Goal: Task Accomplishment & Management: Complete application form

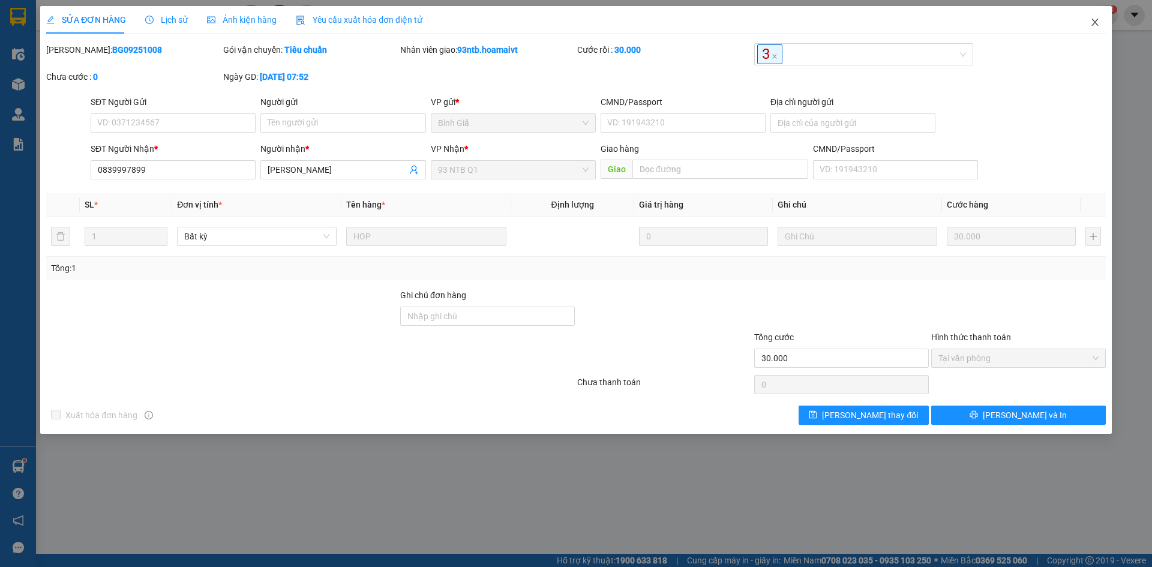
click at [1100, 16] on span "Close" at bounding box center [1096, 23] width 34 height 34
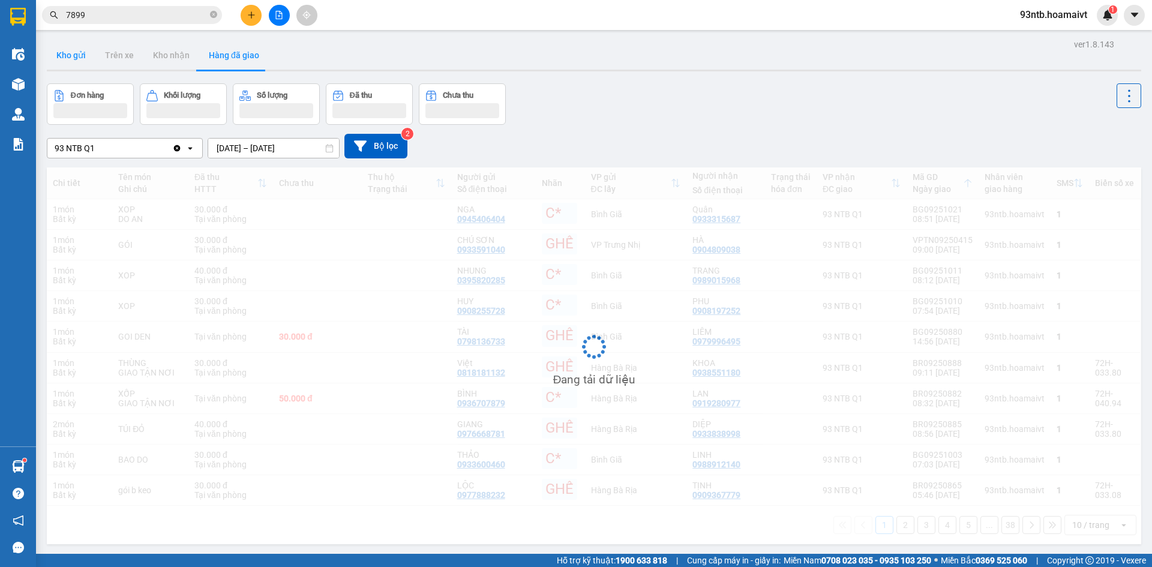
click at [65, 58] on button "Kho gửi" at bounding box center [71, 55] width 49 height 29
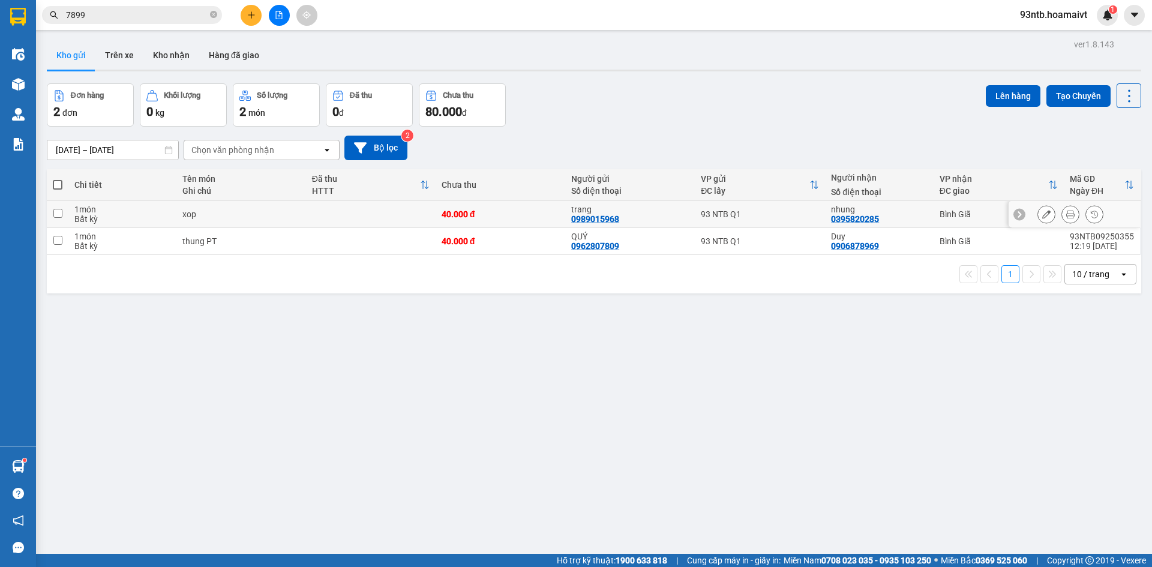
click at [688, 214] on td "trang 0989015968" at bounding box center [630, 214] width 130 height 27
checkbox input "true"
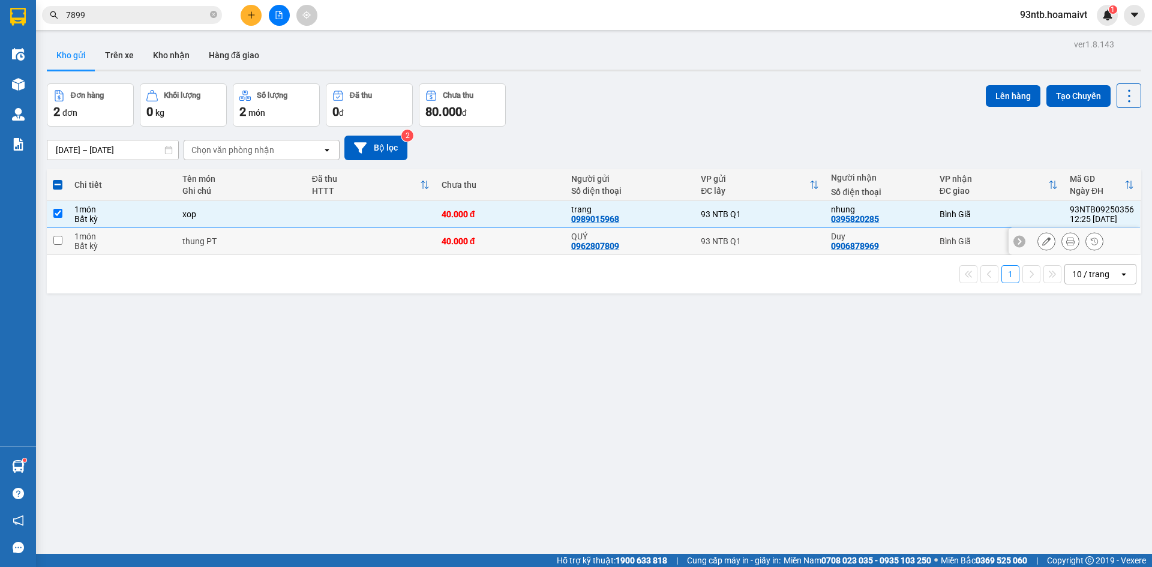
click at [682, 247] on div "QUÝ 0962807809" at bounding box center [630, 241] width 118 height 19
checkbox input "true"
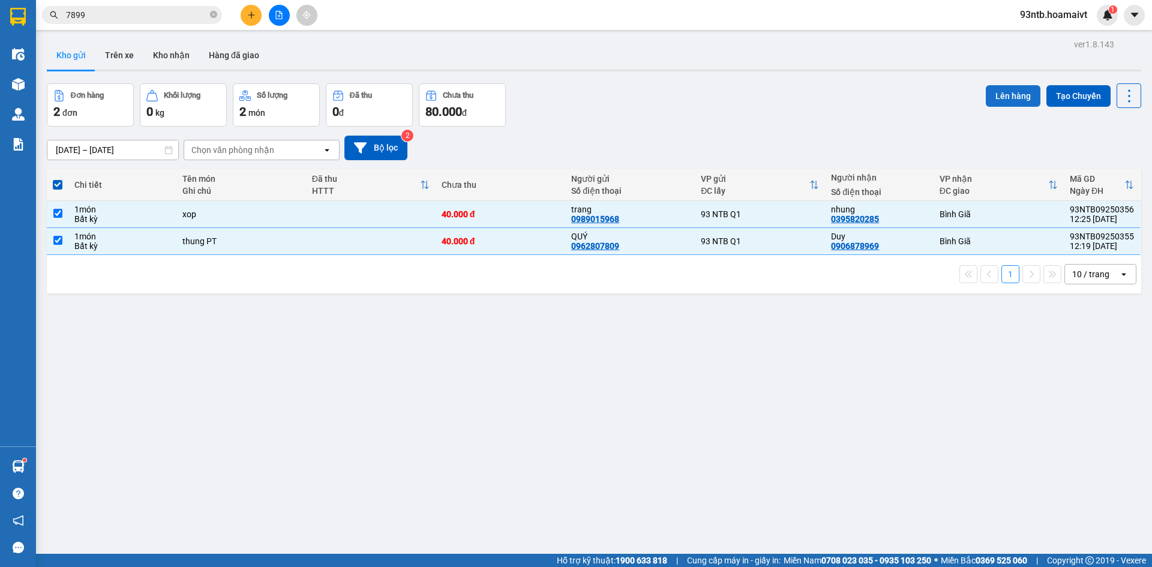
click at [986, 102] on button "Lên hàng" at bounding box center [1013, 96] width 55 height 22
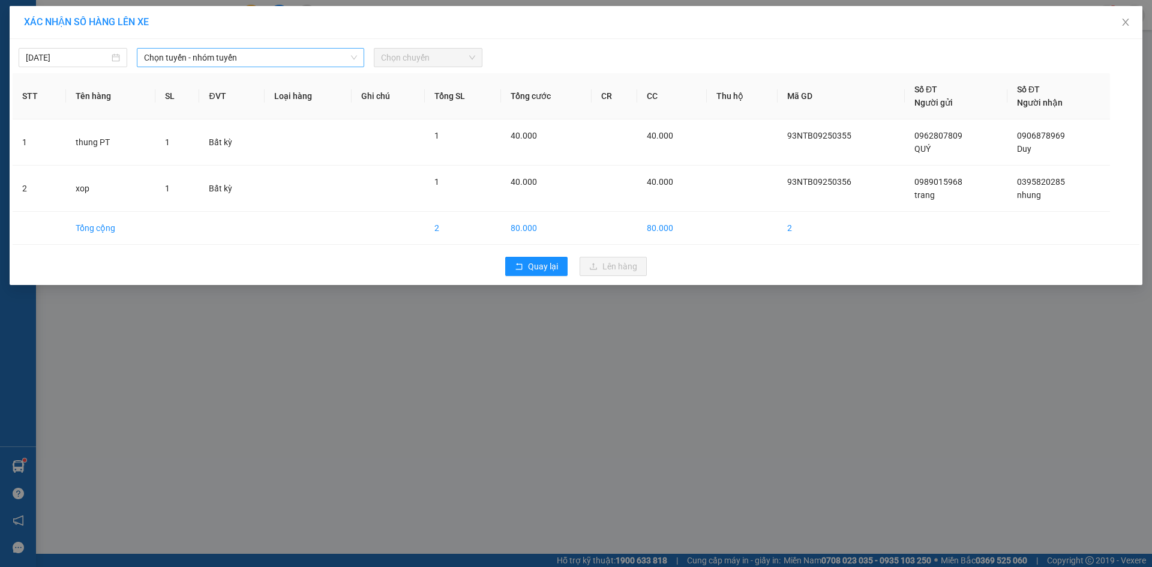
click at [225, 54] on span "Chọn tuyến - nhóm tuyến" at bounding box center [250, 58] width 213 height 18
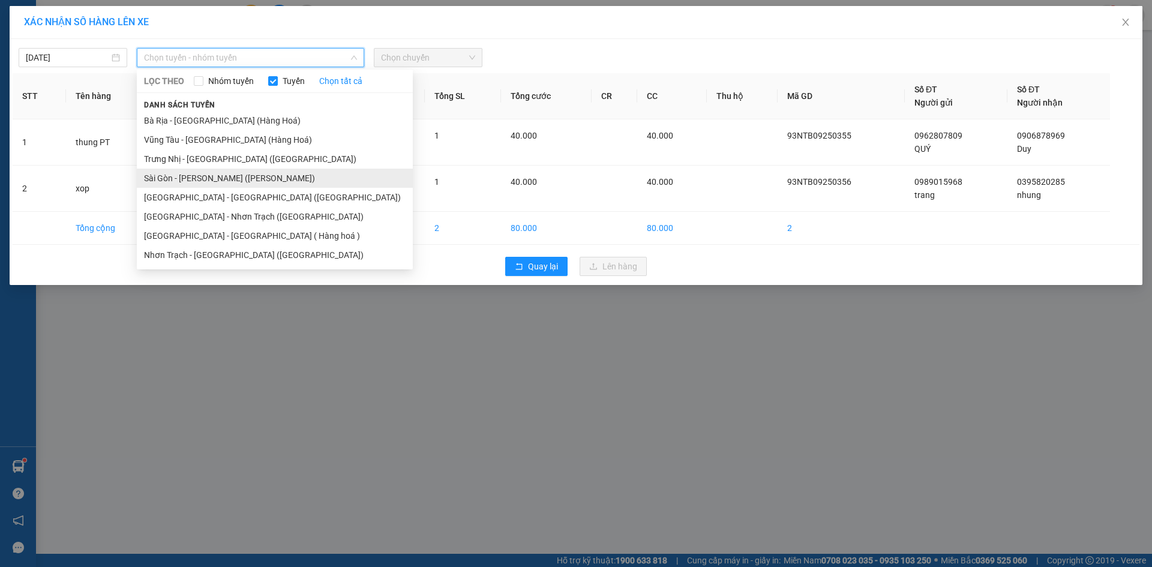
click at [205, 183] on li "Sài Gòn - Vũng Tàu (Hàng Hoá)" at bounding box center [275, 178] width 276 height 19
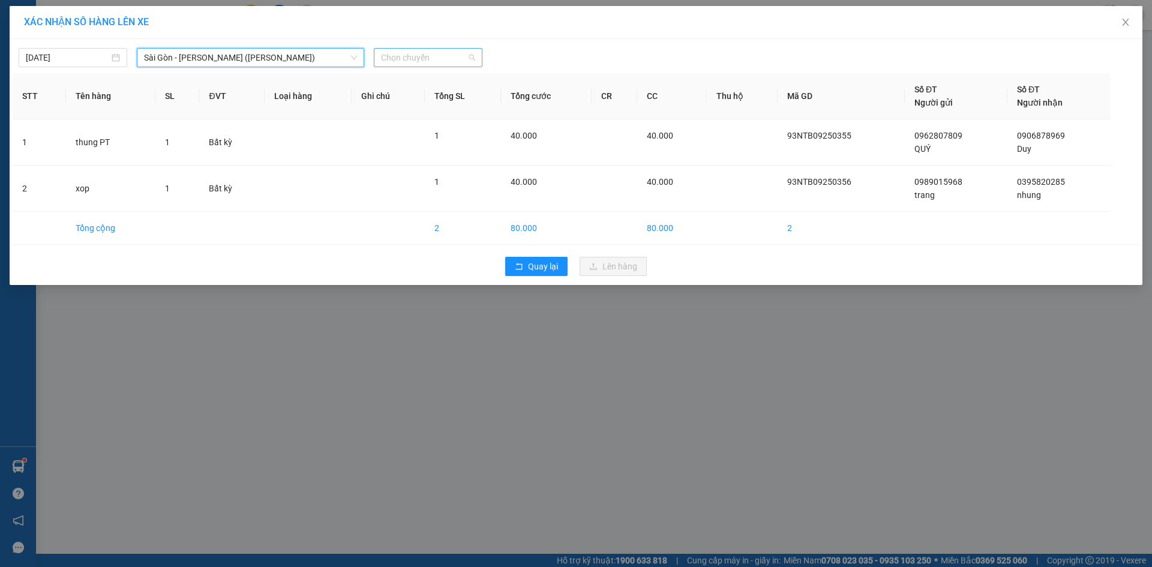
click at [428, 56] on span "Chọn chuyến" at bounding box center [428, 58] width 94 height 18
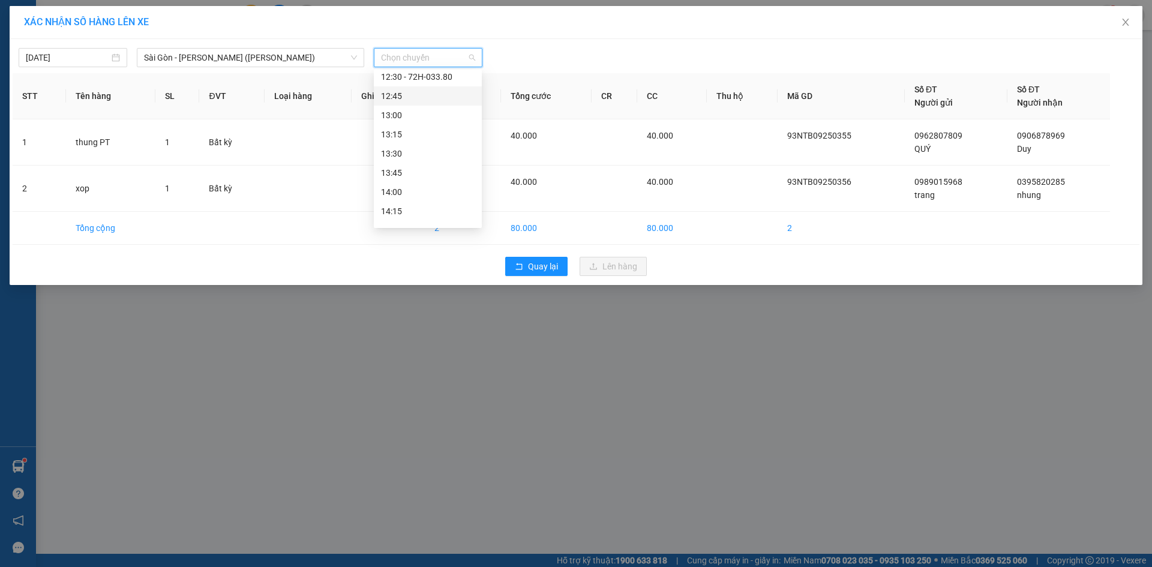
click at [441, 99] on div "12:45" at bounding box center [428, 95] width 94 height 13
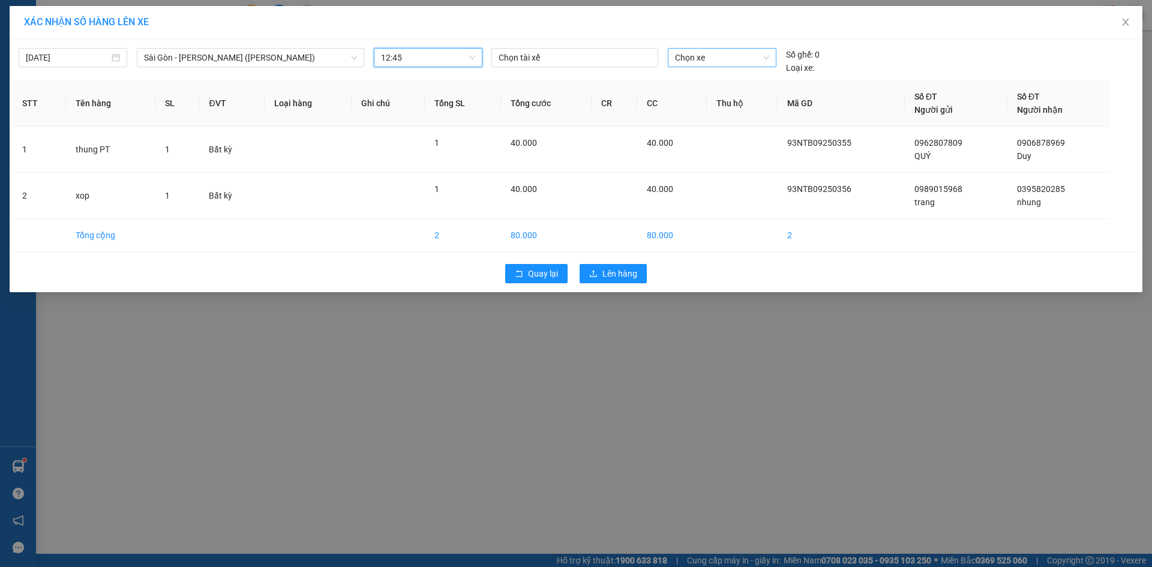
click at [684, 65] on span "Chọn xe" at bounding box center [722, 58] width 94 height 18
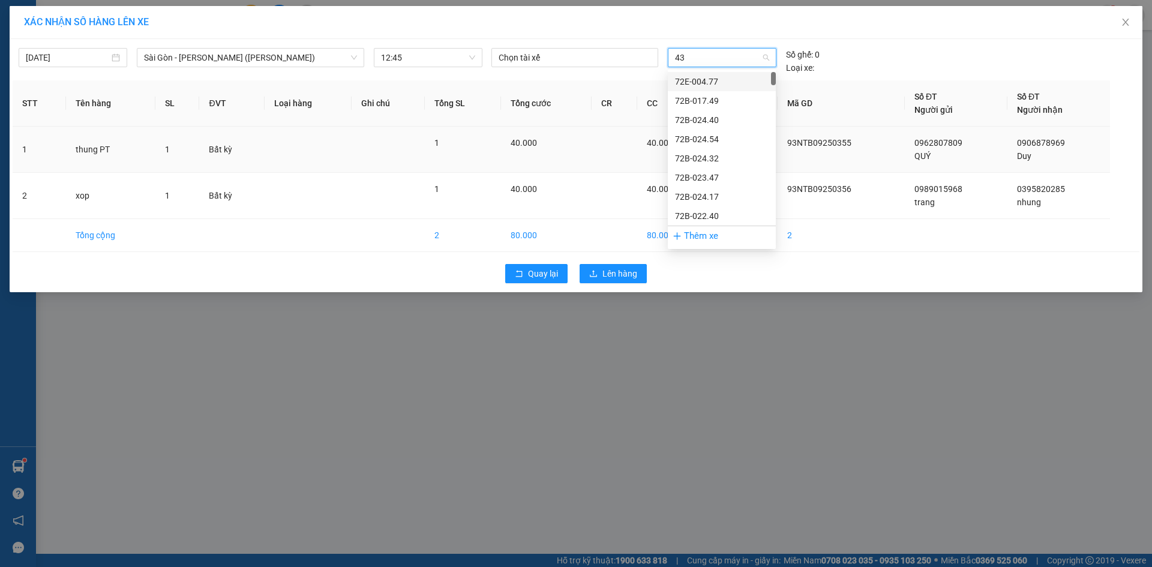
type input "432"
click at [711, 99] on div "72F-004.32" at bounding box center [722, 100] width 94 height 13
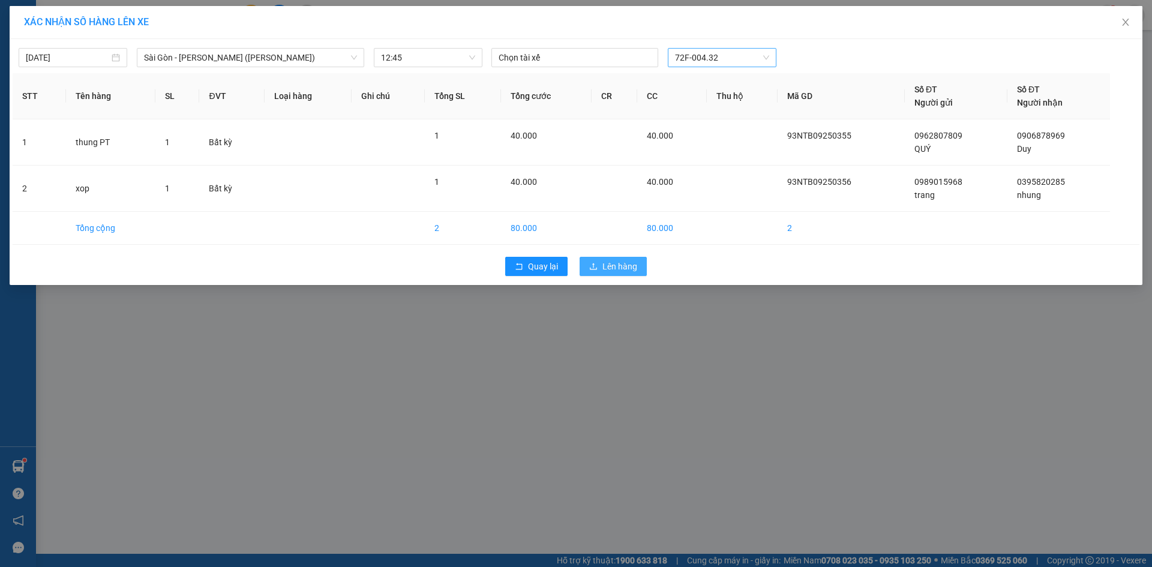
click at [630, 272] on span "Lên hàng" at bounding box center [620, 266] width 35 height 13
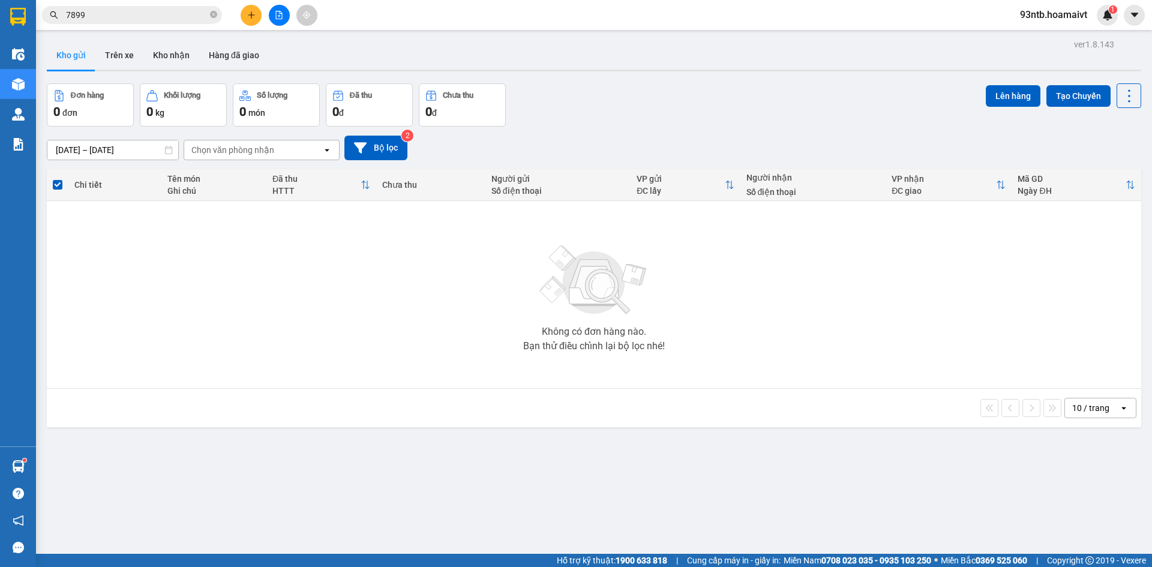
click at [130, 14] on input "7899" at bounding box center [137, 14] width 142 height 13
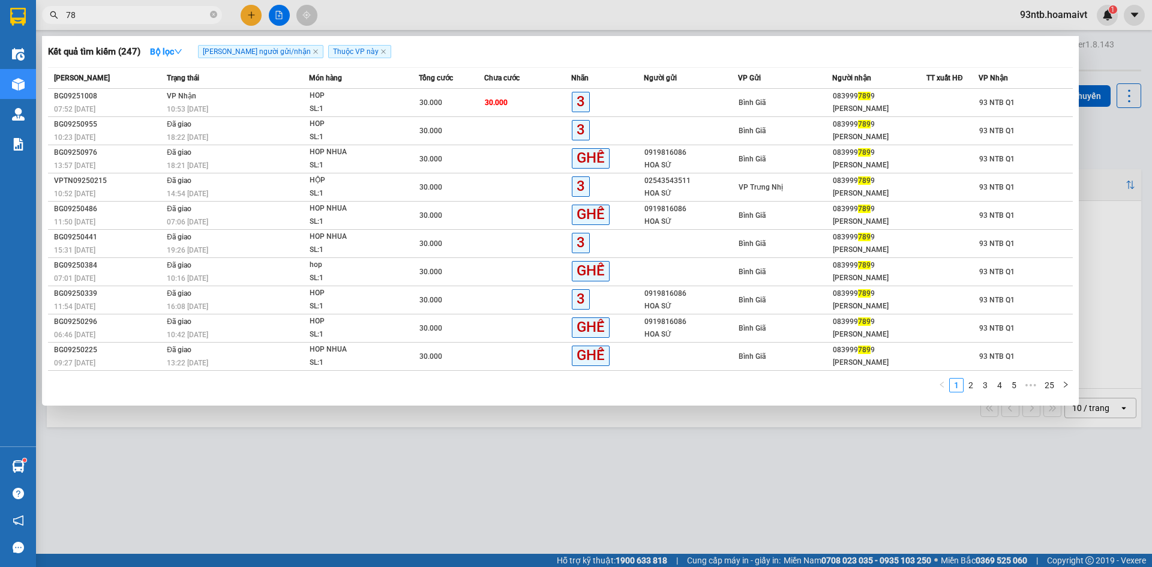
type input "7"
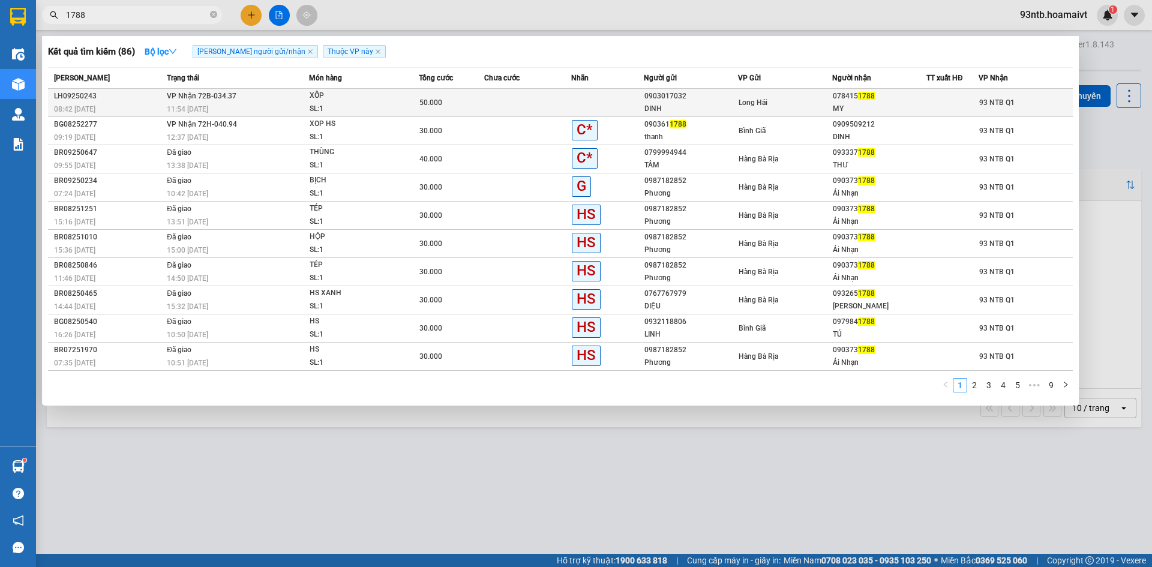
type input "1788"
click at [553, 92] on td at bounding box center [527, 103] width 87 height 28
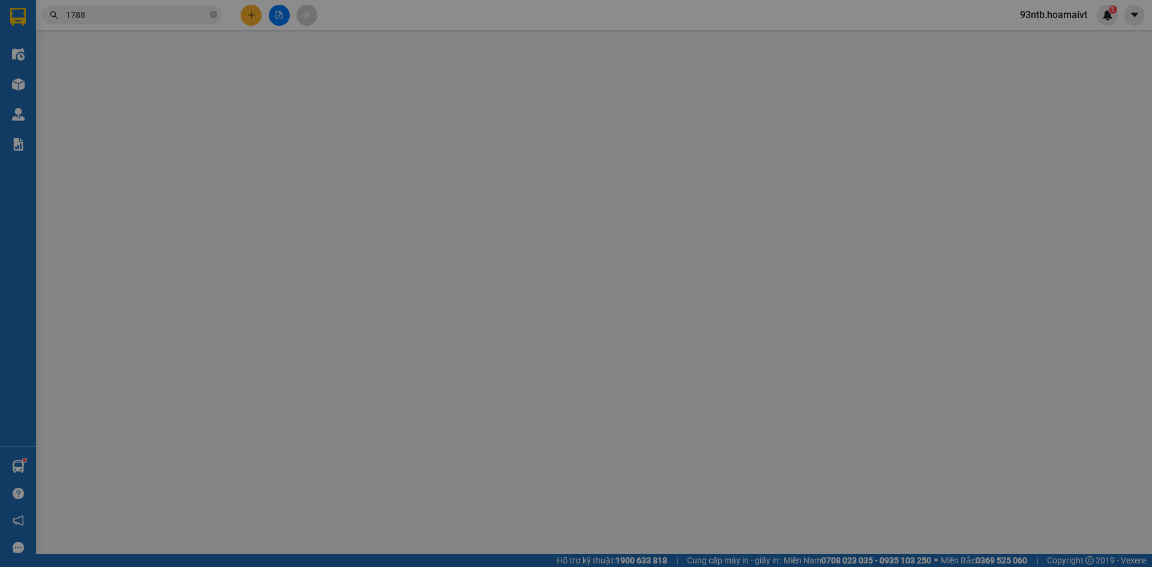
type input "0903017032"
type input "DINH"
type input "0784151788"
type input "MY"
type input "50.000"
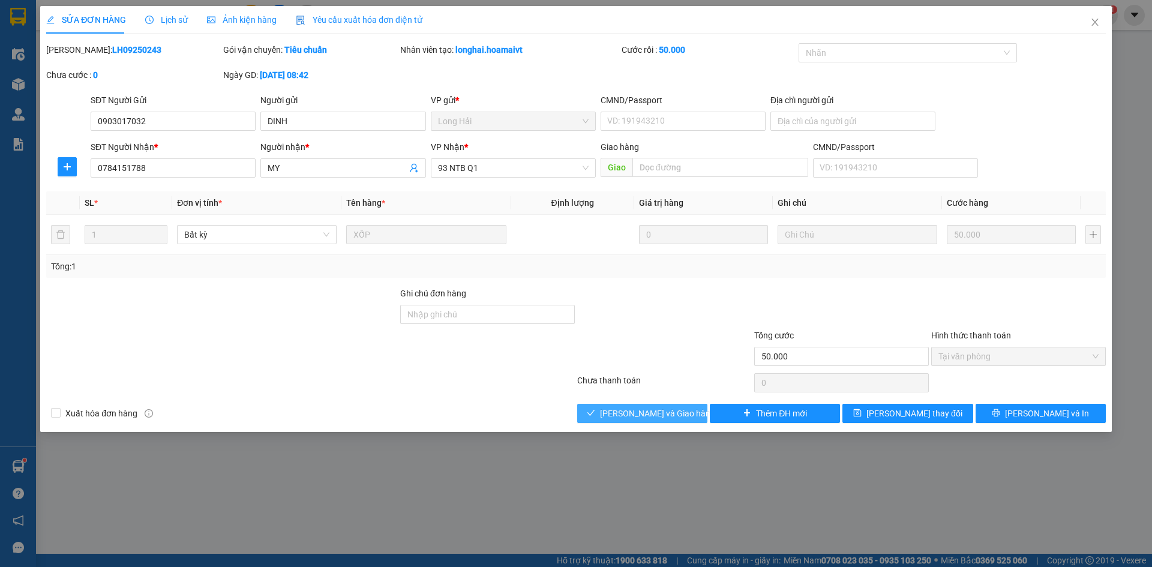
click at [596, 411] on button "[PERSON_NAME] và [PERSON_NAME] hàng" at bounding box center [642, 413] width 130 height 19
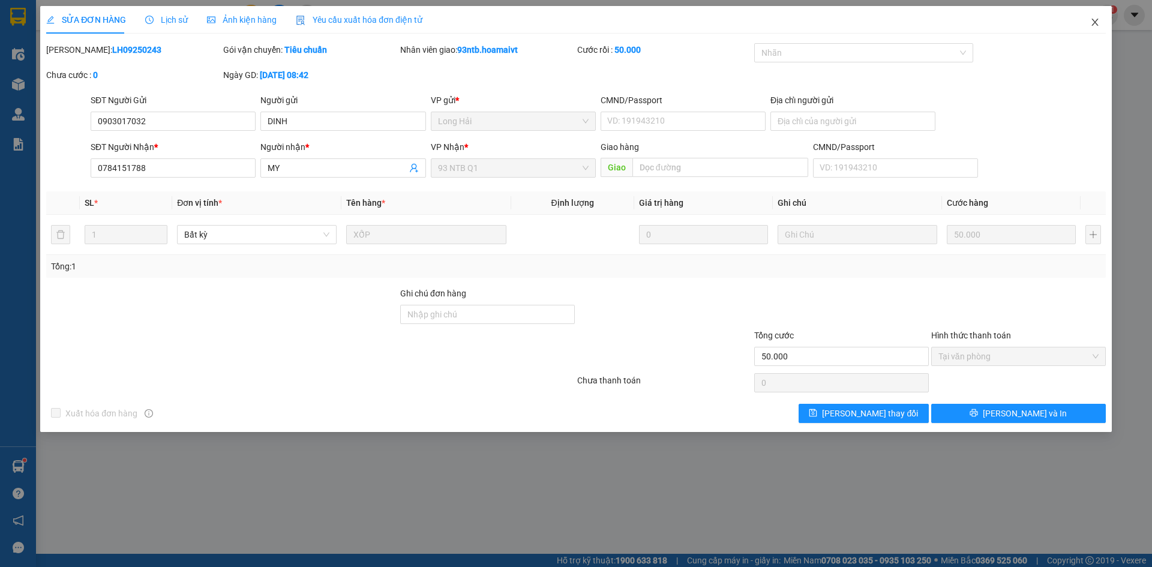
click at [1097, 23] on icon "close" at bounding box center [1096, 22] width 10 height 10
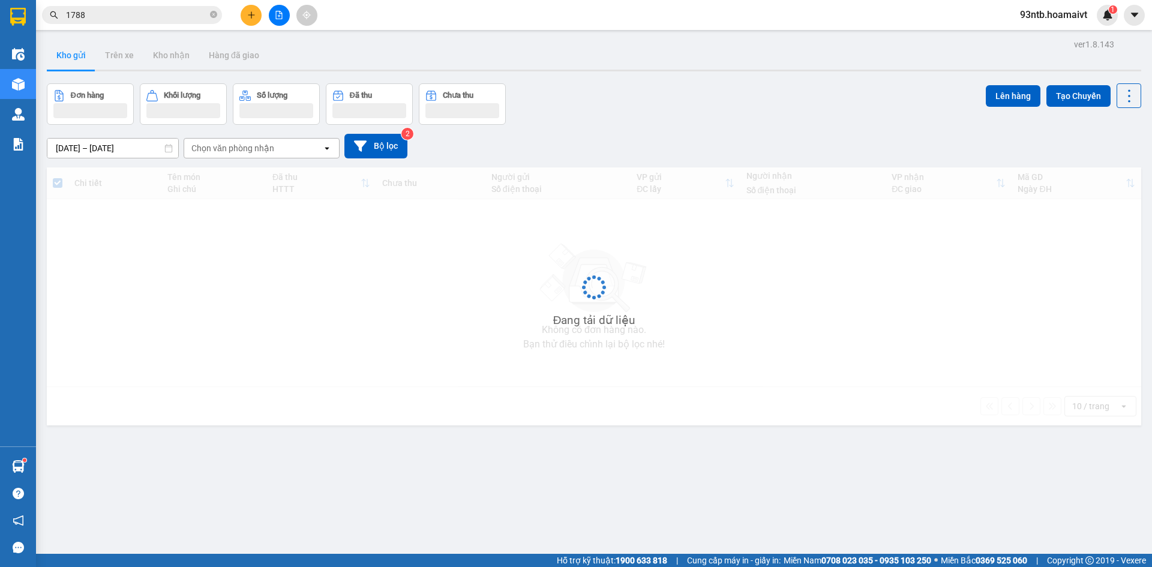
click at [121, 18] on input "1788" at bounding box center [137, 14] width 142 height 13
type input "178"
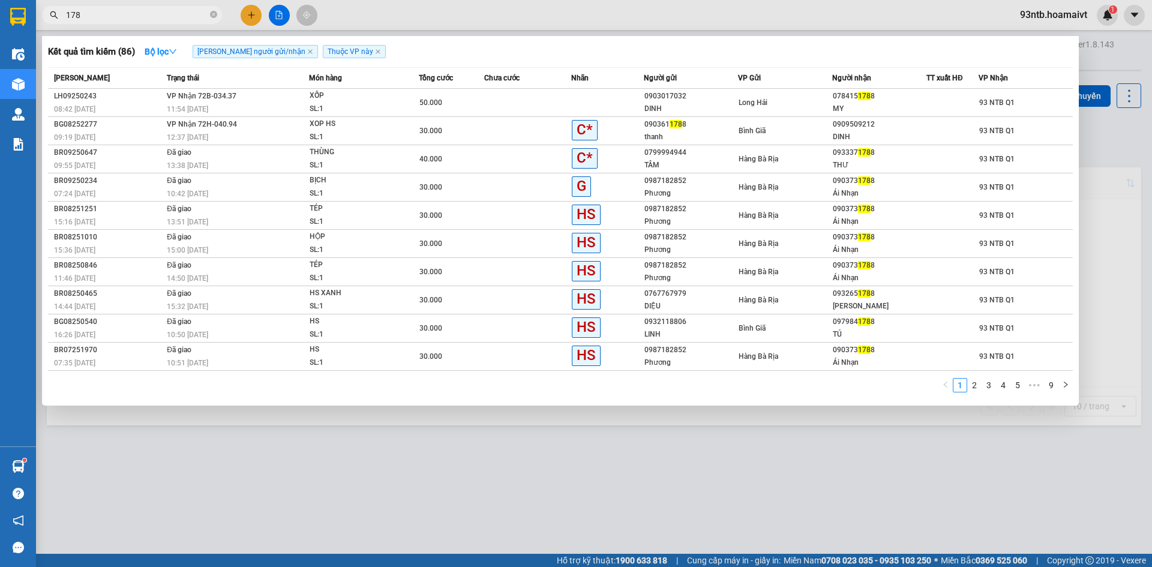
click at [121, 18] on input "178" at bounding box center [137, 14] width 142 height 13
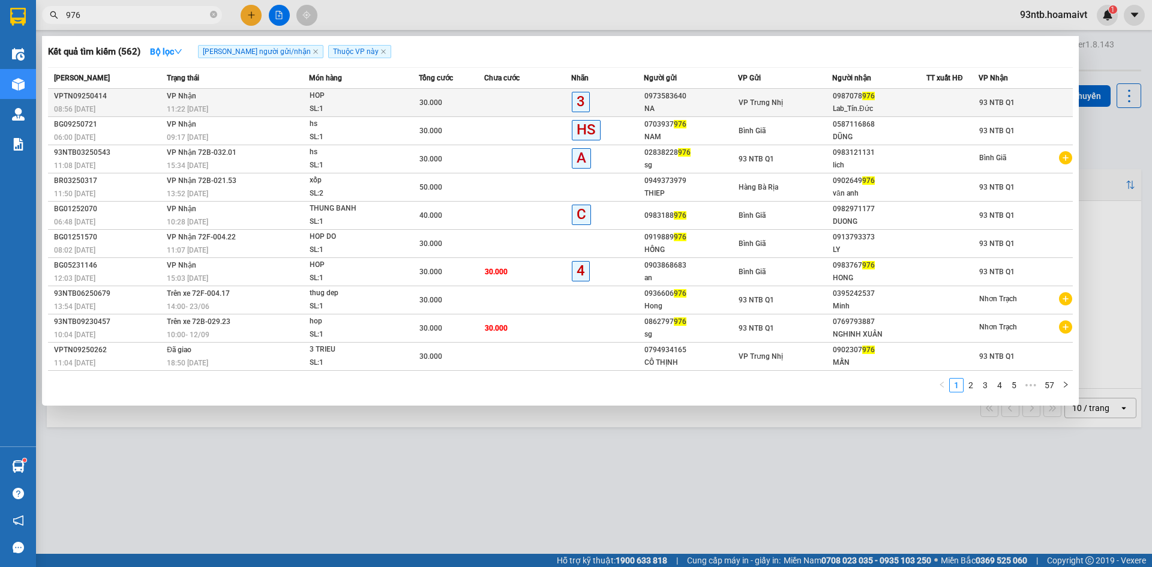
type input "976"
click at [509, 107] on td at bounding box center [527, 103] width 87 height 28
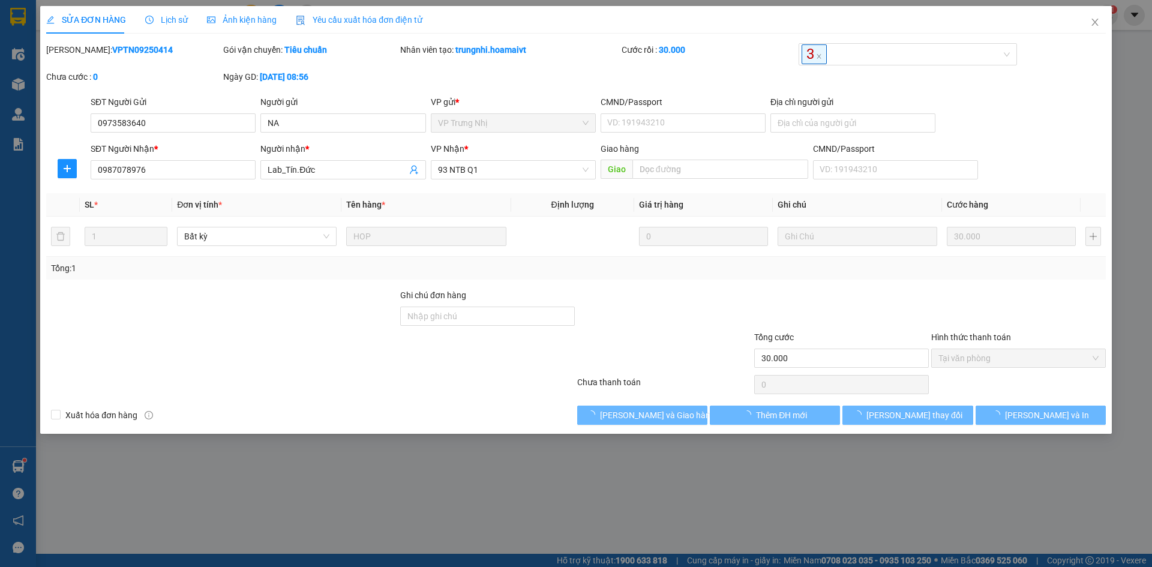
type input "0973583640"
type input "NA"
type input "0987078976"
type input "Lab_Tín.Đức"
type input "30.000"
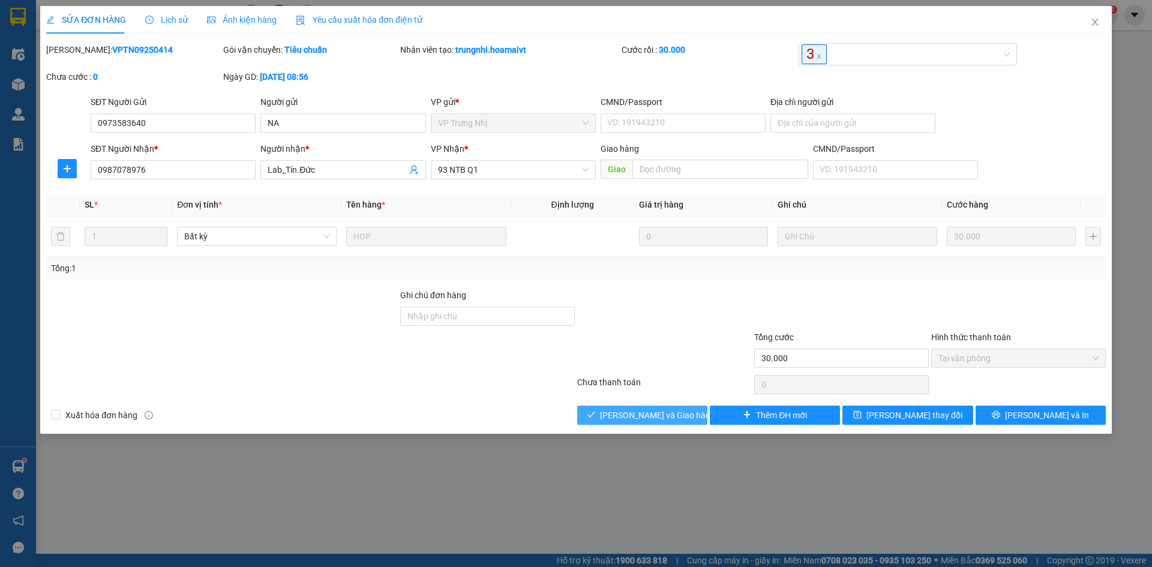
click at [664, 409] on span "[PERSON_NAME] và [PERSON_NAME] hàng" at bounding box center [657, 415] width 115 height 13
click at [664, 410] on span "[PERSON_NAME] và [PERSON_NAME] hàng" at bounding box center [657, 415] width 115 height 13
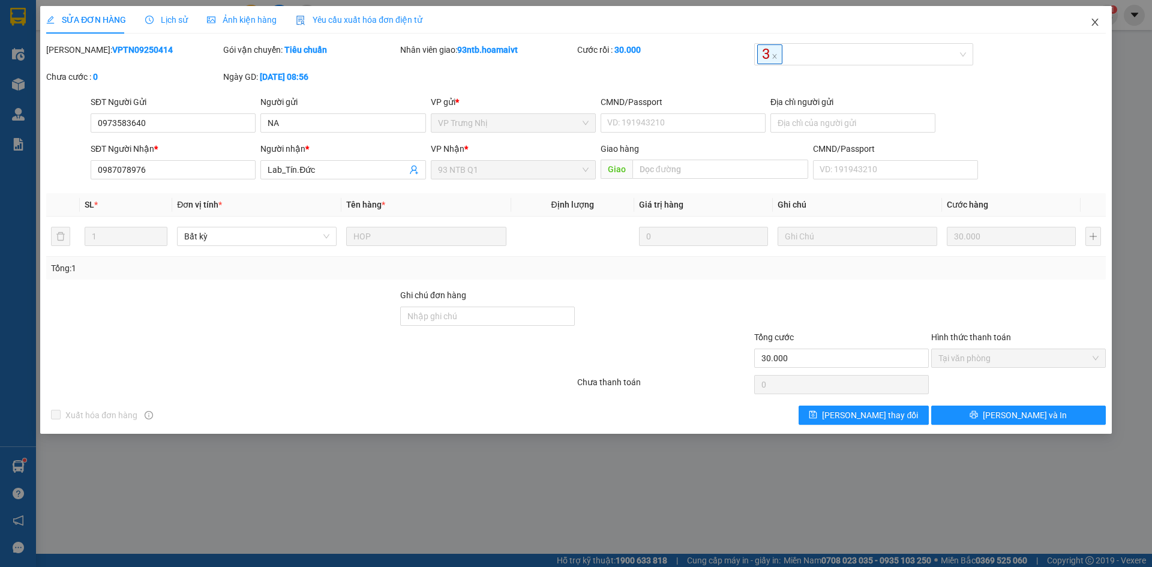
click at [1101, 13] on span "Close" at bounding box center [1096, 23] width 34 height 34
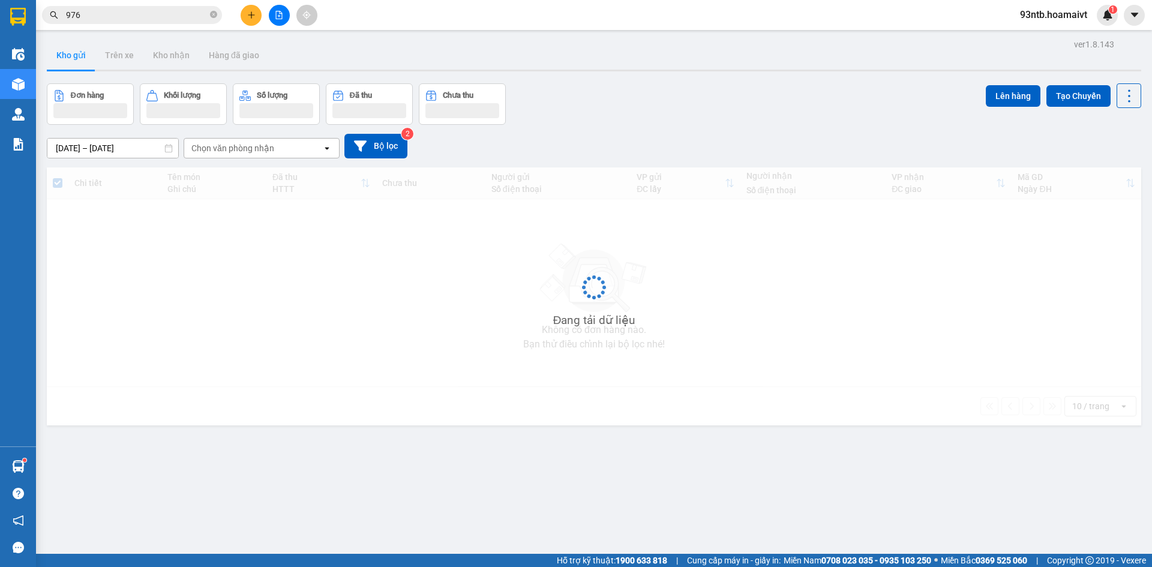
click at [113, 19] on input "976" at bounding box center [137, 14] width 142 height 13
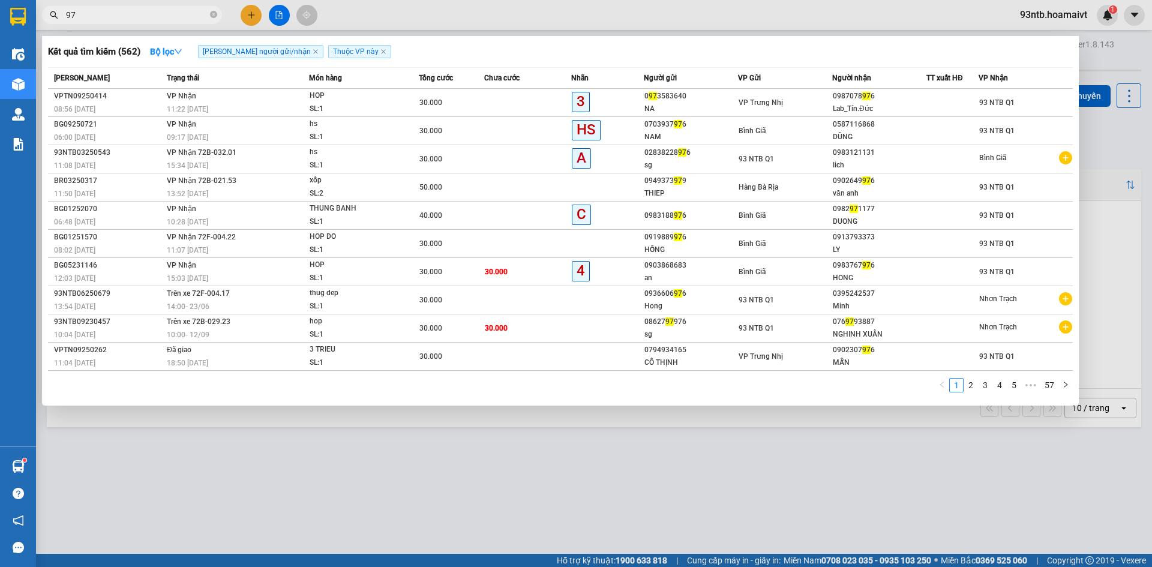
type input "9"
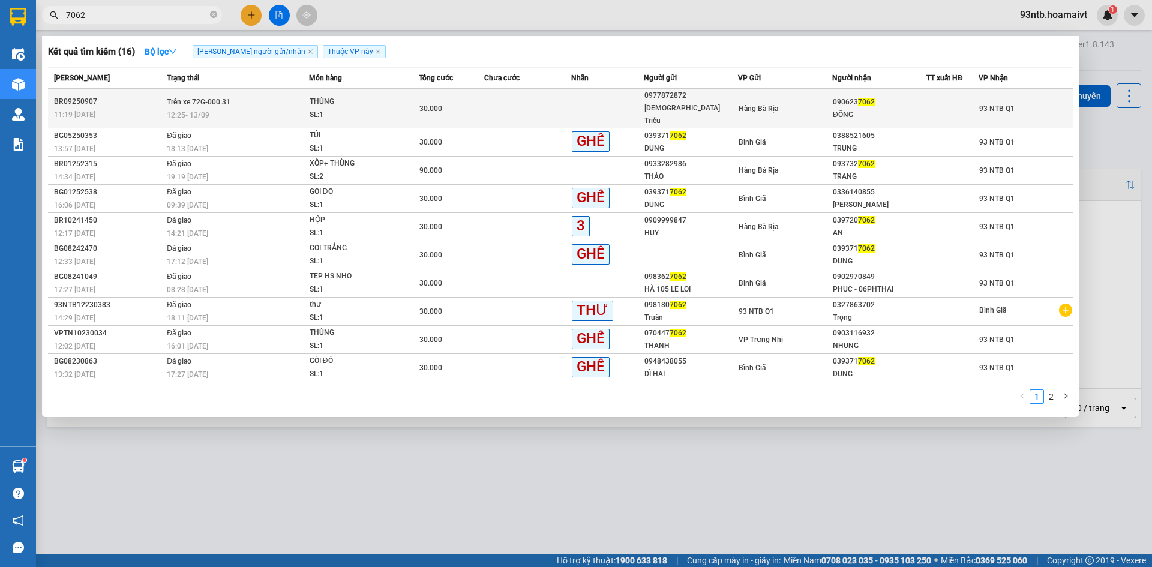
type input "7062"
click at [482, 95] on td "30.000" at bounding box center [451, 109] width 65 height 40
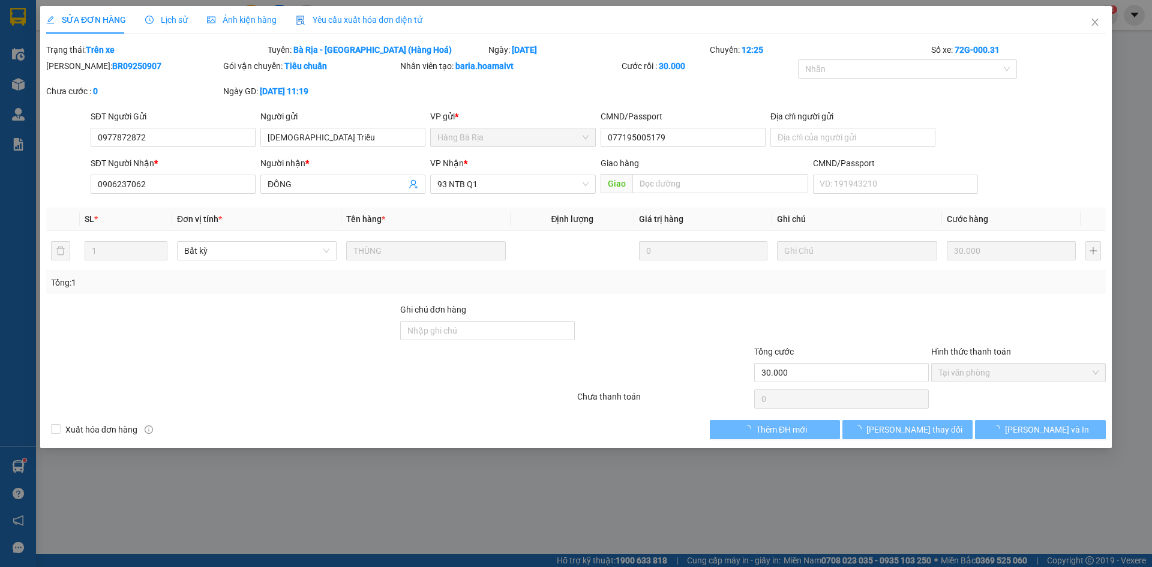
type input "0977872872"
type input "[DEMOGRAPHIC_DATA][PERSON_NAME]"
type input "077195005179"
type input "0906237062"
type input "ĐÔNG"
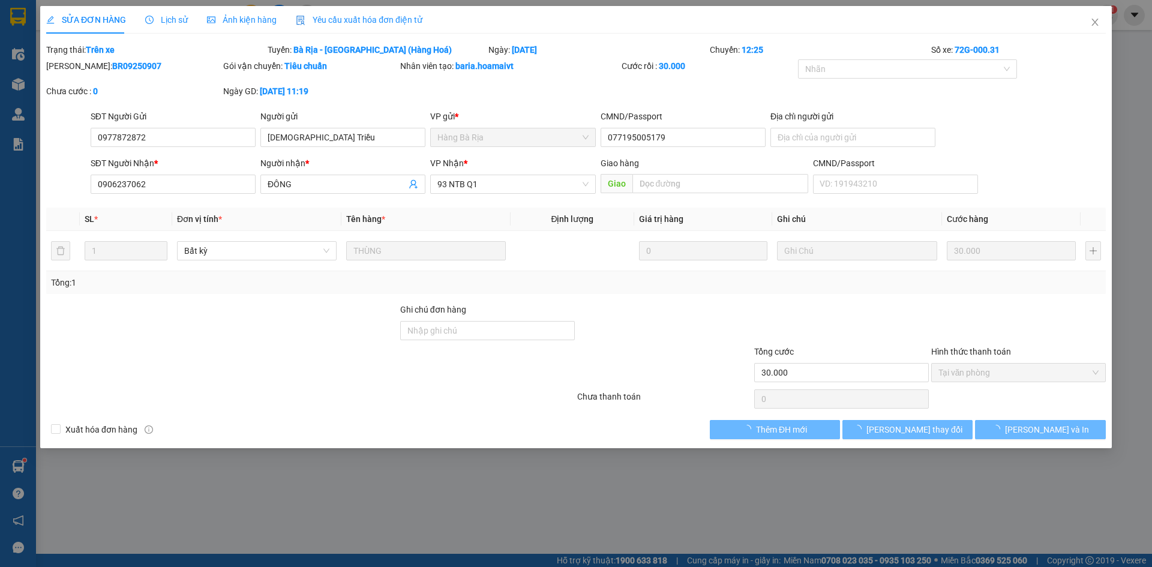
type input "30.000"
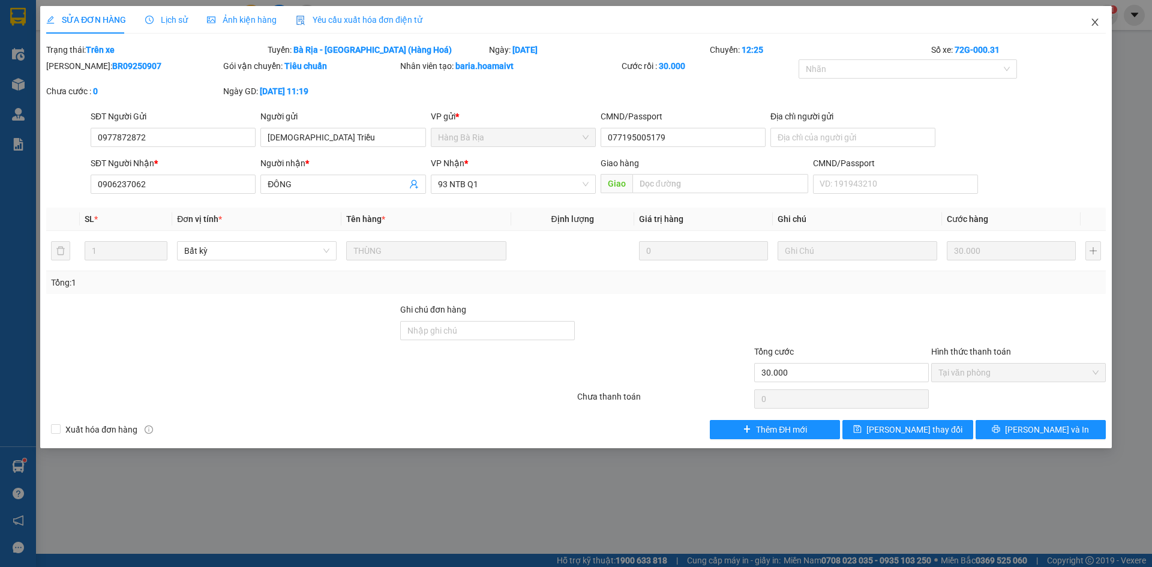
click at [1098, 10] on span "Close" at bounding box center [1096, 23] width 34 height 34
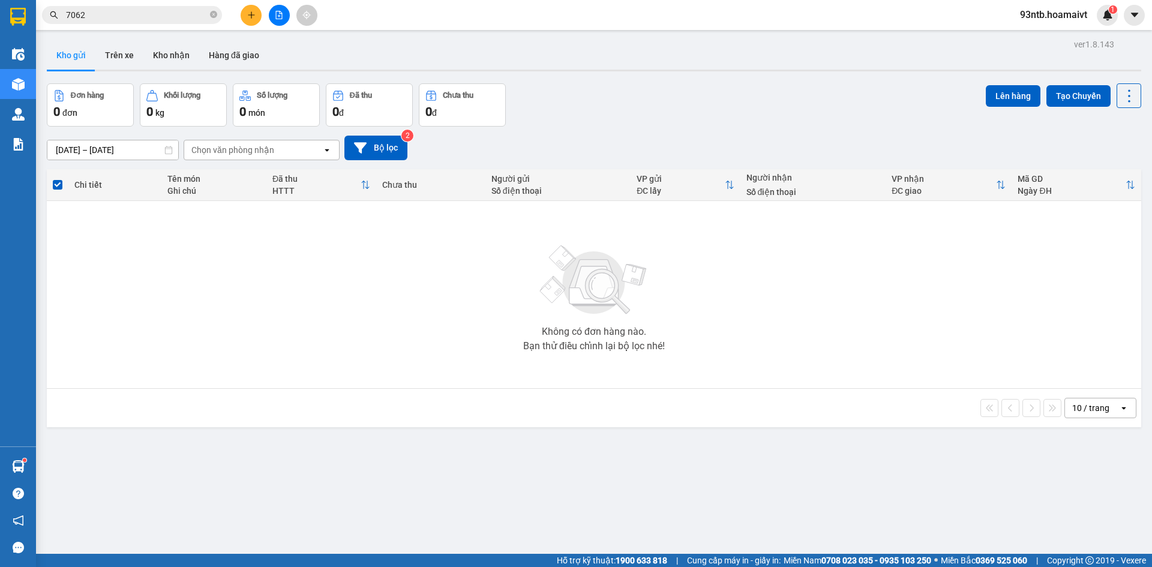
click at [131, 8] on span "7062" at bounding box center [132, 15] width 180 height 18
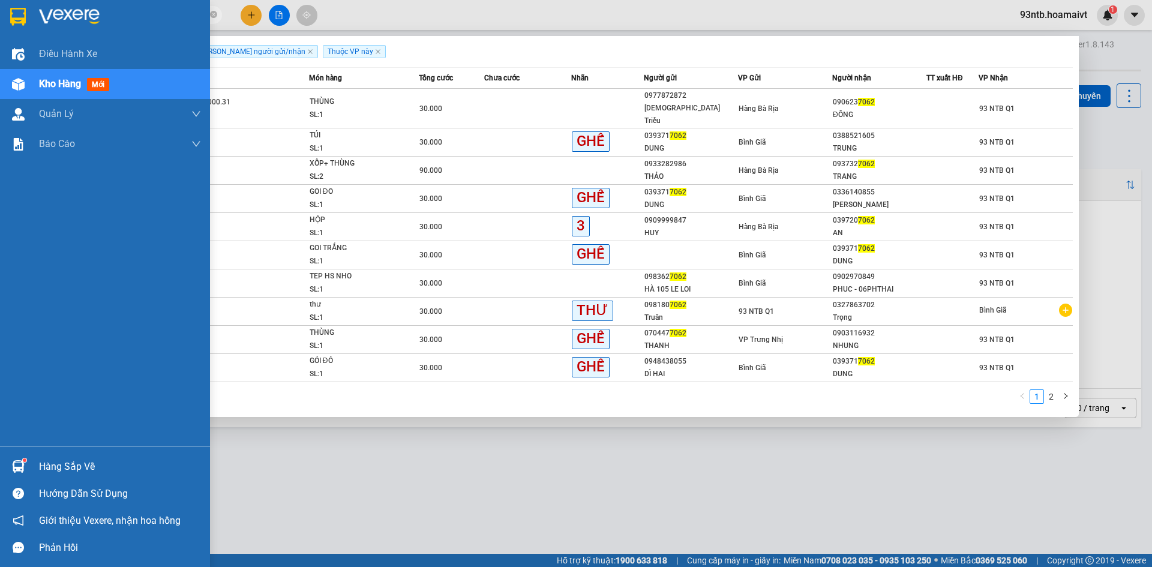
click at [87, 460] on div "Hàng sắp về" at bounding box center [120, 467] width 162 height 18
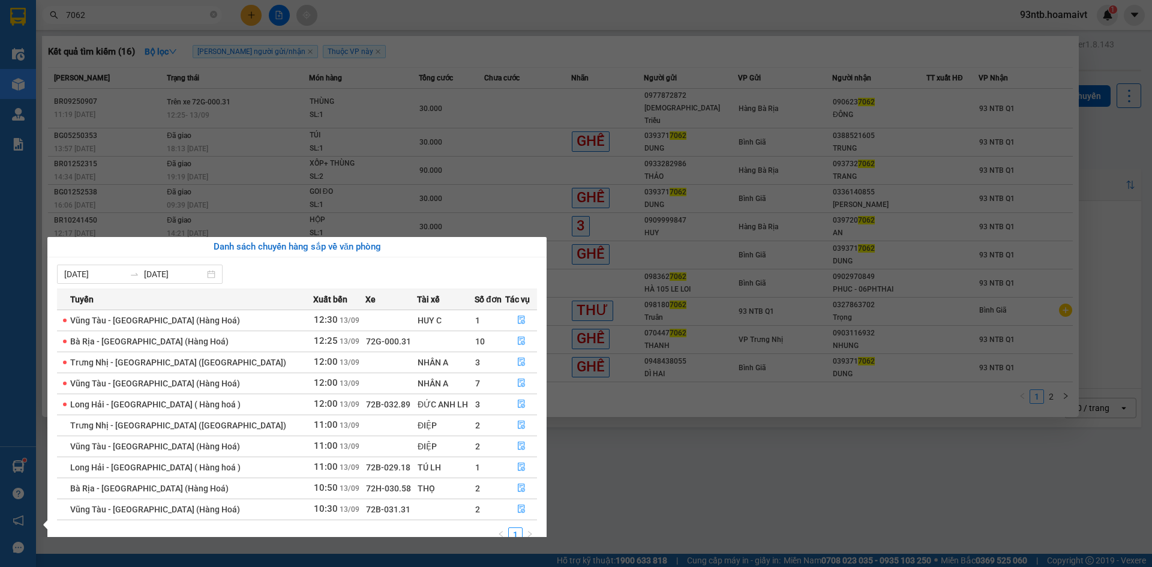
scroll to position [19, 0]
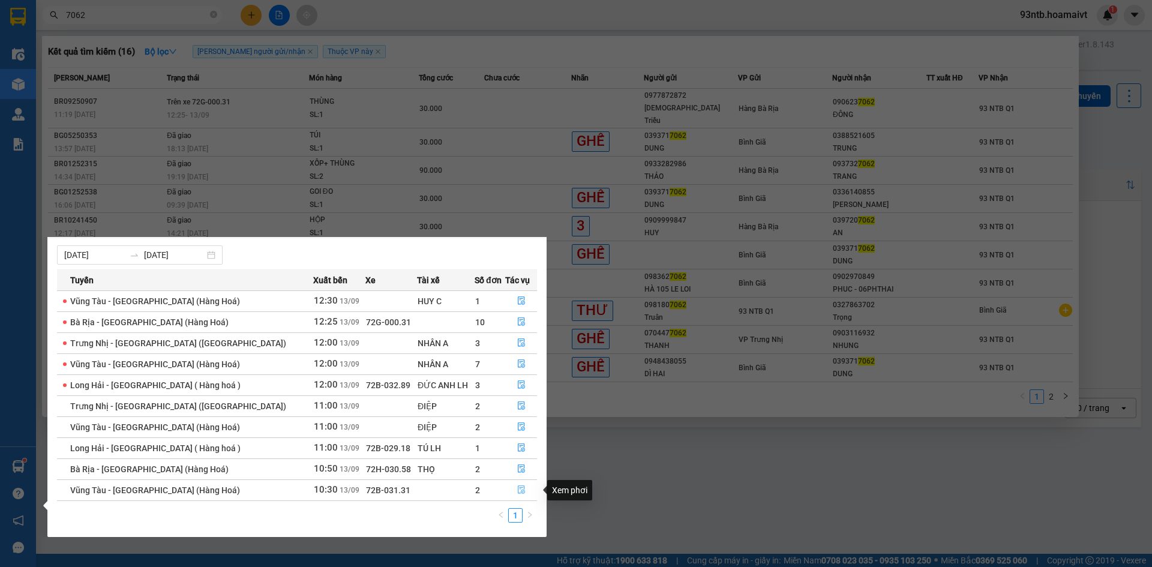
click at [519, 486] on icon "file-done" at bounding box center [521, 490] width 8 height 8
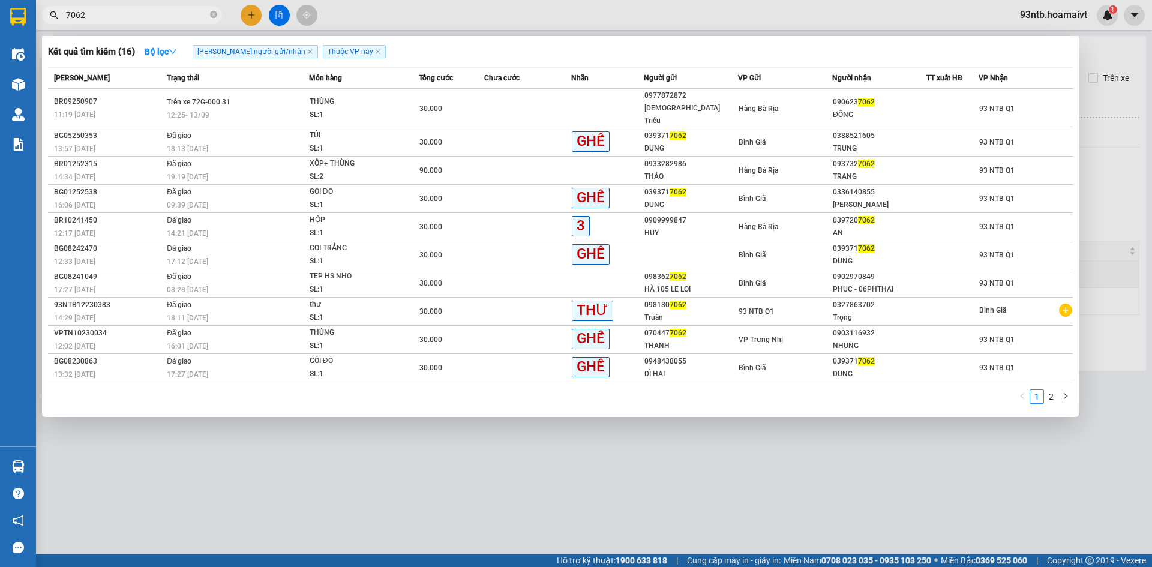
click at [586, 482] on div at bounding box center [576, 283] width 1152 height 567
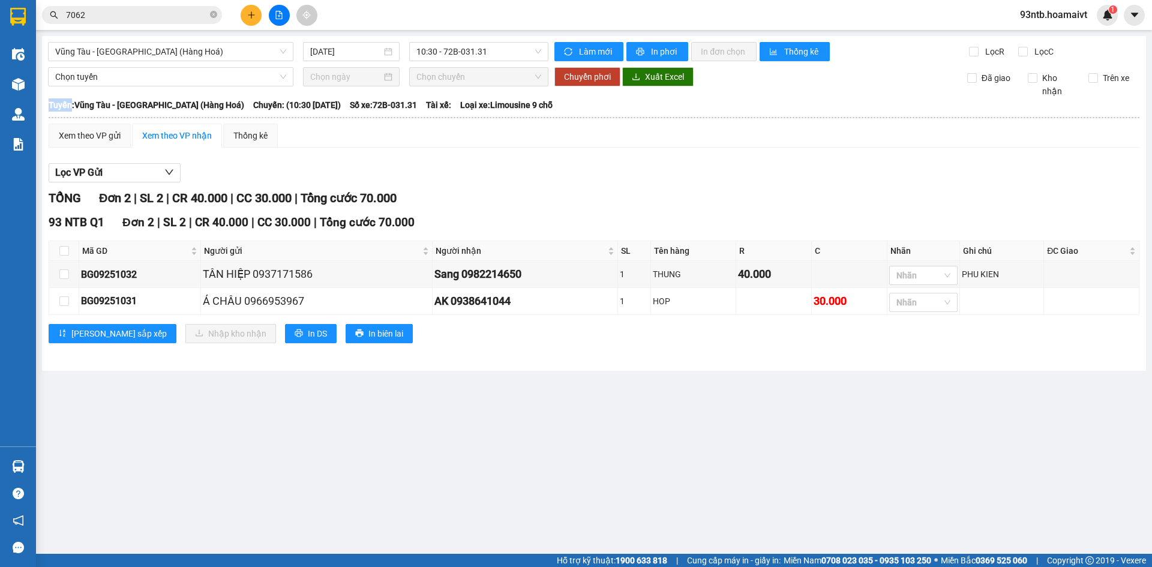
click at [586, 482] on main "Vũng Tàu - Sài Gòn (Hàng Hoá) 13/09/2025 10:30 - 72B-031.31 Làm mới In phơi I…" at bounding box center [576, 277] width 1152 height 554
click at [937, 302] on div at bounding box center [917, 302] width 50 height 14
click at [787, 411] on main "Vũng Tàu - Sài Gòn (Hàng Hoá) 13/09/2025 10:30 - 72B-031.31 Làm mới In phơi I…" at bounding box center [576, 277] width 1152 height 554
click at [917, 308] on div at bounding box center [917, 302] width 50 height 14
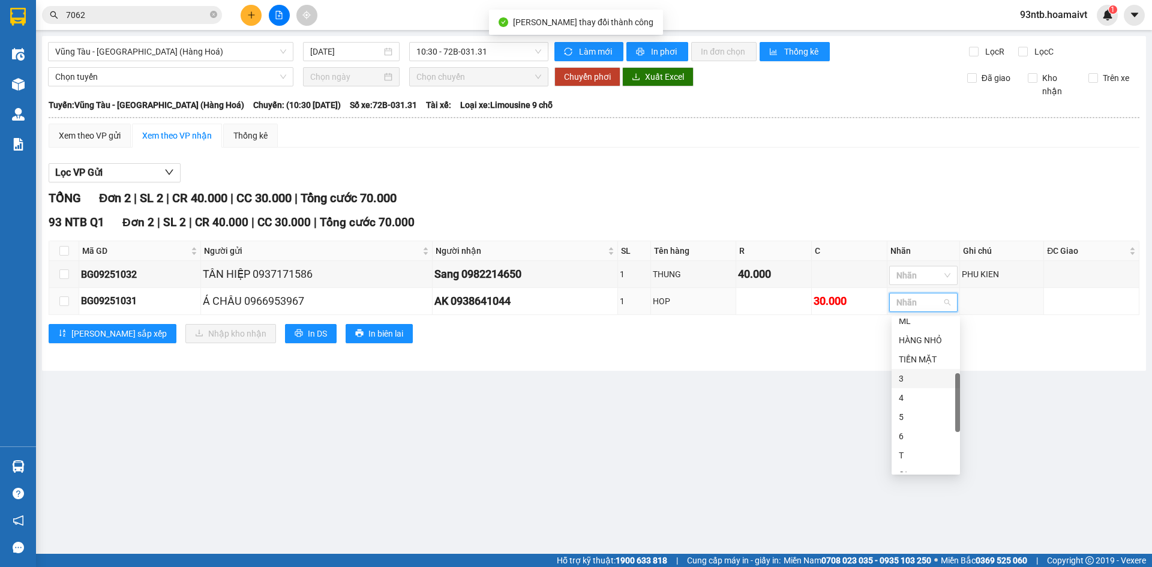
click at [924, 379] on div "3" at bounding box center [926, 378] width 54 height 13
click at [810, 391] on main "Vũng Tàu - Sài Gòn (Hàng Hoá) 13/09/2025 10:30 - 72B-031.31 Làm mới In phơi I…" at bounding box center [576, 277] width 1152 height 554
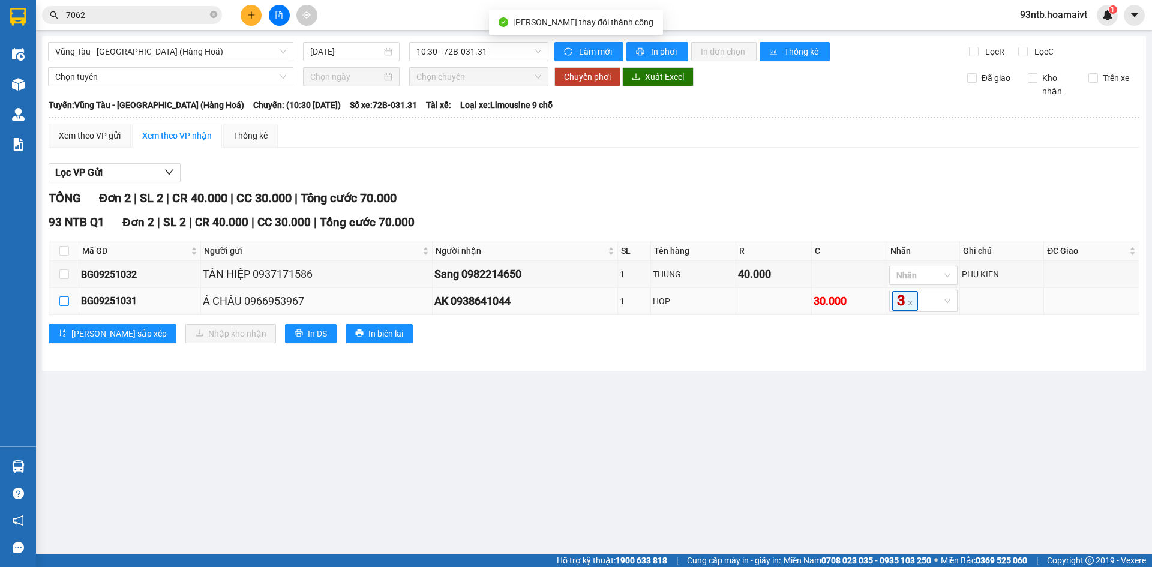
click at [64, 307] on label at bounding box center [64, 301] width 10 height 13
click at [64, 306] on input "checkbox" at bounding box center [64, 301] width 10 height 10
checkbox input "true"
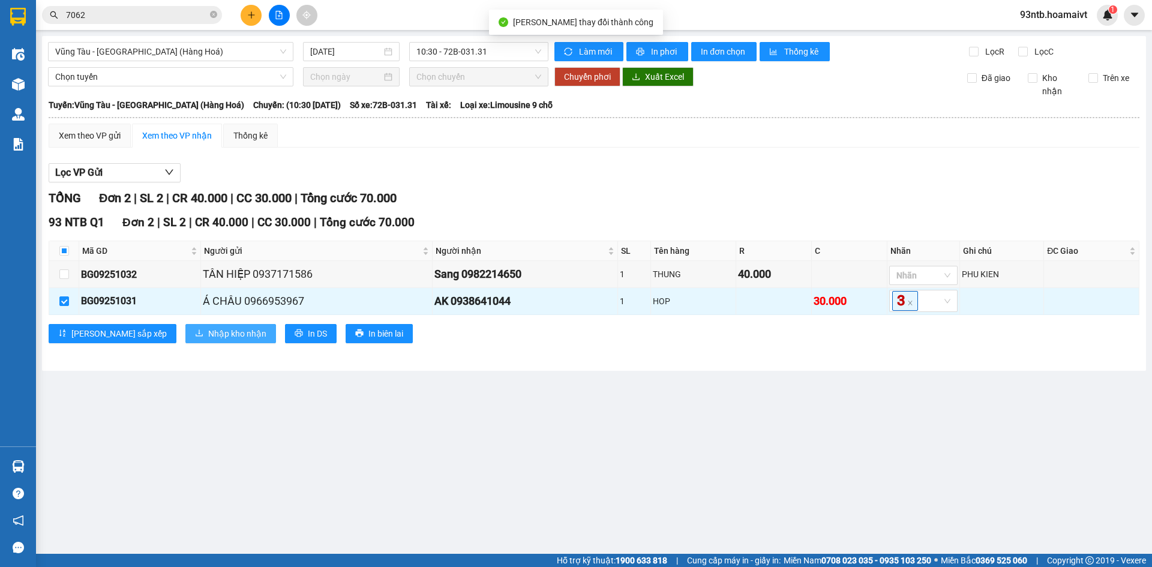
click at [208, 334] on span "Nhập kho nhận" at bounding box center [237, 333] width 58 height 13
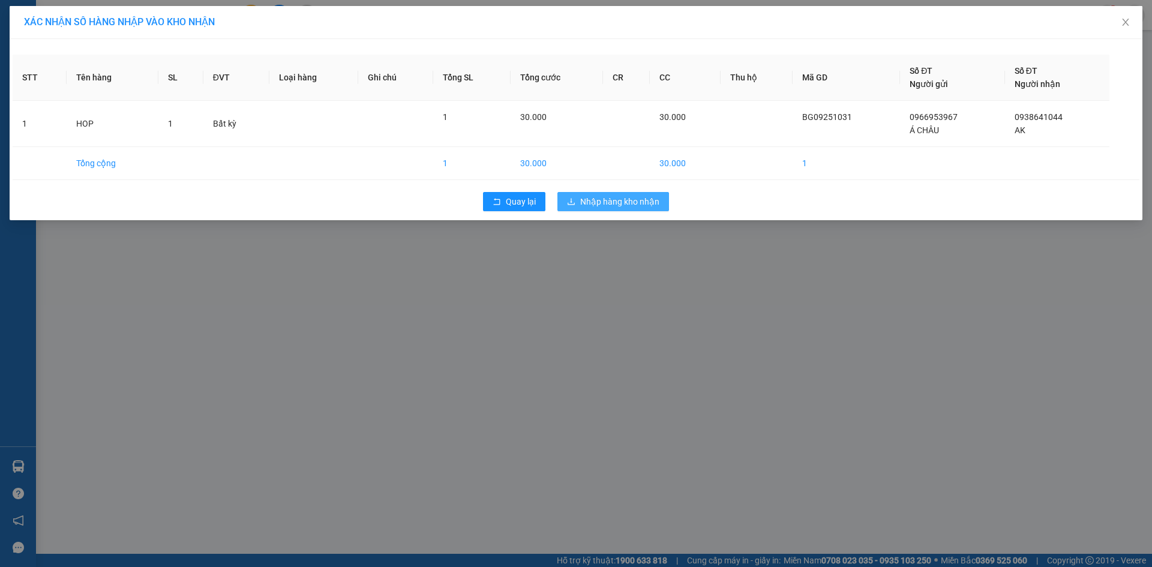
click at [630, 198] on span "Nhập hàng kho nhận" at bounding box center [619, 201] width 79 height 13
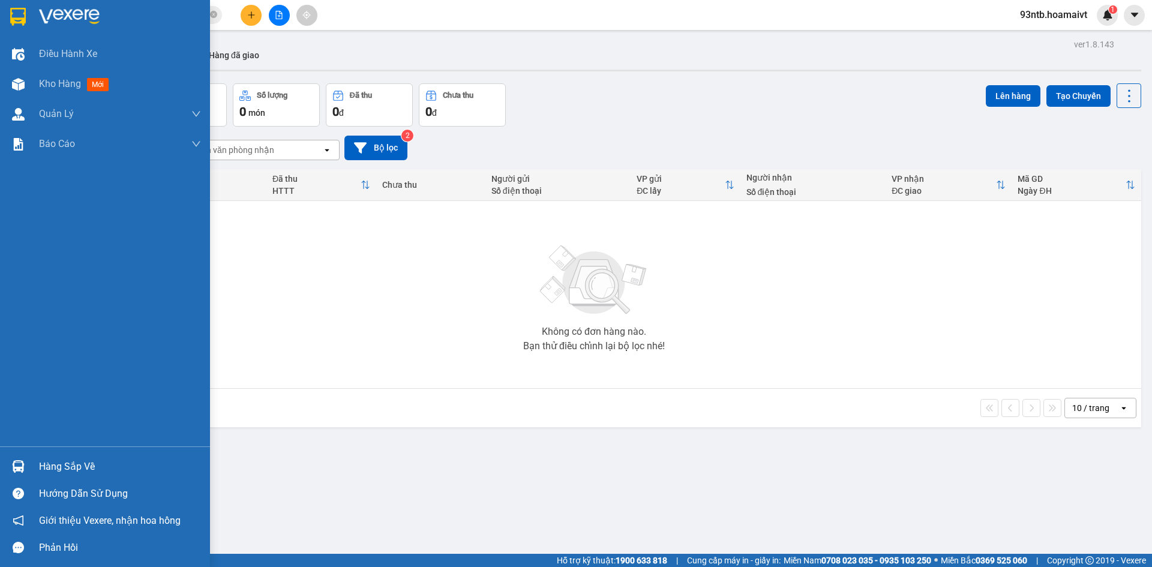
click at [52, 460] on div "Hàng sắp về" at bounding box center [120, 467] width 162 height 18
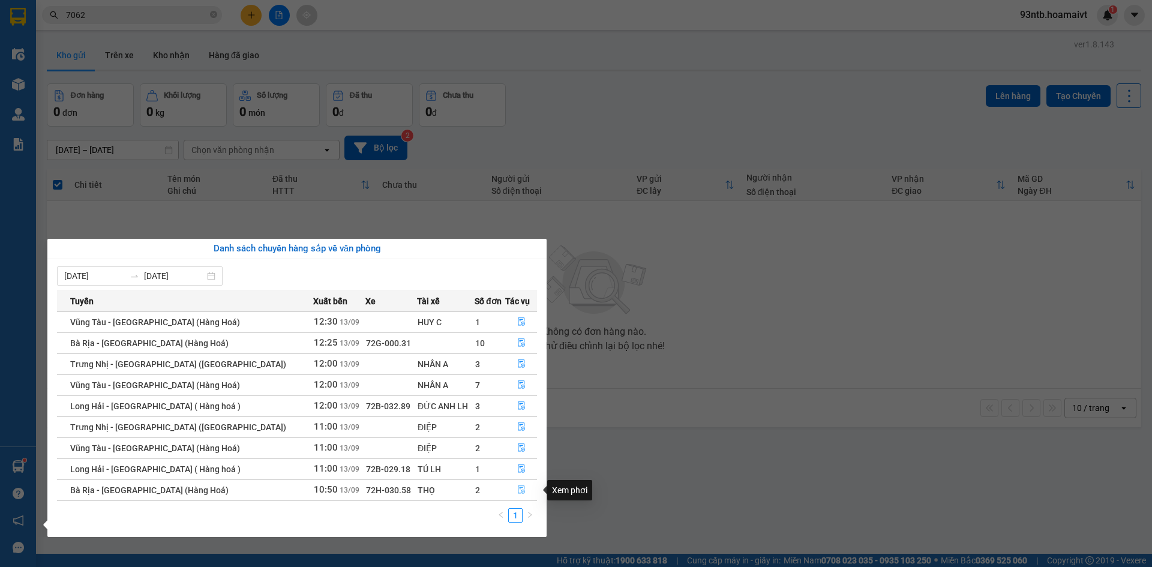
click at [517, 495] on span "file-done" at bounding box center [521, 491] width 8 height 10
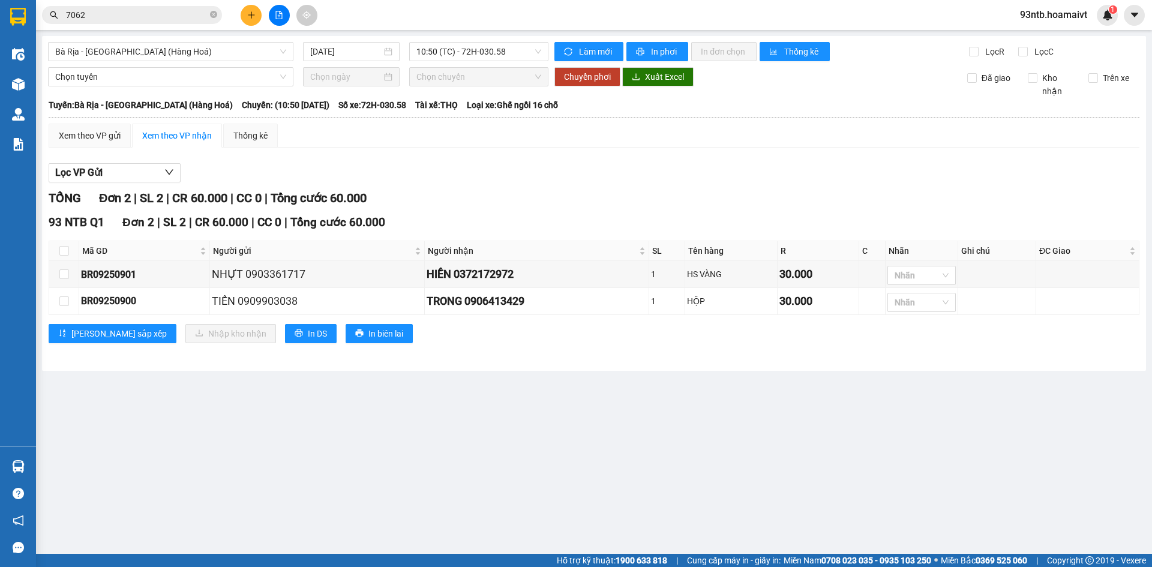
click at [834, 196] on div "TỔNG Đơn 2 | SL 2 | CR 60.000 | CC 0 | Tổng cước 60.000" at bounding box center [594, 198] width 1091 height 19
click at [160, 18] on input "7062" at bounding box center [137, 14] width 142 height 13
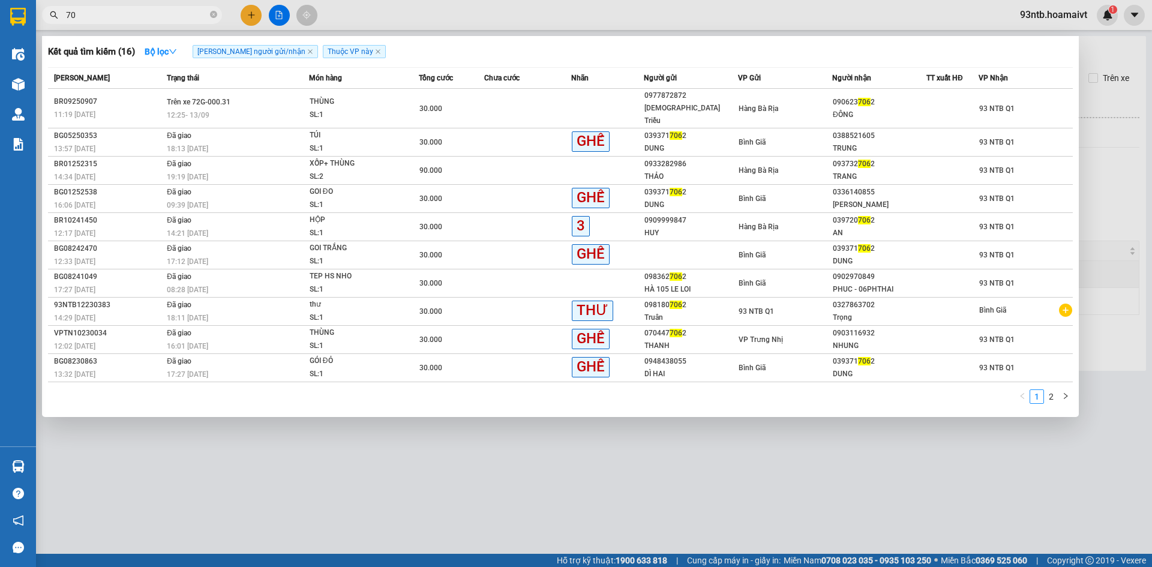
type input "7"
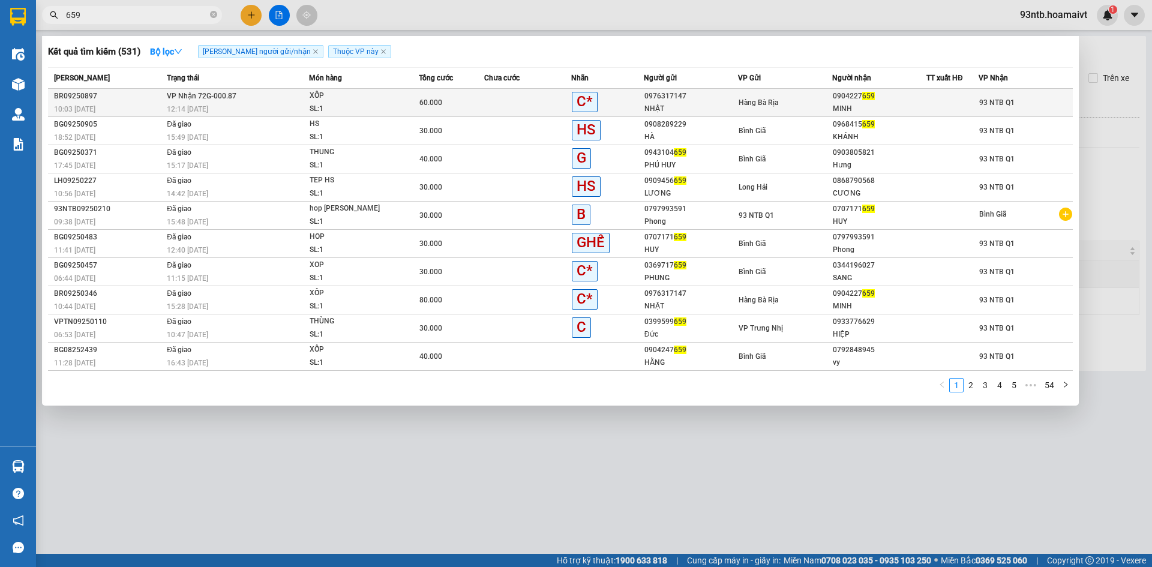
type input "659"
click at [813, 107] on div "Hàng Bà Rịa" at bounding box center [785, 102] width 93 height 13
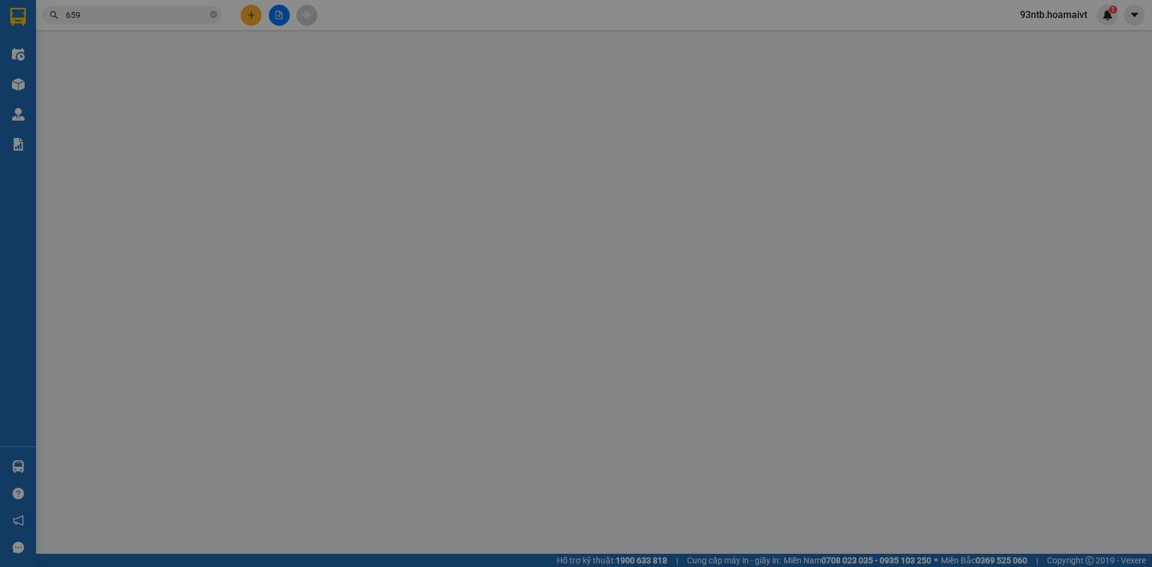
type input "0976317147"
type input "NHẬT"
type input "0904227659"
type input "MINH"
type input "60.000"
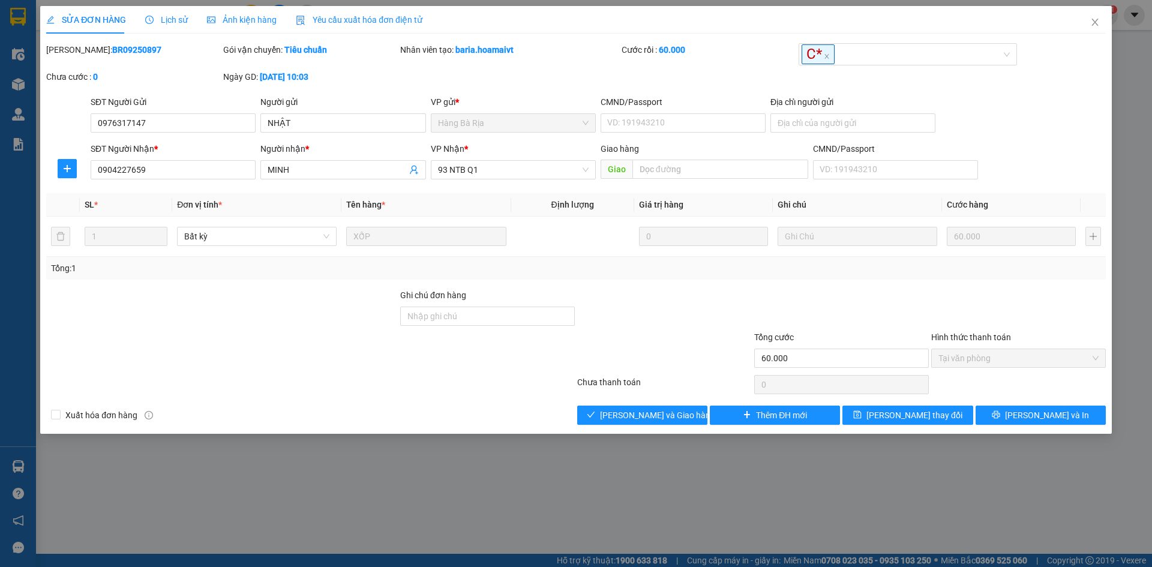
click at [649, 404] on div "Total Paid Fee 60.000 Total UnPaid Fee 0 Cash Collection Total Fee Mã ĐH: BR092…" at bounding box center [576, 234] width 1060 height 382
click at [653, 408] on div "Total Paid Fee 60.000 Total UnPaid Fee 0 Cash Collection Total Fee Mã ĐH: BR092…" at bounding box center [576, 234] width 1060 height 382
click at [654, 409] on button "[PERSON_NAME] và [PERSON_NAME] hàng" at bounding box center [642, 415] width 130 height 19
drag, startPoint x: 655, startPoint y: 409, endPoint x: 650, endPoint y: 369, distance: 40.6
click at [656, 409] on span "[PERSON_NAME] và [PERSON_NAME] hàng" at bounding box center [657, 415] width 115 height 13
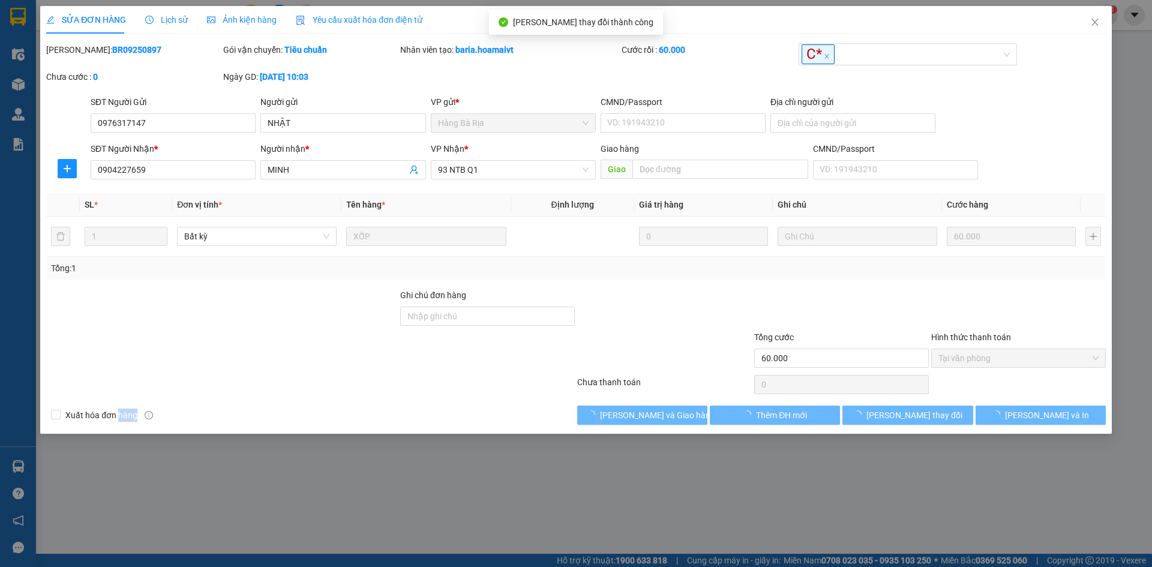
click at [655, 363] on div at bounding box center [664, 352] width 177 height 42
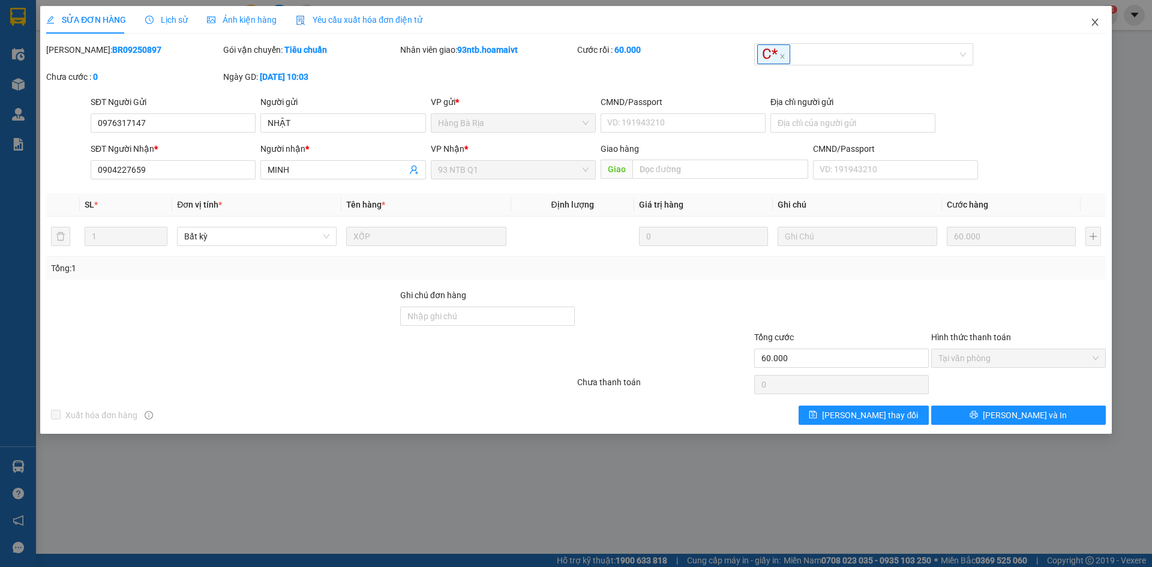
click at [1098, 12] on span "Close" at bounding box center [1096, 23] width 34 height 34
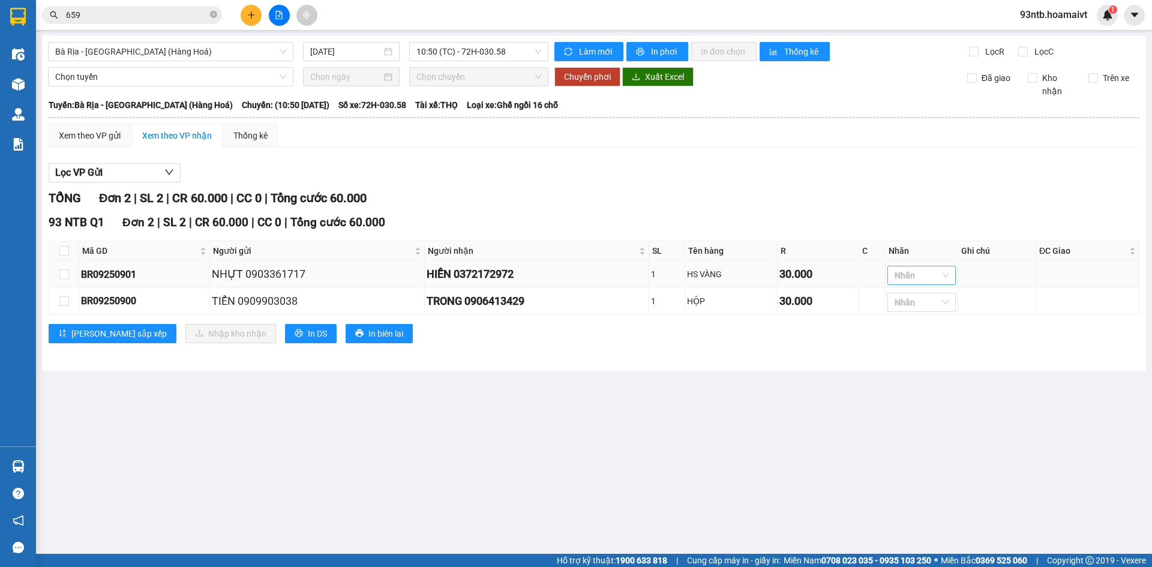
click at [939, 278] on div at bounding box center [916, 275] width 50 height 14
type input "0"
click at [925, 369] on div "HS" at bounding box center [923, 372] width 54 height 13
click at [830, 364] on div "Bà Rịa - Sài Gòn (Hàng Hoá) 13/09/2025 10:50 (TC) - 72H-030.58 Làm mới In p…" at bounding box center [594, 203] width 1104 height 335
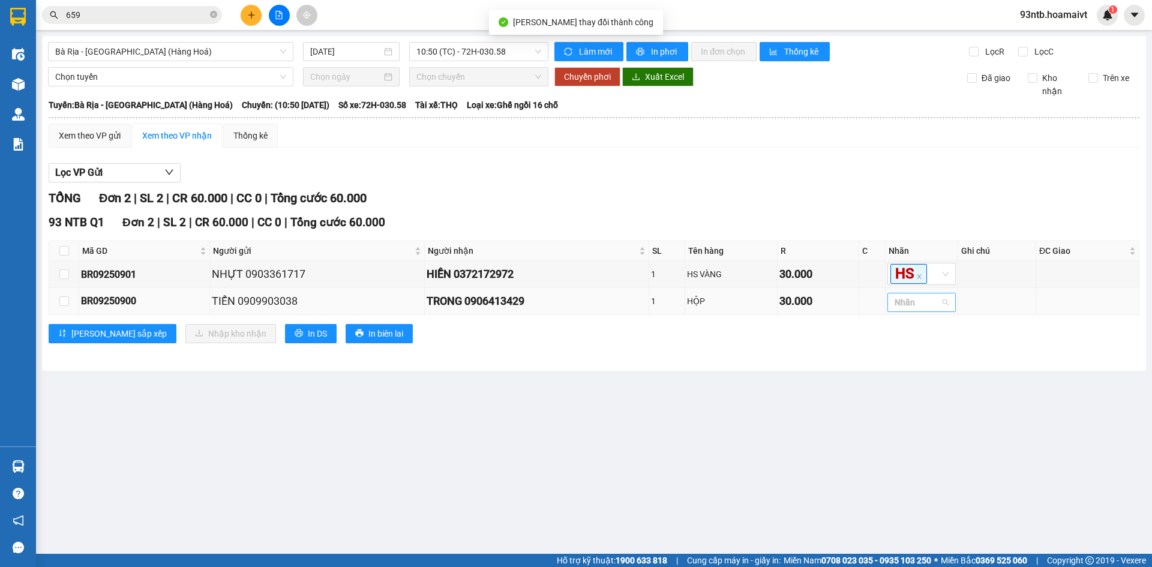
click at [928, 298] on div at bounding box center [916, 302] width 50 height 14
click at [930, 462] on div "GHẾ" at bounding box center [923, 462] width 54 height 13
click at [776, 451] on main "Bà Rịa - Sài Gòn (Hàng Hoá) 13/09/2025 10:50 (TC) - 72H-030.58 Làm mới In p…" at bounding box center [576, 277] width 1152 height 554
click at [66, 251] on input "checkbox" at bounding box center [64, 251] width 10 height 10
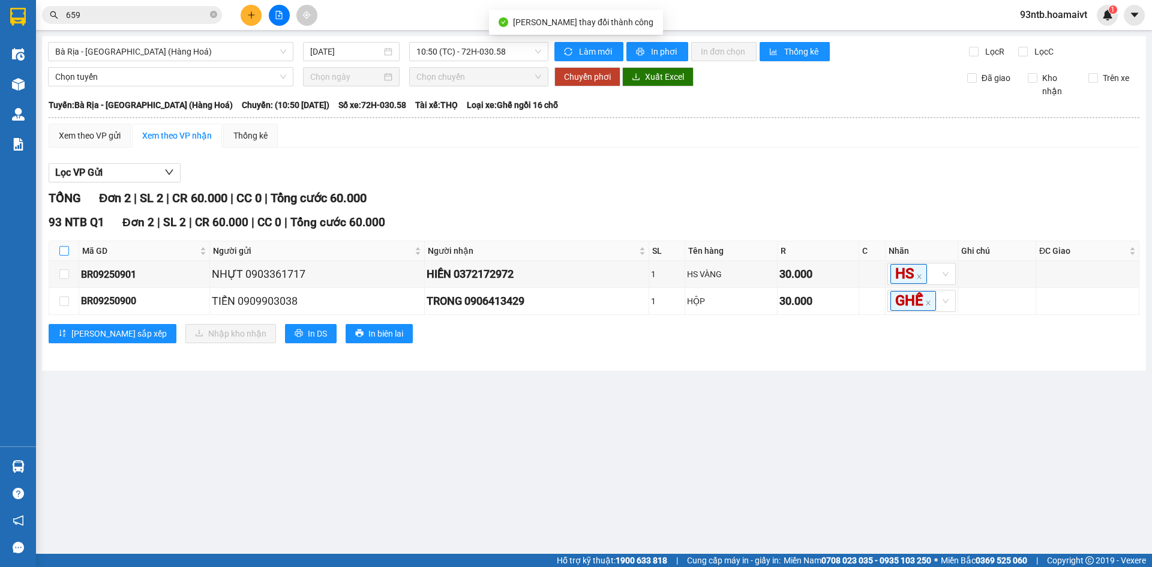
checkbox input "true"
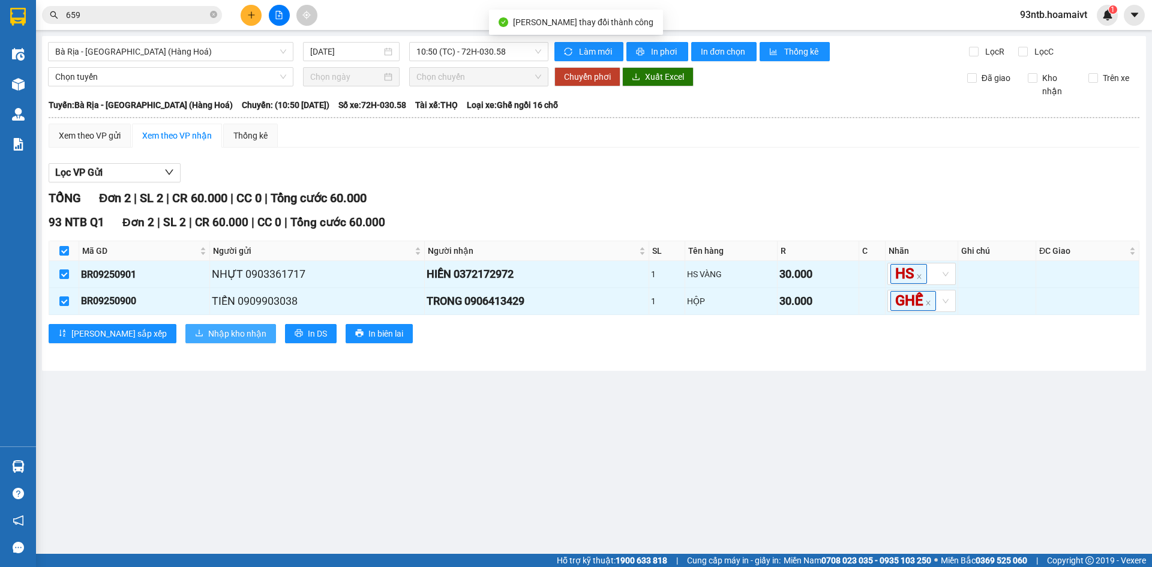
click at [208, 340] on span "Nhập kho nhận" at bounding box center [237, 333] width 58 height 13
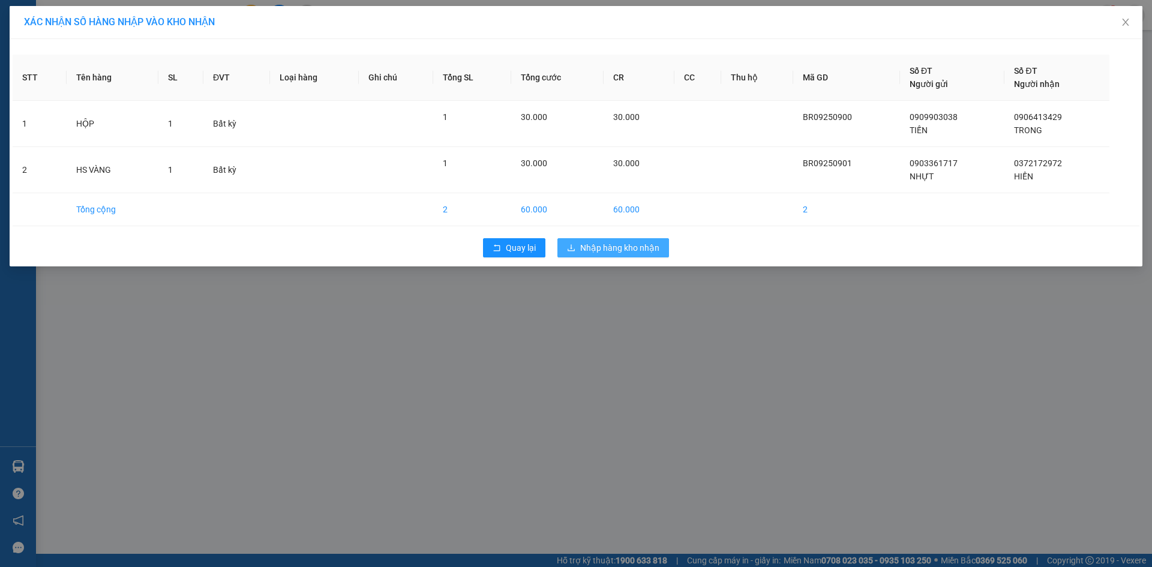
click at [644, 245] on span "Nhập hàng kho nhận" at bounding box center [619, 247] width 79 height 13
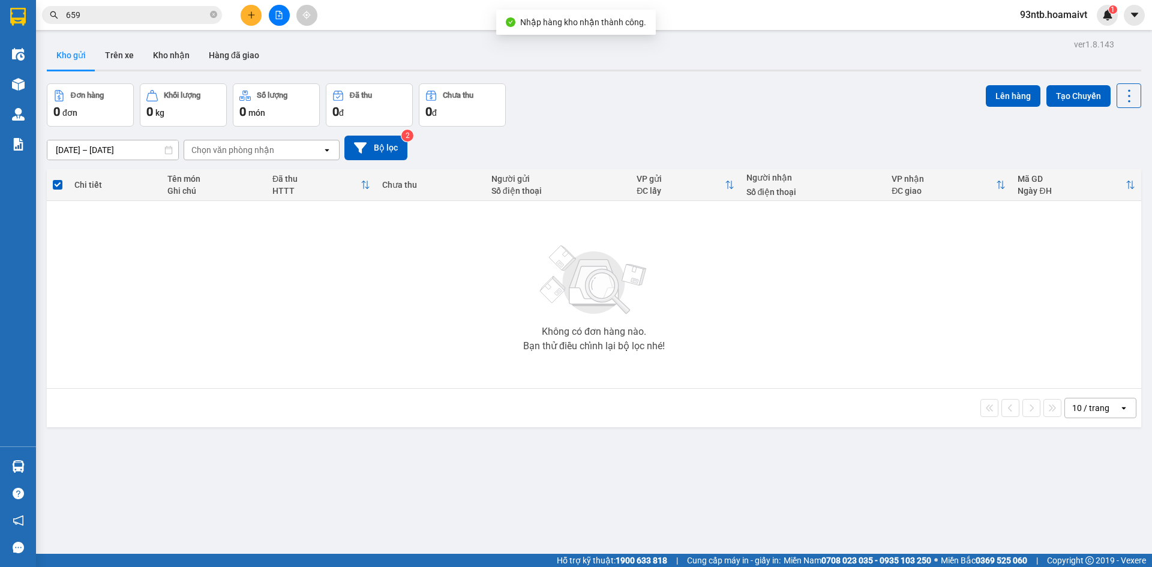
drag, startPoint x: 772, startPoint y: 56, endPoint x: 778, endPoint y: 64, distance: 9.8
click at [772, 58] on div "Kho gửi Trên xe Kho nhận Hàng đã giao" at bounding box center [594, 57] width 1095 height 32
click at [778, 76] on div "ver 1.8.143 Kho gửi Trên xe Kho nhận Hàng đã giao Đơn hàng 0 đơn Khối lượng 0 k…" at bounding box center [594, 319] width 1104 height 567
click at [149, 17] on input "659" at bounding box center [137, 14] width 142 height 13
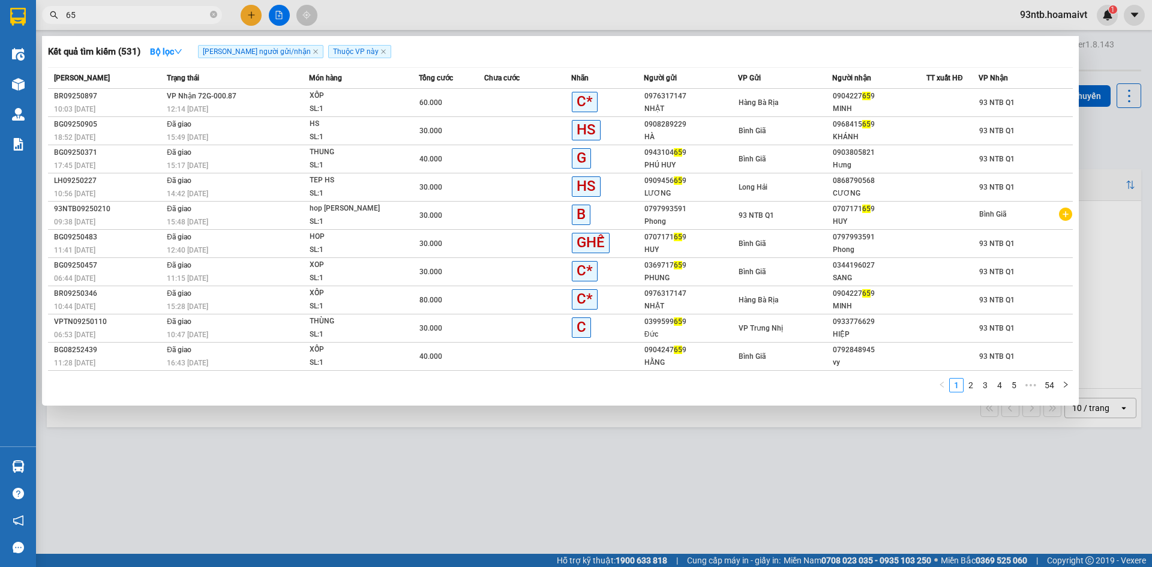
click at [149, 17] on input "65" at bounding box center [137, 14] width 142 height 13
type input "6"
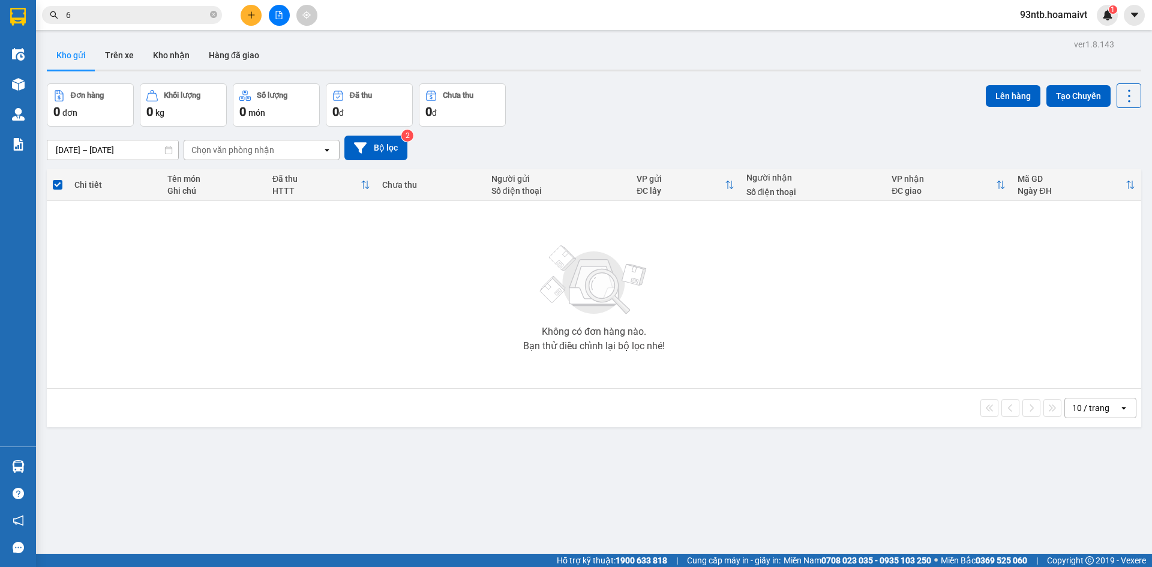
click at [149, 17] on input "6" at bounding box center [137, 14] width 142 height 13
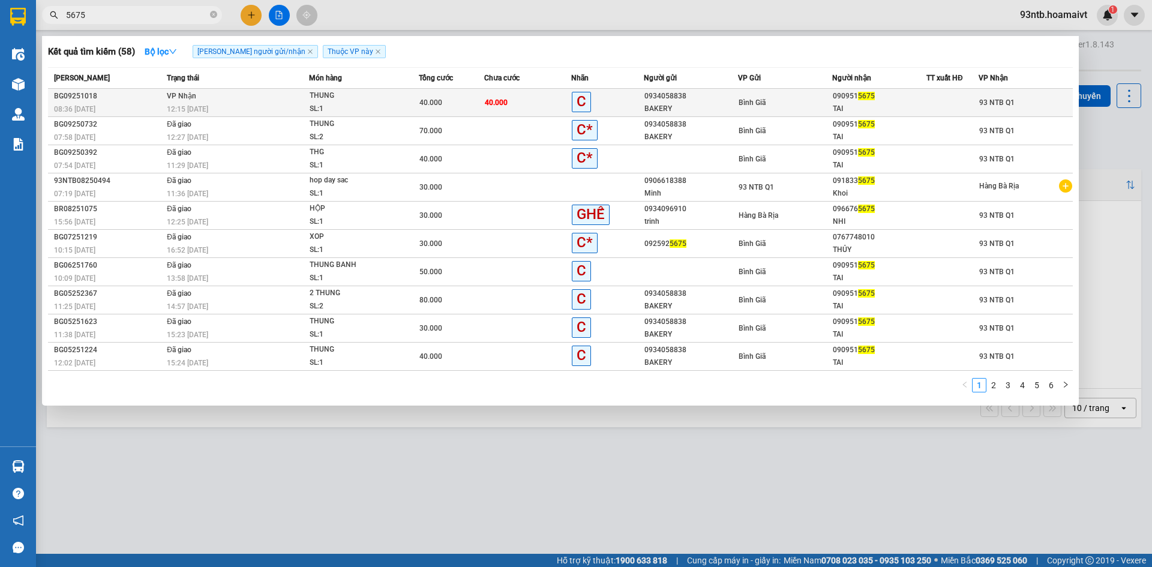
type input "5675"
click at [938, 92] on td at bounding box center [953, 103] width 52 height 28
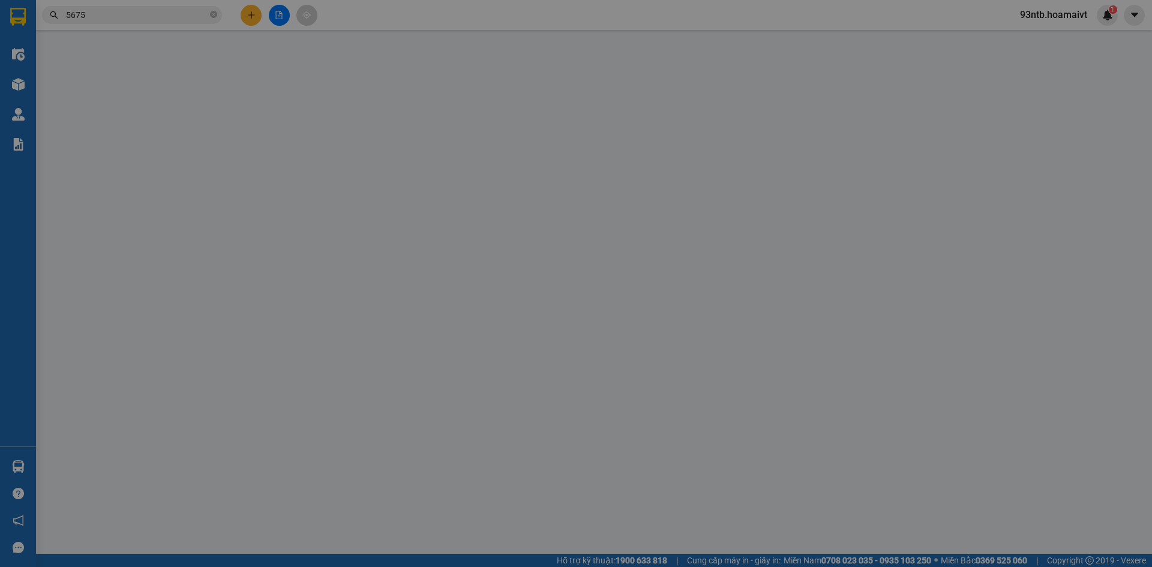
type input "0934058838"
type input "BAKERY"
type input "0909515675"
type input "TAI"
type input "40.000"
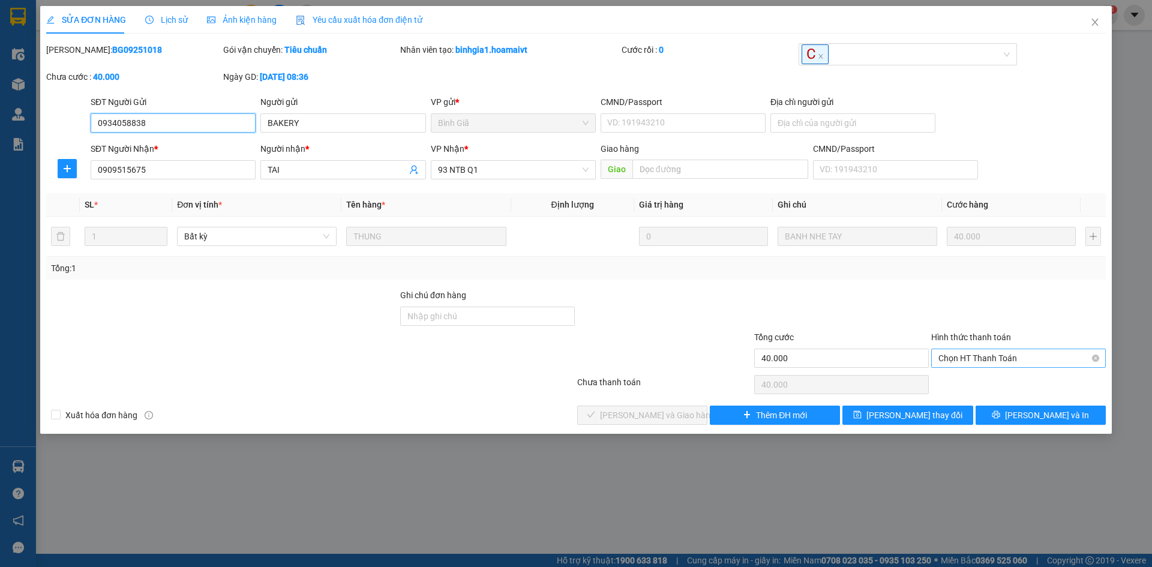
click at [1002, 355] on span "Chọn HT Thanh Toán" at bounding box center [1019, 358] width 160 height 18
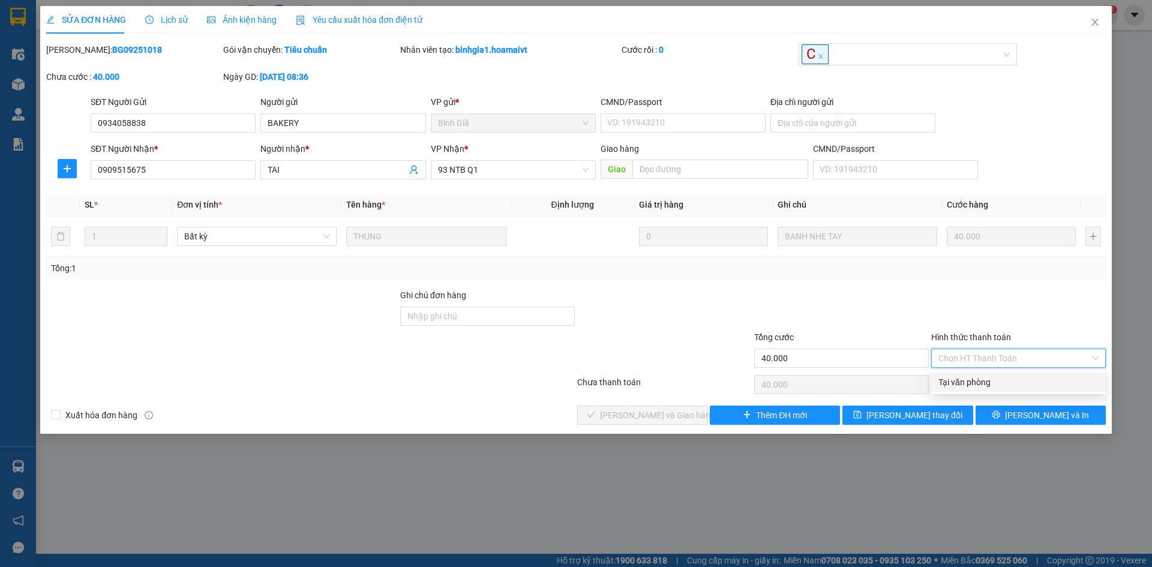
click at [1002, 388] on div "Tại văn phòng" at bounding box center [1019, 382] width 160 height 13
type input "0"
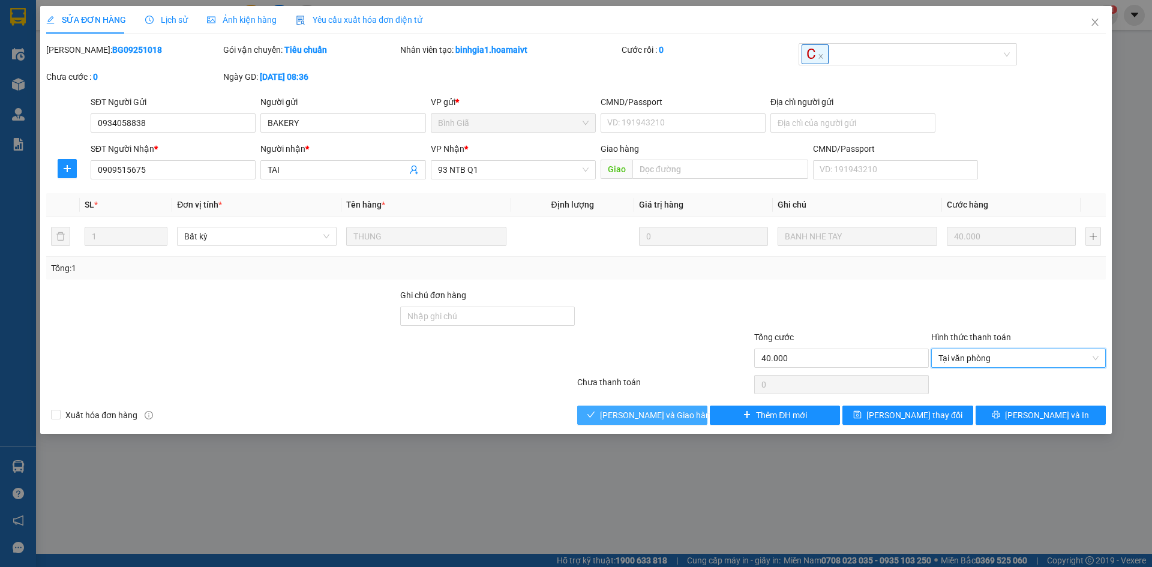
click at [665, 424] on button "[PERSON_NAME] và [PERSON_NAME] hàng" at bounding box center [642, 415] width 130 height 19
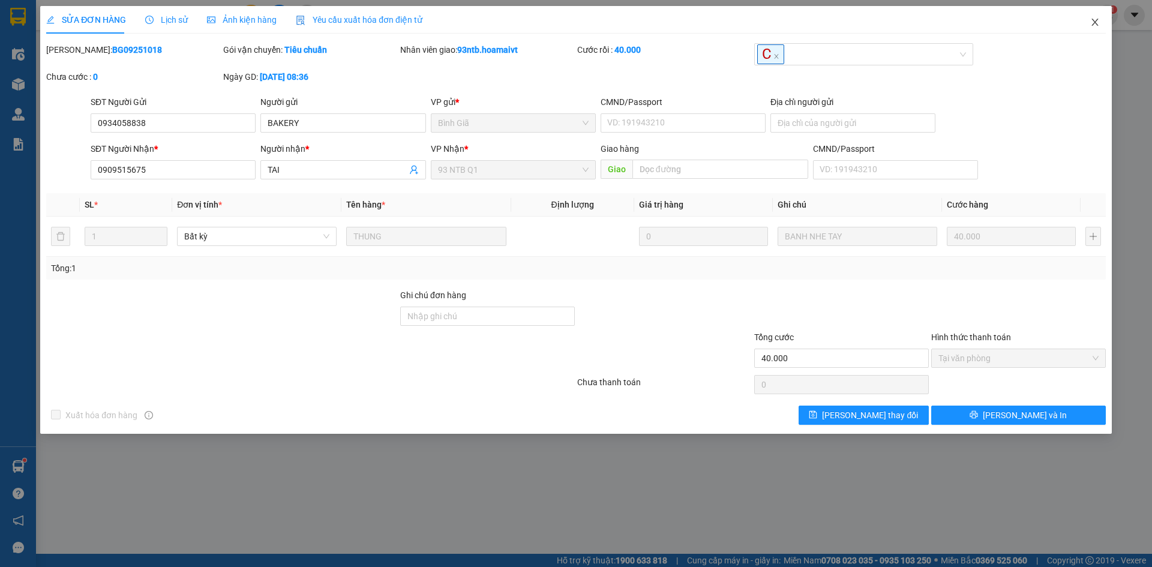
click at [1095, 27] on icon "close" at bounding box center [1096, 22] width 10 height 10
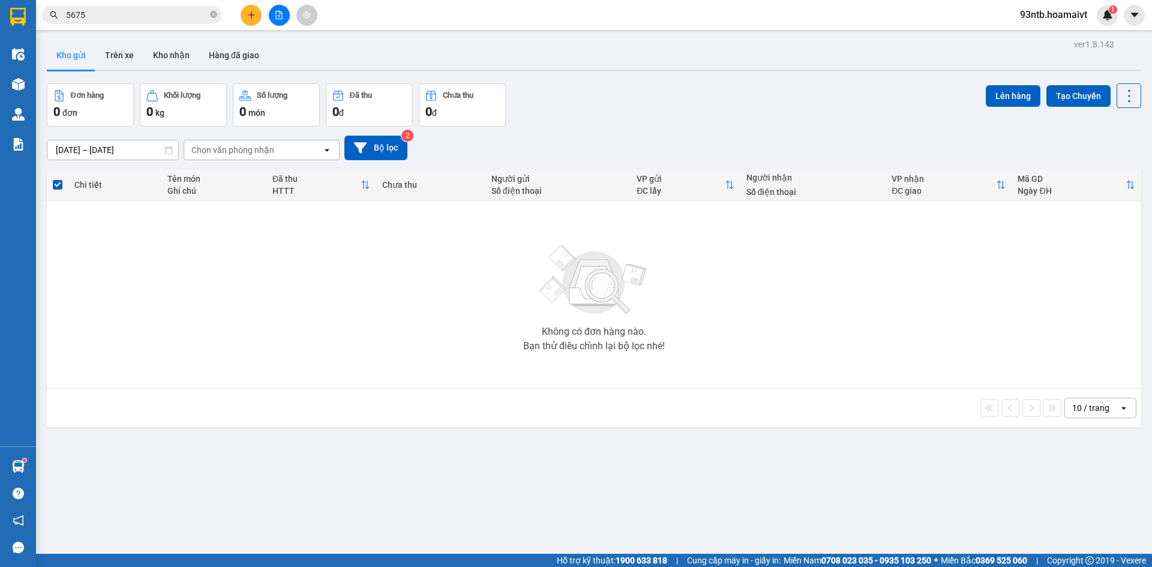
click at [260, 18] on button at bounding box center [251, 15] width 21 height 21
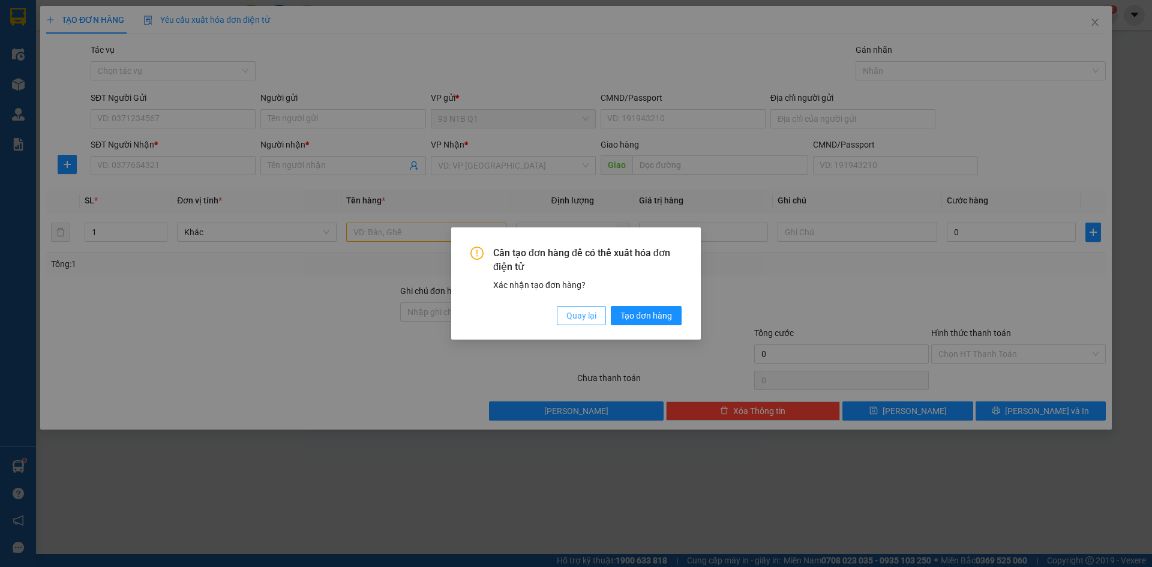
click at [568, 314] on span "Quay lại" at bounding box center [582, 315] width 30 height 13
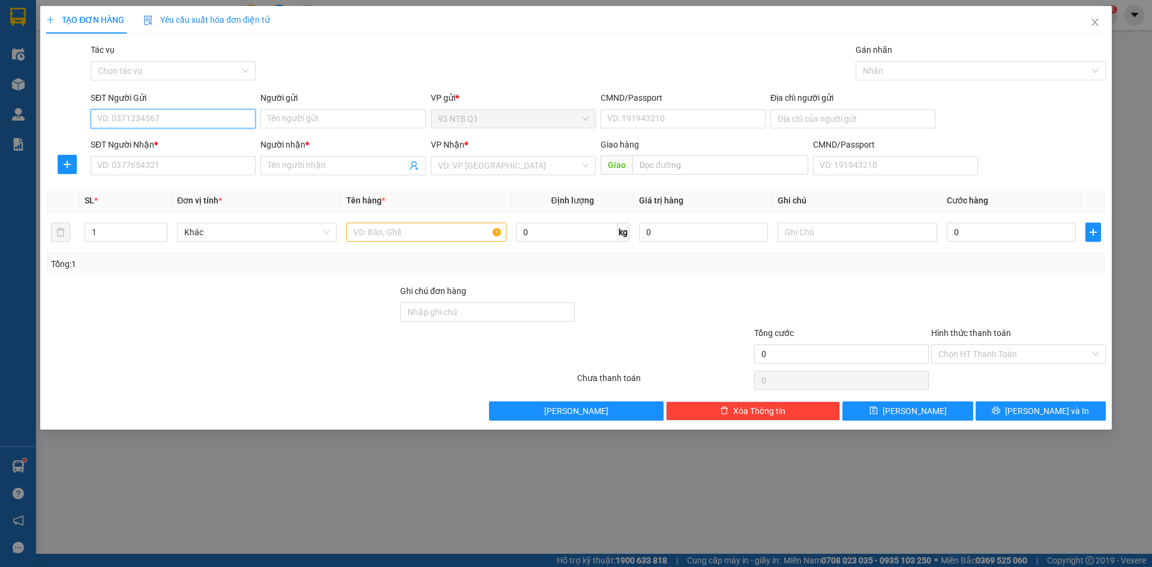
click at [211, 118] on input "SĐT Người Gửi" at bounding box center [173, 118] width 165 height 19
type input "0362552949"
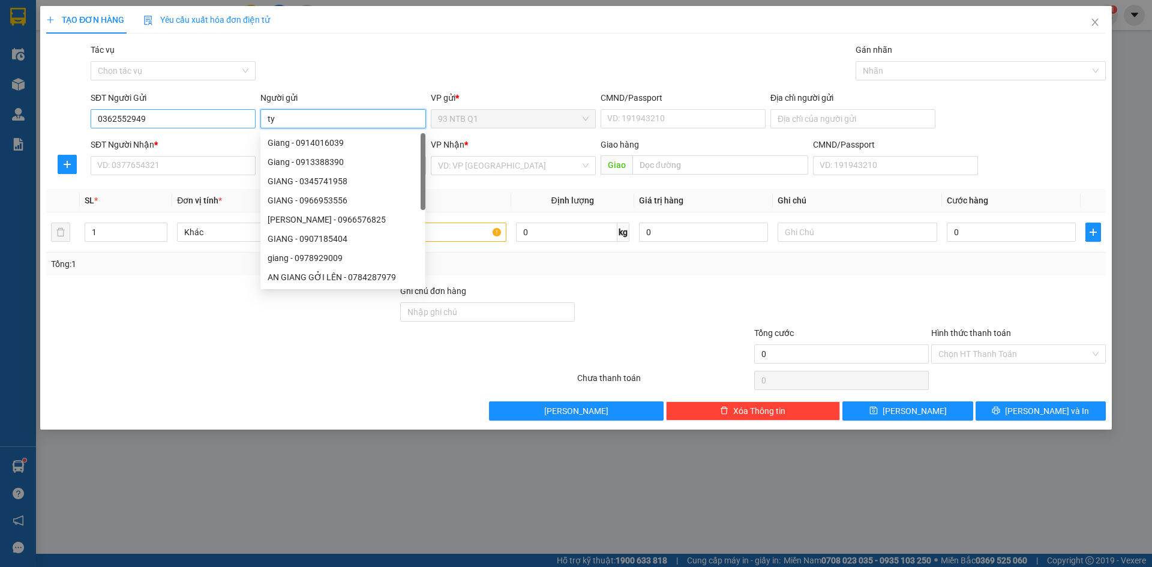
type input "t"
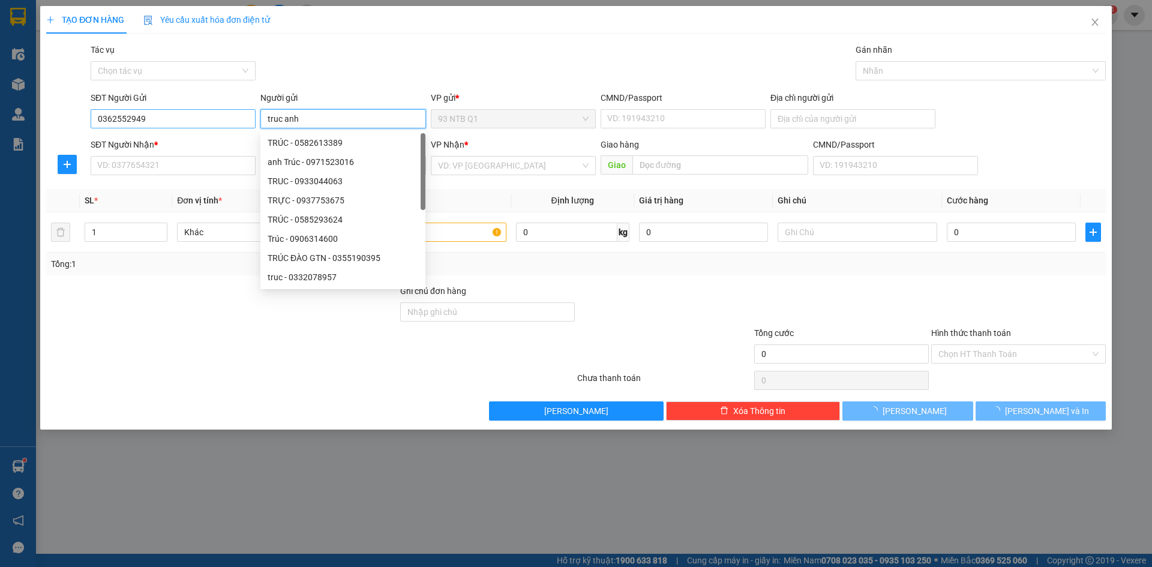
type input "truc anh"
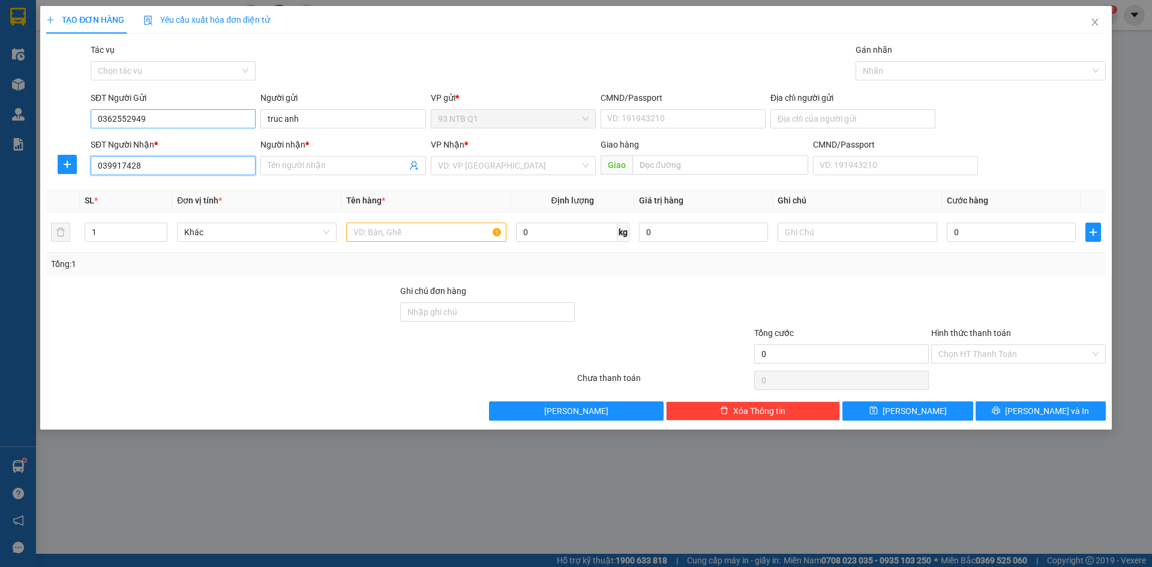
type input "0399174288"
click at [196, 197] on div "0399174288 - CÔ KHÁNH" at bounding box center [173, 189] width 165 height 19
type input "CÔ KHÁNH"
type input "0399174288"
click at [436, 226] on input "text" at bounding box center [426, 232] width 160 height 19
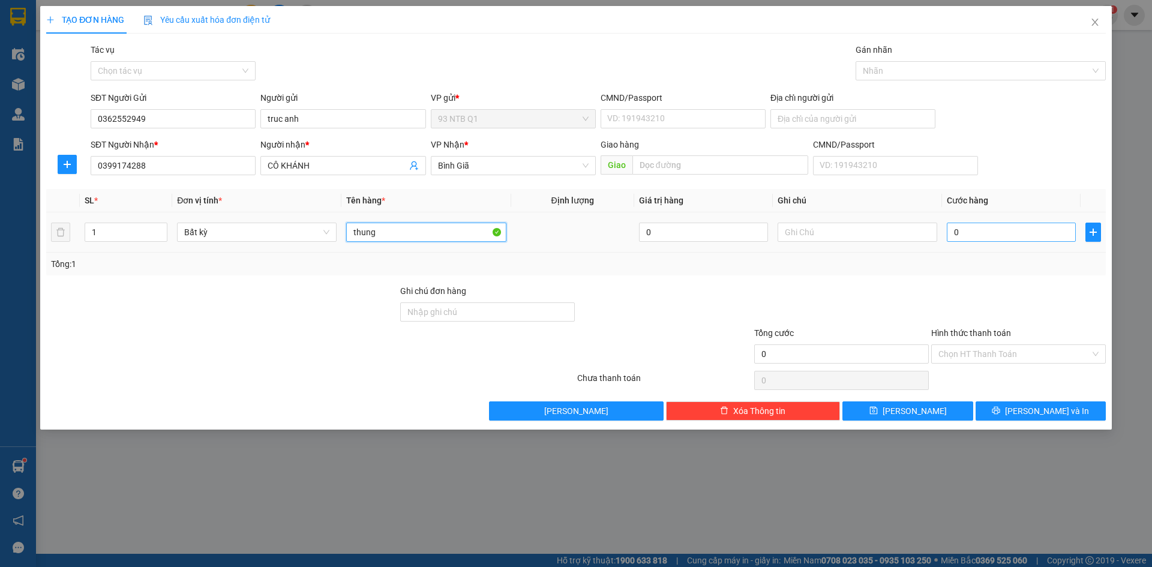
type input "thung"
click at [1028, 239] on input "0" at bounding box center [1011, 232] width 129 height 19
type input "3"
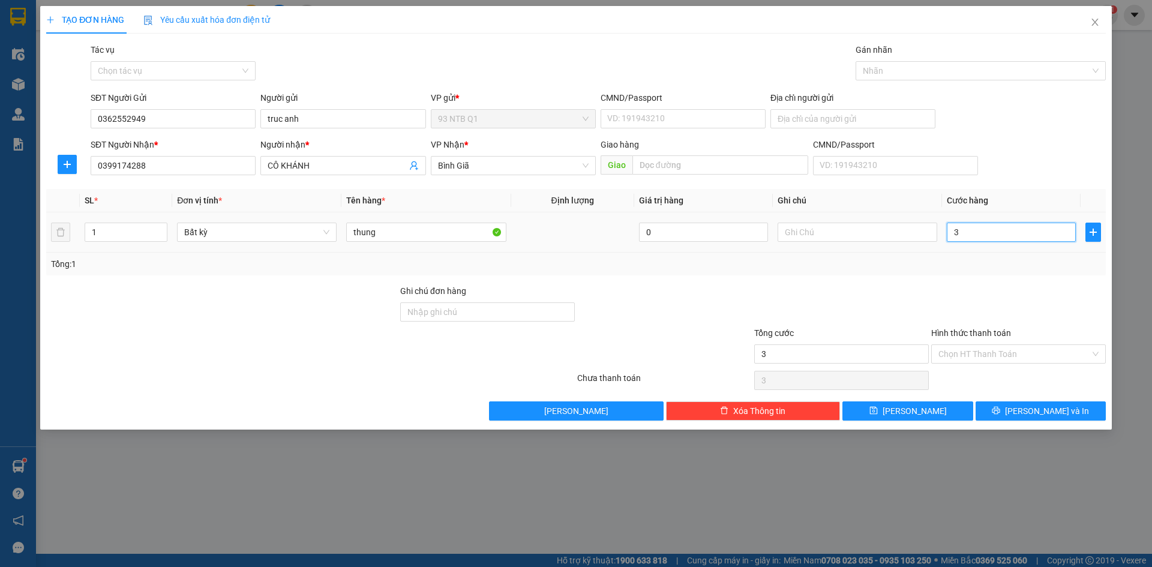
type input "30"
type input "30.000"
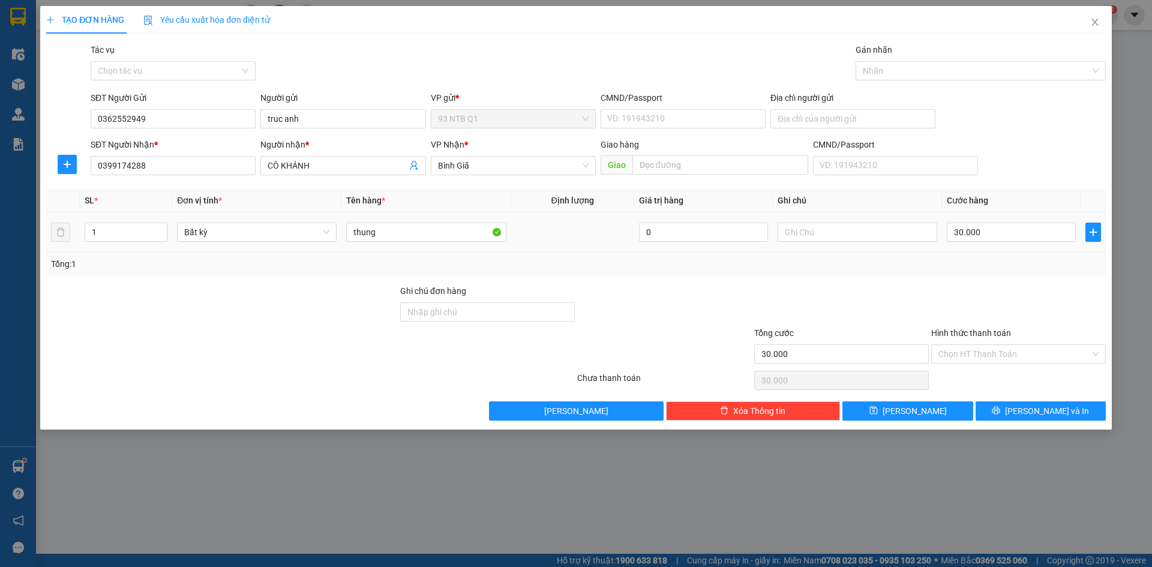
click at [1007, 268] on div "Tổng: 1" at bounding box center [576, 263] width 1050 height 13
click at [1014, 352] on input "Hình thức thanh toán" at bounding box center [1015, 354] width 152 height 18
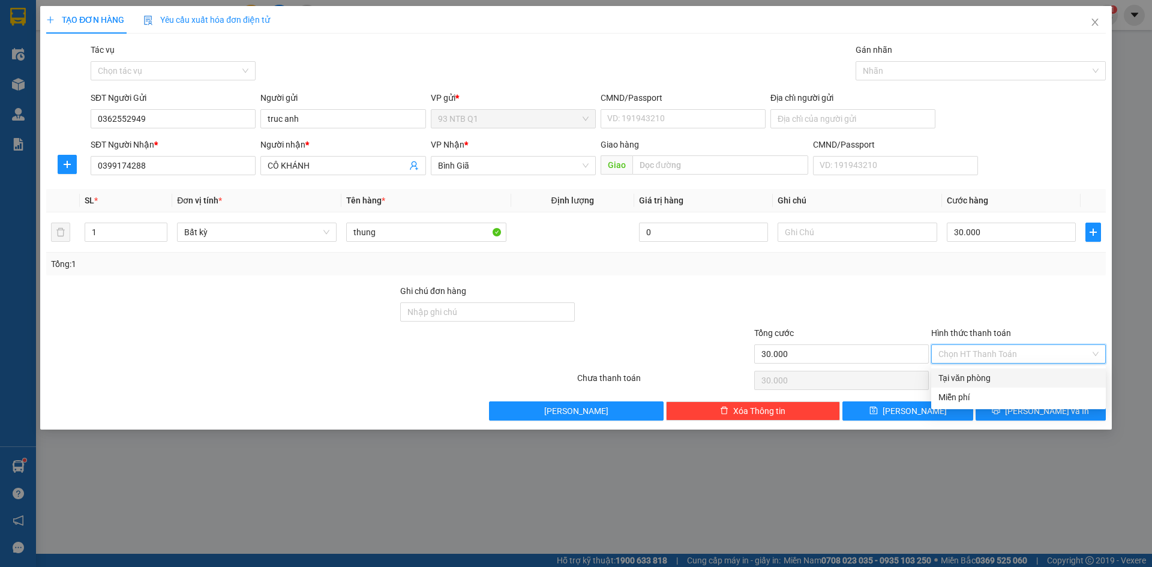
click at [1019, 382] on div "Tại văn phòng" at bounding box center [1019, 378] width 160 height 13
type input "0"
click at [1025, 417] on button "[PERSON_NAME] và In" at bounding box center [1041, 411] width 130 height 19
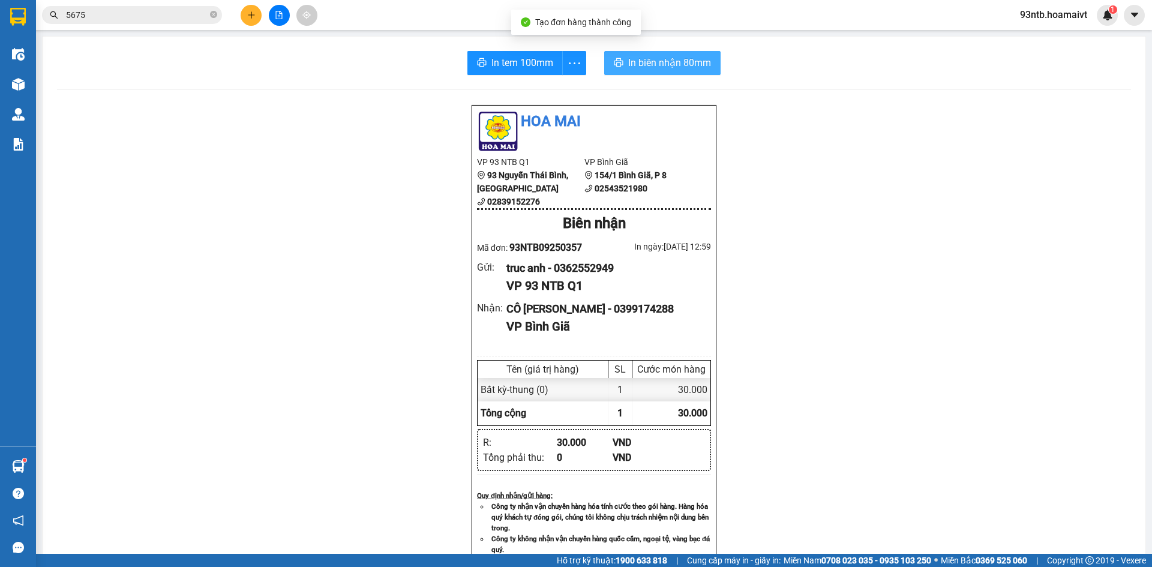
click at [703, 58] on span "In biên nhận 80mm" at bounding box center [669, 62] width 83 height 15
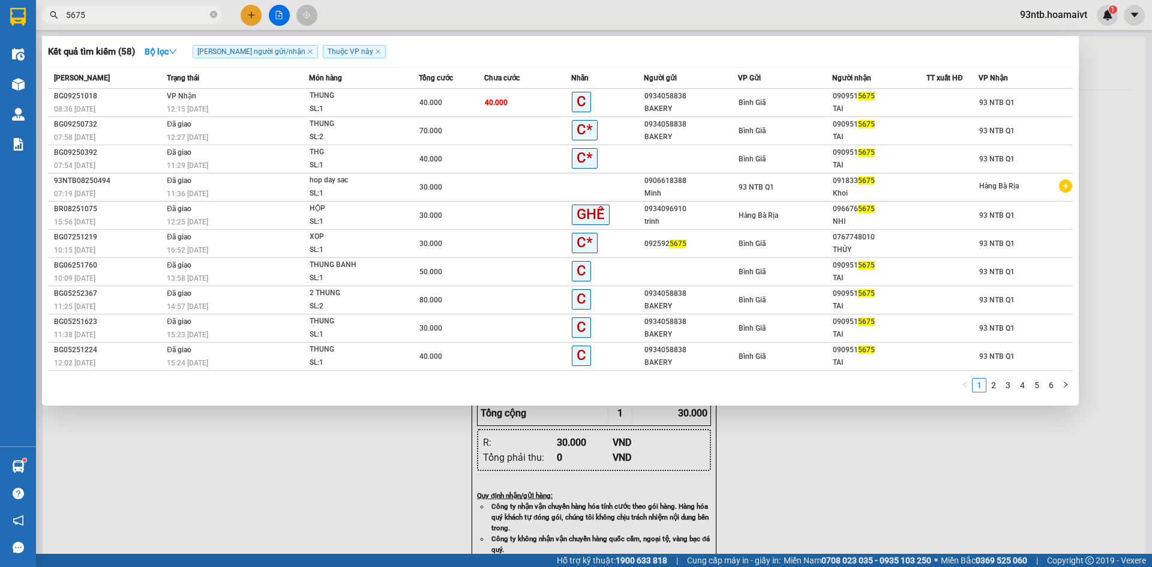
click at [143, 16] on input "5675" at bounding box center [137, 14] width 142 height 13
type input "="
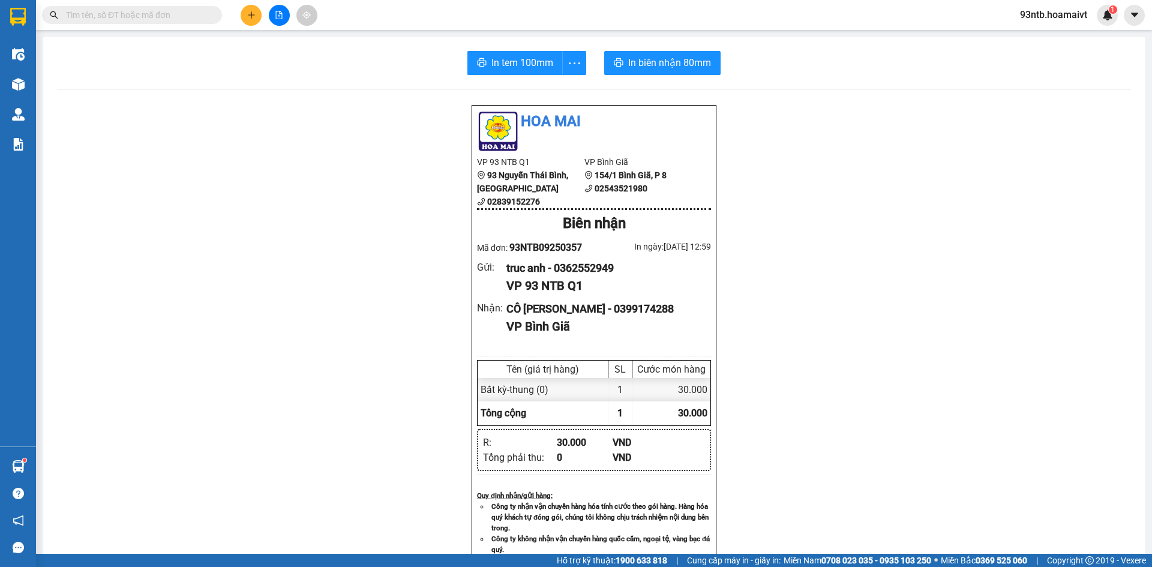
click at [143, 16] on input "text" at bounding box center [137, 14] width 142 height 13
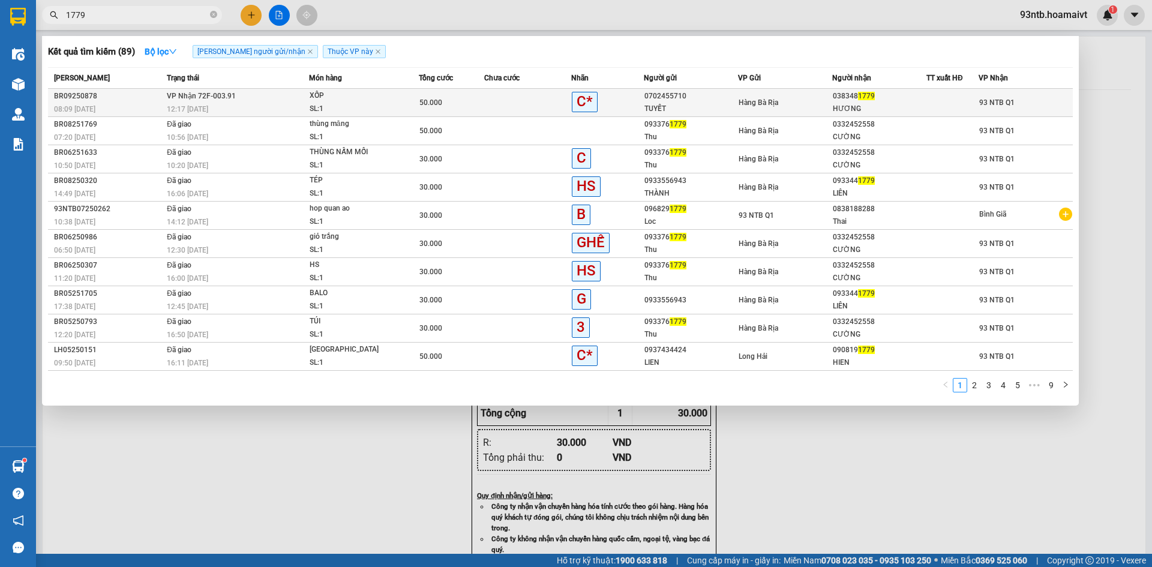
type input "1779"
click at [966, 107] on div at bounding box center [952, 103] width 51 height 13
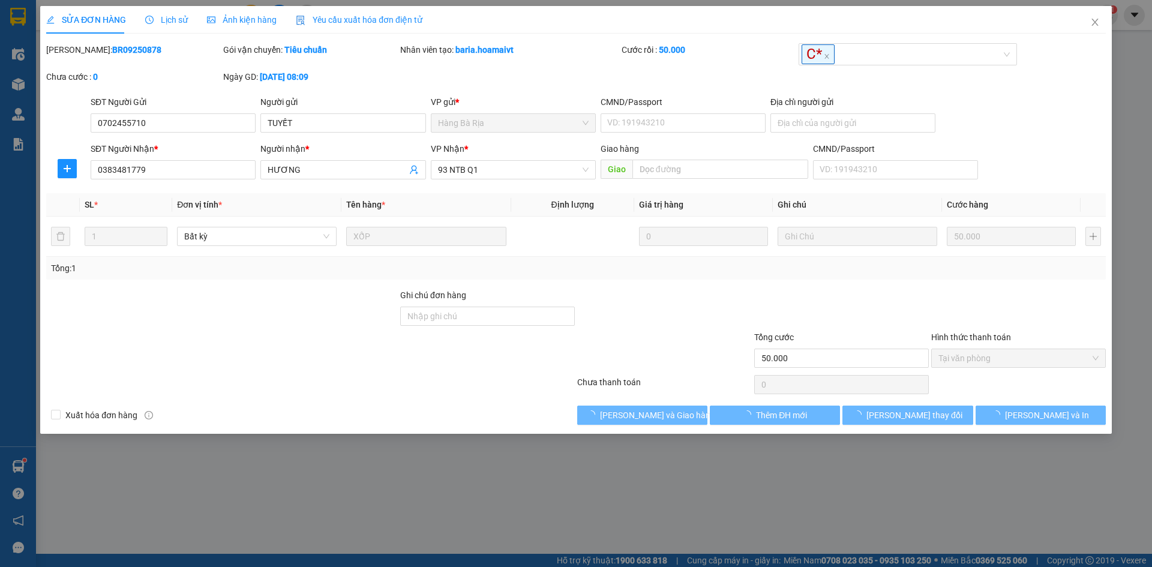
type input "0702455710"
type input "TUYẾT"
type input "0383481779"
type input "HƯƠNG"
type input "50.000"
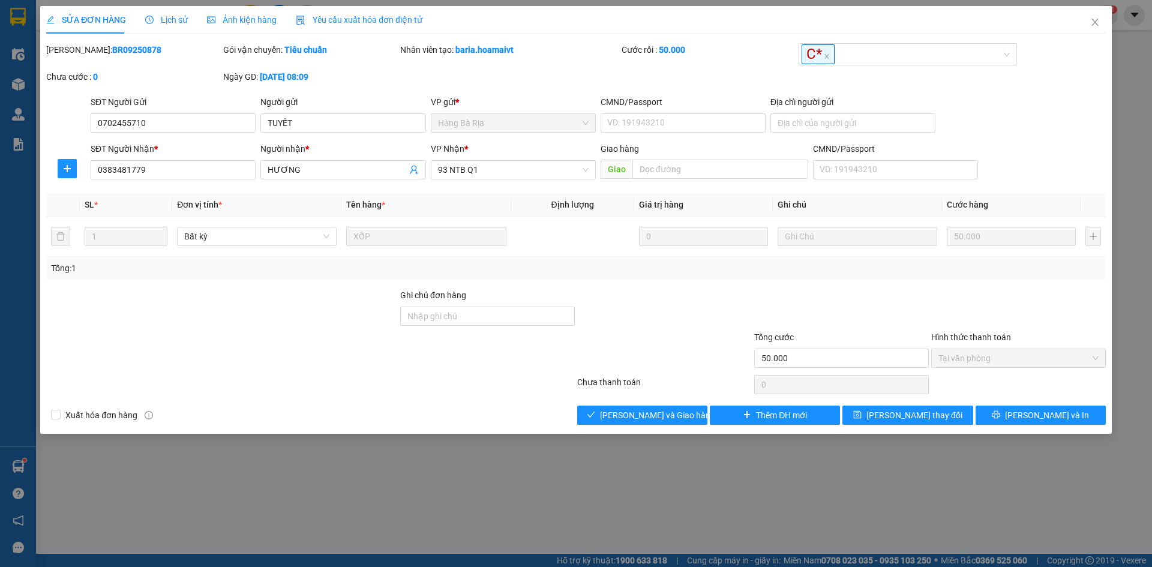
click at [648, 337] on div at bounding box center [664, 352] width 177 height 42
click at [532, 421] on div "Xuất hóa đơn hàng Lưu và Giao hàng Thêm ĐH mới Lưu thay đổi Lưu và In" at bounding box center [576, 415] width 1062 height 19
click at [438, 404] on div "Total Paid Fee 50.000 Total UnPaid Fee 0 Cash Collection Total Fee Mã ĐH: BR092…" at bounding box center [576, 234] width 1060 height 382
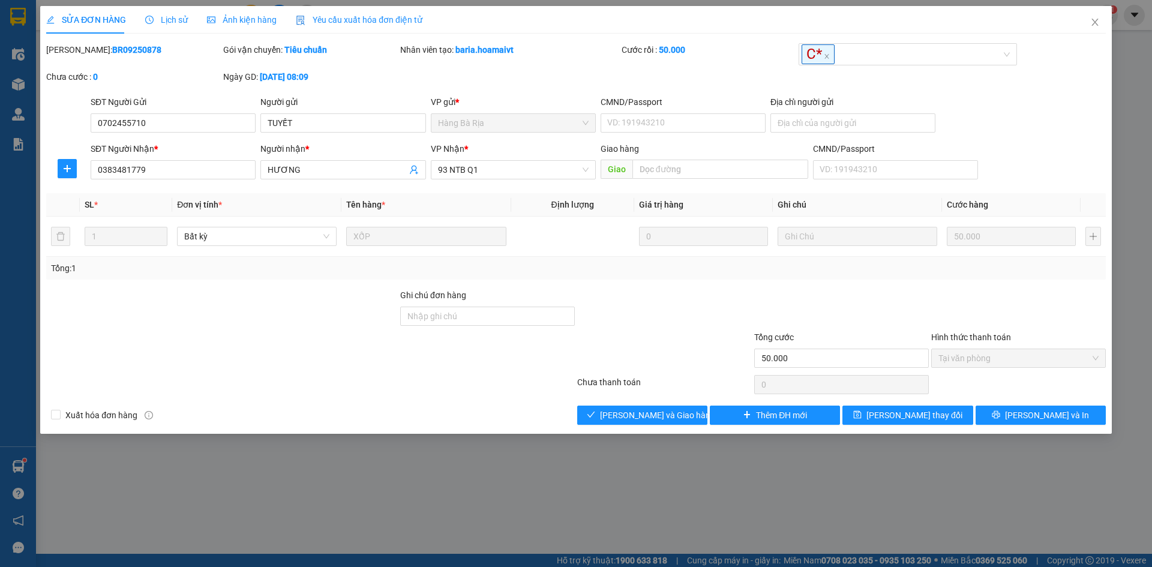
drag, startPoint x: 517, startPoint y: 379, endPoint x: 473, endPoint y: 388, distance: 45.3
click at [517, 379] on div at bounding box center [310, 385] width 531 height 24
click at [613, 349] on div at bounding box center [664, 352] width 177 height 42
click at [626, 413] on span "[PERSON_NAME] và [PERSON_NAME] hàng" at bounding box center [657, 415] width 115 height 13
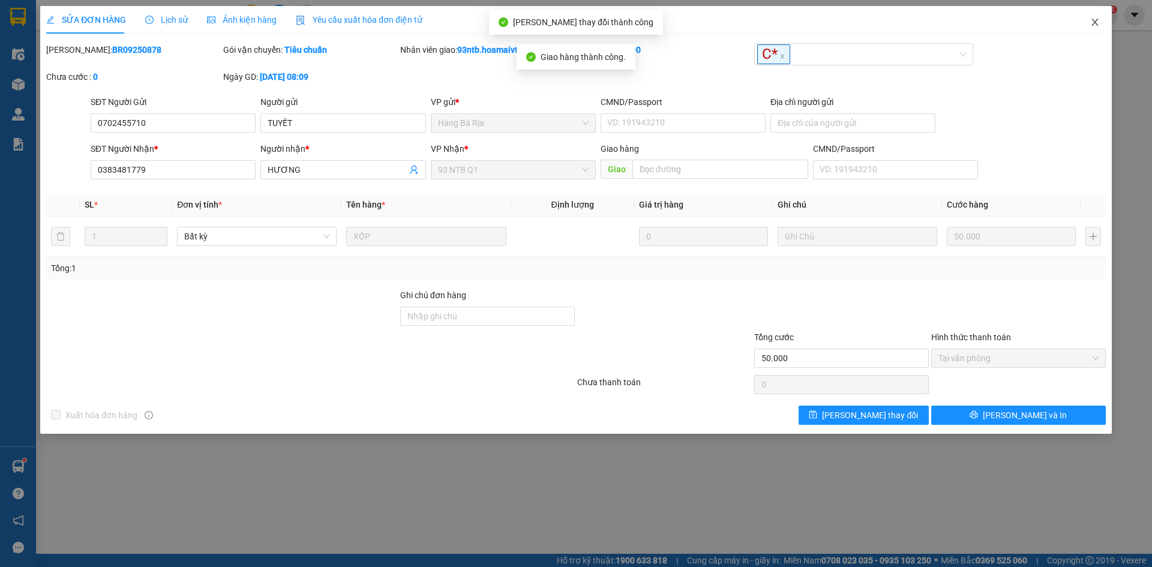
click at [1093, 24] on icon "close" at bounding box center [1096, 22] width 10 height 10
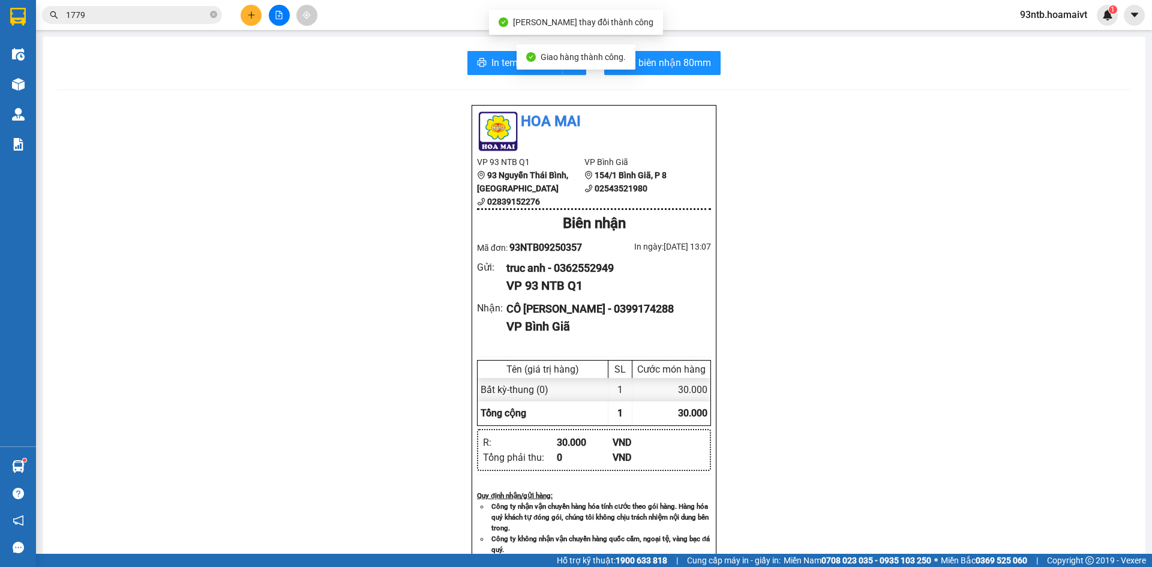
click at [109, 21] on input "1779" at bounding box center [137, 14] width 142 height 13
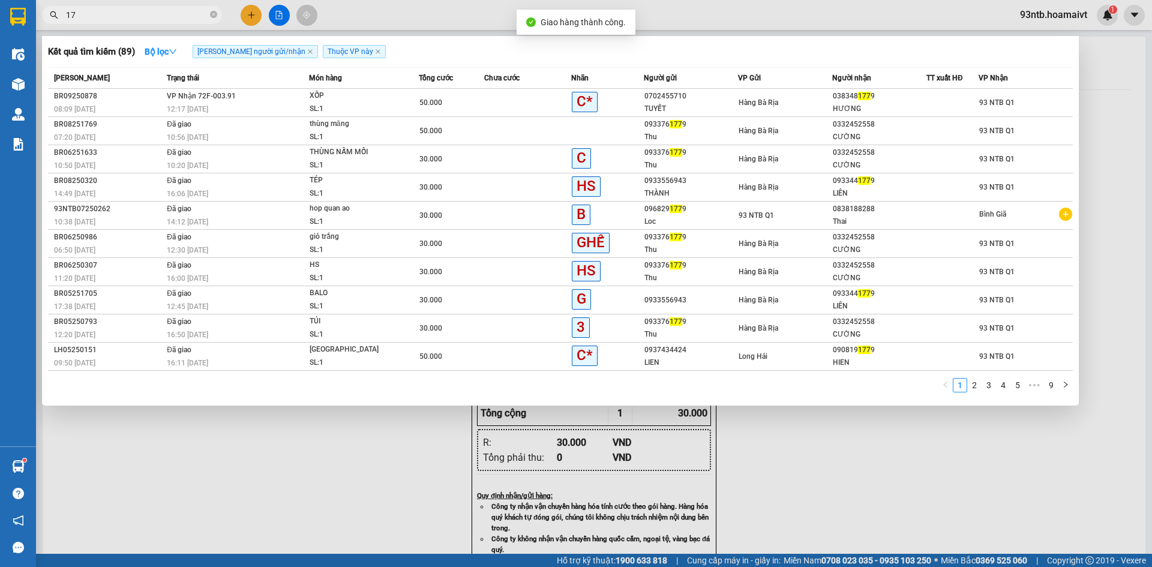
type input "1"
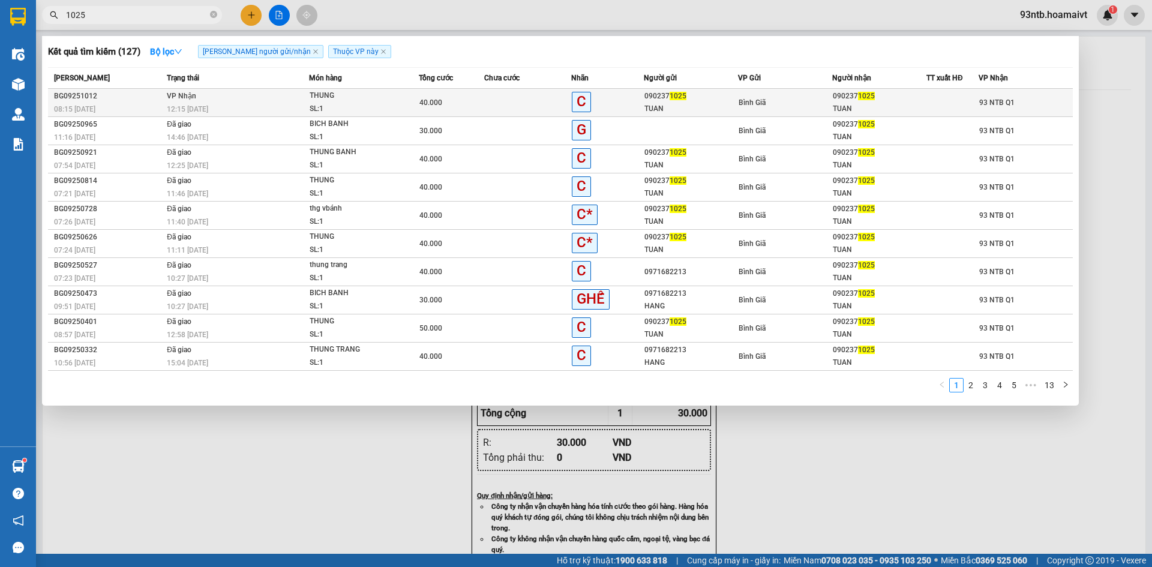
type input "1025"
click at [738, 92] on td "Bình Giã" at bounding box center [785, 103] width 94 height 28
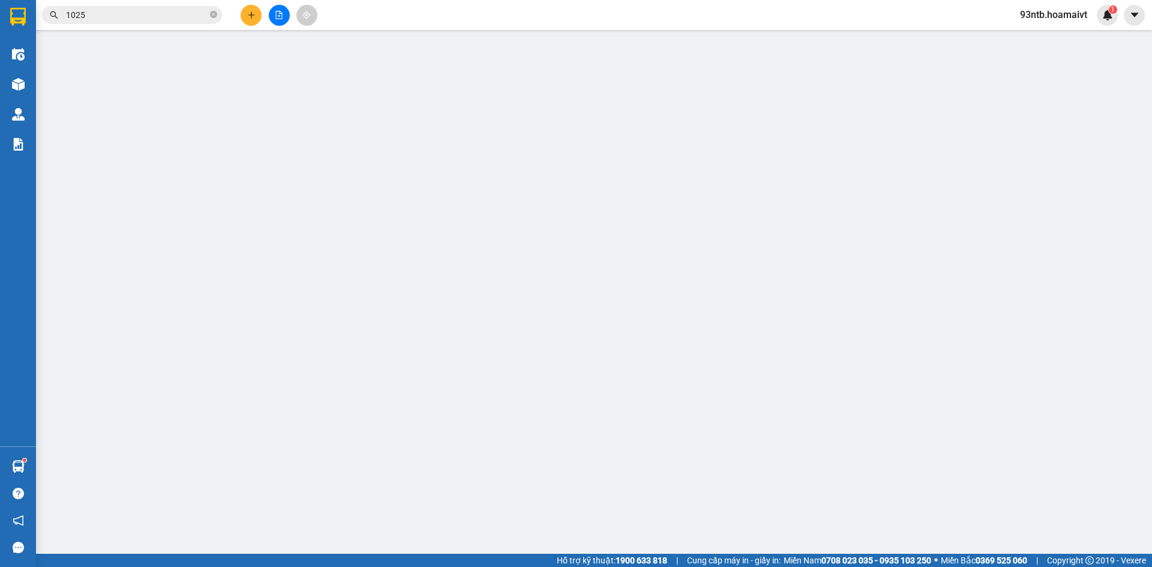
type input "0902371025"
type input "TUAN"
type input "0902371025"
type input "TUAN"
type input "40.000"
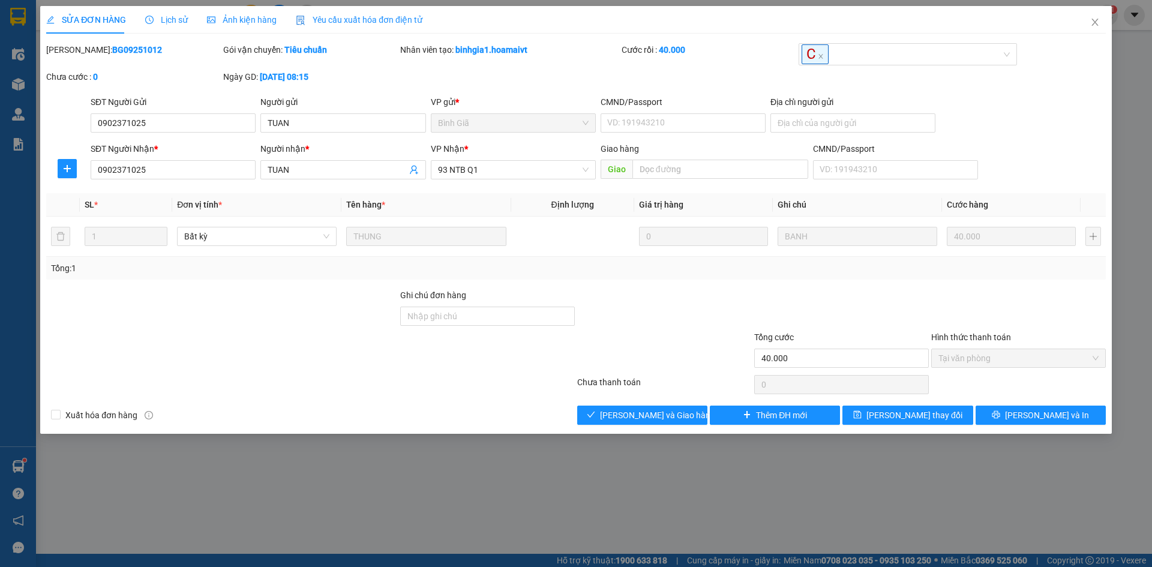
drag, startPoint x: 738, startPoint y: 92, endPoint x: 646, endPoint y: 340, distance: 264.9
click at [646, 340] on div at bounding box center [664, 352] width 177 height 42
click at [661, 412] on span "[PERSON_NAME] và [PERSON_NAME] hàng" at bounding box center [657, 415] width 115 height 13
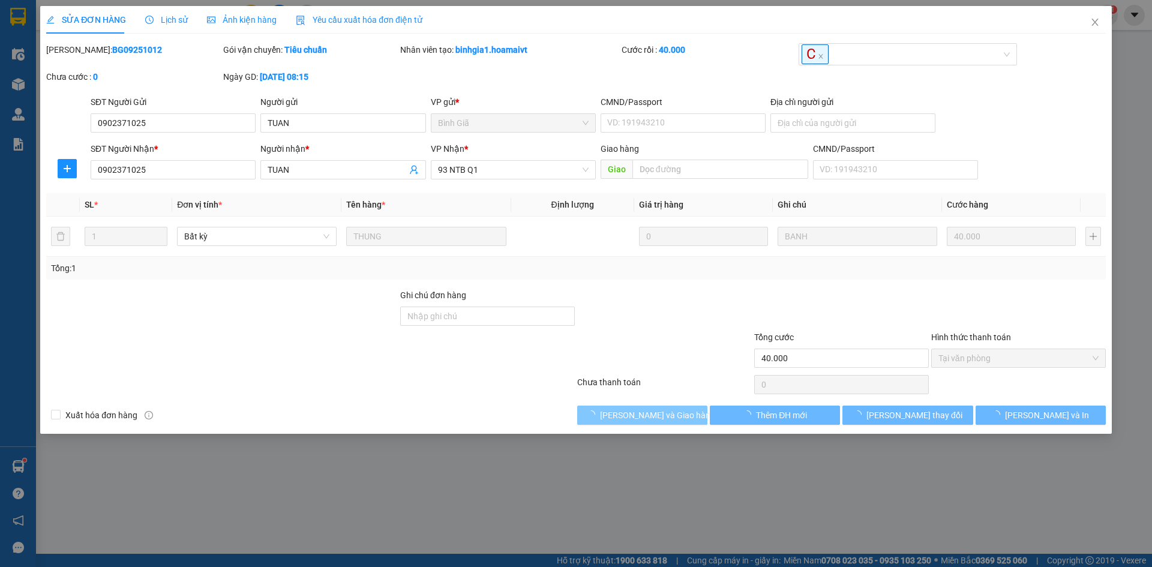
click at [661, 412] on span "[PERSON_NAME] và [PERSON_NAME] hàng" at bounding box center [657, 415] width 115 height 13
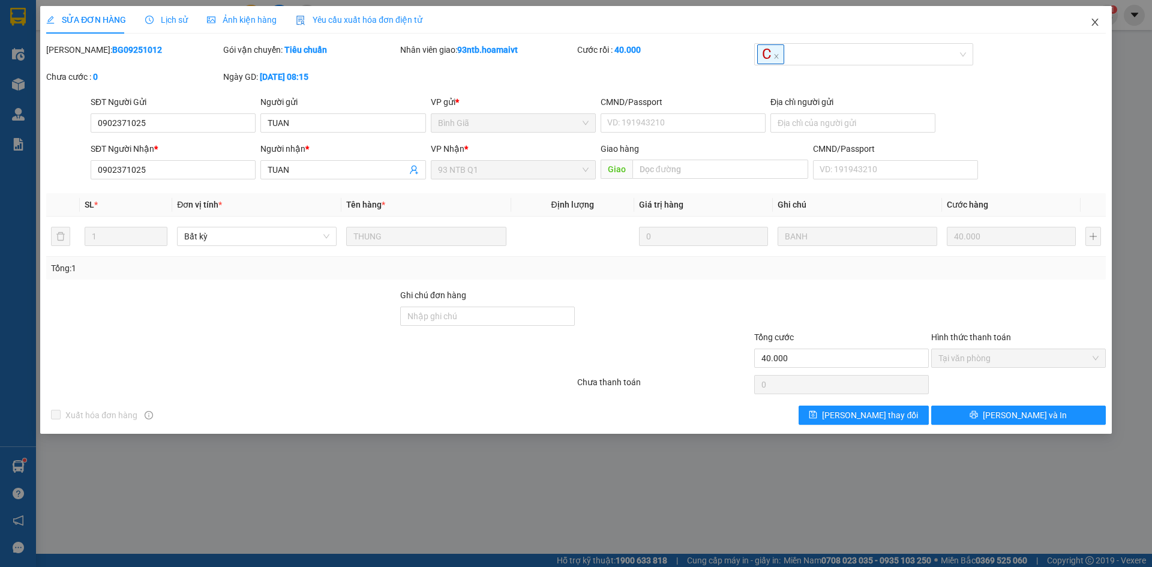
drag, startPoint x: 1085, startPoint y: 26, endPoint x: 1056, endPoint y: 35, distance: 30.0
click at [1085, 27] on span "Close" at bounding box center [1096, 23] width 34 height 34
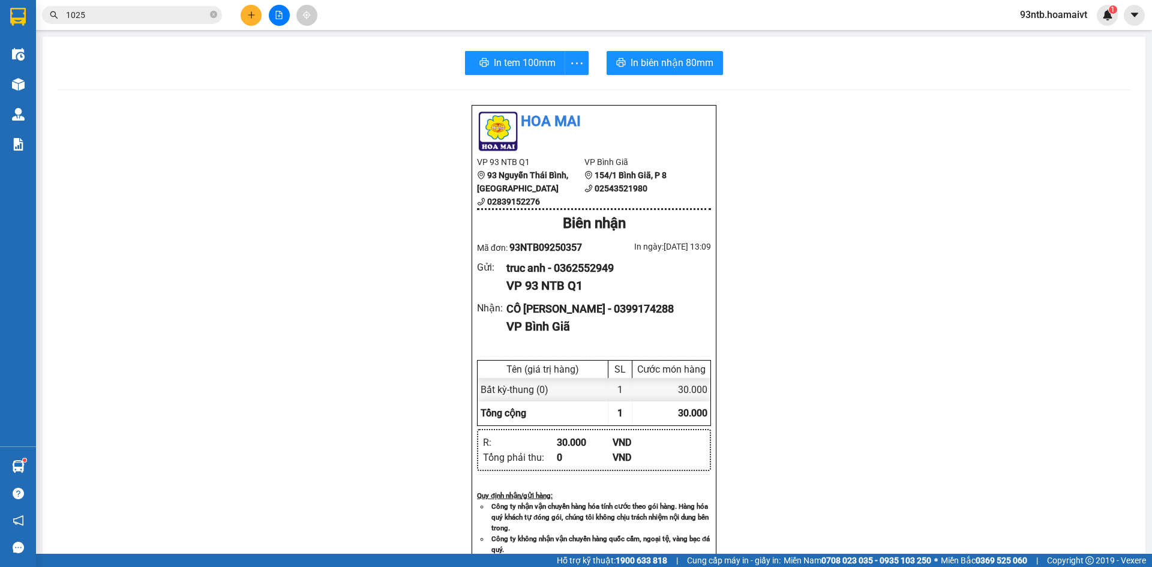
click at [154, 18] on input "1025" at bounding box center [137, 14] width 142 height 13
type input "102"
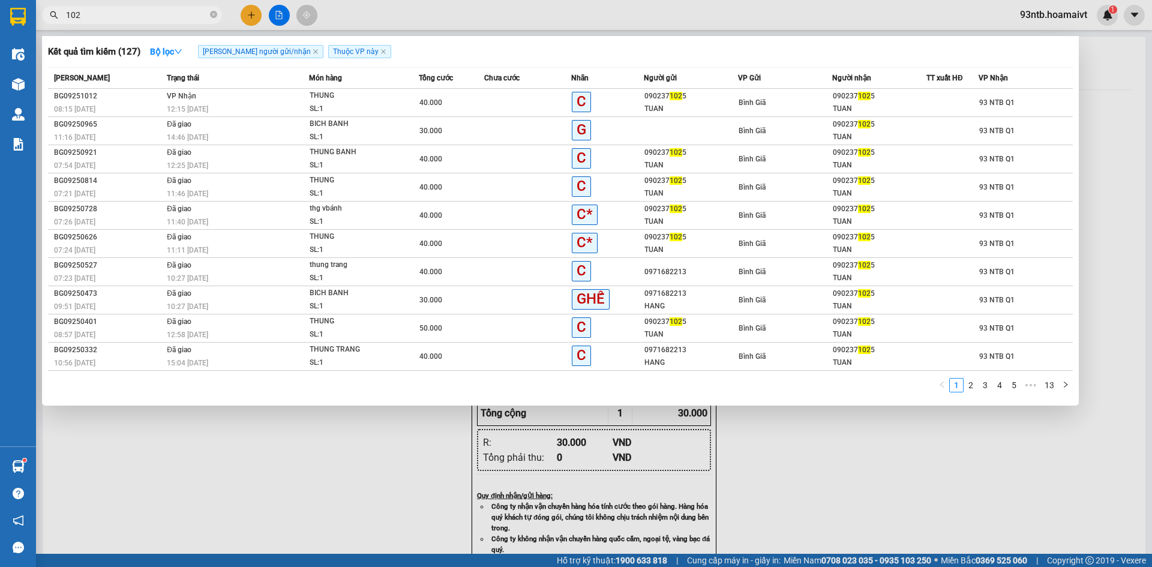
click at [154, 18] on input "102" at bounding box center [137, 14] width 142 height 13
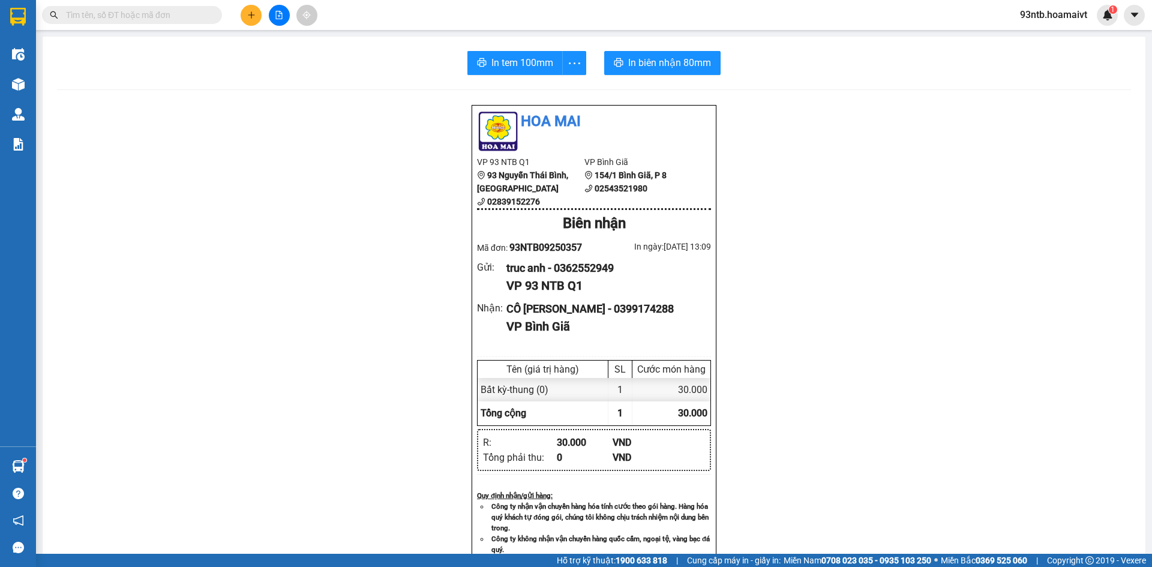
click at [154, 18] on input "text" at bounding box center [137, 14] width 142 height 13
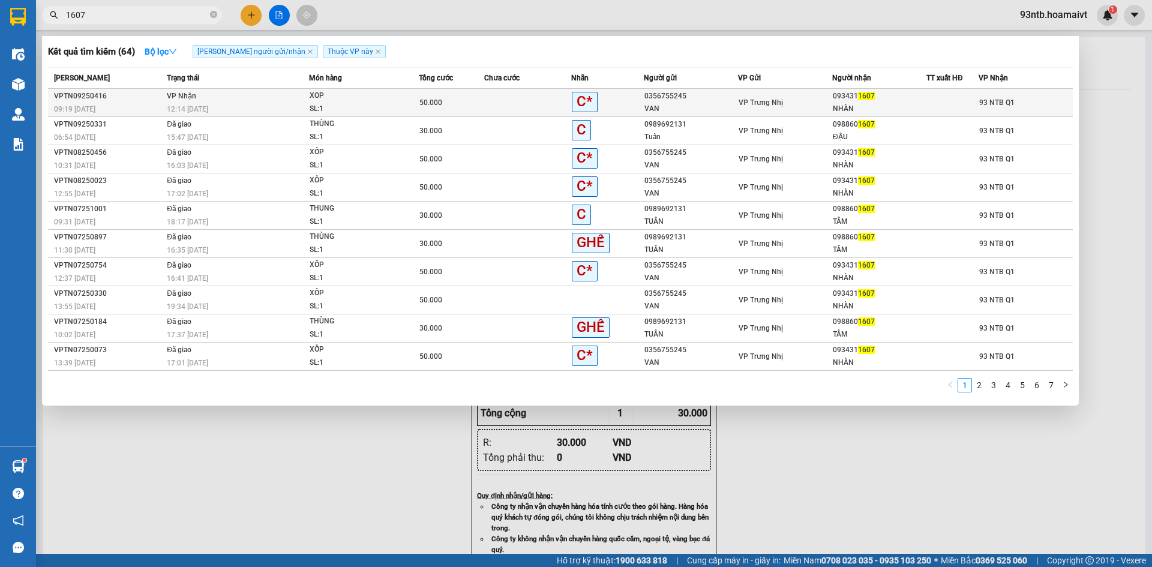
type input "1607"
click at [787, 98] on div "VP Trưng Nhị" at bounding box center [785, 102] width 93 height 13
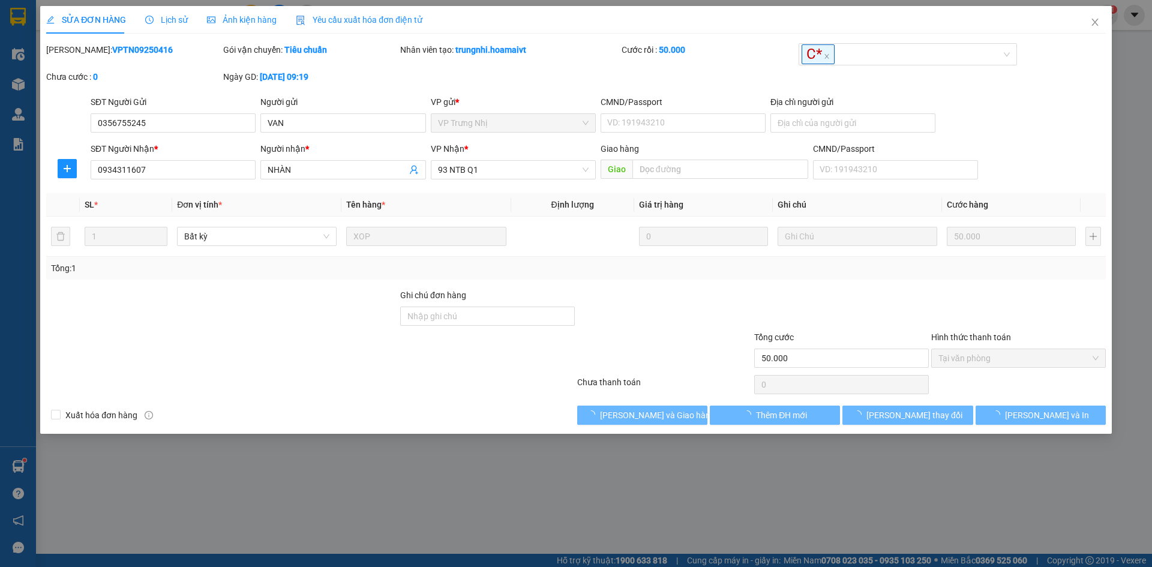
type input "0356755245"
type input "VAN"
type input "0934311607"
type input "NHÀN"
type input "50.000"
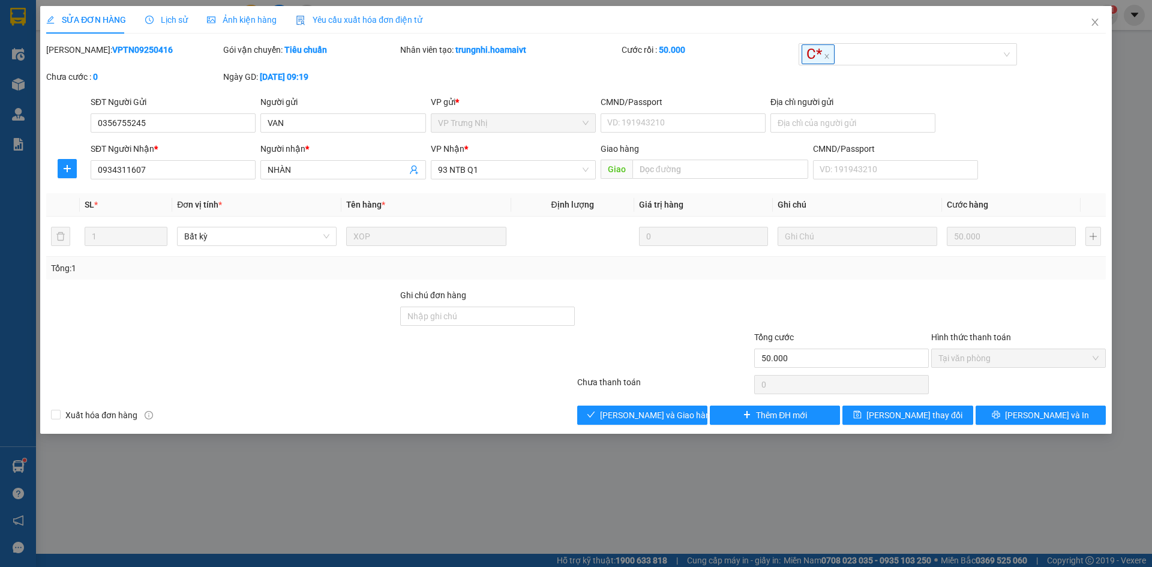
click at [654, 430] on div "SỬA ĐƠN HÀNG Lịch sử Ảnh kiện hàng Yêu cầu xuất hóa đơn điện tử Total Paid Fee …" at bounding box center [576, 220] width 1072 height 428
click at [654, 429] on div "SỬA ĐƠN HÀNG Lịch sử Ảnh kiện hàng Yêu cầu xuất hóa đơn điện tử Total Paid Fee …" at bounding box center [576, 220] width 1072 height 428
click at [660, 411] on span "[PERSON_NAME] và Giao hàng" at bounding box center [657, 415] width 115 height 13
click at [663, 406] on button "[PERSON_NAME] và Giao hàng" at bounding box center [642, 415] width 130 height 19
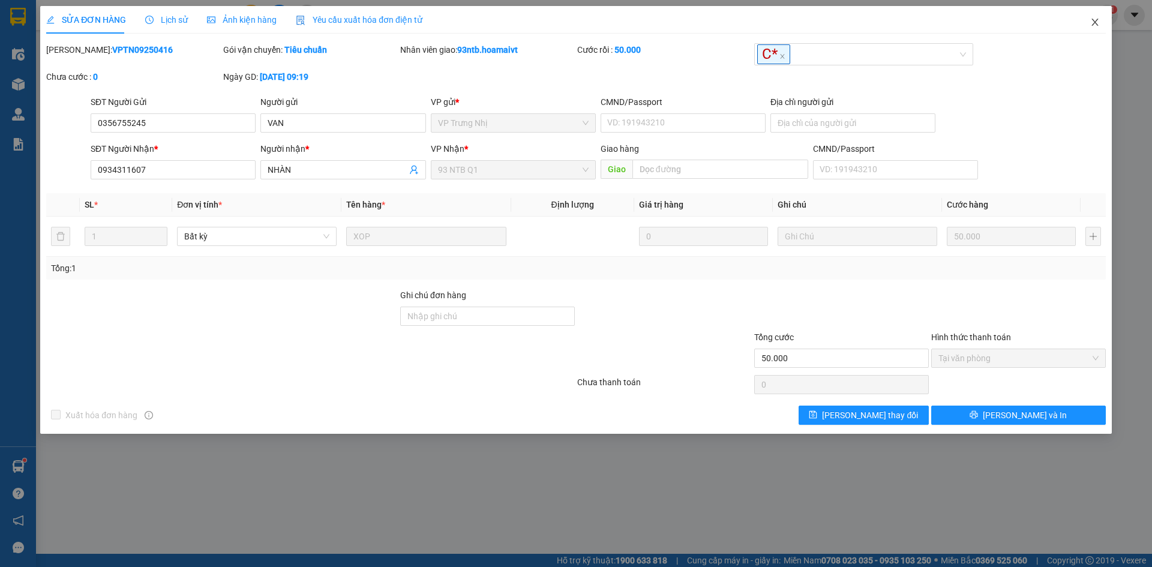
click at [1092, 27] on icon "close" at bounding box center [1096, 22] width 10 height 10
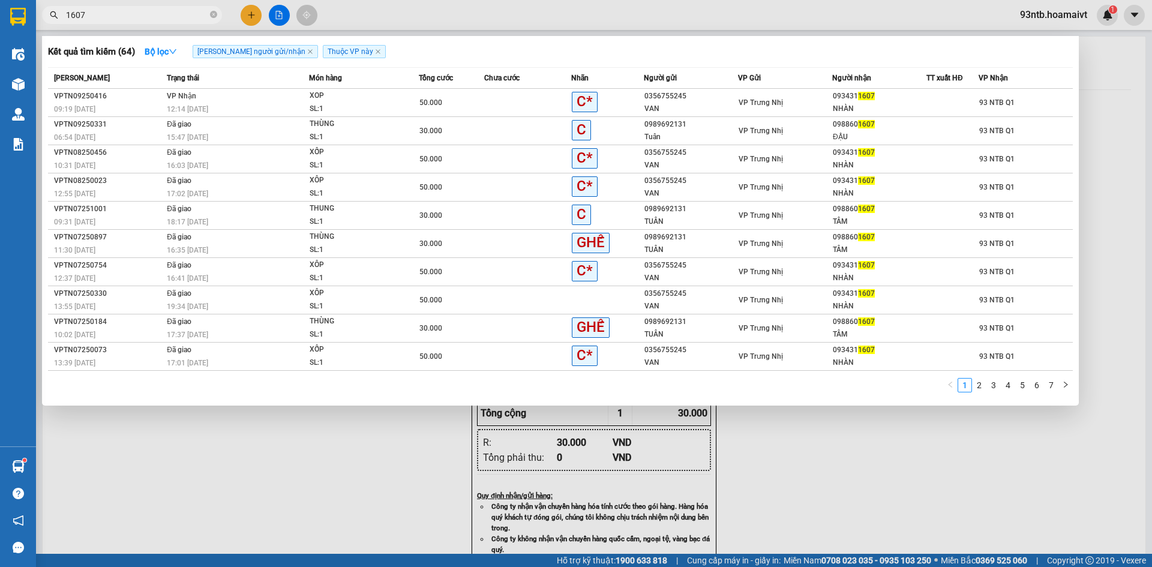
click at [154, 13] on input "1607" at bounding box center [137, 14] width 142 height 13
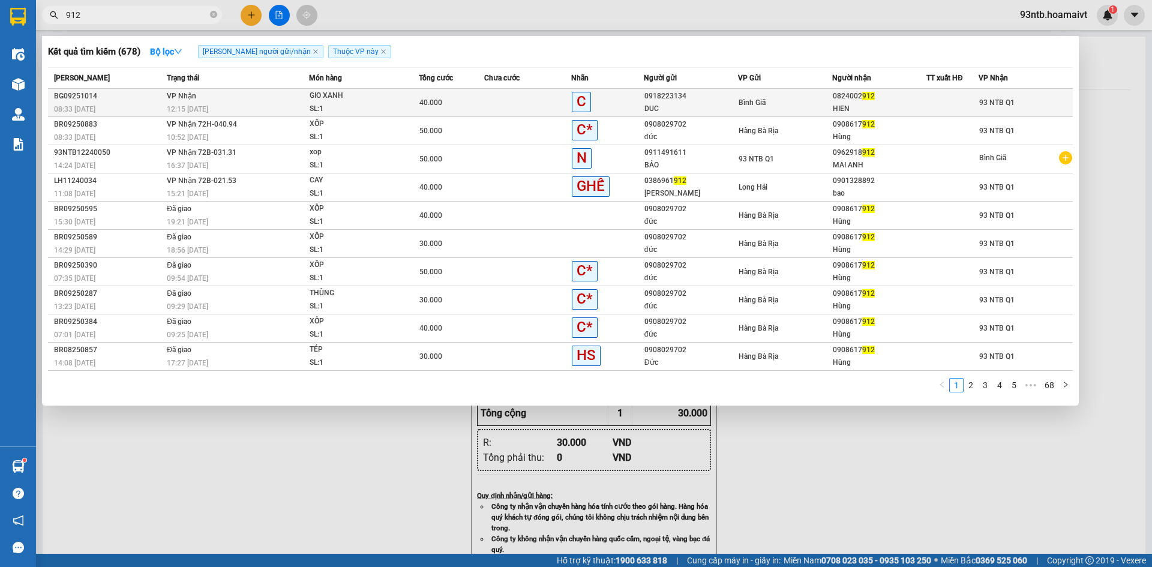
type input "912"
click at [663, 98] on div "0918223134" at bounding box center [691, 96] width 93 height 13
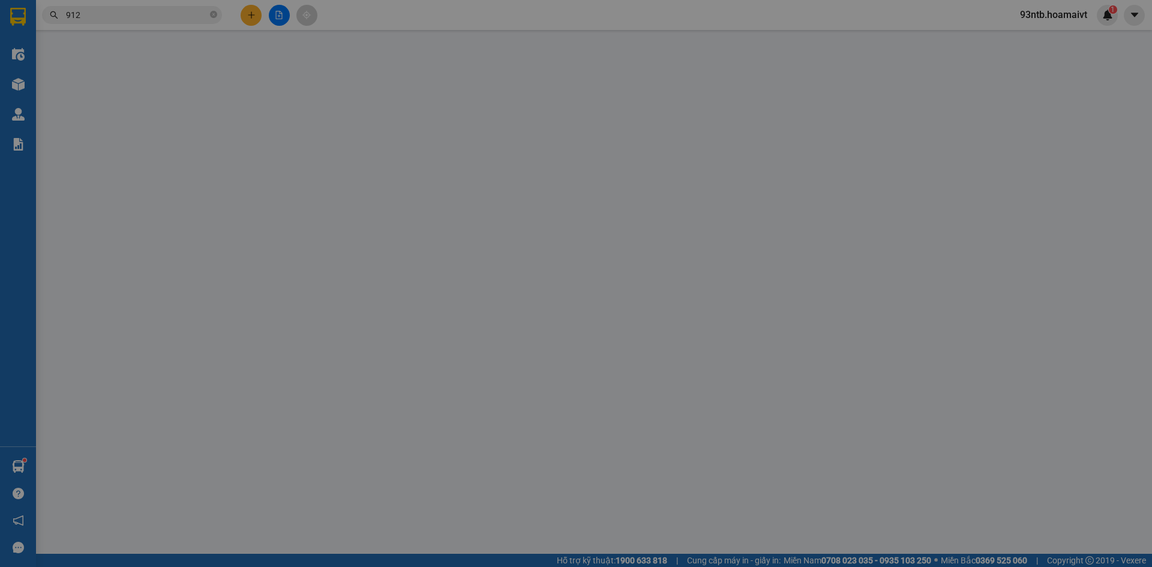
type input "0918223134"
type input "DUC"
type input "0824002912"
type input "HIEN"
type input "40.000"
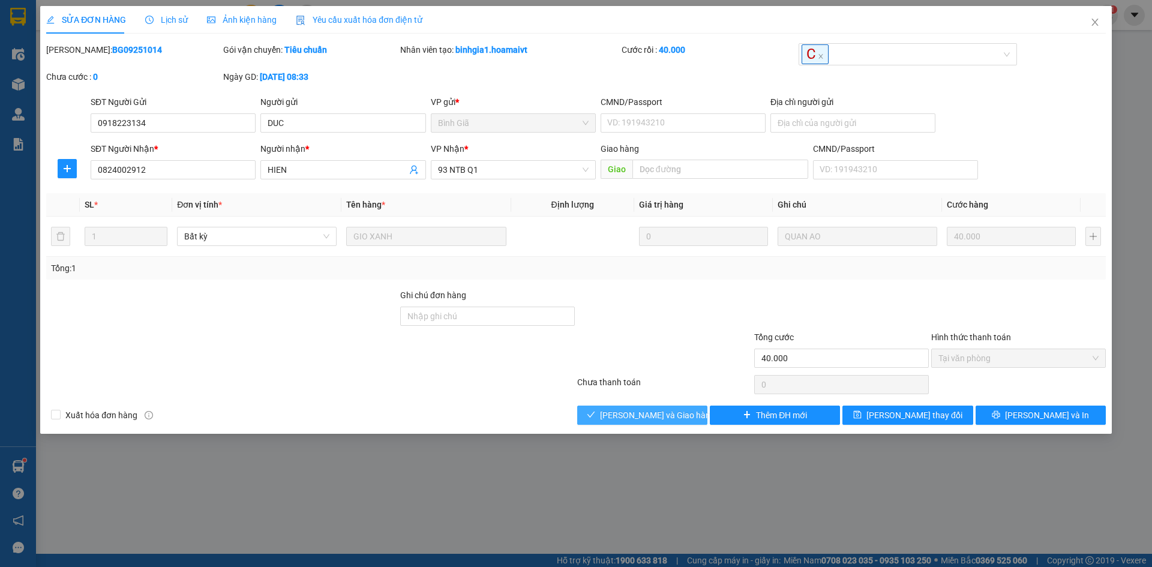
click at [627, 408] on button "[PERSON_NAME] và Giao hàng" at bounding box center [642, 415] width 130 height 19
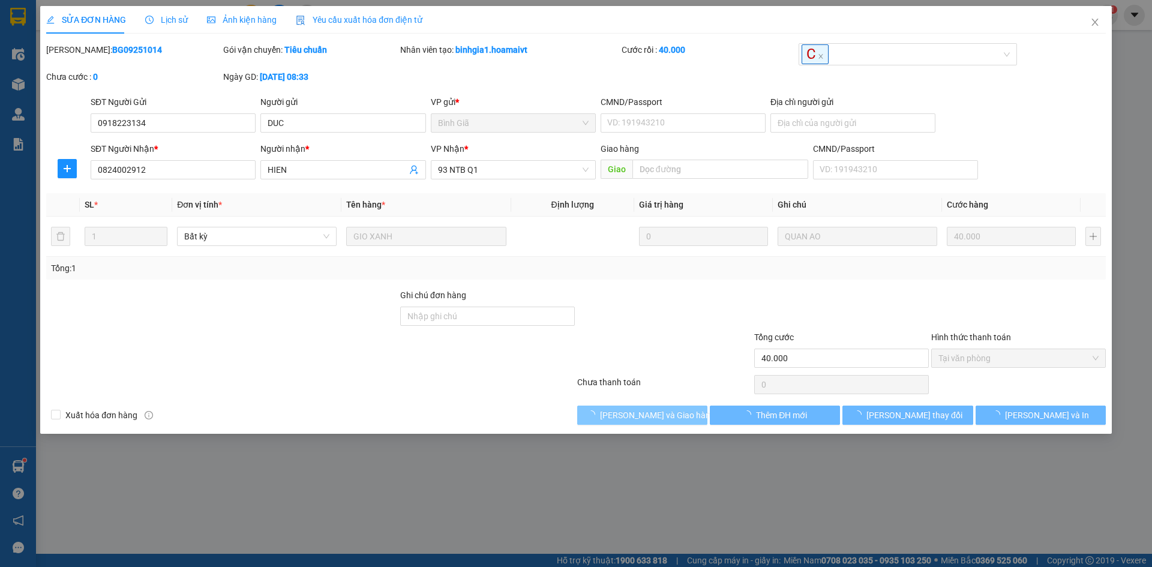
click at [630, 412] on span "[PERSON_NAME] và Giao hàng" at bounding box center [657, 415] width 115 height 13
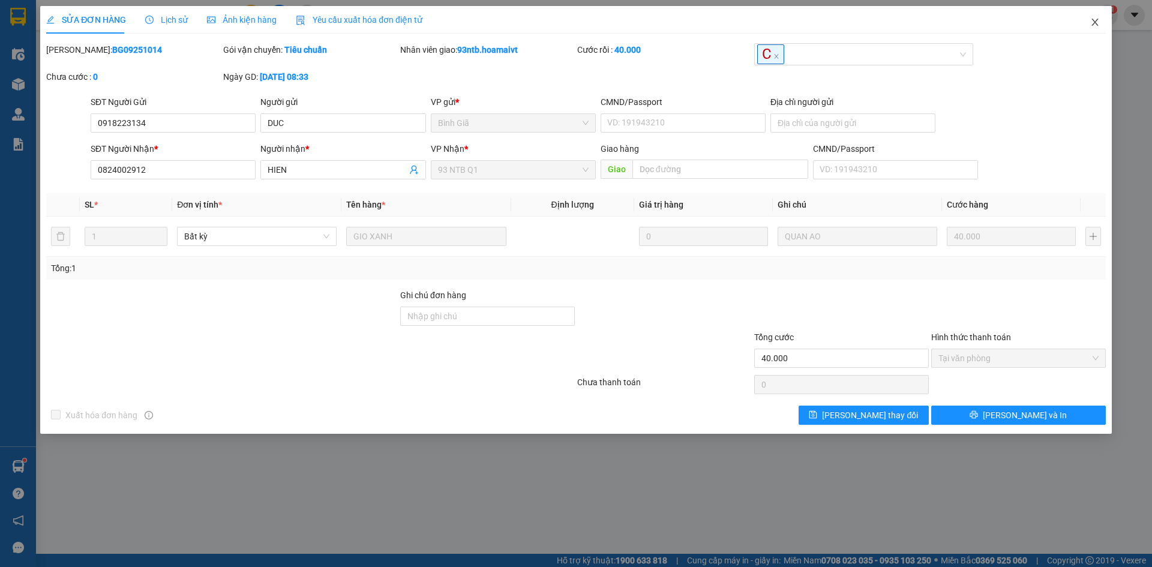
click at [1091, 19] on icon "close" at bounding box center [1096, 22] width 10 height 10
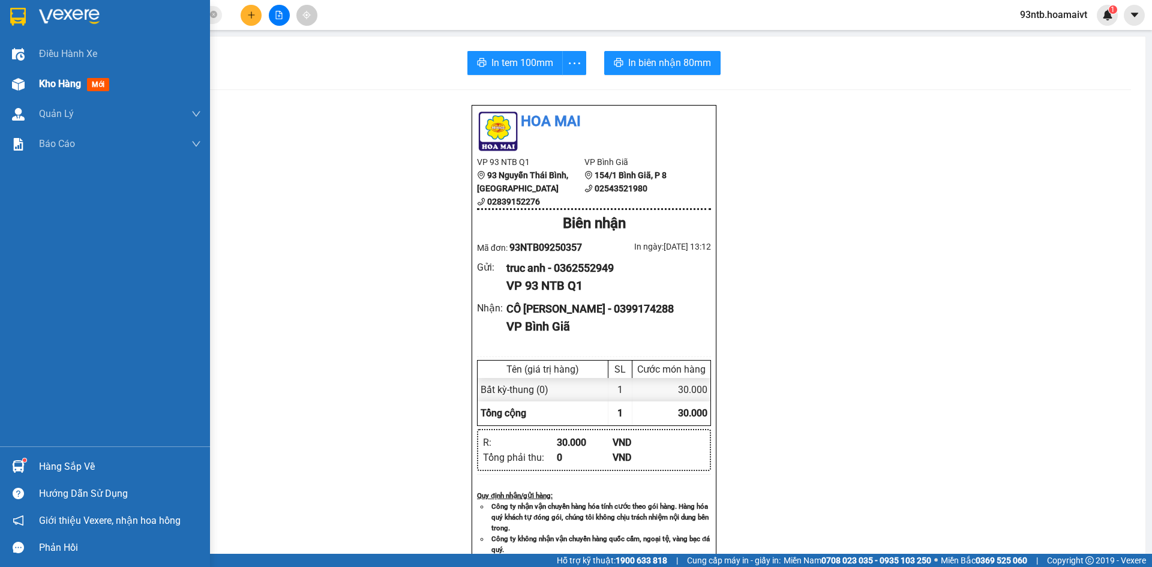
click at [57, 87] on span "Kho hàng" at bounding box center [60, 83] width 42 height 11
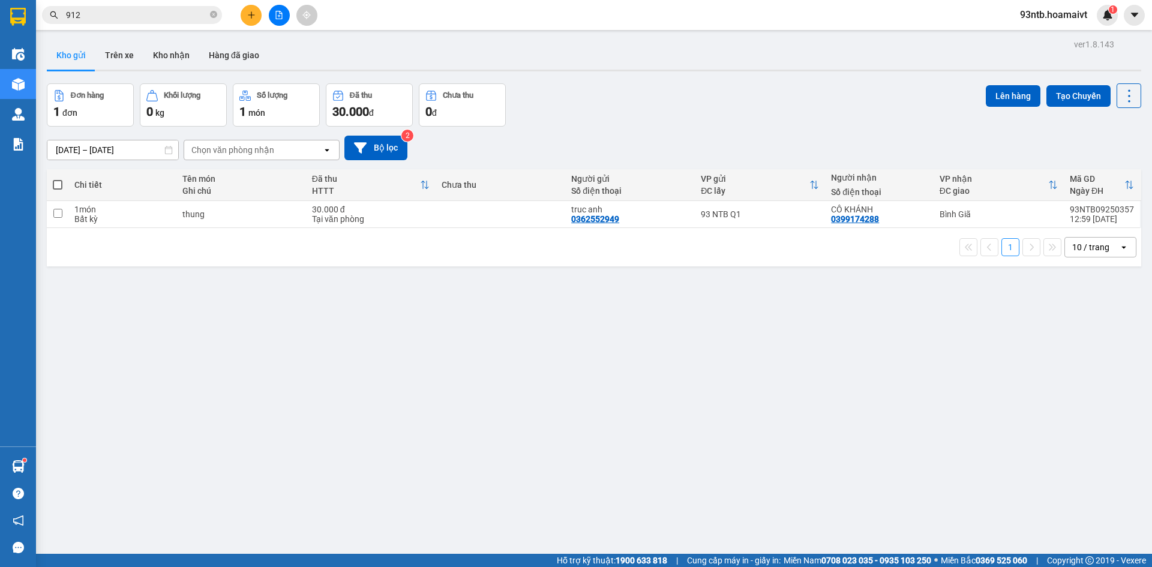
click at [981, 229] on div "1 10 / trang open" at bounding box center [594, 247] width 1095 height 38
click at [964, 220] on td "Bình Giã" at bounding box center [999, 214] width 130 height 27
checkbox input "true"
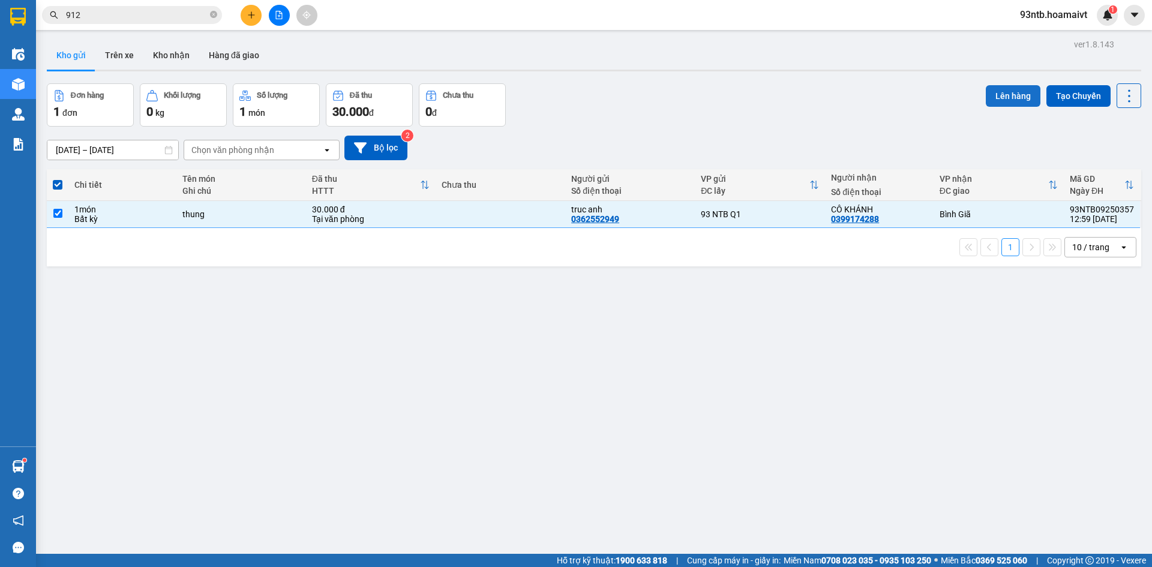
click at [1006, 98] on button "Lên hàng" at bounding box center [1013, 96] width 55 height 22
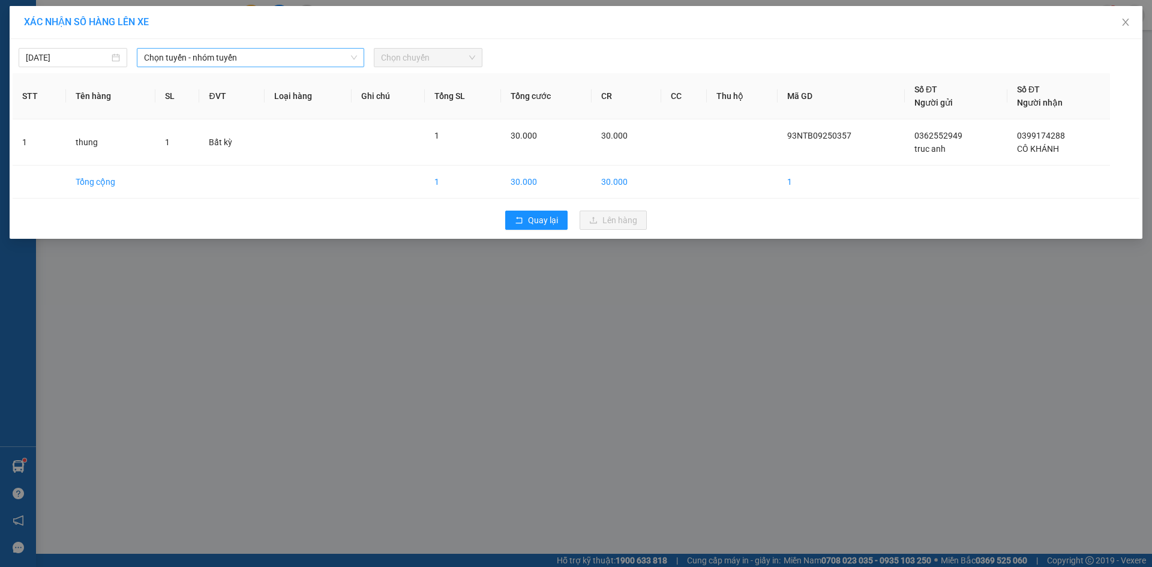
click at [305, 59] on span "Chọn tuyến - nhóm tuyến" at bounding box center [250, 58] width 213 height 18
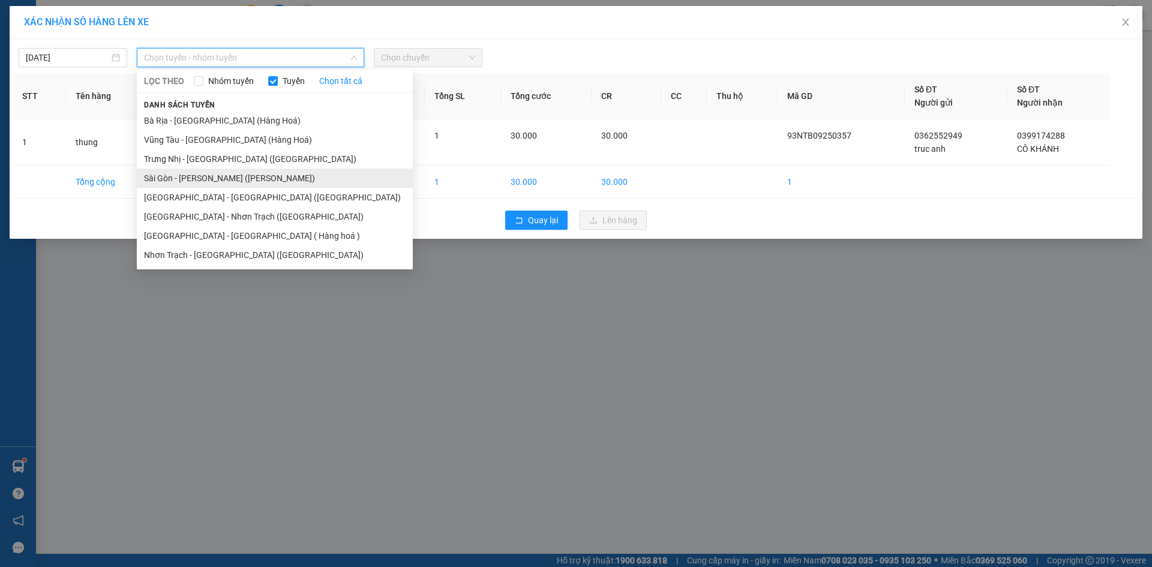
click at [238, 175] on li "Sài Gòn - Vũng Tàu (Hàng Hoá)" at bounding box center [275, 178] width 276 height 19
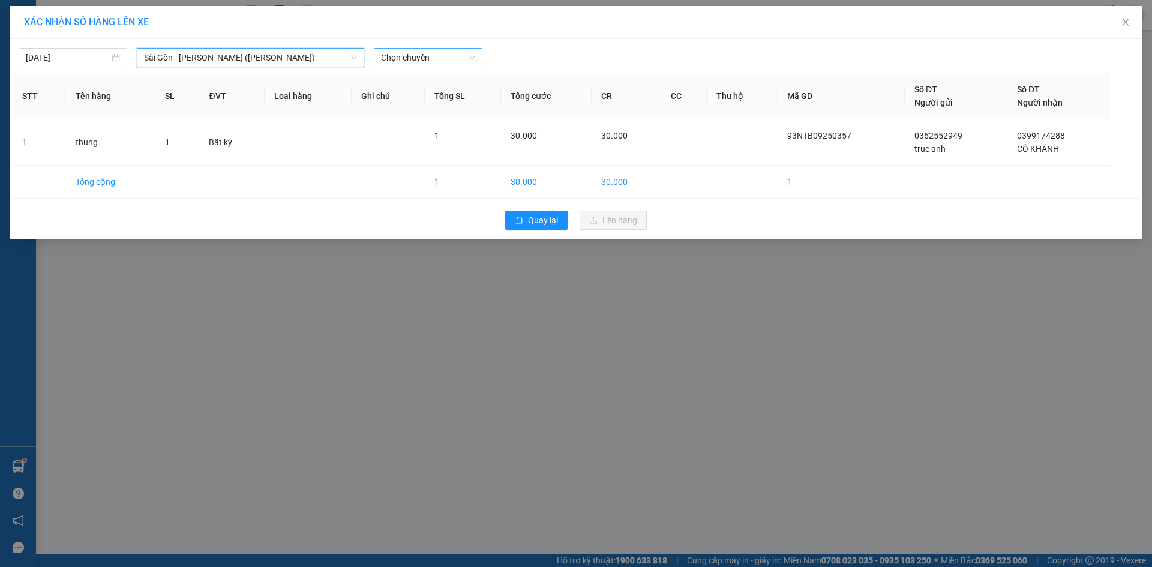
click at [465, 59] on span "Chọn chuyến" at bounding box center [428, 58] width 94 height 18
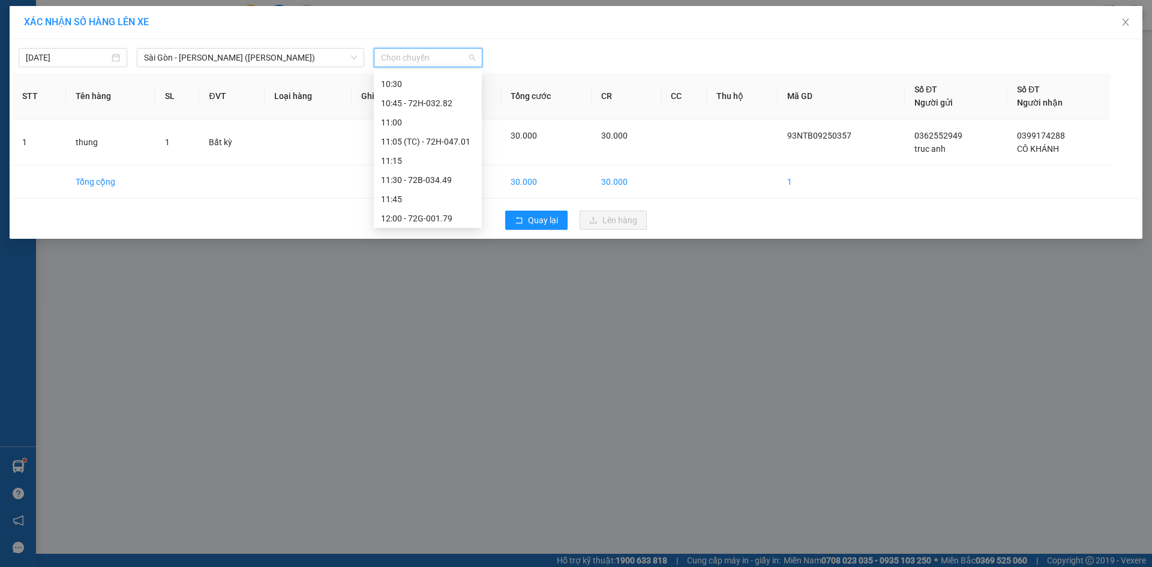
scroll to position [600, 0]
click at [429, 127] on div "13:15" at bounding box center [428, 134] width 108 height 19
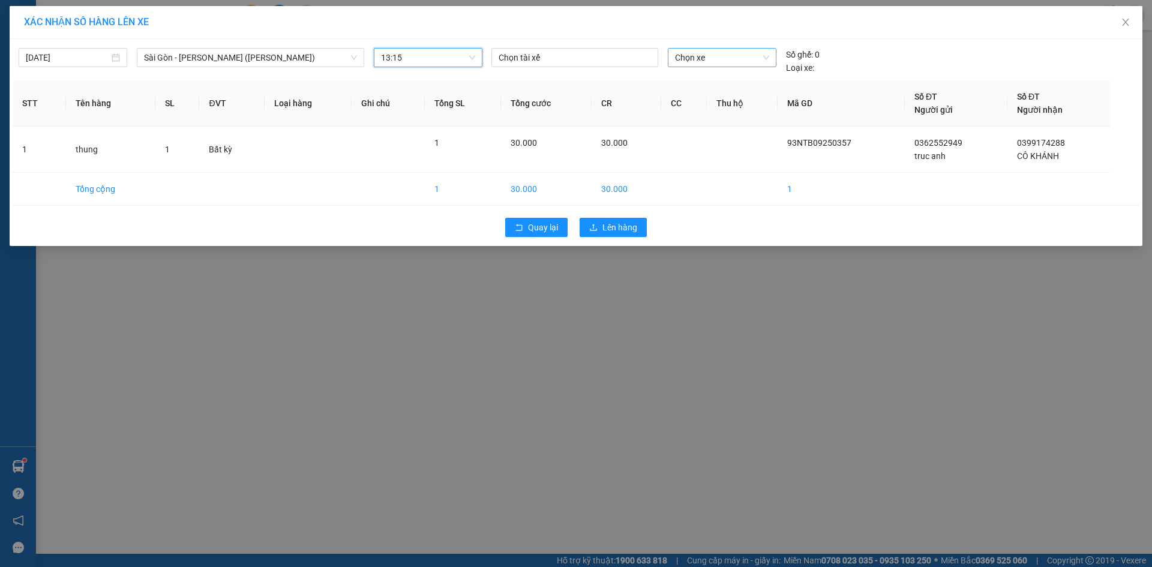
click at [694, 53] on span "Chọn xe" at bounding box center [722, 58] width 94 height 18
type input "4094"
click at [705, 75] on div "72H-040.94" at bounding box center [722, 81] width 94 height 13
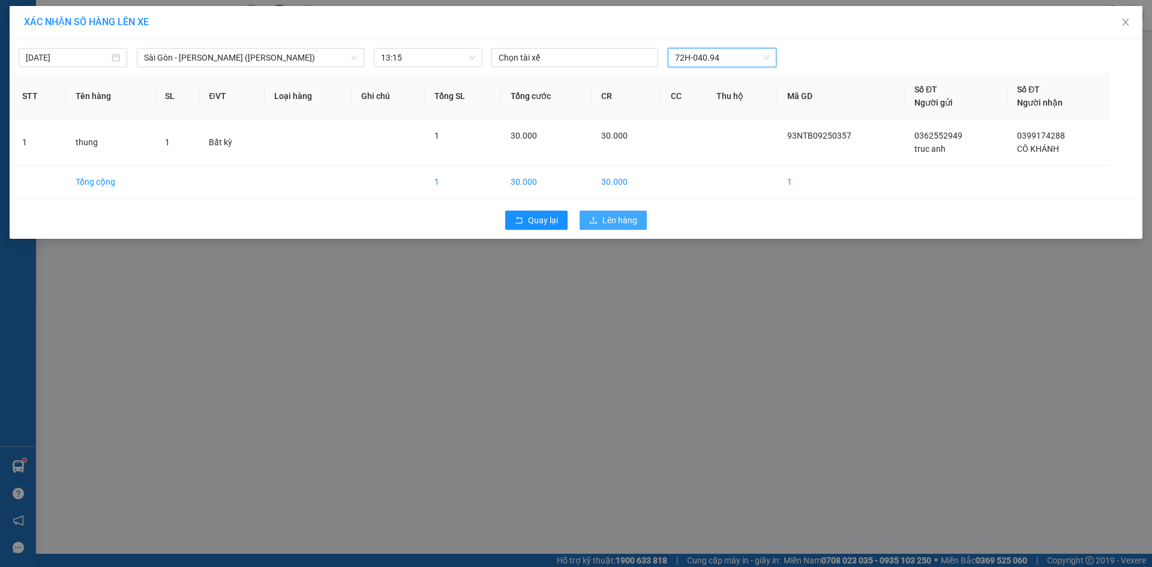
click at [592, 223] on icon "upload" at bounding box center [593, 220] width 7 height 7
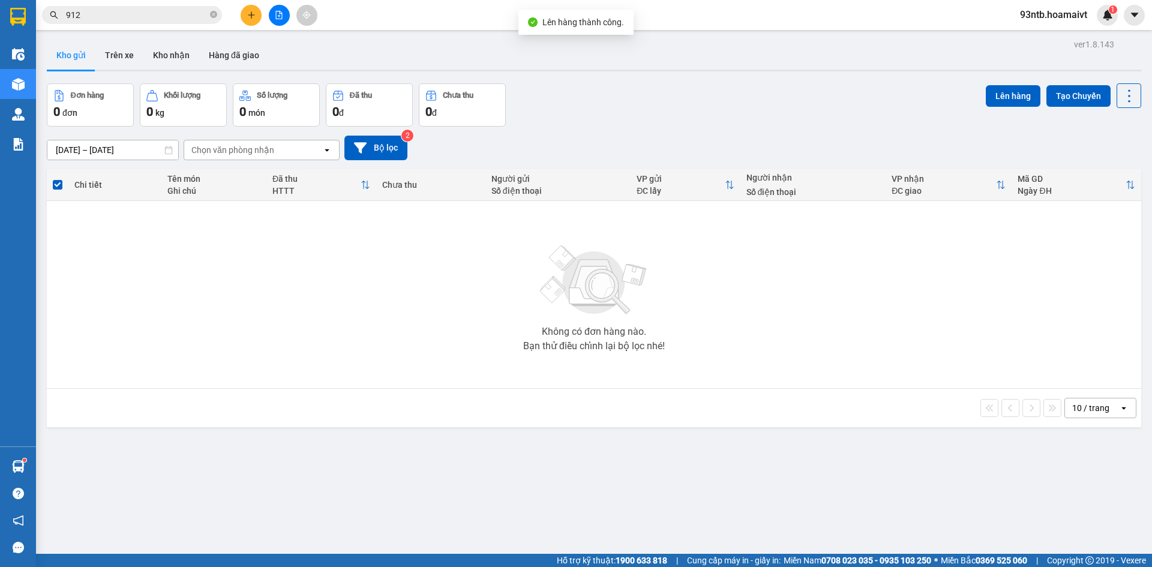
click at [739, 26] on div "Kết quả tìm kiếm ( 678 ) Bộ lọc Tìm người gửi/nhận Thuộc VP này Mã ĐH Trạng thá…" at bounding box center [576, 15] width 1152 height 30
click at [244, 13] on button at bounding box center [251, 15] width 21 height 21
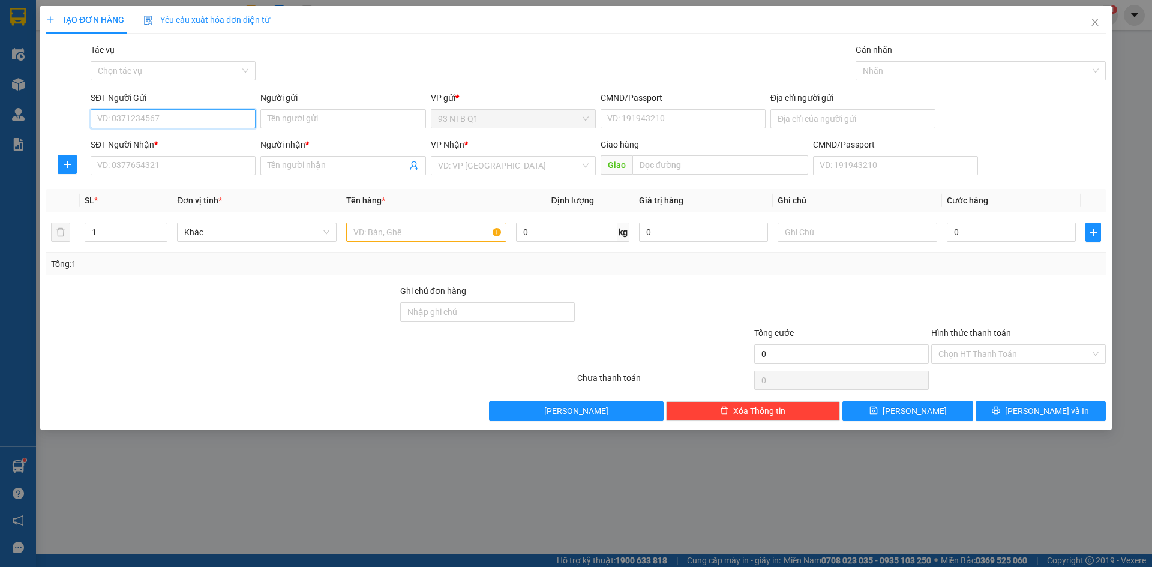
click at [209, 125] on input "SĐT Người Gửi" at bounding box center [173, 118] width 165 height 19
type input "0963331771"
click at [212, 149] on div "0963331771 - CO HAI" at bounding box center [173, 142] width 151 height 13
type input "CO HAI"
type input "0326622908"
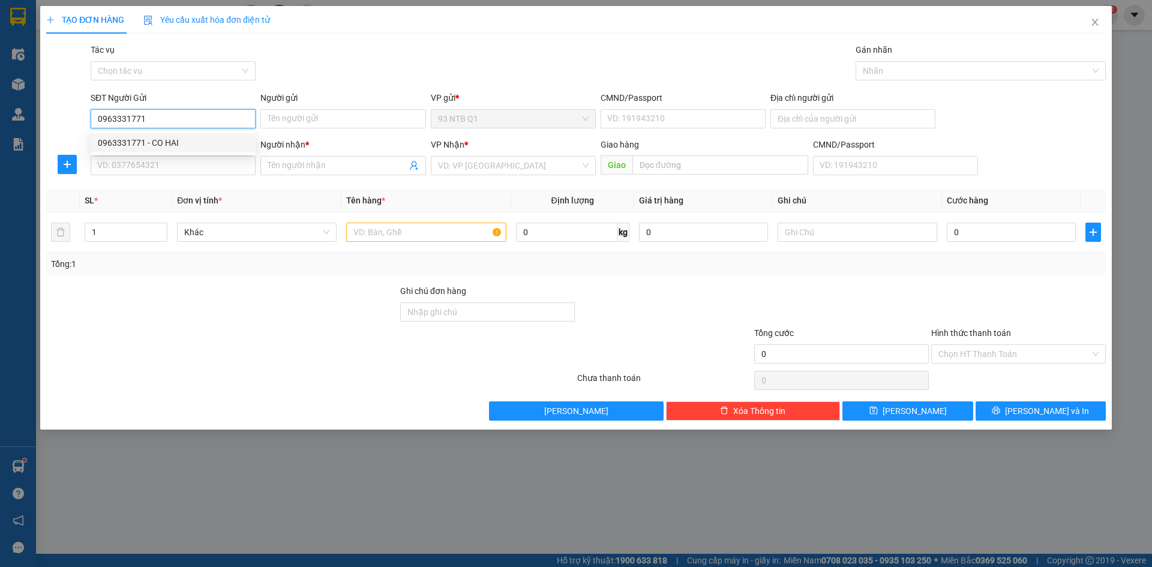
type input "Ira"
type input "0963331771"
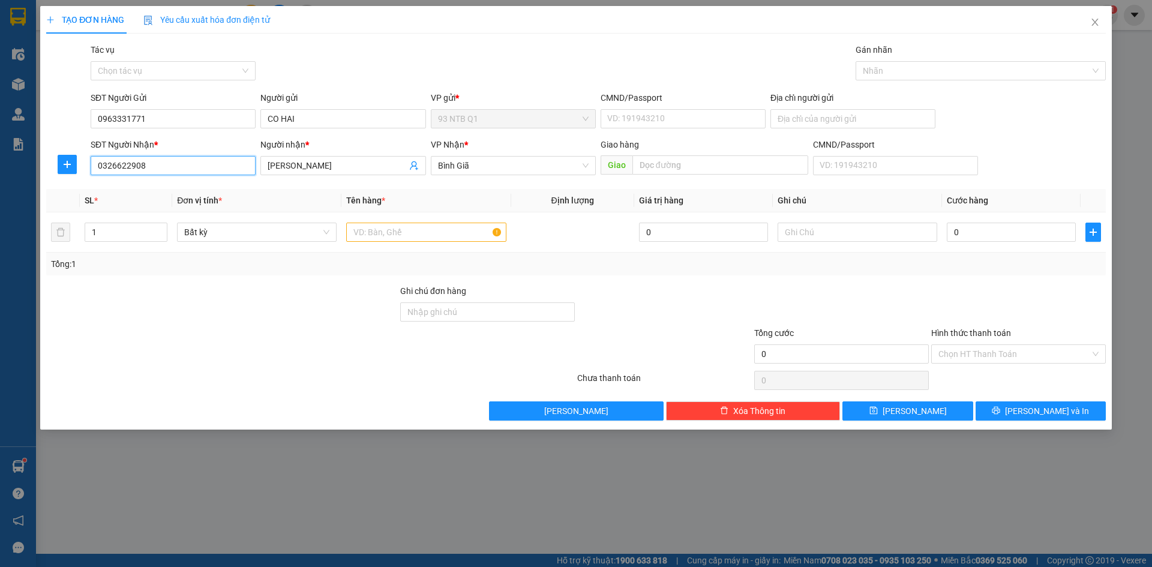
click at [158, 166] on input "0326622908" at bounding box center [173, 165] width 165 height 19
type input "0"
type input "0983899287"
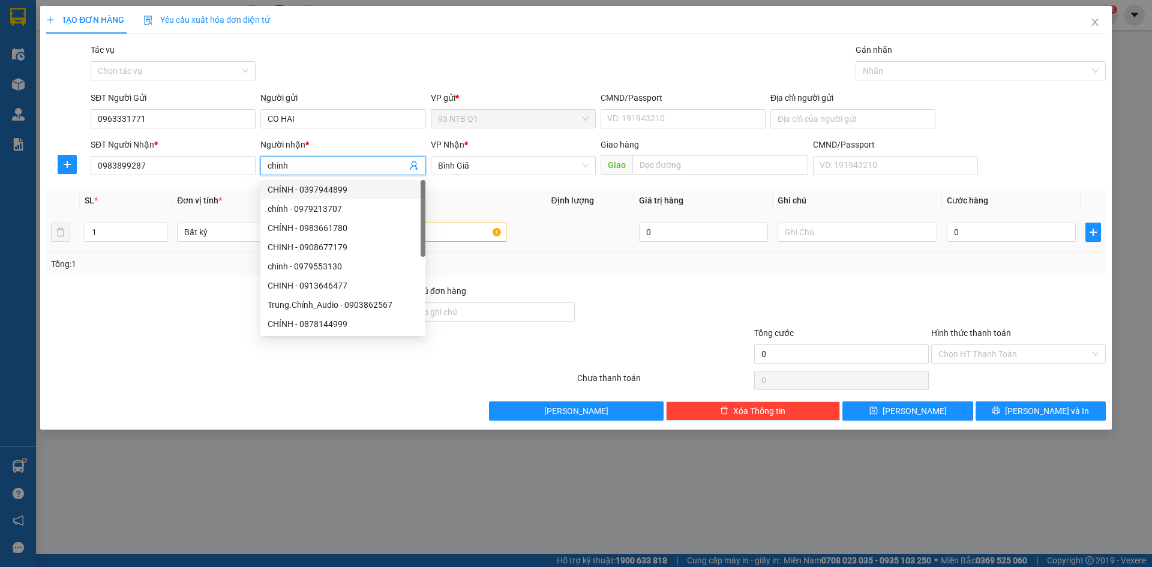
type input "chinh"
click at [482, 236] on input "text" at bounding box center [426, 232] width 160 height 19
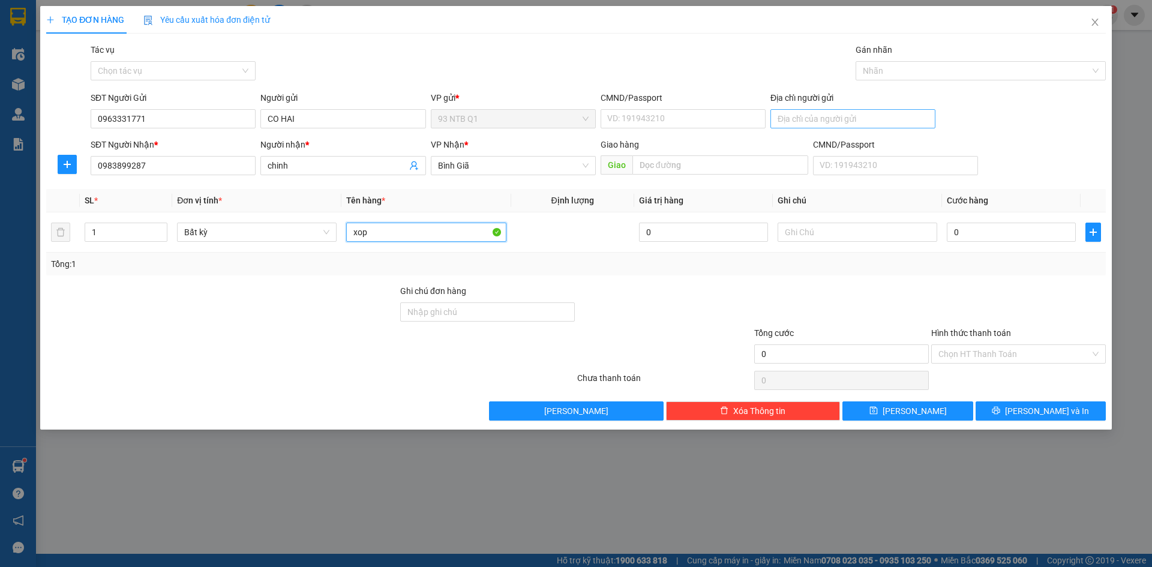
type input "xop"
click at [900, 122] on input "Địa chỉ người gửi" at bounding box center [853, 118] width 165 height 19
type input "1a3 nguyen dinh chieu"
click at [1002, 232] on input "0" at bounding box center [1011, 232] width 129 height 19
type input "3"
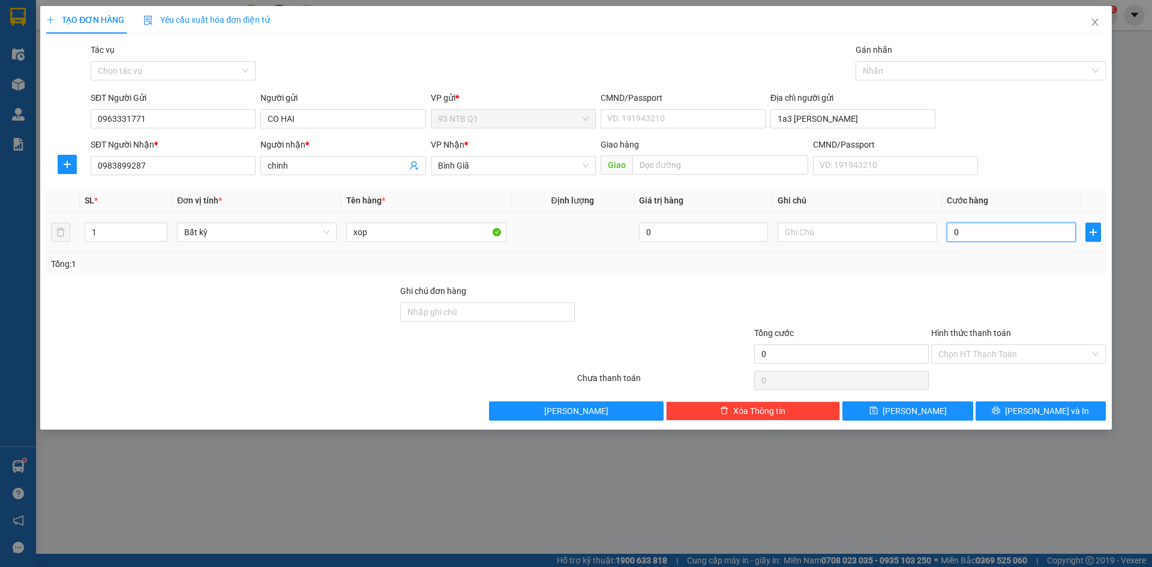
type input "3"
type input "30"
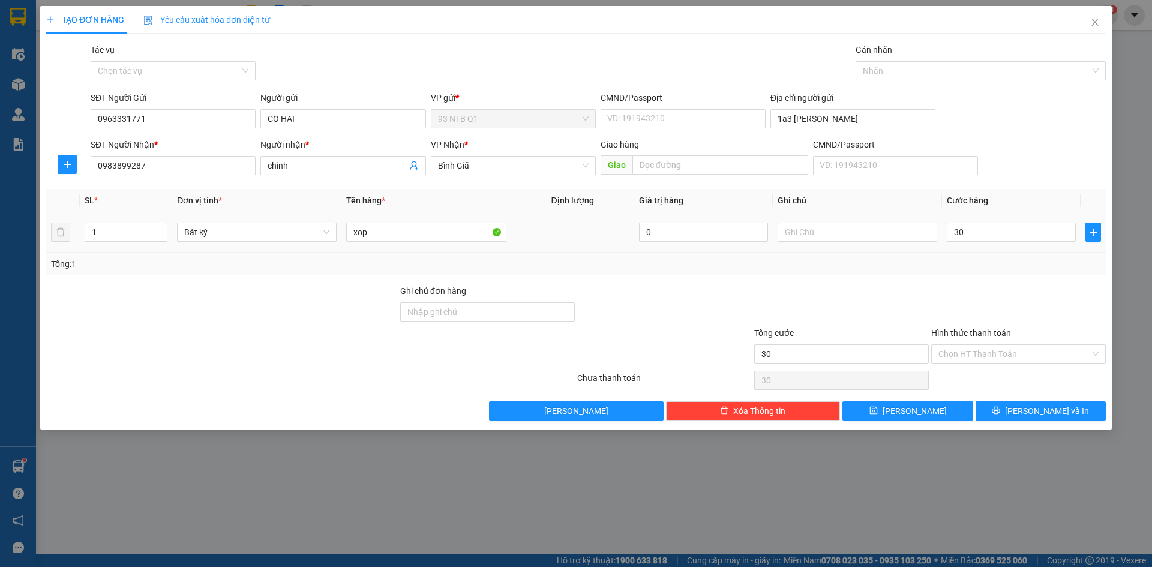
type input "30.000"
click at [1018, 257] on div "Tổng: 1" at bounding box center [576, 263] width 1050 height 13
click at [1034, 408] on span "[PERSON_NAME] và In" at bounding box center [1047, 411] width 84 height 13
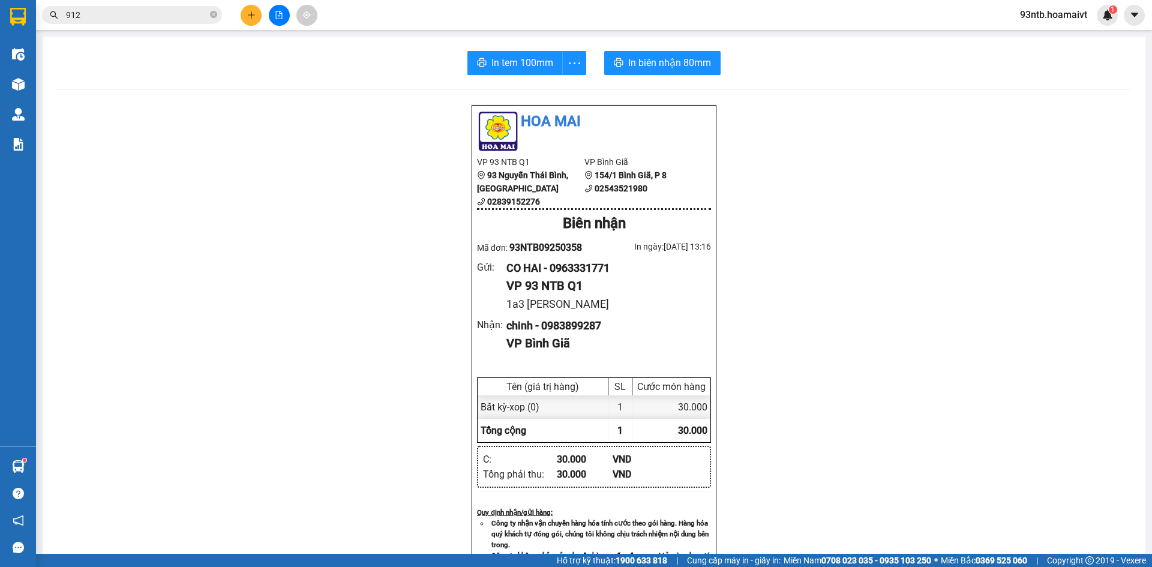
drag, startPoint x: 1034, startPoint y: 408, endPoint x: 450, endPoint y: 274, distance: 599.8
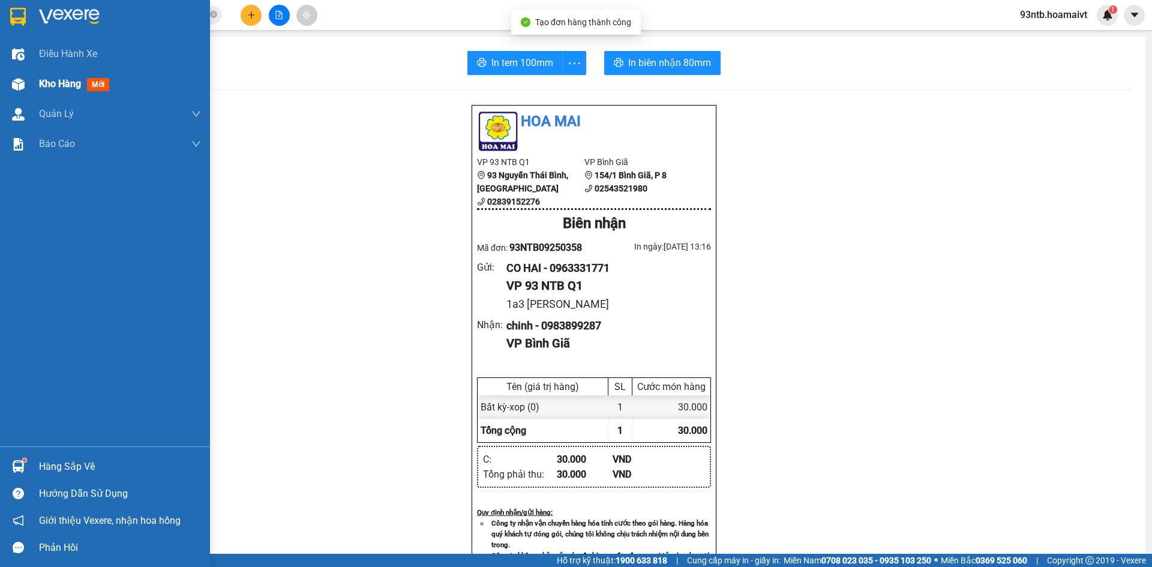
click at [53, 84] on span "Kho hàng" at bounding box center [60, 83] width 42 height 11
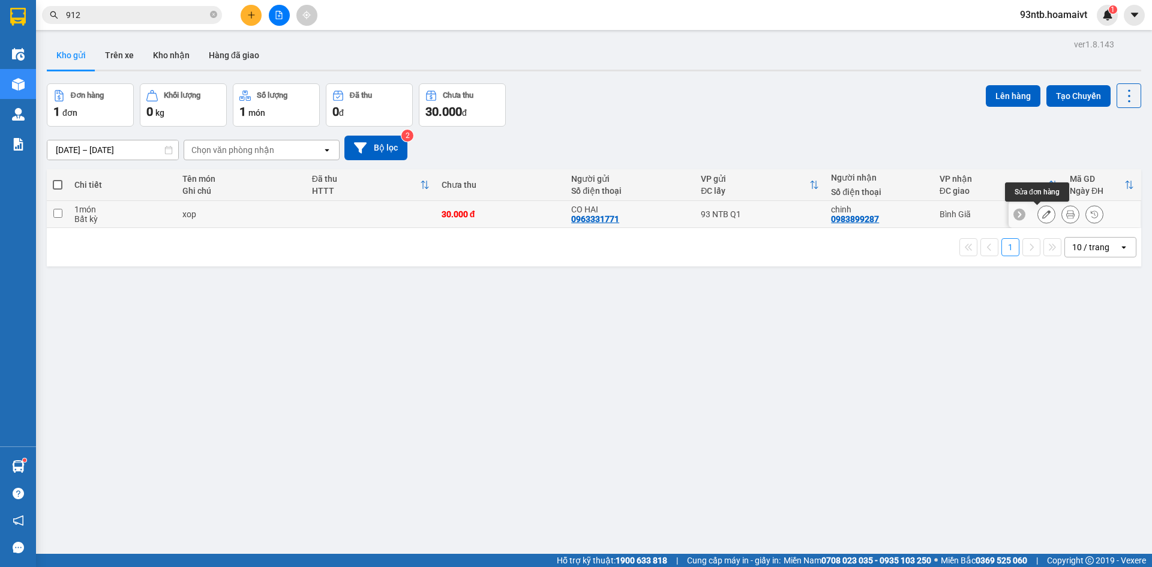
click at [1044, 214] on button at bounding box center [1046, 214] width 17 height 21
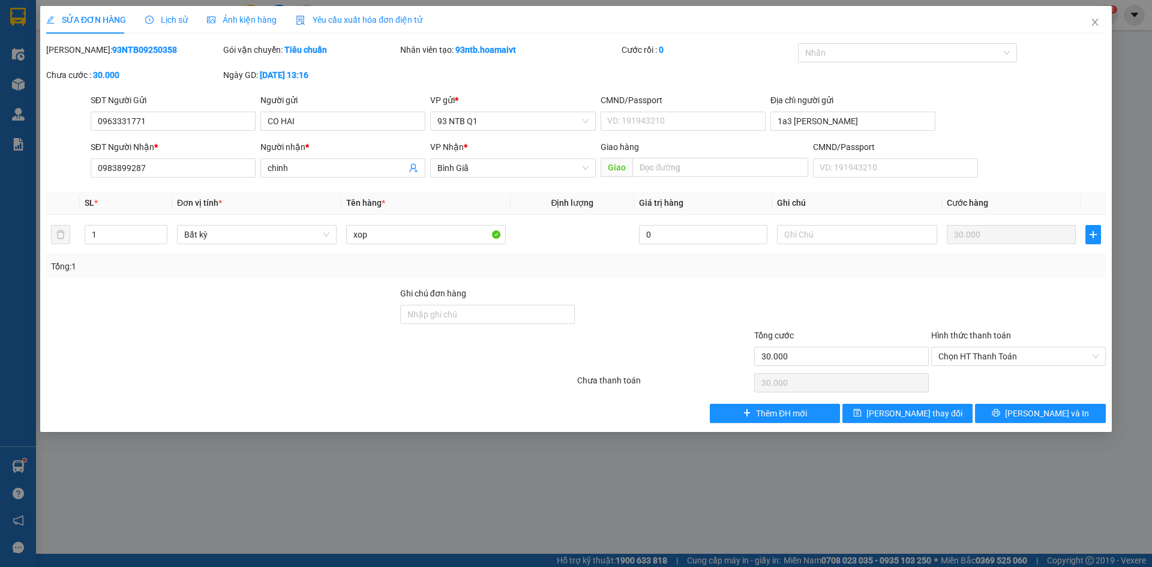
type input "0963331771"
type input "CO HAI"
type input "1a3 nguyen dinh chieu"
type input "0983899287"
type input "chinh"
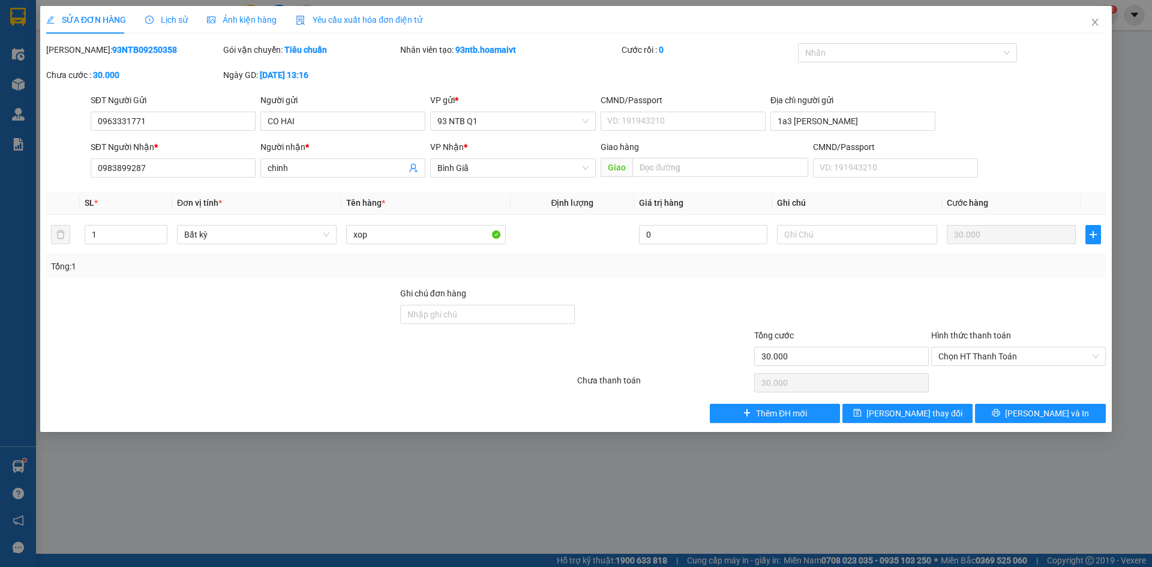
type input "30.000"
click at [1003, 375] on div "Chọn HT Thanh Toán" at bounding box center [1018, 383] width 177 height 24
click at [993, 353] on span "Chọn HT Thanh Toán" at bounding box center [1019, 356] width 160 height 18
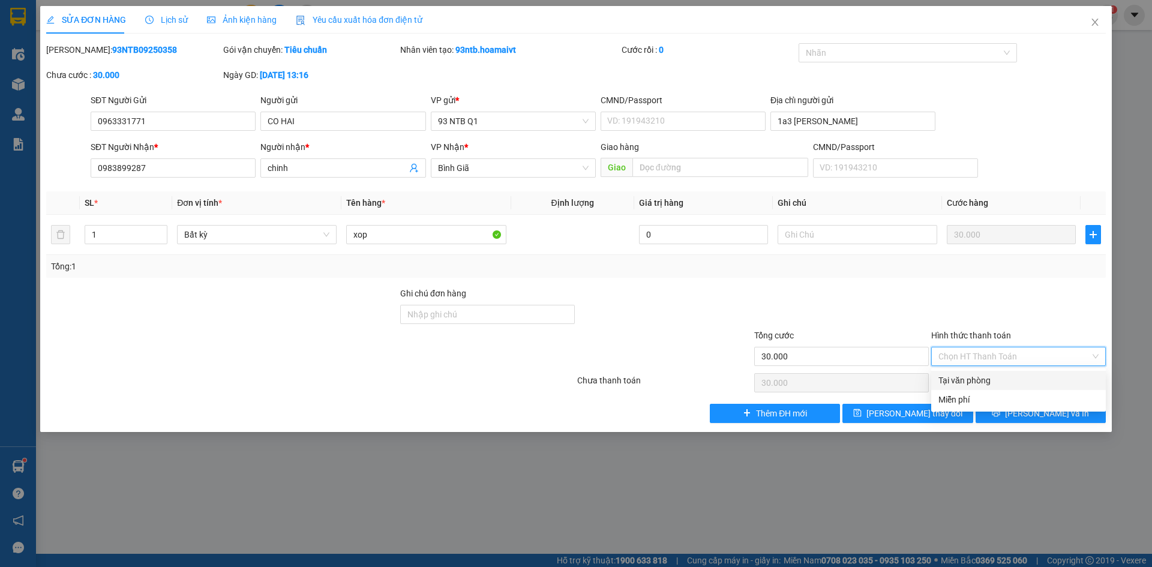
click at [994, 376] on div "Tại văn phòng" at bounding box center [1019, 380] width 160 height 13
type input "0"
click at [1006, 411] on button "[PERSON_NAME] và In" at bounding box center [1041, 413] width 130 height 19
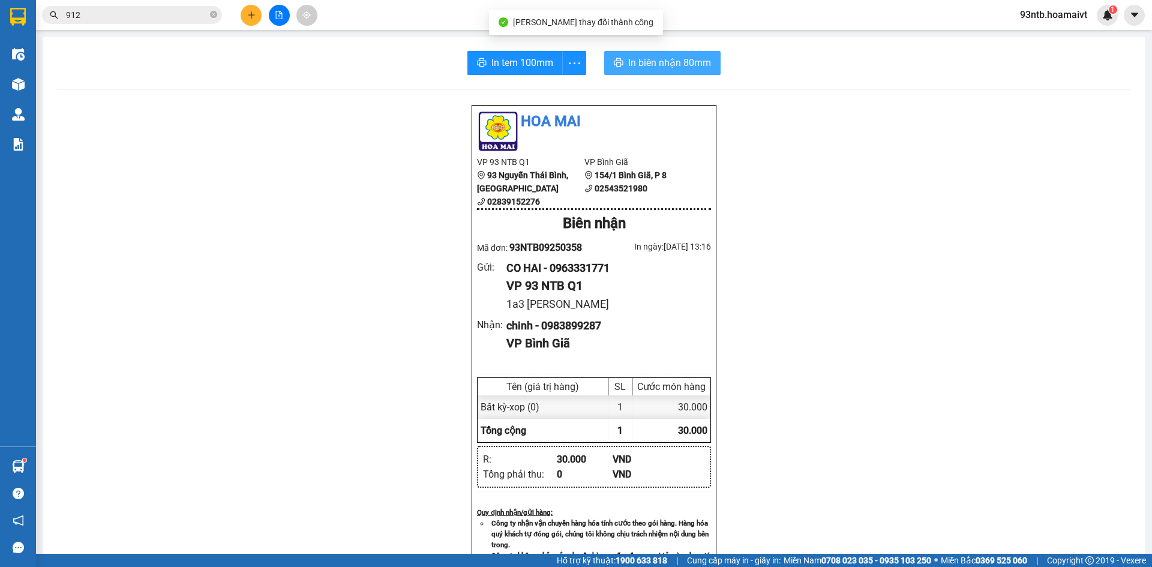
click at [644, 51] on div "In tem 100mm In biên nhận 80mm Hoa Mai VP 93 NTB Q1 93 Nguyễn Thái Bình, Quậ…" at bounding box center [594, 483] width 1103 height 892
click at [648, 56] on span "In biên nhận 80mm" at bounding box center [669, 62] width 83 height 15
click at [116, 12] on input "912" at bounding box center [137, 14] width 142 height 13
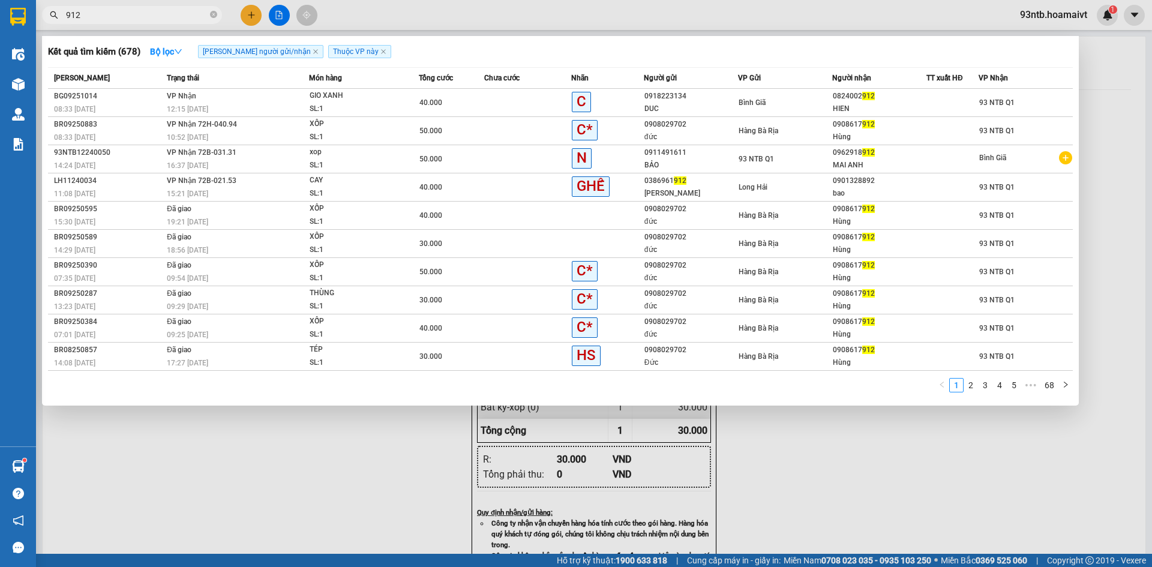
click at [253, 8] on div at bounding box center [576, 283] width 1152 height 567
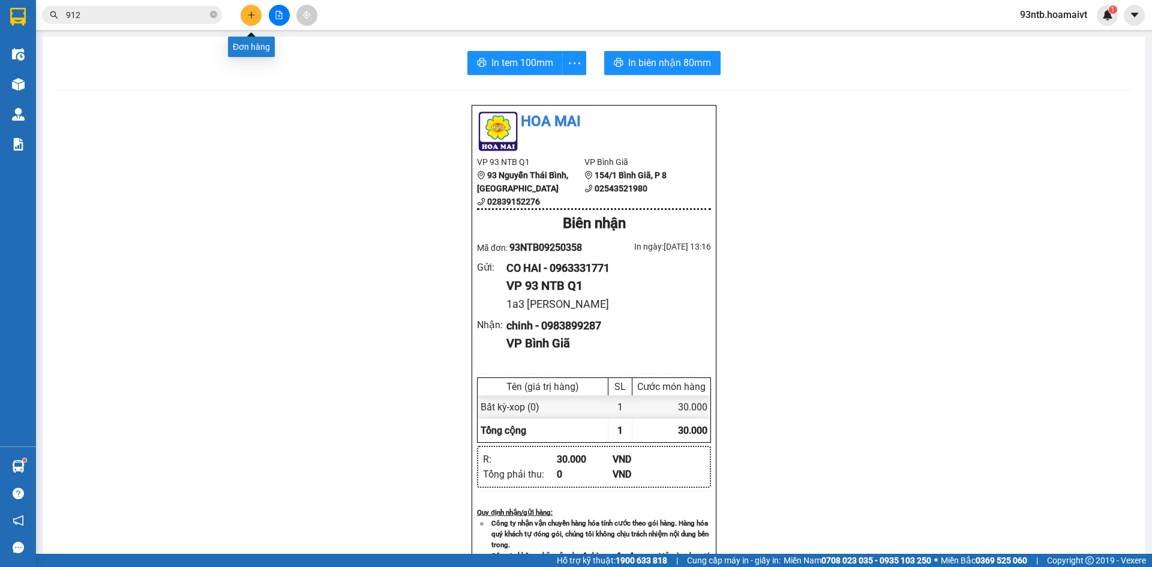
click at [253, 13] on icon "plus" at bounding box center [251, 15] width 8 height 8
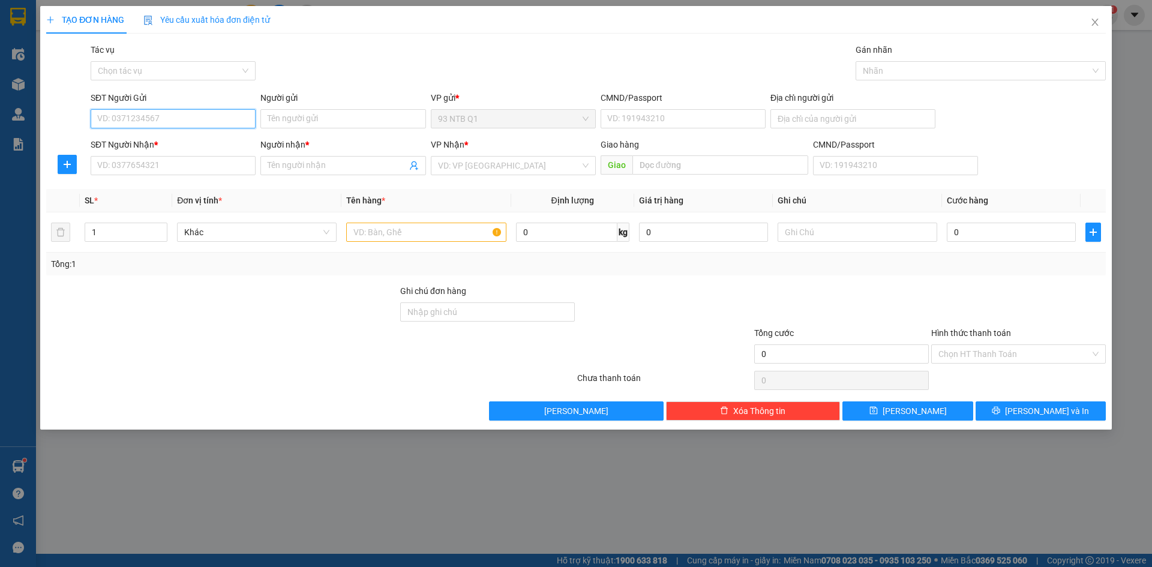
click at [239, 112] on input "SĐT Người Gửi" at bounding box center [173, 118] width 165 height 19
type input "0975959461"
type input "thu"
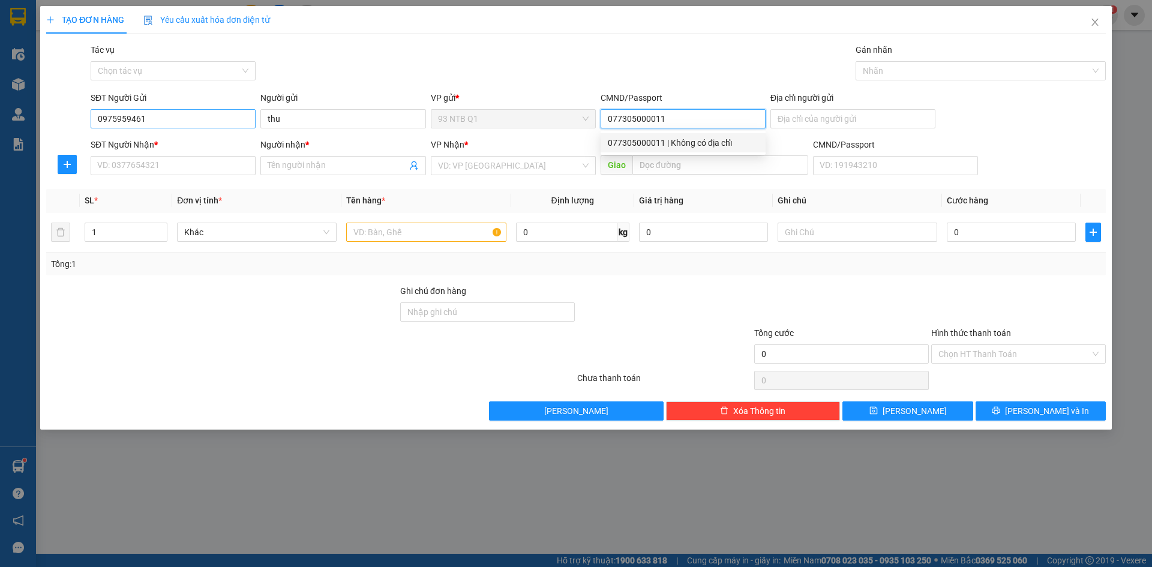
type input "077305000011"
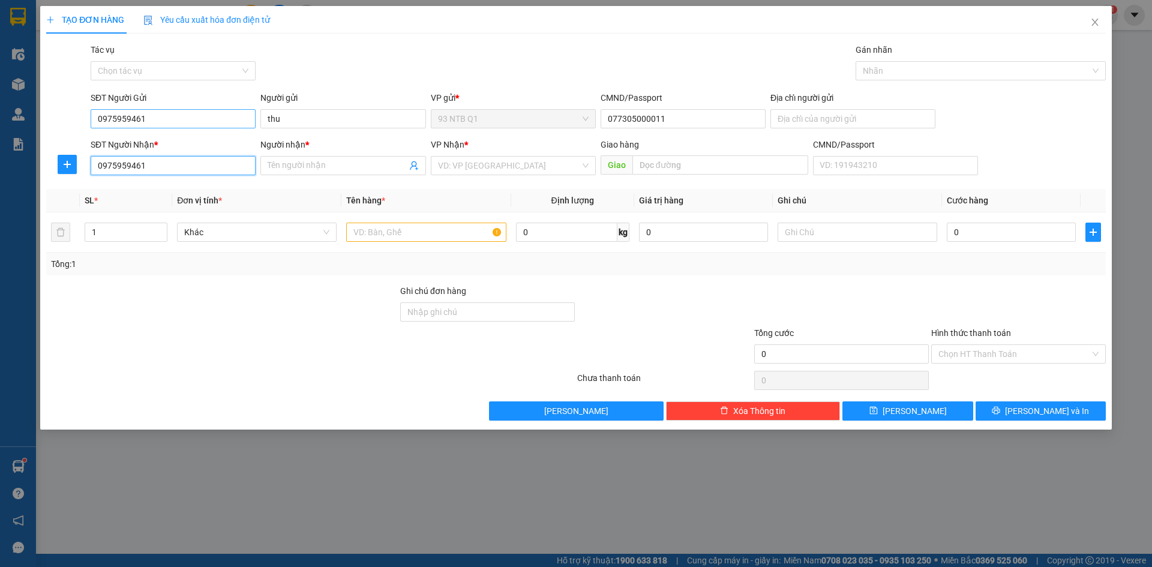
type input "0975959461"
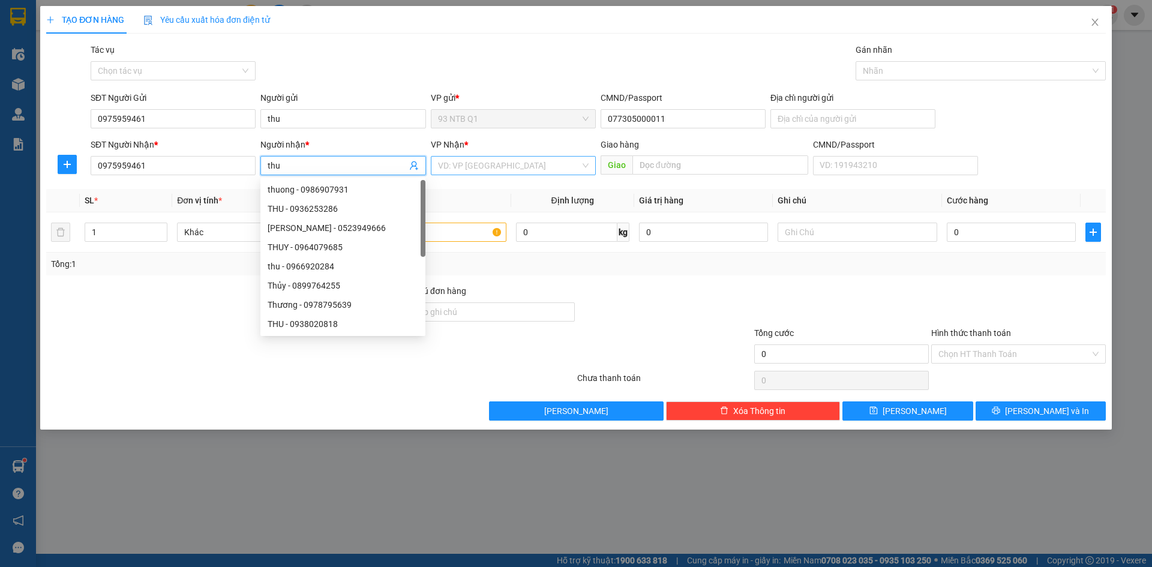
type input "thu"
click at [513, 163] on input "search" at bounding box center [509, 166] width 142 height 18
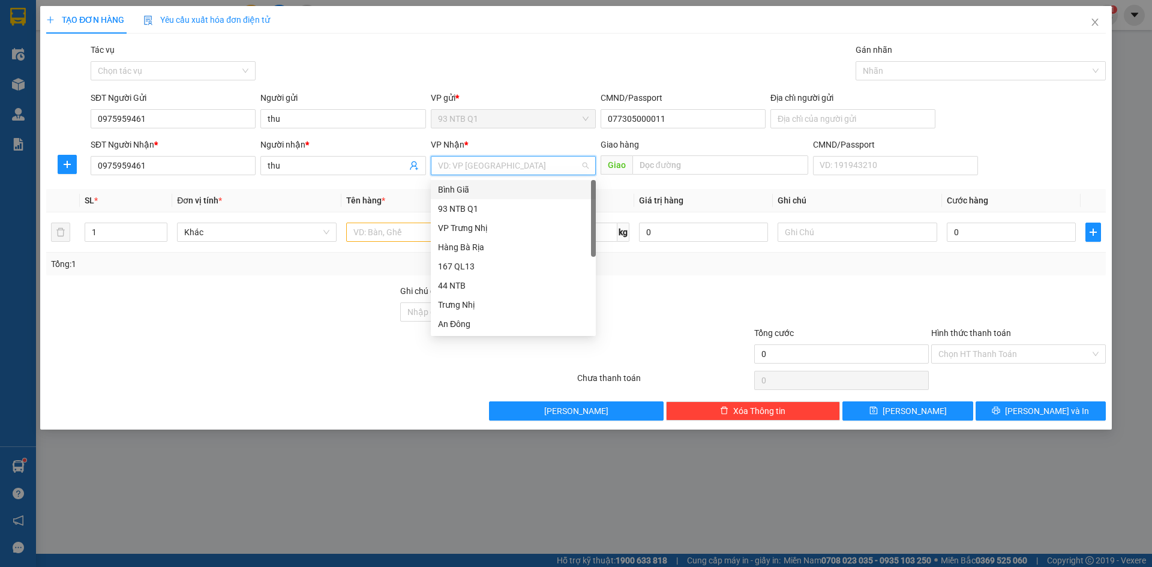
click at [492, 196] on div "Bình Giã" at bounding box center [513, 189] width 151 height 13
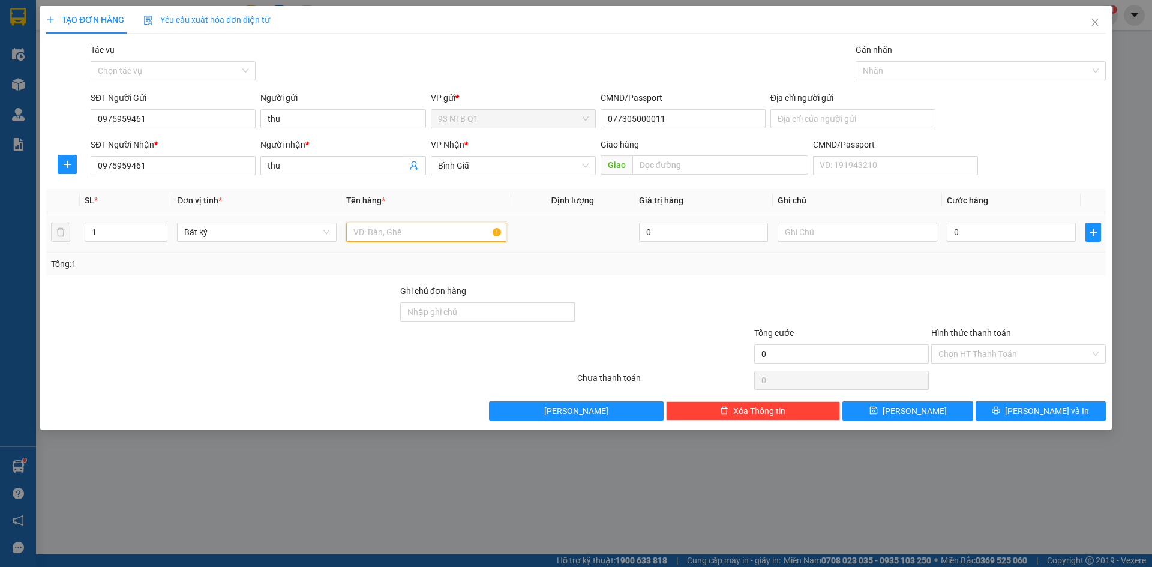
click at [433, 239] on input "text" at bounding box center [426, 232] width 160 height 19
type input "goi den"
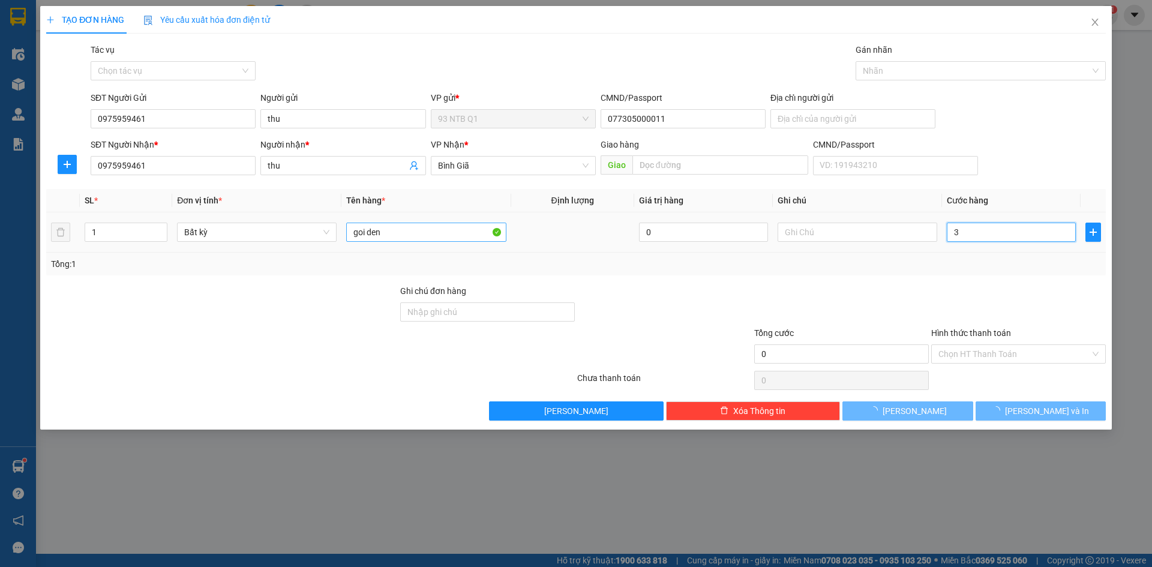
type input "30"
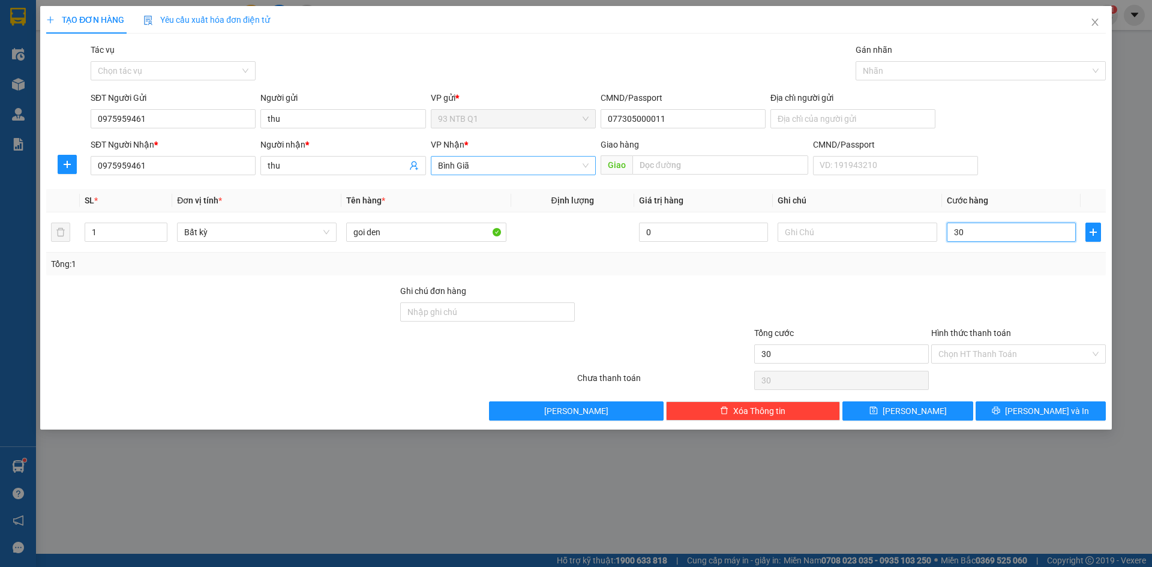
type input "30"
click at [987, 256] on div "Tổng: 1" at bounding box center [576, 264] width 1060 height 23
type input "30.000"
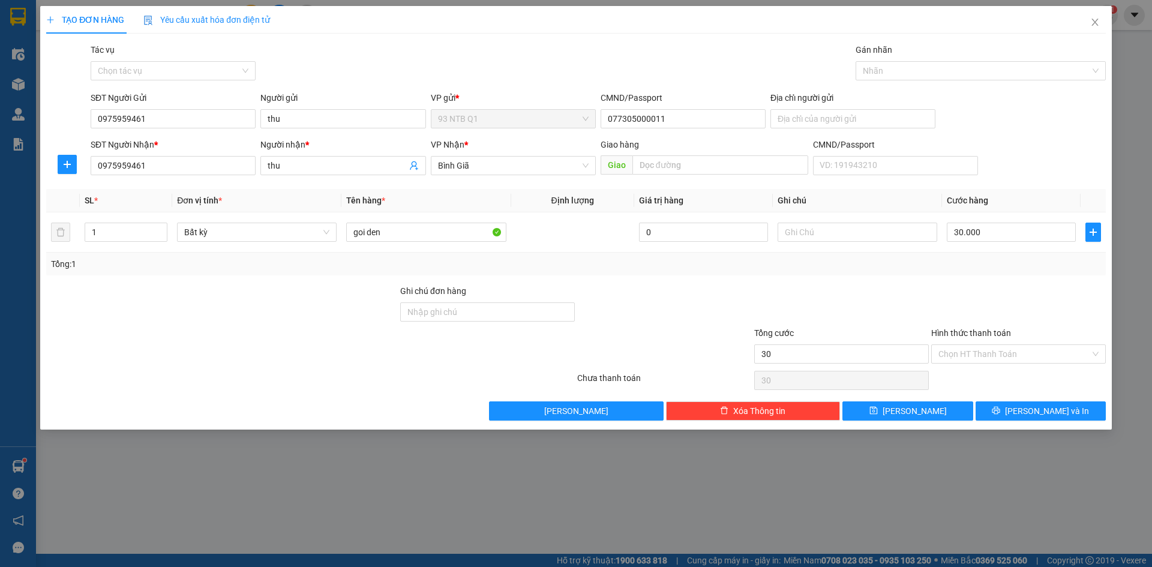
type input "30.000"
click at [1045, 402] on button "[PERSON_NAME] và In" at bounding box center [1041, 411] width 130 height 19
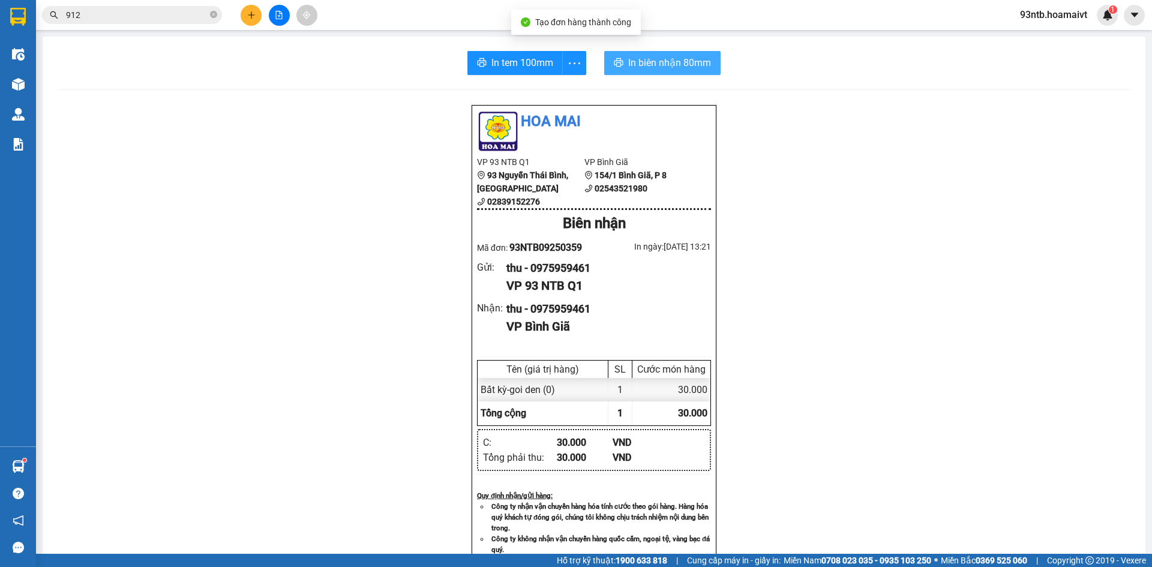
click at [620, 60] on button "In biên nhận 80mm" at bounding box center [662, 63] width 116 height 24
click at [123, 16] on input "912" at bounding box center [137, 14] width 142 height 13
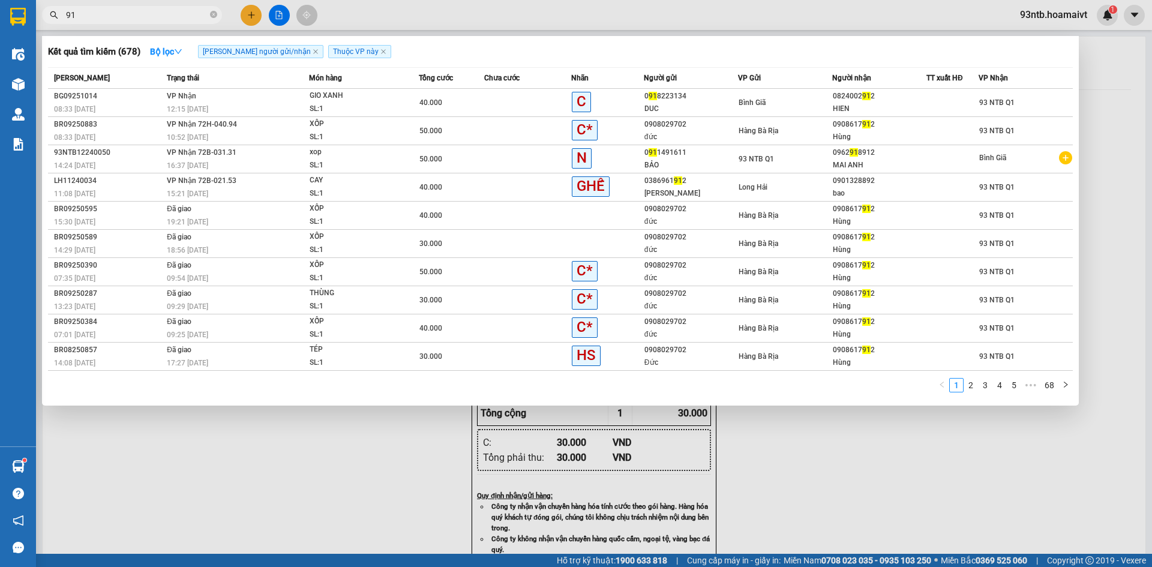
type input "9"
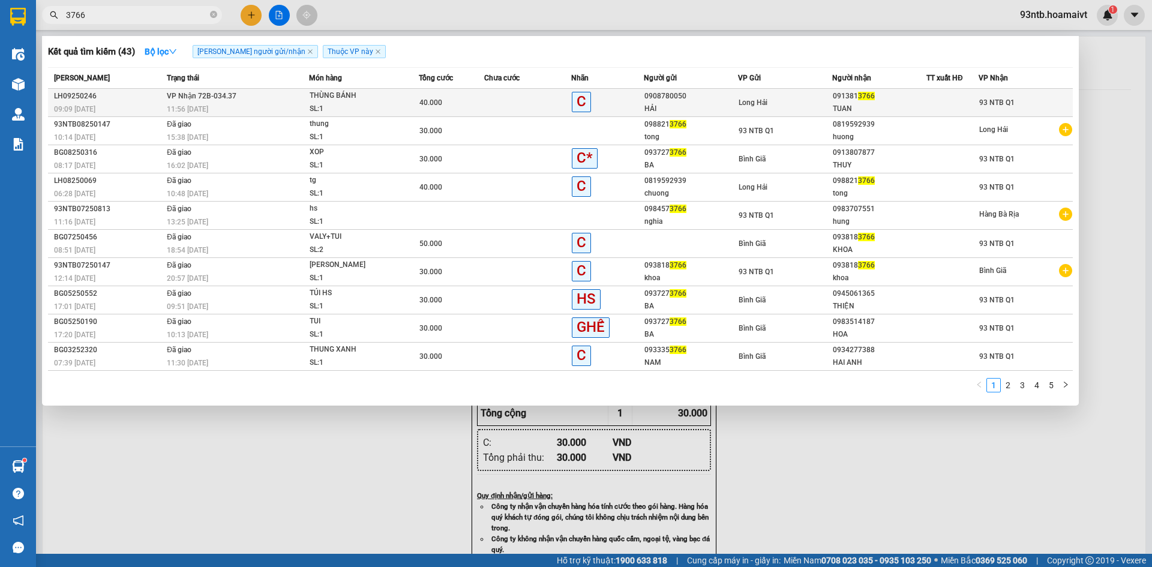
type input "3766"
click at [745, 97] on div "Long Hải" at bounding box center [785, 102] width 93 height 13
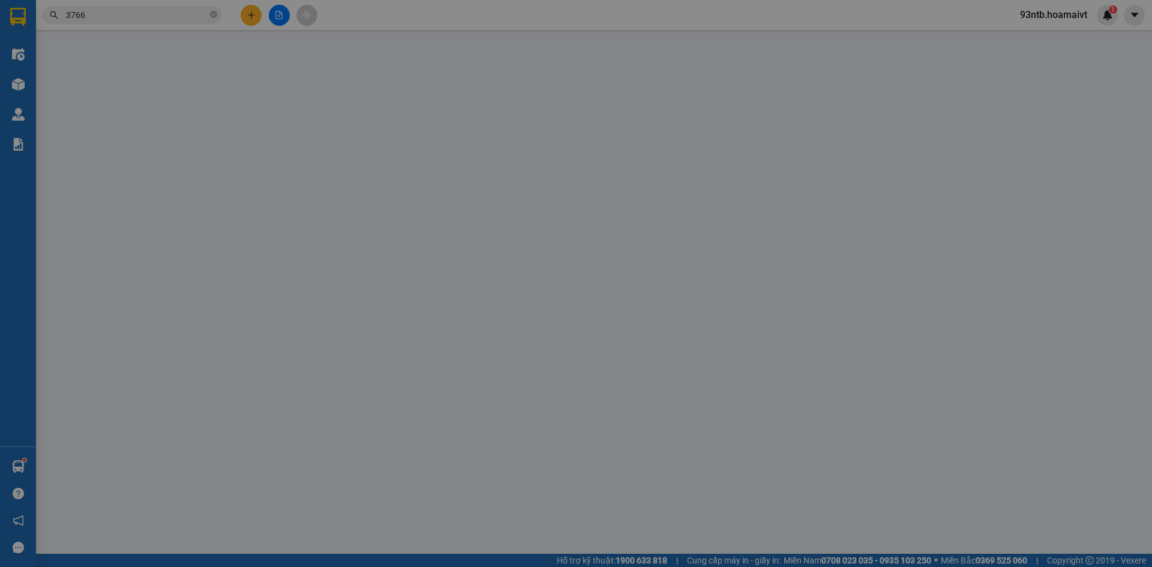
type input "0908780050"
type input "HẢI"
type input "0913813766"
type input "TUAN"
type input "40.000"
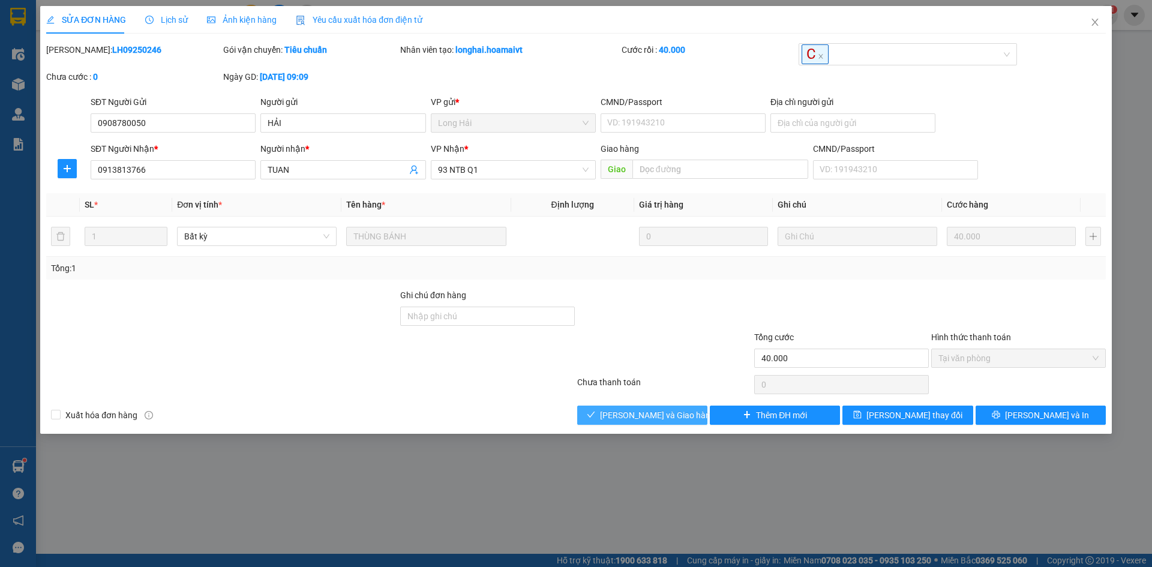
click at [646, 413] on div "Total Paid Fee 40.000 Total UnPaid Fee 0 Cash Collection Total Fee Mã ĐH: LH092…" at bounding box center [576, 234] width 1060 height 382
click at [649, 417] on span "[PERSON_NAME] và Giao hàng" at bounding box center [657, 415] width 115 height 13
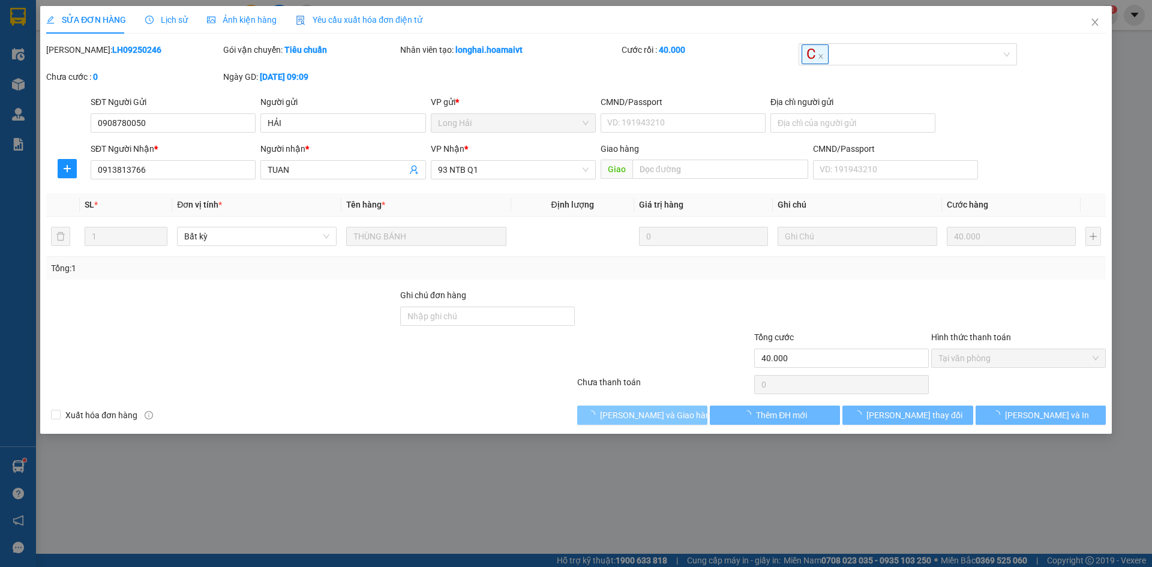
click at [649, 417] on span "[PERSON_NAME] và Giao hàng" at bounding box center [657, 415] width 115 height 13
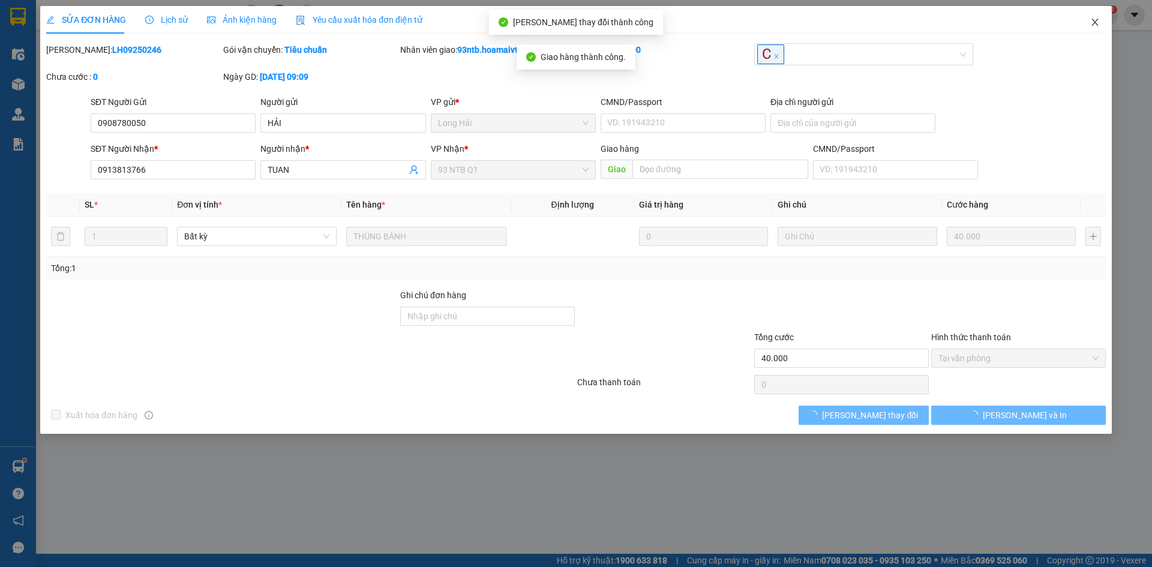
click at [1094, 22] on icon "close" at bounding box center [1096, 22] width 10 height 10
click at [1094, 22] on span "93ntb.hoamaivt" at bounding box center [1054, 14] width 86 height 15
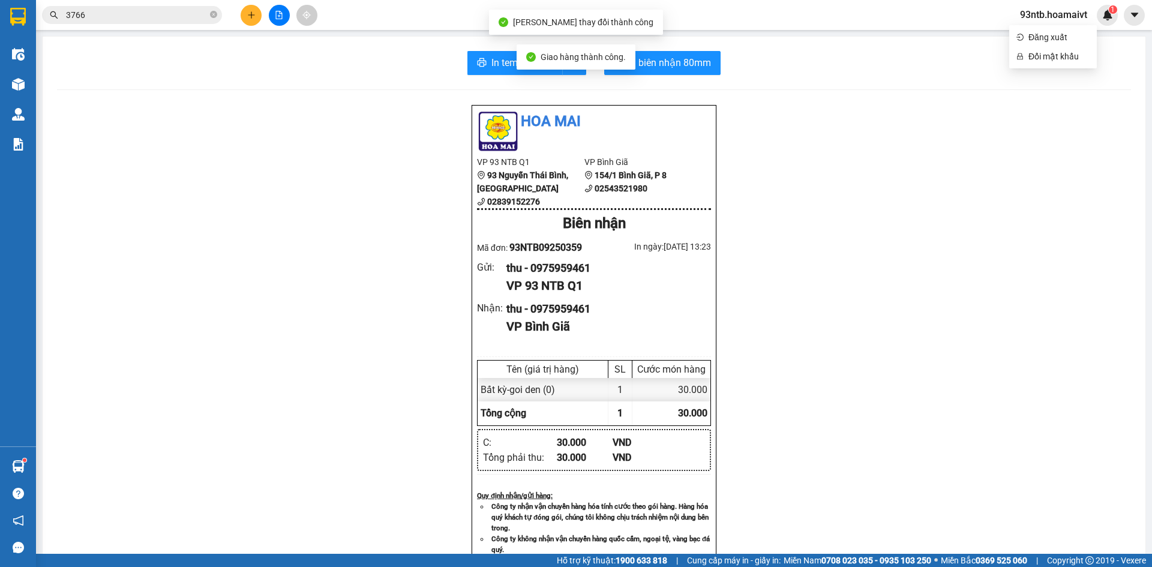
click at [119, 19] on input "3766" at bounding box center [137, 14] width 142 height 13
click at [119, 19] on input "text" at bounding box center [137, 14] width 142 height 13
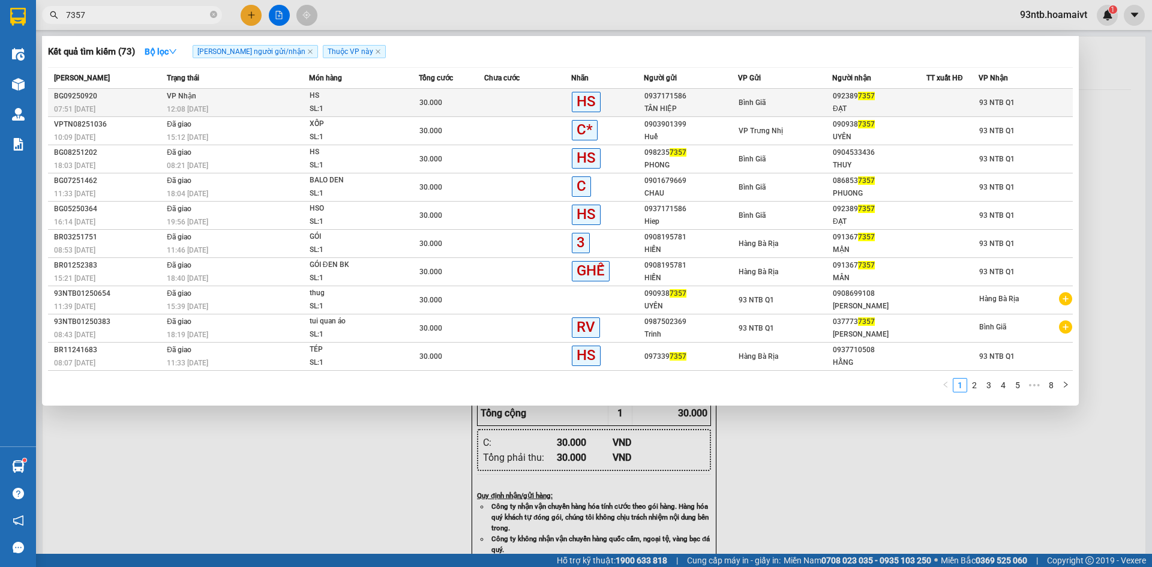
type input "7357"
click at [840, 109] on div "ĐẠT" at bounding box center [879, 109] width 93 height 13
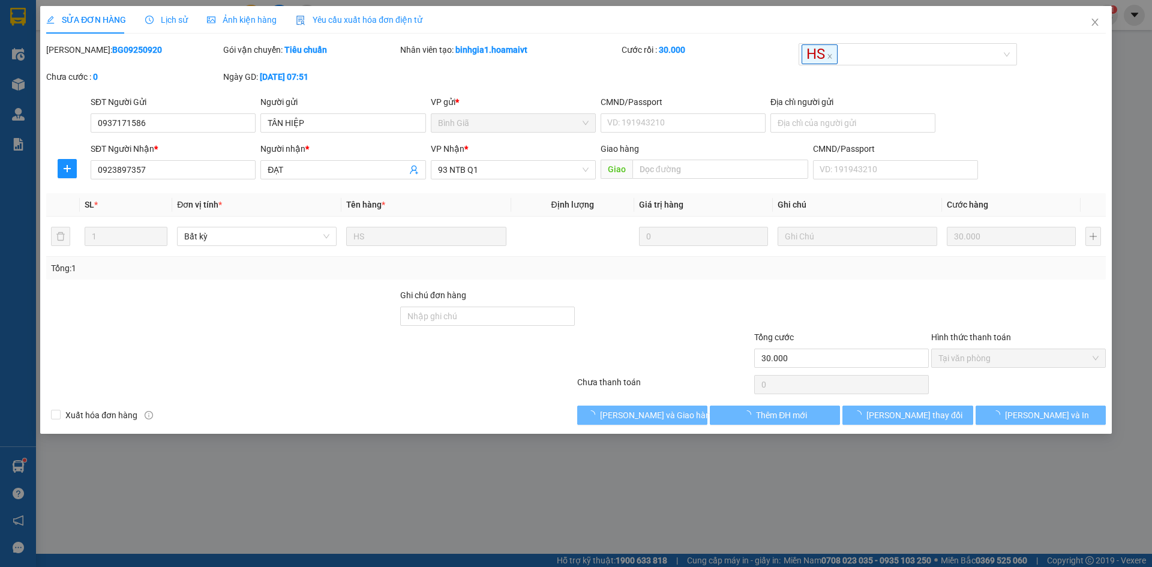
type input "0937171586"
type input "TÂN HIỆP"
type input "0923897357"
type input "ĐẠT"
type input "30.000"
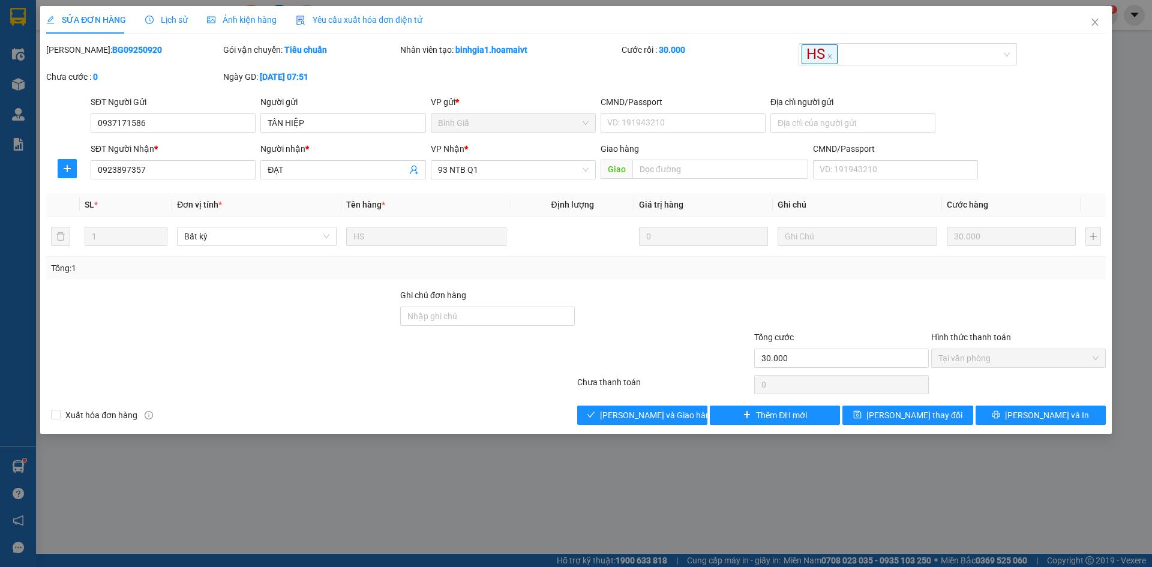
click at [632, 425] on div "SỬA ĐƠN HÀNG Lịch sử Ảnh kiện hàng Yêu cầu xuất hóa đơn điện tử Total Paid Fee …" at bounding box center [576, 220] width 1072 height 428
click at [632, 424] on button "[PERSON_NAME] và Giao hàng" at bounding box center [642, 415] width 130 height 19
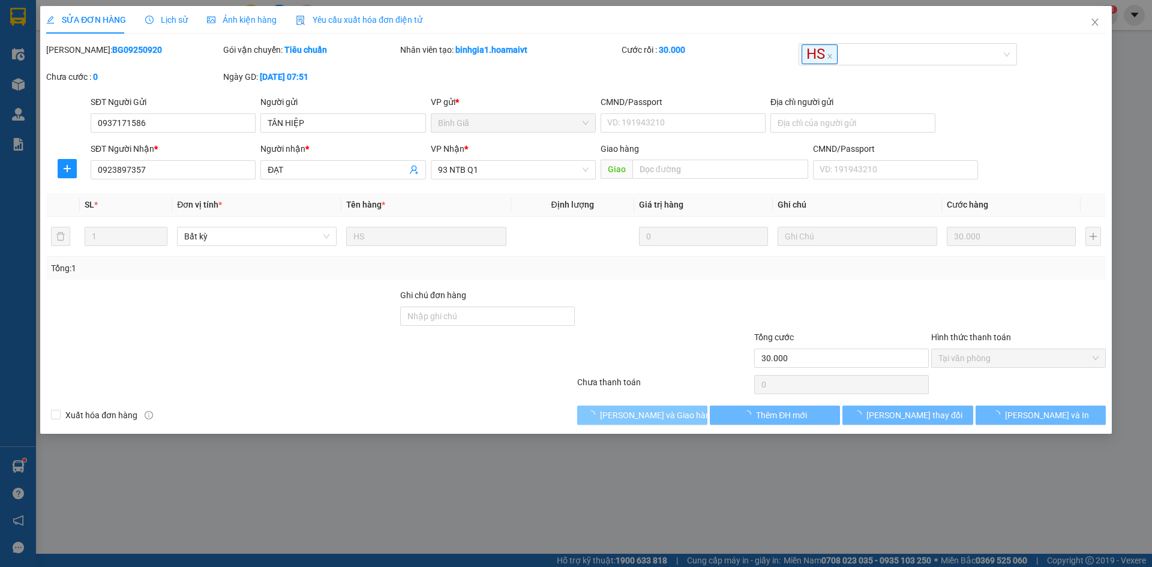
click at [632, 424] on button "[PERSON_NAME] và Giao hàng" at bounding box center [642, 415] width 130 height 19
click at [629, 419] on span "[PERSON_NAME] và Giao hàng" at bounding box center [657, 415] width 115 height 13
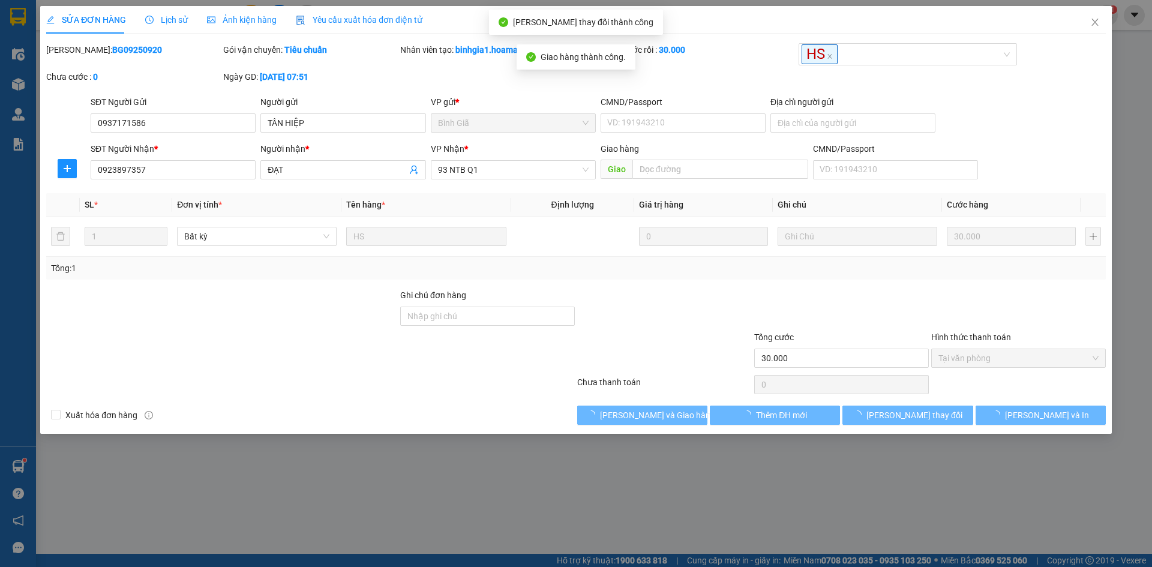
click at [532, 396] on div at bounding box center [310, 385] width 531 height 24
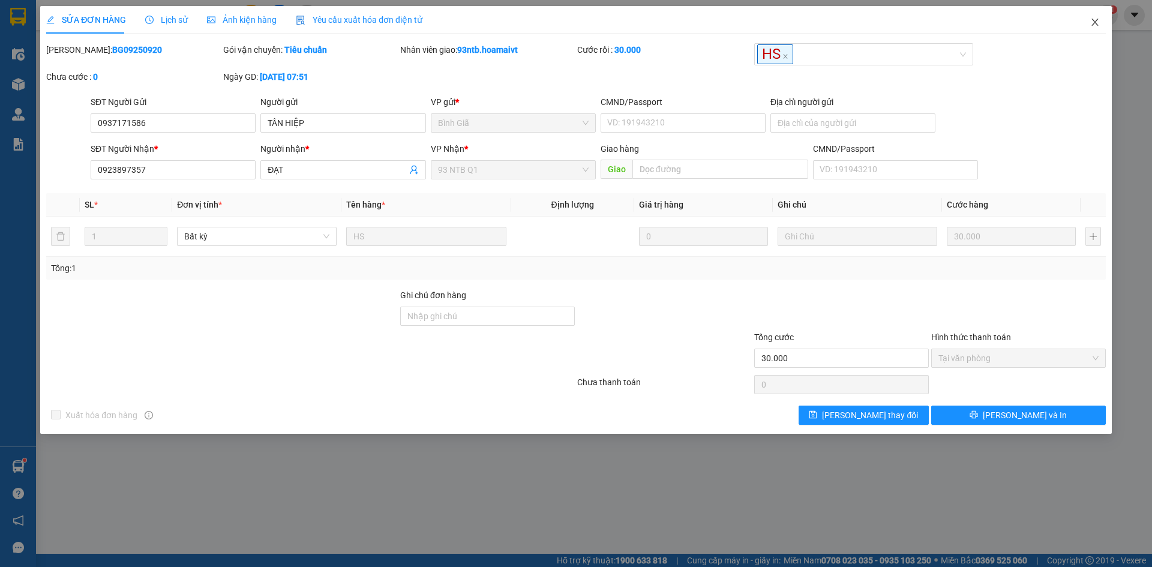
click at [1091, 25] on icon "close" at bounding box center [1096, 22] width 10 height 10
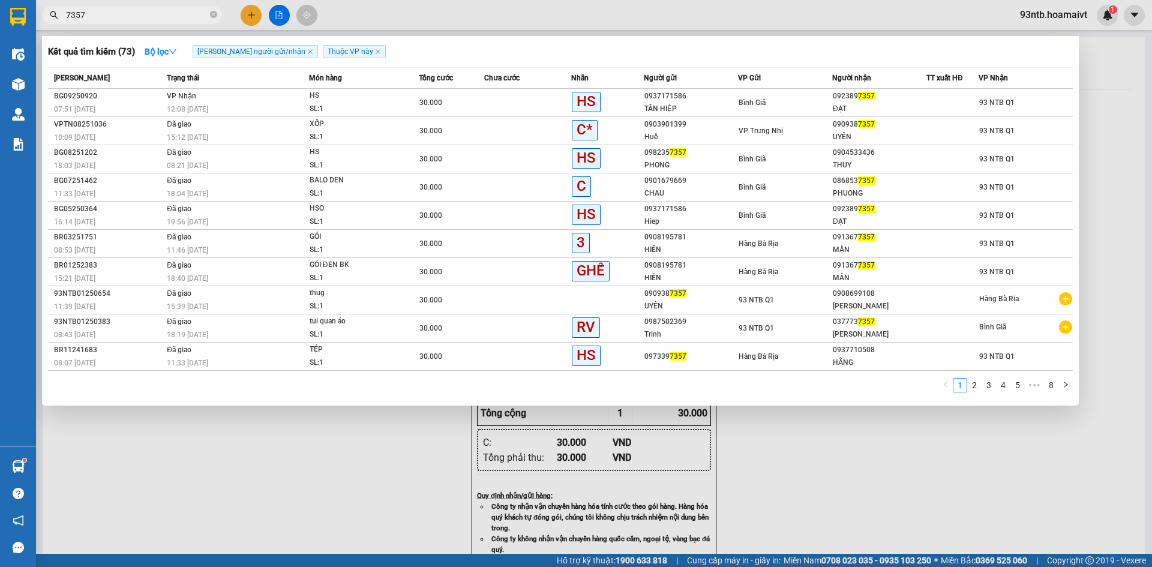
click at [118, 18] on input "7357" at bounding box center [137, 14] width 142 height 13
type input "7"
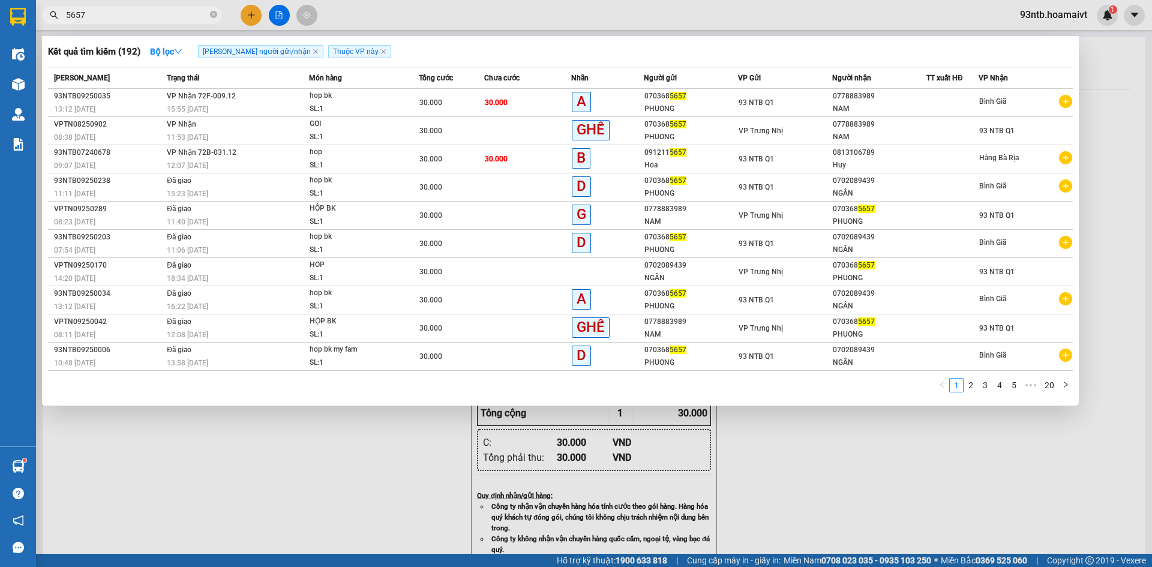
type input "5657"
click at [254, 14] on div at bounding box center [576, 283] width 1152 height 567
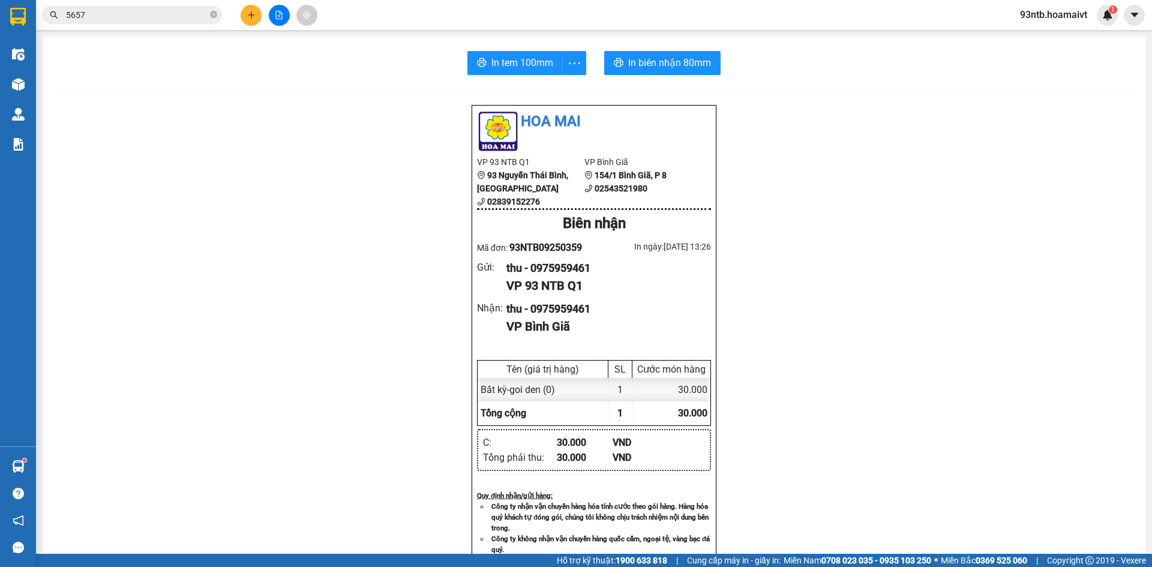
click at [254, 14] on icon "plus" at bounding box center [251, 15] width 8 height 8
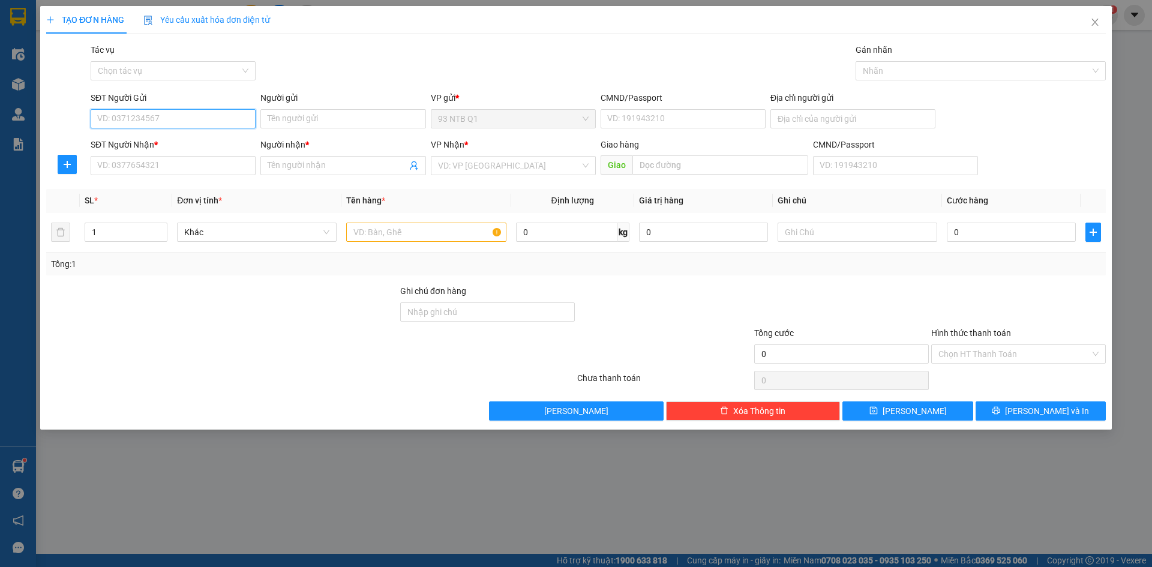
click at [182, 121] on input "SĐT Người Gửi" at bounding box center [173, 118] width 165 height 19
type input "0705685657"
click at [342, 109] on div "Người gửi" at bounding box center [342, 100] width 165 height 18
click at [329, 113] on input "Người gửi" at bounding box center [342, 118] width 165 height 19
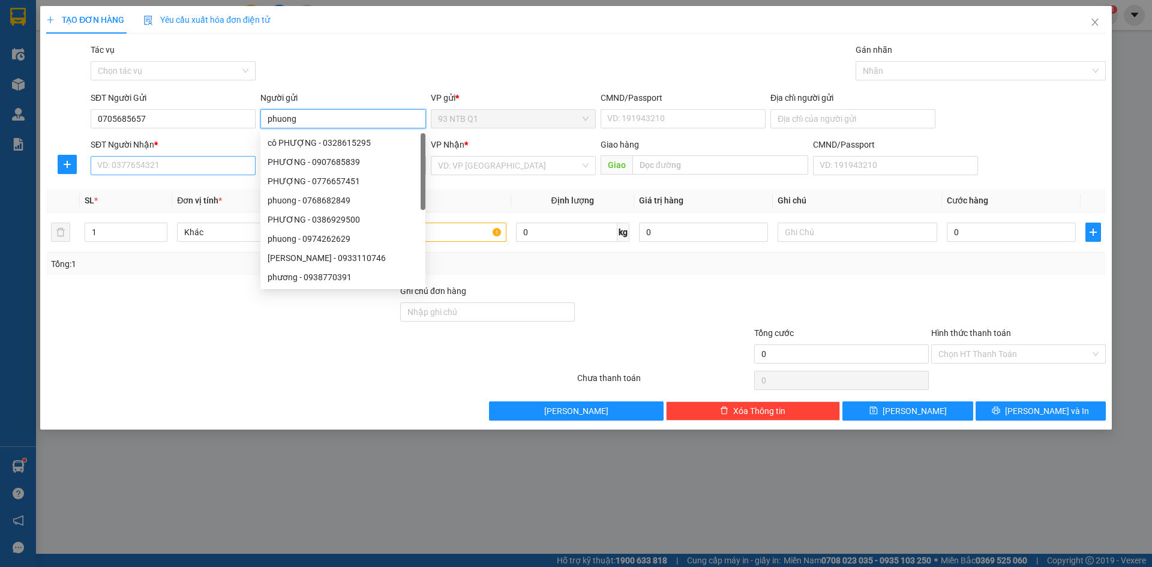
type input "phuong"
click at [187, 163] on input "SĐT Người Nhận *" at bounding box center [173, 165] width 165 height 19
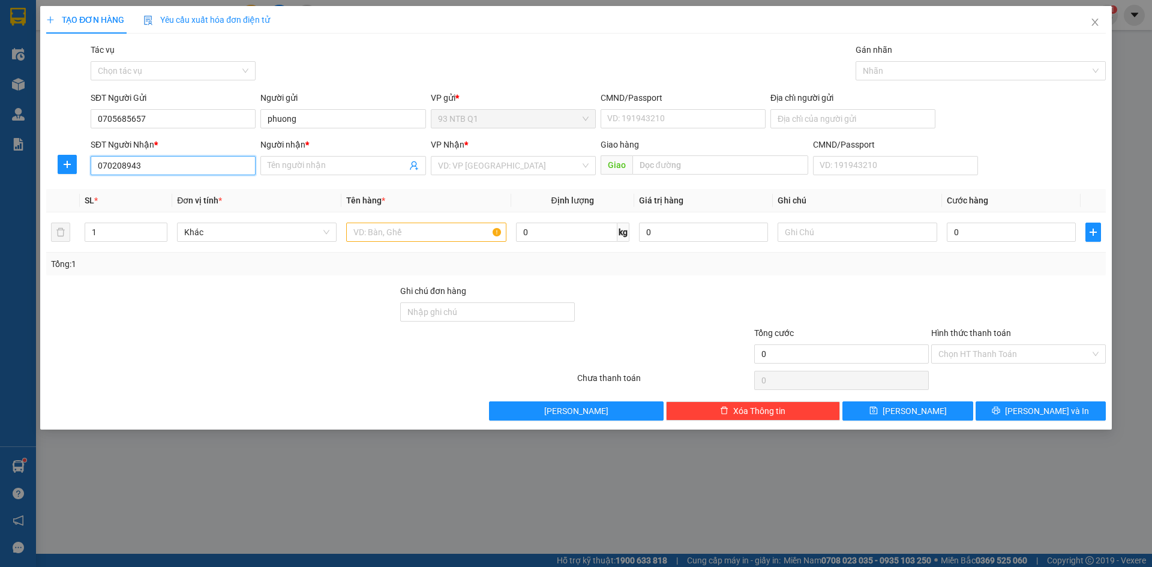
type input "0702089439"
click at [216, 184] on div "0702089439 - NGÂN" at bounding box center [173, 189] width 151 height 13
type input "NGÂN"
type input "0702089439"
click at [398, 234] on input "text" at bounding box center [426, 232] width 160 height 19
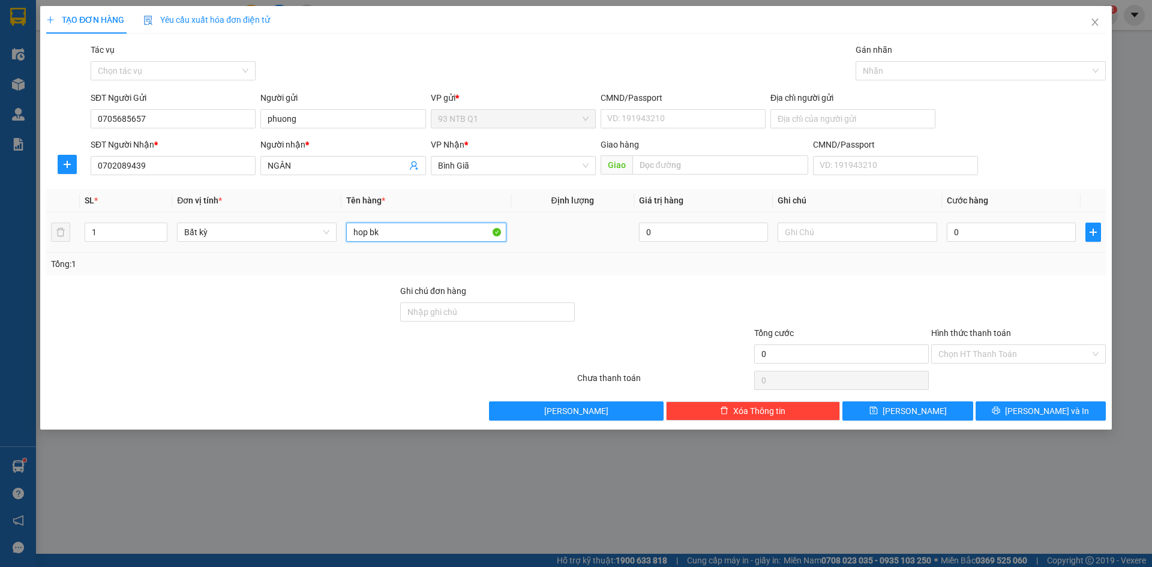
type input "hop bk"
type input "30"
type input "30.000"
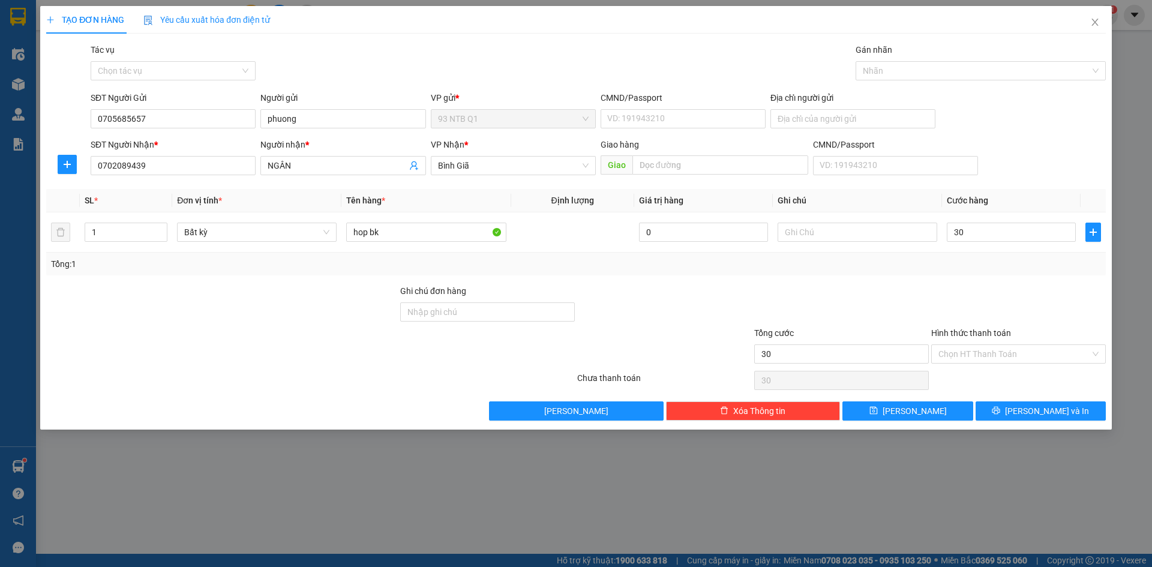
type input "30.000"
click at [825, 271] on div "Tổng: 1" at bounding box center [576, 264] width 1060 height 23
click at [1049, 421] on div "TẠO ĐƠN HÀNG Yêu cầu xuất hóa đơn điện tử Transit Pickup Surcharge Ids Transit …" at bounding box center [576, 218] width 1072 height 424
click at [1041, 413] on span "[PERSON_NAME] và In" at bounding box center [1047, 411] width 84 height 13
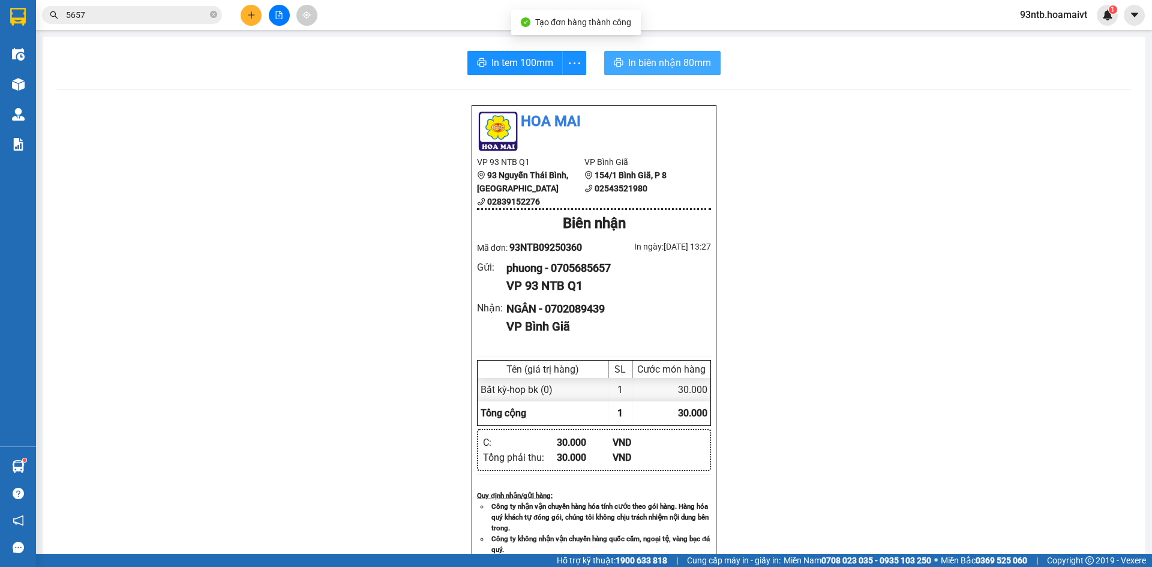
click at [663, 62] on span "In biên nhận 80mm" at bounding box center [669, 62] width 83 height 15
click at [363, 103] on div "In tem 100mm In biên nhận 80mm Hoa Mai VP 93 NTB Q1 93 Nguyễn Thái Bình, Quậ…" at bounding box center [594, 466] width 1103 height 858
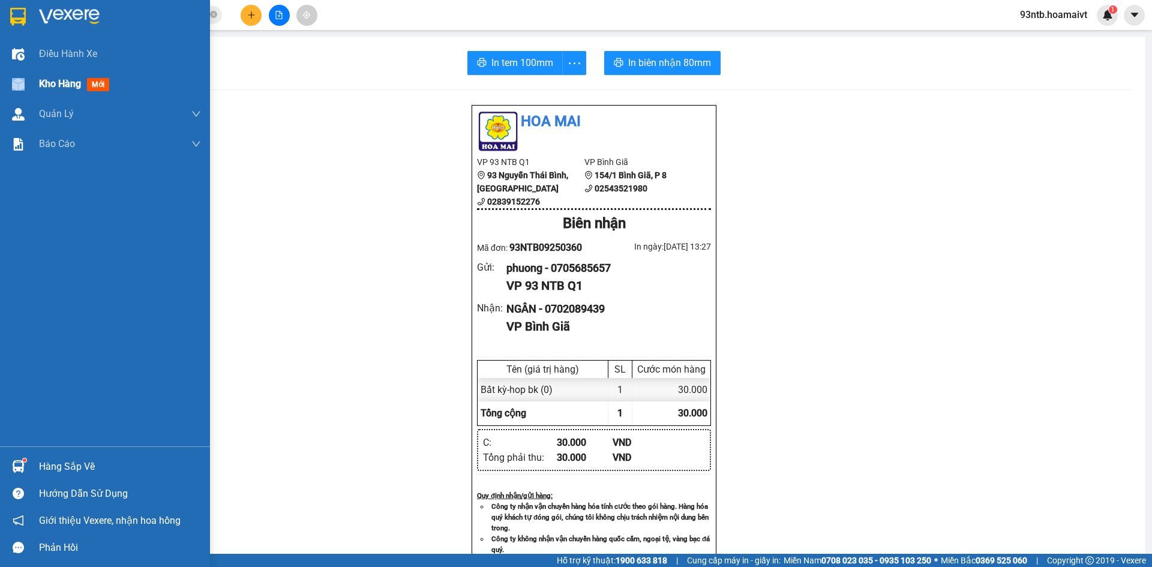
click at [41, 79] on div "Kho hàng mới" at bounding box center [105, 84] width 210 height 30
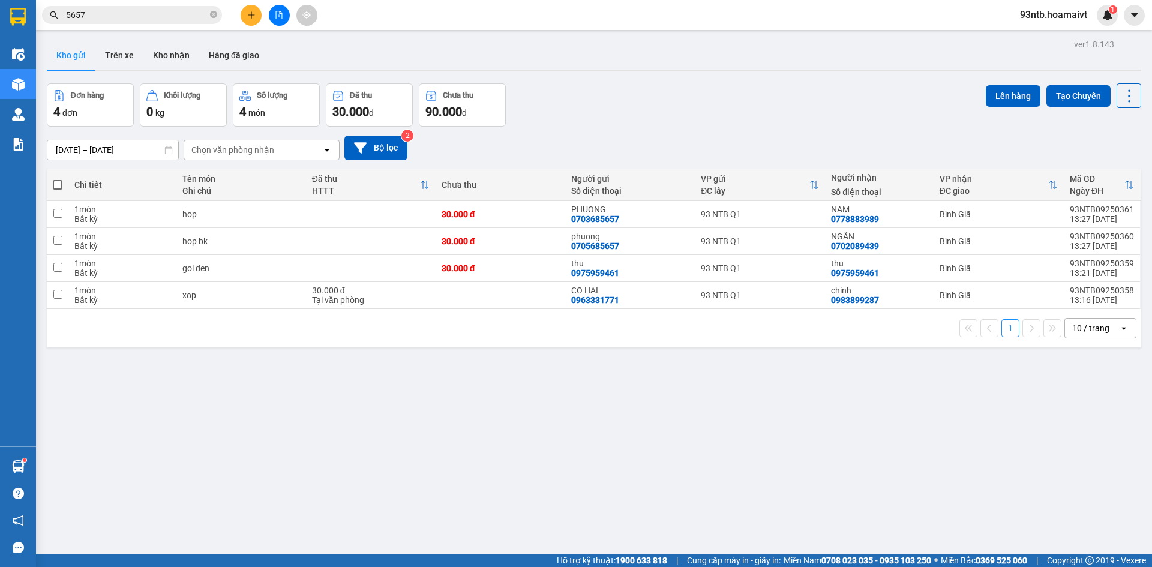
click at [58, 183] on span at bounding box center [58, 185] width 10 height 10
click at [58, 179] on input "checkbox" at bounding box center [58, 179] width 0 height 0
checkbox input "true"
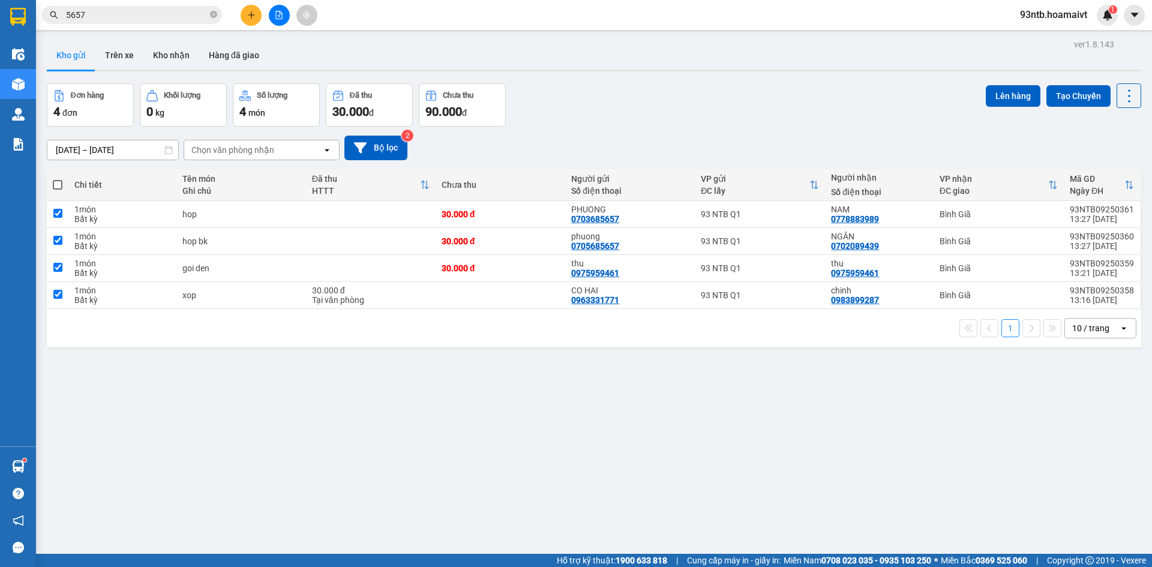
checkbox input "true"
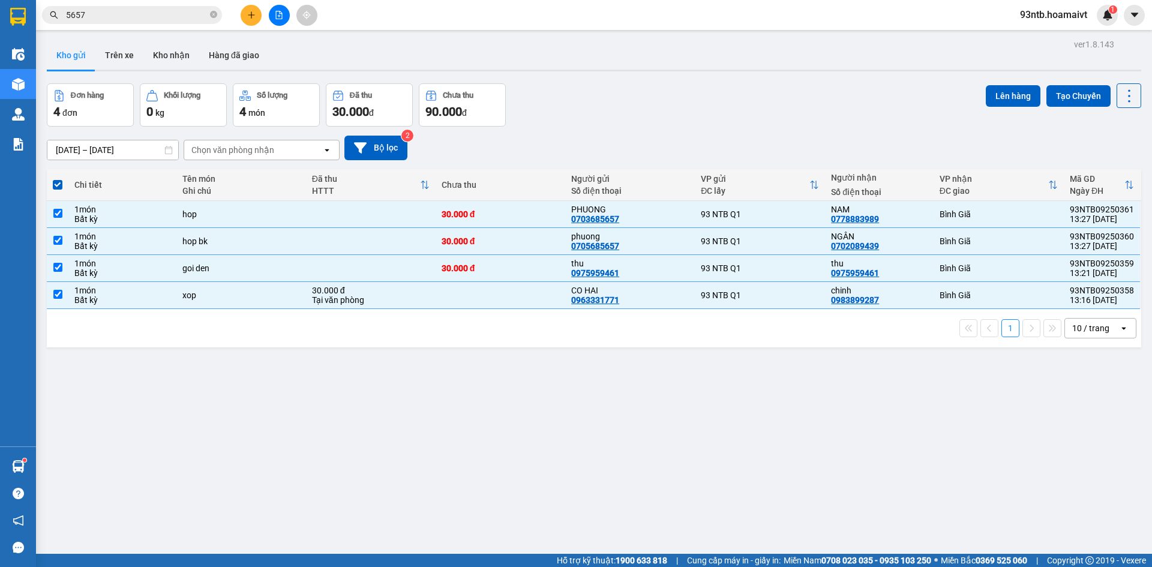
click at [717, 86] on div "Đơn hàng 4 đơn Khối lượng 0 kg Số lượng 4 món Đã thu 30.000 đ Chưa thu 90.000 đ…" at bounding box center [594, 104] width 1095 height 43
click at [1006, 93] on button "Lên hàng" at bounding box center [1013, 96] width 55 height 22
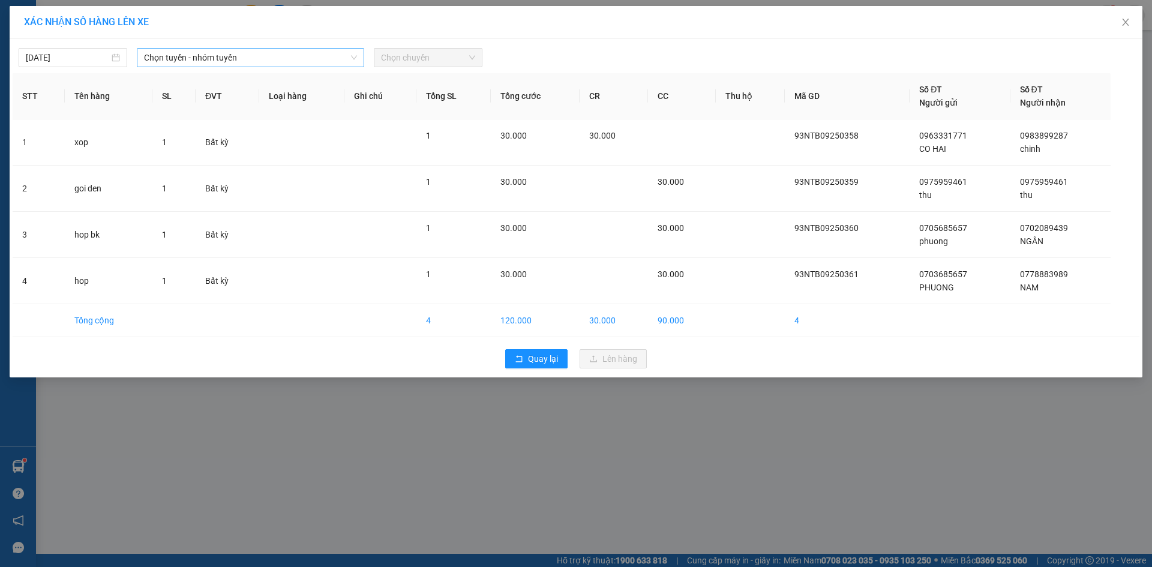
click at [268, 62] on span "Chọn tuyến - nhóm tuyến" at bounding box center [250, 58] width 213 height 18
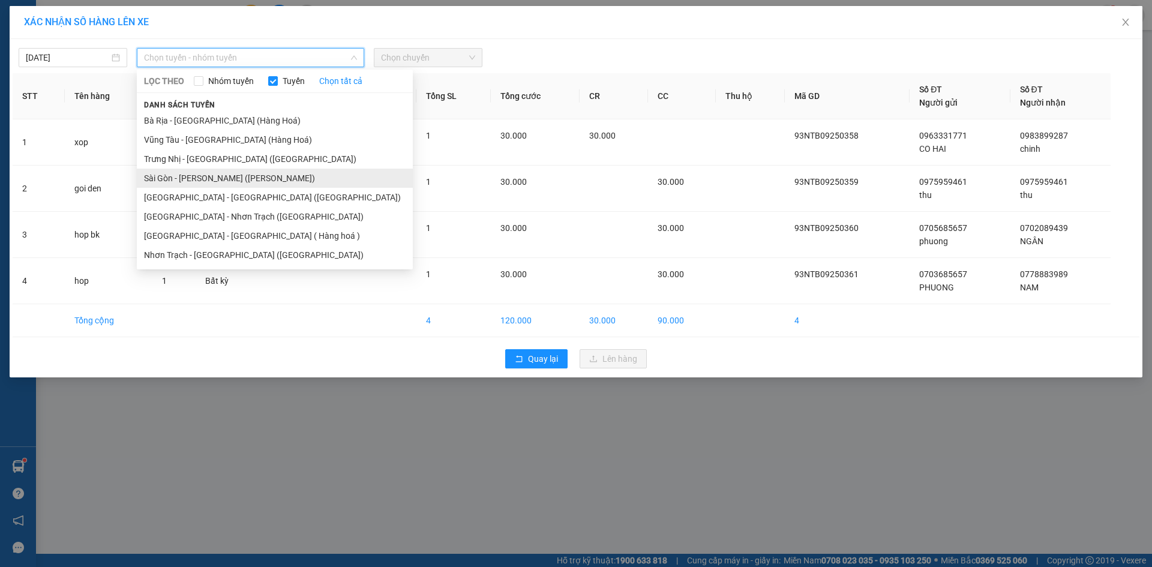
click at [282, 179] on li "Sài Gòn - Vũng Tàu (Hàng Hoá)" at bounding box center [275, 178] width 276 height 19
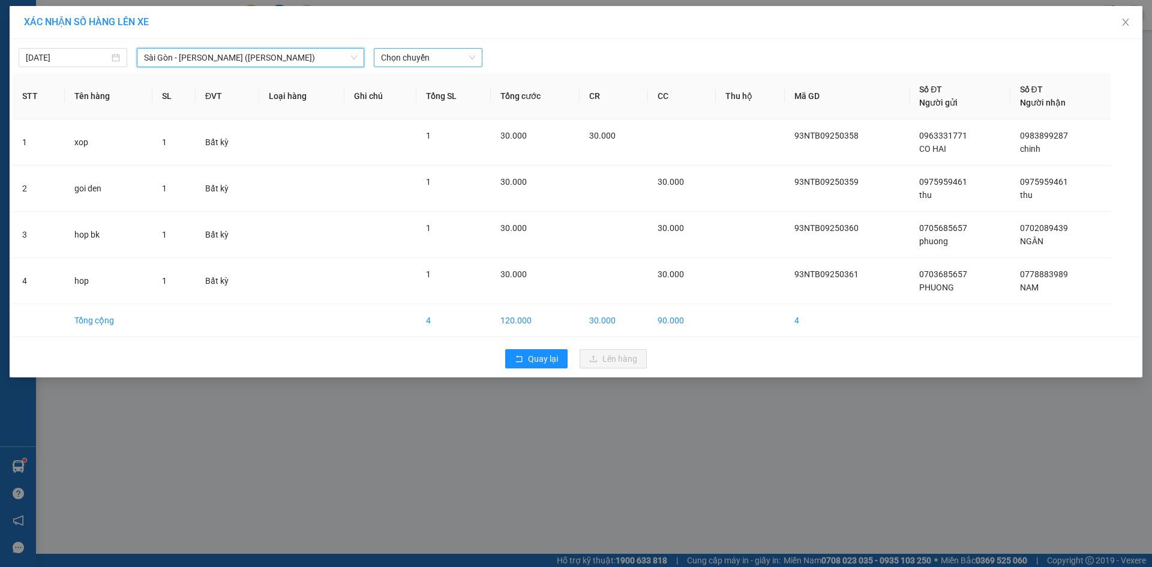
click at [450, 59] on span "Chọn chuyến" at bounding box center [428, 58] width 94 height 18
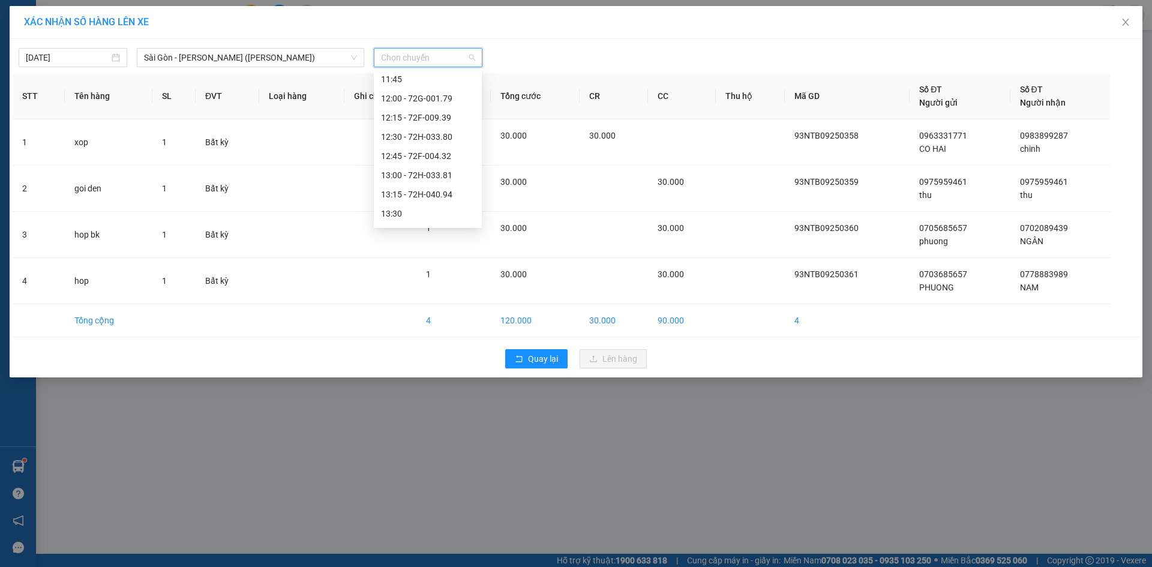
scroll to position [660, 0]
click at [447, 95] on div "13:30" at bounding box center [428, 93] width 94 height 13
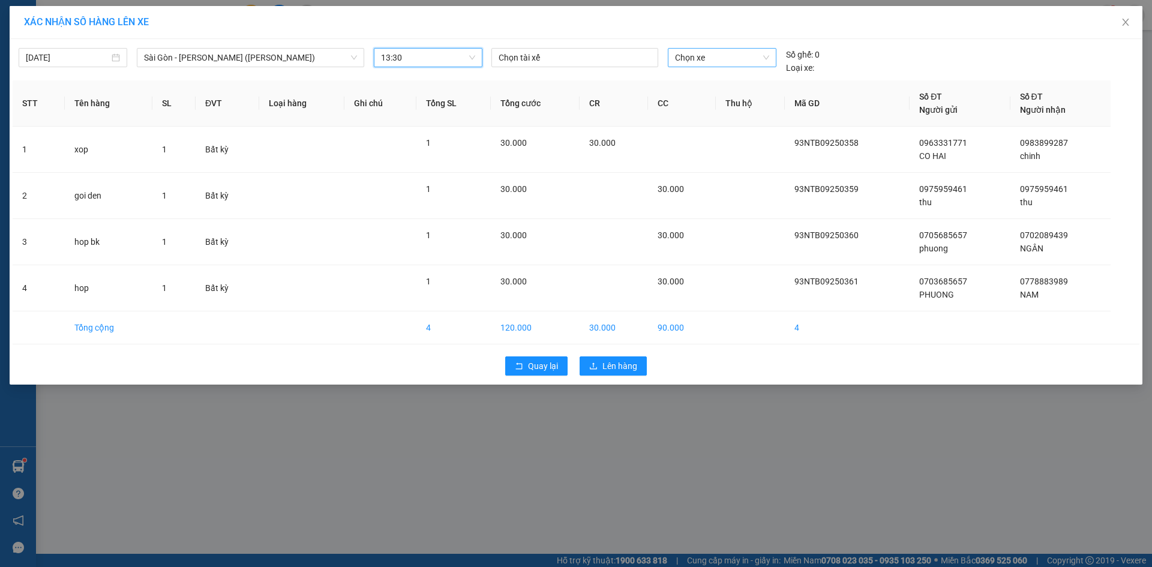
click at [685, 60] on span "Chọn xe" at bounding box center [722, 58] width 94 height 18
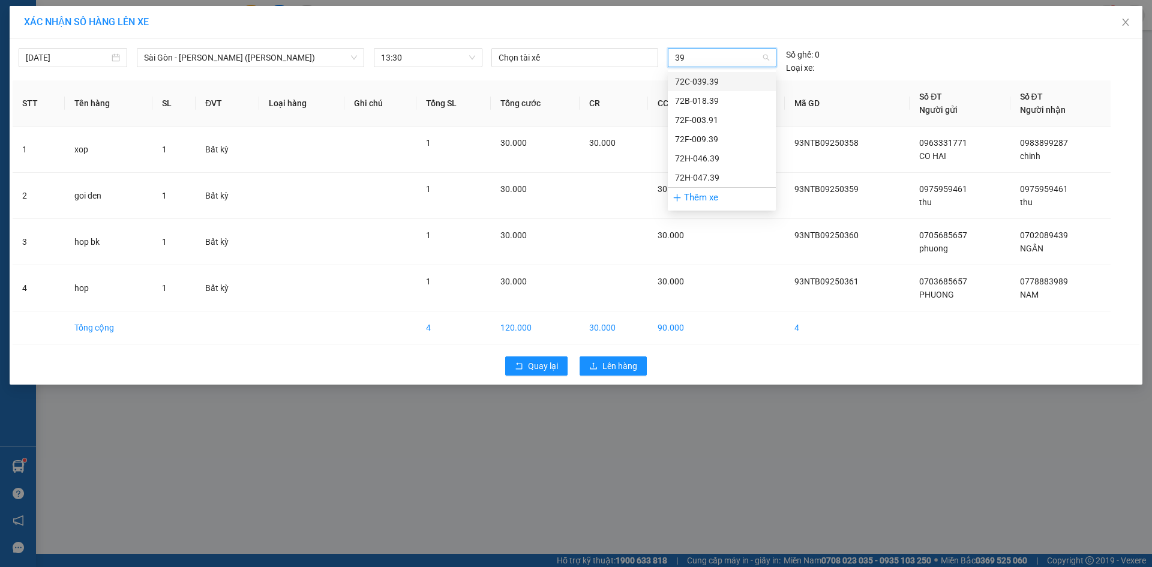
type input "391"
click at [705, 85] on div "72F-003.91" at bounding box center [722, 81] width 94 height 13
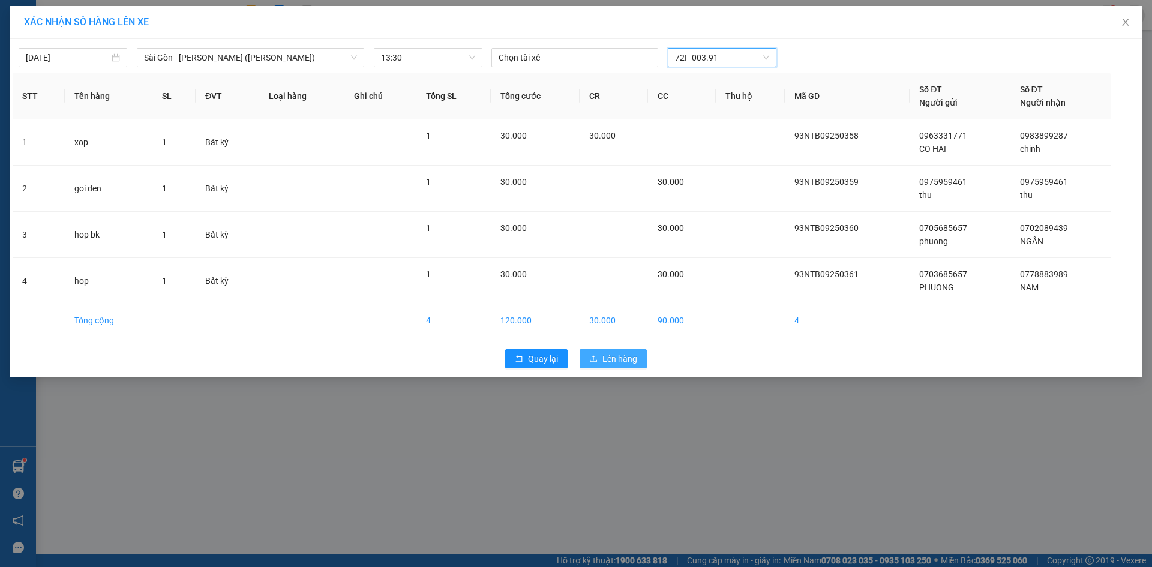
click at [622, 361] on span "Lên hàng" at bounding box center [620, 358] width 35 height 13
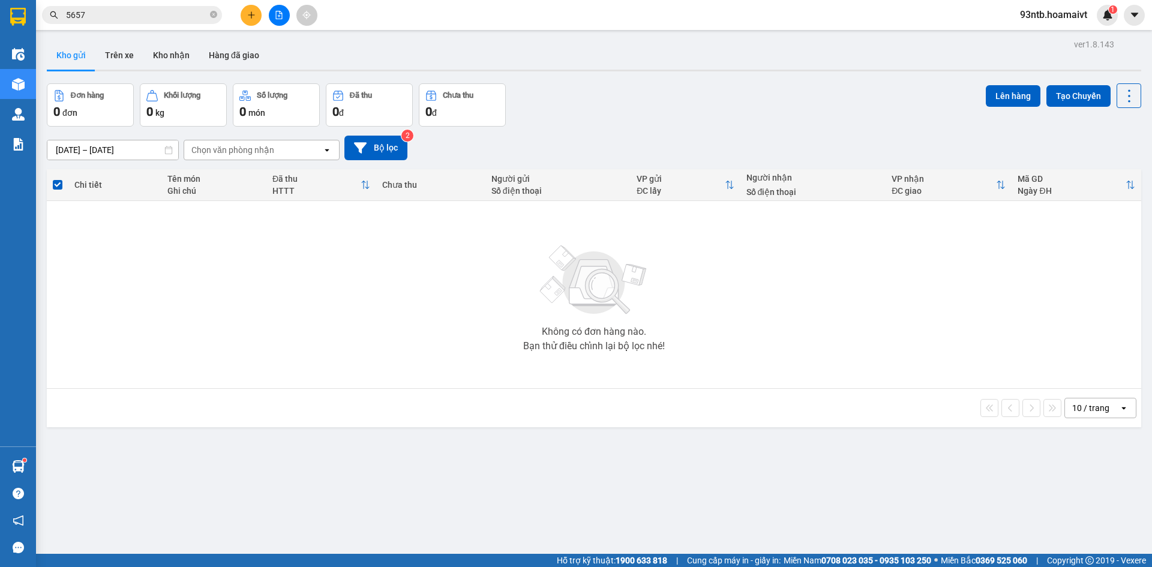
click at [690, 118] on div "Đơn hàng 0 đơn Khối lượng 0 kg Số lượng 0 món Đã thu 0 đ Chưa thu 0 đ Lên hàng …" at bounding box center [594, 104] width 1095 height 43
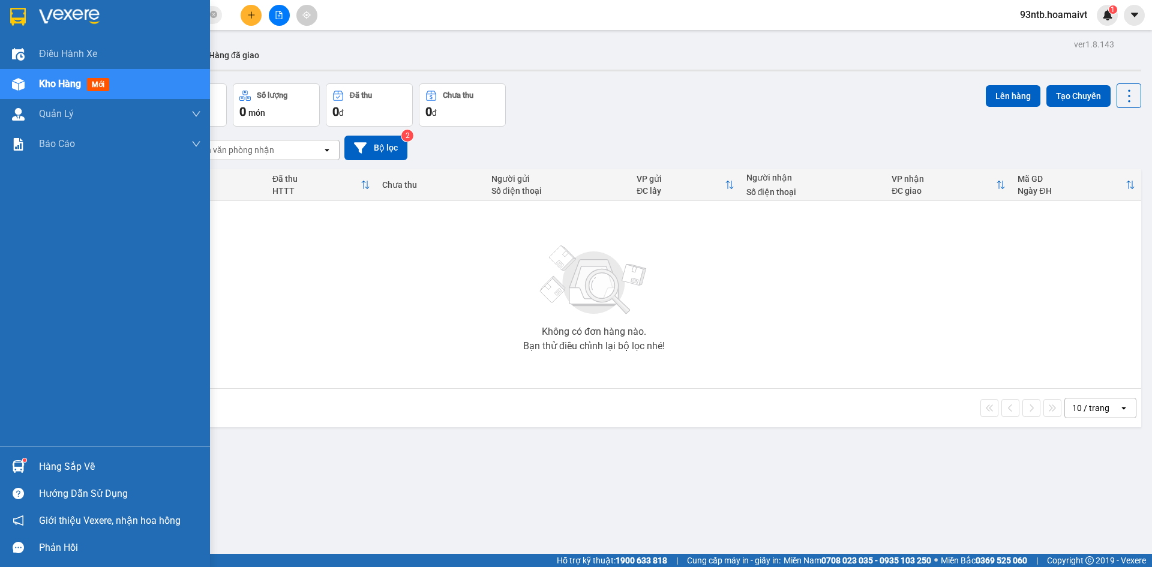
click at [68, 465] on div "Hàng sắp về" at bounding box center [120, 467] width 162 height 18
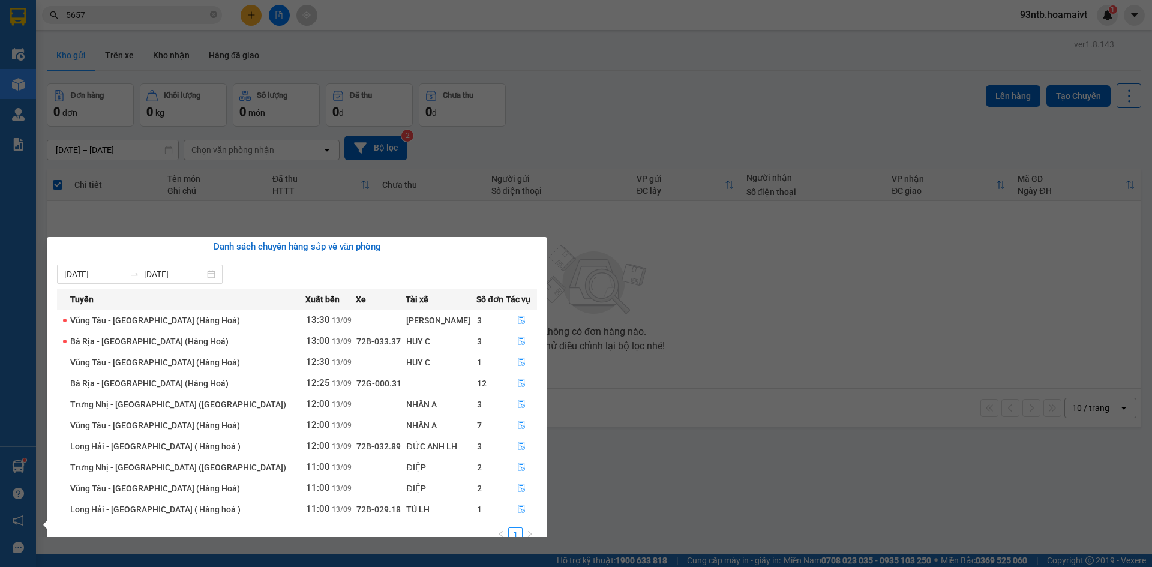
click at [643, 142] on section "Kết quả tìm kiếm ( 192 ) Bộ lọc Tìm người gửi/nhận Thuộc VP này Mã ĐH Trạng thá…" at bounding box center [576, 283] width 1152 height 567
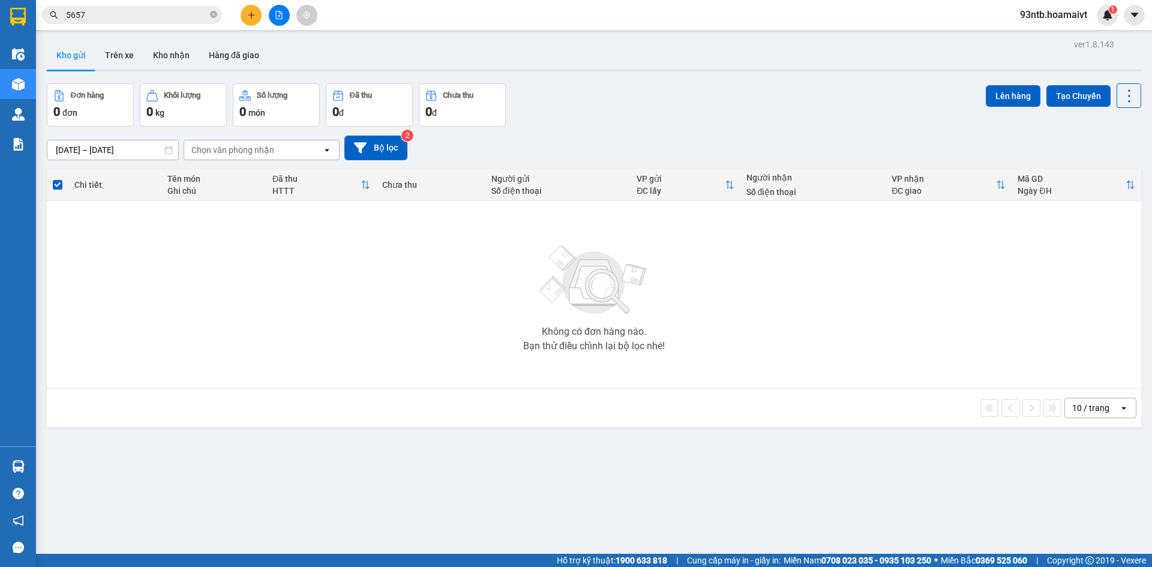
click at [191, 11] on input "5657" at bounding box center [137, 14] width 142 height 13
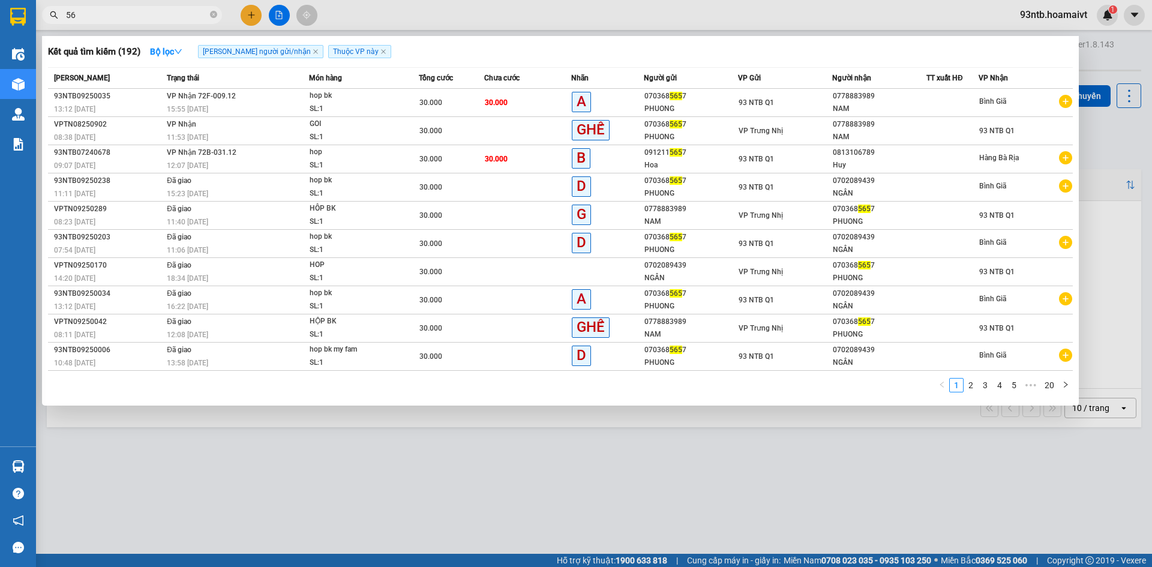
type input "5"
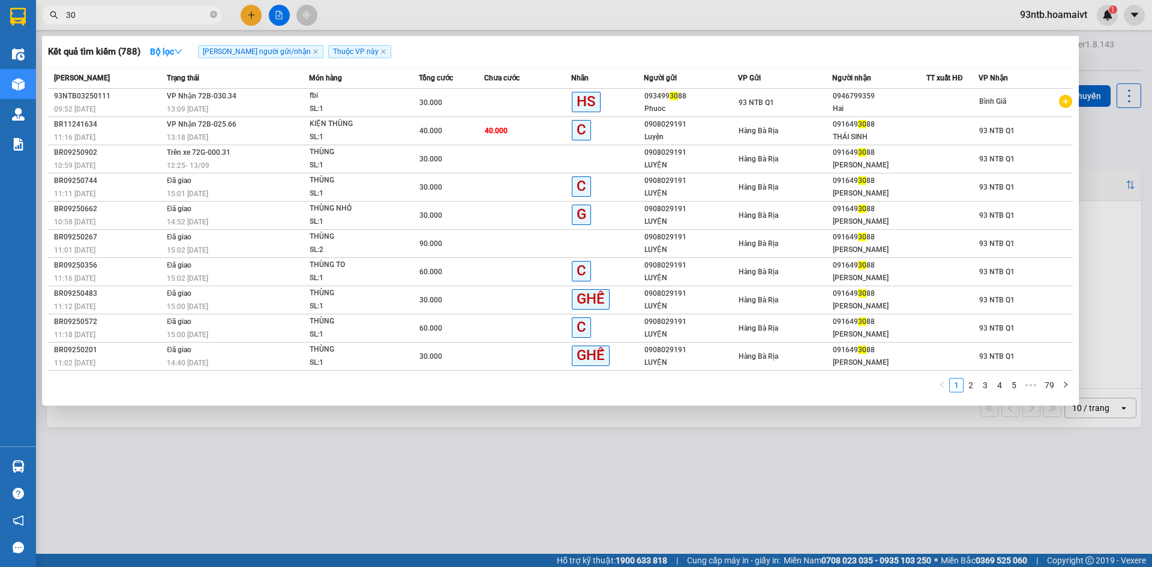
type input "3"
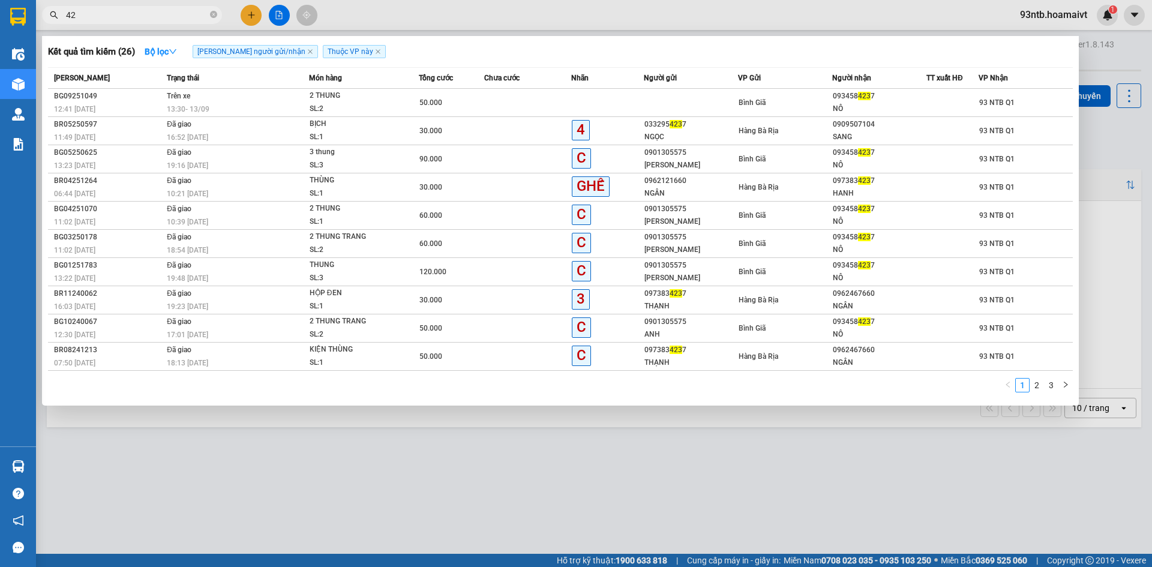
type input "4"
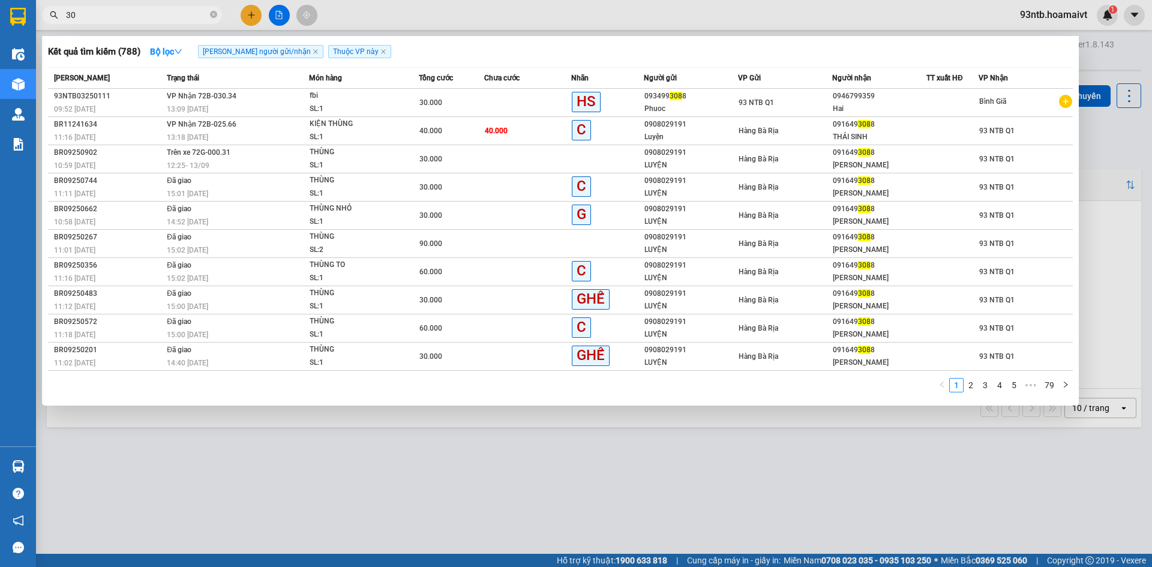
type input "3"
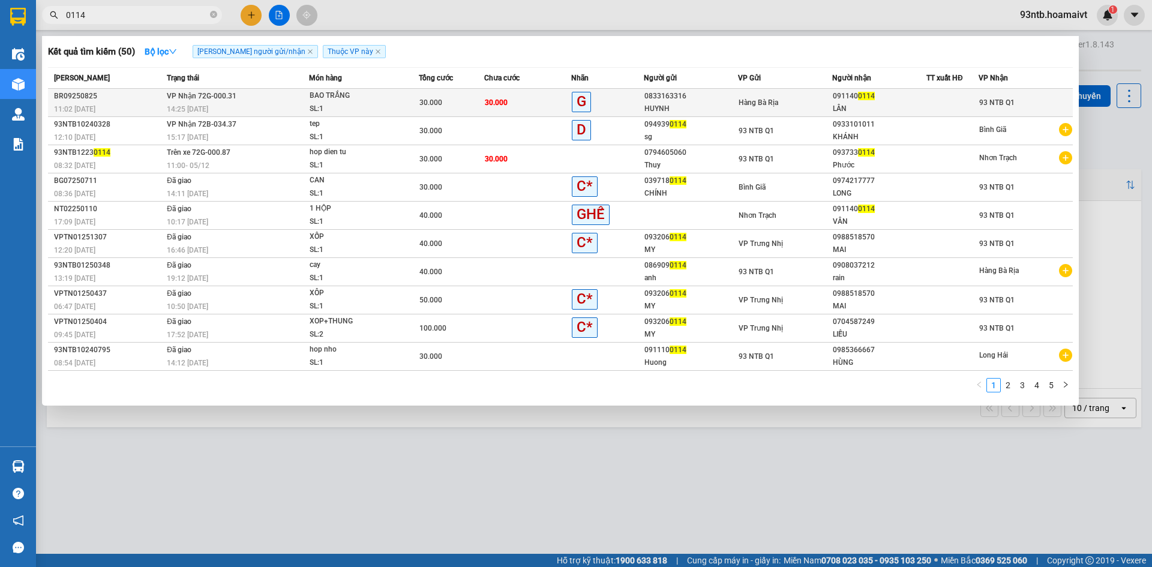
type input "0114"
click at [812, 94] on td "Hàng Bà Rịa" at bounding box center [785, 103] width 94 height 28
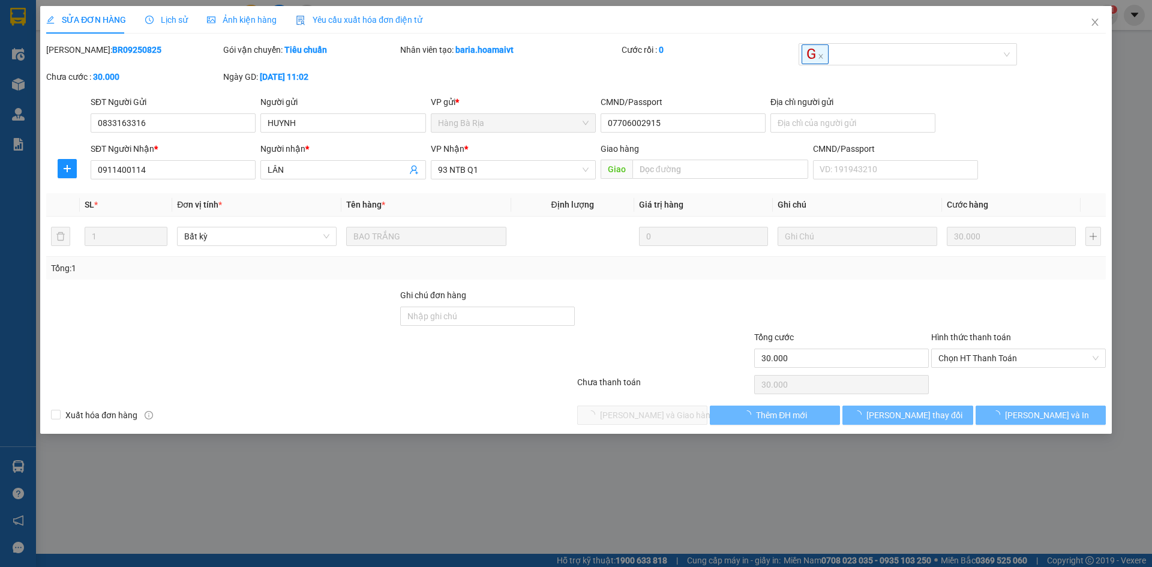
type input "0833163316"
type input "HUYNH"
type input "07706002915"
type input "0911400114"
type input "LÂN"
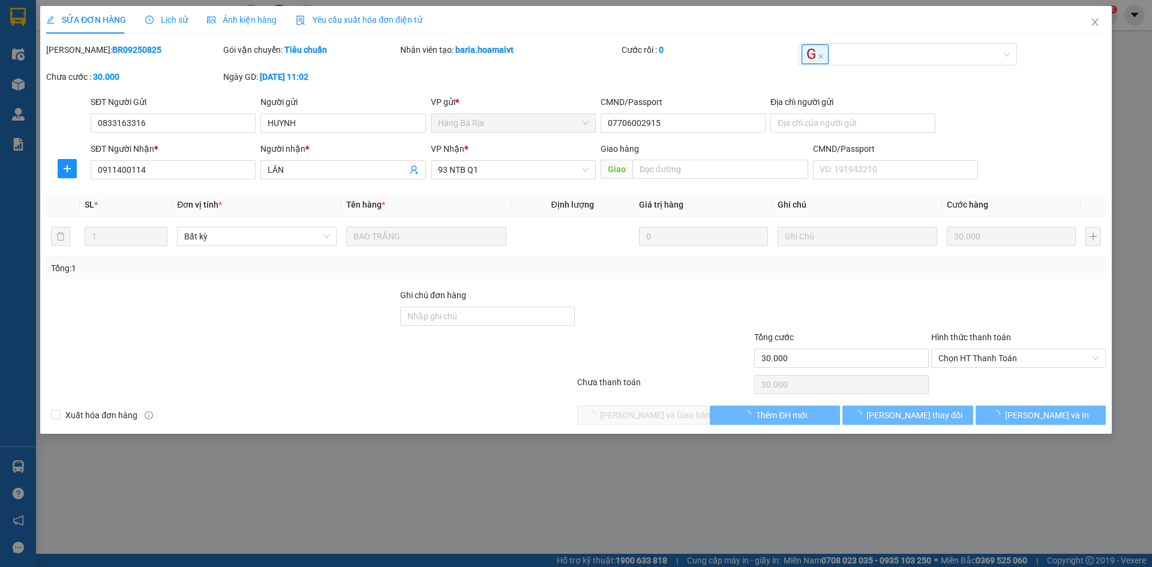
type input "30.000"
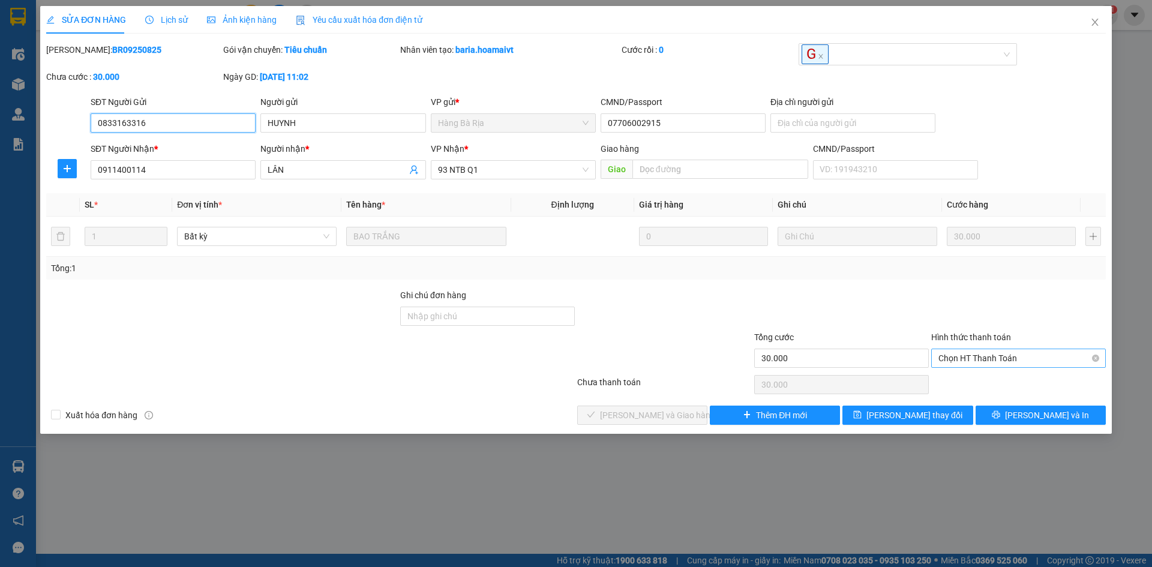
click at [971, 362] on span "Chọn HT Thanh Toán" at bounding box center [1019, 358] width 160 height 18
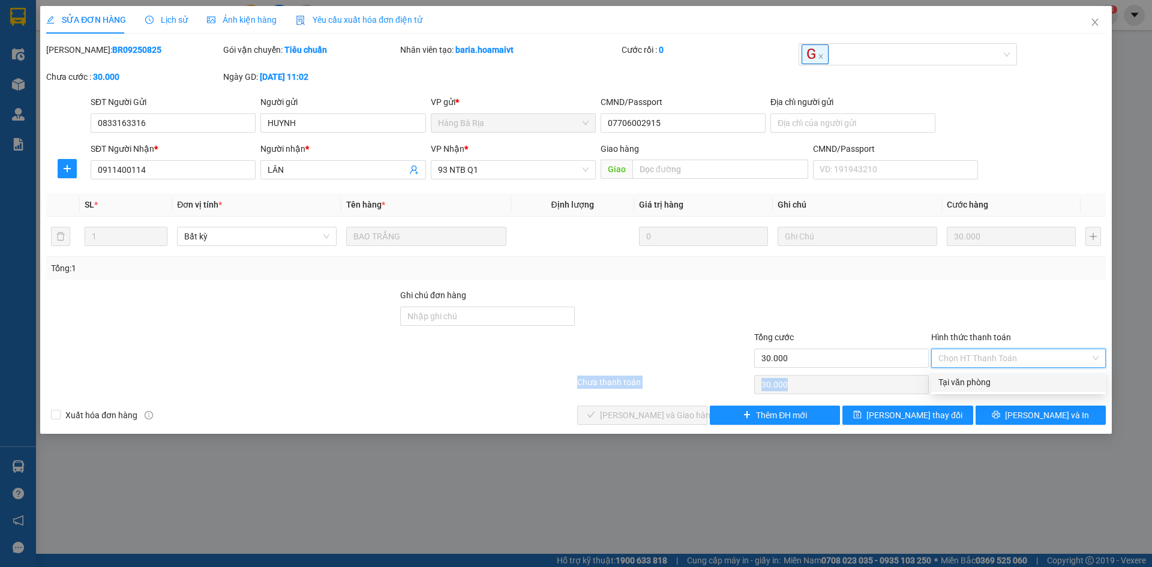
drag, startPoint x: 976, startPoint y: 369, endPoint x: 978, endPoint y: 378, distance: 9.2
click at [978, 378] on div "Total Paid Fee 0 Total UnPaid Fee 30.000 Cash Collection Total Fee Mã ĐH: BR092…" at bounding box center [576, 234] width 1060 height 382
click at [993, 359] on span "Chọn HT Thanh Toán" at bounding box center [1019, 358] width 160 height 18
click at [996, 373] on div "Tại văn phòng" at bounding box center [1018, 382] width 175 height 19
type input "0"
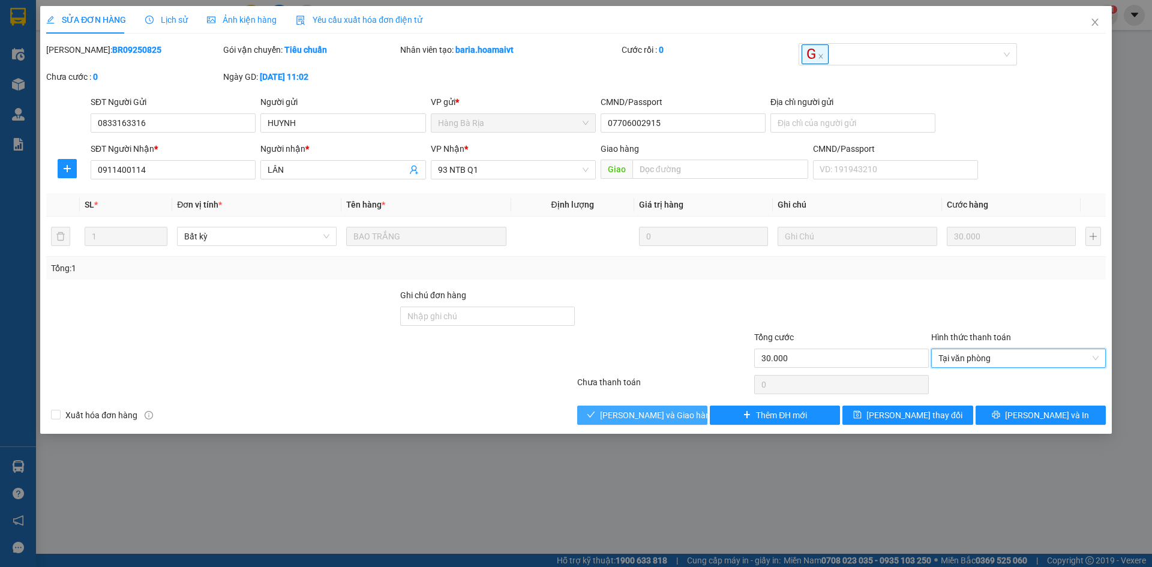
click at [670, 409] on span "[PERSON_NAME] và Giao hàng" at bounding box center [657, 415] width 115 height 13
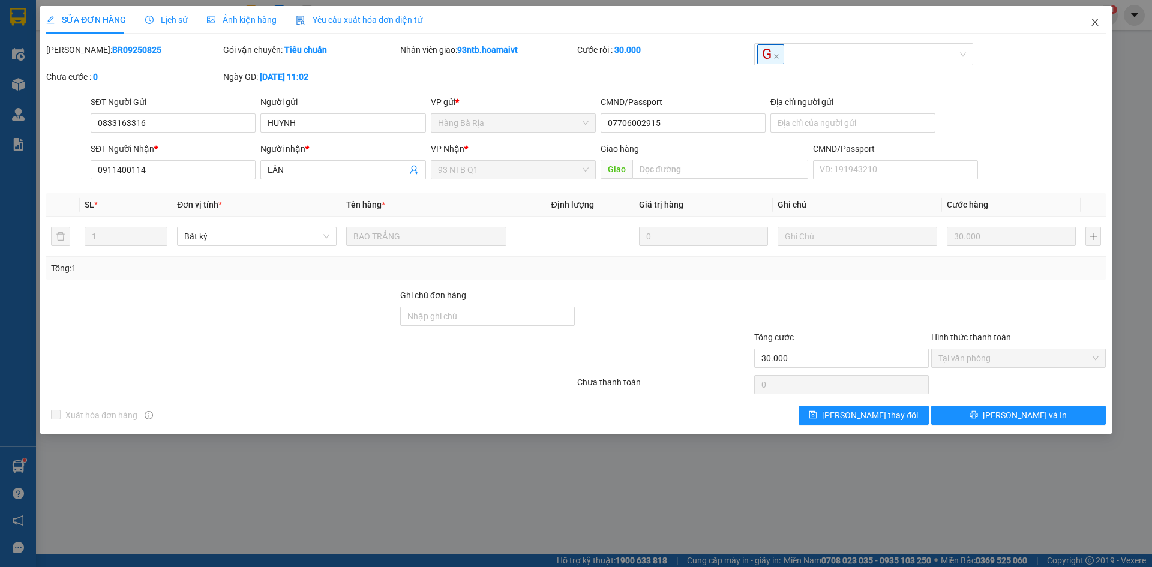
click at [1091, 25] on icon "close" at bounding box center [1096, 22] width 10 height 10
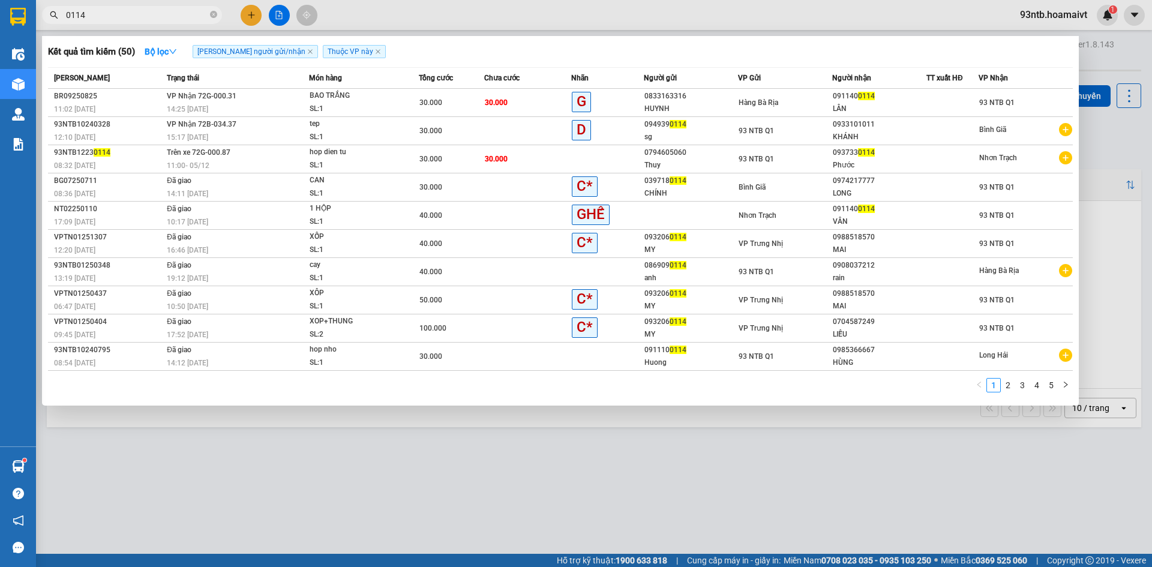
click at [169, 14] on input "0114" at bounding box center [137, 14] width 142 height 13
type input "011"
click at [169, 14] on input "011" at bounding box center [137, 14] width 142 height 13
click at [169, 14] on input "text" at bounding box center [137, 14] width 142 height 13
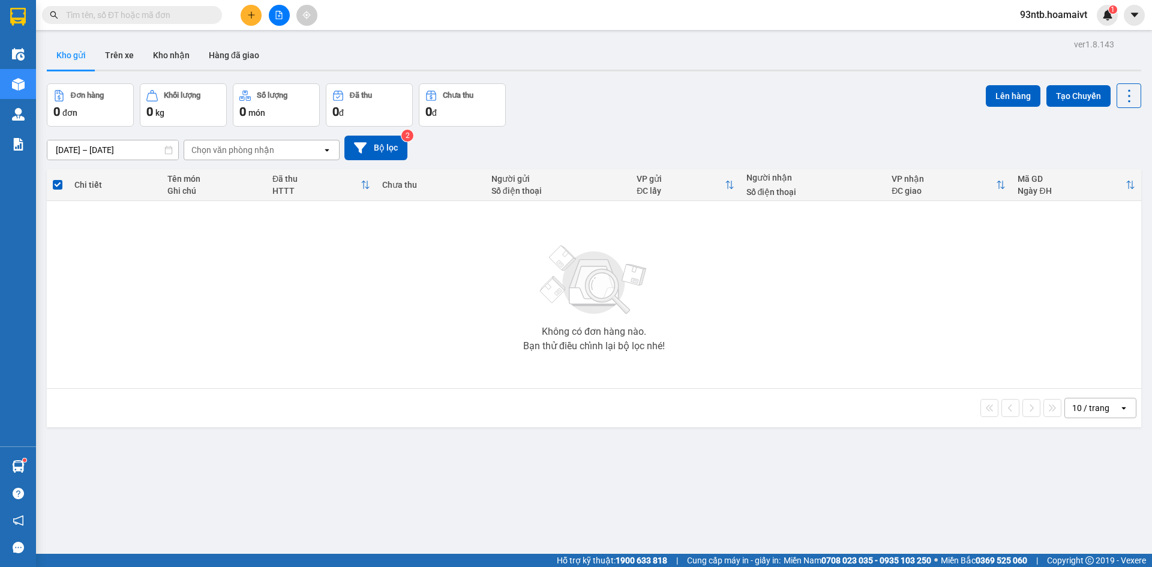
click at [169, 14] on input "text" at bounding box center [137, 14] width 142 height 13
click at [165, 14] on input "text" at bounding box center [137, 14] width 142 height 13
click at [116, 8] on span at bounding box center [132, 15] width 180 height 18
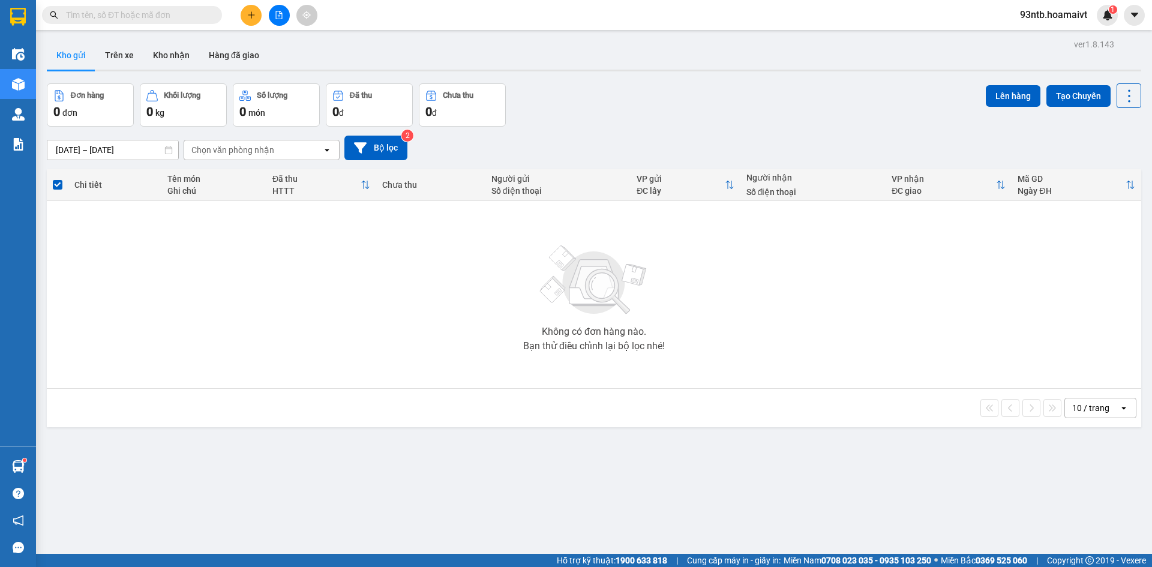
click at [121, 13] on input "text" at bounding box center [137, 14] width 142 height 13
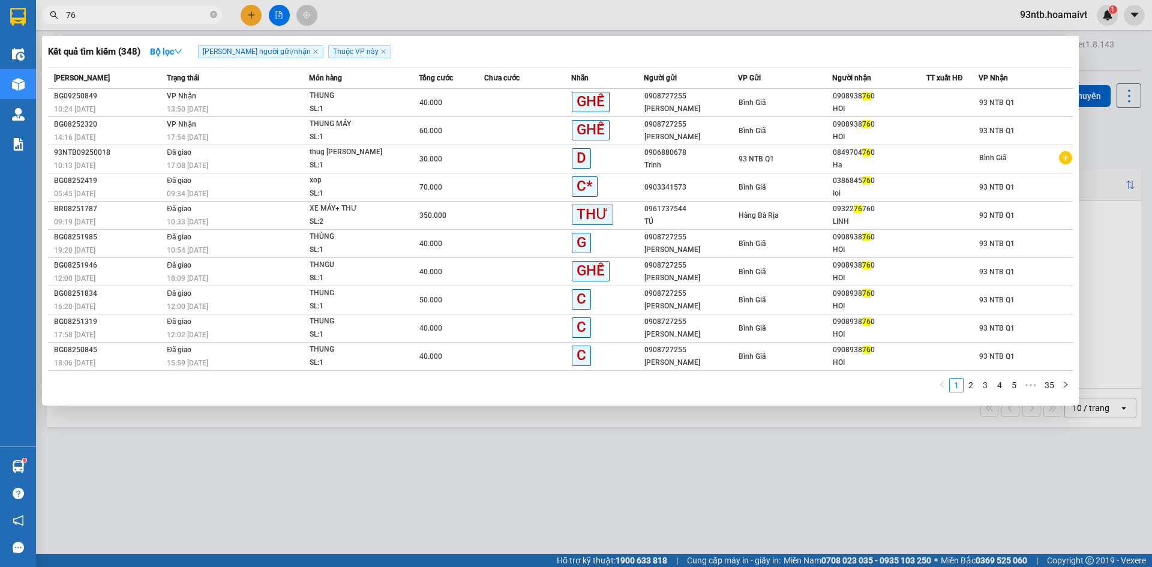
type input "7"
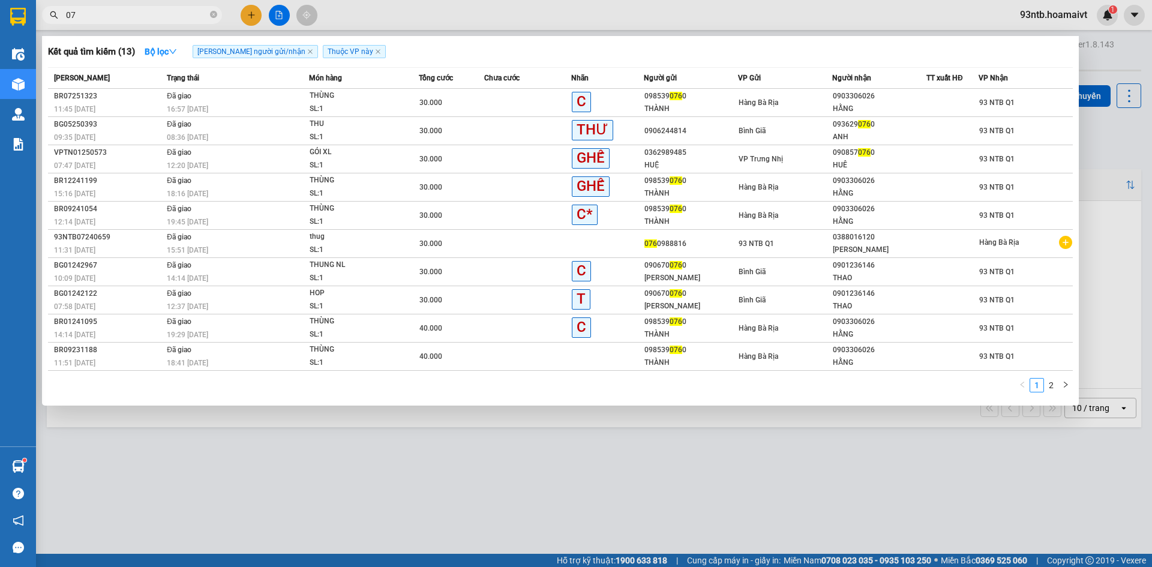
type input "0"
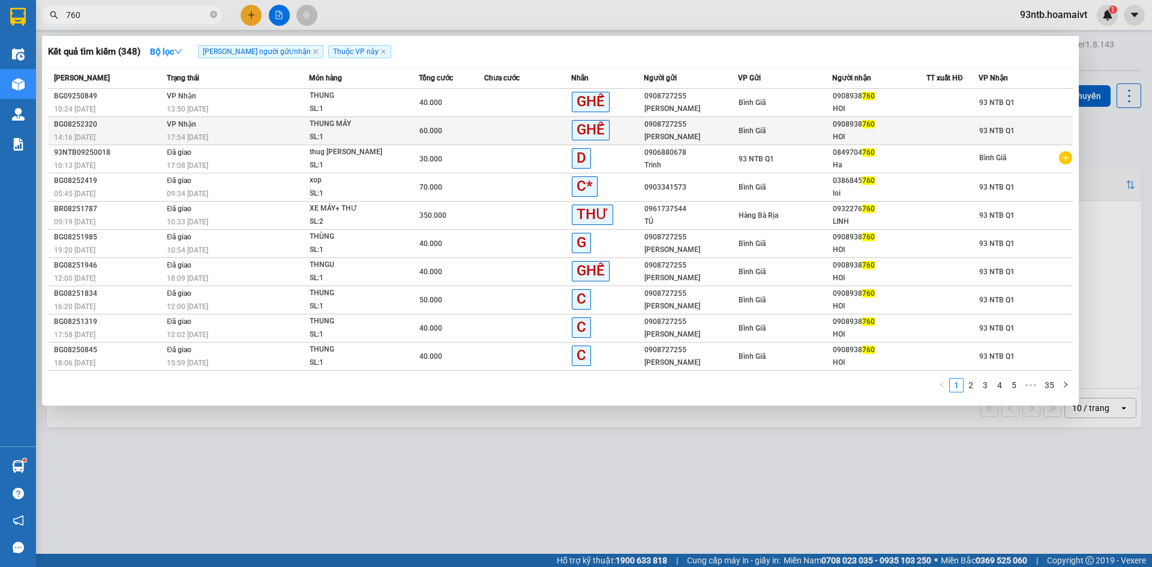
type input "760"
click at [843, 139] on div "HOI" at bounding box center [879, 137] width 93 height 13
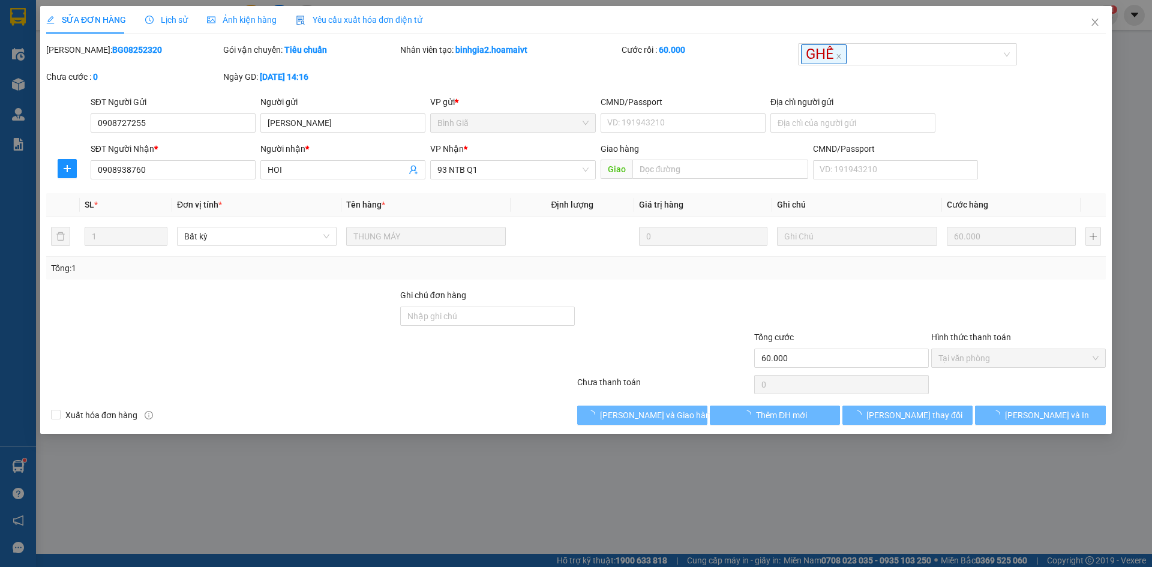
type input "0908727255"
type input "Vũ"
type input "0908938760"
type input "HOI"
type input "60.000"
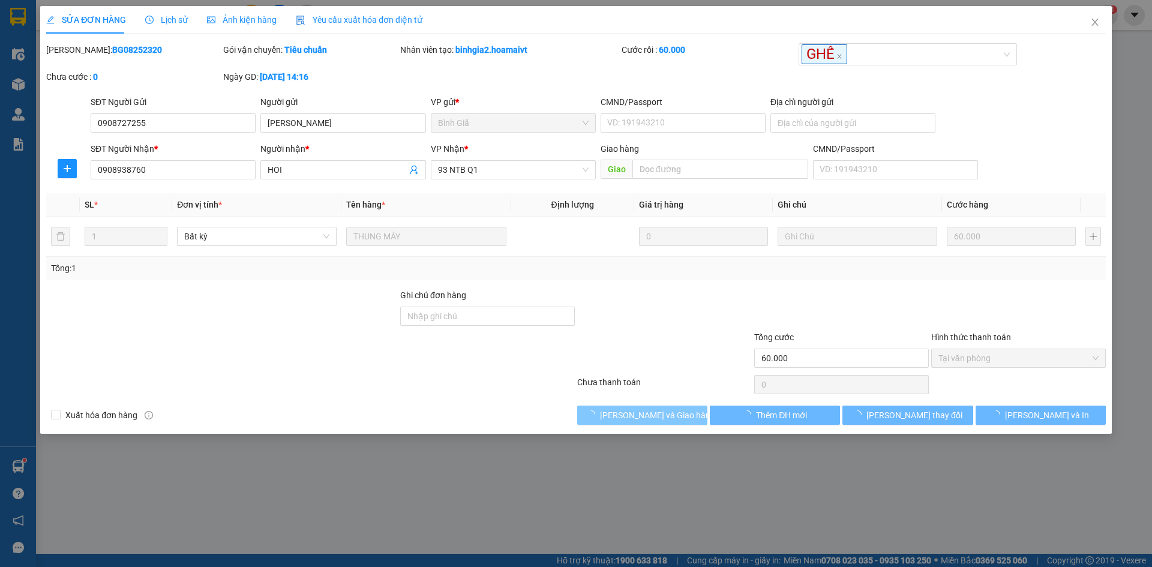
click at [666, 412] on span "[PERSON_NAME] và Giao hàng" at bounding box center [657, 415] width 115 height 13
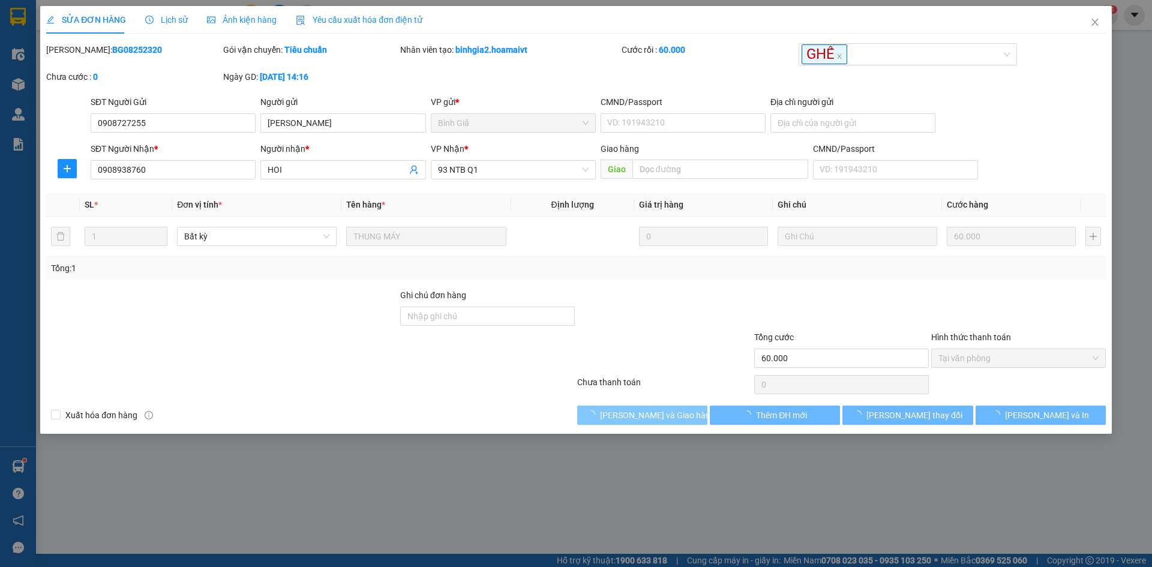
click at [666, 412] on span "[PERSON_NAME] và Giao hàng" at bounding box center [657, 415] width 115 height 13
click at [1093, 32] on span "Close" at bounding box center [1096, 23] width 34 height 34
click at [1093, 28] on div "Kết quả tìm kiếm ( 348 ) Bộ lọc Tìm người gửi/nhận Thuộc VP này Mã ĐH Trạng thá…" at bounding box center [576, 15] width 1152 height 30
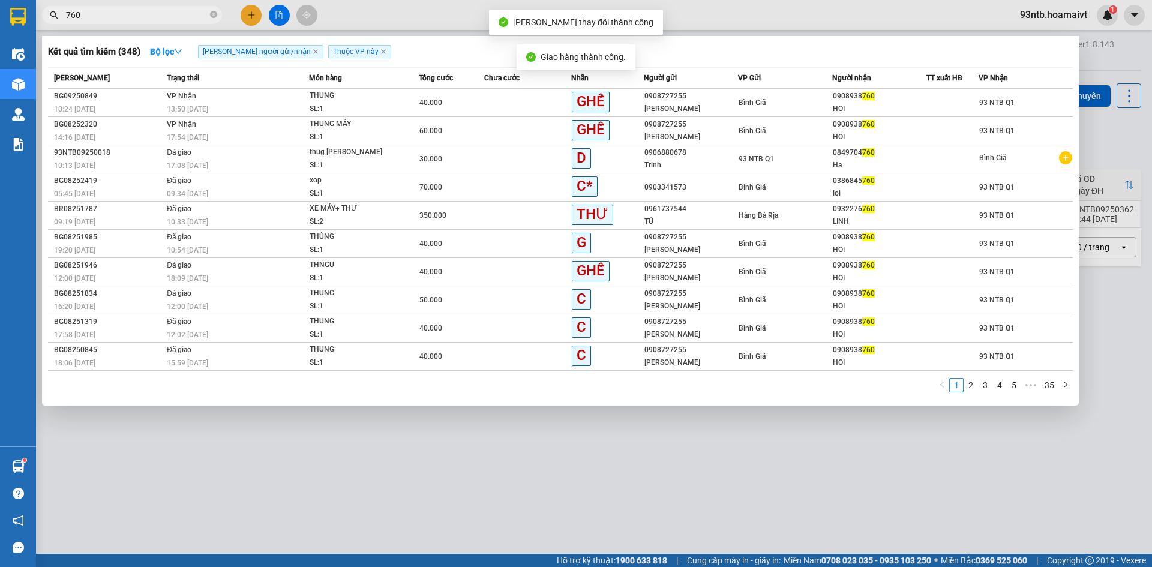
click at [167, 17] on input "760" at bounding box center [137, 14] width 142 height 13
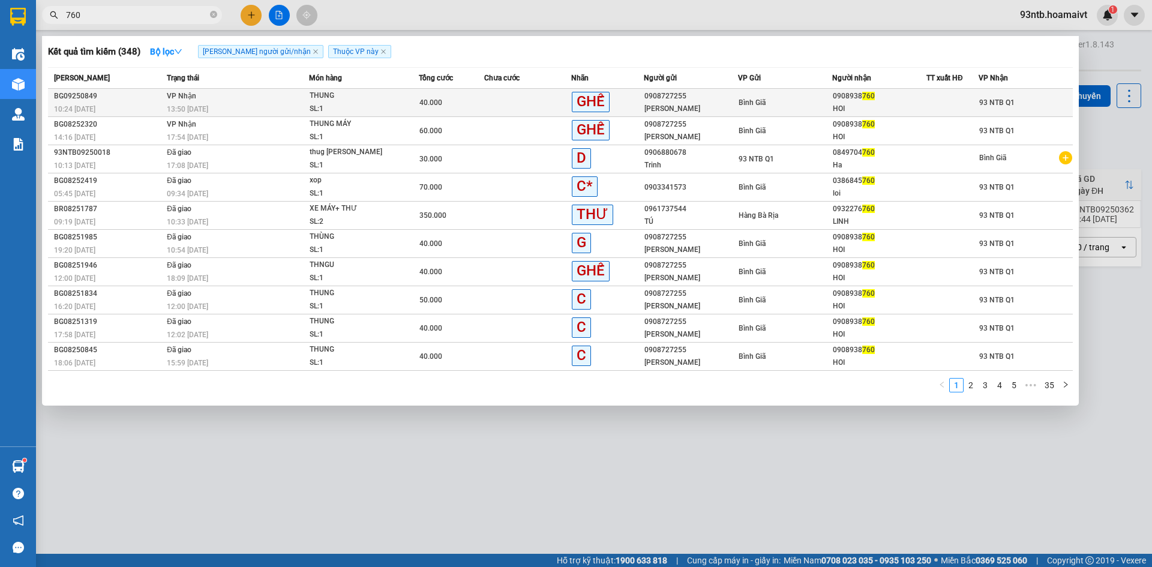
click at [542, 106] on td at bounding box center [527, 103] width 87 height 28
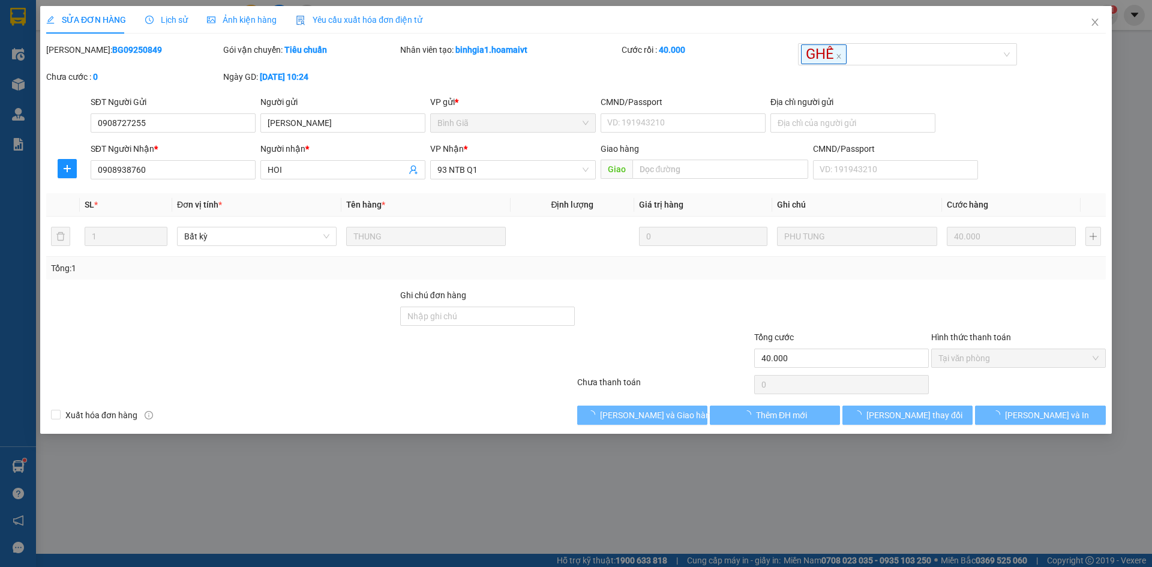
type input "0908727255"
type input "Vũ"
type input "0908938760"
type input "HOI"
type input "40.000"
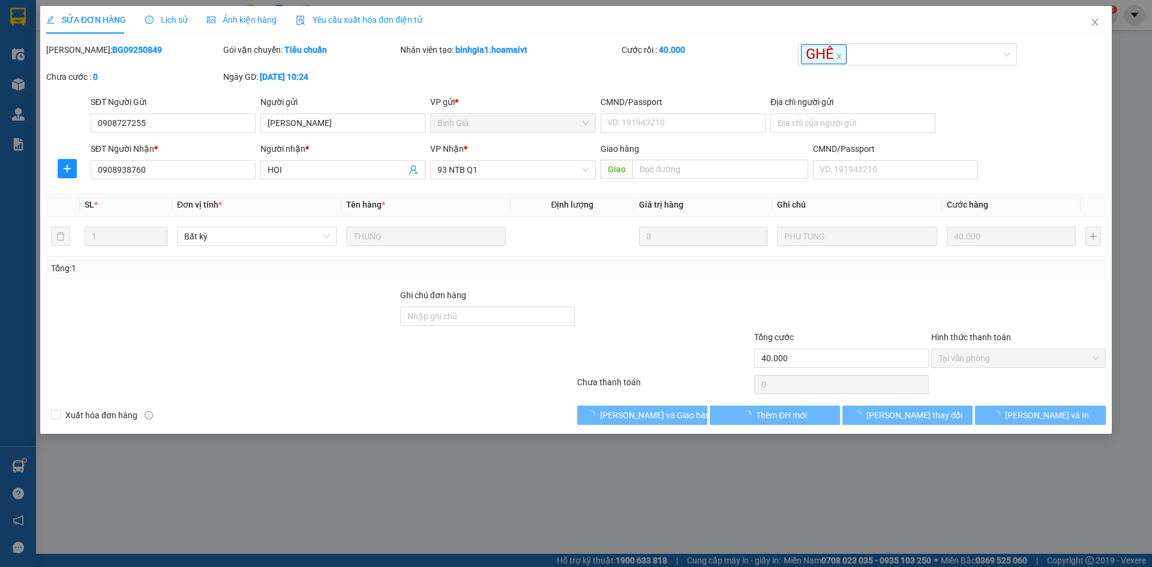
click at [653, 405] on div "SỬA ĐƠN HÀNG Lịch sử Ảnh kiện hàng Yêu cầu xuất hóa đơn điện tử Total Paid Fee …" at bounding box center [576, 283] width 1152 height 567
drag, startPoint x: 653, startPoint y: 405, endPoint x: 658, endPoint y: 409, distance: 7.2
click at [654, 406] on div "Total Paid Fee 40.000 Total UnPaid Fee 0 Cash Collection Total Fee Mã ĐH: BG092…" at bounding box center [576, 234] width 1060 height 382
click at [655, 407] on button "[PERSON_NAME] và Giao hàng" at bounding box center [642, 415] width 130 height 19
click at [657, 408] on button "[PERSON_NAME] và Giao hàng" at bounding box center [642, 415] width 130 height 19
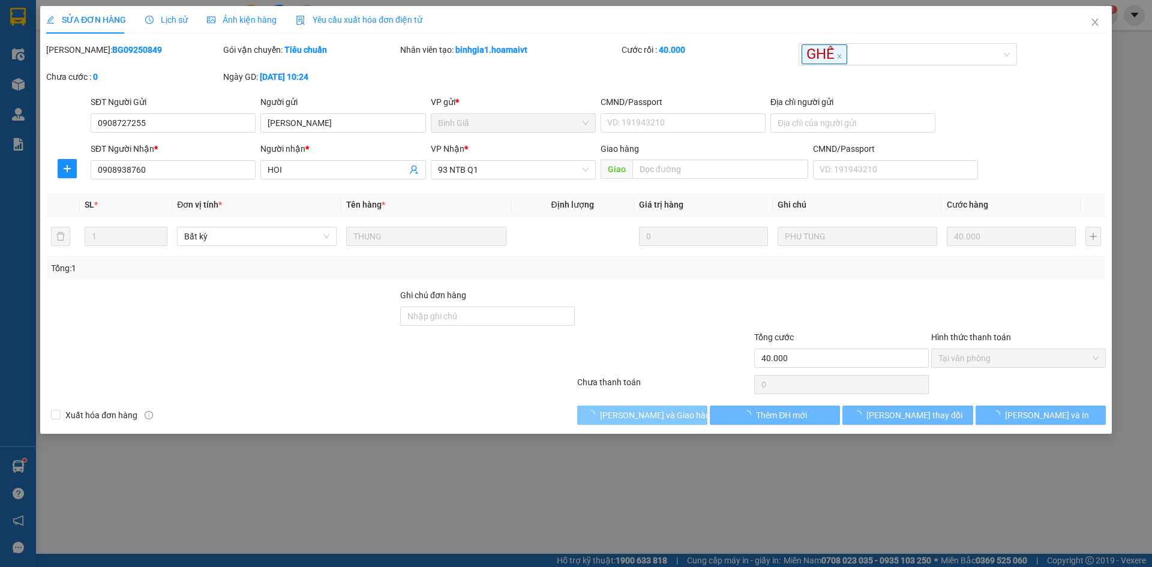
click at [658, 409] on span "[PERSON_NAME] và Giao hàng" at bounding box center [657, 415] width 115 height 13
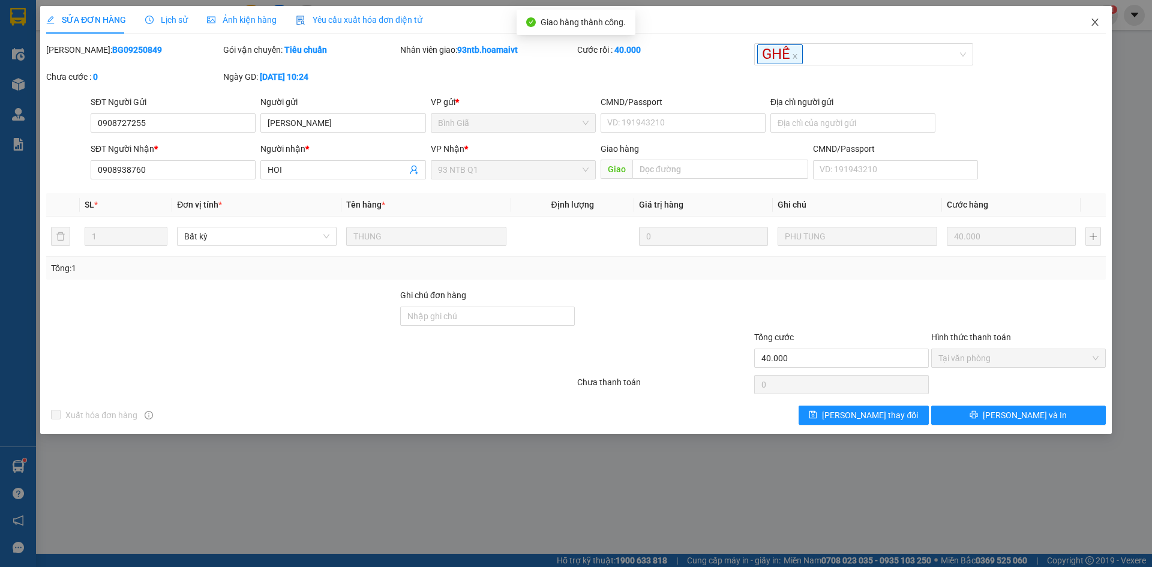
click at [1096, 18] on icon "close" at bounding box center [1096, 22] width 10 height 10
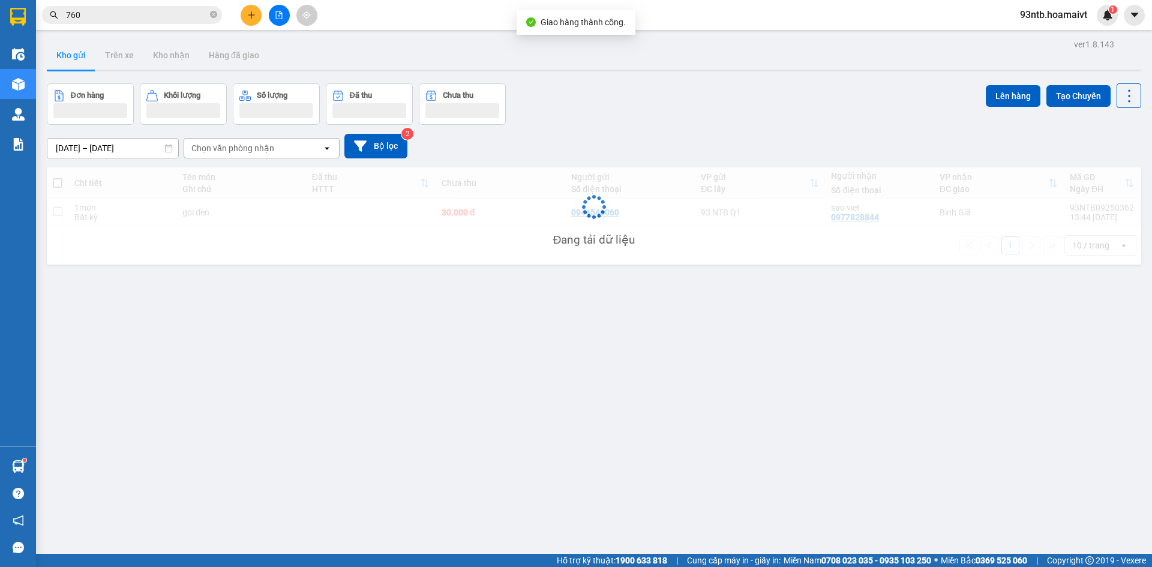
click at [158, 16] on input "760" at bounding box center [137, 14] width 142 height 13
type input "76"
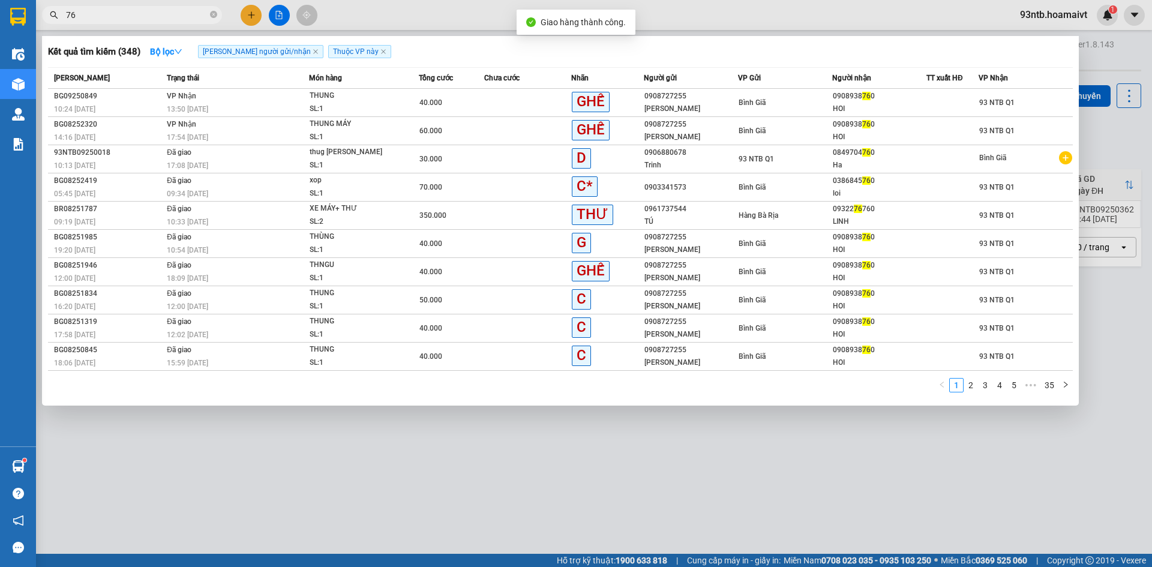
click at [158, 16] on input "76" at bounding box center [137, 14] width 142 height 13
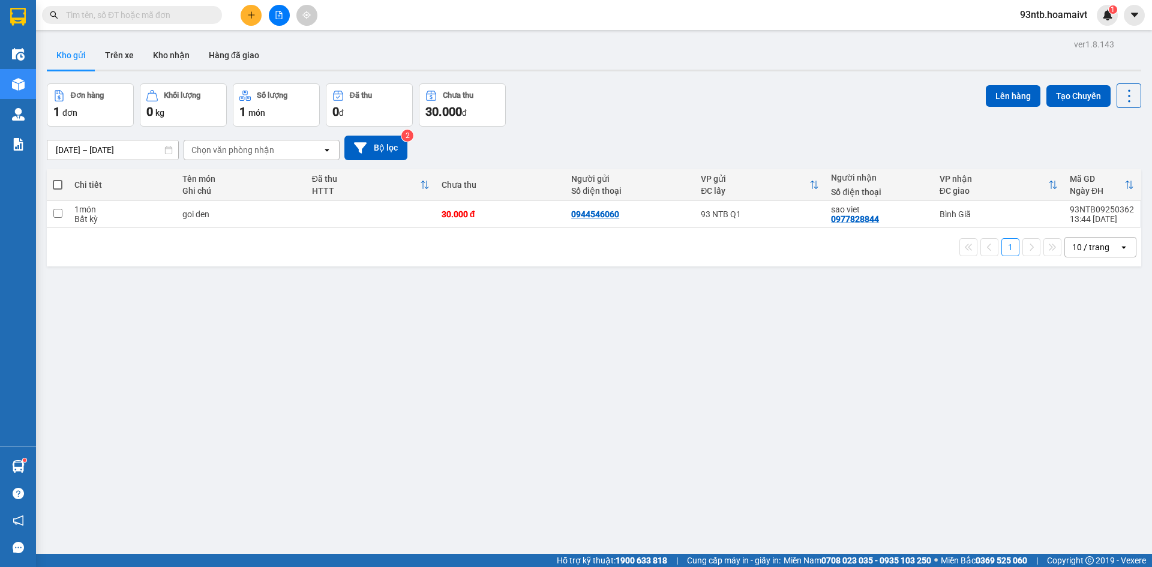
click at [117, 14] on input "text" at bounding box center [137, 14] width 142 height 13
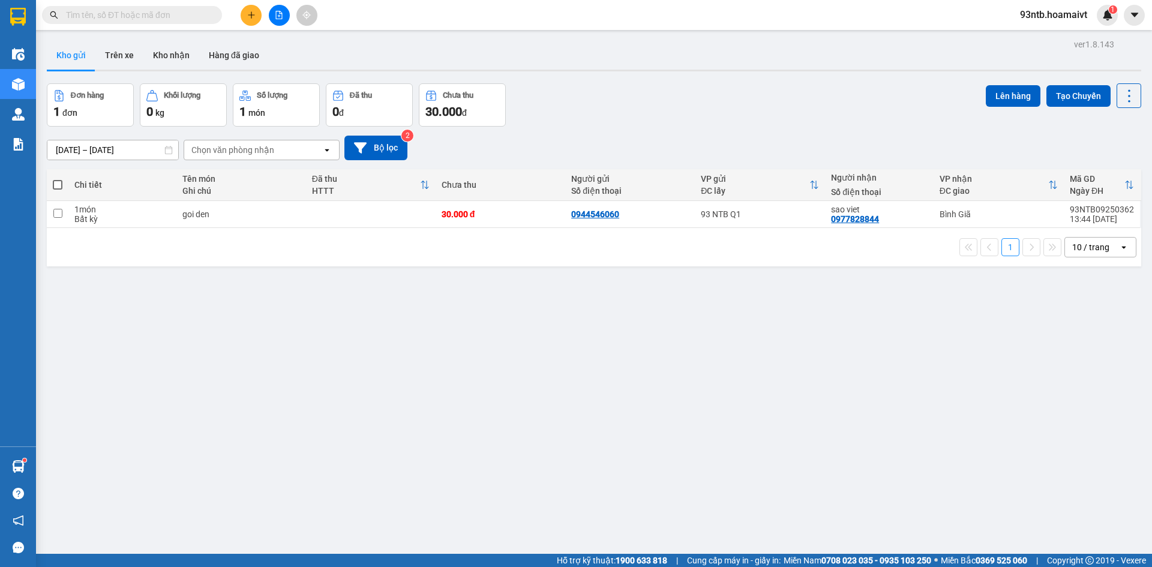
click at [117, 14] on input "text" at bounding box center [137, 14] width 142 height 13
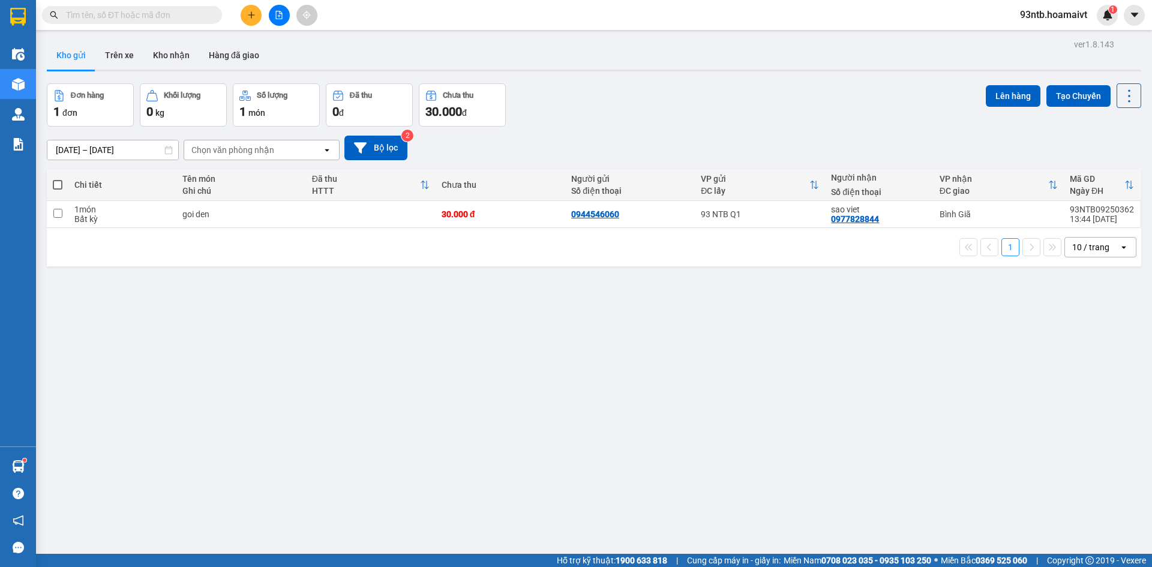
click at [117, 14] on input "text" at bounding box center [137, 14] width 142 height 13
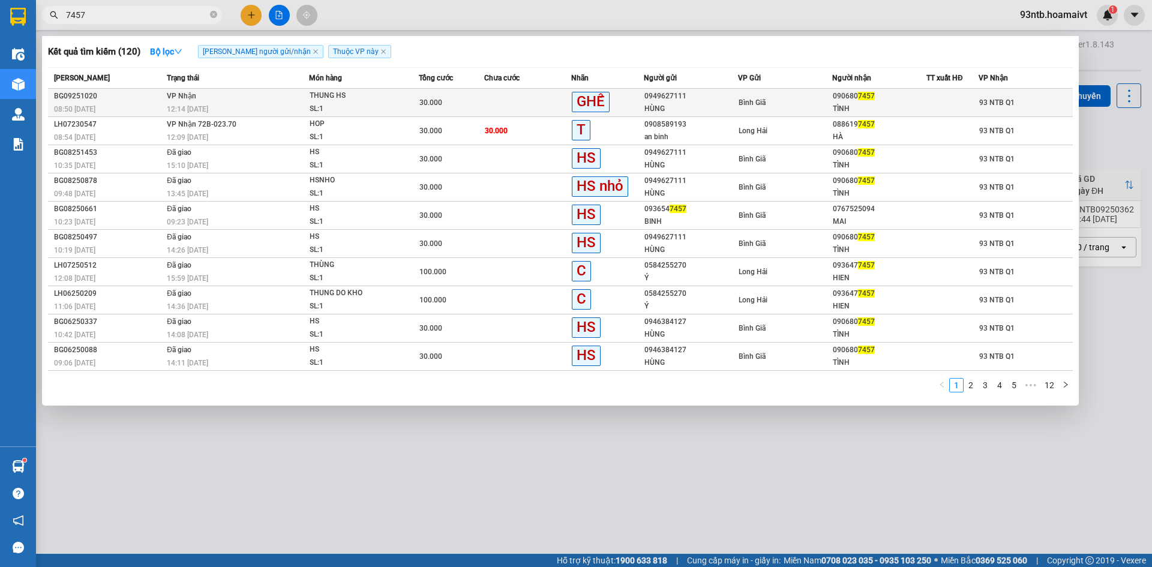
type input "7457"
click at [710, 97] on div "0949627111" at bounding box center [691, 96] width 93 height 13
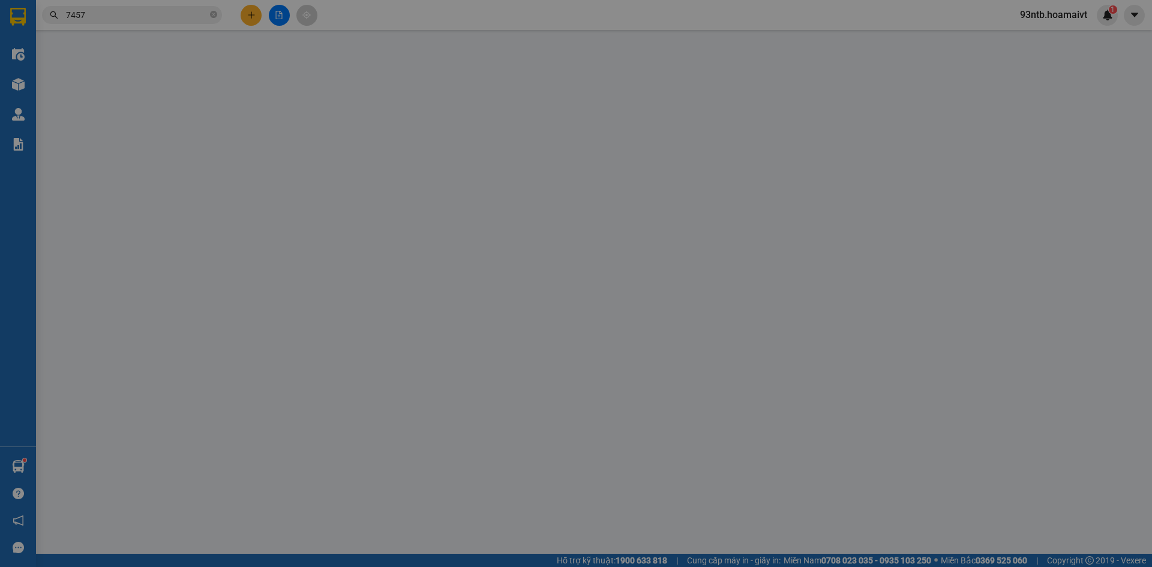
type input "0949627111"
type input "HÙNG"
type input "0906807457"
type input "TÌNH"
type input "30.000"
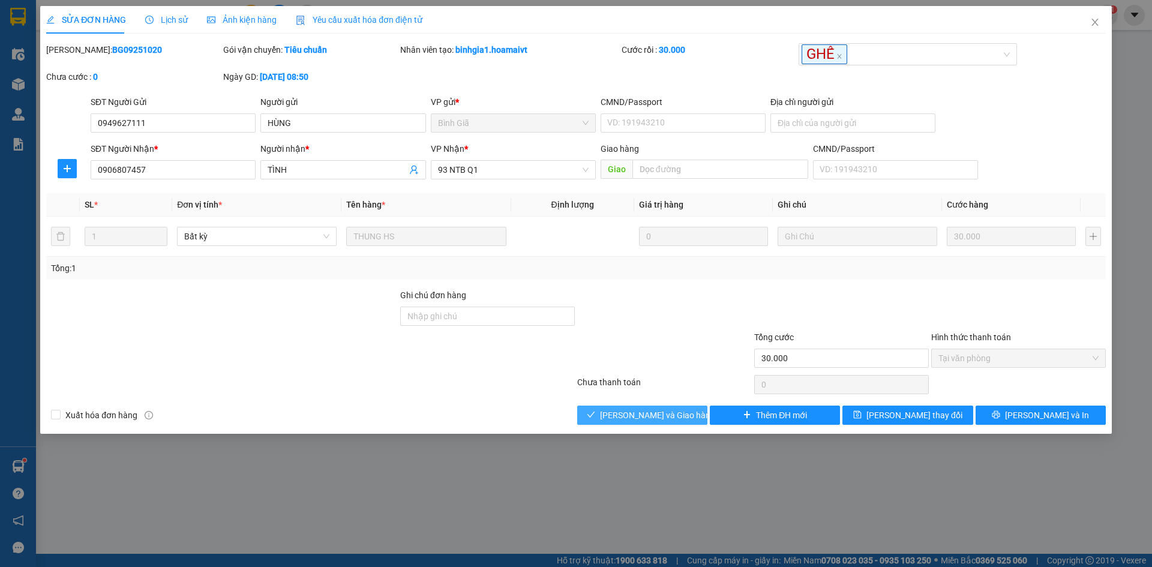
click at [637, 406] on button "[PERSON_NAME] và Giao hàng" at bounding box center [642, 415] width 130 height 19
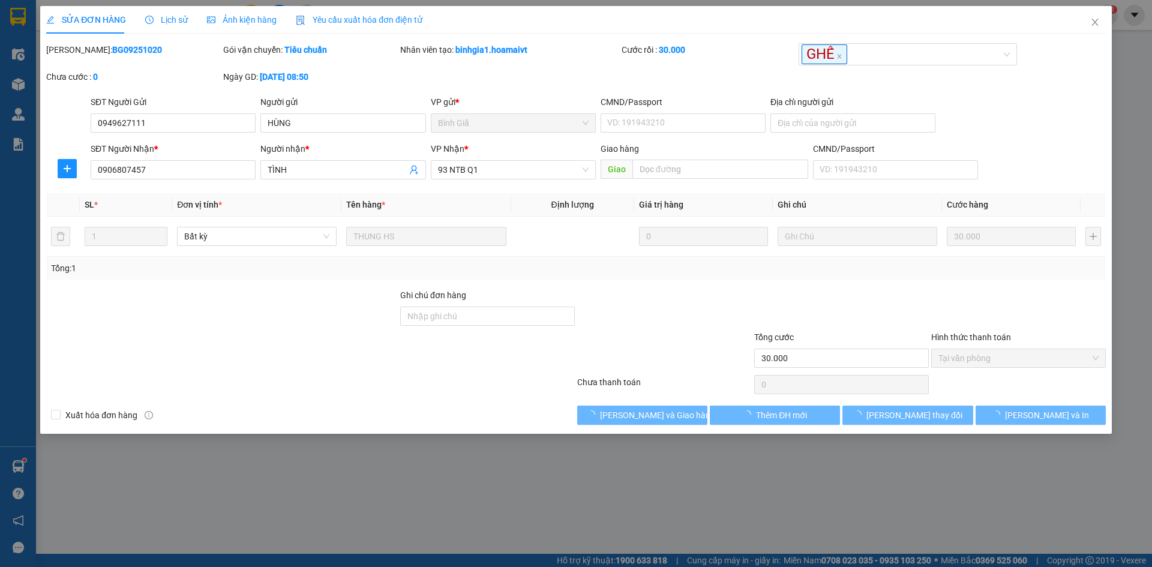
click at [430, 406] on div "Xuất hóa đơn hàng Lưu và Giao hàng Thêm ĐH mới Lưu thay đổi Lưu và In" at bounding box center [576, 415] width 1062 height 19
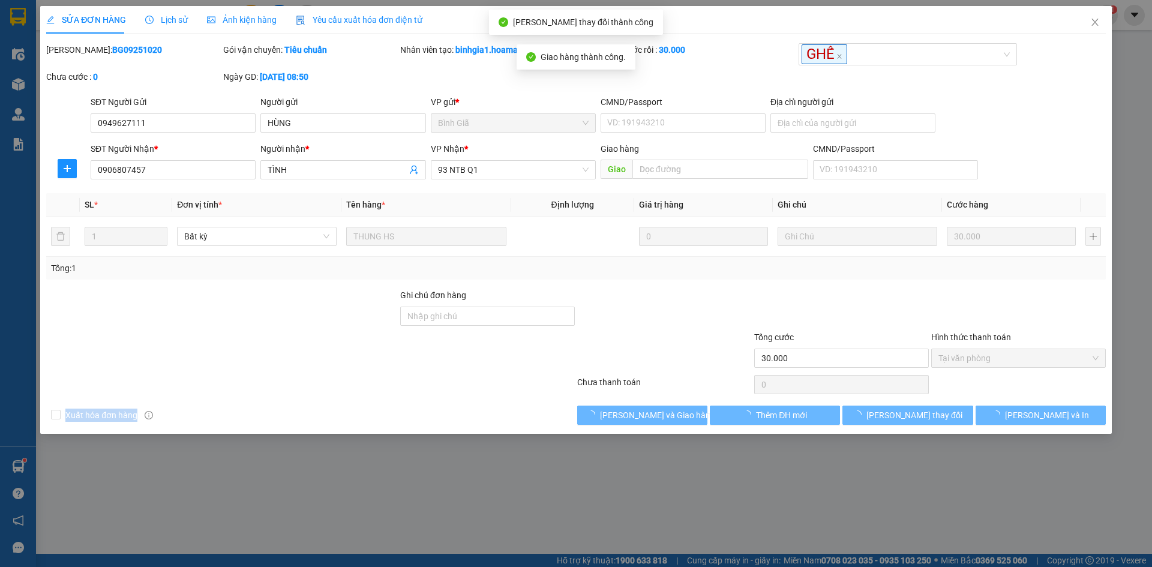
click at [430, 406] on div "Xuất hóa đơn hàng Lưu và Giao hàng Thêm ĐH mới Lưu thay đổi Lưu và In" at bounding box center [576, 415] width 1062 height 19
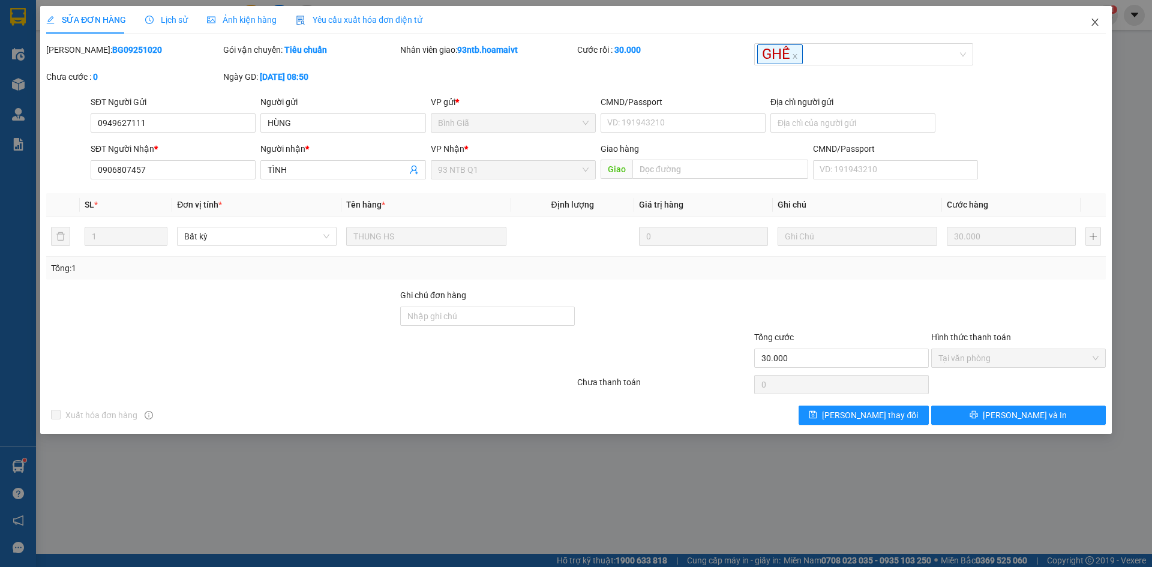
click at [1094, 19] on icon "close" at bounding box center [1096, 22] width 10 height 10
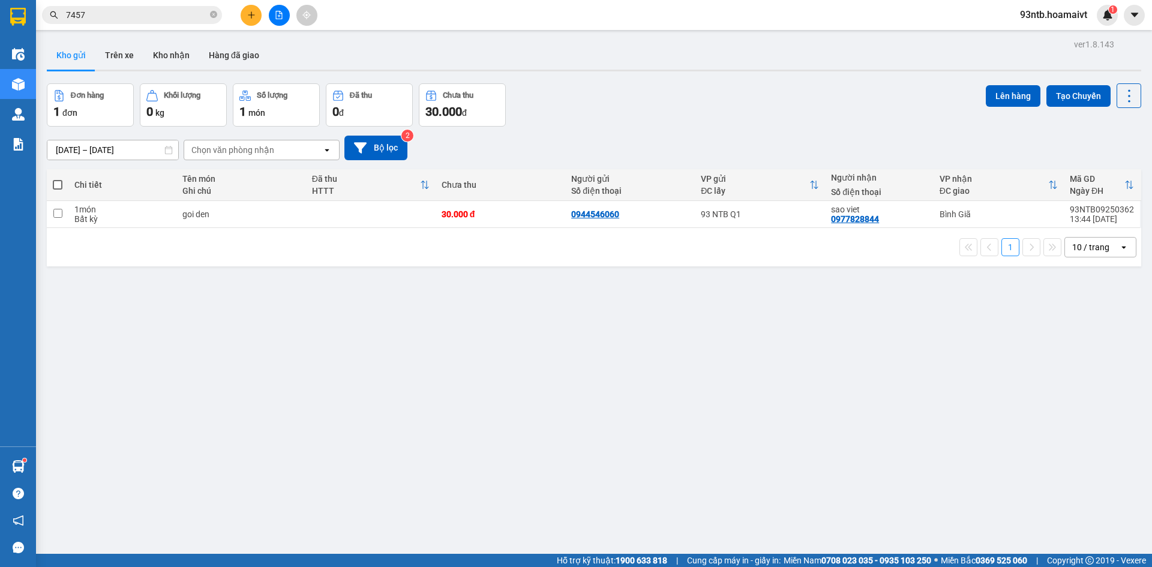
click at [137, 13] on input "7457" at bounding box center [137, 14] width 142 height 13
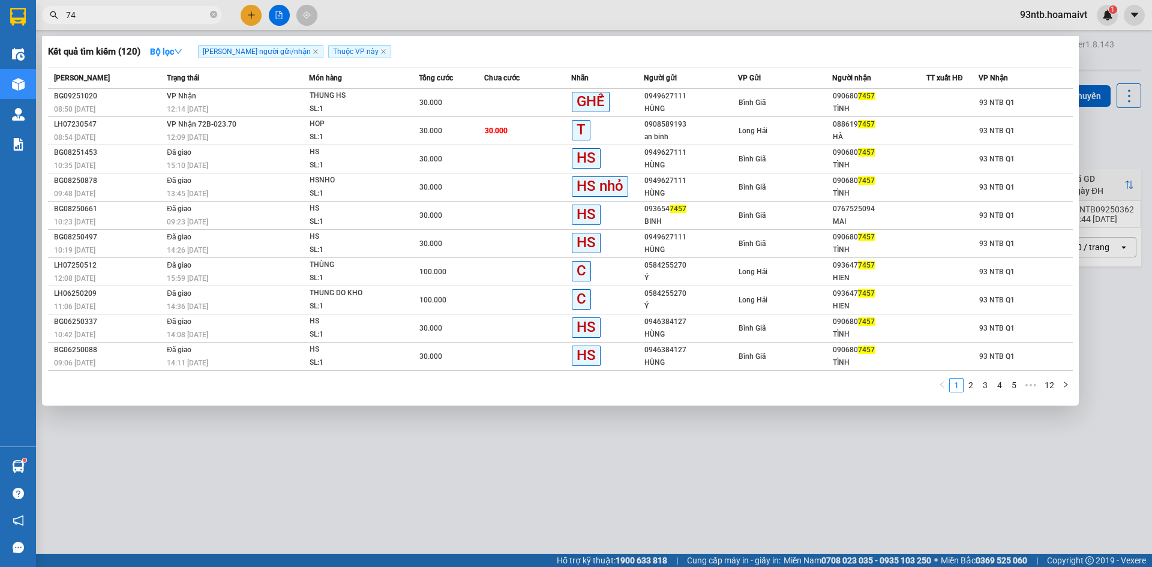
type input "7"
click at [137, 13] on input "7" at bounding box center [137, 14] width 142 height 13
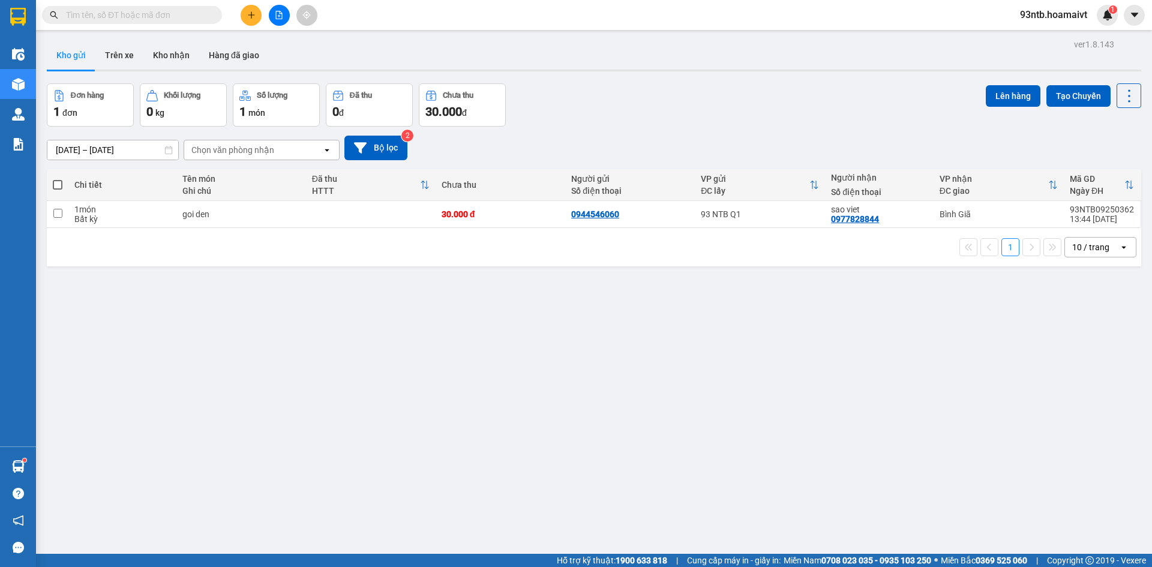
click at [137, 13] on input "text" at bounding box center [137, 14] width 142 height 13
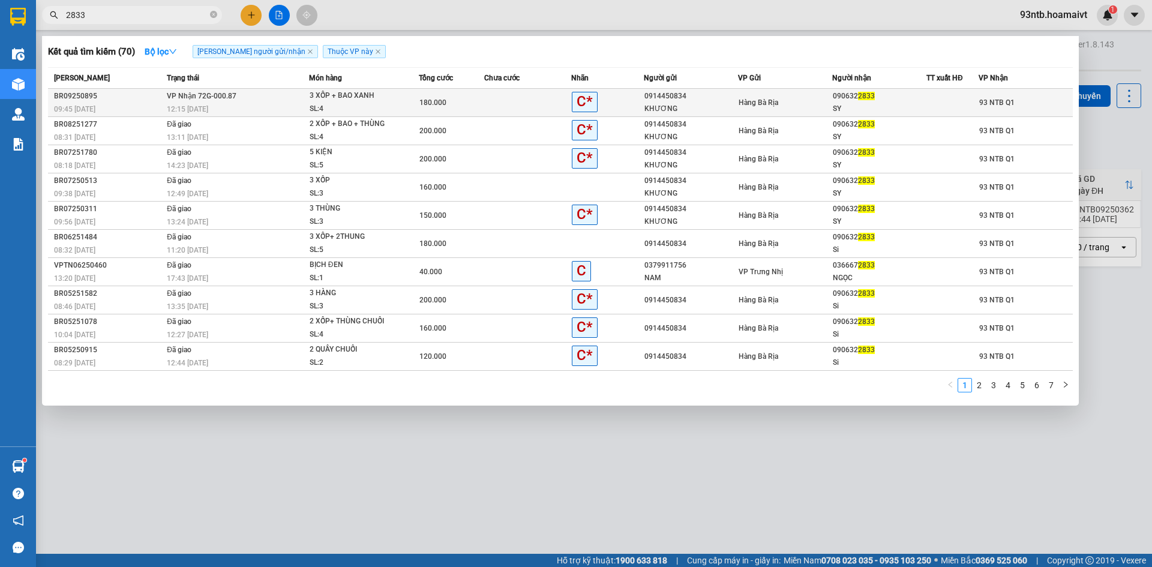
type input "2833"
click at [529, 93] on td at bounding box center [527, 103] width 87 height 28
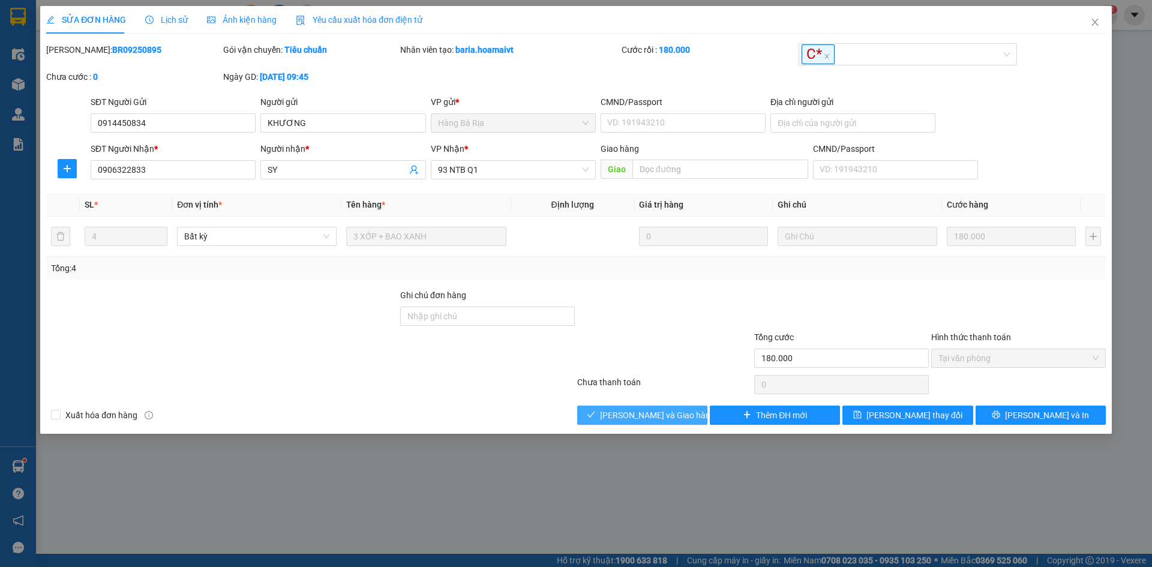
click at [675, 416] on span "[PERSON_NAME] và Giao hàng" at bounding box center [657, 415] width 115 height 13
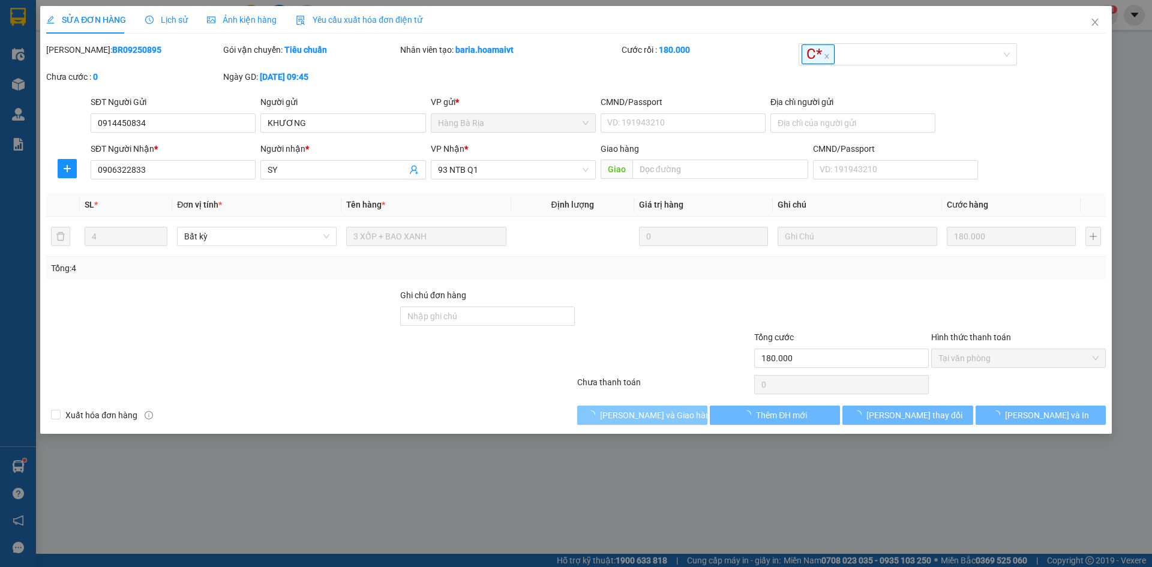
click at [675, 416] on span "[PERSON_NAME] và Giao hàng" at bounding box center [657, 415] width 115 height 13
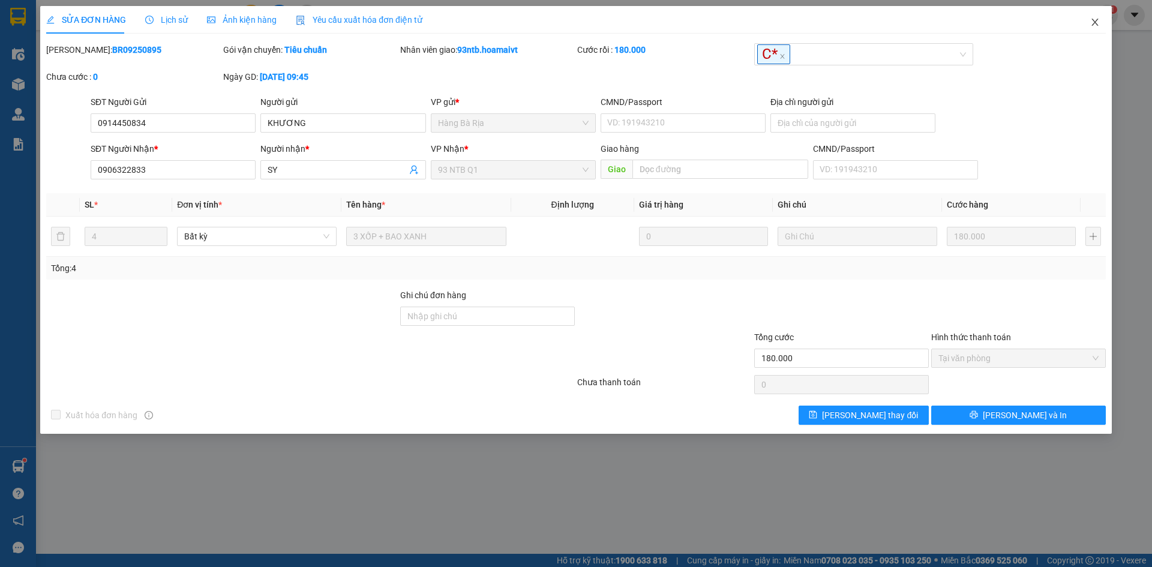
click at [1099, 22] on icon "close" at bounding box center [1096, 22] width 10 height 10
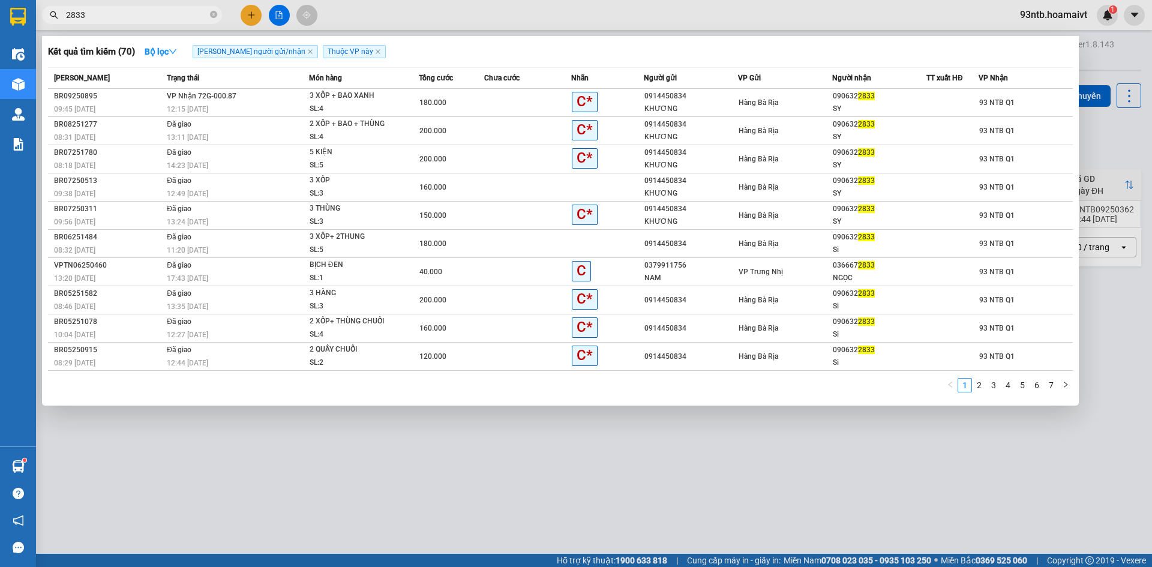
click at [198, 18] on input "2833" at bounding box center [137, 14] width 142 height 13
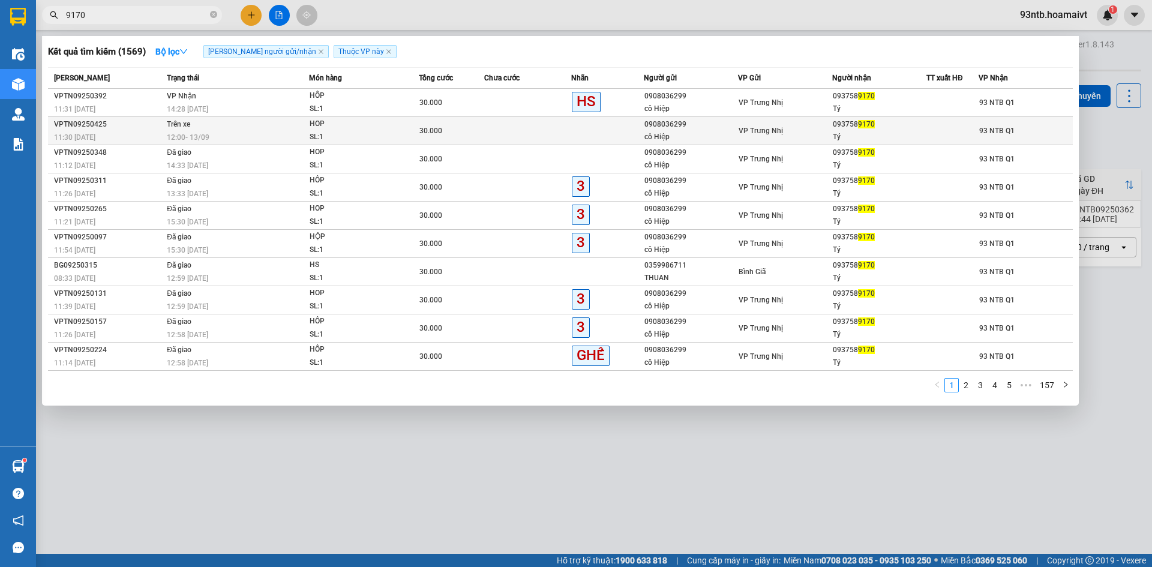
click at [214, 120] on td "Trên xe 12:00 - 13/09" at bounding box center [236, 131] width 145 height 28
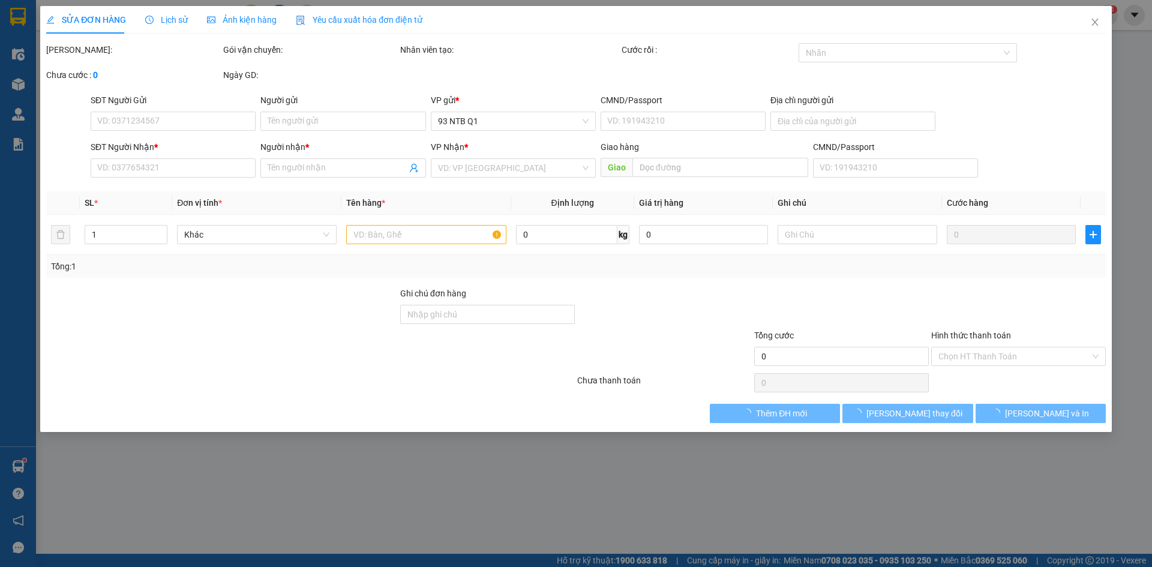
click at [170, 21] on span "Lịch sử" at bounding box center [166, 20] width 43 height 10
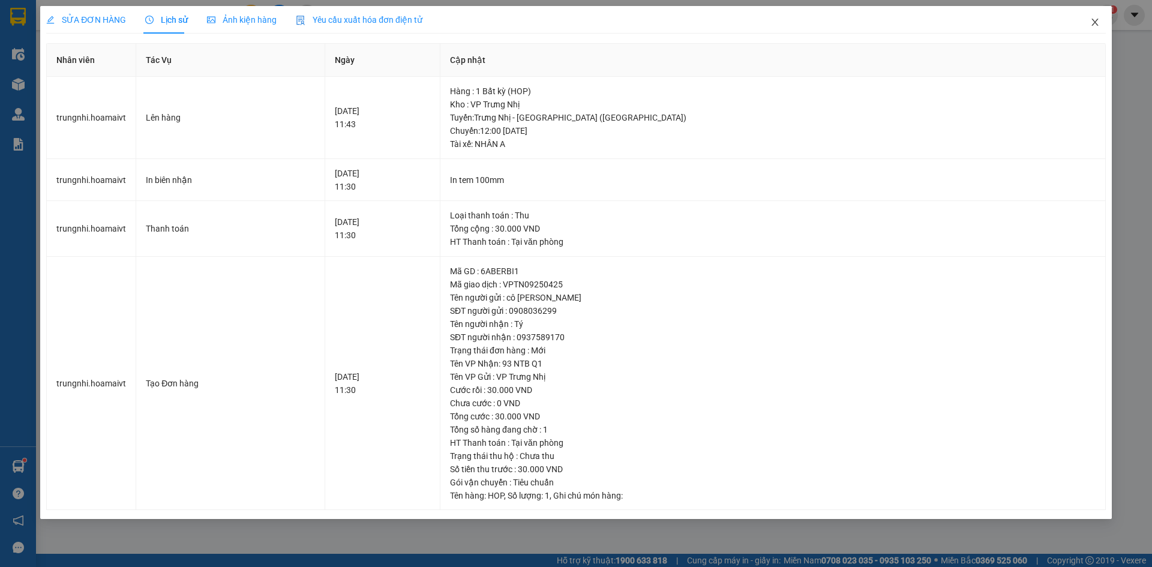
click at [1086, 20] on span "Close" at bounding box center [1096, 23] width 34 height 34
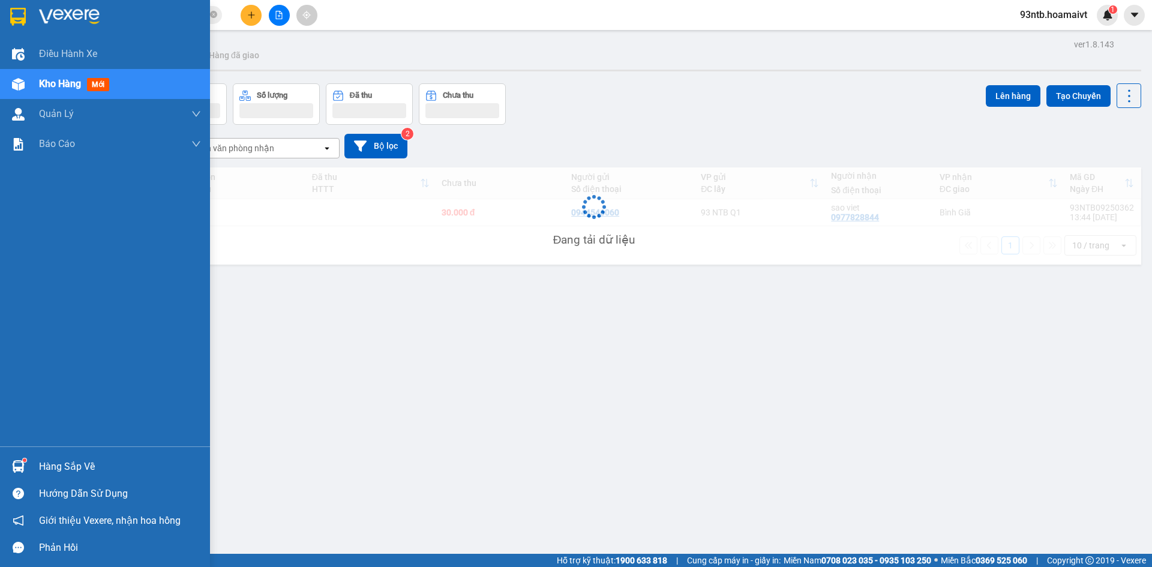
click at [69, 475] on div "Hàng sắp về" at bounding box center [120, 467] width 162 height 18
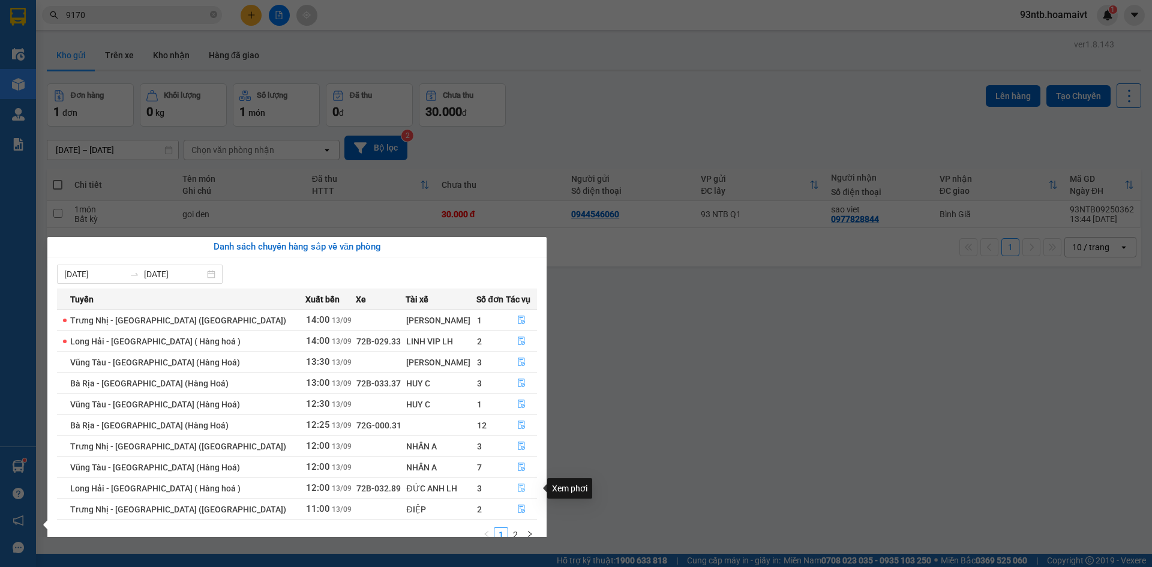
click at [517, 488] on icon "file-done" at bounding box center [521, 488] width 8 height 8
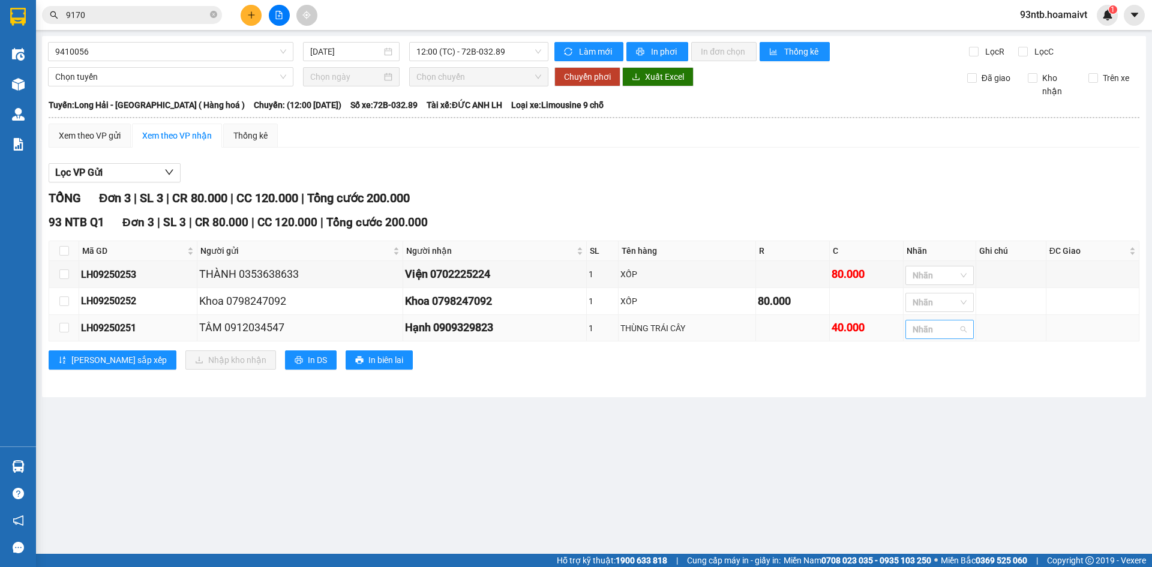
click at [942, 335] on div at bounding box center [934, 329] width 50 height 14
click at [937, 396] on div "C" at bounding box center [941, 394] width 54 height 13
click at [642, 425] on main "9410056 13/09/2025 12:00 (TC) - 72B-032.89 Làm mới In phơi In đơn chọn Thống kê…" at bounding box center [576, 277] width 1152 height 554
click at [61, 250] on input "checkbox" at bounding box center [64, 251] width 10 height 10
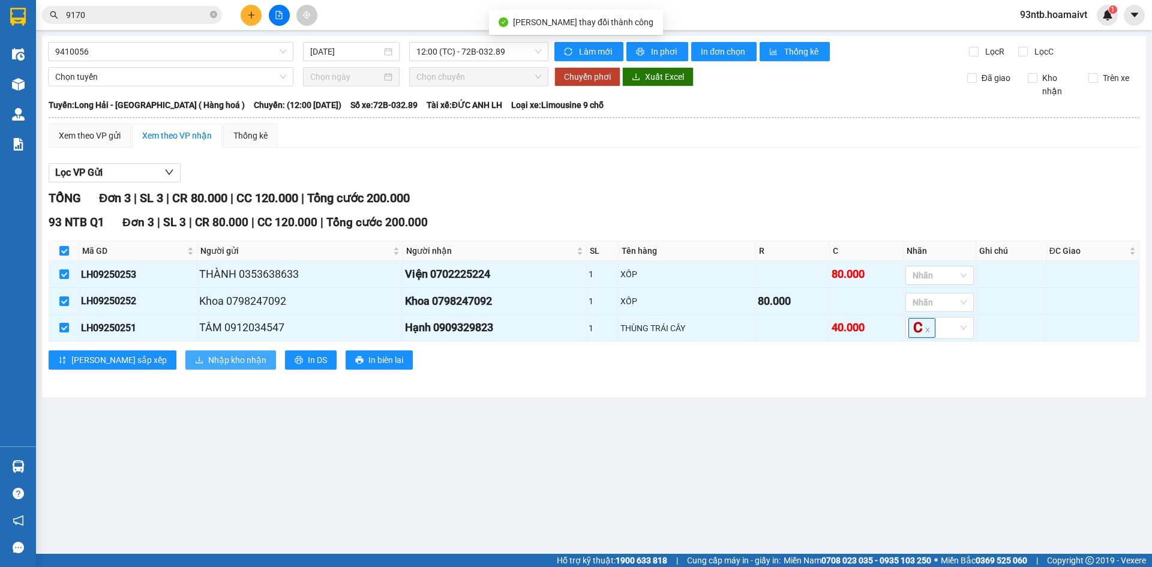
click at [208, 363] on span "Nhập kho nhận" at bounding box center [237, 359] width 58 height 13
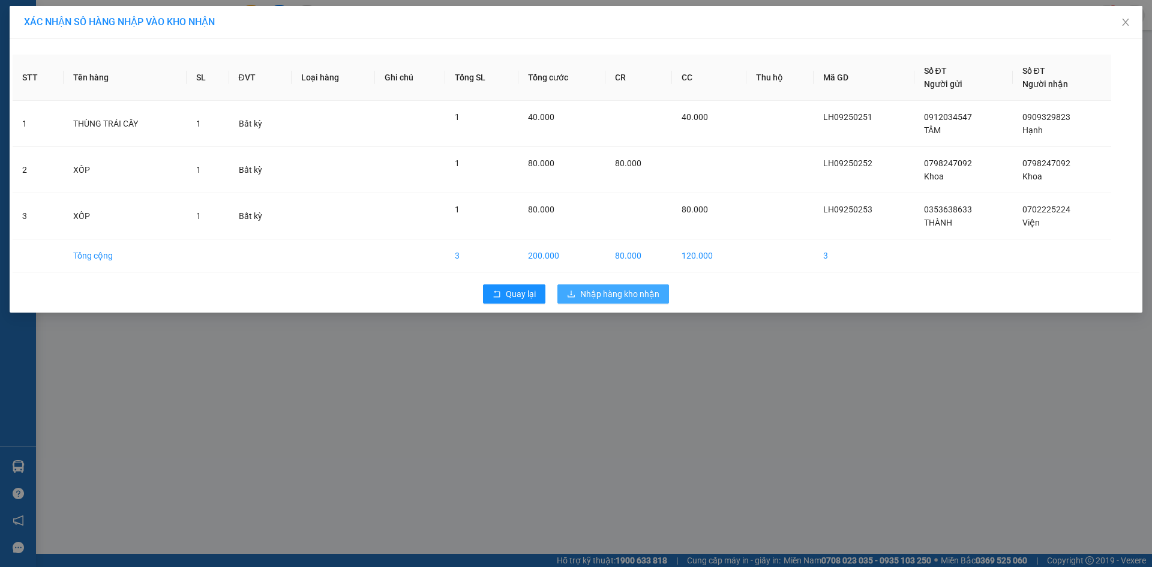
click at [579, 292] on button "Nhập hàng kho nhận" at bounding box center [614, 293] width 112 height 19
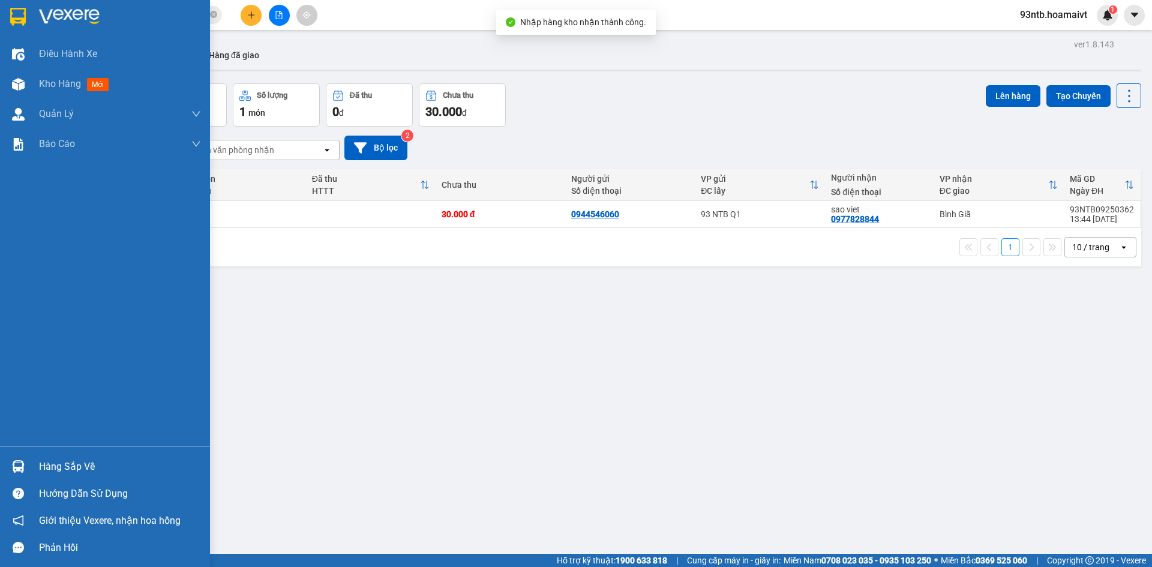
click at [51, 471] on div "Hàng sắp về" at bounding box center [120, 467] width 162 height 18
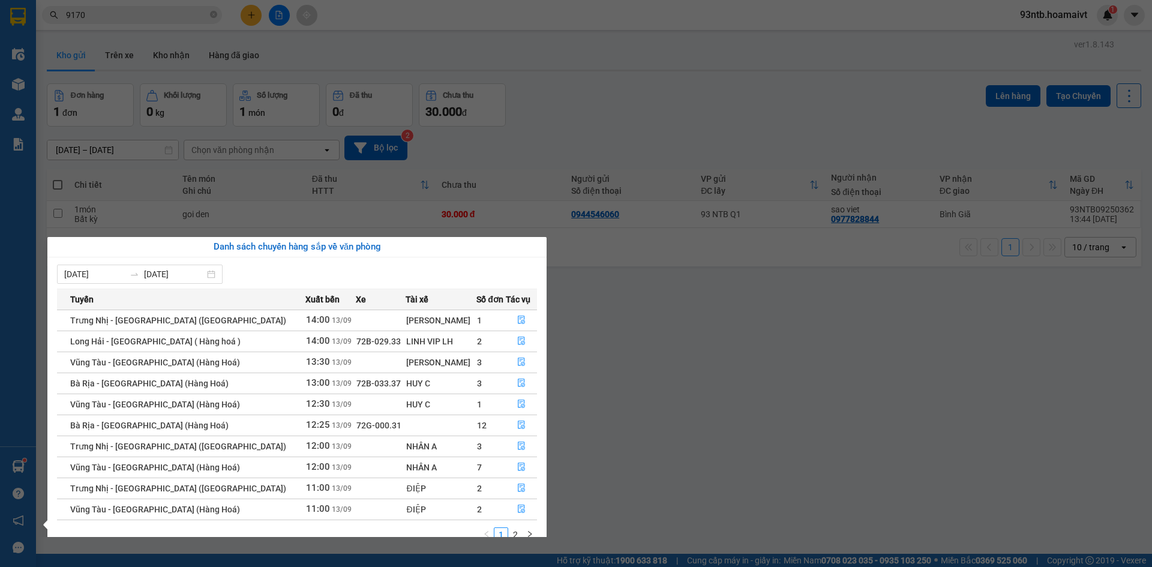
click at [703, 130] on section "Kết quả tìm kiếm ( 1569 ) Bộ lọc Tìm người gửi/nhận Thuộc VP này Mã ĐH Trạng th…" at bounding box center [576, 283] width 1152 height 567
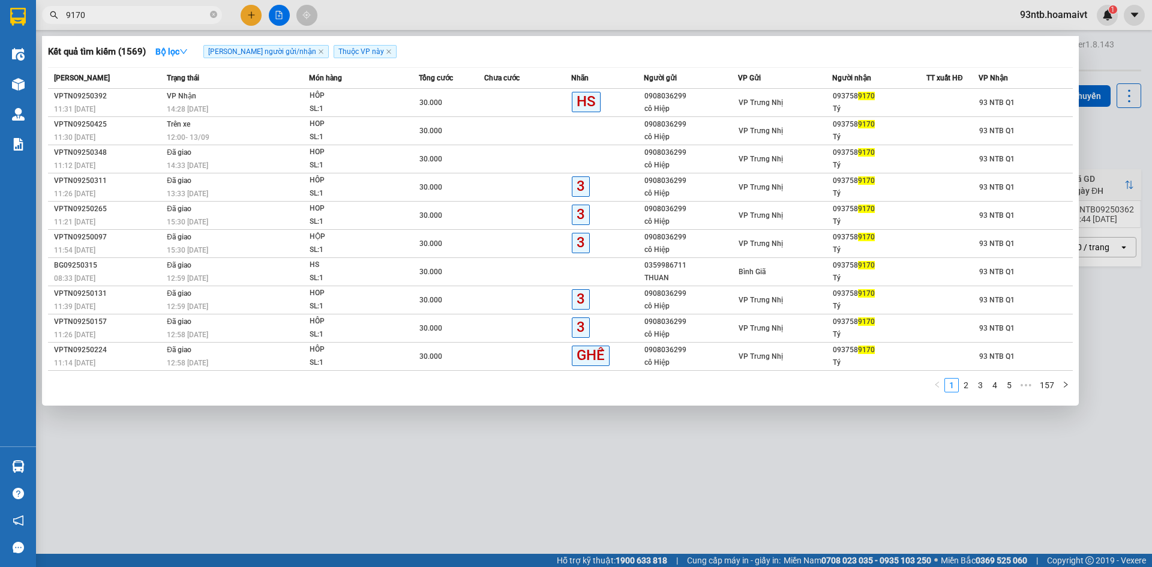
click at [172, 14] on input "9170" at bounding box center [137, 14] width 142 height 13
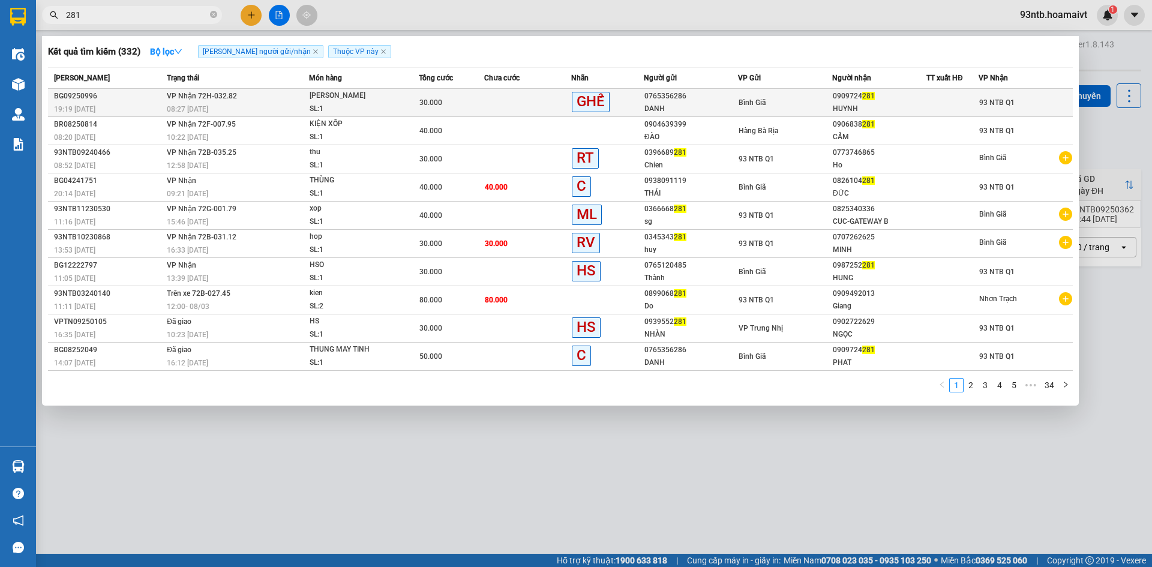
click at [766, 92] on td "Bình Giã" at bounding box center [785, 103] width 94 height 28
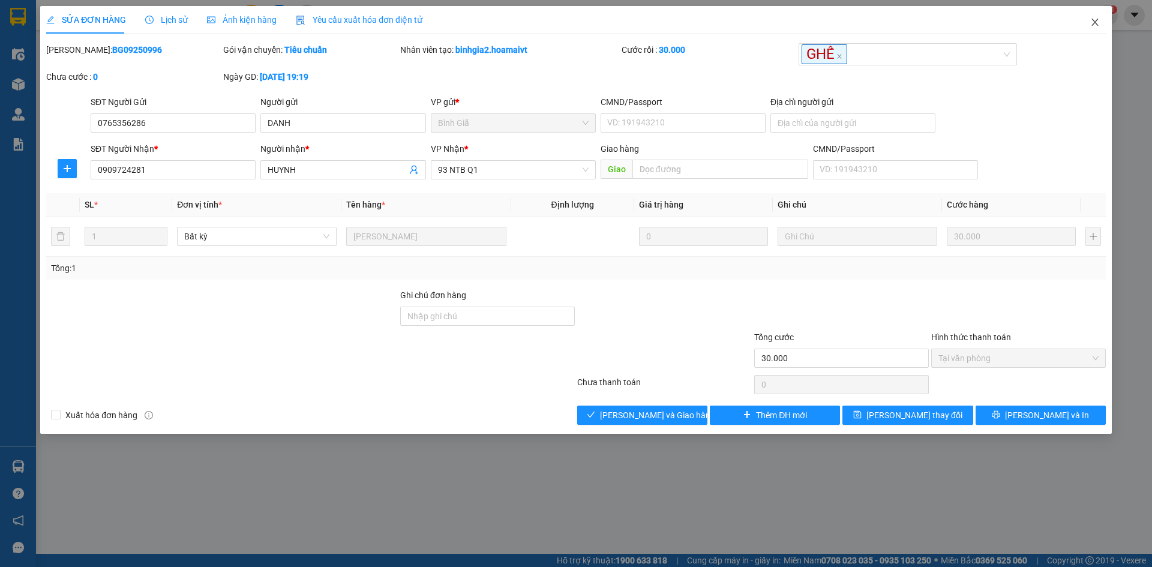
click at [1088, 25] on span "Close" at bounding box center [1096, 23] width 34 height 34
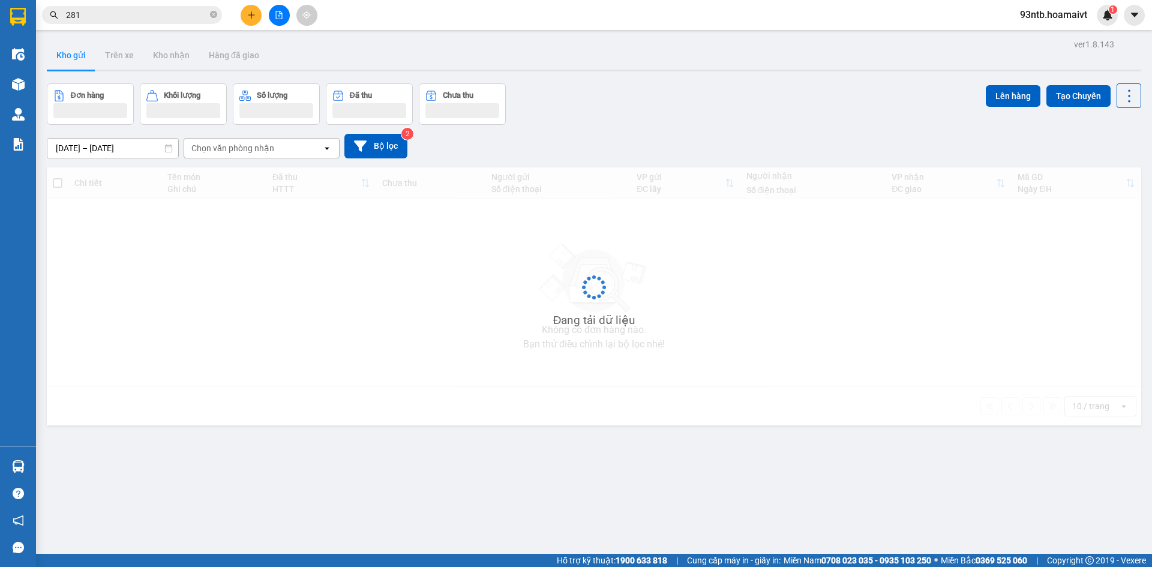
click at [125, 26] on div "Kết quả tìm kiếm ( 332 ) Bộ lọc Tìm người gửi/nhận Thuộc VP này Mã ĐH Trạng thá…" at bounding box center [576, 15] width 1152 height 30
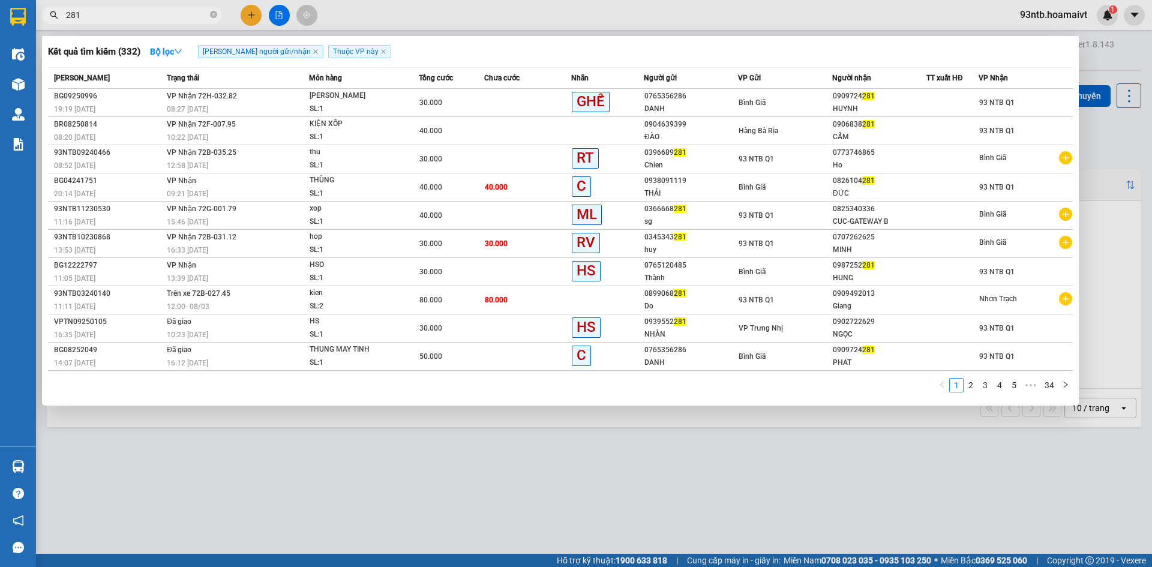
click at [130, 11] on input "281" at bounding box center [137, 14] width 142 height 13
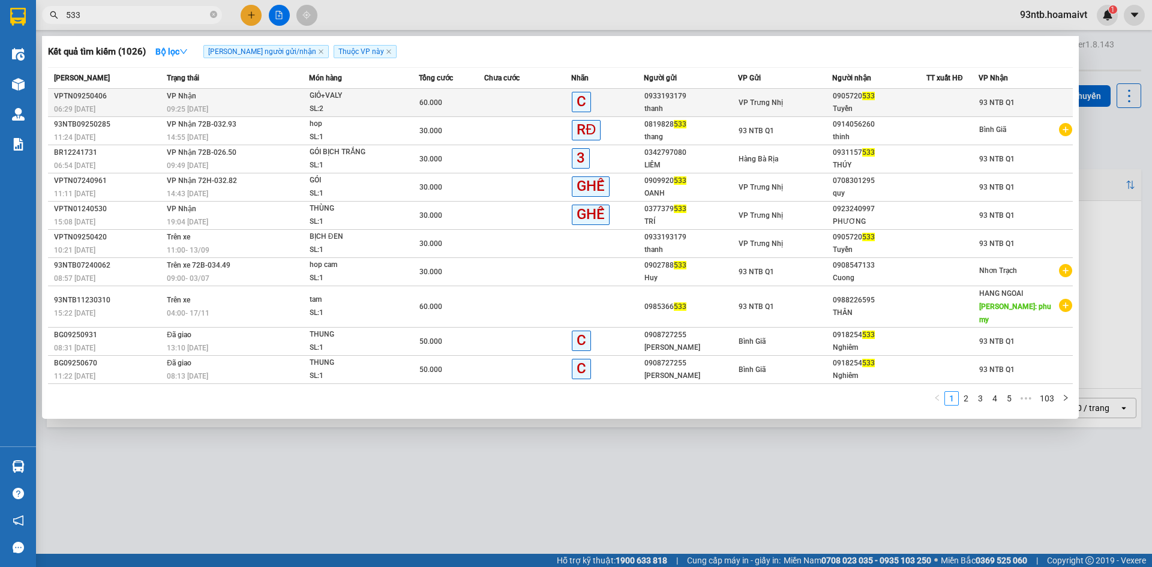
click at [904, 102] on div "0905720 533" at bounding box center [879, 96] width 93 height 13
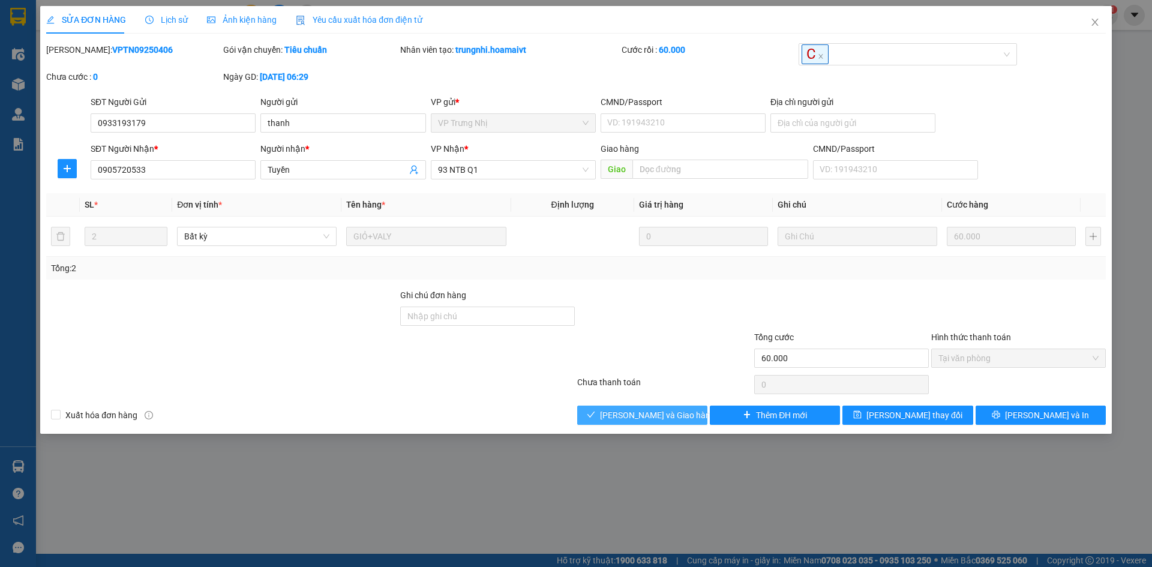
drag, startPoint x: 657, startPoint y: 424, endPoint x: 661, endPoint y: 418, distance: 7.8
click at [657, 424] on button "[PERSON_NAME] và Giao hàng" at bounding box center [642, 415] width 130 height 19
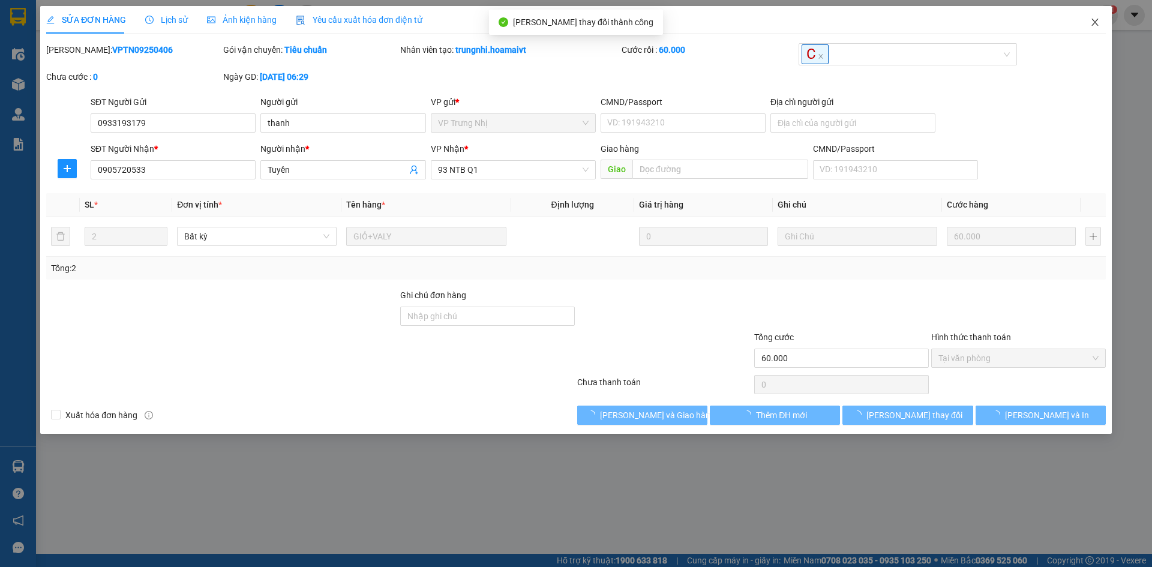
click at [1095, 26] on icon "close" at bounding box center [1096, 22] width 10 height 10
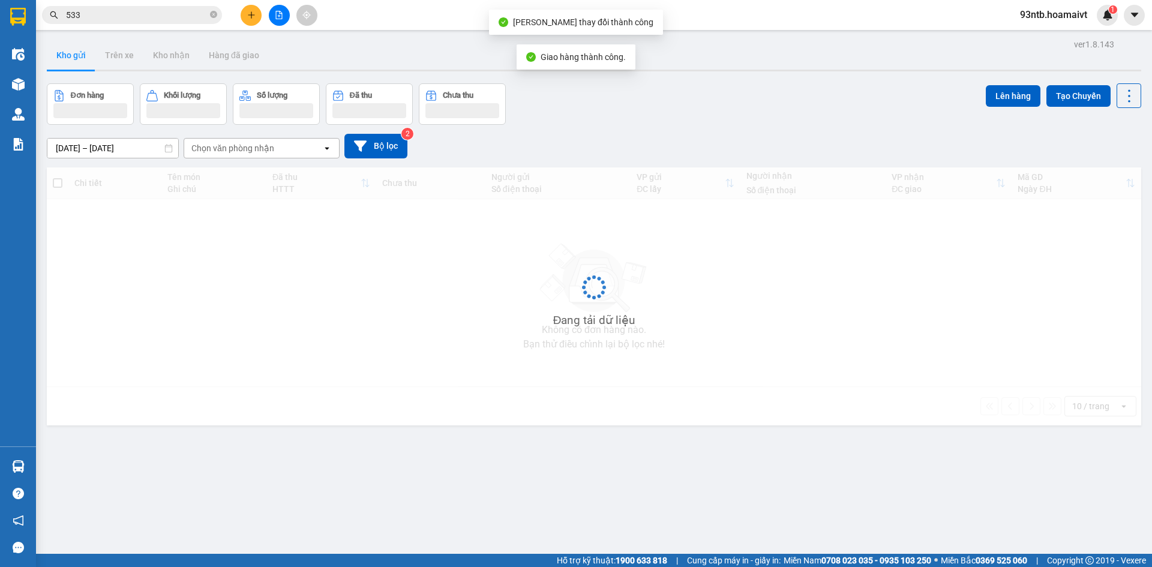
click at [114, 13] on input "533" at bounding box center [137, 14] width 142 height 13
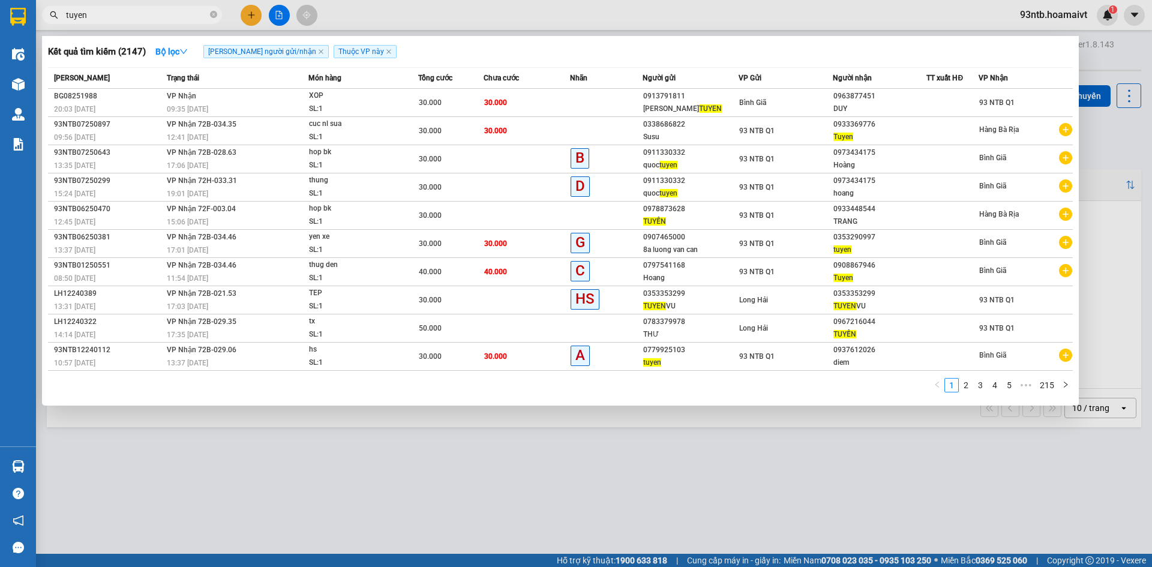
click at [184, 12] on input "tuyen" at bounding box center [137, 14] width 142 height 13
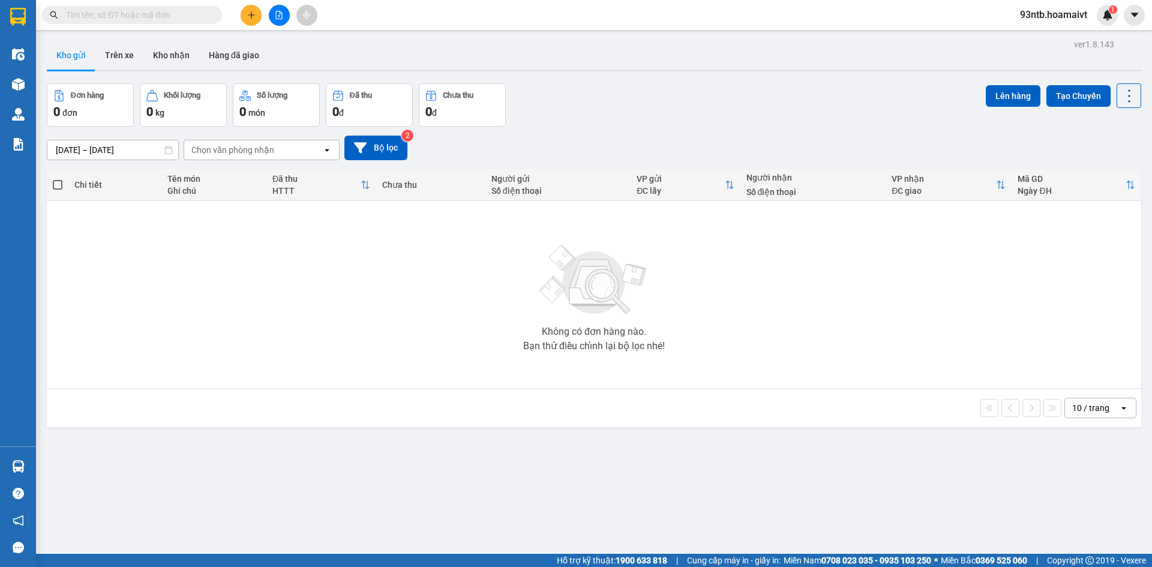
click at [184, 12] on input "text" at bounding box center [137, 14] width 142 height 13
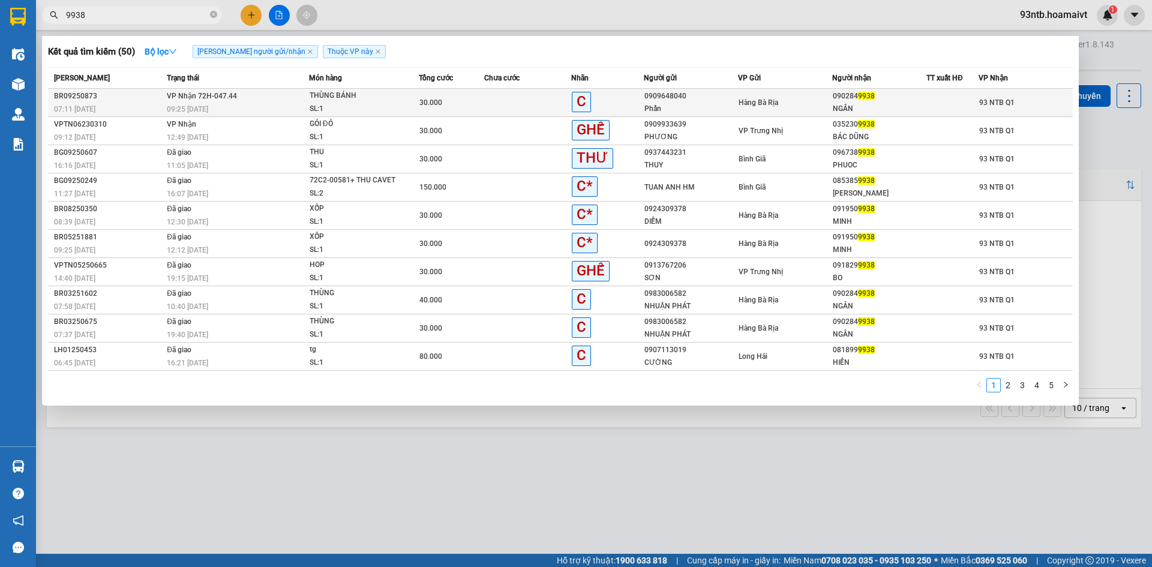
click at [897, 95] on div "090284 9938" at bounding box center [879, 96] width 93 height 13
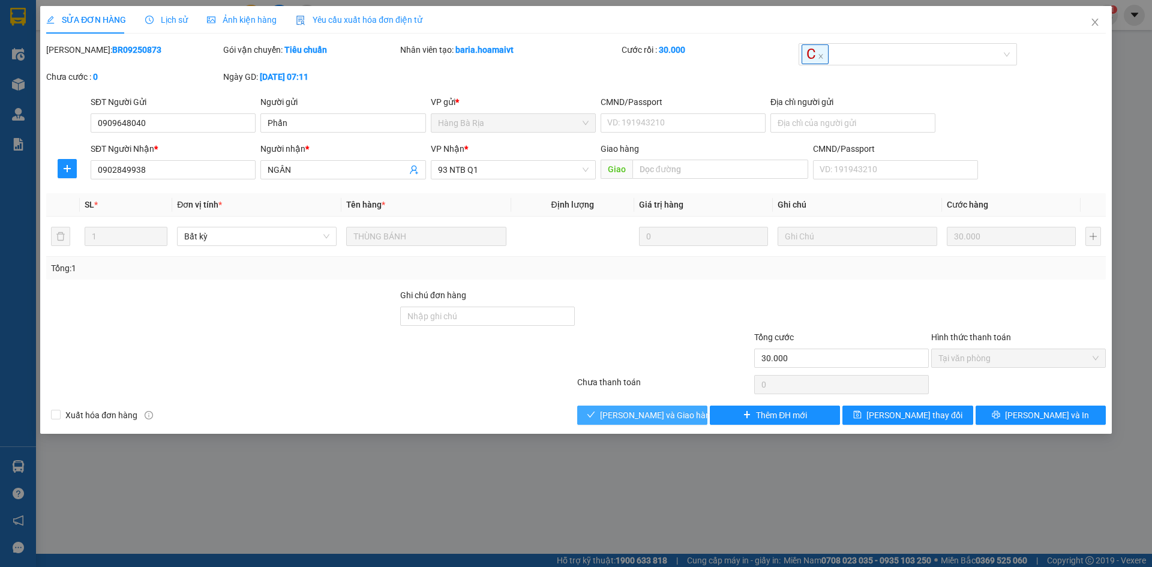
click at [585, 412] on button "[PERSON_NAME] và Giao hàng" at bounding box center [642, 415] width 130 height 19
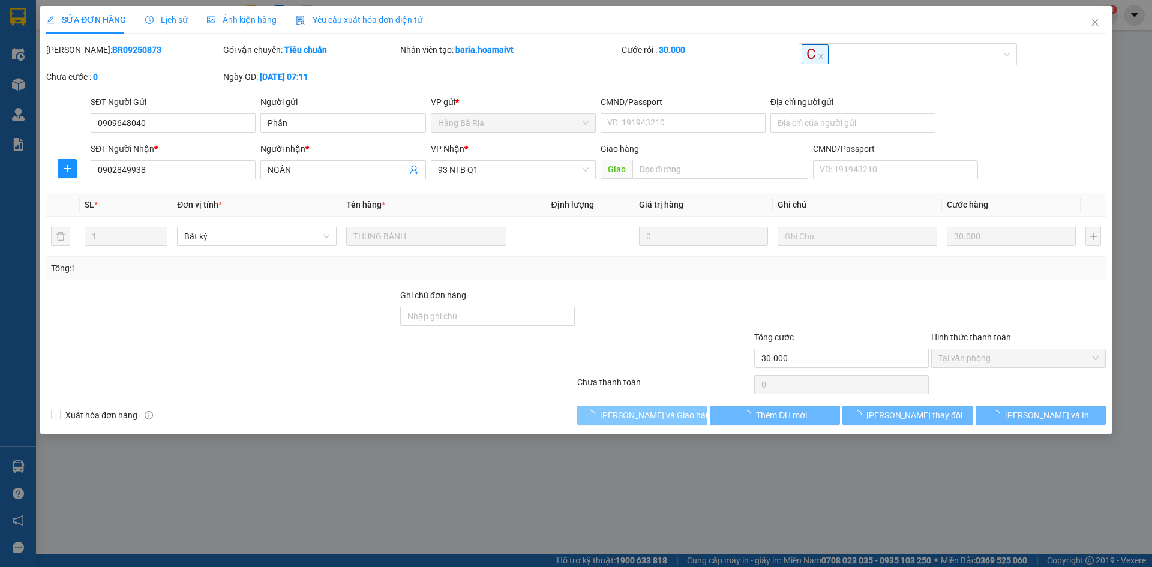
click at [585, 412] on button "[PERSON_NAME] và Giao hàng" at bounding box center [642, 415] width 130 height 19
click at [508, 394] on div at bounding box center [310, 385] width 531 height 24
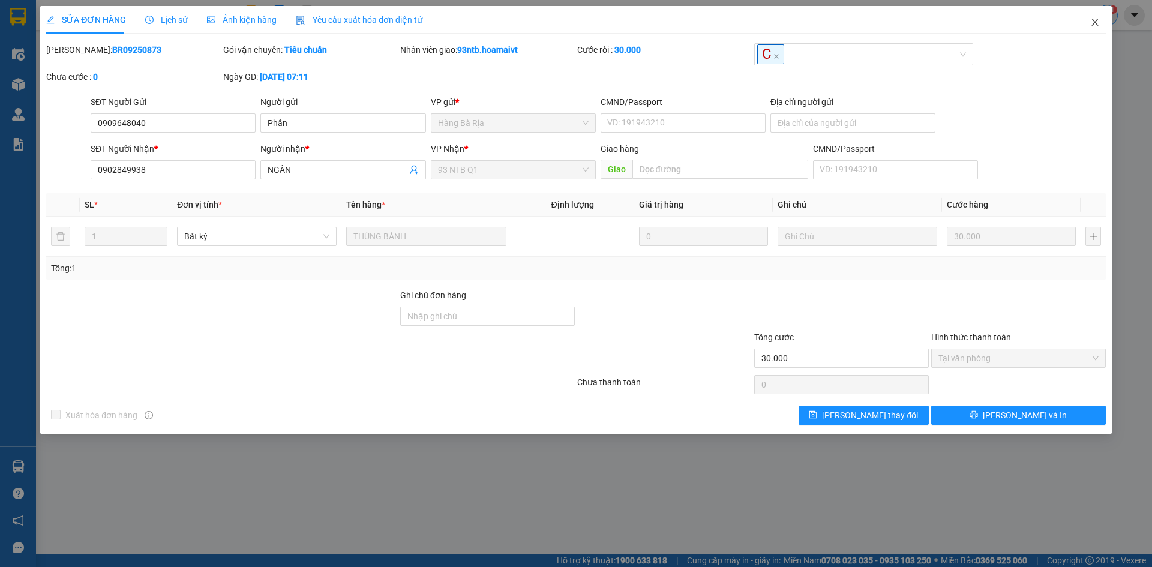
drag, startPoint x: 1106, startPoint y: 18, endPoint x: 1100, endPoint y: 18, distance: 6.6
click at [1104, 18] on span "Close" at bounding box center [1096, 23] width 34 height 34
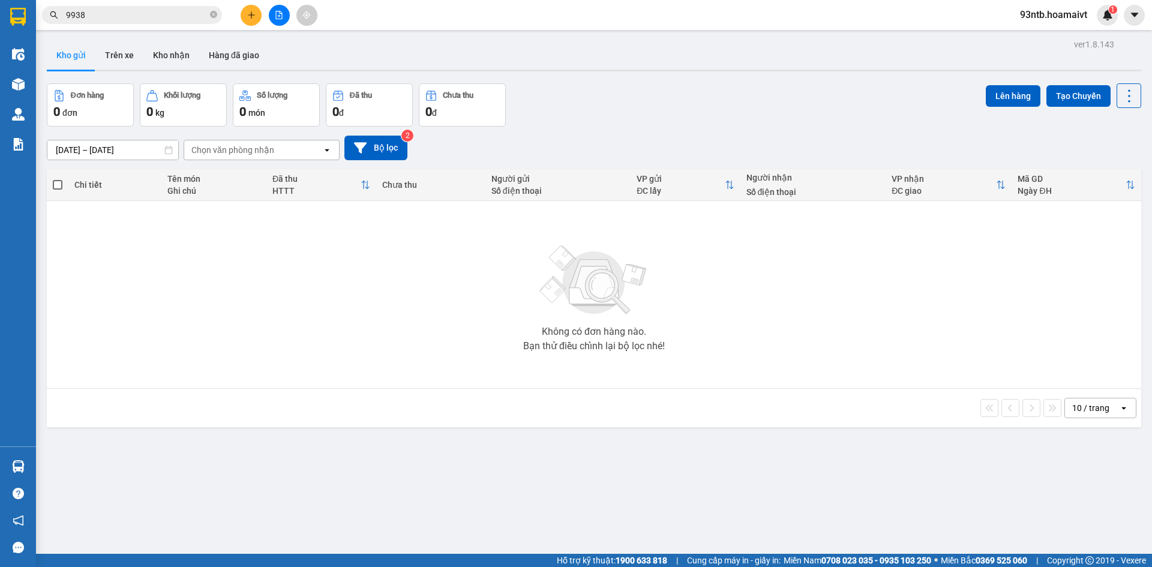
click at [708, 86] on div "Đơn hàng 0 đơn Khối lượng 0 kg Số lượng 0 món Đã thu 0 đ Chưa thu 0 đ Lên hàng …" at bounding box center [594, 104] width 1095 height 43
click at [706, 85] on div "Đơn hàng 0 đơn Khối lượng 0 kg Số lượng 0 món Đã thu 0 đ Chưa thu 0 đ Lên hàng …" at bounding box center [594, 104] width 1095 height 43
click at [154, 26] on div "Kết quả tìm kiếm ( 50 ) Bộ lọc Tìm người gửi/nhận Thuộc VP này Mã ĐH Trạng thái…" at bounding box center [576, 15] width 1152 height 30
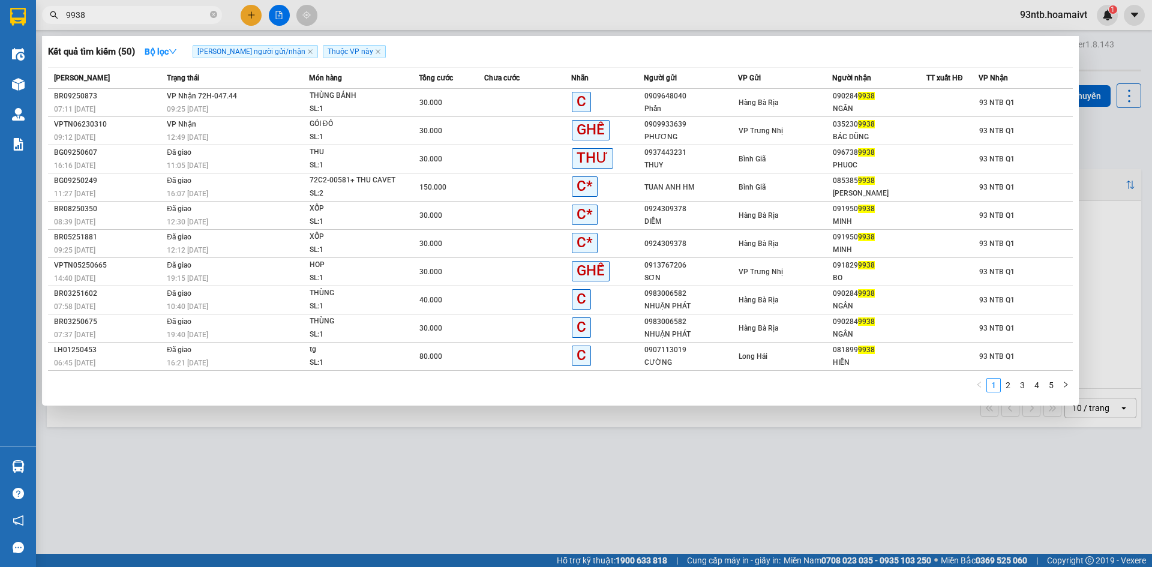
click at [152, 19] on input "9938" at bounding box center [137, 14] width 142 height 13
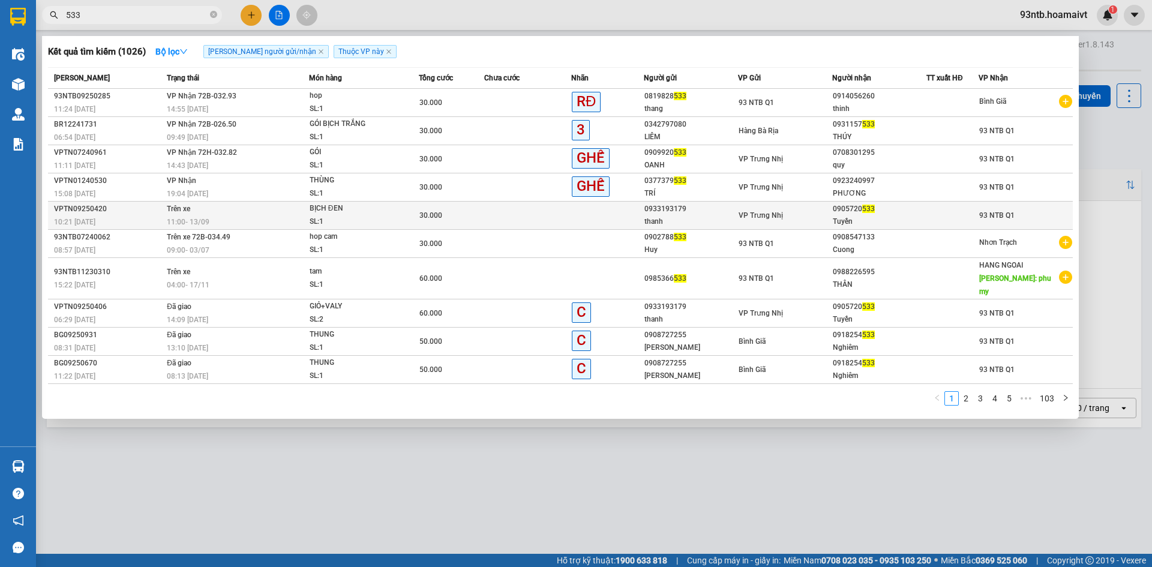
click at [243, 205] on td "Trên xe 11:00 - 13/09" at bounding box center [236, 216] width 145 height 28
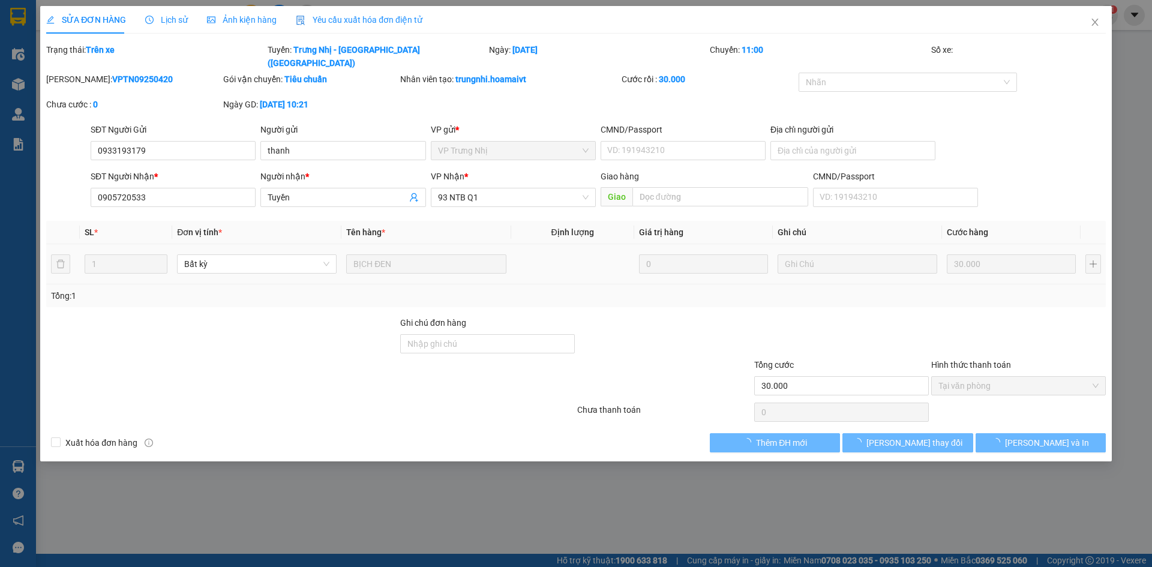
click at [170, 23] on span "Lịch sử" at bounding box center [166, 20] width 43 height 10
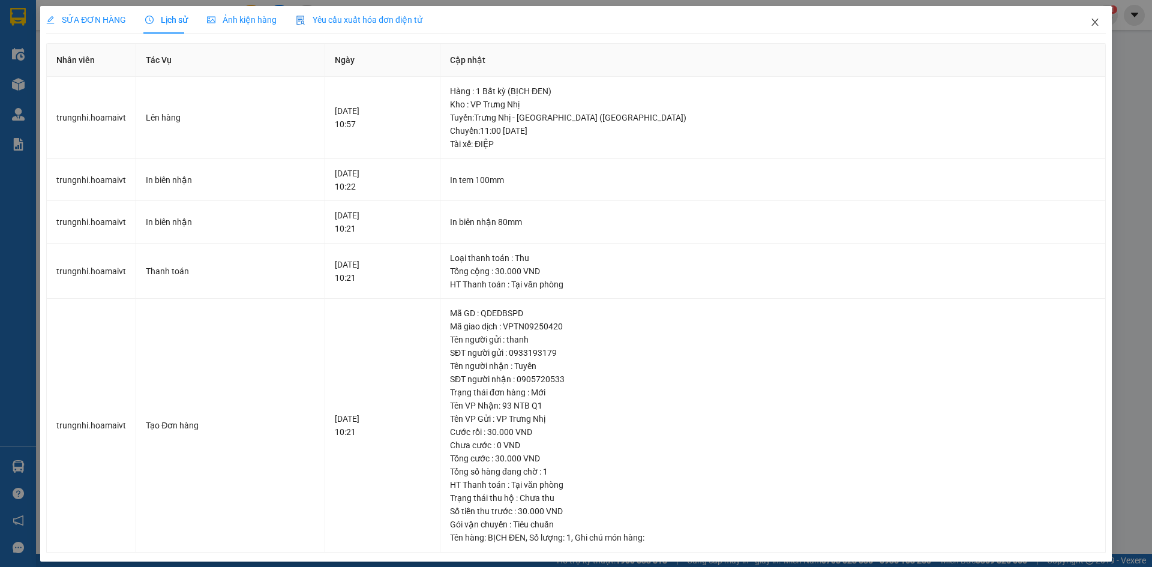
click at [1083, 23] on span "Close" at bounding box center [1096, 23] width 34 height 34
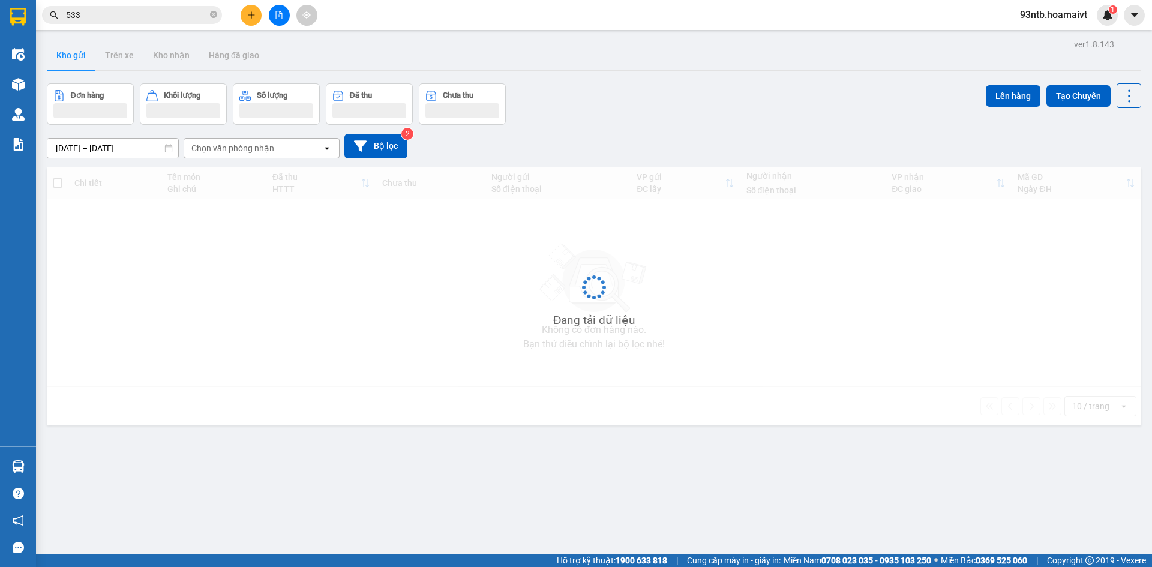
click at [748, 63] on div "Kho gửi Trên xe Kho nhận Hàng đã giao" at bounding box center [594, 57] width 1095 height 32
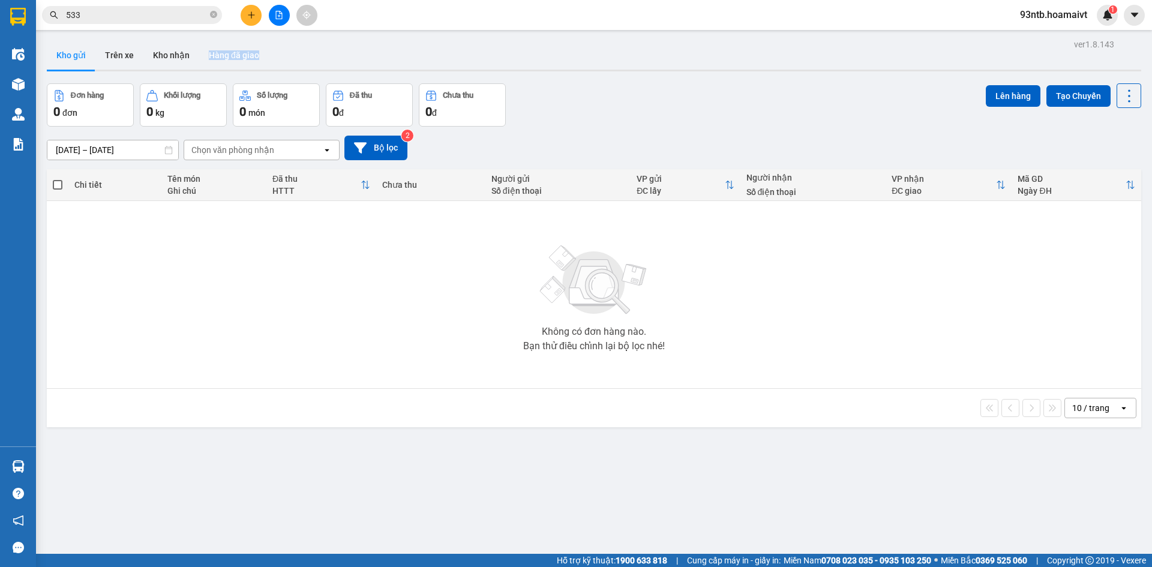
click at [748, 63] on div "Kho gửi Trên xe Kho nhận Hàng đã giao" at bounding box center [594, 57] width 1095 height 32
click at [160, 18] on input "533" at bounding box center [137, 14] width 142 height 13
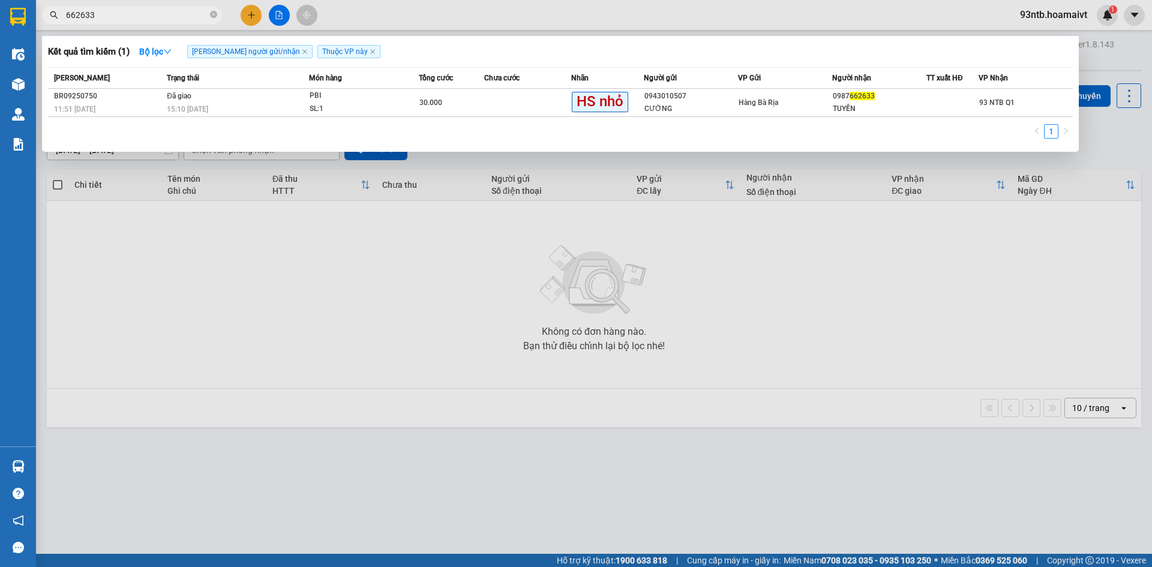
drag, startPoint x: 990, startPoint y: 267, endPoint x: 1066, endPoint y: 194, distance: 105.7
click at [991, 267] on div at bounding box center [576, 283] width 1152 height 567
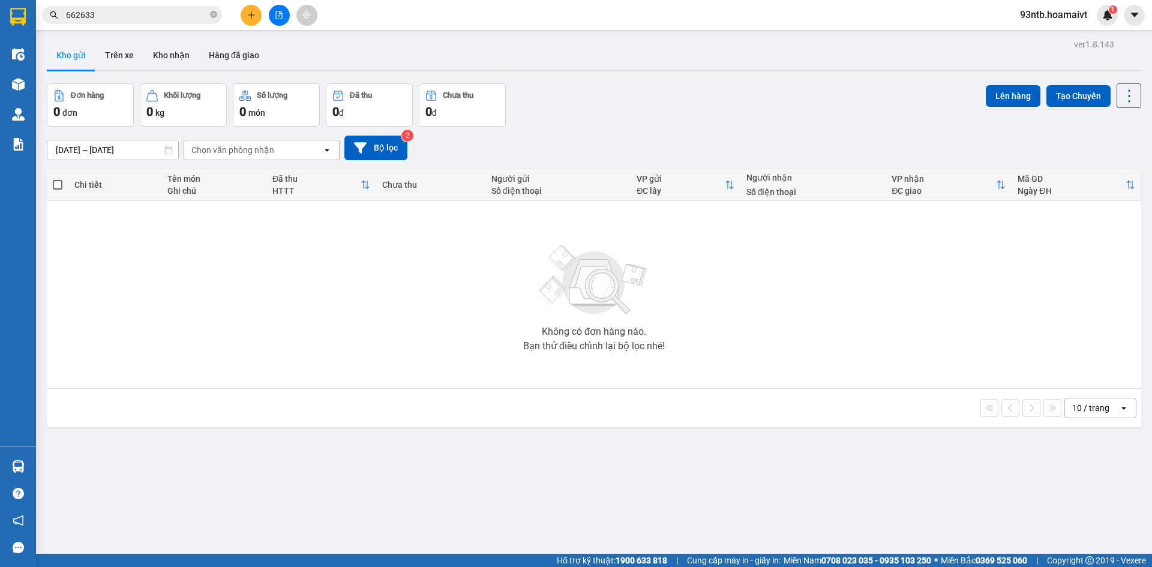
click at [1127, 116] on div "Lên hàng Tạo Chuyến" at bounding box center [1063, 104] width 155 height 43
drag, startPoint x: 193, startPoint y: 26, endPoint x: 180, endPoint y: 19, distance: 15.0
click at [191, 26] on div "Kết quả tìm kiếm ( 1 ) Bộ lọc Tìm người gửi/nhận Thuộc VP này Mã ĐH Trạng thái …" at bounding box center [576, 15] width 1152 height 30
click at [176, 16] on input "662633" at bounding box center [137, 14] width 142 height 13
click at [176, 16] on input "text" at bounding box center [137, 14] width 142 height 13
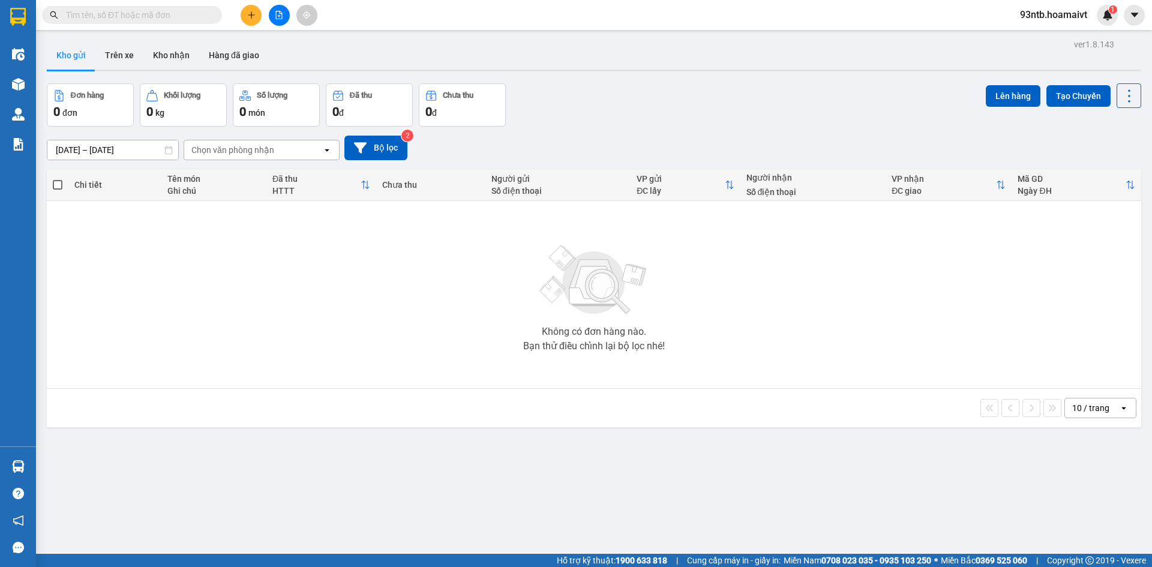
click at [141, 14] on input "text" at bounding box center [137, 14] width 142 height 13
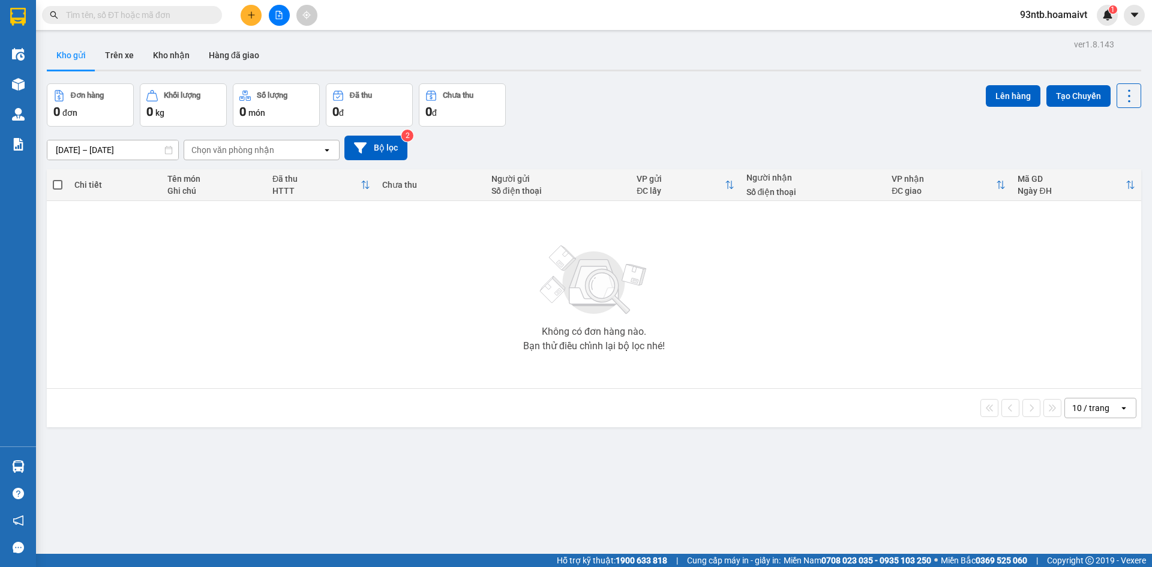
click at [141, 14] on input "text" at bounding box center [137, 14] width 142 height 13
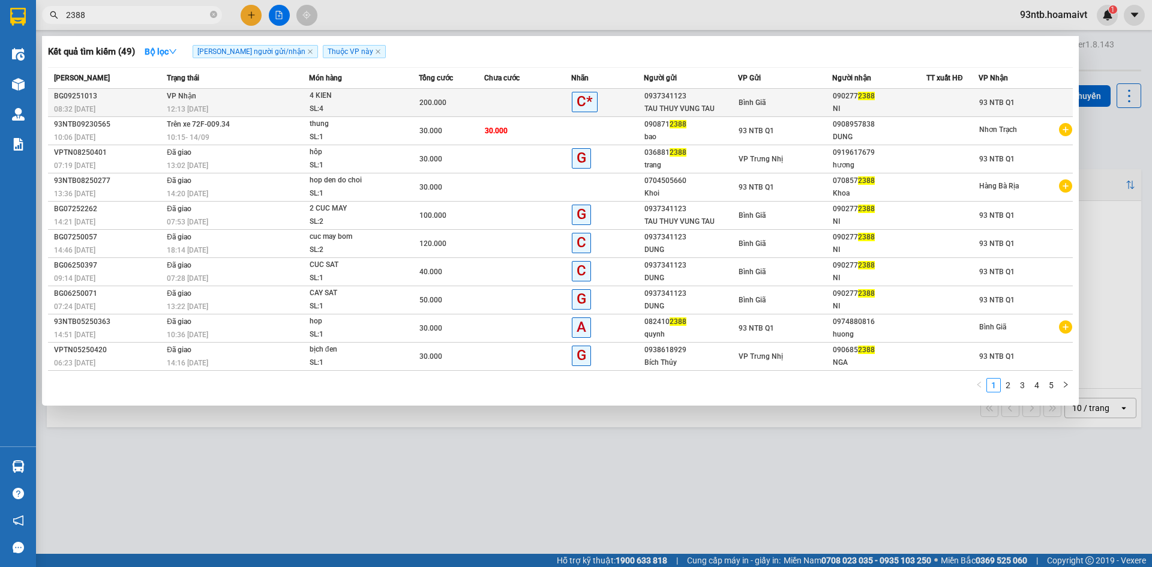
click at [711, 106] on div "TAU THUY VUNG TAU" at bounding box center [691, 109] width 93 height 13
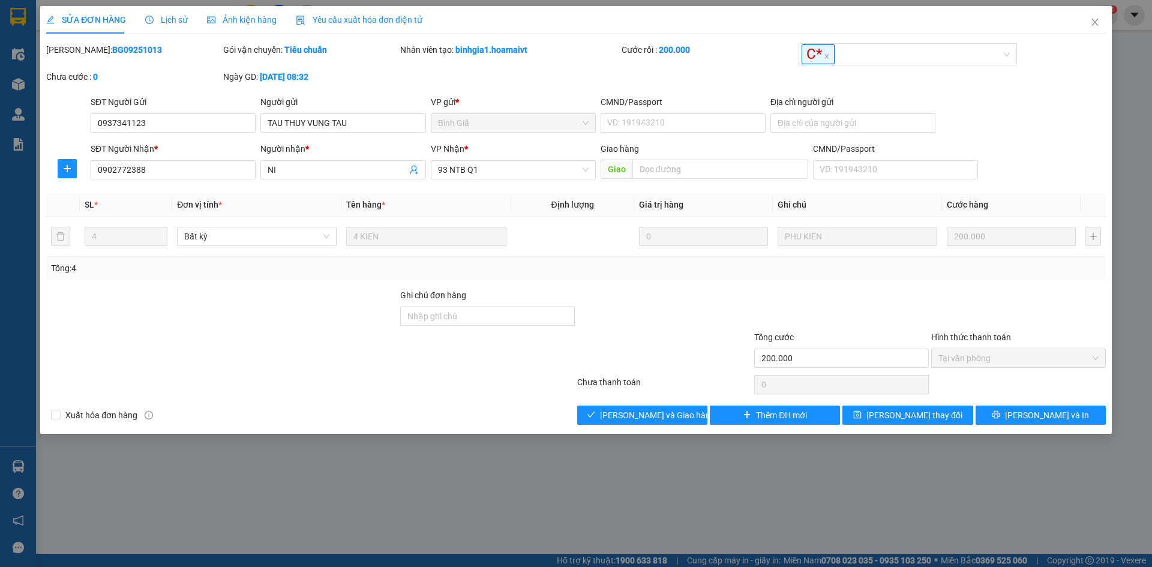
click at [655, 437] on div "SỬA ĐƠN HÀNG Lịch sử Ảnh kiện hàng Yêu cầu xuất hóa đơn điện tử Total Paid Fee …" at bounding box center [576, 283] width 1152 height 567
click at [657, 437] on div "SỬA ĐƠN HÀNG Lịch sử Ảnh kiện hàng Yêu cầu xuất hóa đơn điện tử Total Paid Fee …" at bounding box center [576, 283] width 1152 height 567
click at [639, 423] on button "[PERSON_NAME] và Giao hàng" at bounding box center [642, 415] width 130 height 19
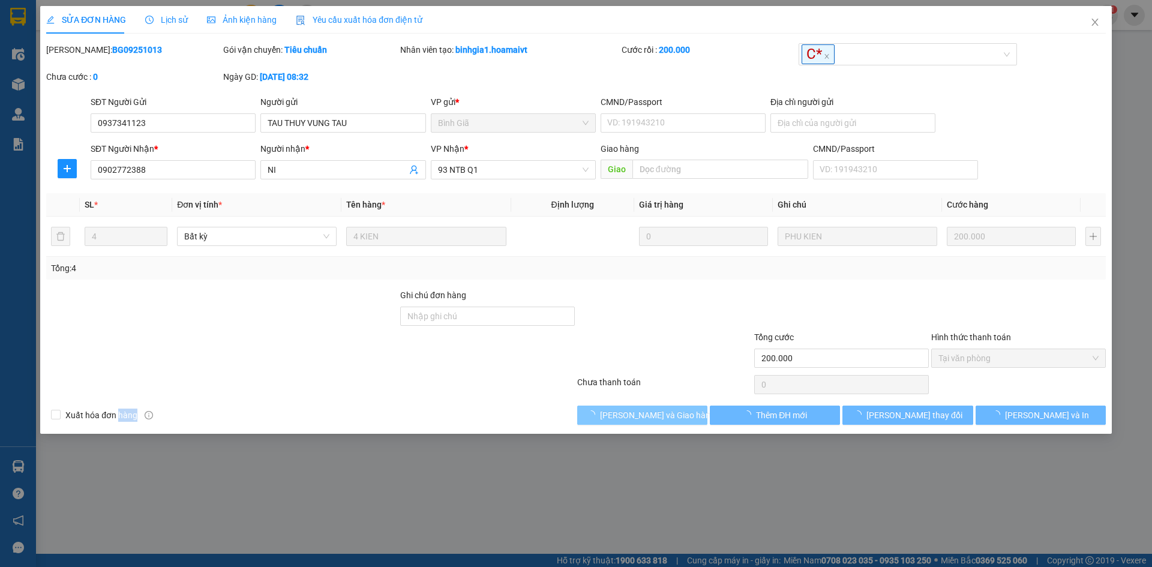
click at [639, 423] on button "[PERSON_NAME] và Giao hàng" at bounding box center [642, 415] width 130 height 19
click at [636, 421] on span "[PERSON_NAME] và Giao hàng" at bounding box center [657, 415] width 115 height 13
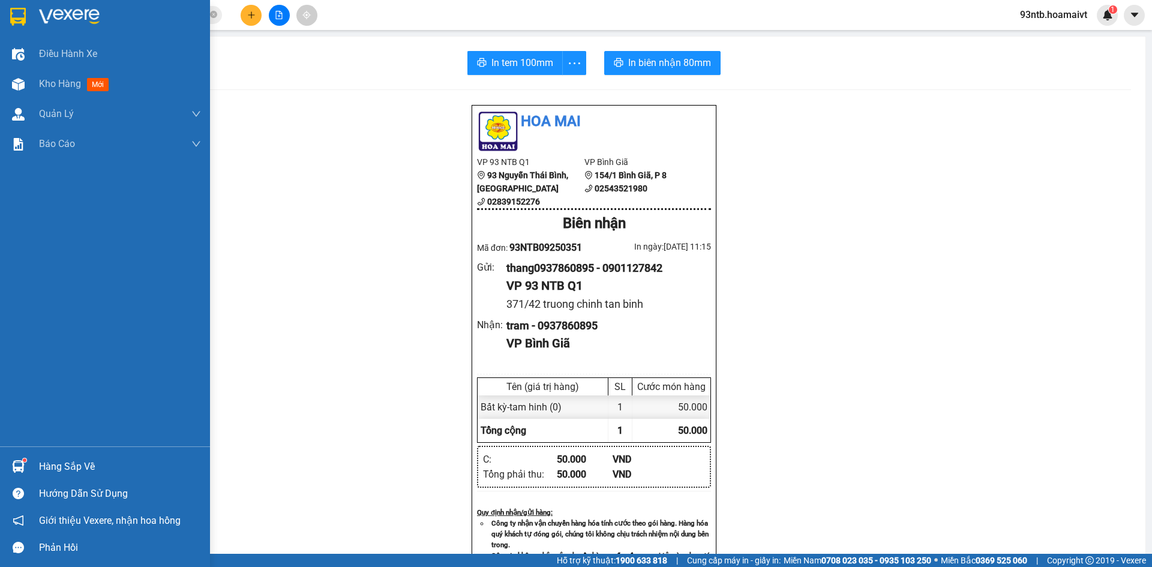
click at [59, 463] on div "Hàng sắp về" at bounding box center [120, 467] width 162 height 18
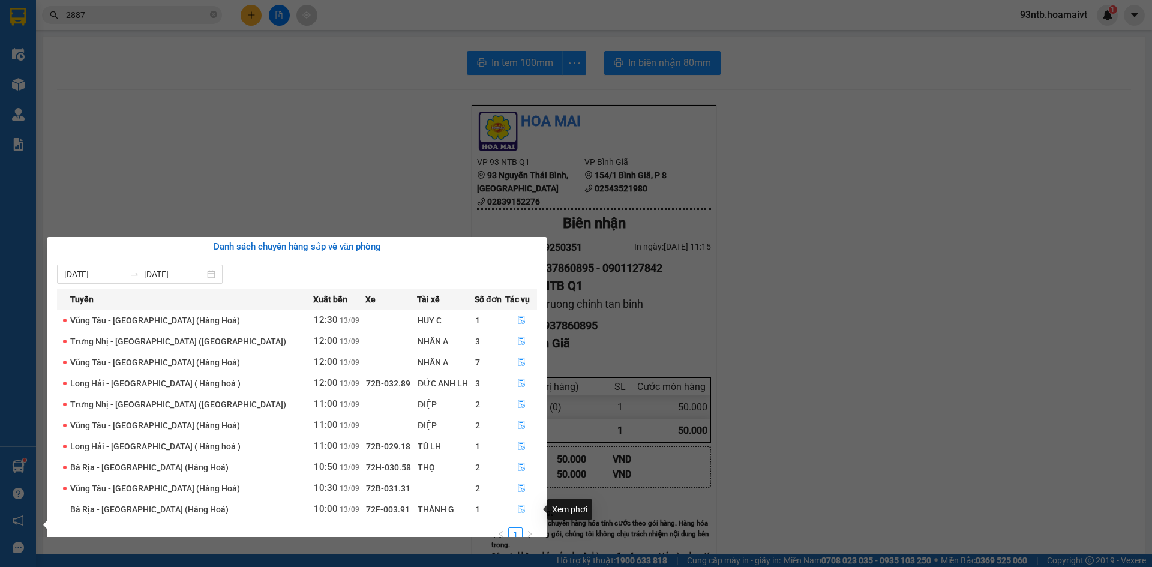
click at [517, 511] on icon "file-done" at bounding box center [521, 509] width 8 height 8
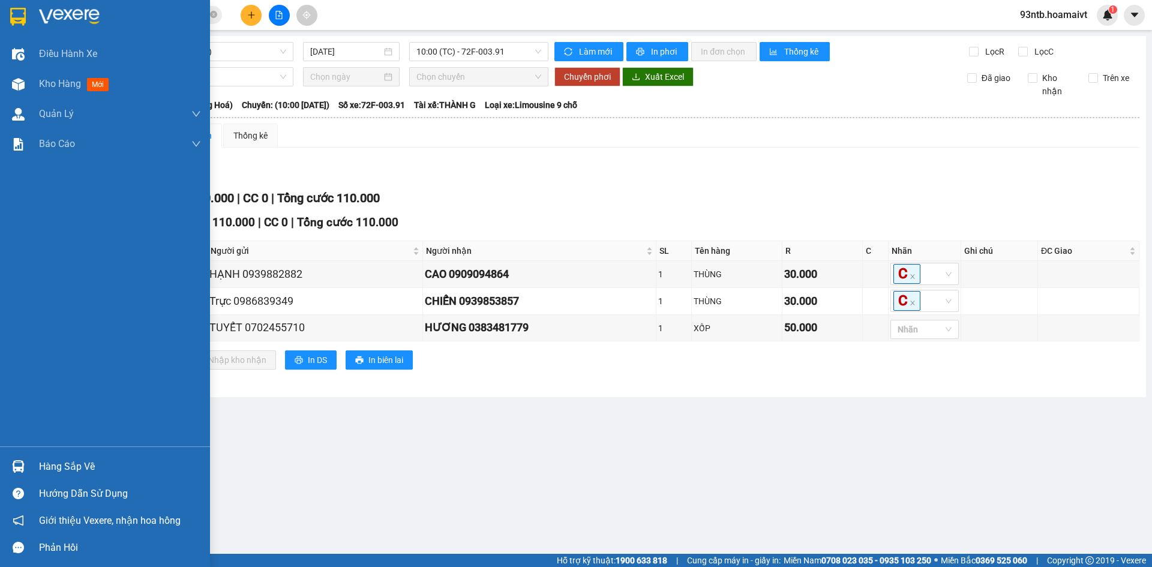
click at [74, 463] on div "Hàng sắp về" at bounding box center [120, 467] width 162 height 18
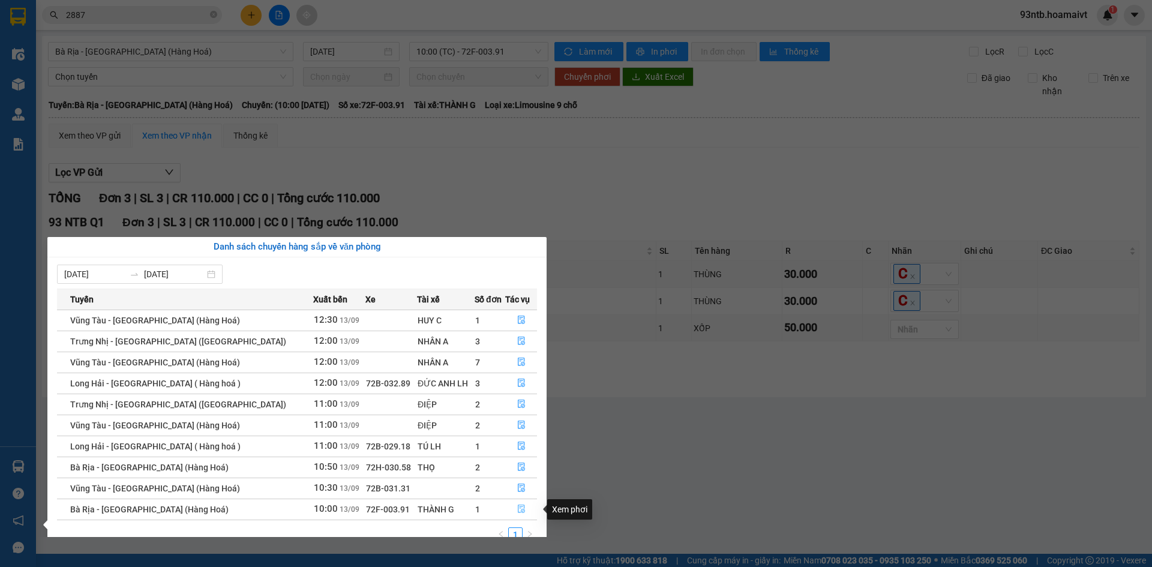
click at [514, 515] on button "button" at bounding box center [521, 509] width 31 height 19
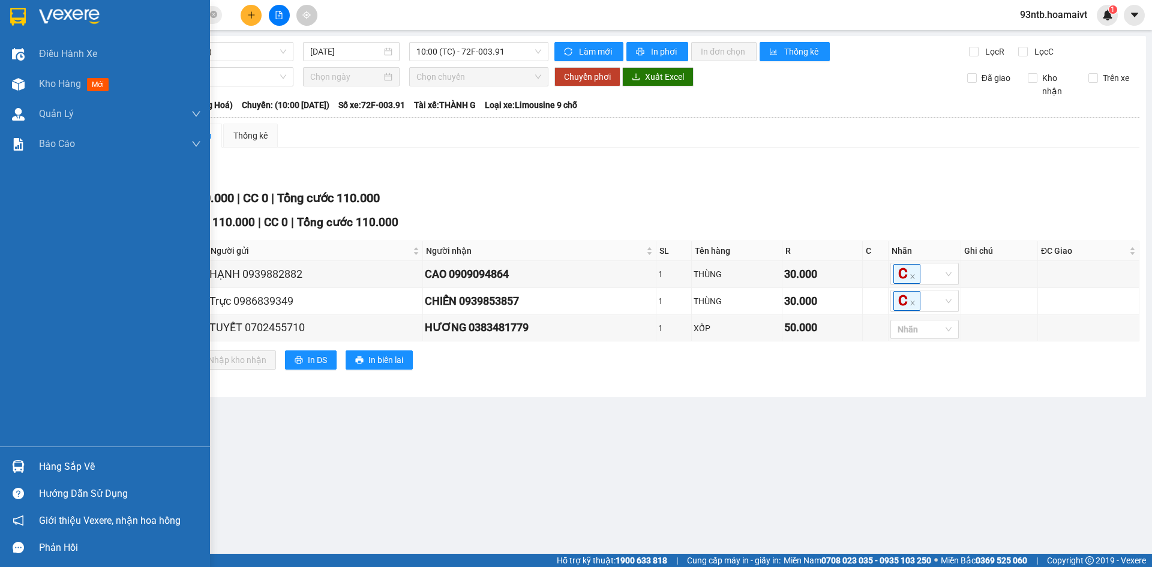
click at [47, 468] on div "Hàng sắp về" at bounding box center [120, 467] width 162 height 18
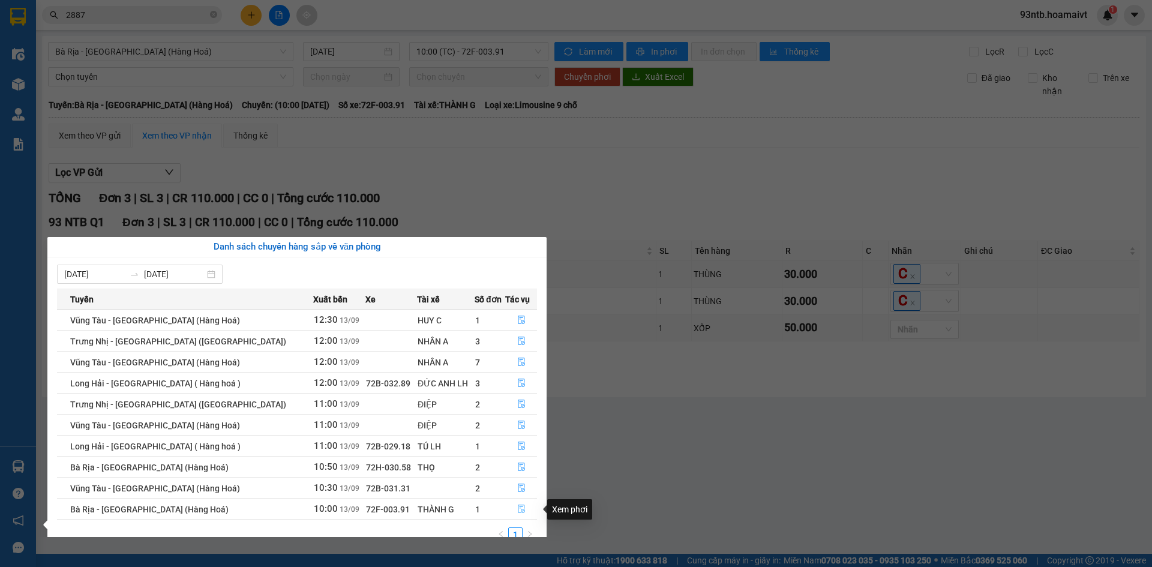
click at [517, 511] on icon "file-done" at bounding box center [521, 509] width 8 height 8
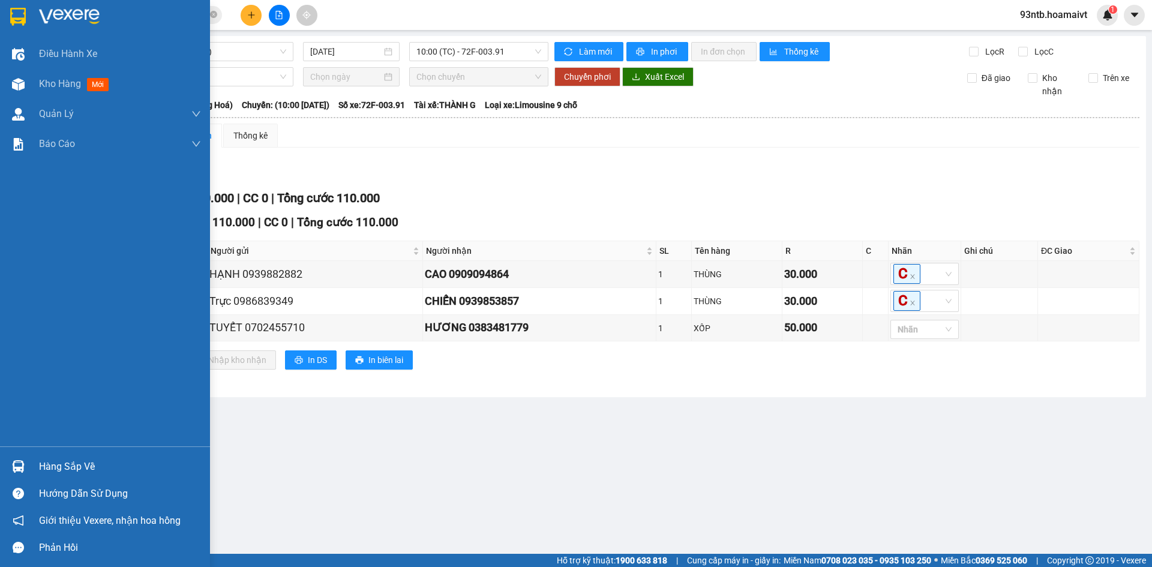
click at [62, 463] on div "Hàng sắp về" at bounding box center [120, 467] width 162 height 18
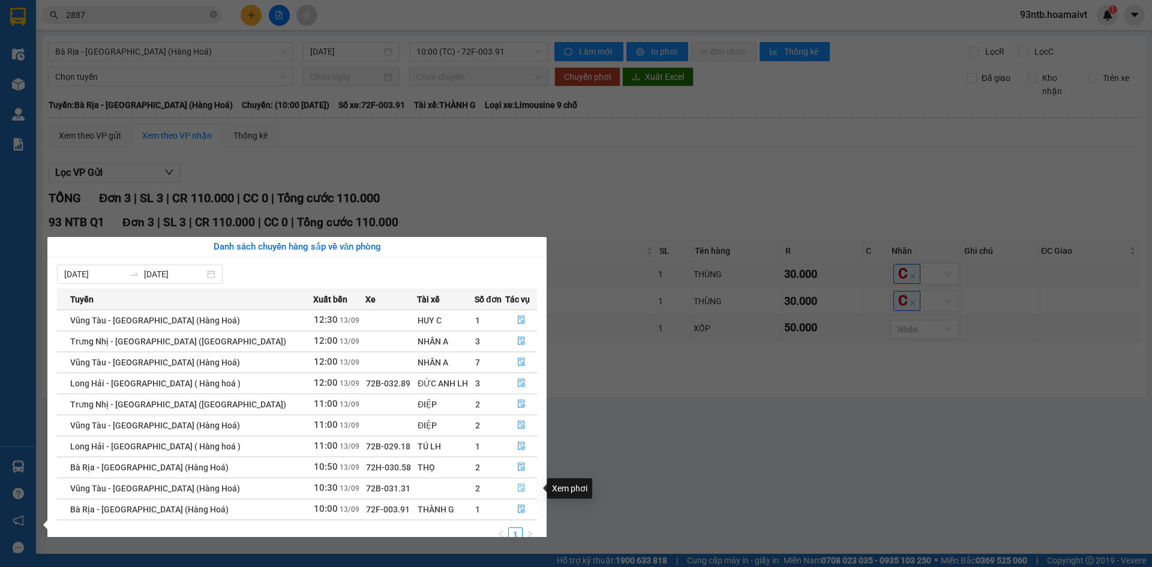
click at [517, 486] on icon "file-done" at bounding box center [521, 488] width 8 height 8
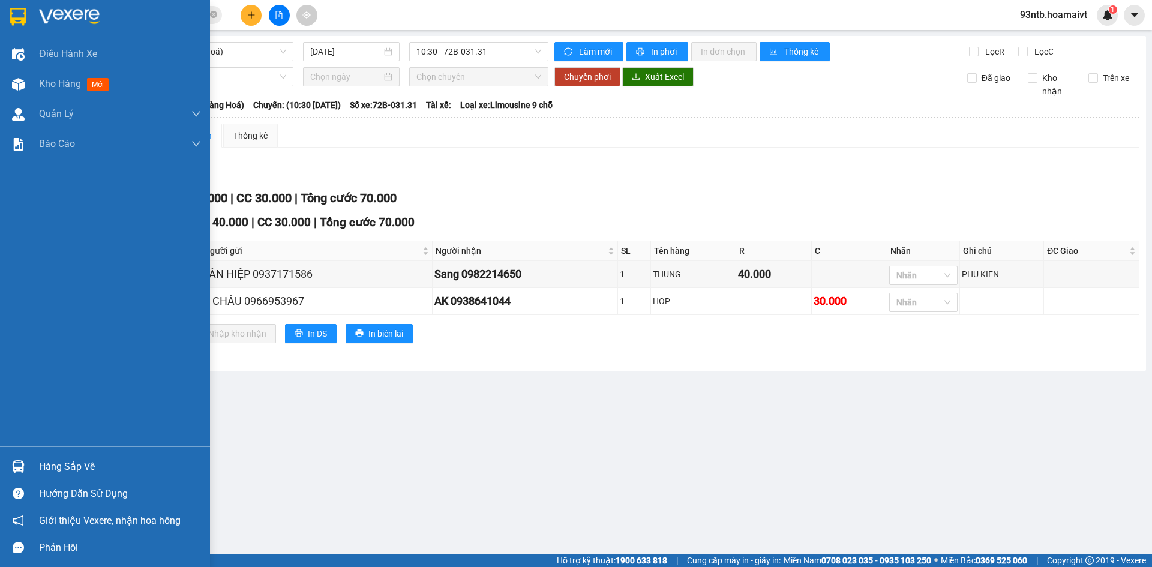
click at [47, 466] on div "Hàng sắp về" at bounding box center [120, 467] width 162 height 18
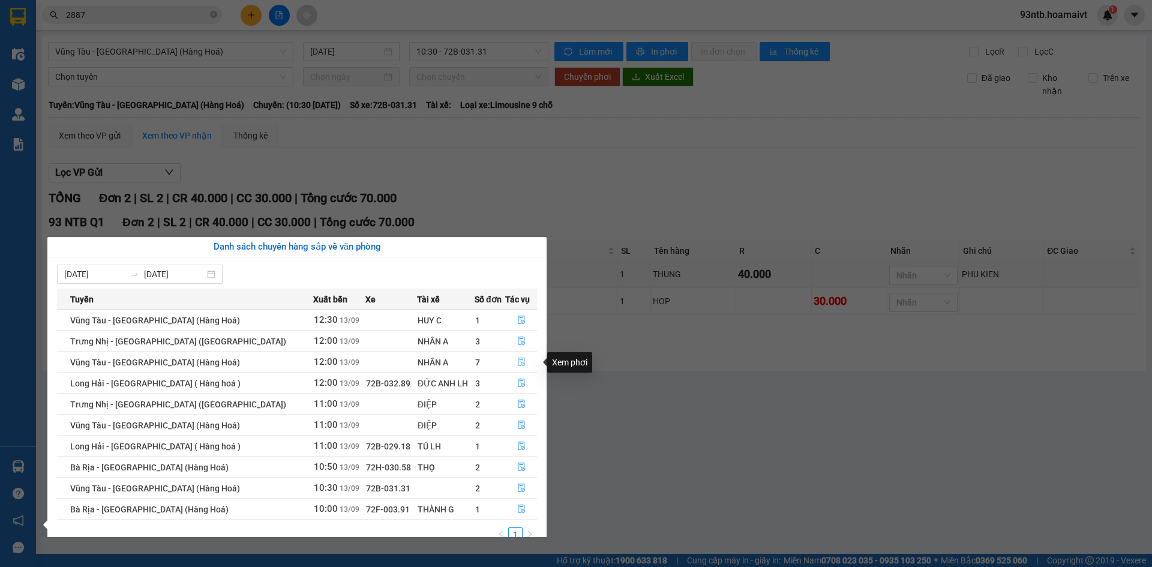
click at [519, 361] on icon "file-done" at bounding box center [521, 362] width 8 height 8
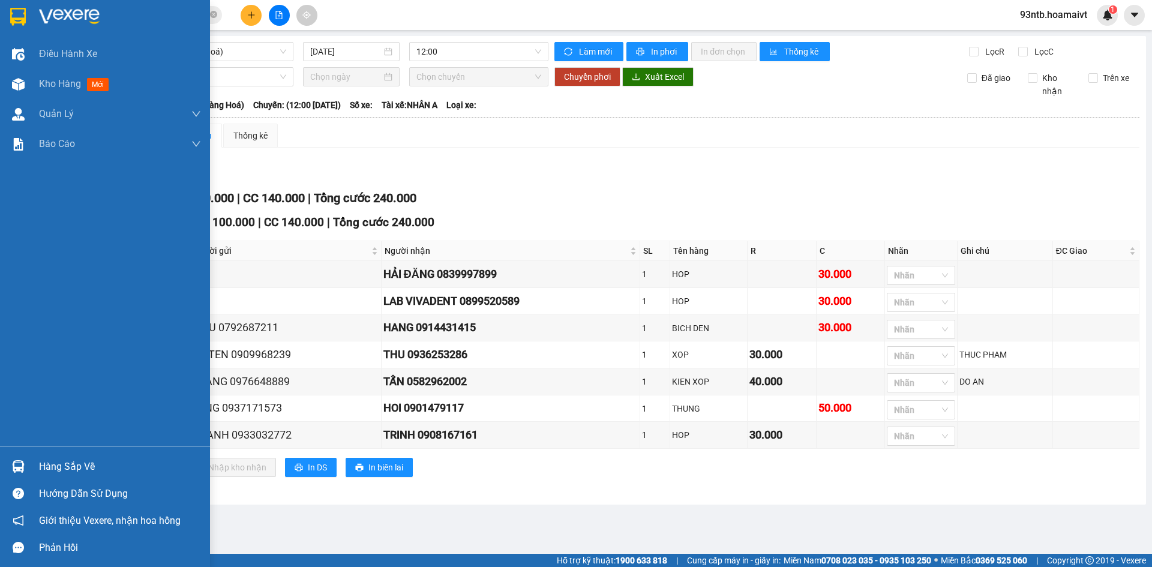
click at [47, 463] on div "Hàng sắp về" at bounding box center [120, 467] width 162 height 18
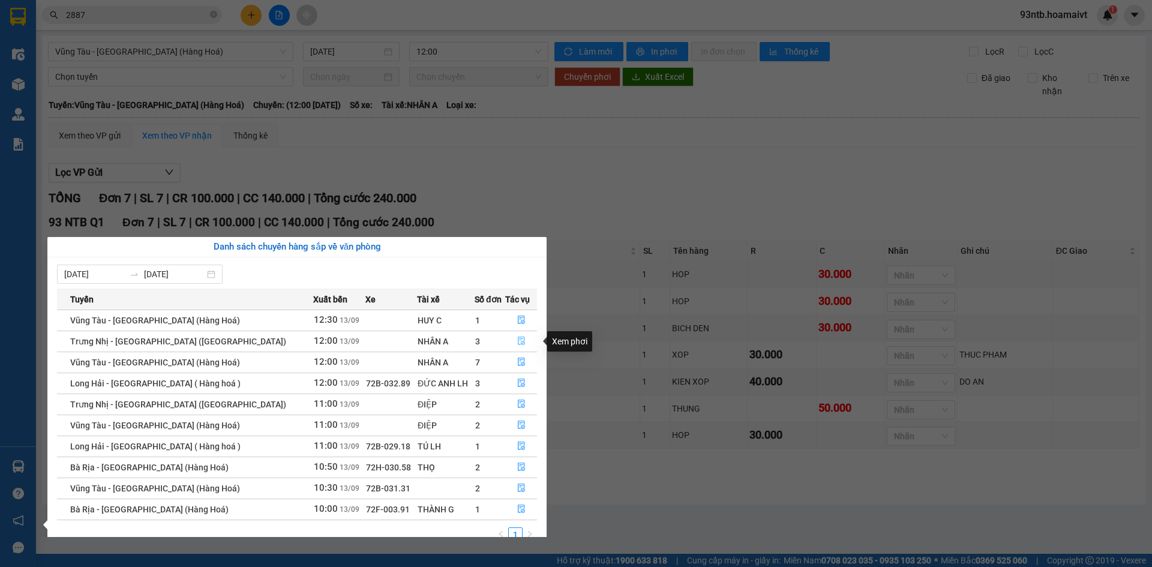
click at [520, 338] on icon "file-done" at bounding box center [521, 341] width 8 height 8
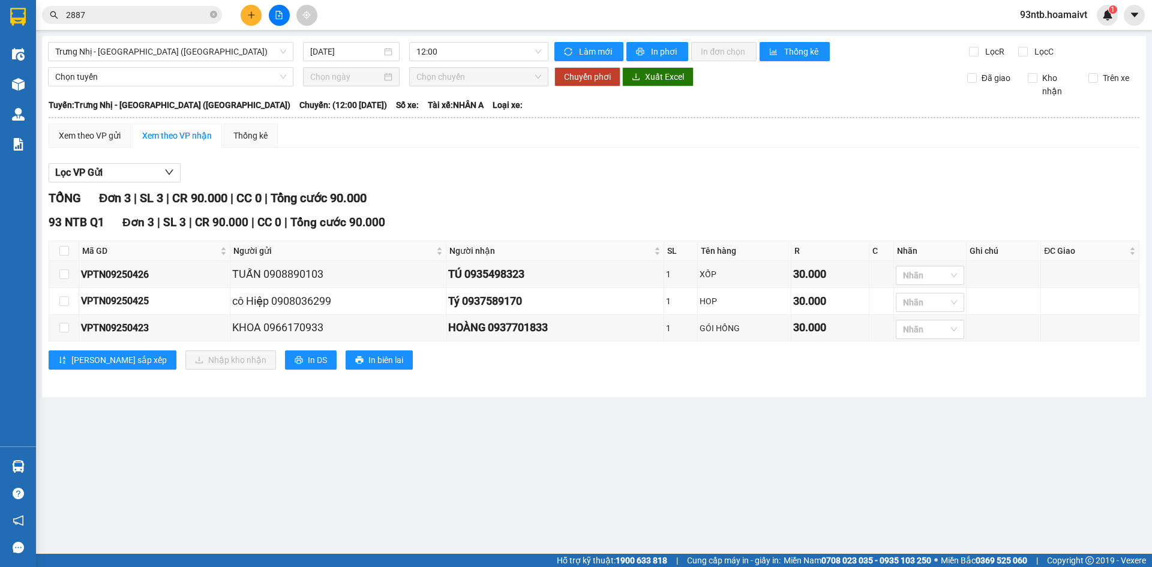
click at [62, 466] on main "Trưng Nhị - Sài Gòn (Hàng Hoá) 13/09/2025 12:00 Làm mới In phơi In đơn chọn Thố…" at bounding box center [576, 277] width 1152 height 554
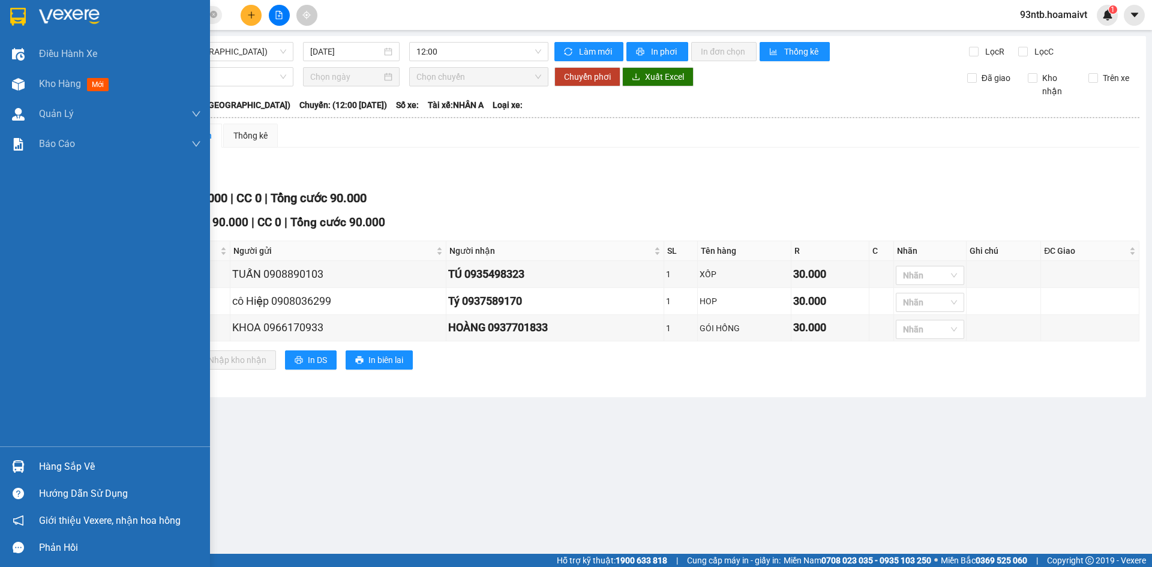
click at [45, 465] on div "Hàng sắp về" at bounding box center [120, 467] width 162 height 18
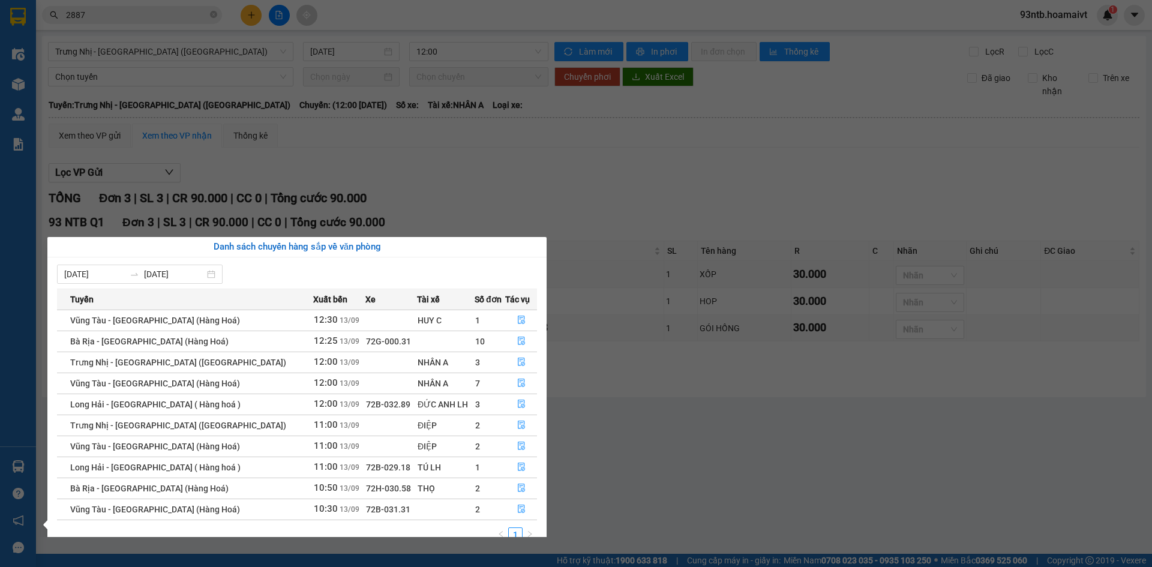
click at [179, 18] on section "Kết quả tìm kiếm ( 41 ) Bộ lọc Tìm người gửi/nhận Thuộc VP này Mã ĐH Trạng thái…" at bounding box center [576, 283] width 1152 height 567
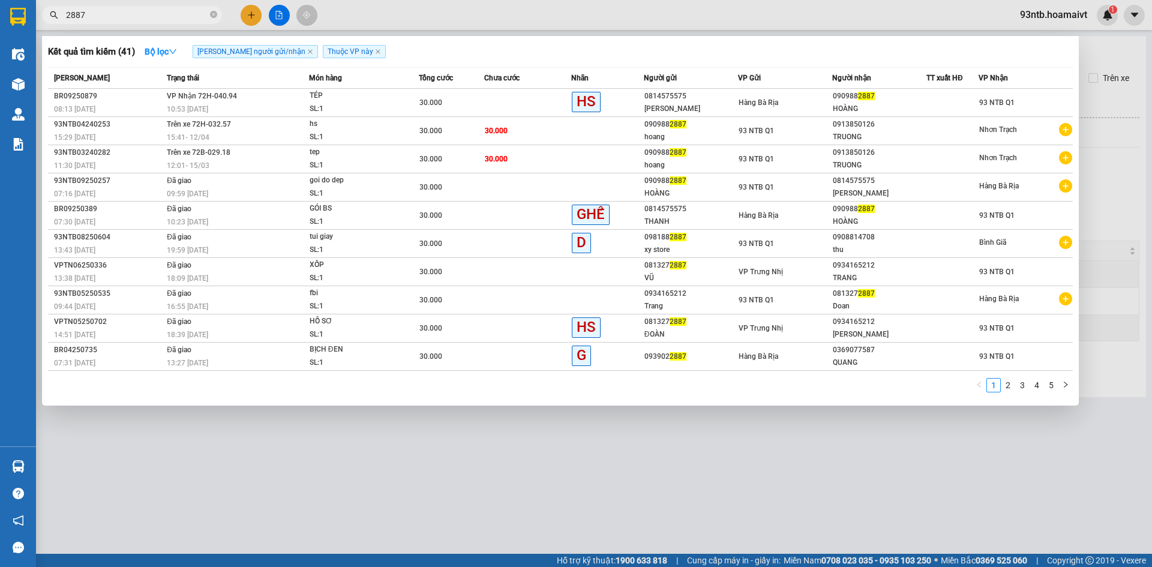
click at [178, 18] on input "2887" at bounding box center [137, 14] width 142 height 13
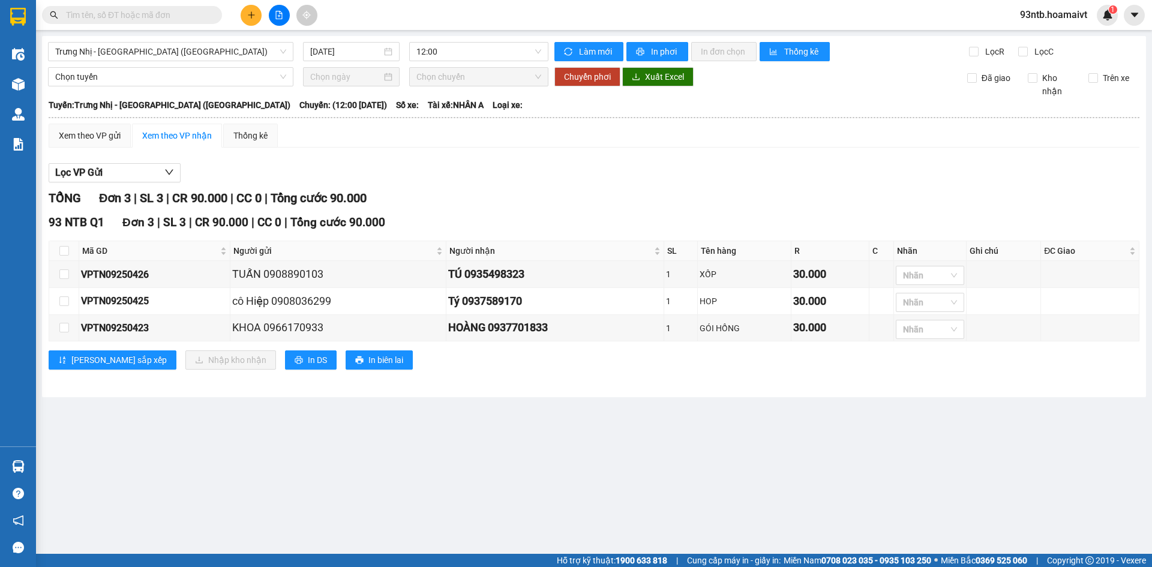
click at [174, 16] on input "text" at bounding box center [137, 14] width 142 height 13
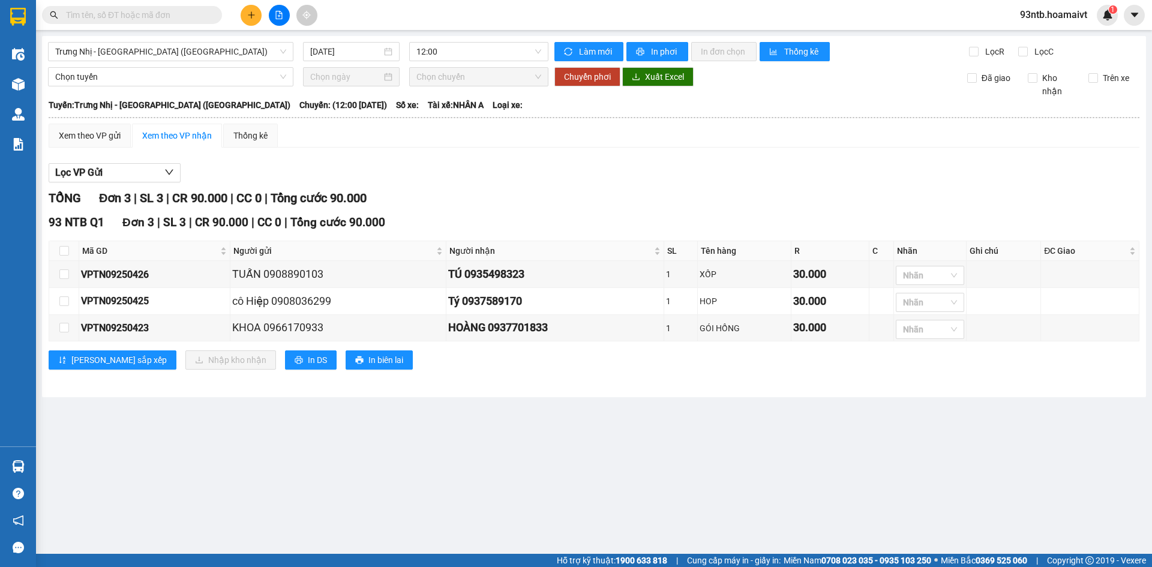
click at [174, 16] on input "text" at bounding box center [137, 14] width 142 height 13
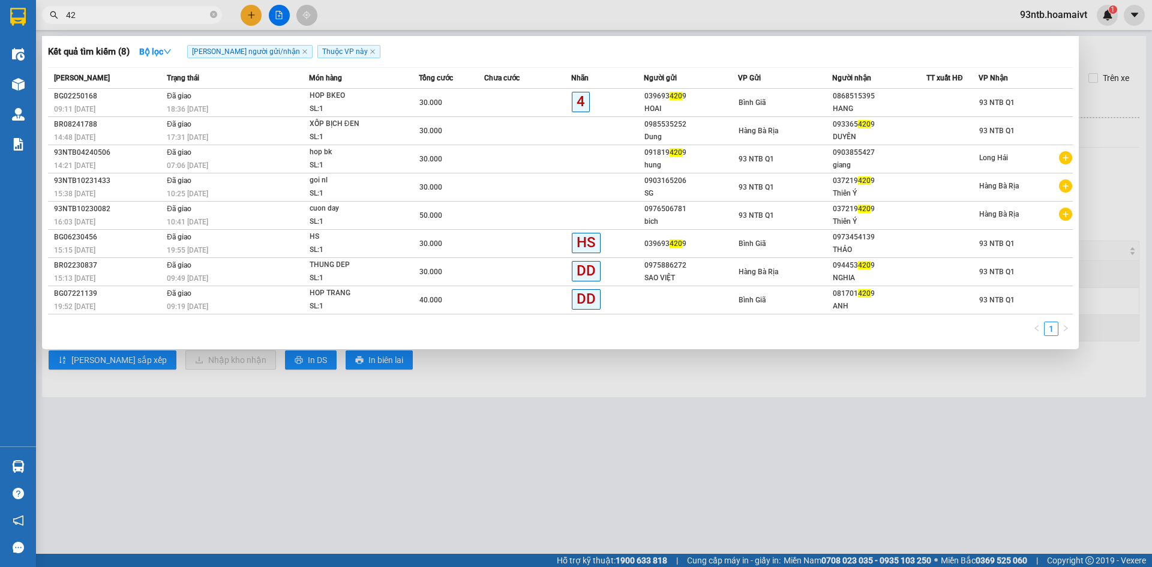
type input "4"
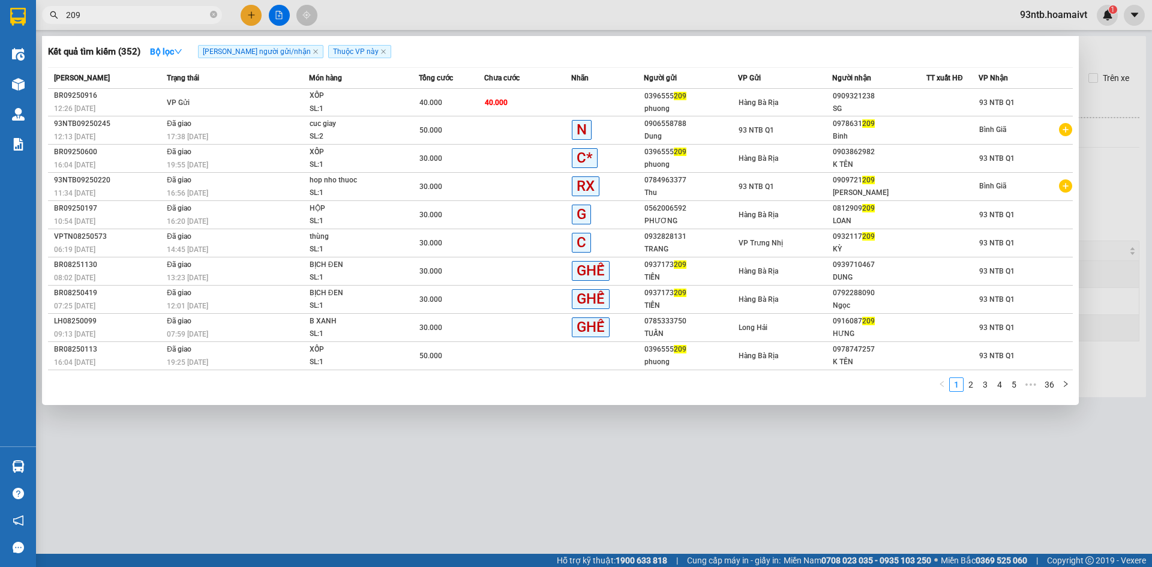
click at [196, 16] on input "209" at bounding box center [137, 14] width 142 height 13
type input "2"
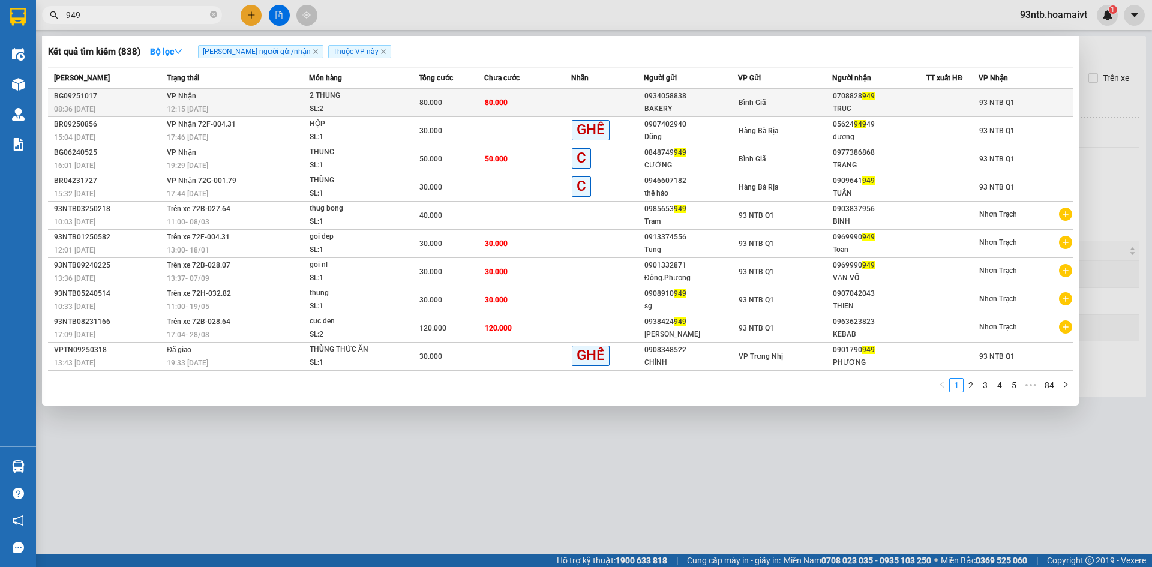
type input "949"
click at [708, 106] on div "BAKERY" at bounding box center [691, 109] width 93 height 13
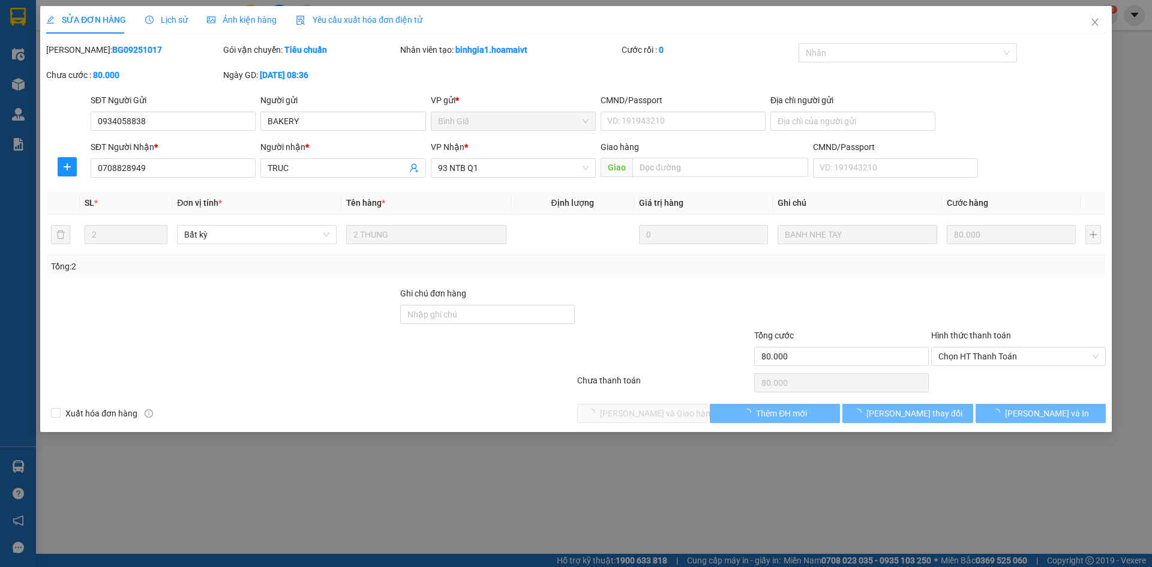
type input "0934058838"
type input "BAKERY"
type input "0708828949"
type input "TRUC"
type input "80.000"
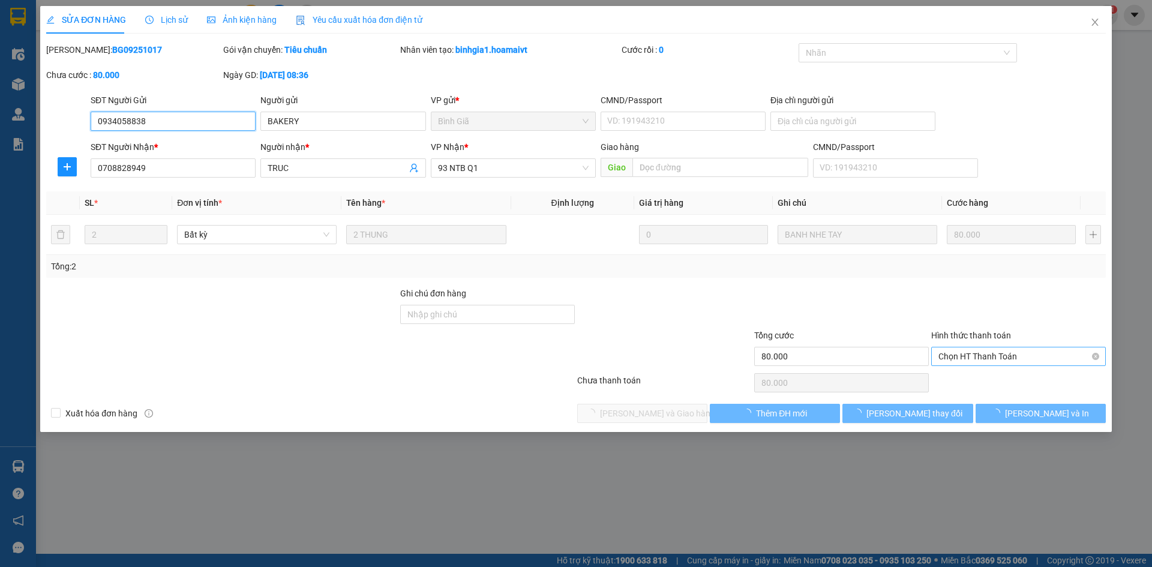
click at [993, 356] on span "Chọn HT Thanh Toán" at bounding box center [1019, 356] width 160 height 18
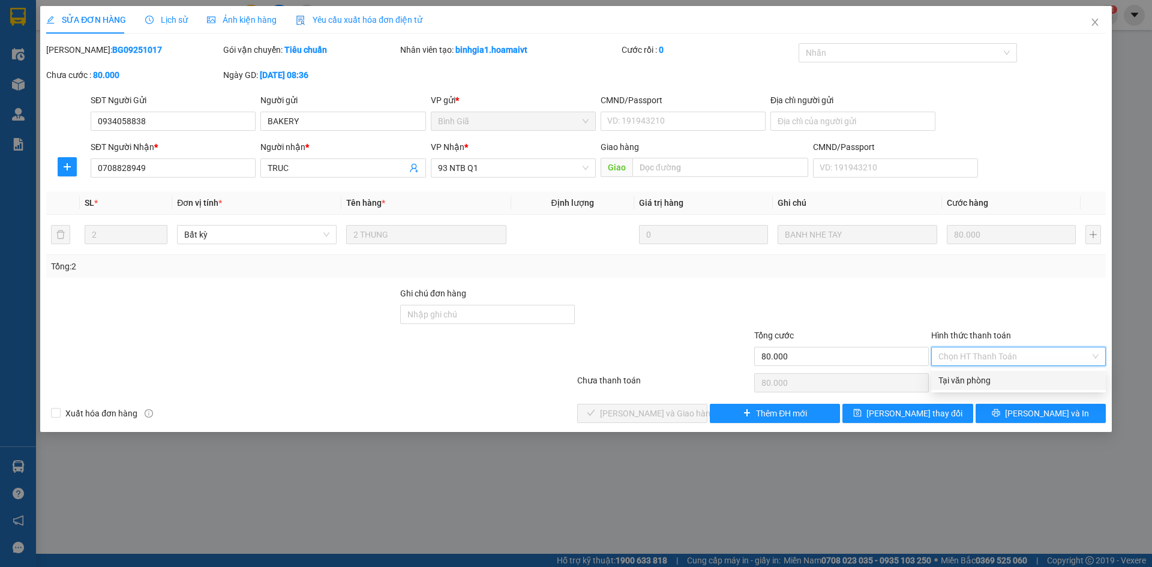
click at [987, 378] on div "Tại văn phòng" at bounding box center [1019, 380] width 160 height 13
type input "0"
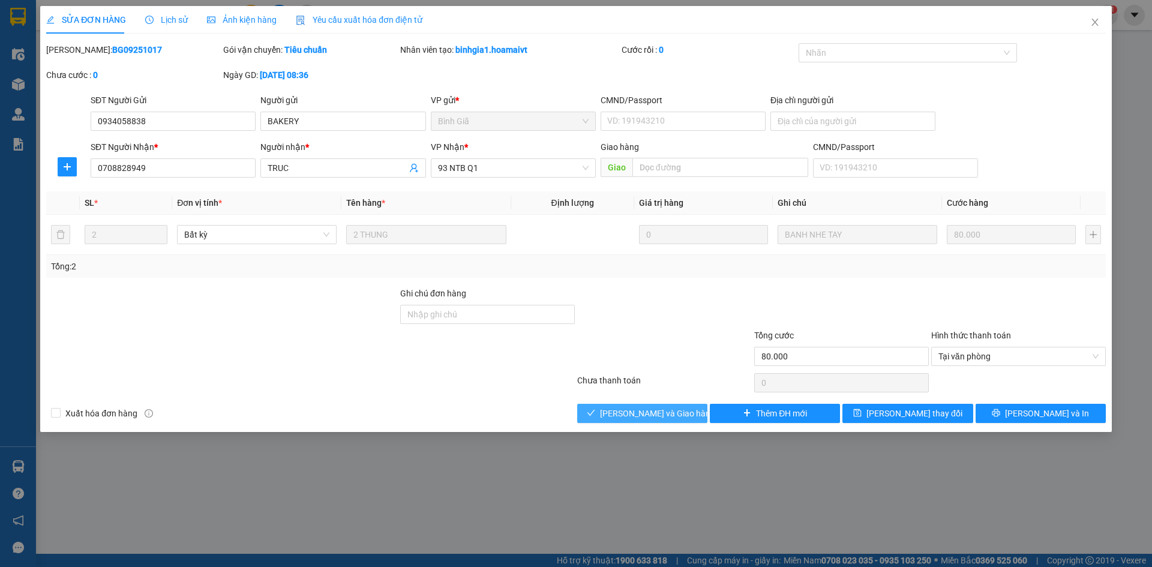
click at [645, 409] on span "[PERSON_NAME] và [PERSON_NAME] hàng" at bounding box center [657, 413] width 115 height 13
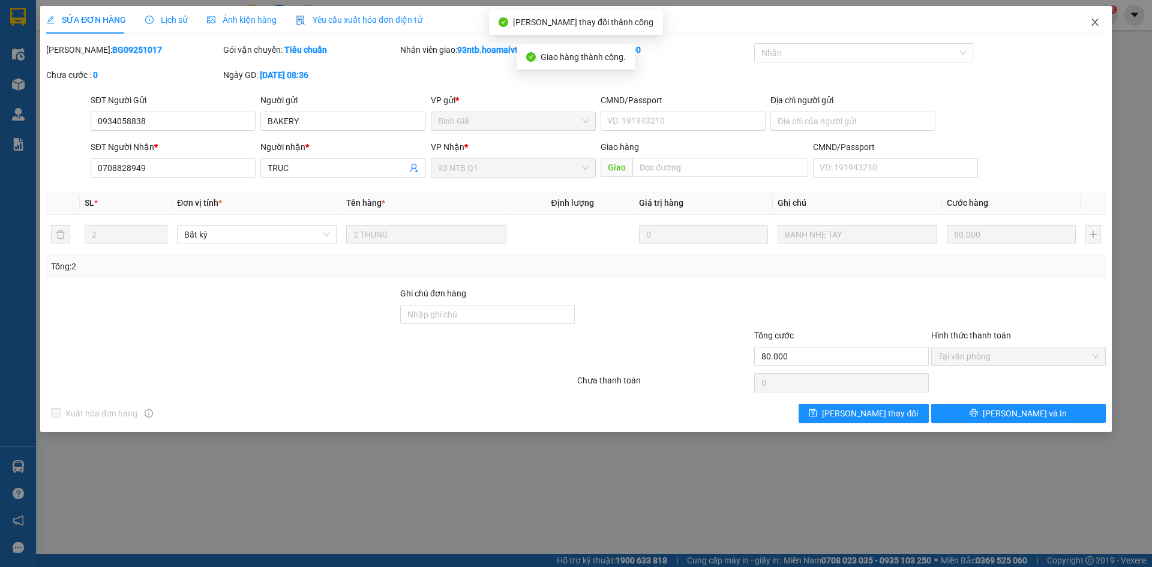
click at [1093, 21] on icon "close" at bounding box center [1096, 22] width 10 height 10
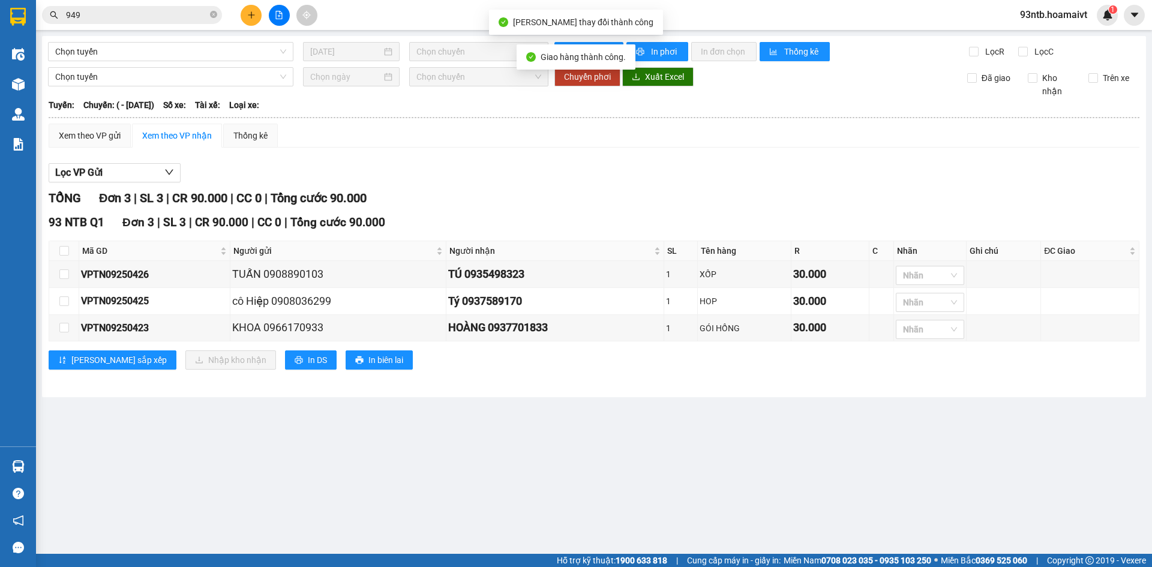
click at [165, 15] on input "949" at bounding box center [137, 14] width 142 height 13
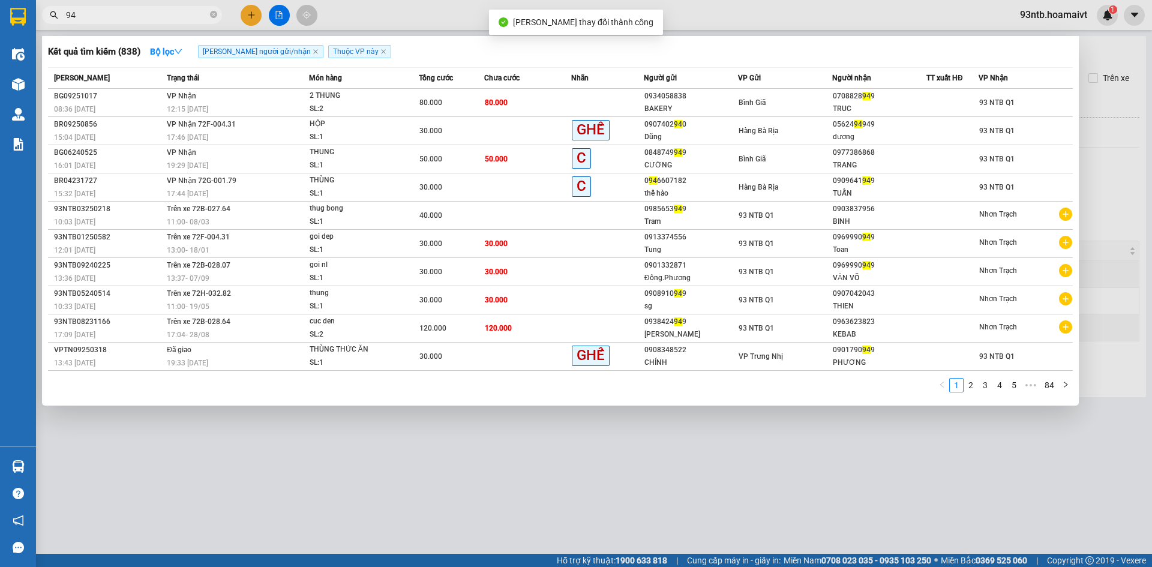
type input "9"
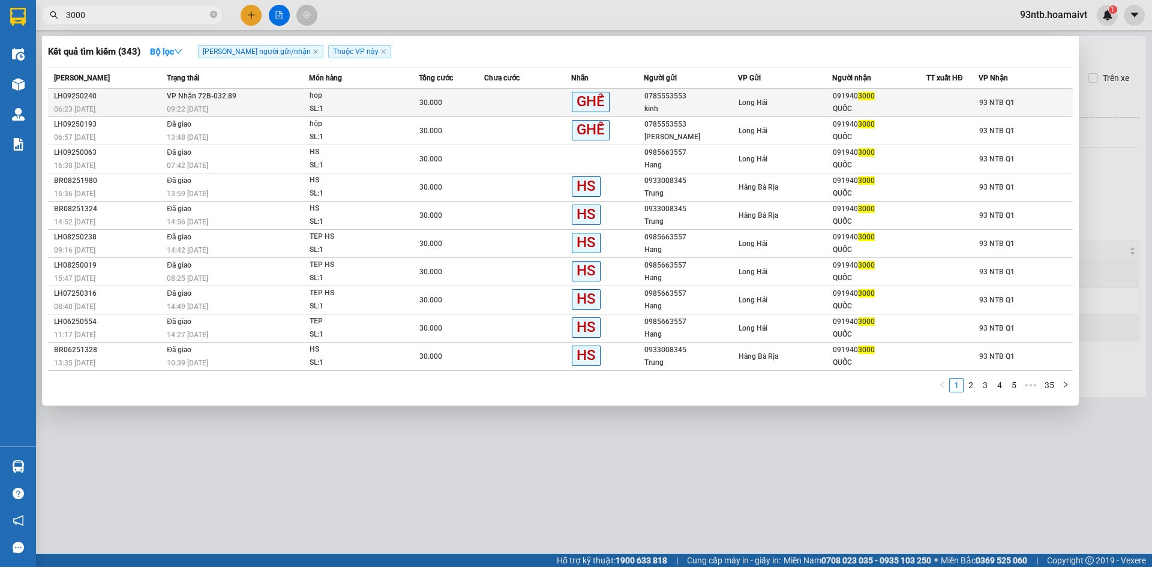
type input "3000"
click at [793, 104] on div "Long Hải" at bounding box center [785, 102] width 93 height 13
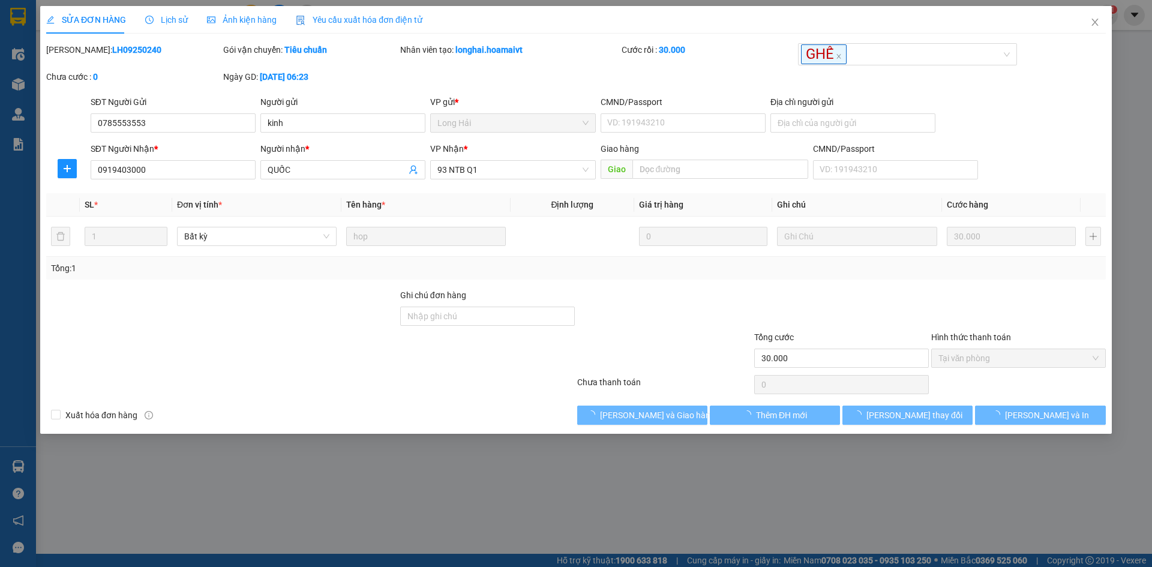
type input "0785553553"
type input "kinh"
type input "0919403000"
type input "QUỐC"
type input "30.000"
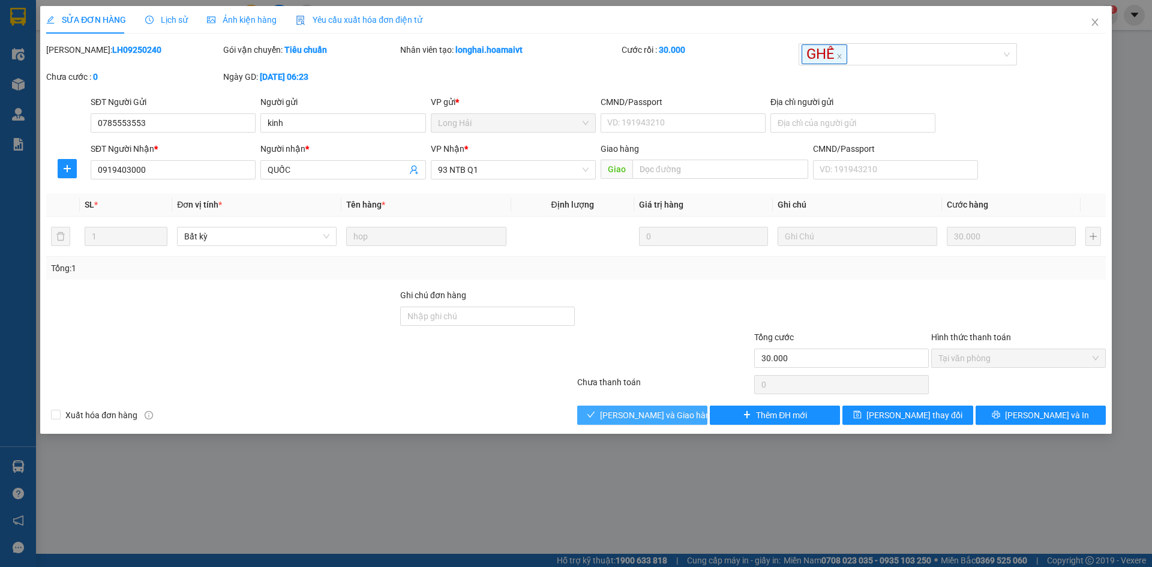
click at [669, 420] on span "[PERSON_NAME] và [PERSON_NAME] hàng" at bounding box center [657, 415] width 115 height 13
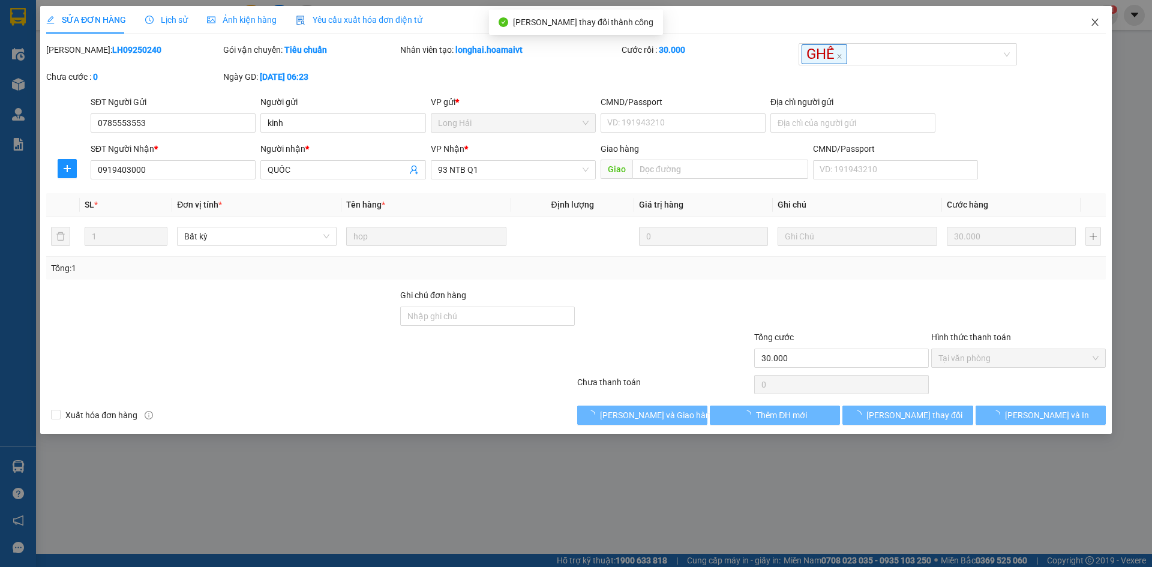
click at [1090, 25] on span "Close" at bounding box center [1096, 23] width 34 height 34
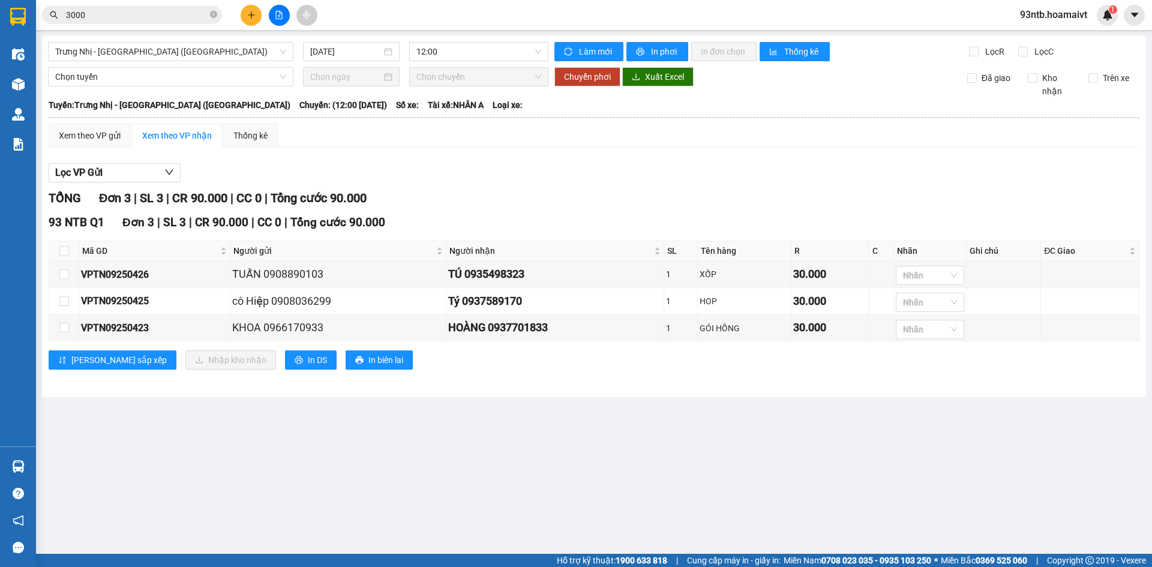
click at [180, 21] on input "3000" at bounding box center [137, 14] width 142 height 13
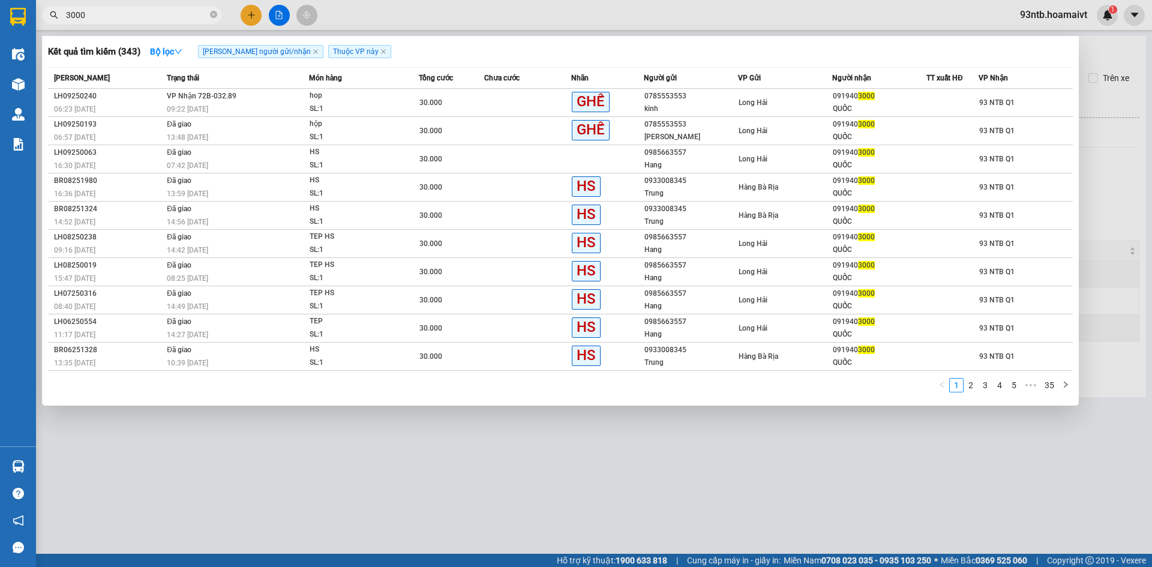
click at [176, 20] on input "3000" at bounding box center [137, 14] width 142 height 13
type input "3"
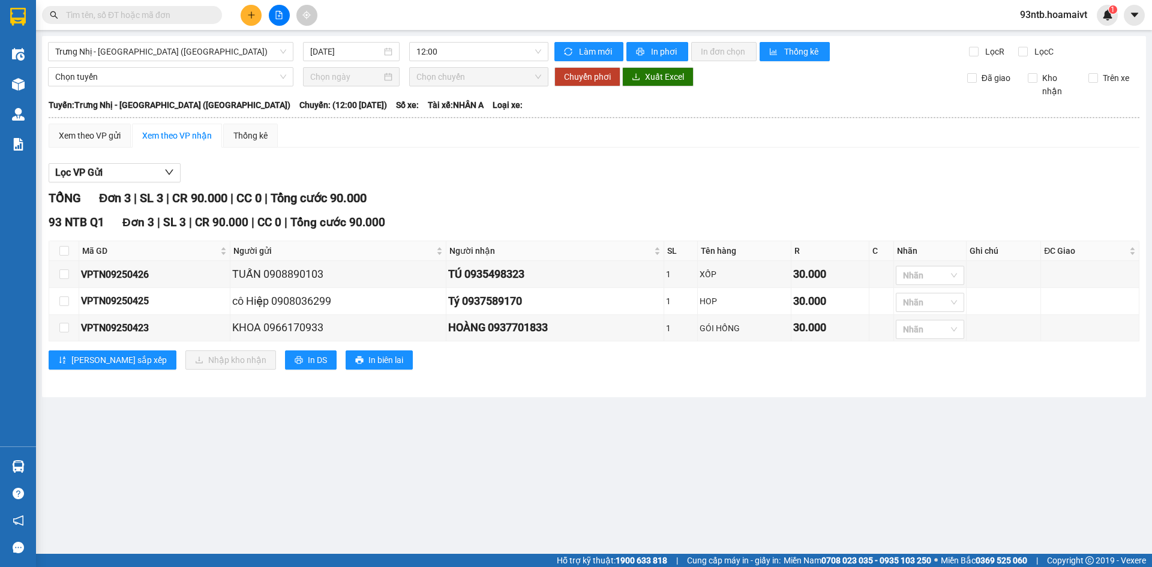
click at [178, 17] on input "text" at bounding box center [137, 14] width 142 height 13
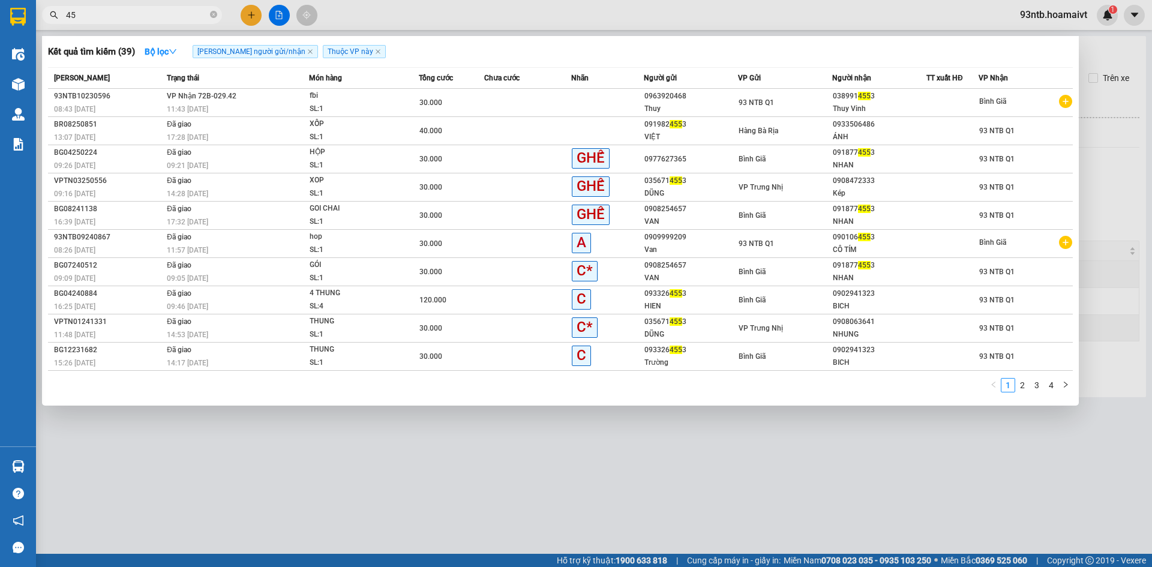
type input "4"
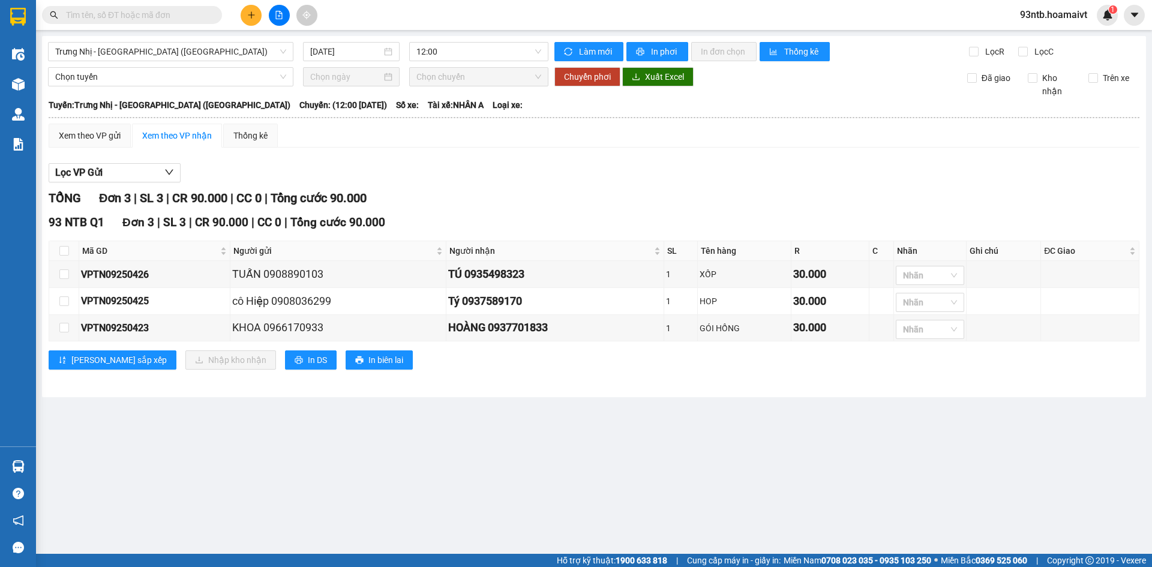
click at [122, 14] on input "text" at bounding box center [137, 14] width 142 height 13
click at [123, 14] on input "text" at bounding box center [137, 14] width 142 height 13
click at [124, 14] on input "text" at bounding box center [137, 14] width 142 height 13
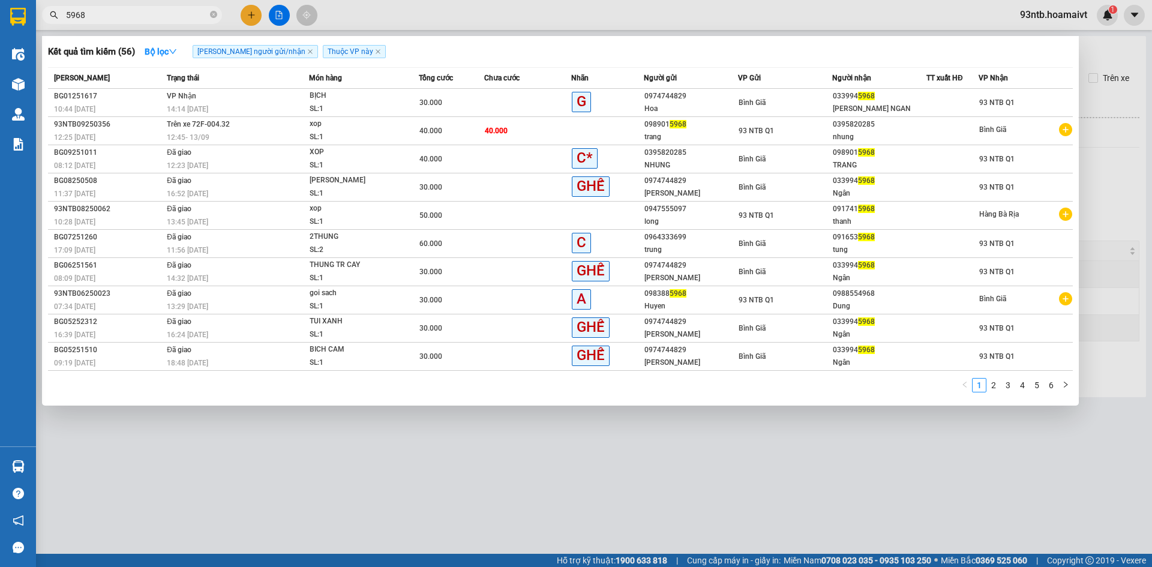
type input "5968"
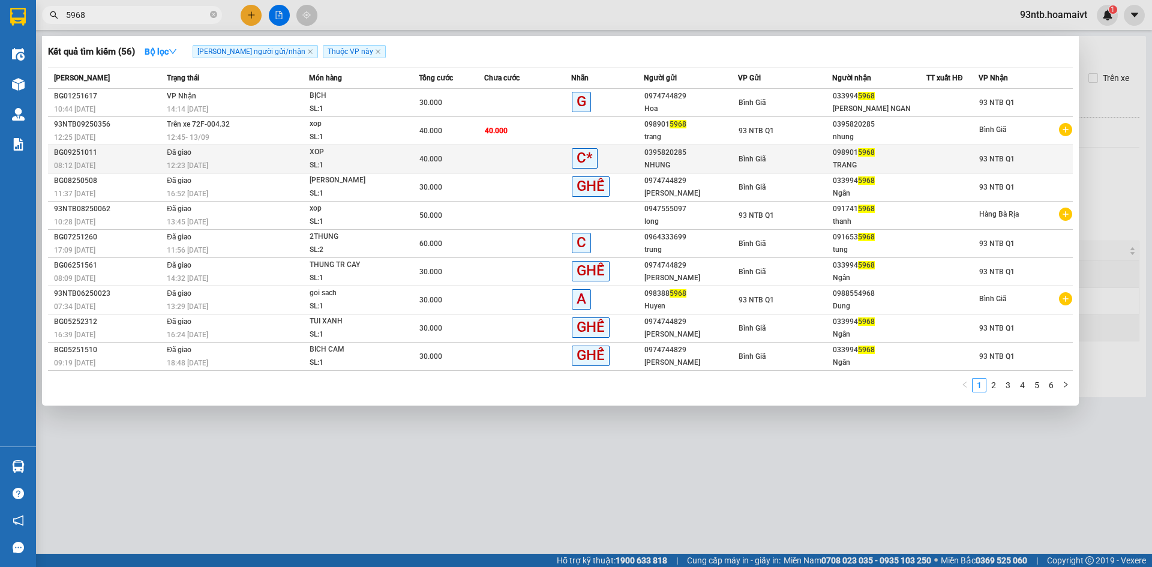
click at [936, 165] on div at bounding box center [952, 159] width 51 height 13
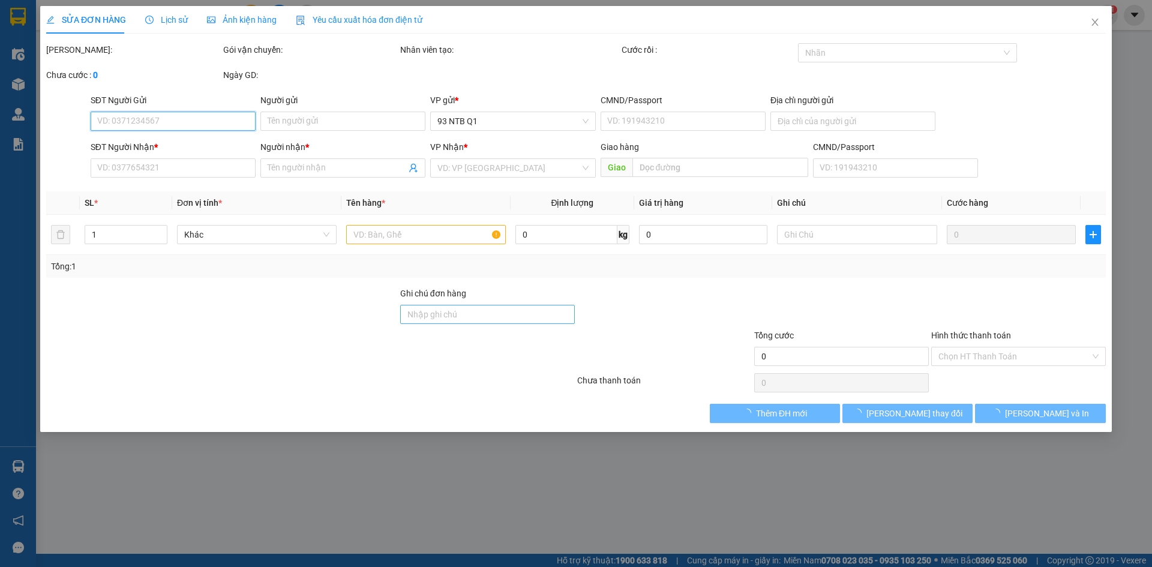
type input "0395820285"
type input "NHUNG"
type input "0989015968"
type input "TRANG"
type input "ve VT"
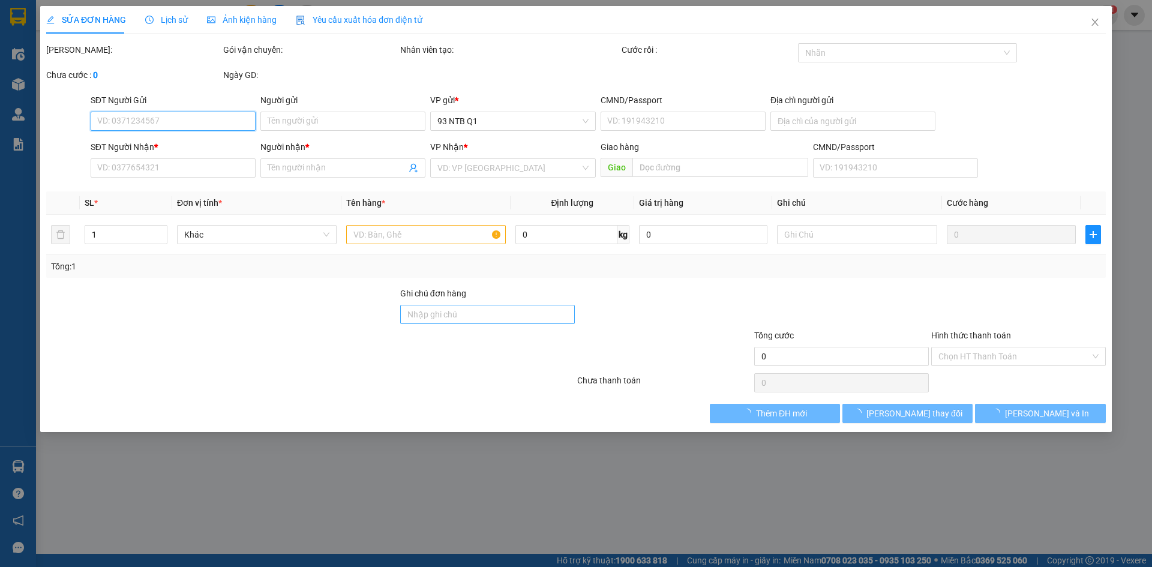
type input "40.000"
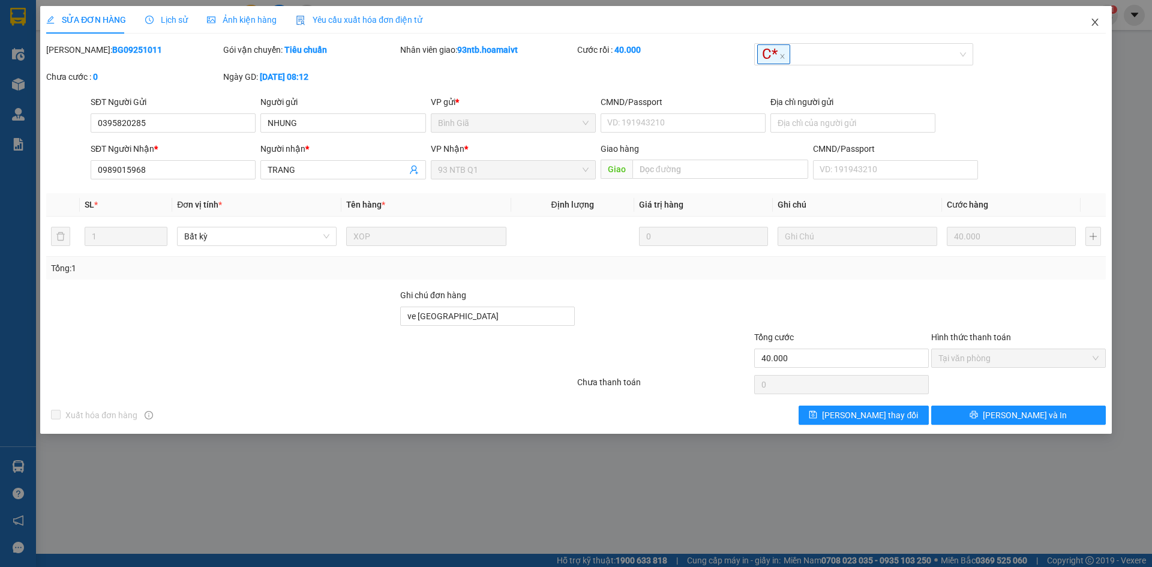
click at [1098, 22] on icon "close" at bounding box center [1096, 22] width 10 height 10
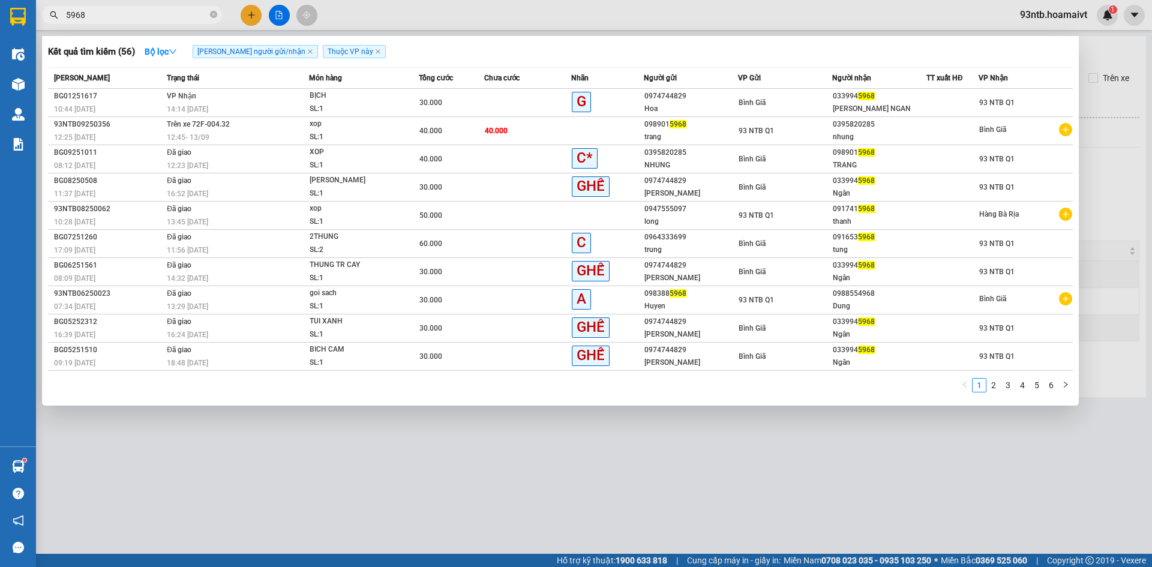
click at [97, 22] on span "5968" at bounding box center [132, 15] width 180 height 18
click at [100, 17] on input "5968" at bounding box center [137, 14] width 142 height 13
type input "5"
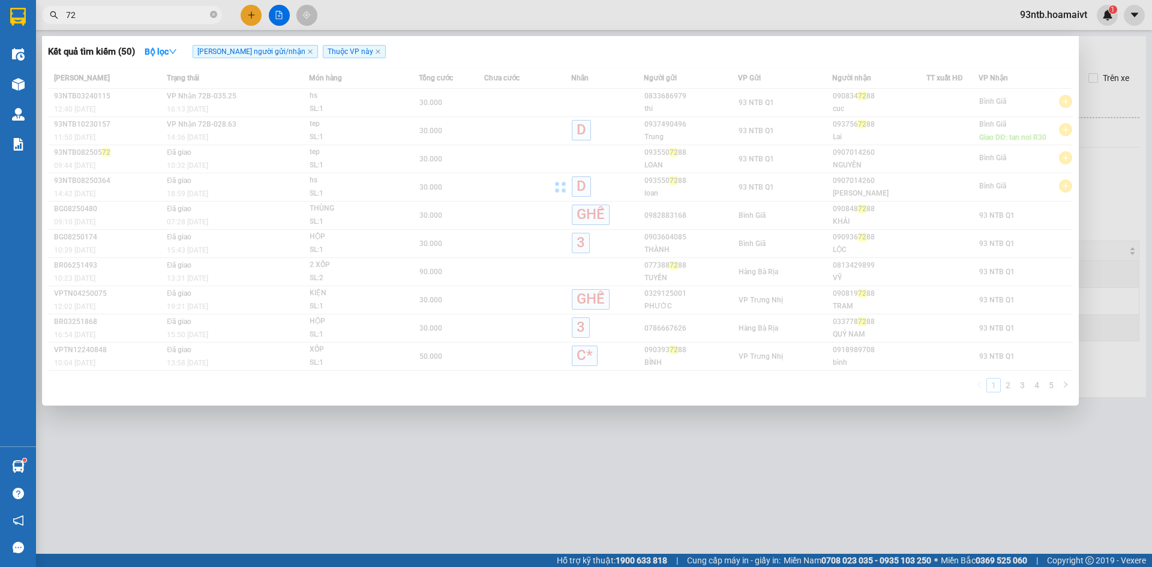
type input "7"
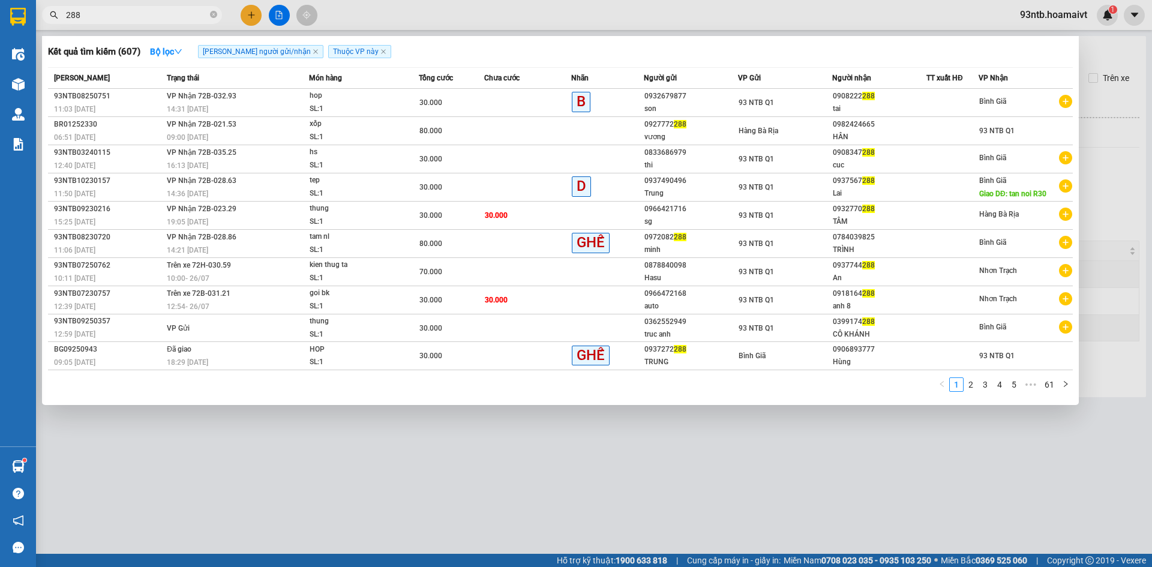
click at [169, 10] on input "288" at bounding box center [137, 14] width 142 height 13
click at [169, 20] on input "288" at bounding box center [137, 14] width 142 height 13
click at [170, 13] on input "288" at bounding box center [137, 14] width 142 height 13
type input "28"
click at [170, 13] on input "28" at bounding box center [137, 14] width 142 height 13
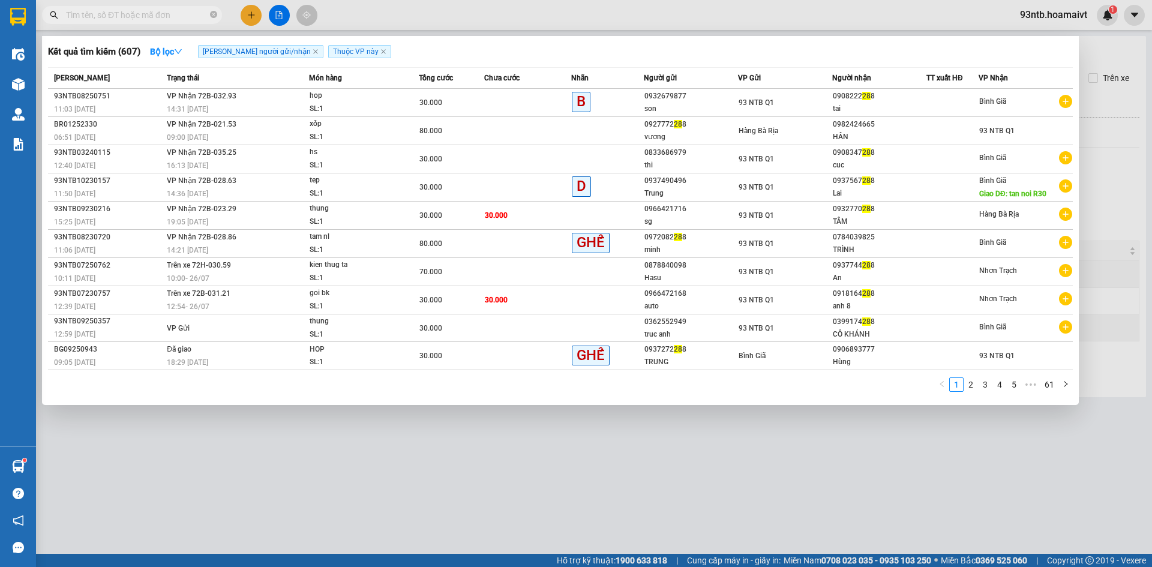
click at [170, 13] on input "text" at bounding box center [137, 14] width 142 height 13
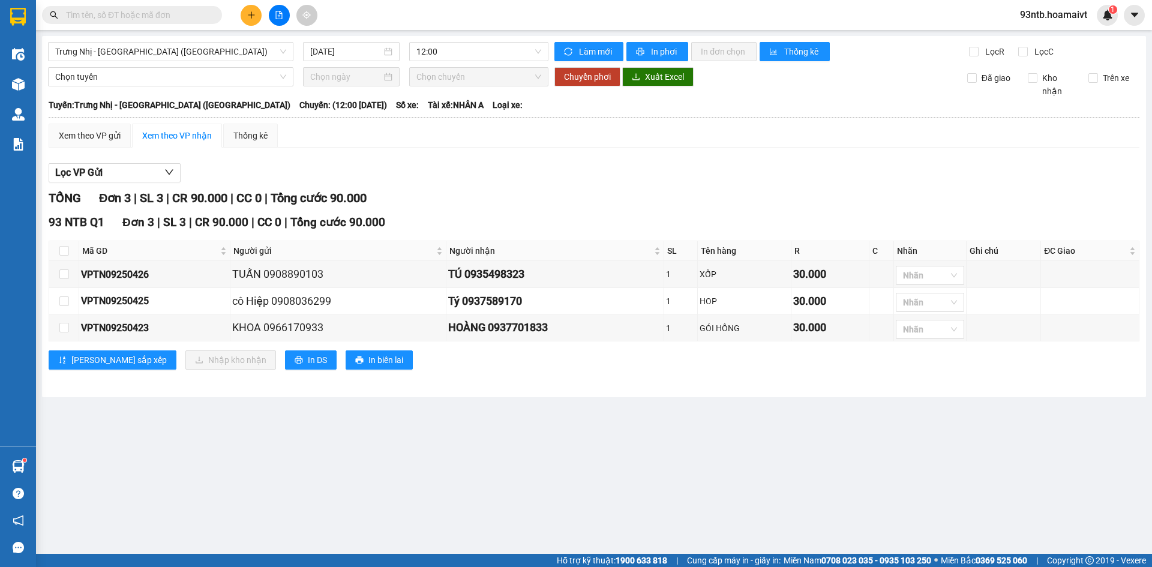
click at [176, 13] on input "text" at bounding box center [137, 14] width 142 height 13
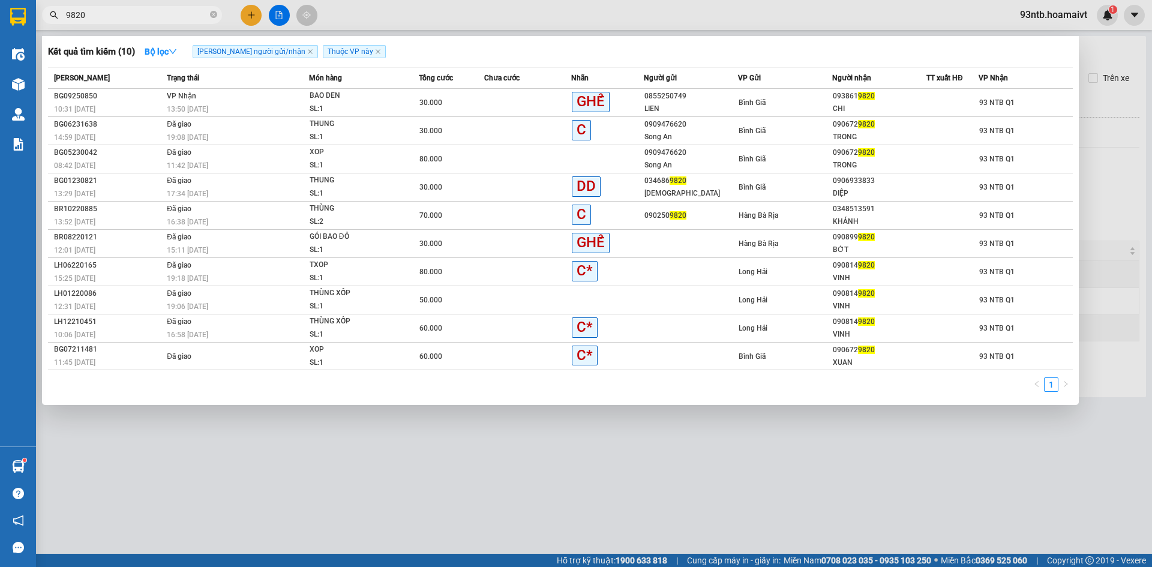
type input "9820"
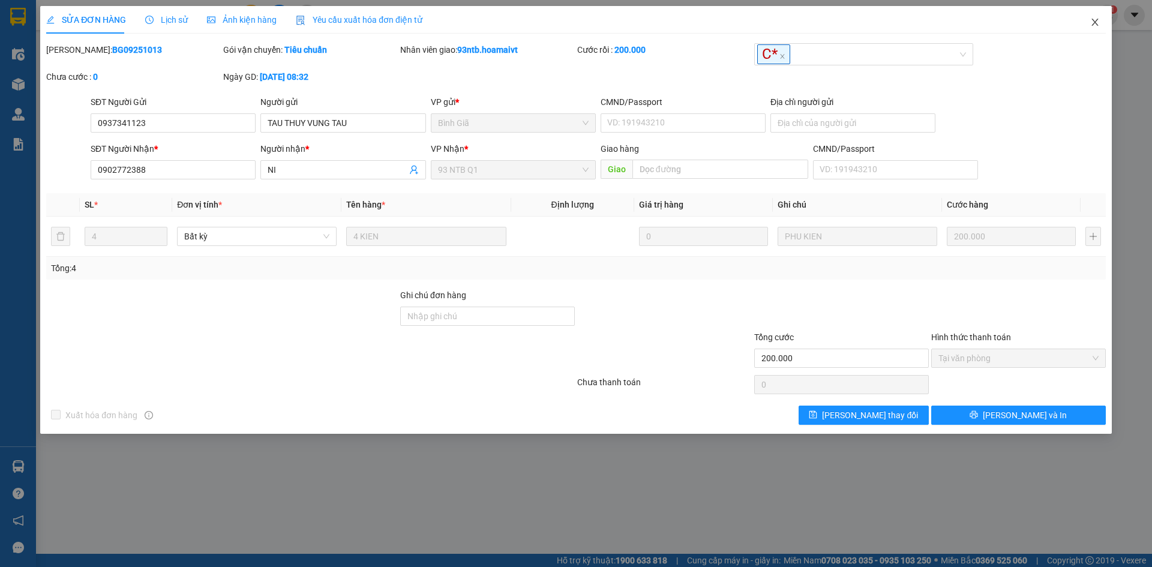
click at [1100, 16] on span "Close" at bounding box center [1096, 23] width 34 height 34
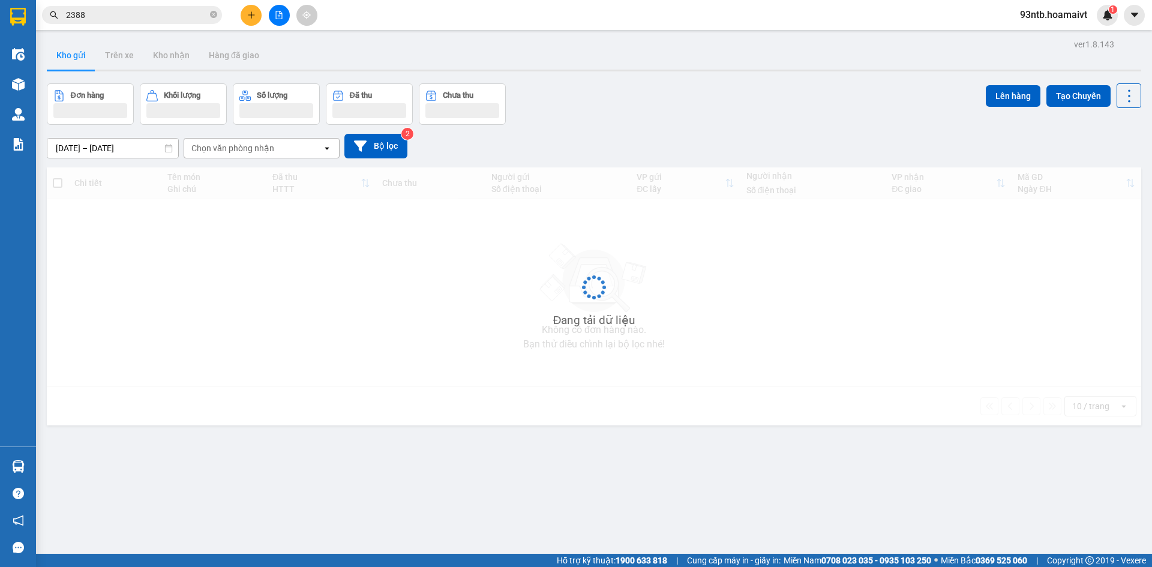
click at [176, 14] on input "2388" at bounding box center [137, 14] width 142 height 13
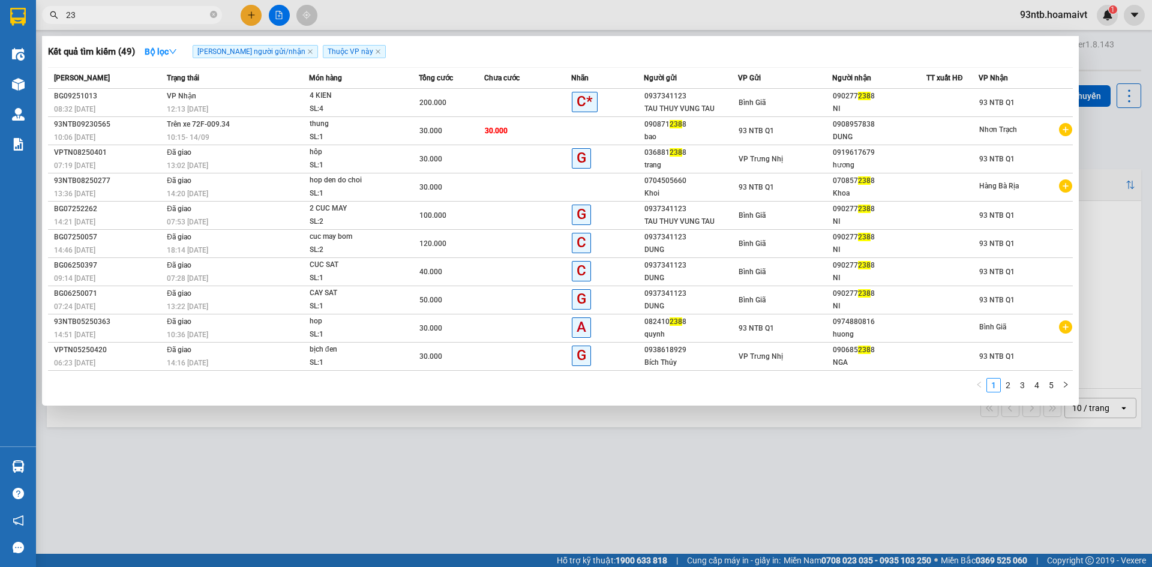
type input "2"
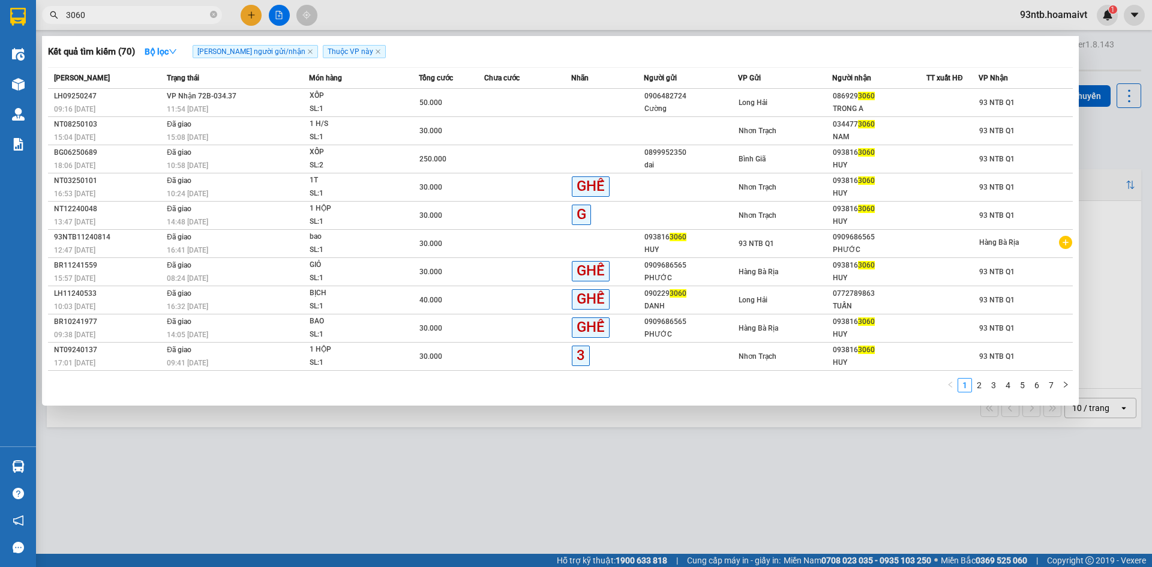
type input "3060"
click at [745, 98] on span "Long Hải" at bounding box center [753, 102] width 29 height 8
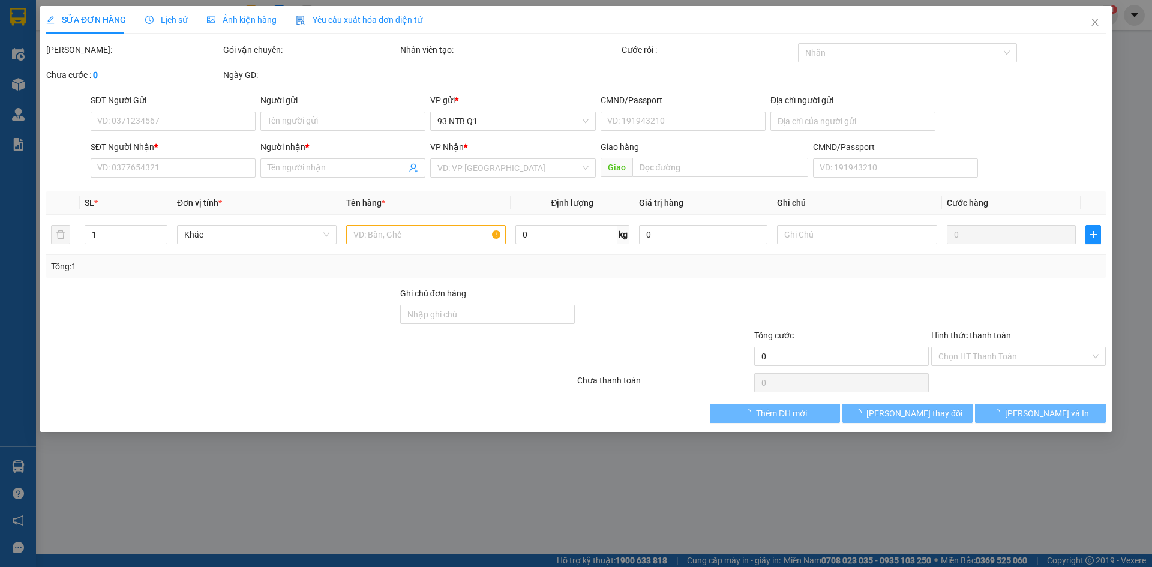
type input "0906482724"
type input "Cường"
type input "048062000014"
type input "0869293060"
type input "TRONG A"
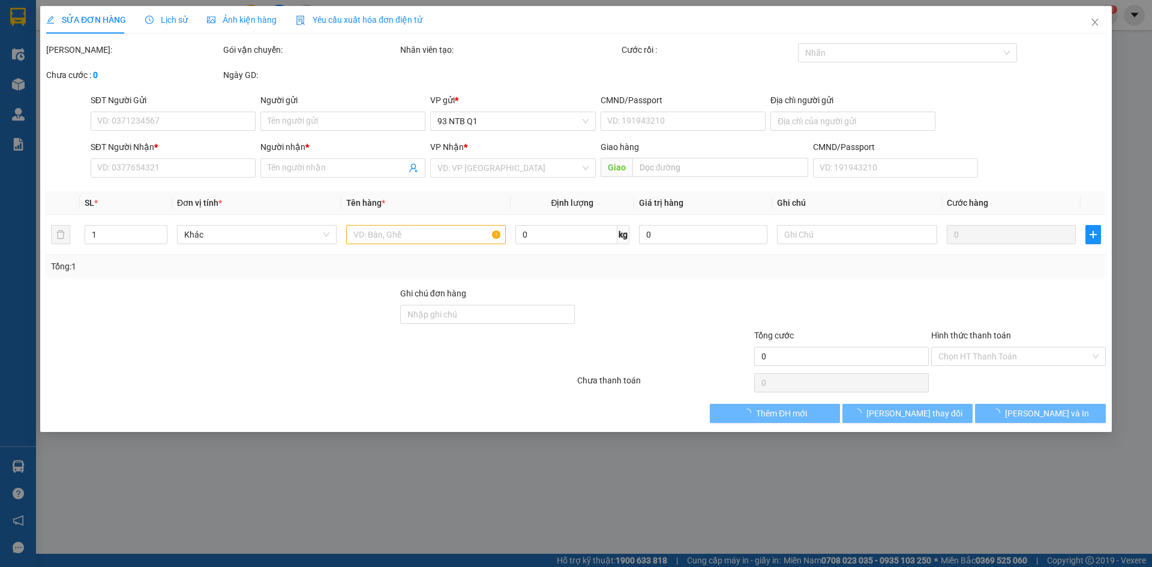
type input "50.000"
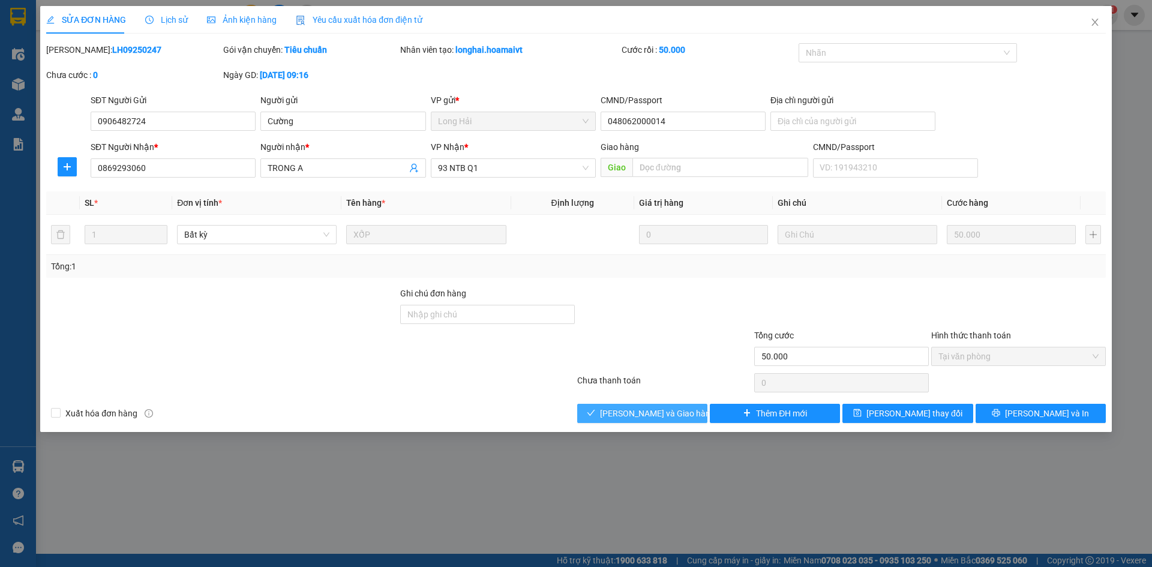
click at [654, 405] on button "[PERSON_NAME] và [PERSON_NAME] hàng" at bounding box center [642, 413] width 130 height 19
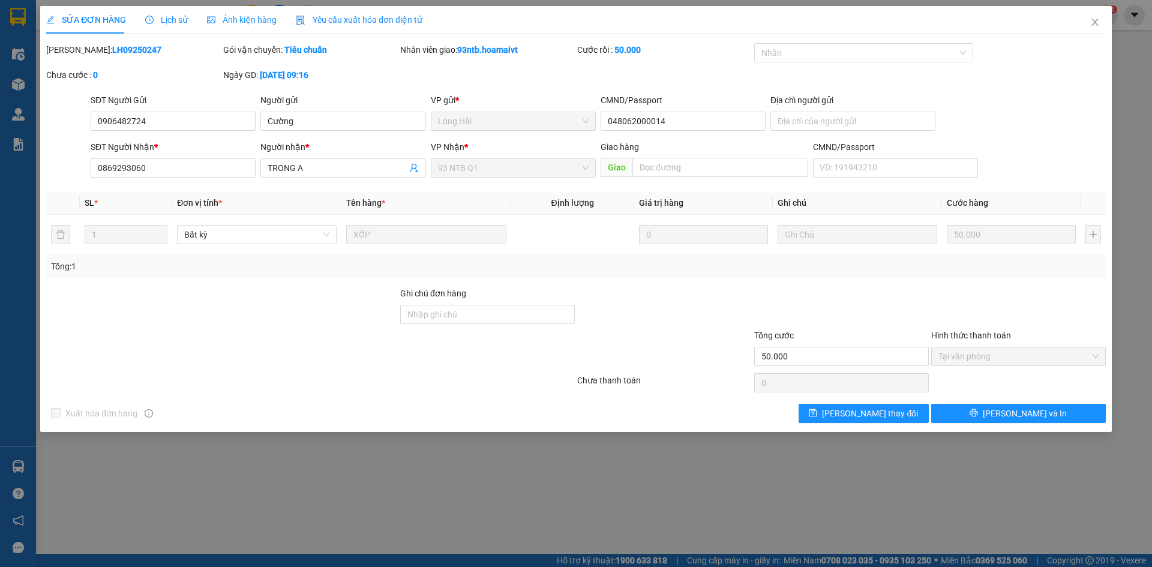
click at [174, 23] on span "Lịch sử" at bounding box center [166, 20] width 43 height 10
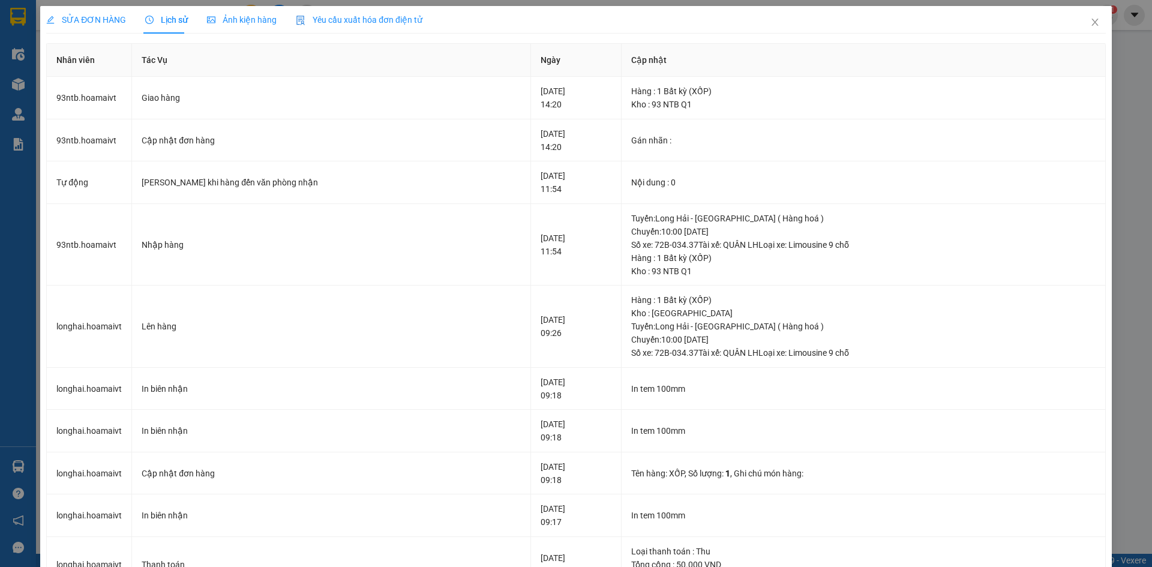
click at [104, 23] on span "SỬA ĐƠN HÀNG" at bounding box center [86, 20] width 80 height 10
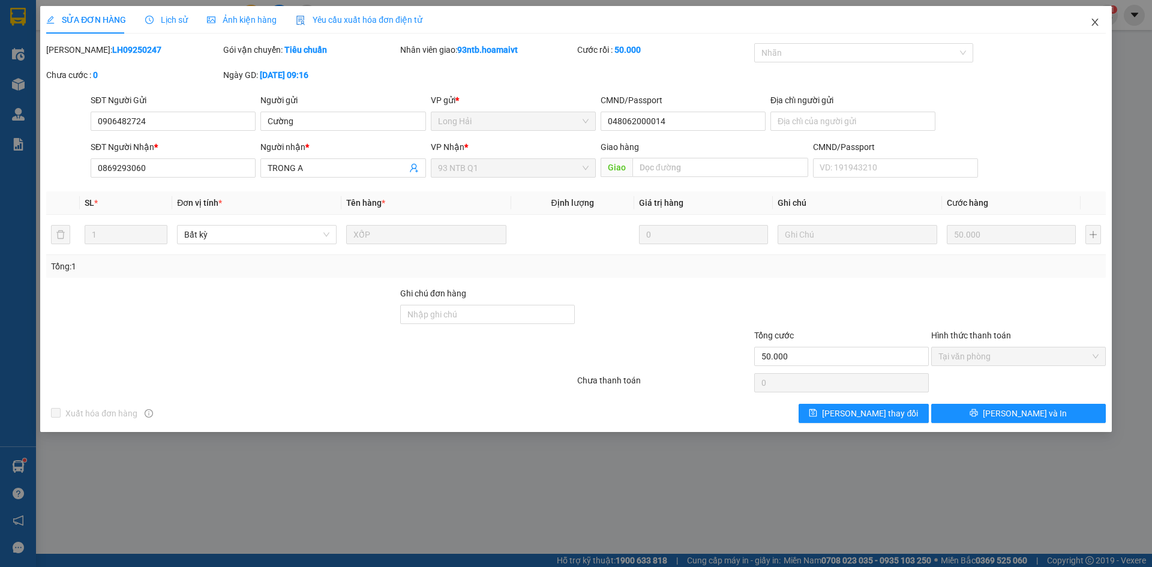
click at [1097, 19] on icon "close" at bounding box center [1096, 22] width 10 height 10
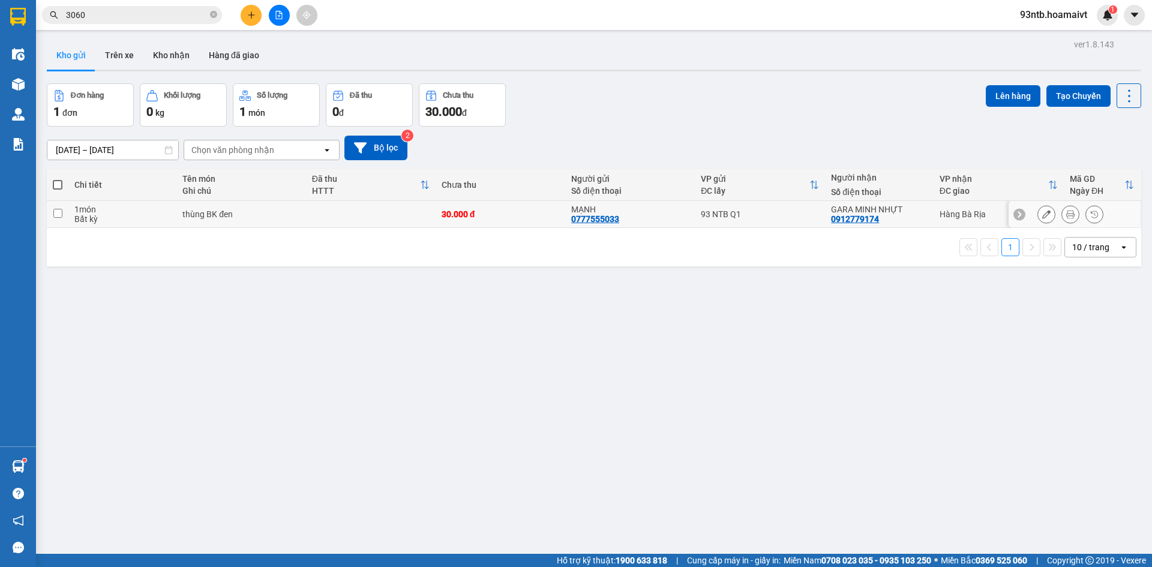
click at [978, 211] on div "Hàng Bà Rịa" at bounding box center [999, 214] width 118 height 10
checkbox input "true"
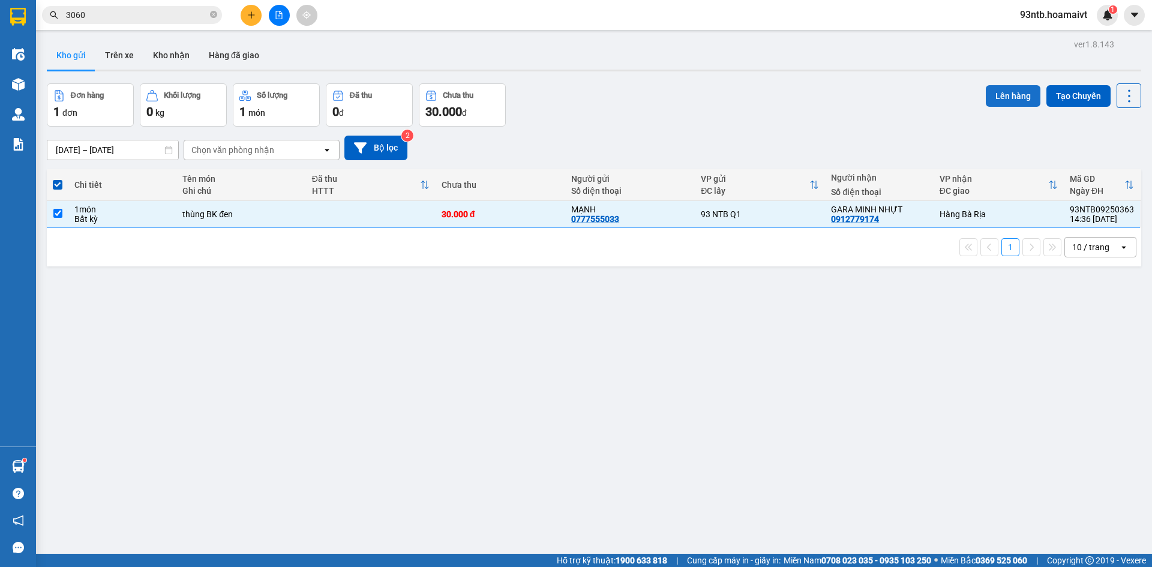
click at [1013, 88] on button "Lên hàng" at bounding box center [1013, 96] width 55 height 22
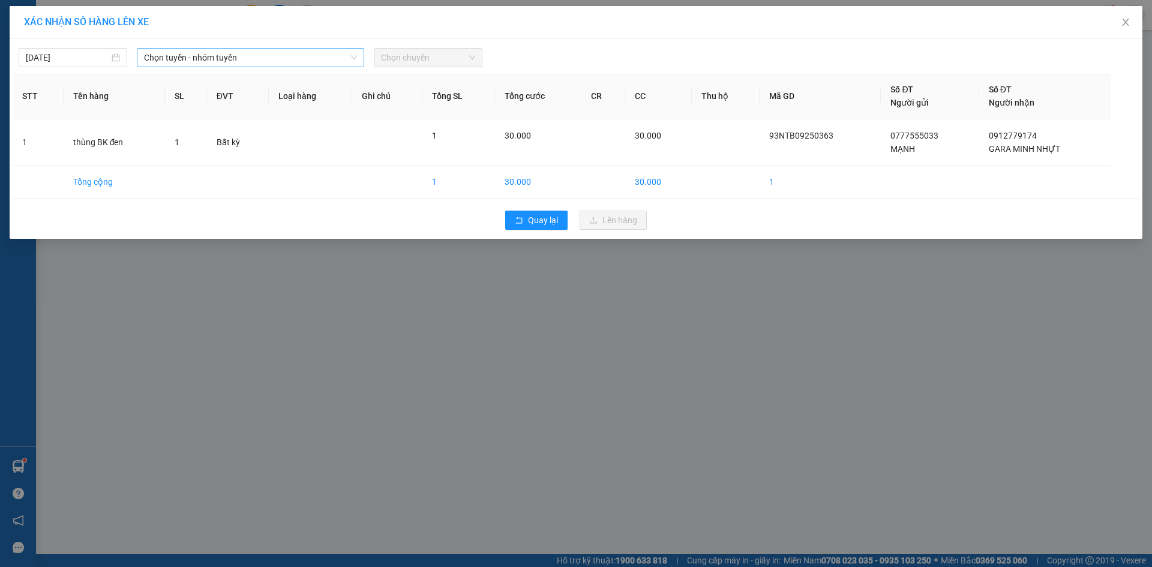
click at [218, 67] on div "Chọn tuyến - nhóm tuyến" at bounding box center [250, 57] width 227 height 19
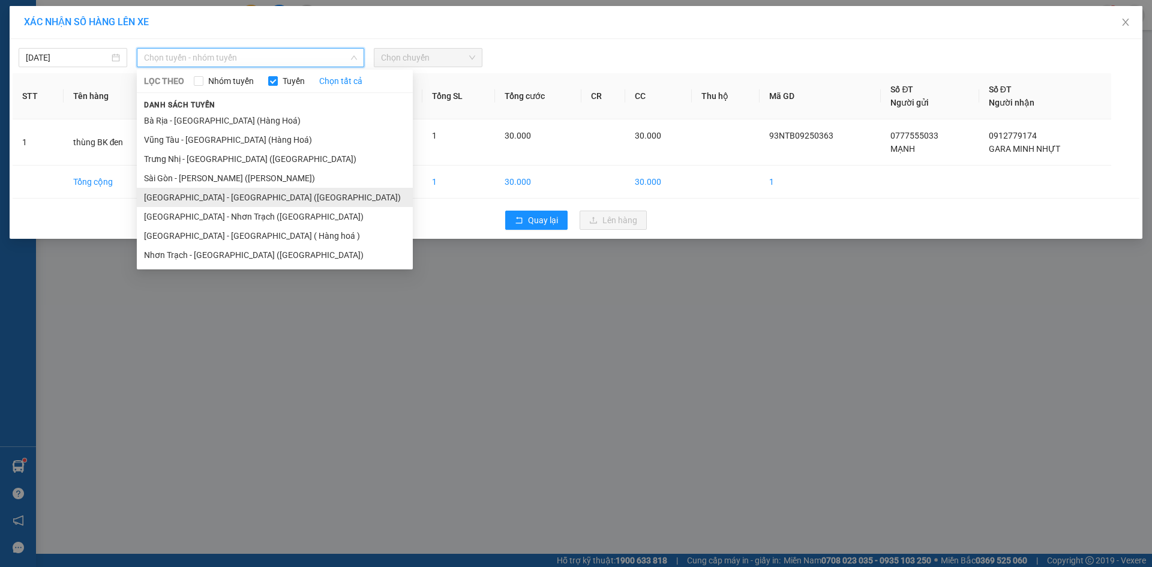
click at [221, 193] on li "Sài Gòn - Bà Rịa (Hàng Hoá)" at bounding box center [275, 197] width 276 height 19
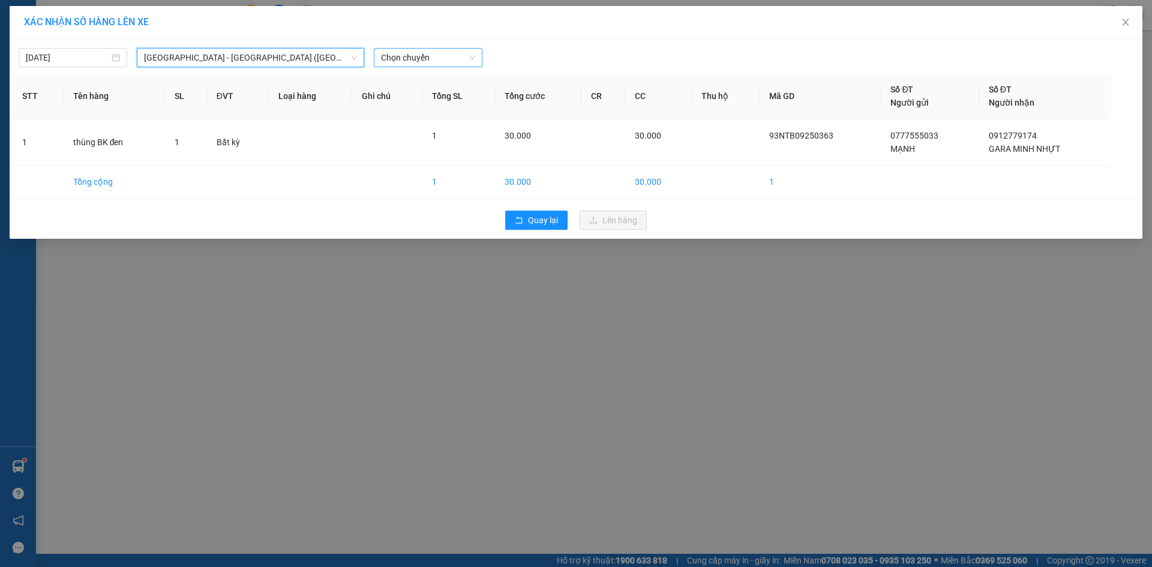
click at [448, 49] on span "Chọn chuyến" at bounding box center [428, 58] width 94 height 18
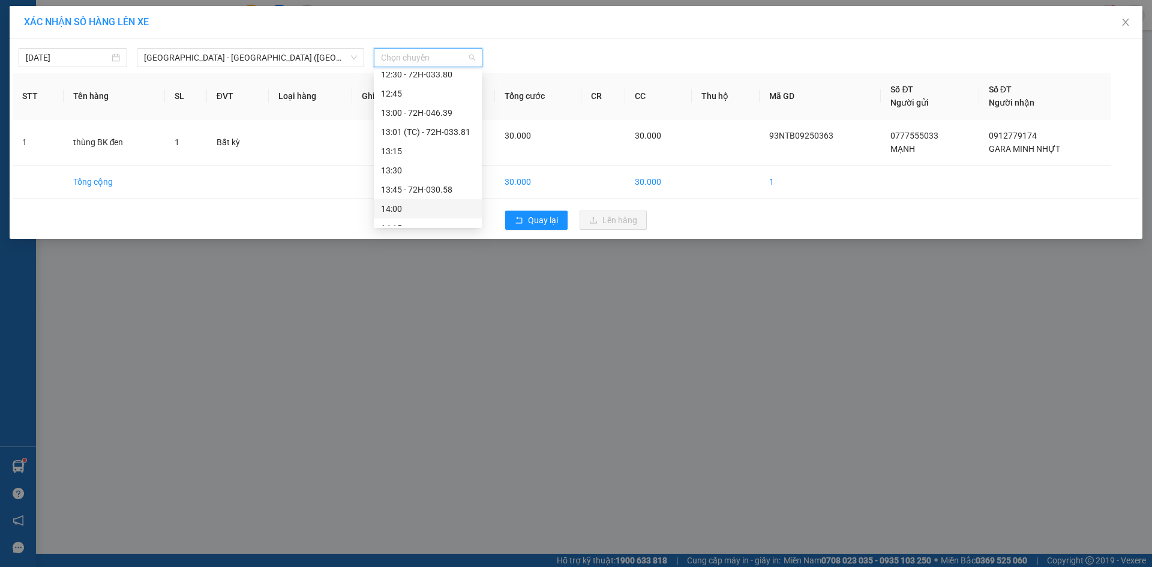
scroll to position [605, 0]
click at [436, 207] on div "14:45" at bounding box center [428, 206] width 94 height 13
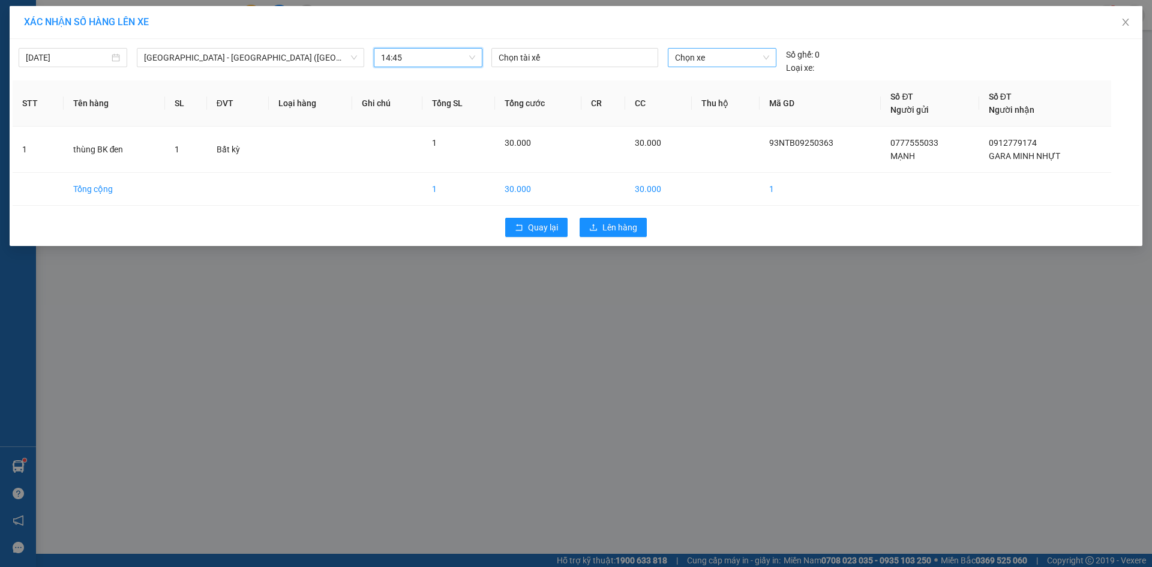
click at [717, 59] on span "Chọn xe" at bounding box center [722, 58] width 94 height 18
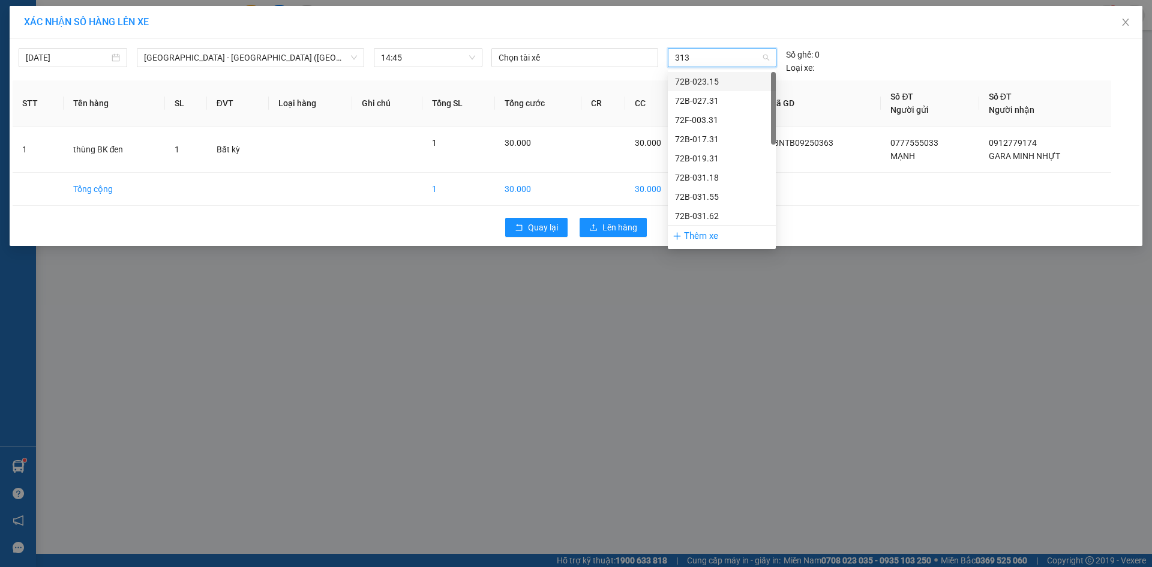
type input "3131"
click at [736, 77] on div "72B-031.31" at bounding box center [722, 81] width 94 height 13
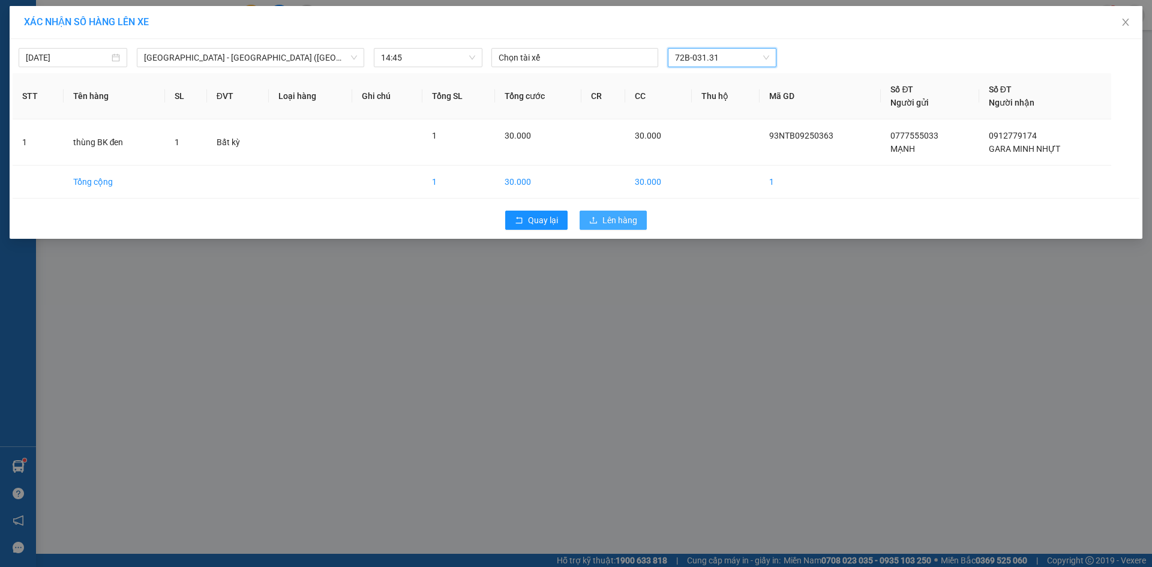
click at [621, 224] on span "Lên hàng" at bounding box center [620, 220] width 35 height 13
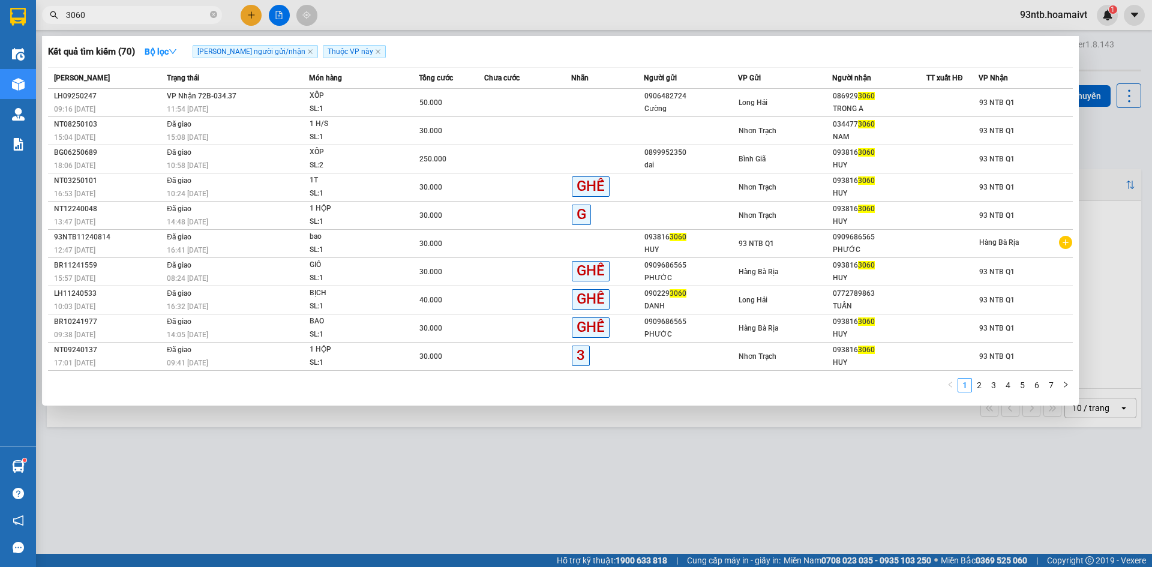
click at [136, 17] on input "3060" at bounding box center [137, 14] width 142 height 13
type input "3"
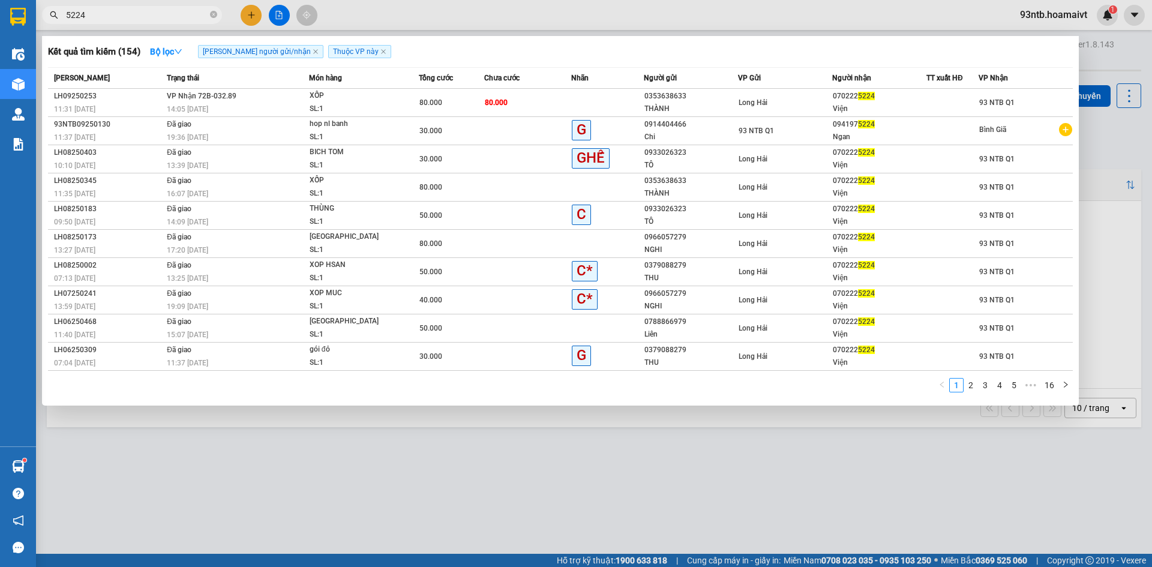
type input "5224"
click at [808, 106] on div "Long Hải" at bounding box center [785, 102] width 93 height 13
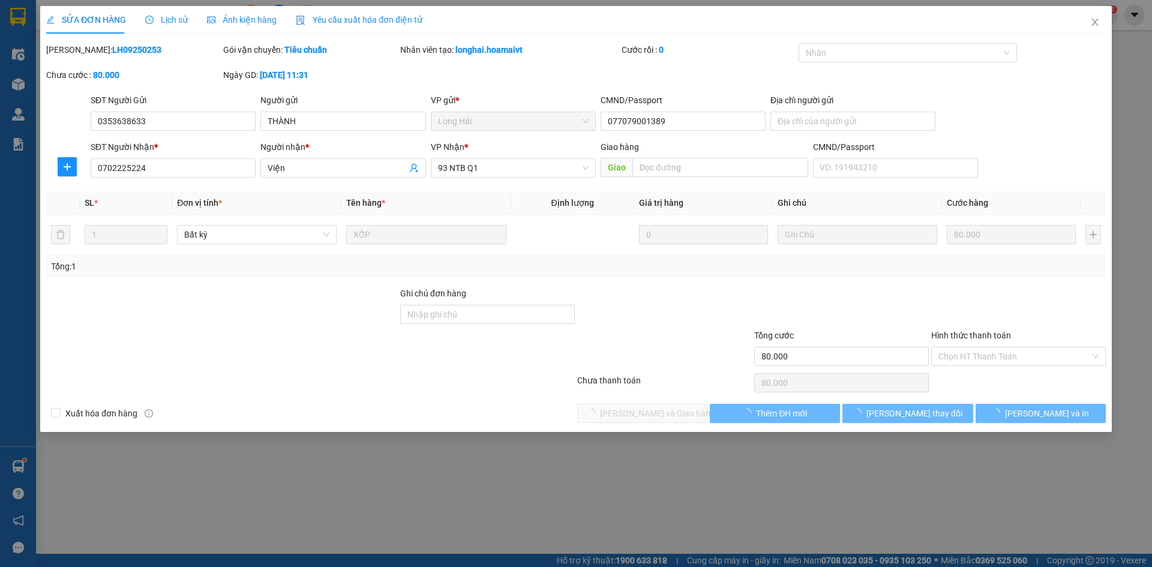
type input "0353638633"
type input "THÀNH"
type input "077079001389"
type input "0702225224"
type input "Viện"
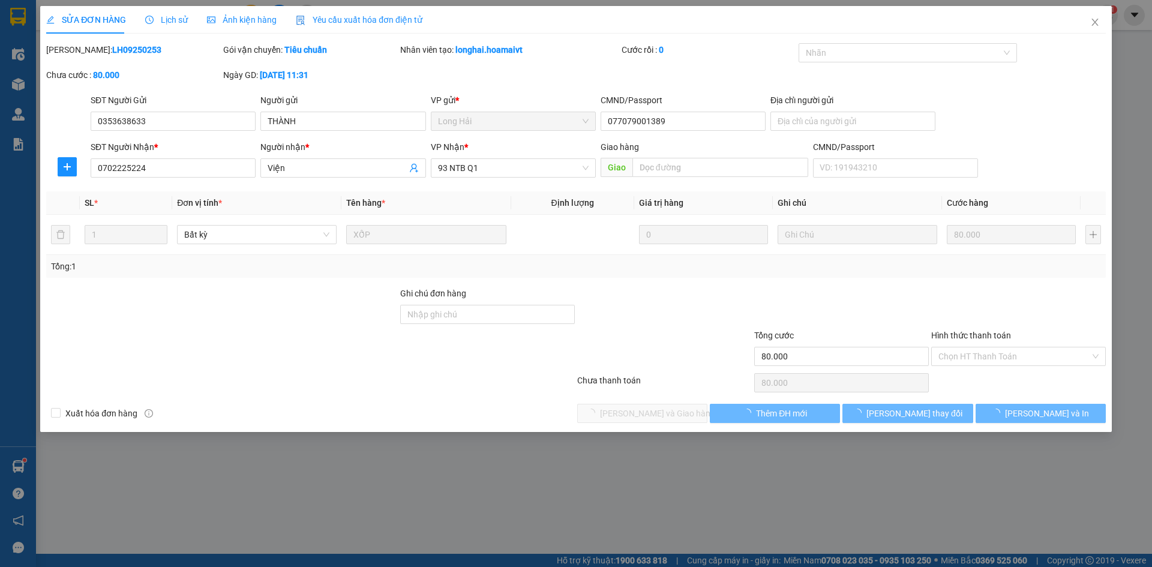
type input "80.000"
click at [1015, 355] on span "Chọn HT Thanh Toán" at bounding box center [1019, 356] width 160 height 18
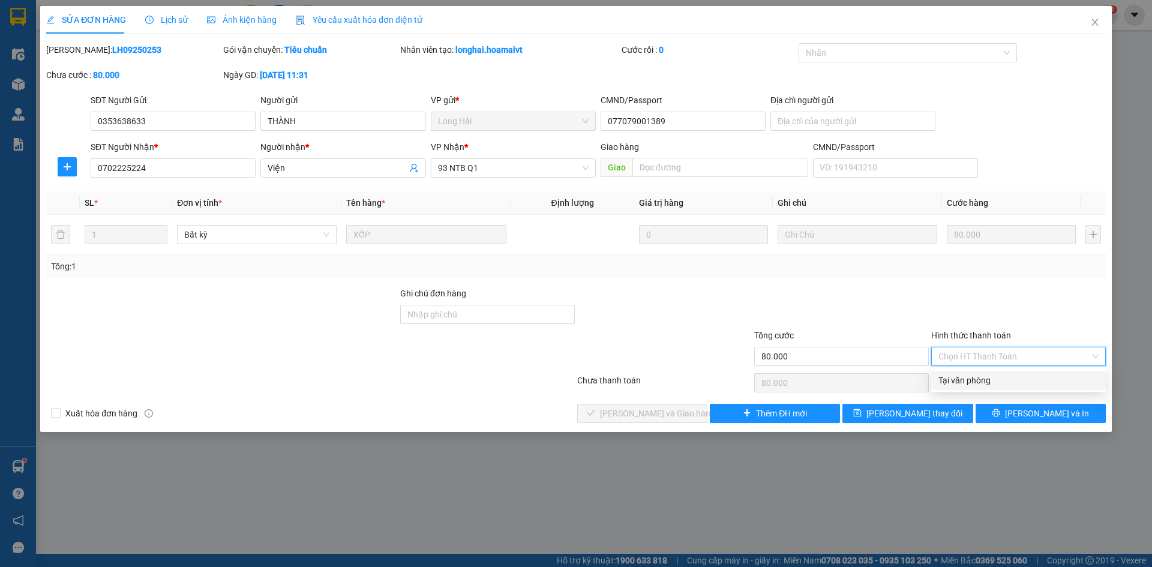
click at [1018, 378] on div "Tại văn phòng" at bounding box center [1019, 380] width 160 height 13
type input "0"
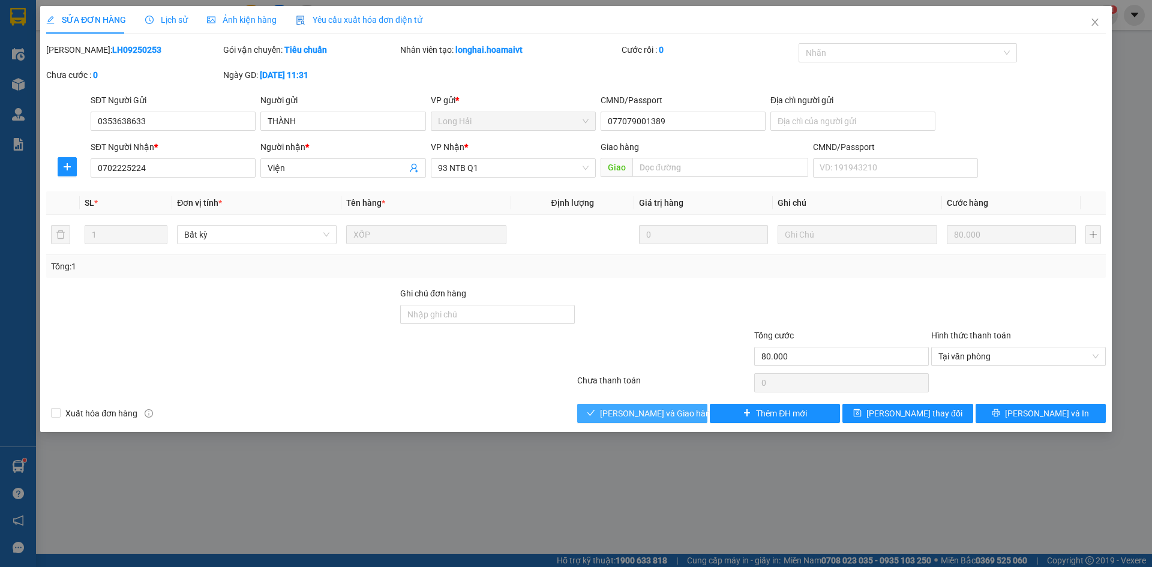
click at [669, 407] on span "[PERSON_NAME] và [PERSON_NAME] hàng" at bounding box center [657, 413] width 115 height 13
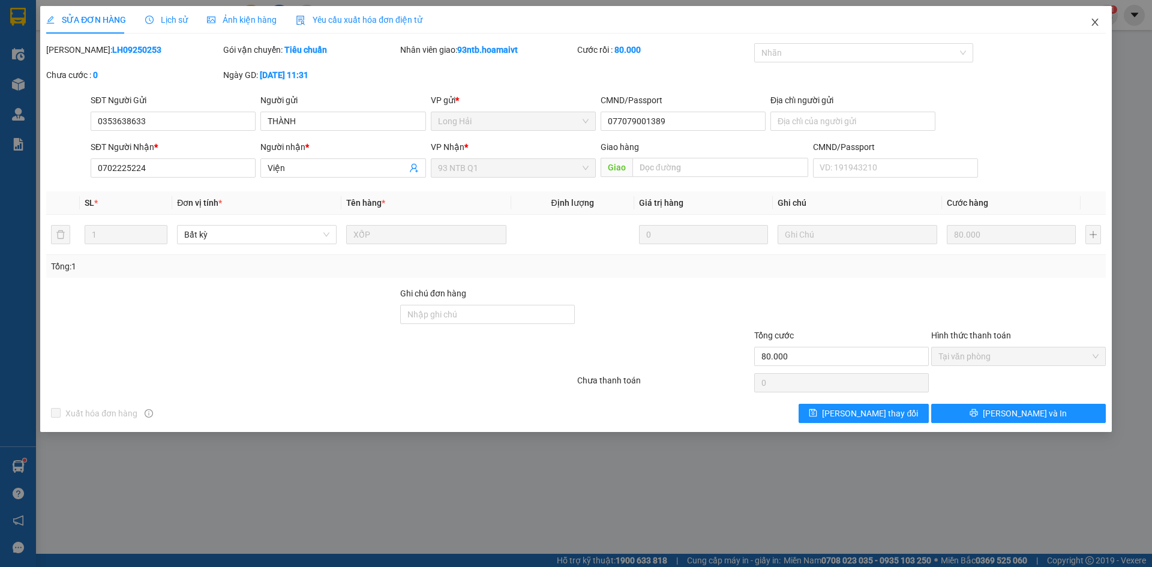
click at [1087, 25] on span "Close" at bounding box center [1096, 23] width 34 height 34
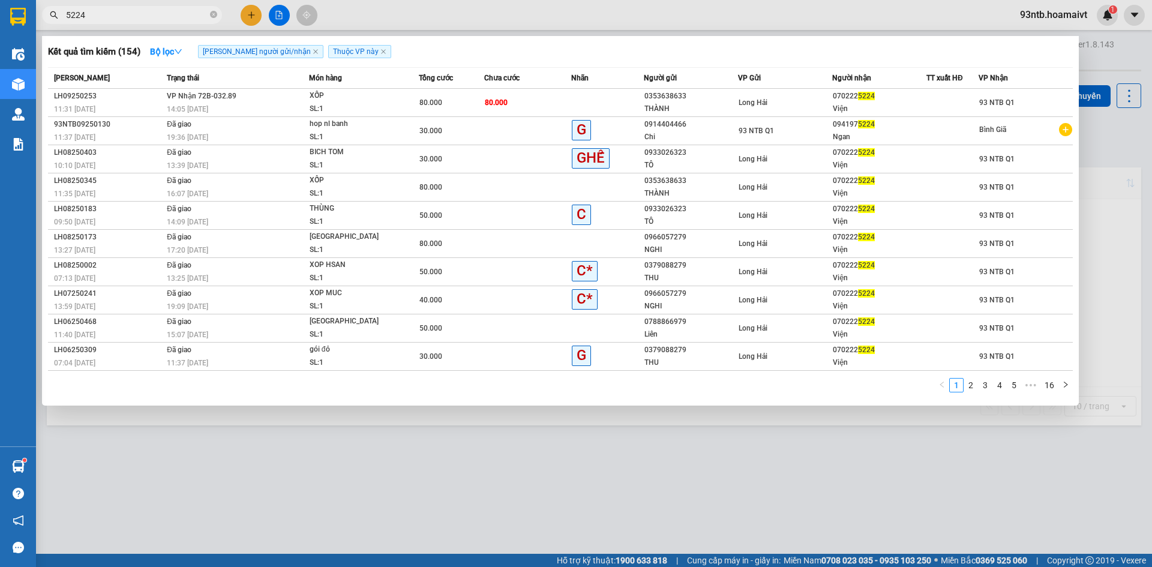
click at [115, 18] on input "5224" at bounding box center [137, 14] width 142 height 13
type input "5"
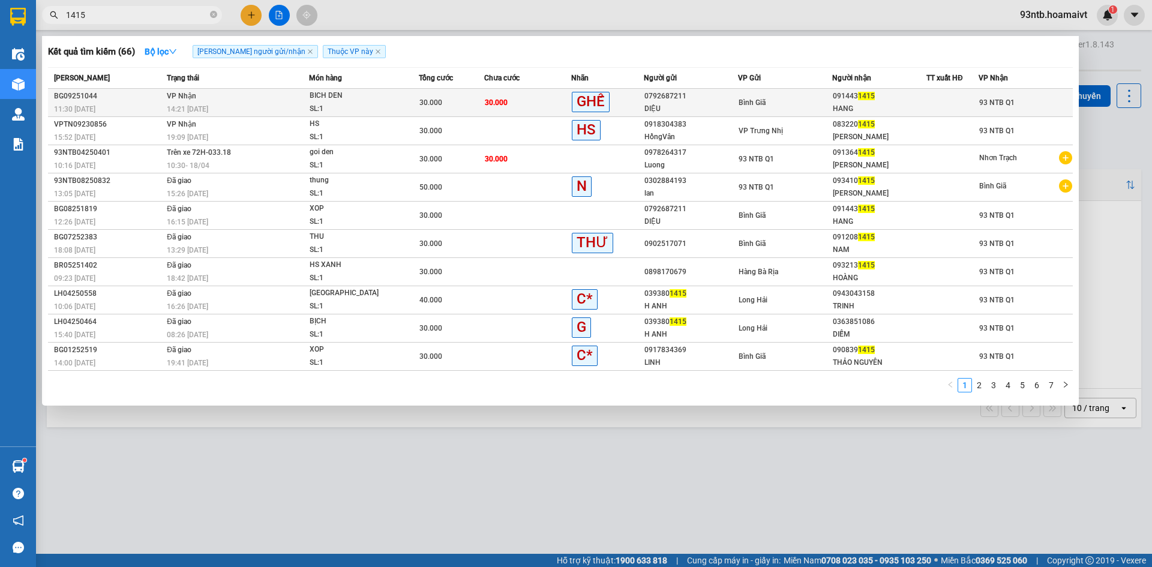
type input "1415"
click at [925, 106] on div "HANG" at bounding box center [879, 109] width 93 height 13
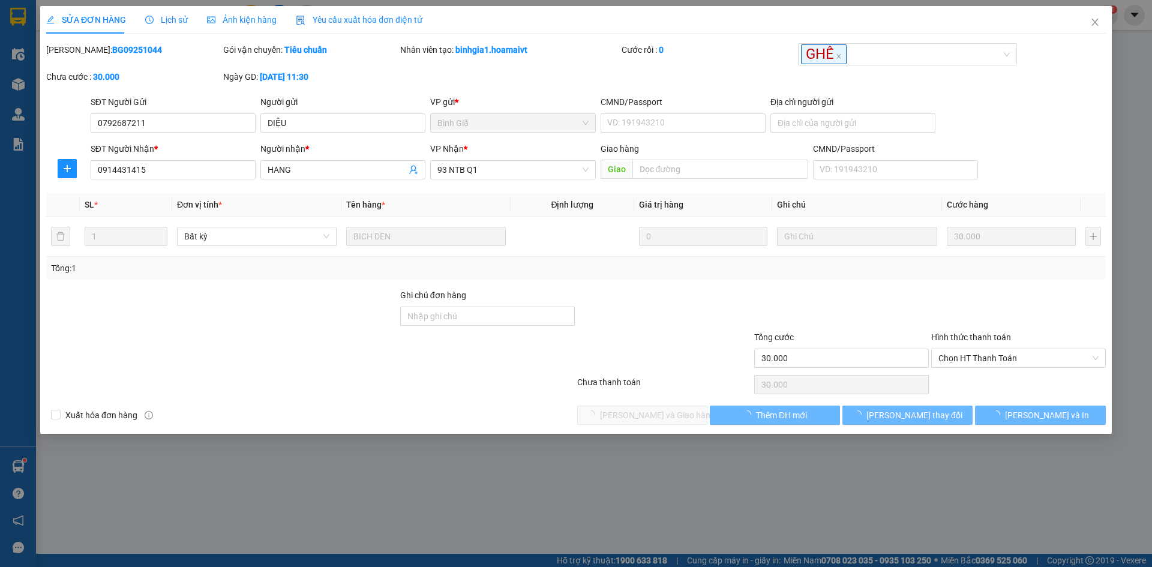
type input "0792687211"
type input "DIỆU"
type input "0914431415"
type input "HANG"
type input "30.000"
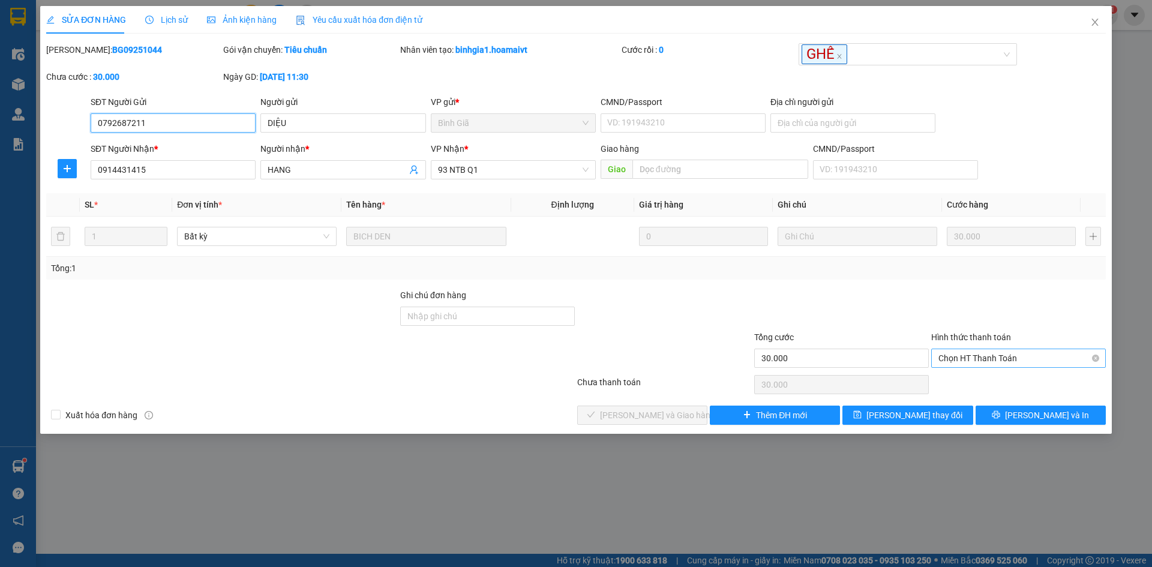
click at [963, 362] on span "Chọn HT Thanh Toán" at bounding box center [1019, 358] width 160 height 18
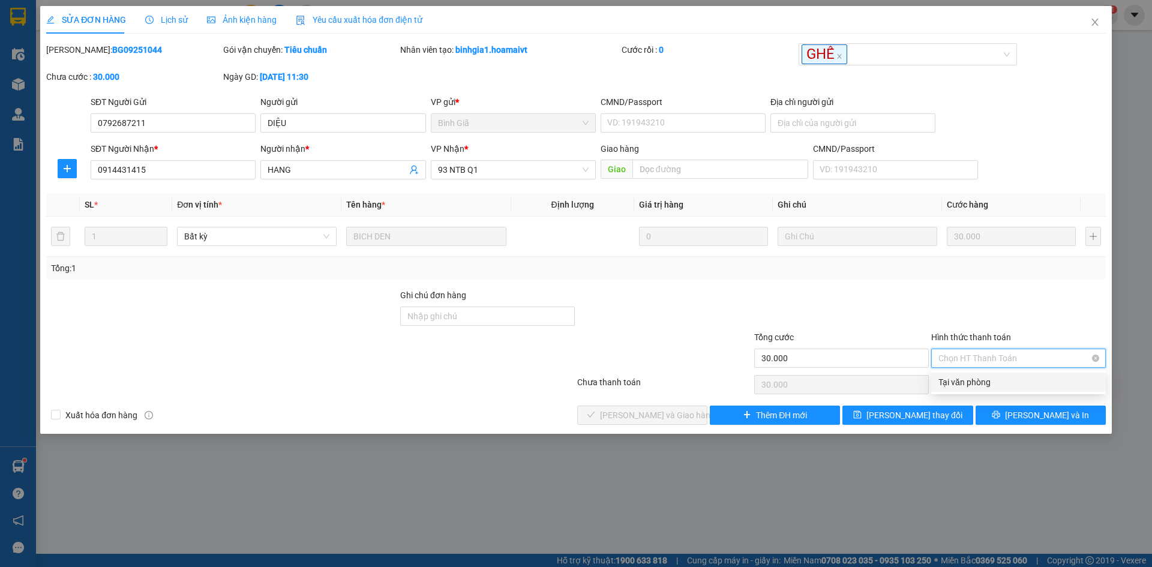
click at [970, 387] on div "Tại văn phòng" at bounding box center [1019, 382] width 160 height 13
type input "0"
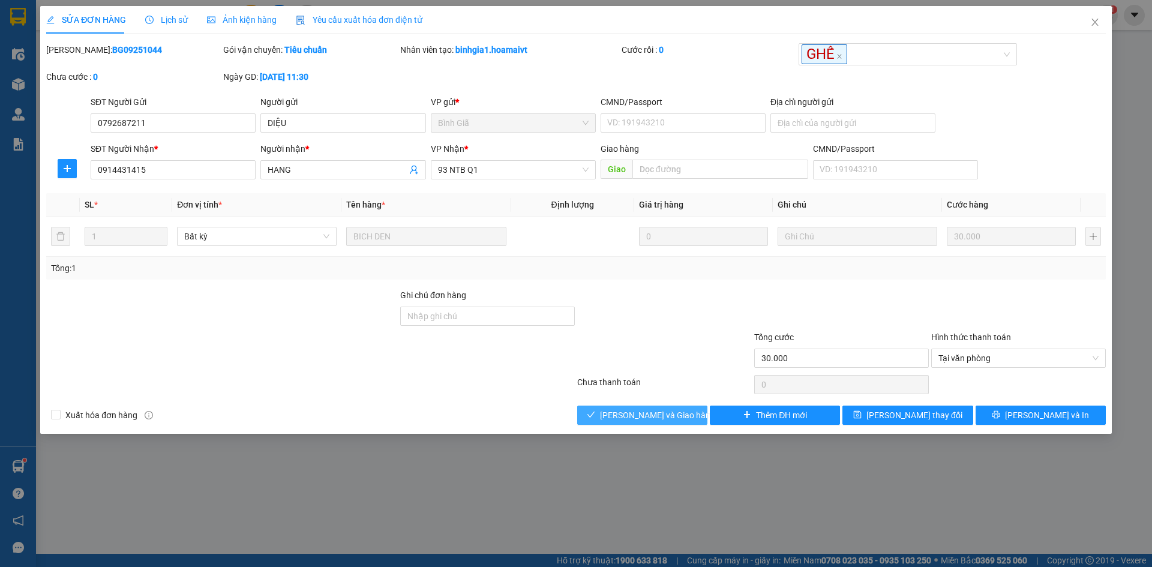
click at [654, 420] on span "[PERSON_NAME] và [PERSON_NAME] hàng" at bounding box center [657, 415] width 115 height 13
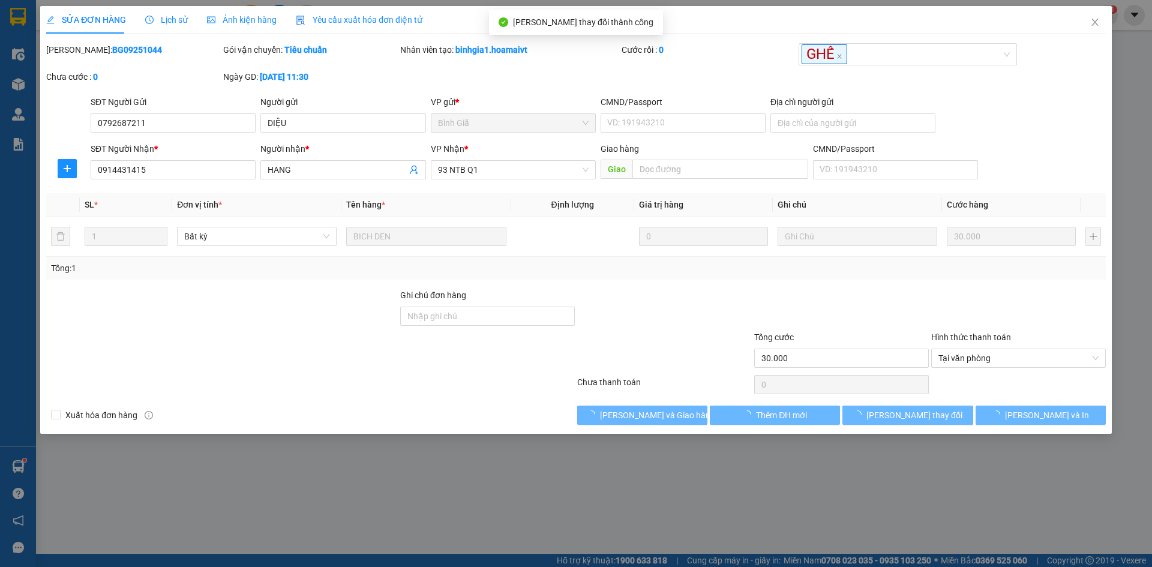
click at [987, 116] on div "SĐT Người Gửi 0792687211 Người gửi DIỆU VP gửi * Bình Giã CMND/Passport VD: 1…" at bounding box center [598, 116] width 1020 height 42
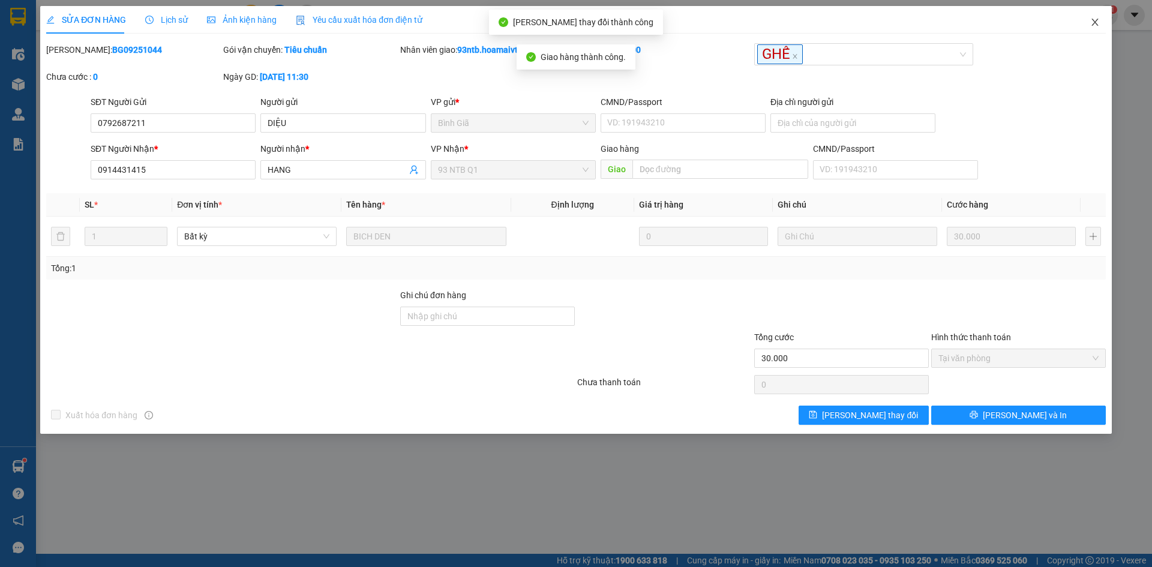
click at [1089, 26] on span "Close" at bounding box center [1096, 23] width 34 height 34
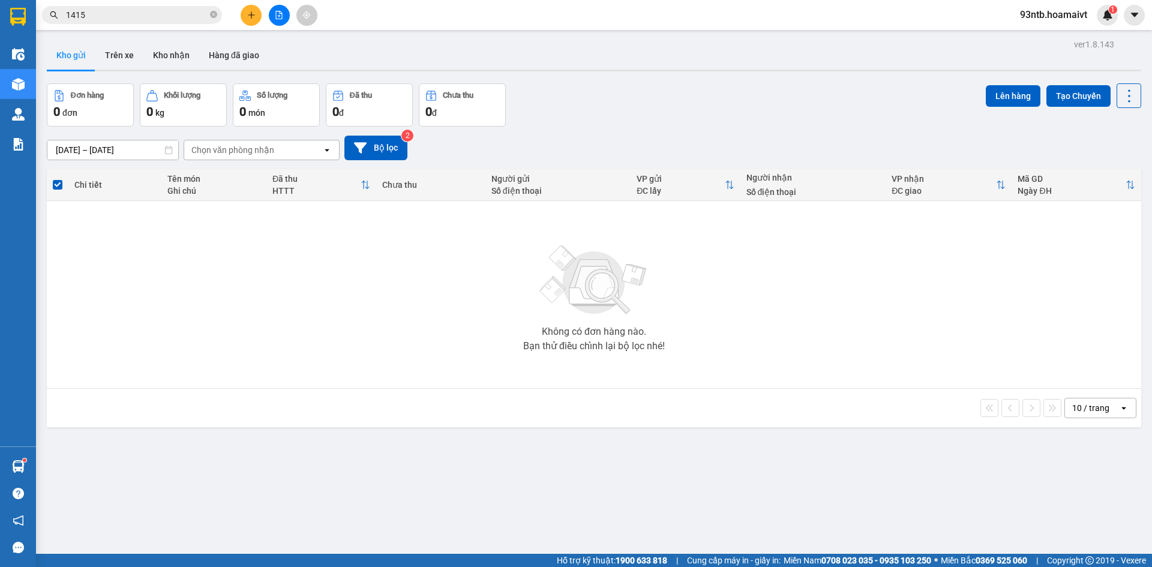
click at [131, 17] on input "1415" at bounding box center [137, 14] width 142 height 13
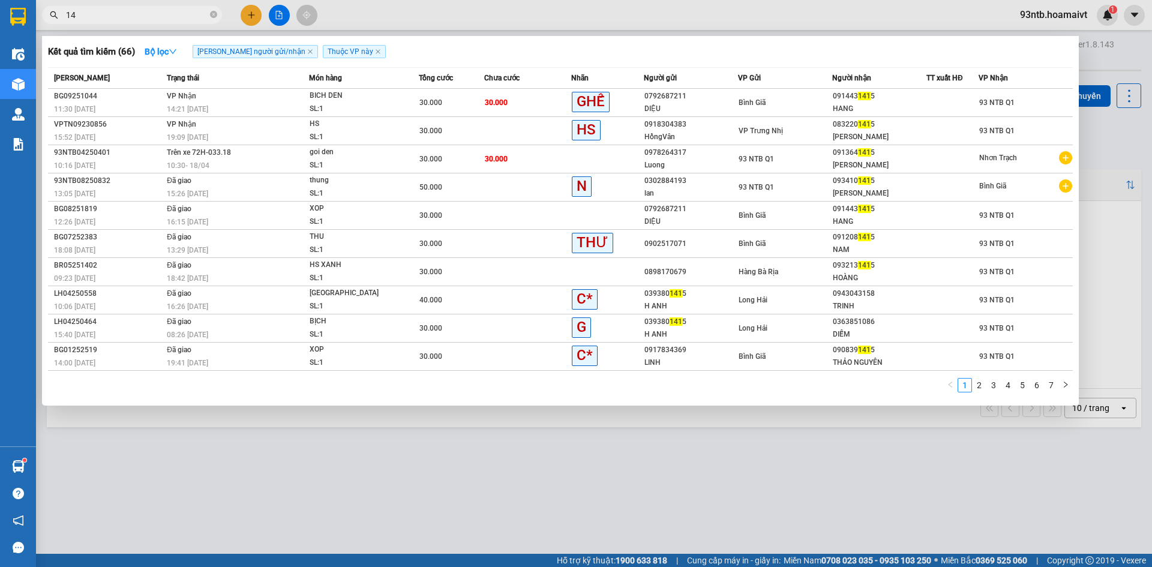
type input "1"
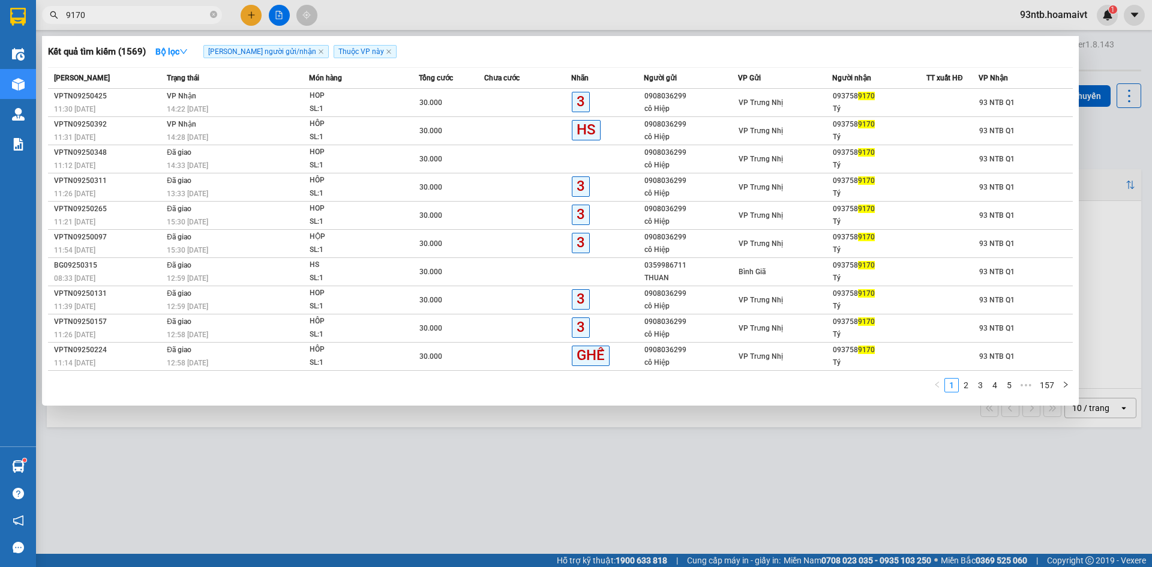
click at [176, 22] on span "9170" at bounding box center [132, 15] width 180 height 18
click at [172, 19] on input "9170" at bounding box center [137, 14] width 142 height 13
type input "9"
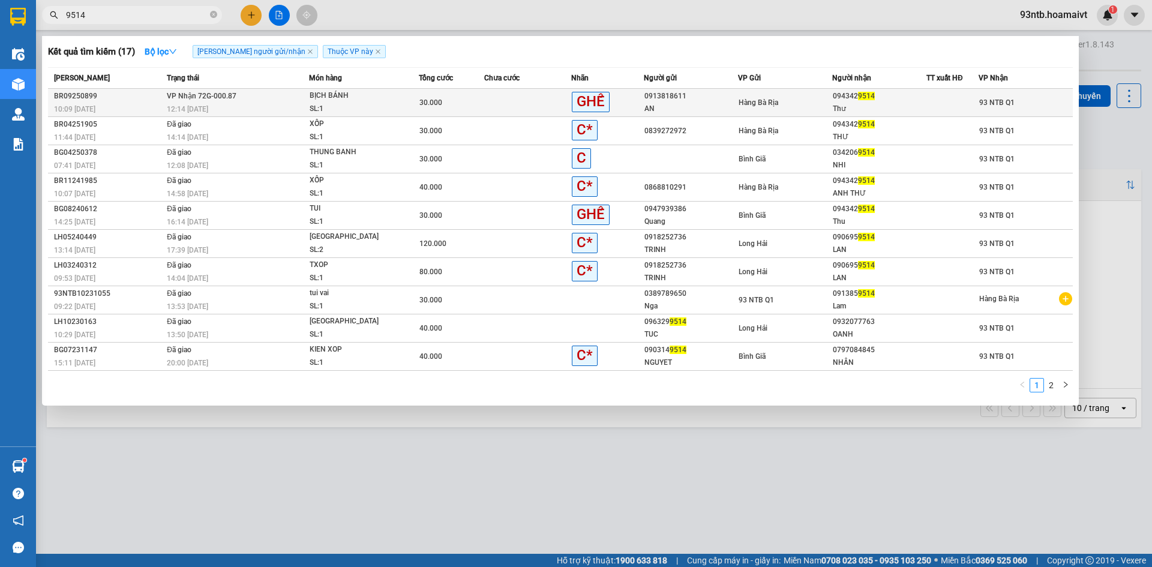
type input "9514"
click at [492, 98] on td at bounding box center [527, 103] width 87 height 28
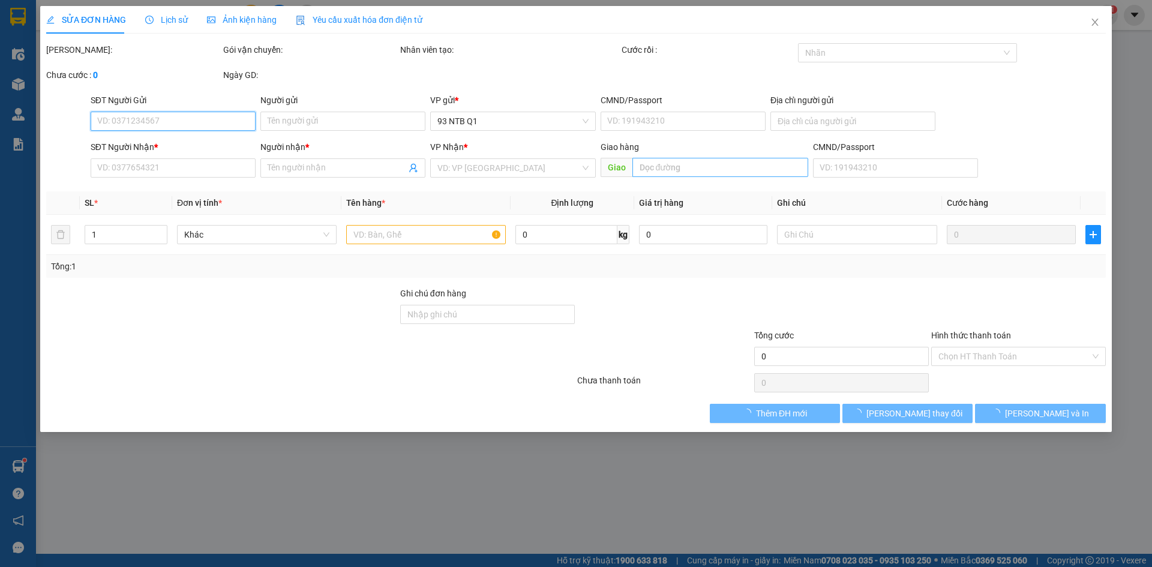
type input "0913818611"
type input "AN"
type input "0943429514"
type input "Thư"
type input "30.000"
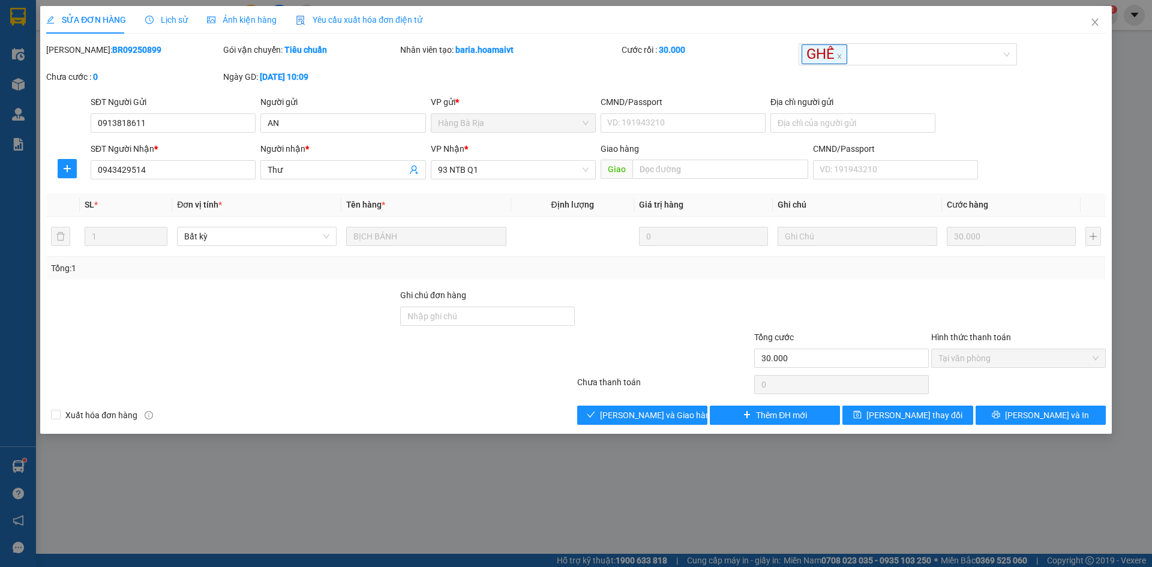
click at [817, 309] on div at bounding box center [841, 310] width 177 height 42
click at [658, 415] on span "[PERSON_NAME] và [PERSON_NAME] hàng" at bounding box center [657, 415] width 115 height 13
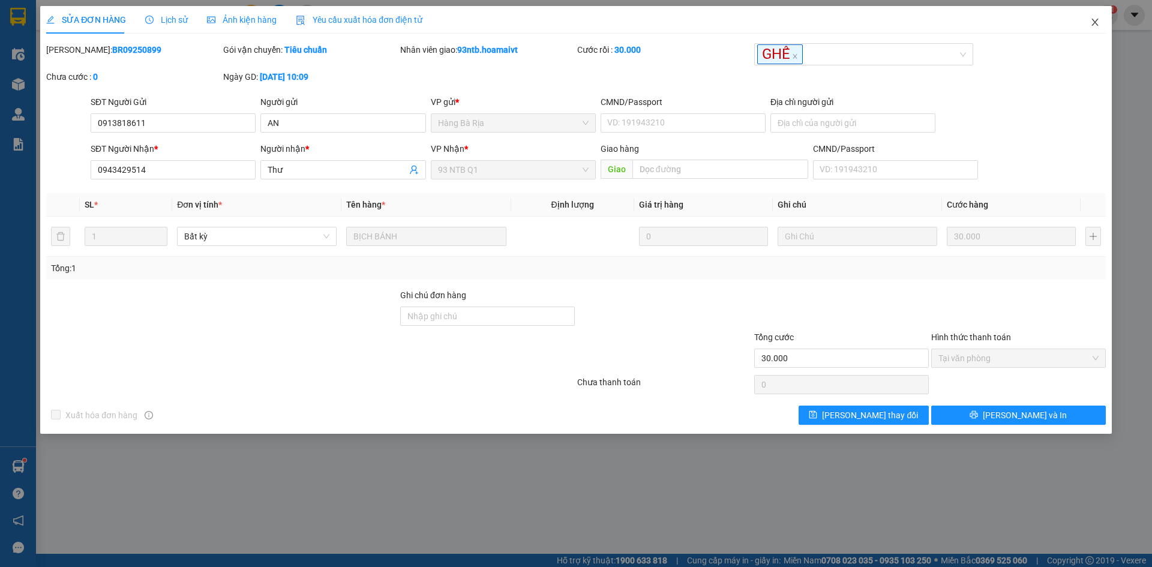
click at [1095, 16] on span "Close" at bounding box center [1096, 23] width 34 height 34
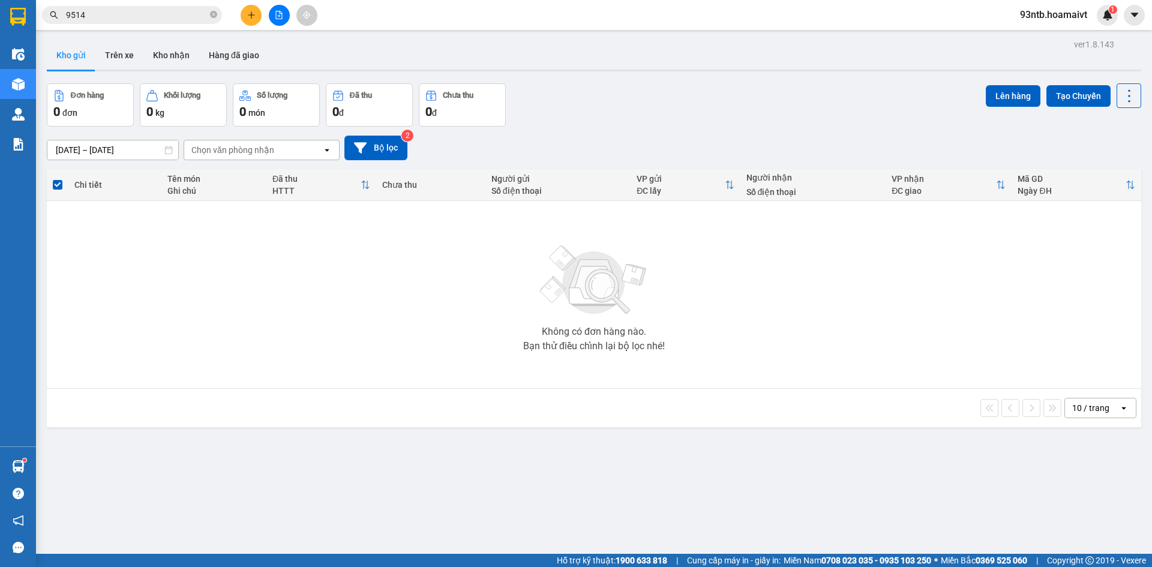
click at [145, 13] on input "9514" at bounding box center [137, 14] width 142 height 13
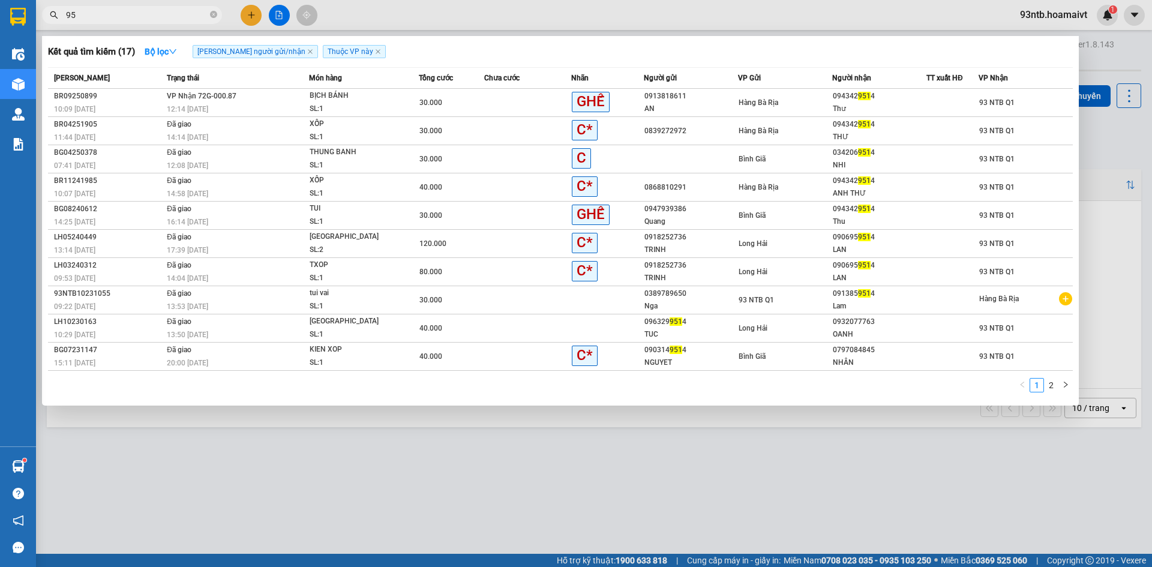
type input "9"
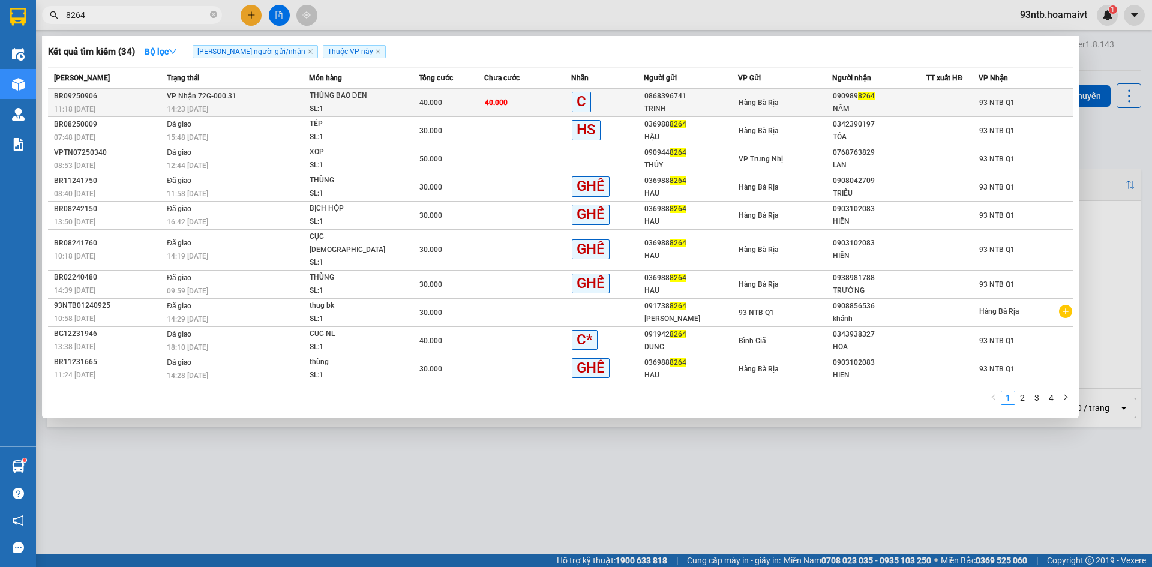
type input "8264"
click at [733, 108] on div "TRINH" at bounding box center [691, 109] width 93 height 13
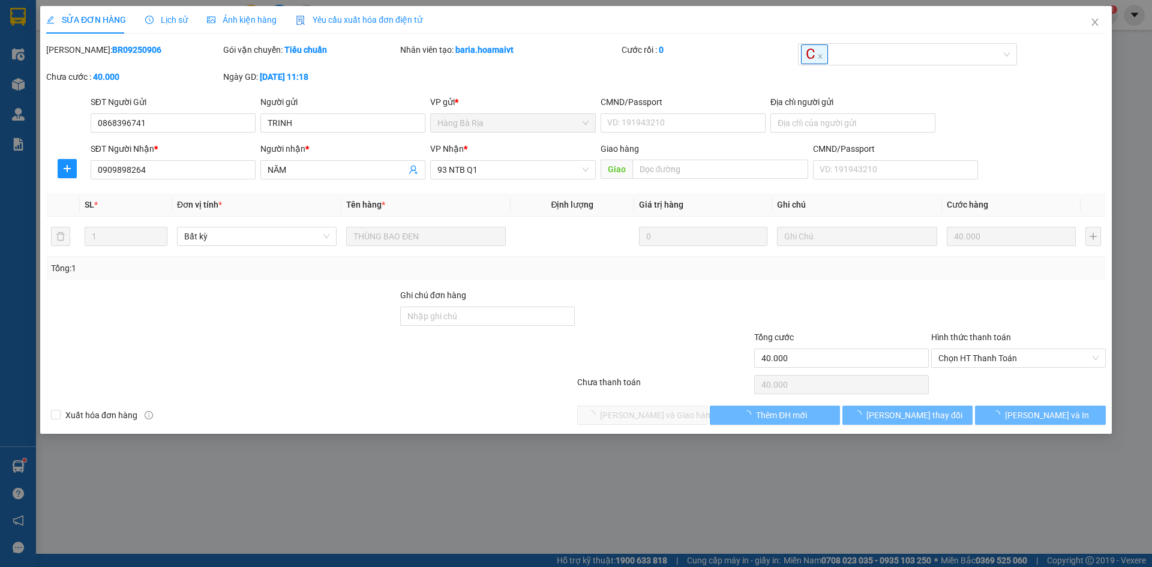
type input "0868396741"
type input "TRINH"
type input "0909898264"
type input "NĂM"
type input "40.000"
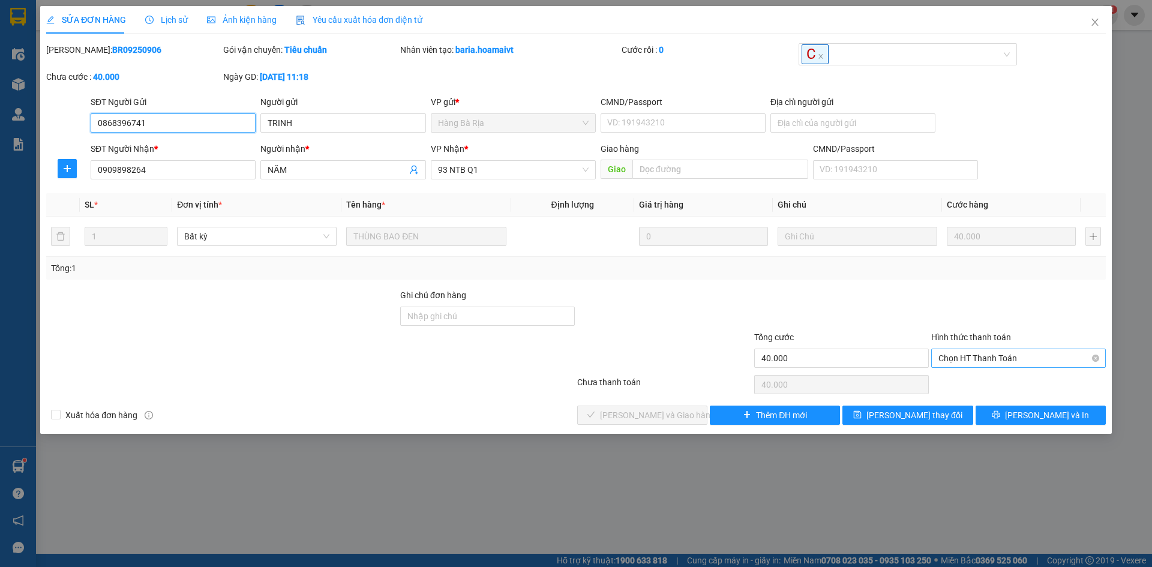
click at [985, 356] on span "Chọn HT Thanh Toán" at bounding box center [1019, 358] width 160 height 18
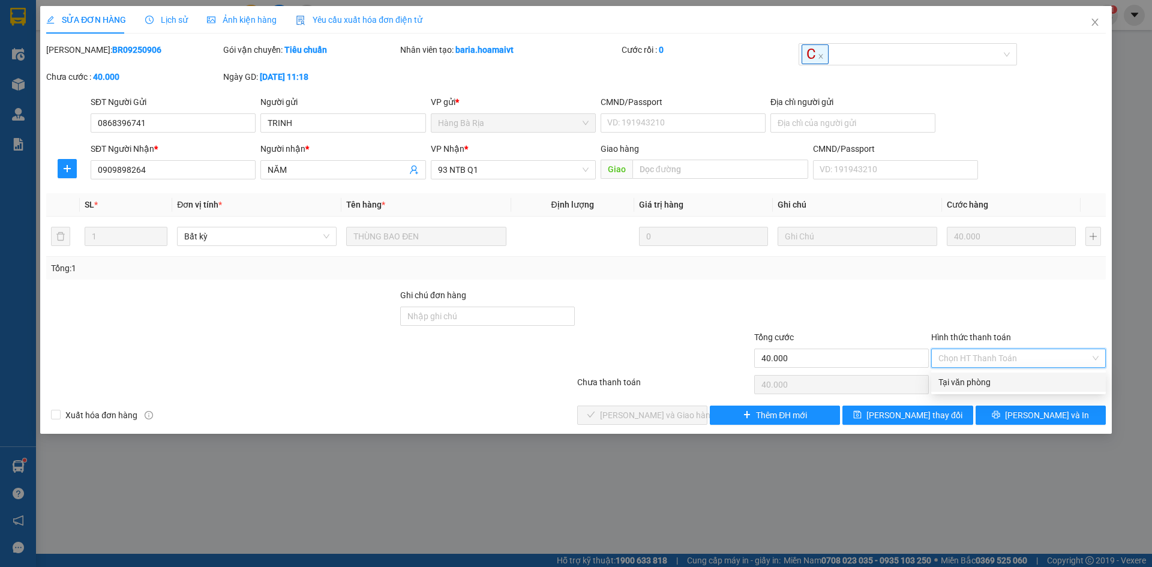
click at [999, 385] on div "Tại văn phòng" at bounding box center [1019, 382] width 160 height 13
type input "0"
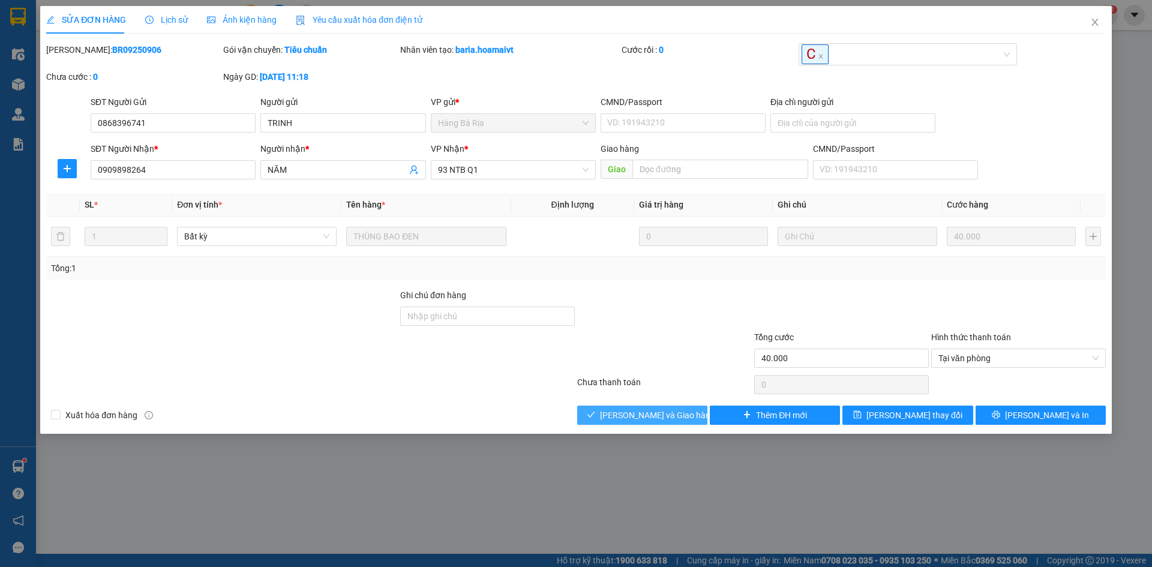
click at [647, 414] on span "[PERSON_NAME] và [PERSON_NAME] hàng" at bounding box center [657, 415] width 115 height 13
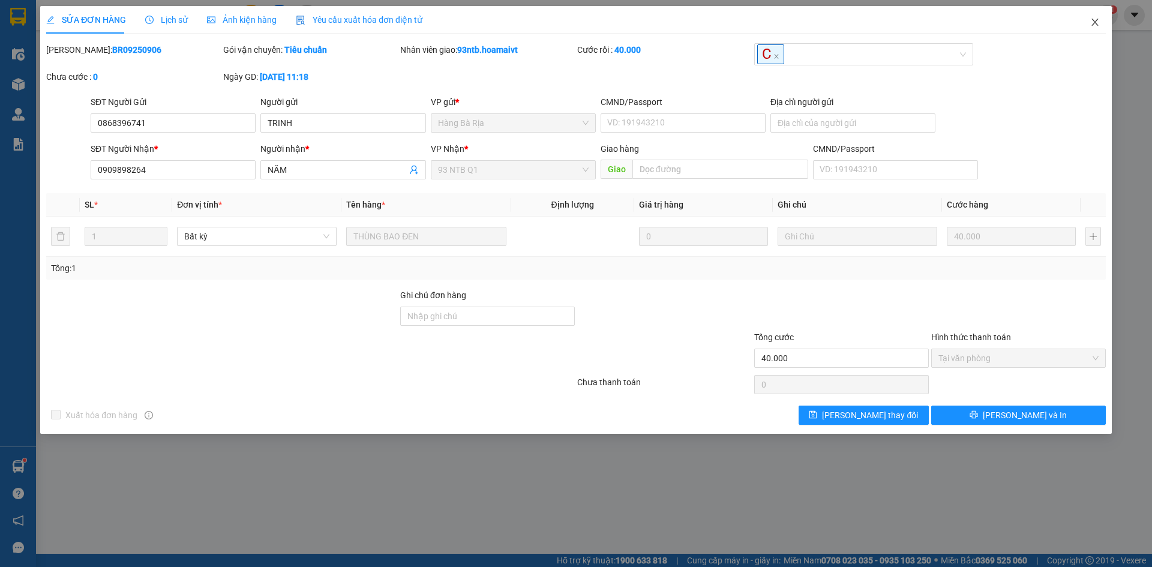
click at [1095, 22] on icon "close" at bounding box center [1095, 22] width 7 height 7
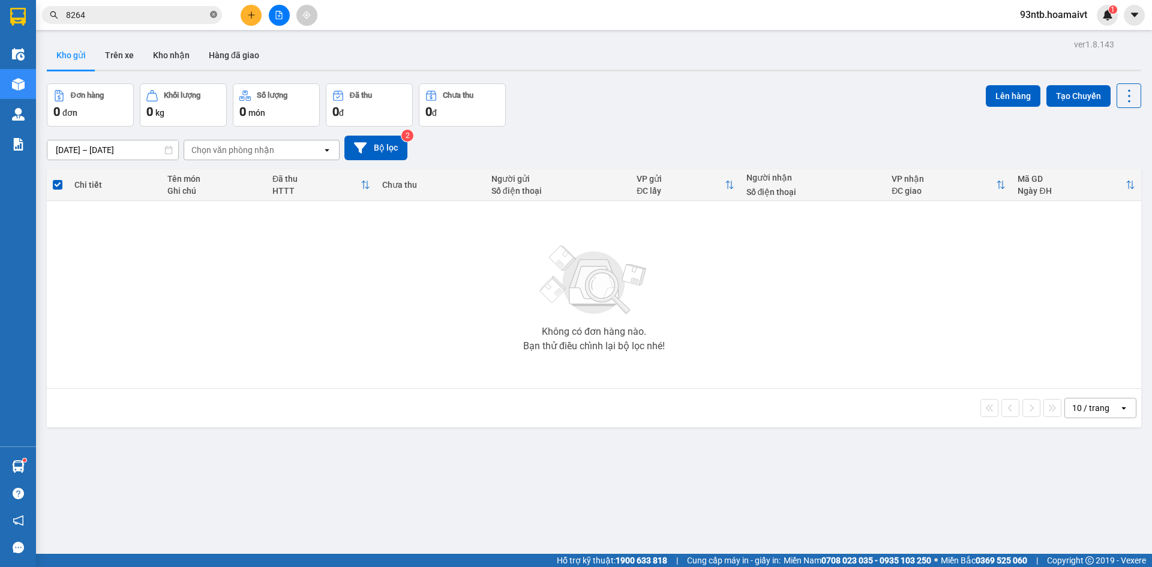
click at [212, 16] on icon "close-circle" at bounding box center [213, 14] width 7 height 7
click at [106, 11] on input "text" at bounding box center [137, 14] width 142 height 13
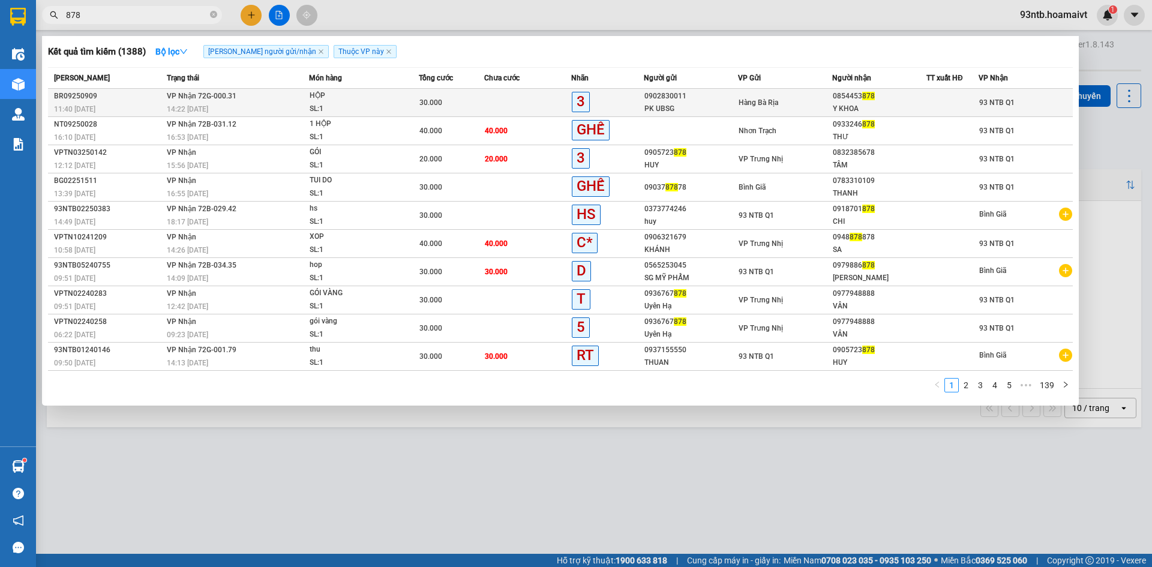
type input "878"
click at [705, 96] on div "0902830011" at bounding box center [691, 96] width 93 height 13
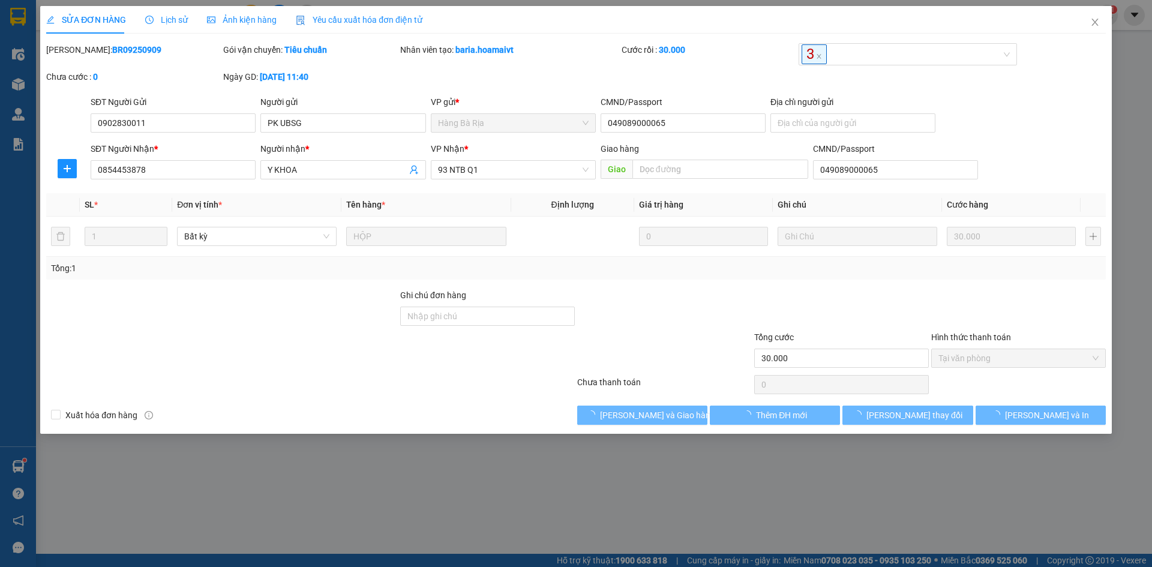
type input "0902830011"
type input "PK UBSG"
type input "049089000065"
type input "0854453878"
type input "Y KHOA"
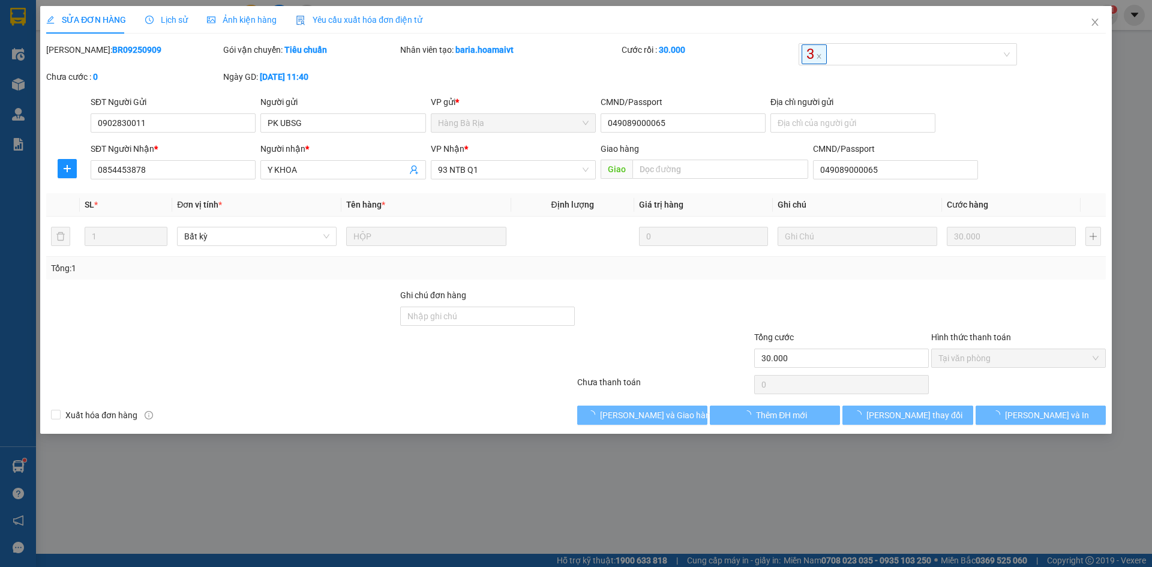
type input "049089000065"
type input "30.000"
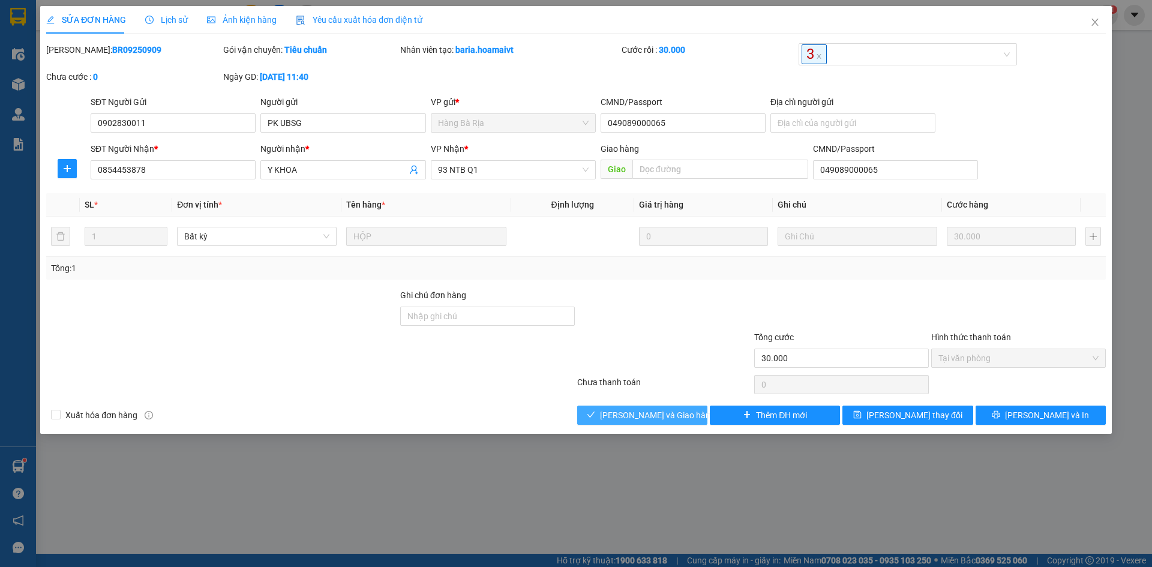
click at [667, 417] on span "[PERSON_NAME] và [PERSON_NAME] hàng" at bounding box center [657, 415] width 115 height 13
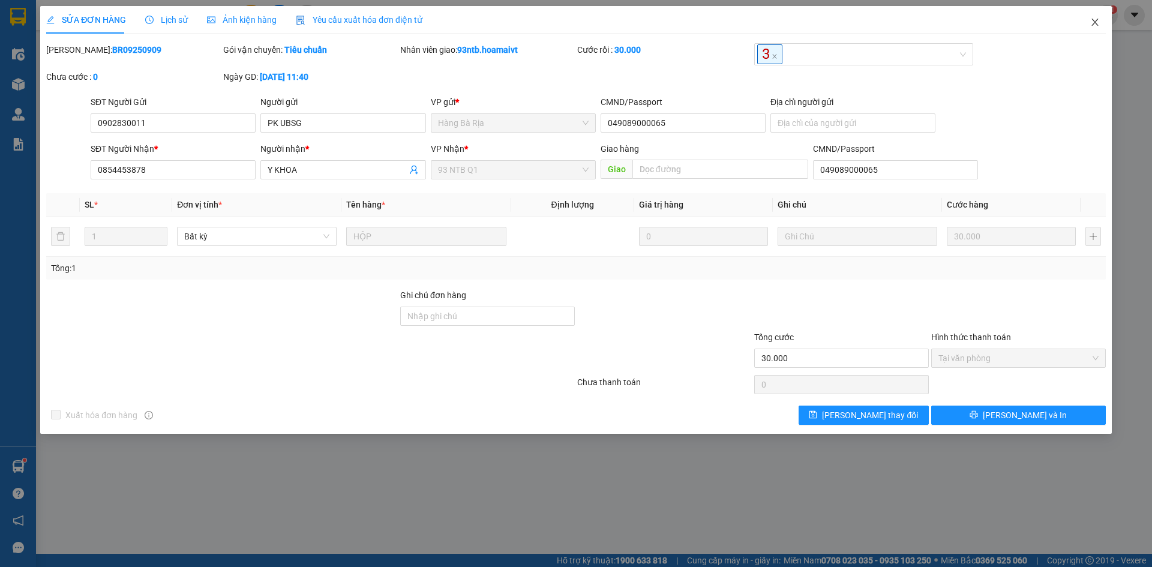
drag, startPoint x: 1092, startPoint y: 29, endPoint x: 429, endPoint y: 22, distance: 662.6
click at [1091, 29] on span "Close" at bounding box center [1096, 23] width 34 height 34
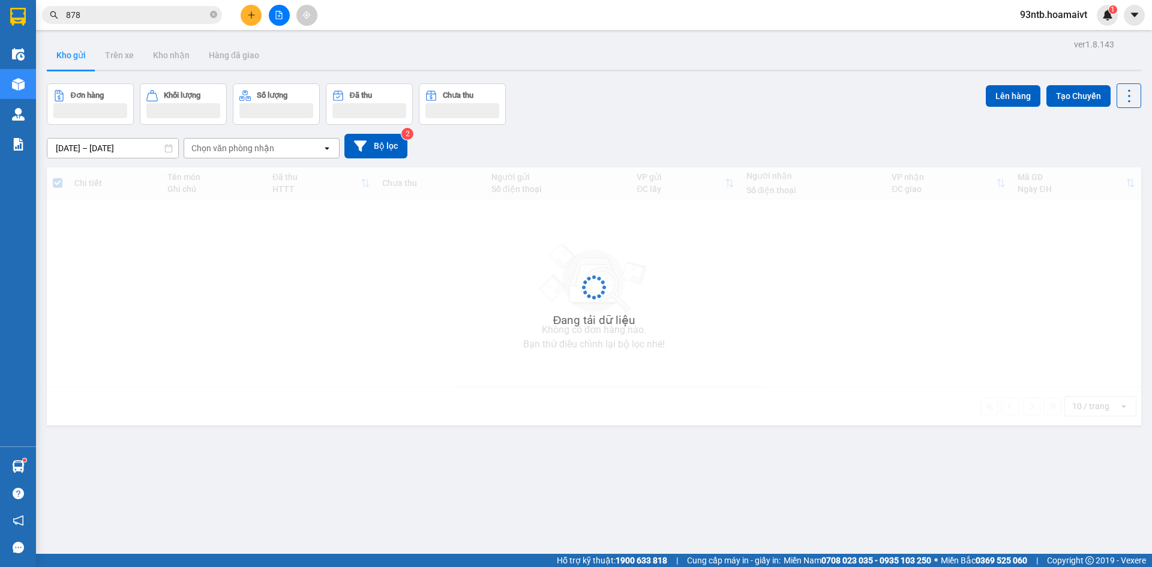
click at [176, 23] on span "878" at bounding box center [132, 15] width 180 height 18
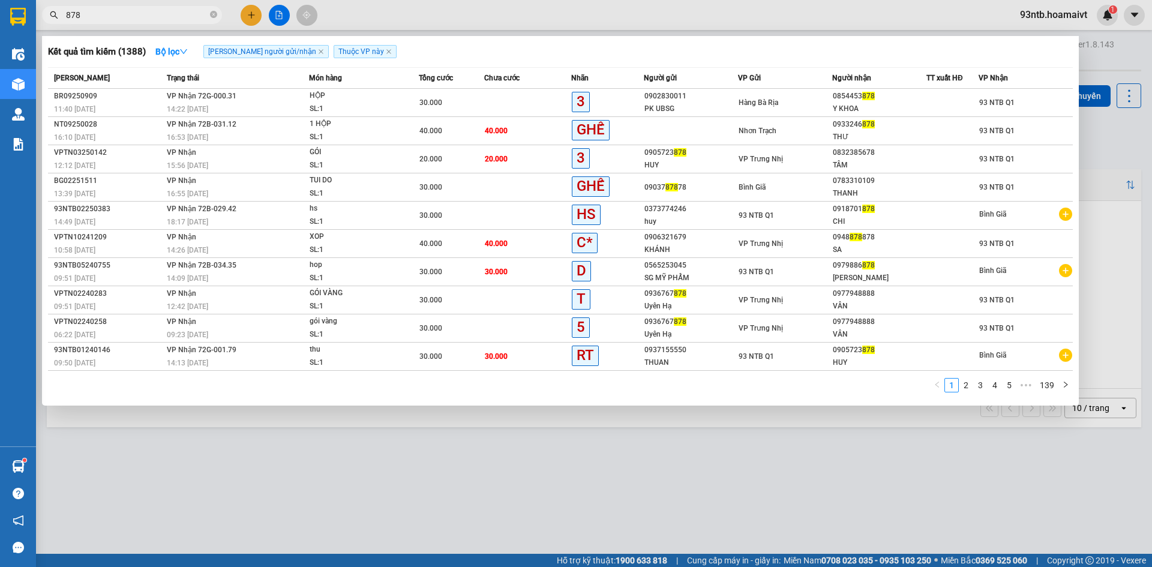
click at [157, 15] on input "878" at bounding box center [137, 14] width 142 height 13
type input "8"
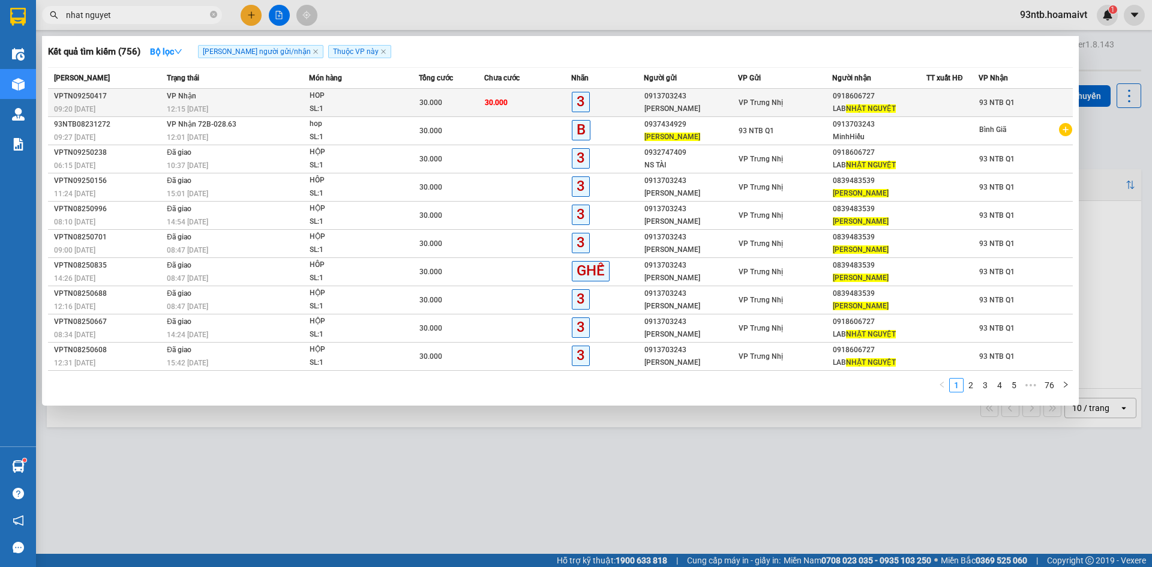
type input "nhat nguyet"
click at [850, 95] on div "0918606727" at bounding box center [879, 96] width 93 height 13
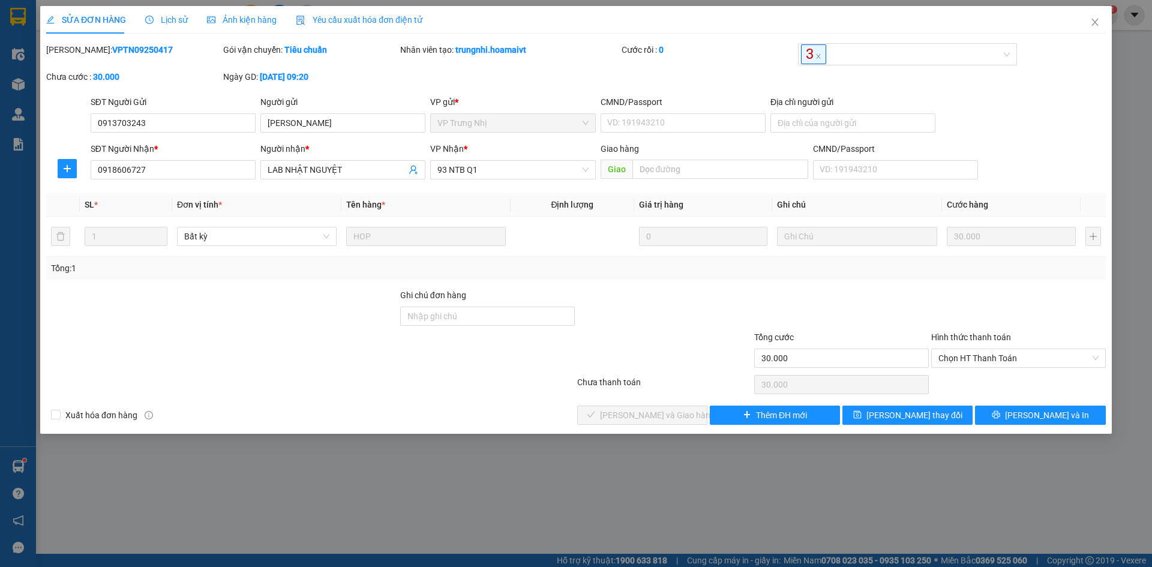
type input "0913703243"
type input "Minh Hiếu"
type input "0918606727"
type input "LAB NHẬT NGUYỆT"
type input "30.000"
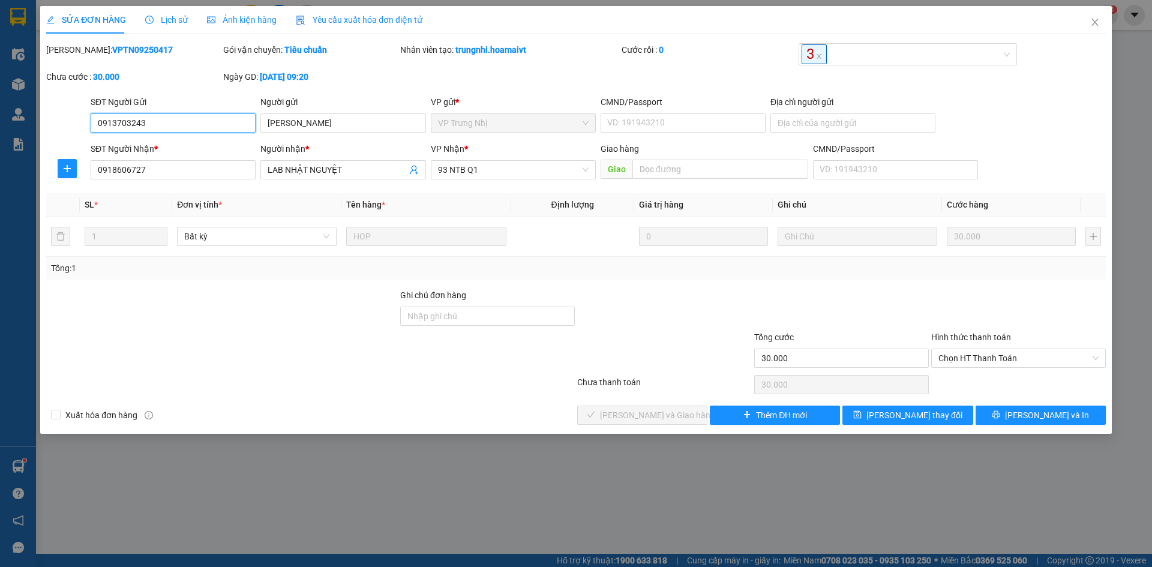
click at [994, 360] on span "Chọn HT Thanh Toán" at bounding box center [1019, 358] width 160 height 18
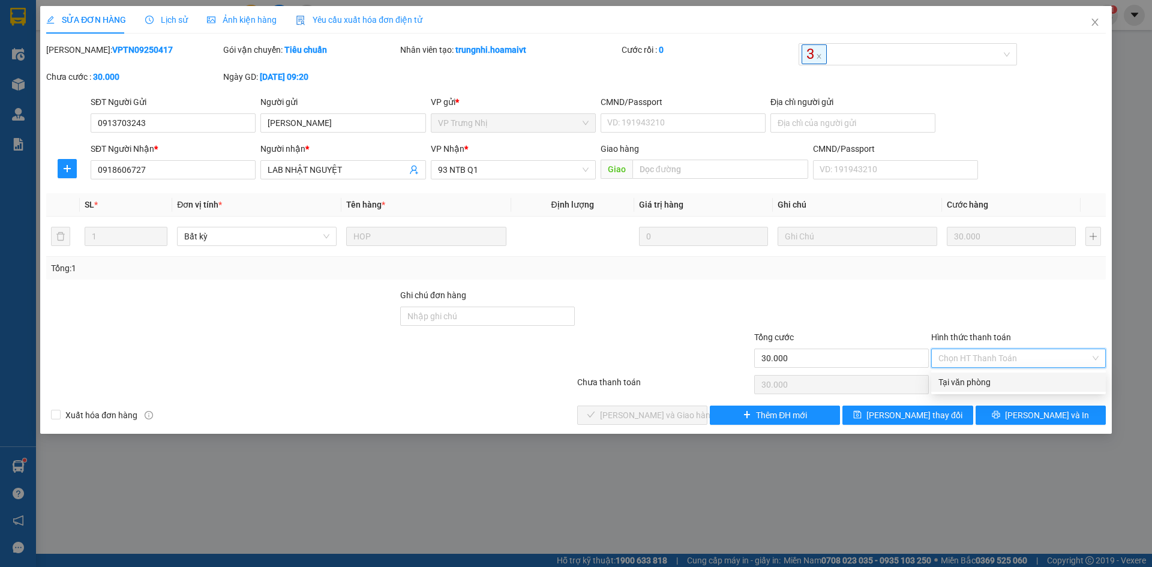
click at [991, 388] on div "Tại văn phòng" at bounding box center [1019, 382] width 160 height 13
type input "0"
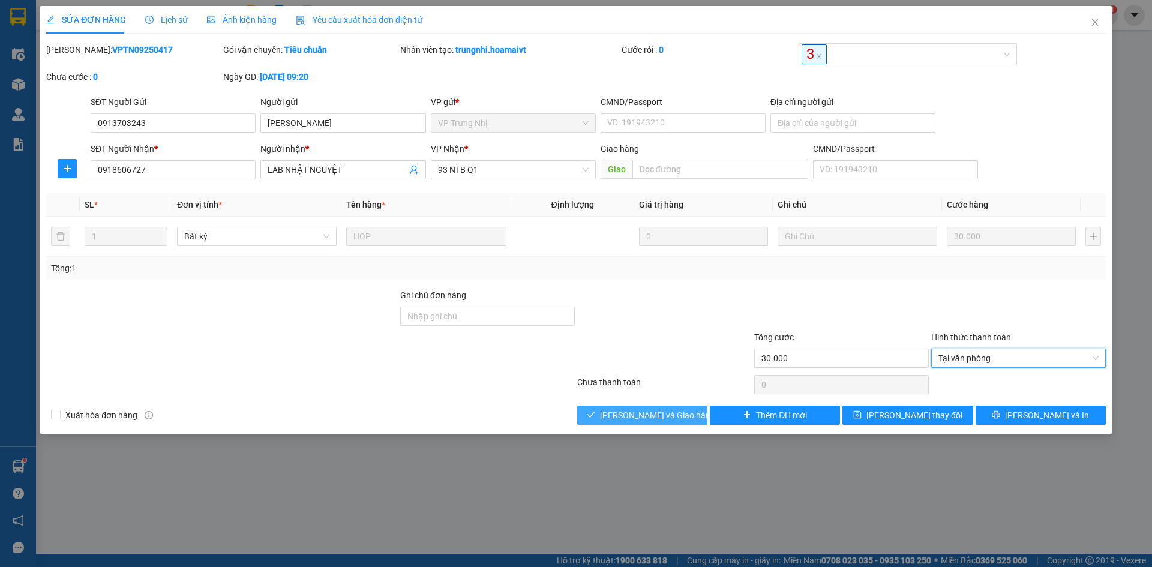
click at [666, 411] on span "[PERSON_NAME] và [PERSON_NAME] hàng" at bounding box center [657, 415] width 115 height 13
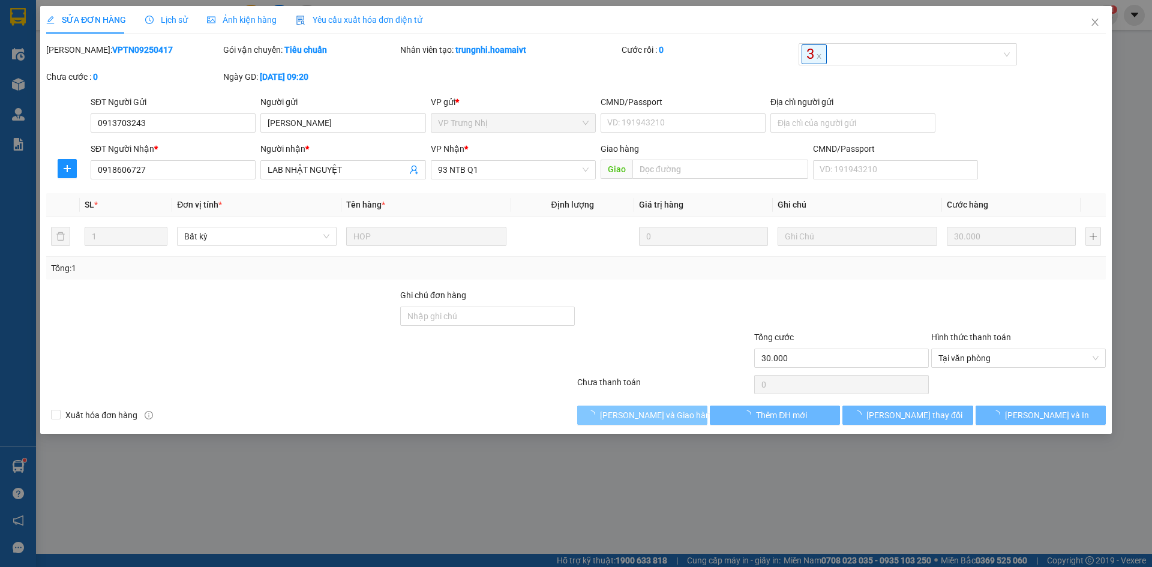
click at [666, 411] on span "[PERSON_NAME] và [PERSON_NAME] hàng" at bounding box center [657, 415] width 115 height 13
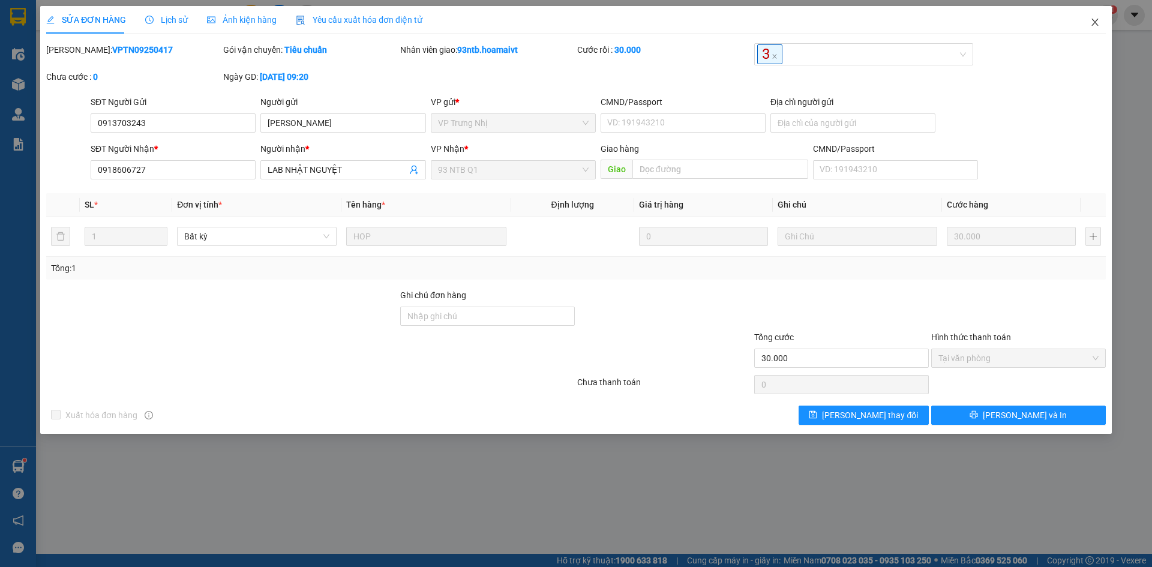
click at [1102, 16] on span "Close" at bounding box center [1096, 23] width 34 height 34
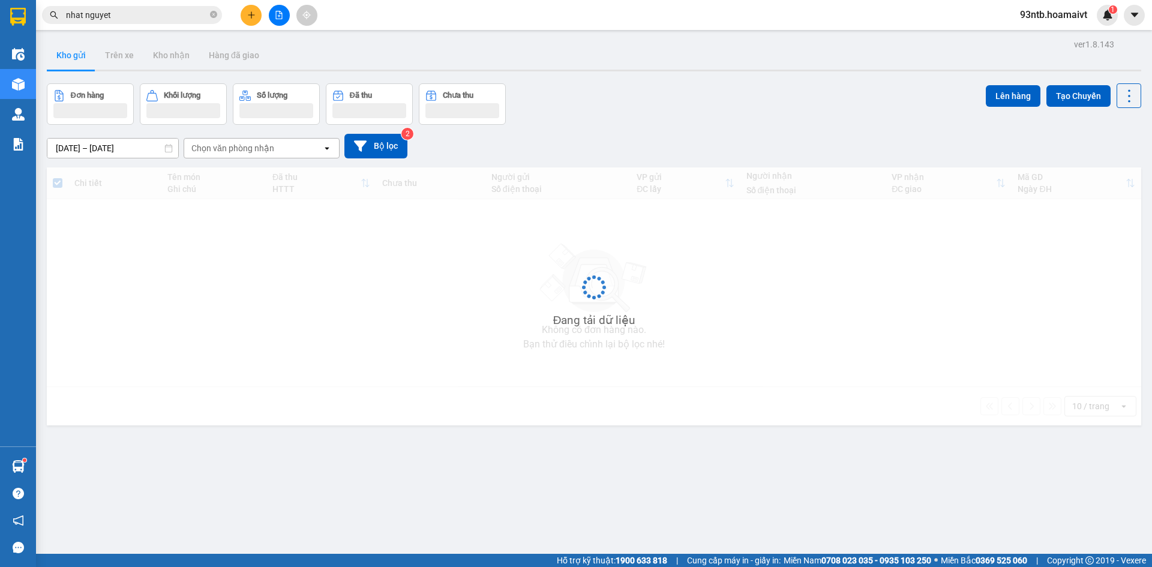
click at [136, 17] on input "nhat nguyet" at bounding box center [137, 14] width 142 height 13
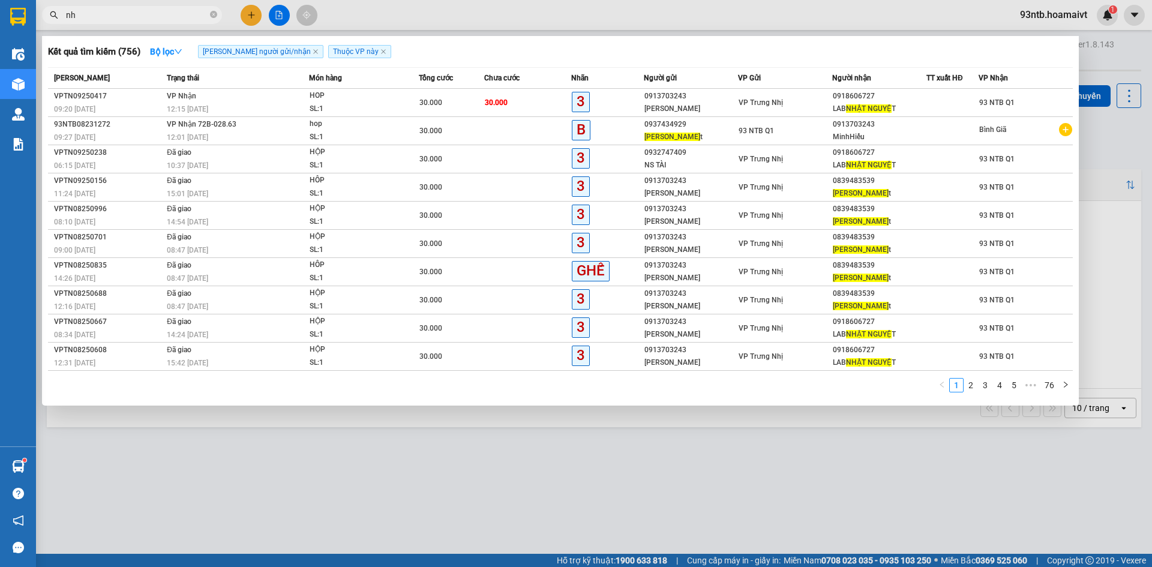
type input "n"
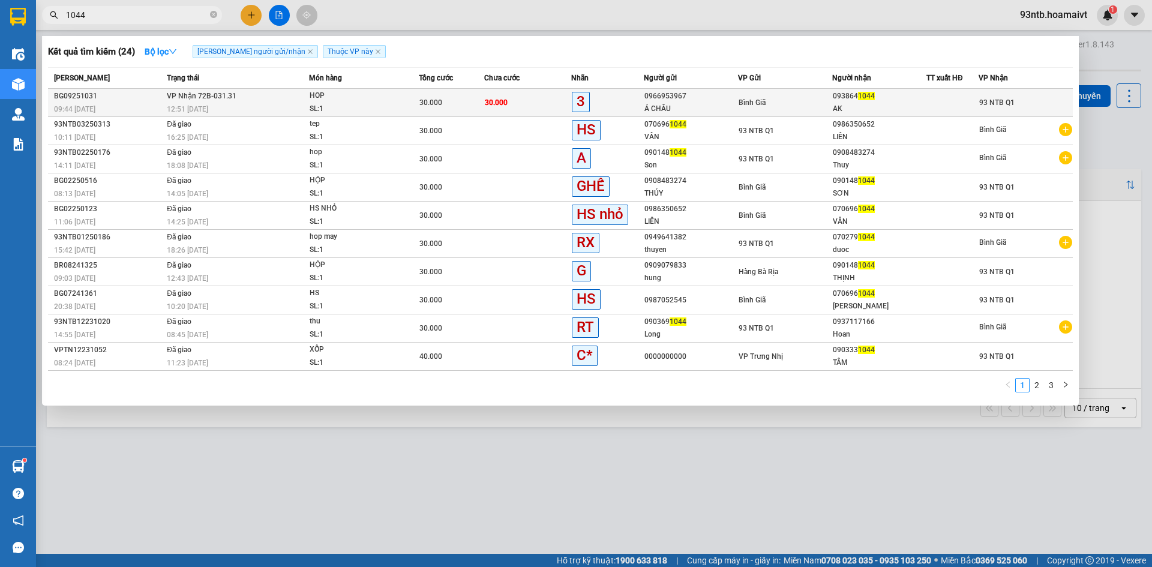
type input "1044"
click at [762, 106] on span "Bình Giã" at bounding box center [752, 102] width 27 height 8
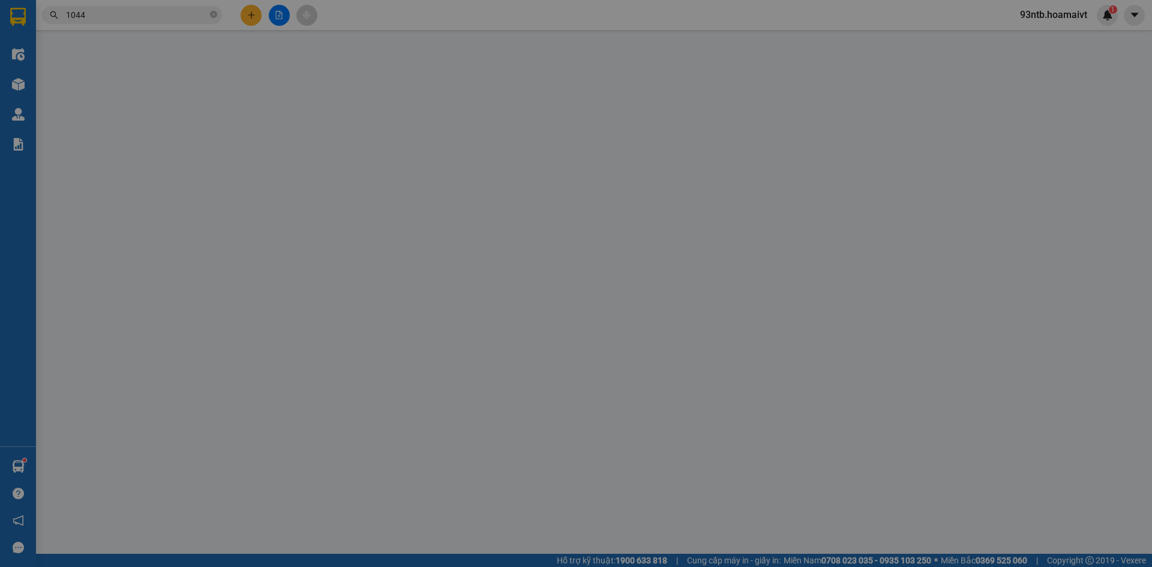
type input "0966953967"
type input "Á CHÂU"
type input "0938641044"
type input "AK"
type input "30.000"
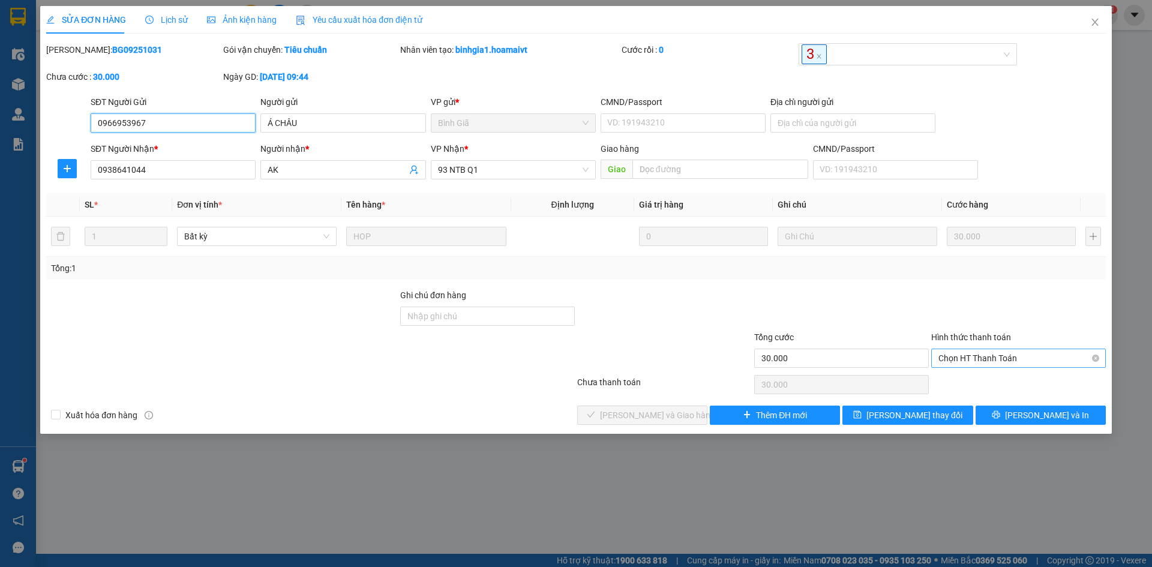
click at [1006, 349] on span "Chọn HT Thanh Toán" at bounding box center [1019, 358] width 160 height 18
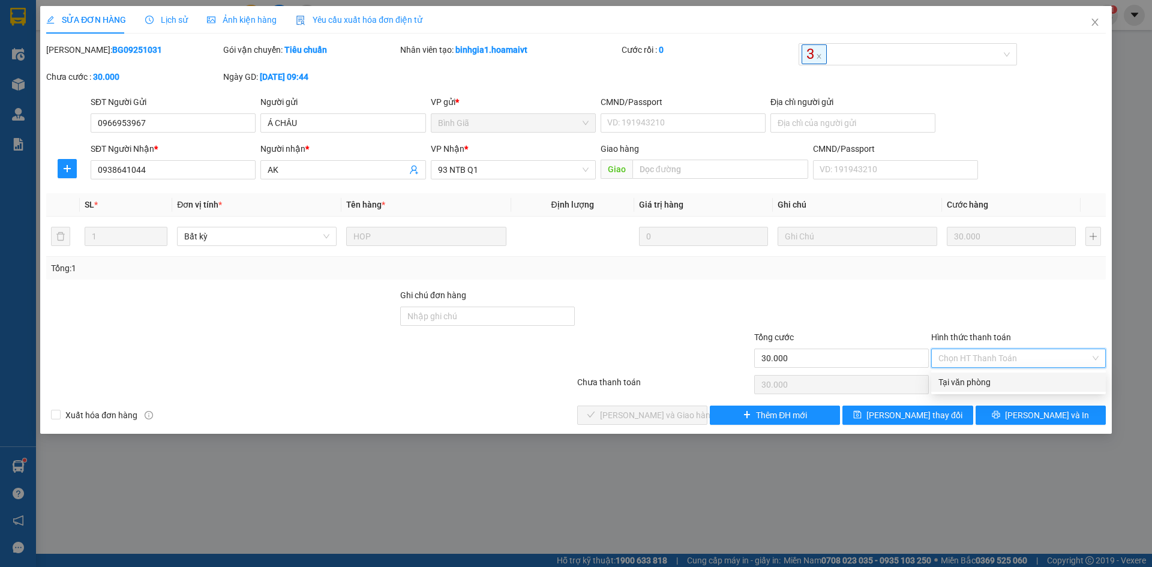
click at [1015, 388] on div "Tại văn phòng" at bounding box center [1019, 382] width 160 height 13
type input "0"
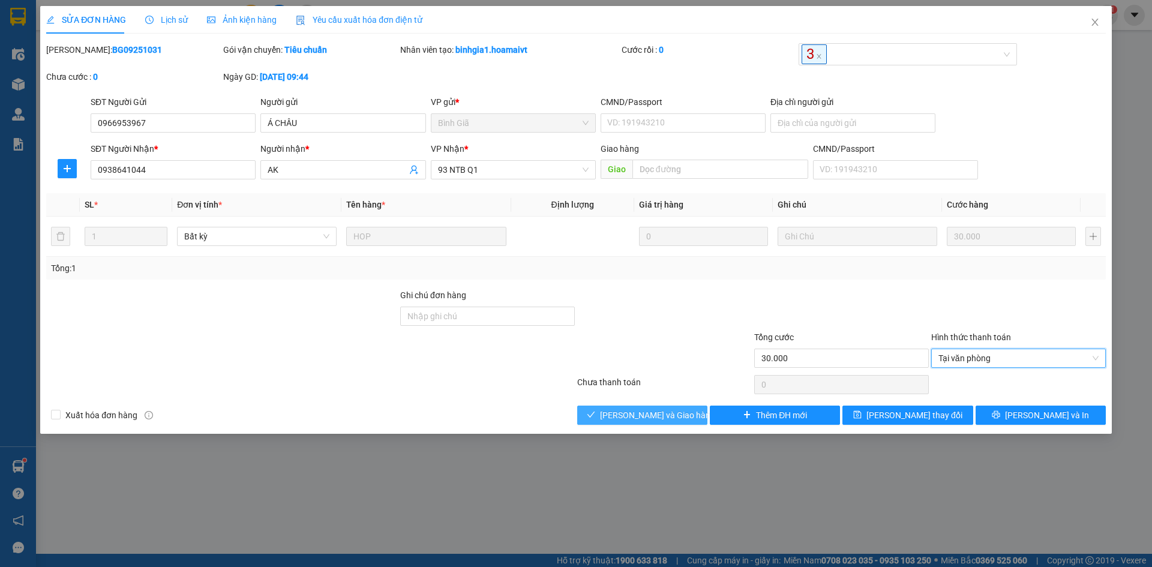
click at [605, 422] on button "[PERSON_NAME] và [PERSON_NAME] hàng" at bounding box center [642, 415] width 130 height 19
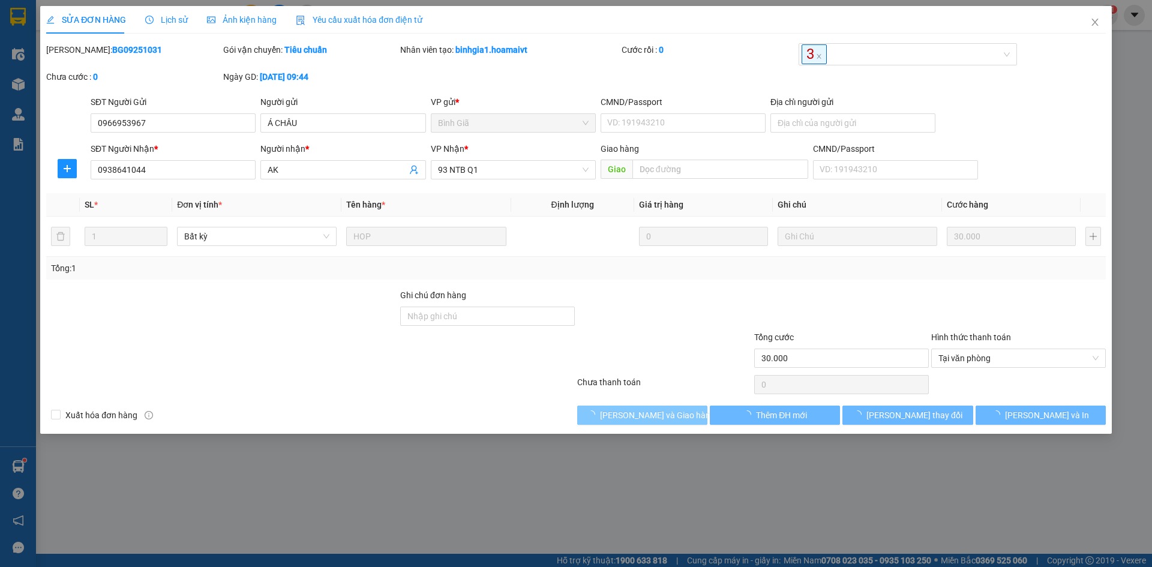
click at [605, 422] on button "[PERSON_NAME] và [PERSON_NAME] hàng" at bounding box center [642, 415] width 130 height 19
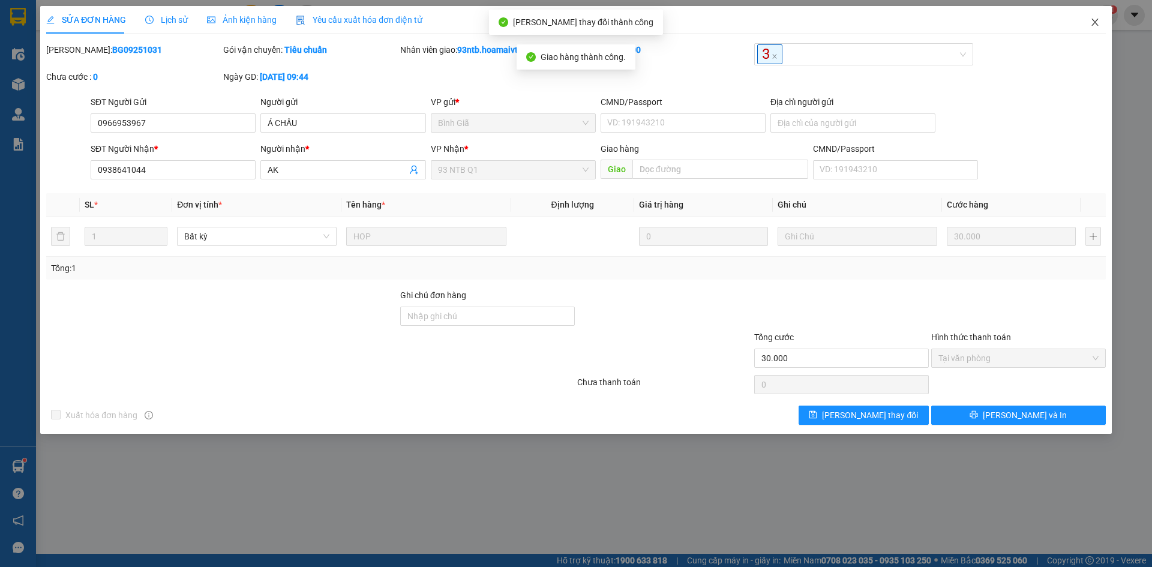
click at [1097, 17] on span "Close" at bounding box center [1096, 23] width 34 height 34
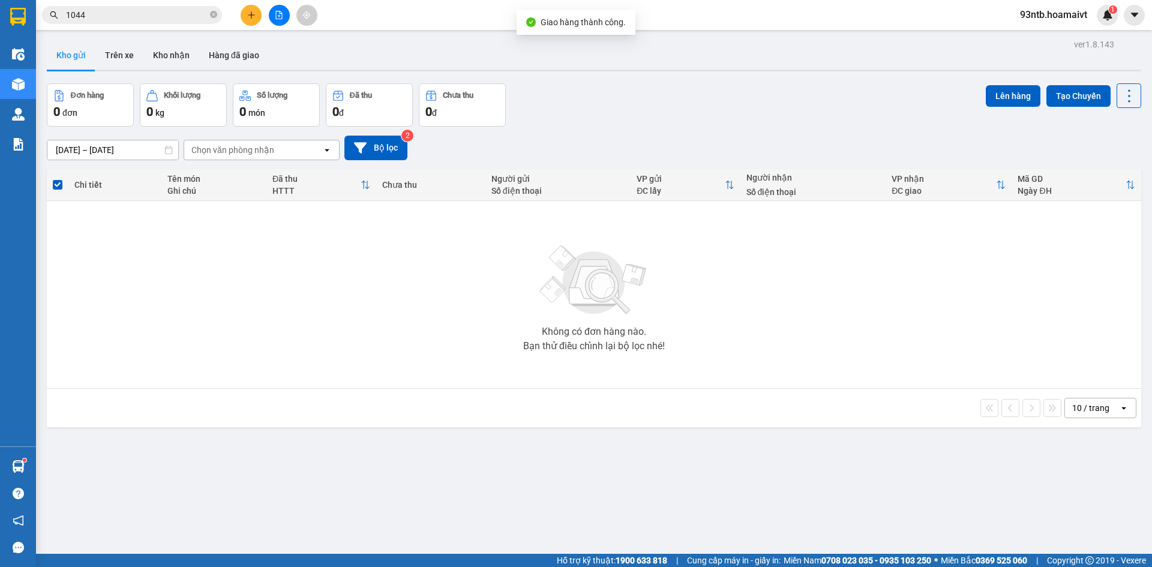
click at [130, 19] on input "1044" at bounding box center [137, 14] width 142 height 13
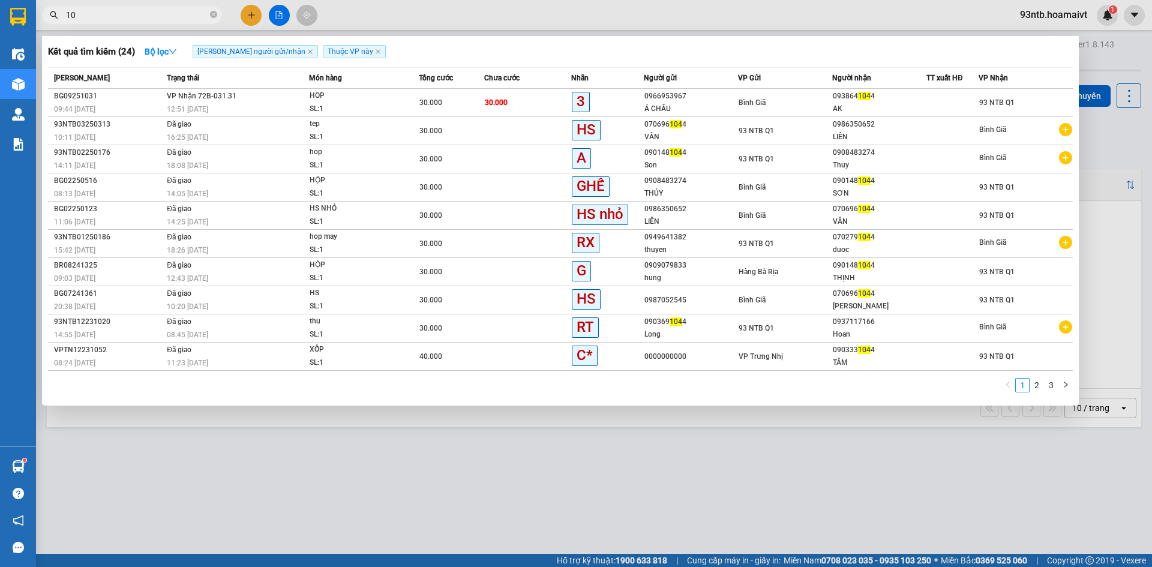
type input "1"
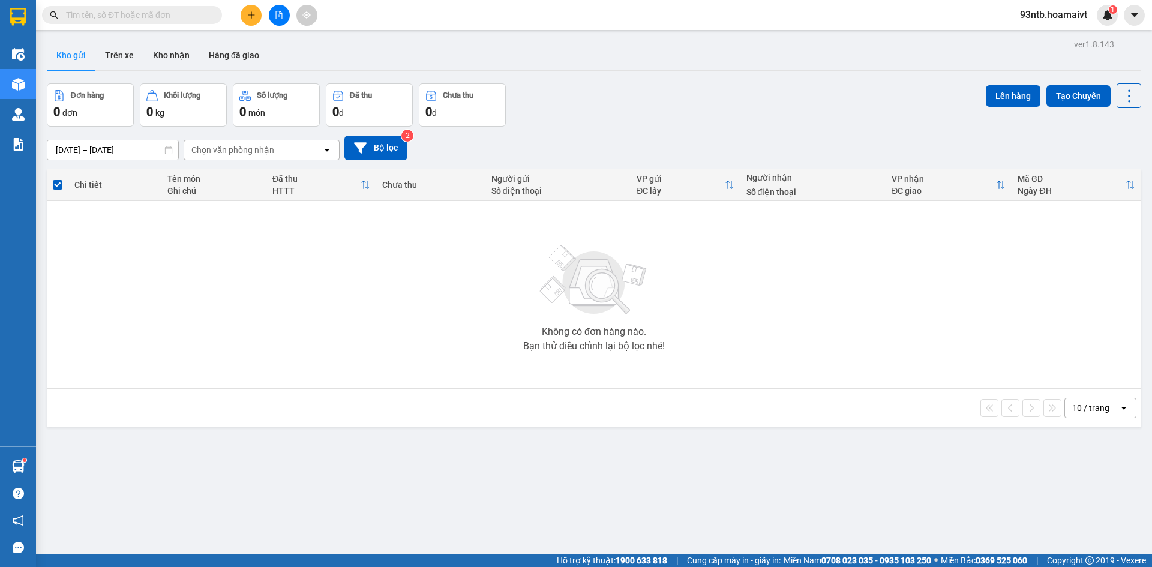
click at [112, 16] on input "text" at bounding box center [137, 14] width 142 height 13
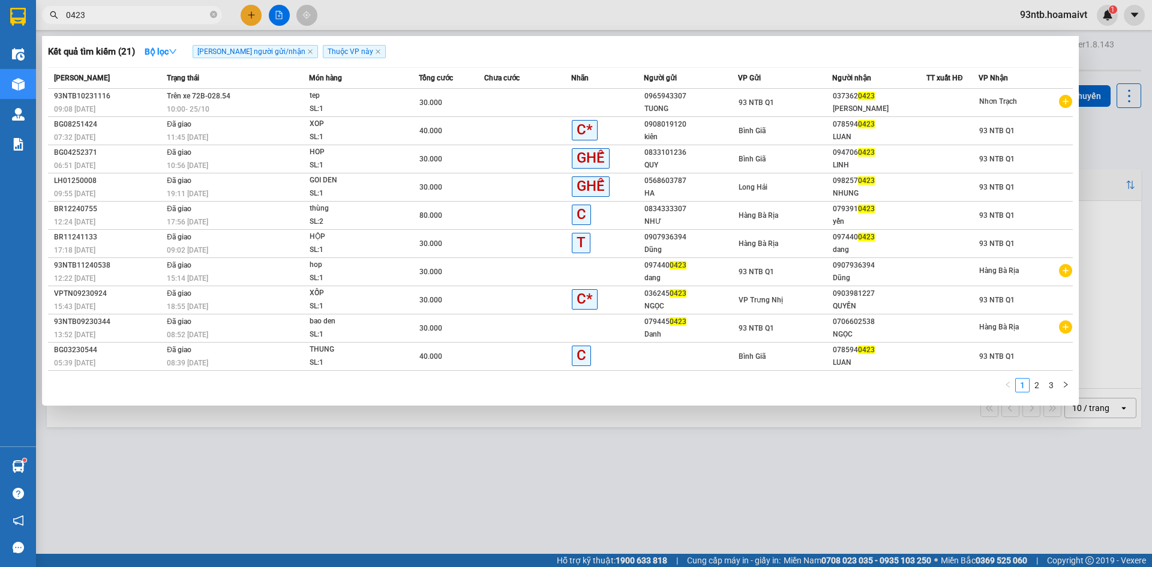
type input "0423"
click at [336, 47] on span "Thuộc VP này" at bounding box center [354, 51] width 63 height 13
click at [375, 53] on icon "close" at bounding box center [378, 52] width 6 height 6
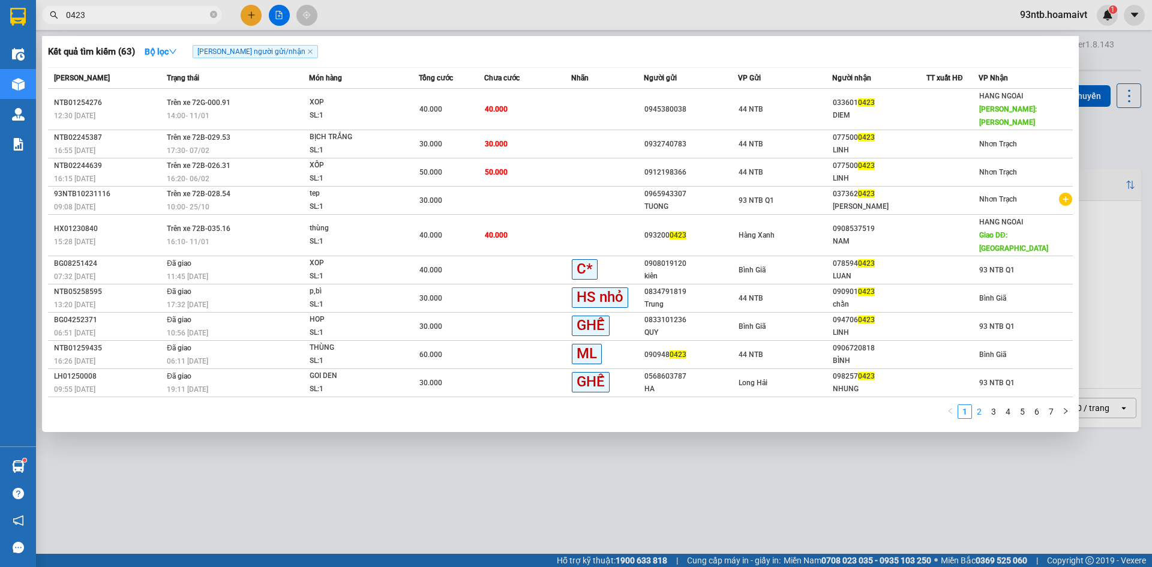
click at [972, 405] on li "2" at bounding box center [979, 412] width 14 height 14
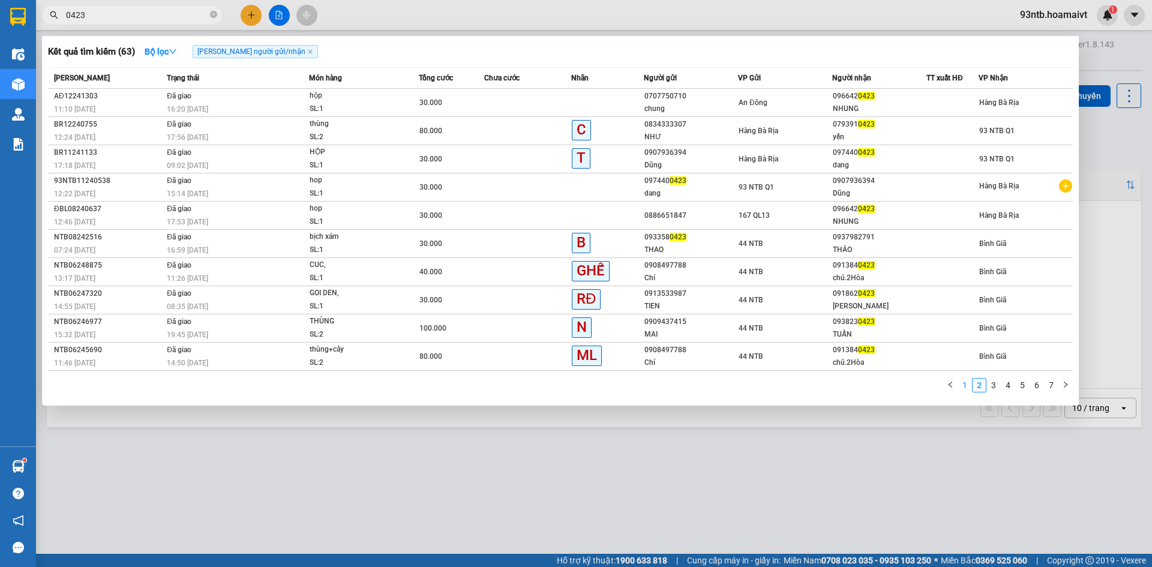
click at [964, 386] on link "1" at bounding box center [964, 385] width 13 height 13
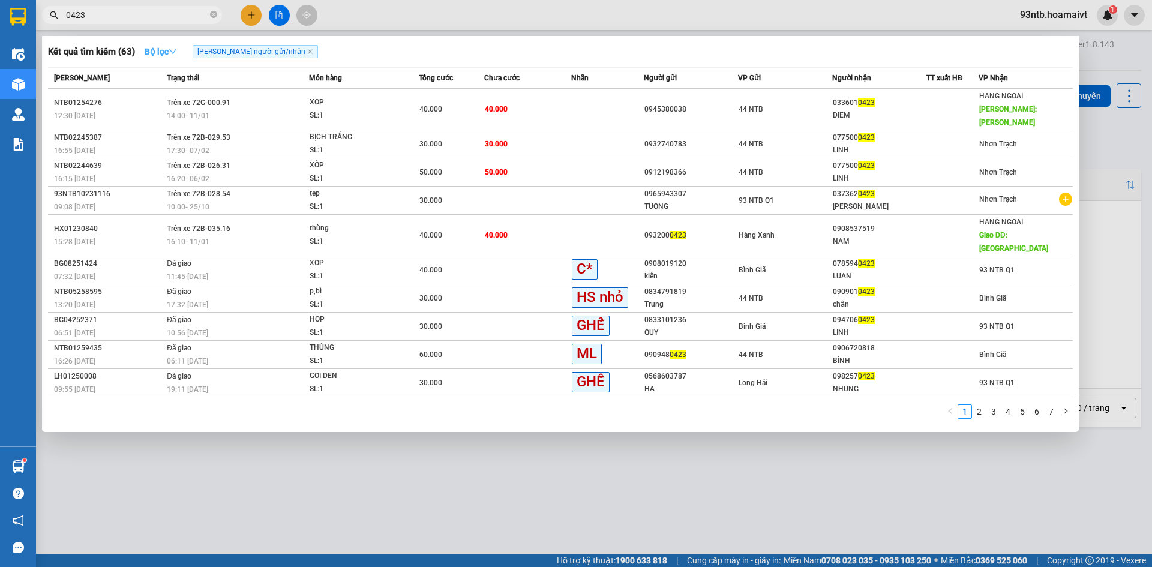
click at [173, 53] on icon "down" at bounding box center [173, 51] width 8 height 8
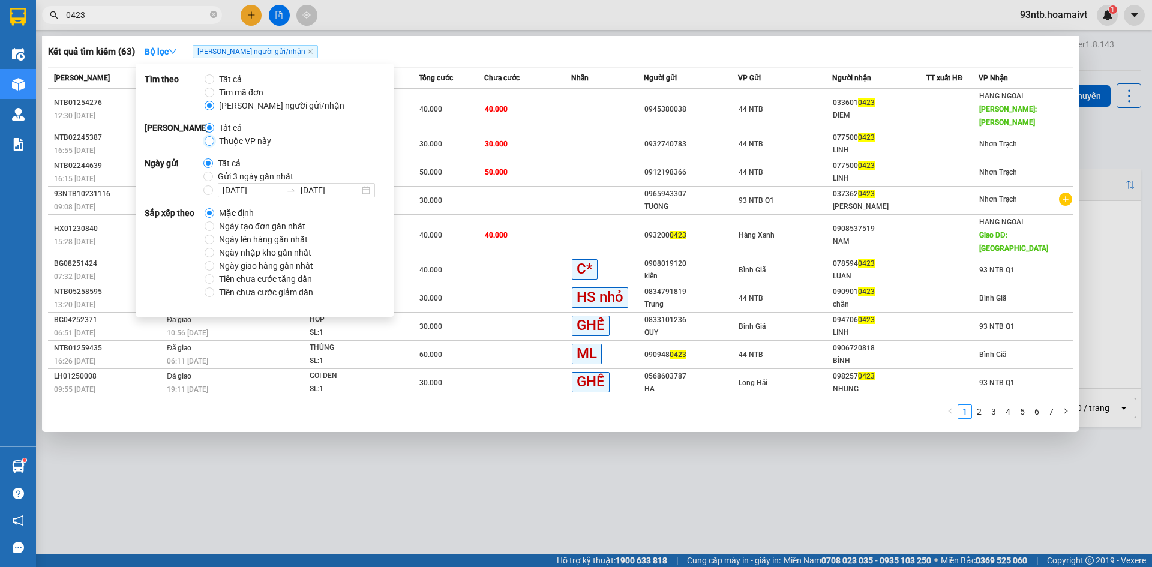
click at [207, 139] on input "Thuộc VP này" at bounding box center [210, 141] width 10 height 10
radio input "true"
radio input "false"
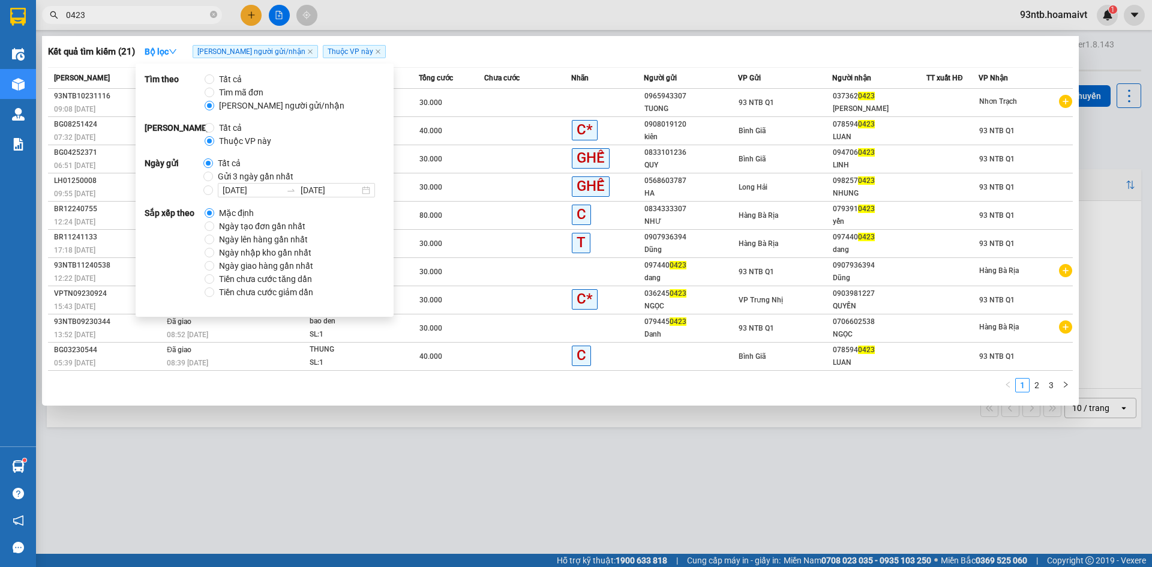
click at [486, 57] on div "Kết quả tìm kiếm ( 21 ) Bộ lọc Tìm người gửi/nhận Thuộc VP này" at bounding box center [560, 51] width 1025 height 19
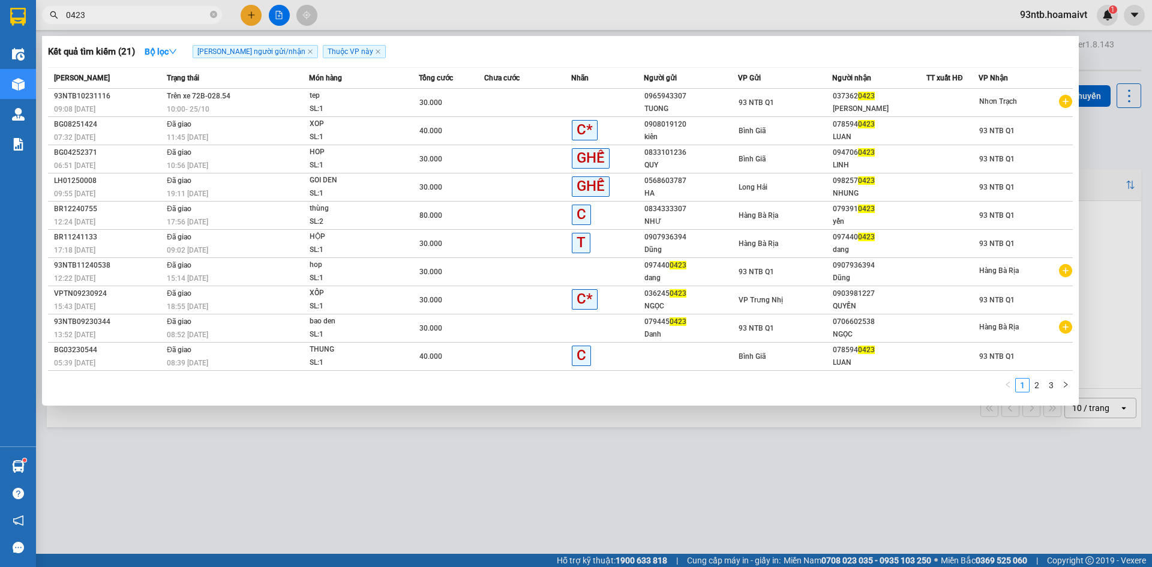
click at [148, 12] on input "0423" at bounding box center [137, 14] width 142 height 13
type input "0"
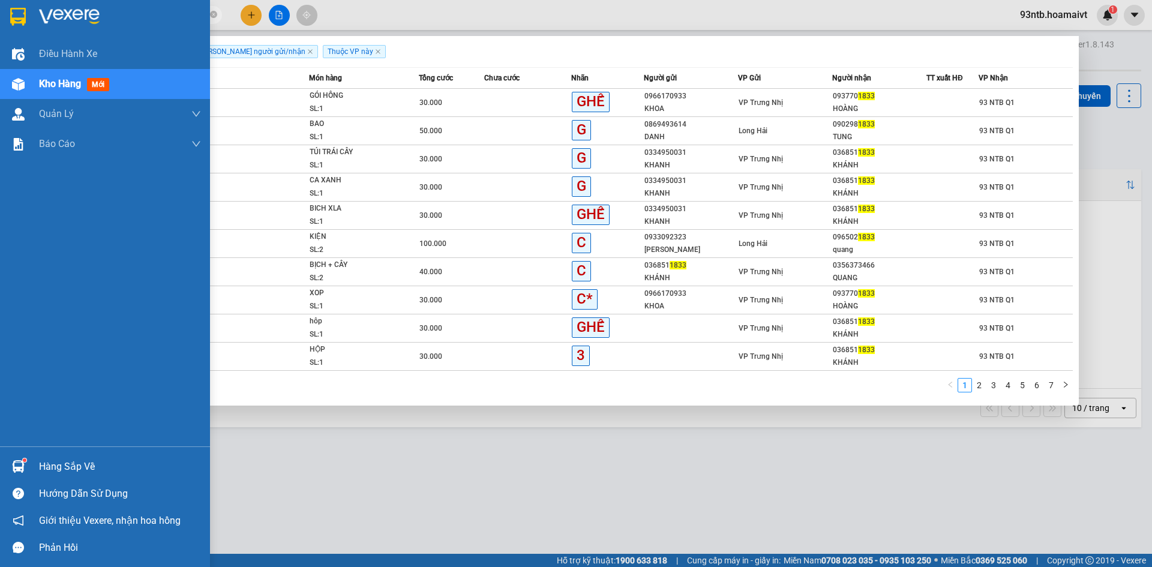
type input "1833"
click at [98, 483] on div "Hướng dẫn sử dụng" at bounding box center [105, 493] width 210 height 27
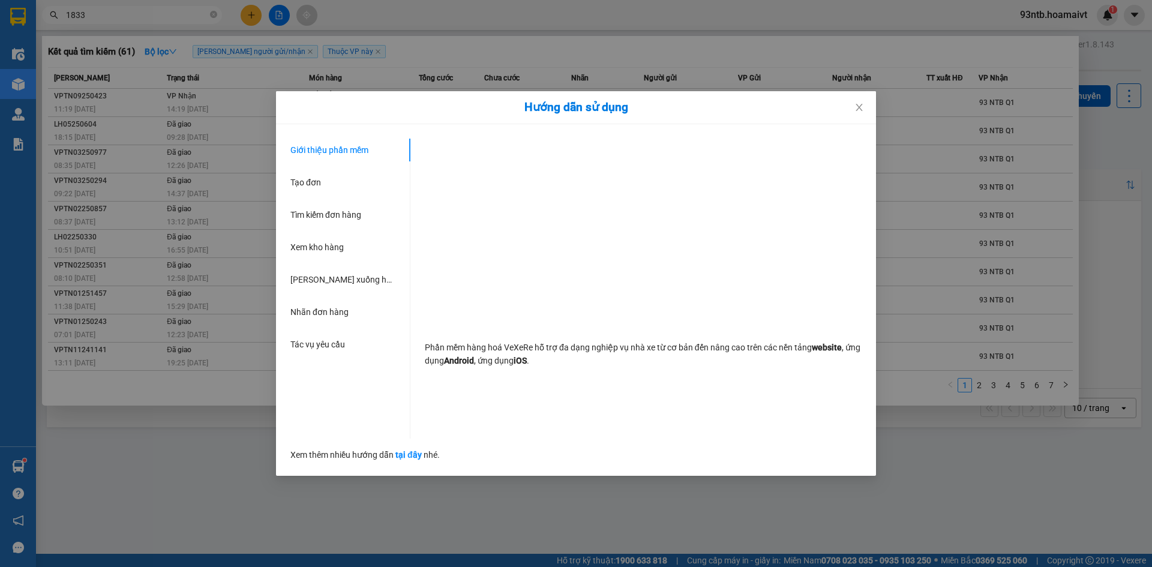
click at [77, 463] on div "Hướng dẫn sử dụng Giới thiệu phần mềm Tạo đơn Tìm kiếm đơn hàng Xem kho hàng Lê…" at bounding box center [576, 283] width 1152 height 567
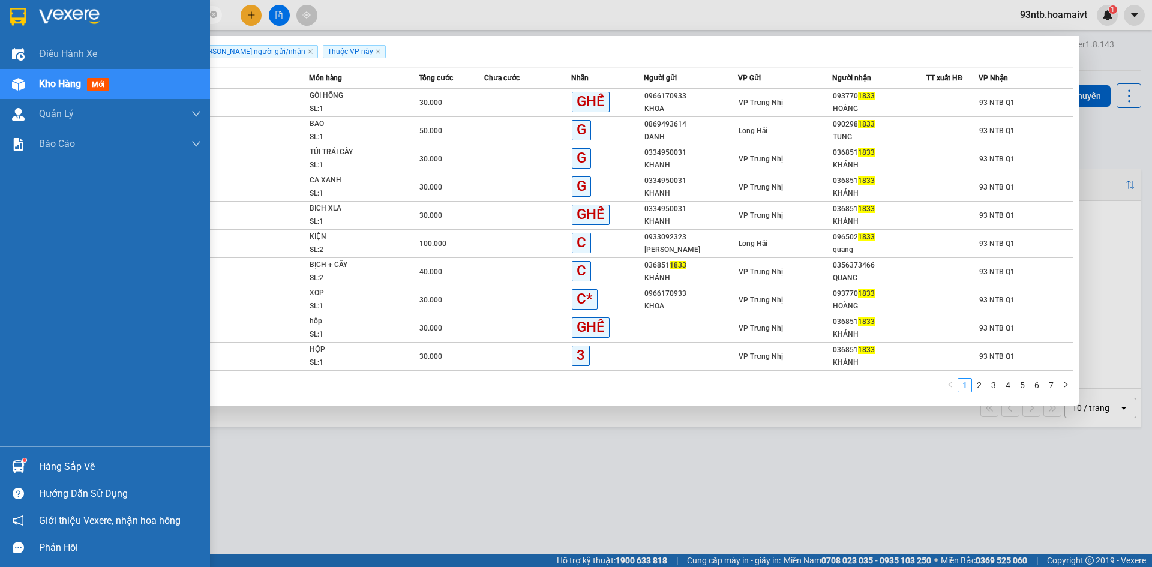
drag, startPoint x: 39, startPoint y: 478, endPoint x: 55, endPoint y: 469, distance: 18.3
click at [40, 478] on div "Hàng sắp về" at bounding box center [105, 466] width 210 height 27
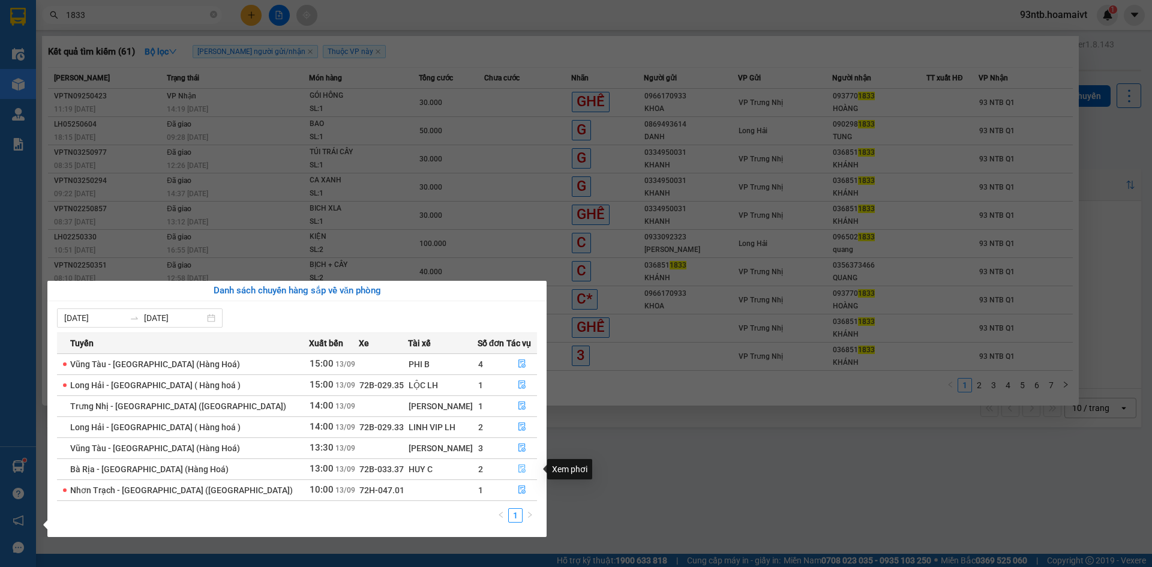
click at [519, 466] on icon "file-done" at bounding box center [522, 469] width 8 height 8
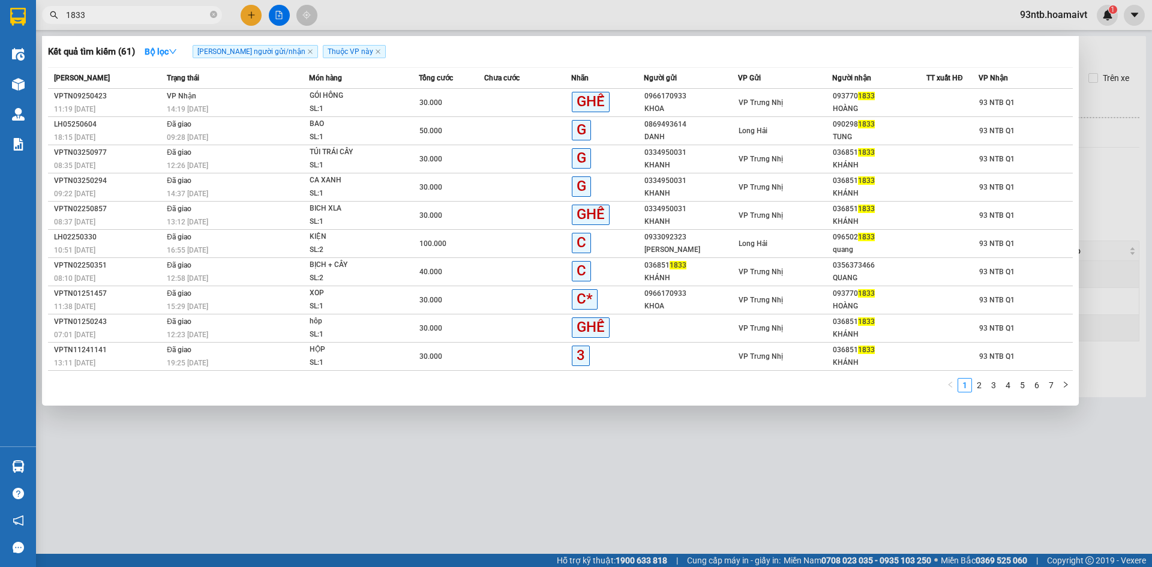
click at [595, 483] on div at bounding box center [576, 283] width 1152 height 567
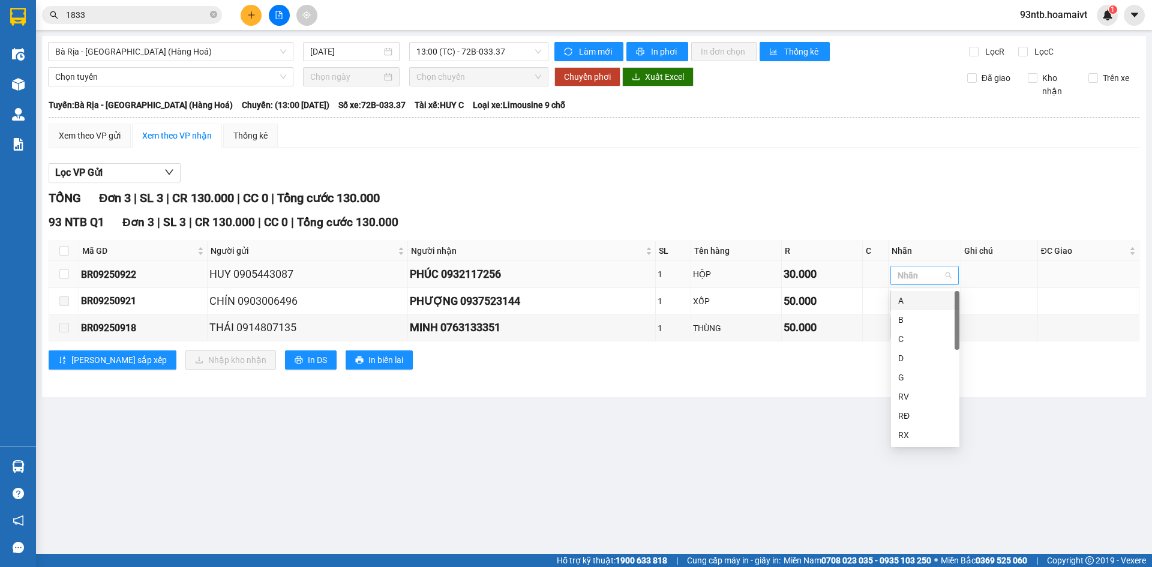
click at [935, 269] on div at bounding box center [919, 275] width 50 height 14
click at [929, 408] on div "3" at bounding box center [925, 411] width 54 height 13
click at [750, 450] on main "Bà Rịa - Sài Gòn (Hàng Hoá) 13/09/2025 13:00 (TC) - 72B-033.37 Làm mới In p…" at bounding box center [576, 277] width 1152 height 554
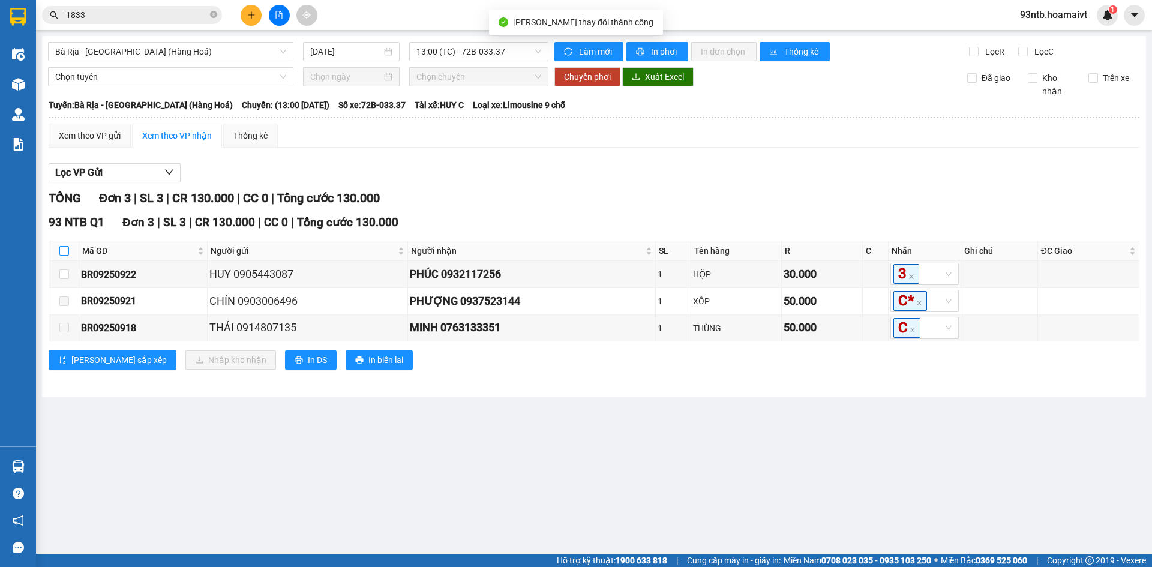
click at [64, 248] on input "checkbox" at bounding box center [64, 251] width 10 height 10
checkbox input "true"
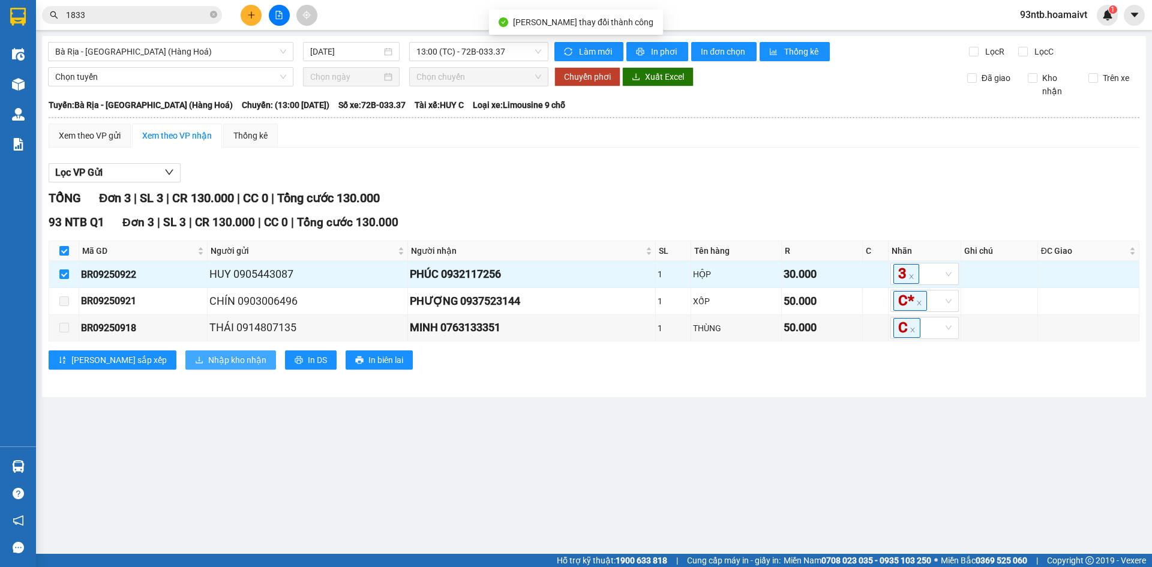
click at [199, 367] on button "Nhập kho nhận" at bounding box center [230, 359] width 91 height 19
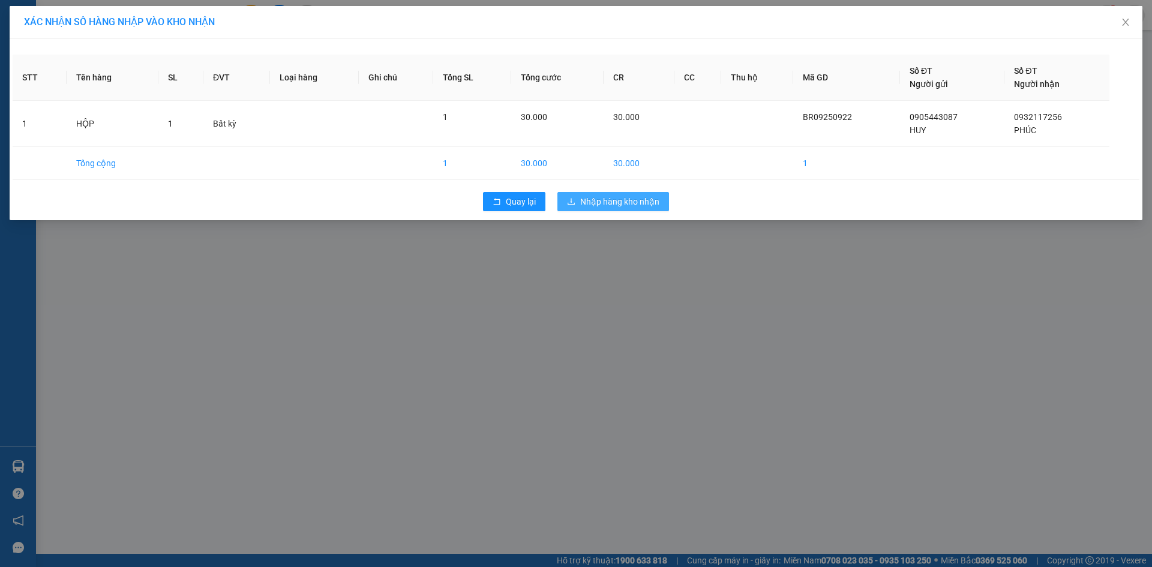
click at [604, 204] on span "Nhập hàng kho nhận" at bounding box center [619, 201] width 79 height 13
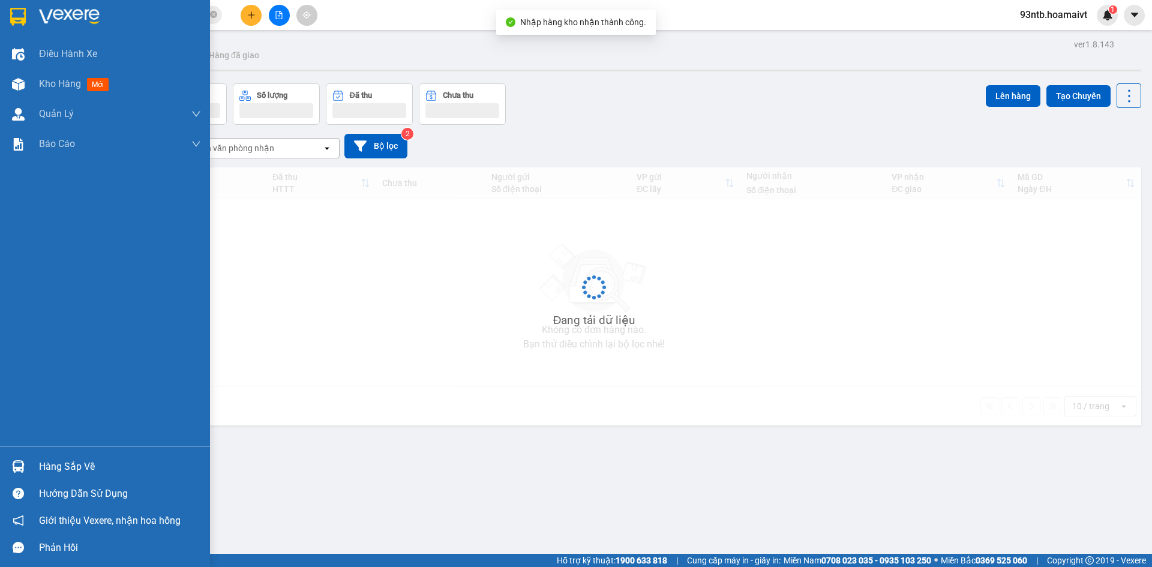
click at [40, 465] on div "Hàng sắp về" at bounding box center [120, 467] width 162 height 18
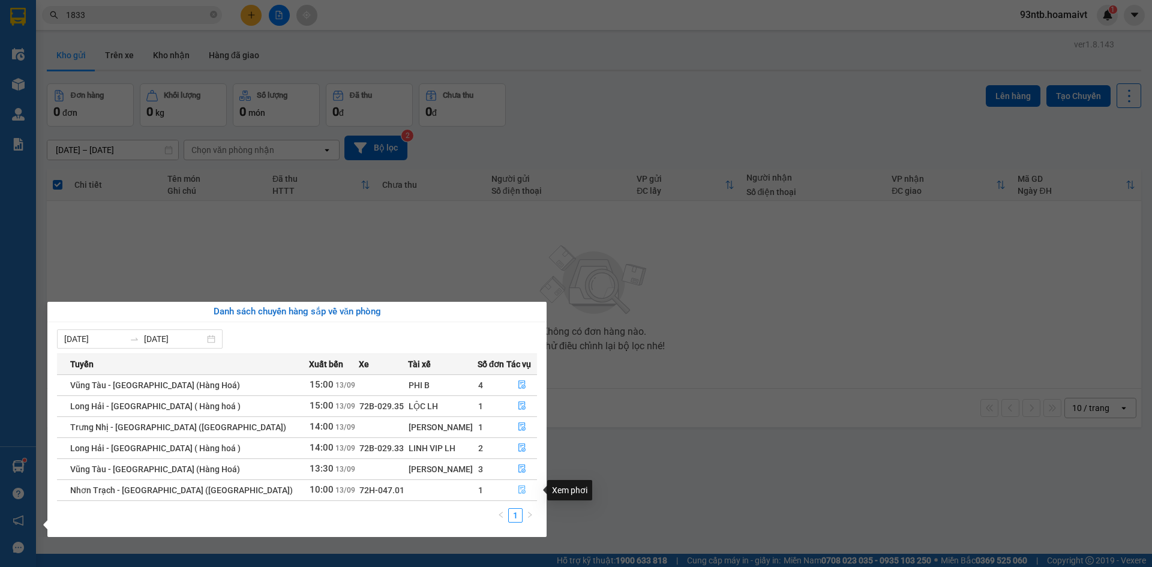
click at [518, 493] on icon "file-done" at bounding box center [522, 490] width 8 height 8
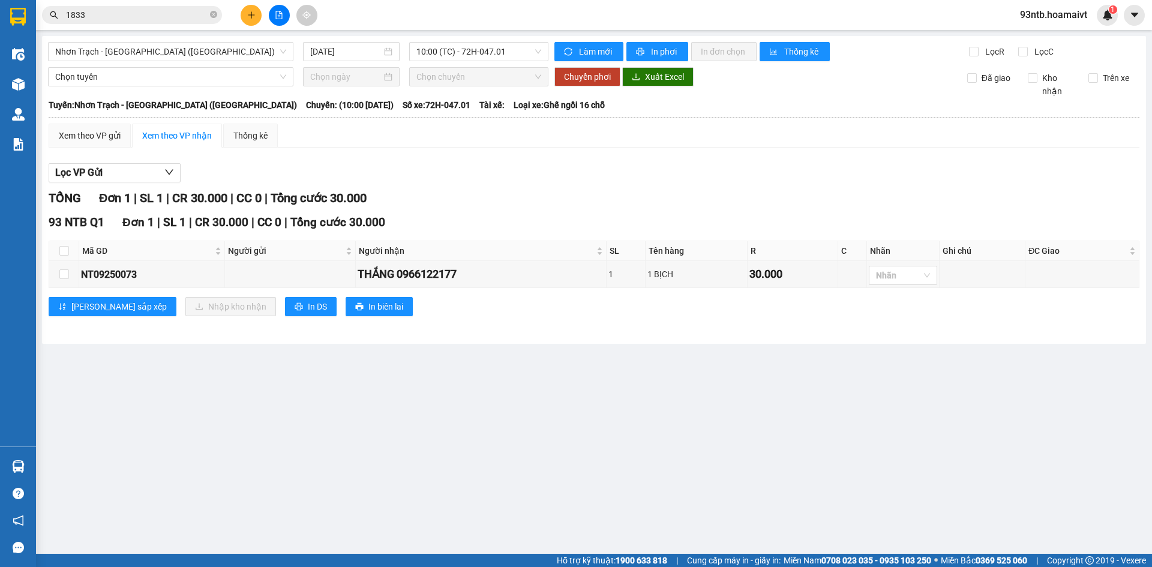
click at [719, 160] on div "Lọc VP Gửi TỔNG Đơn 1 | SL 1 | CR 30.000 | CC 0 | Tổng cước 30.000 93 NTB Q1 Đ…" at bounding box center [594, 244] width 1091 height 174
click at [908, 277] on div at bounding box center [897, 275] width 50 height 14
click at [916, 438] on div "GHẾ" at bounding box center [906, 435] width 54 height 13
click at [730, 429] on main "Nhơn Trạch - Sài Gòn (Hàng hóa) 13/09/2025 10:00 (TC) - 72H-047.01 Làm mới In p…" at bounding box center [576, 277] width 1152 height 554
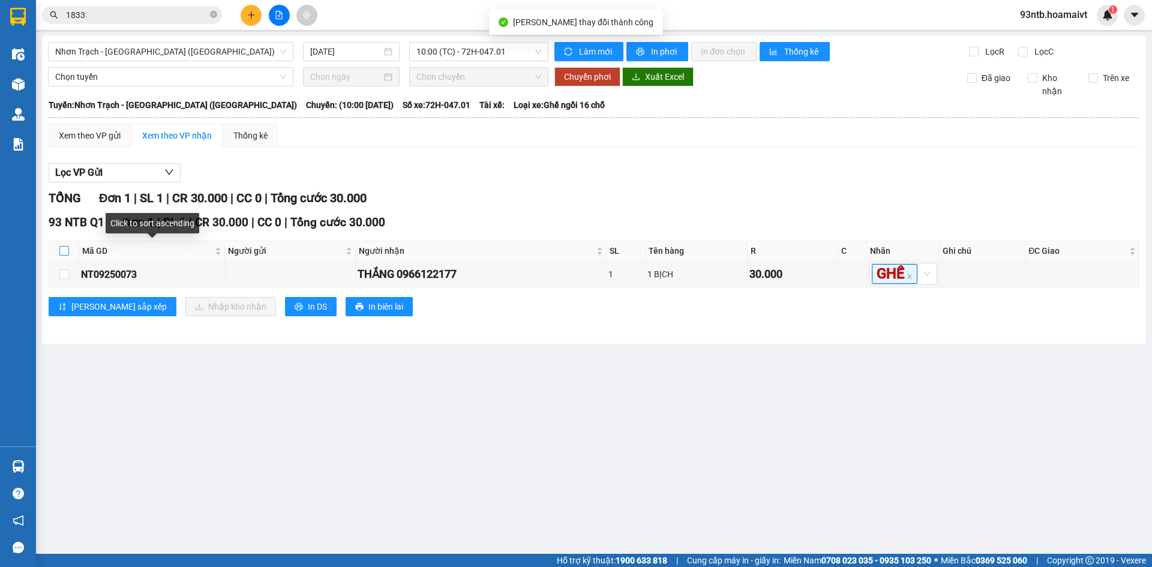
click at [66, 252] on input "checkbox" at bounding box center [64, 251] width 10 height 10
checkbox input "true"
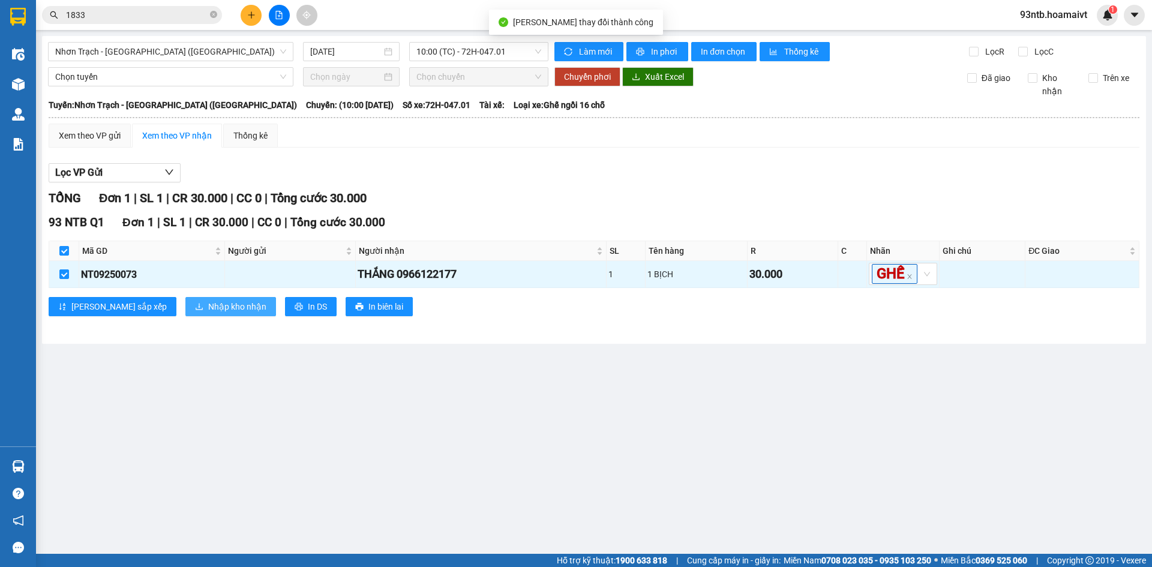
click at [185, 315] on button "Nhập kho nhận" at bounding box center [230, 306] width 91 height 19
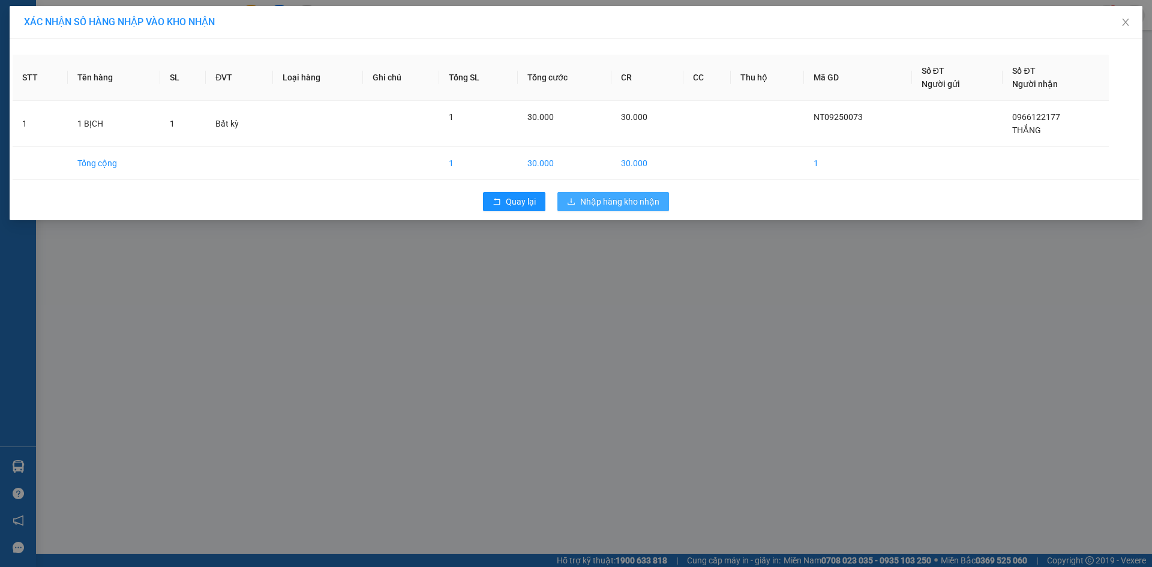
click at [565, 198] on button "Nhập hàng kho nhận" at bounding box center [614, 201] width 112 height 19
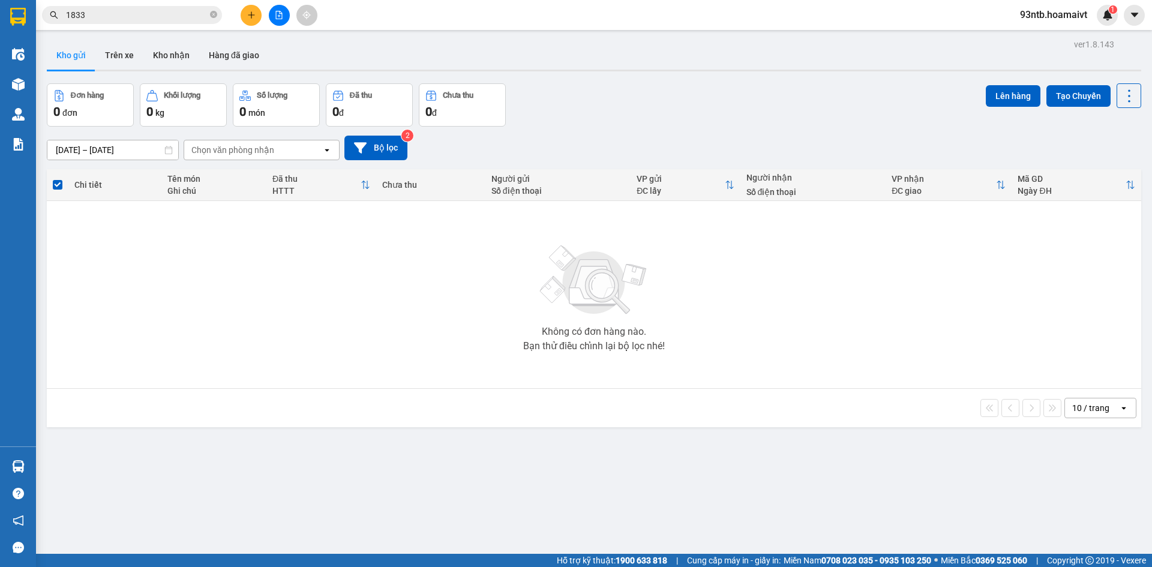
click at [116, 16] on input "1833" at bounding box center [137, 14] width 142 height 13
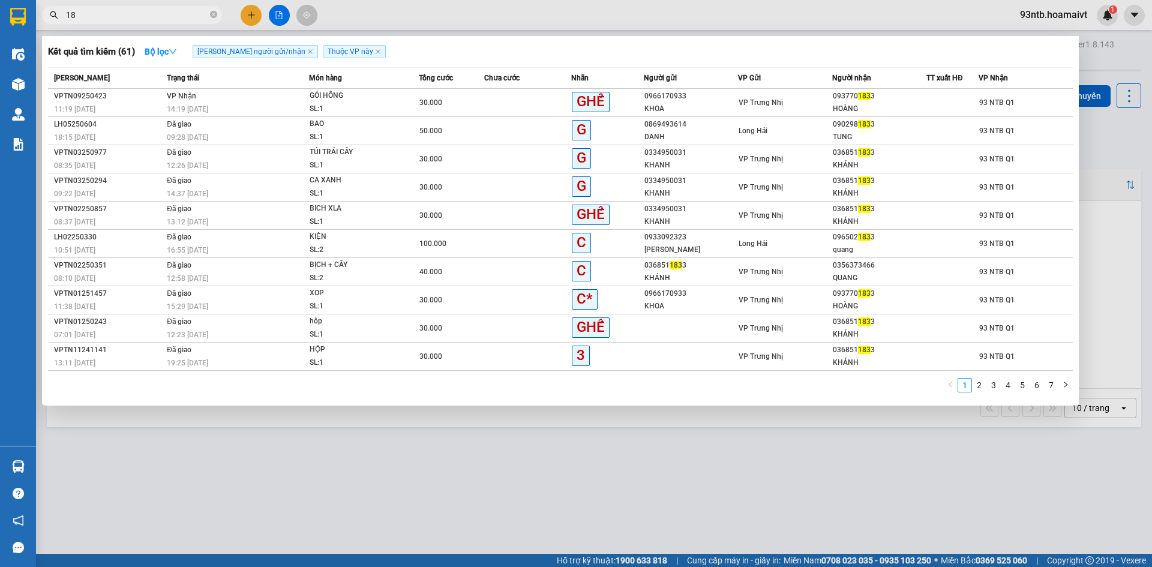
type input "1"
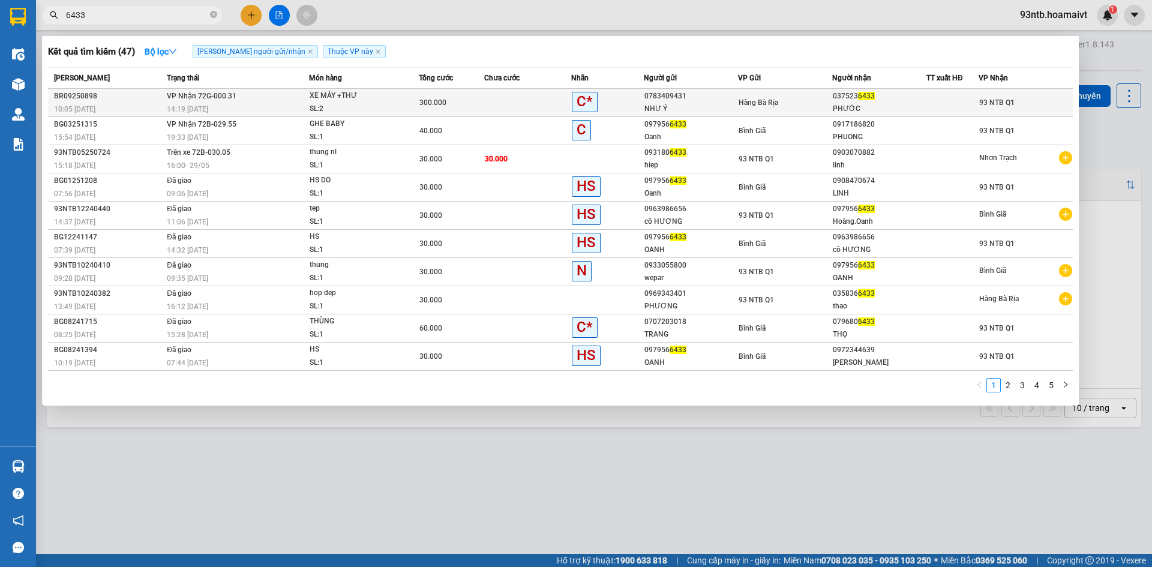
type input "6433"
click at [953, 97] on div at bounding box center [952, 103] width 51 height 13
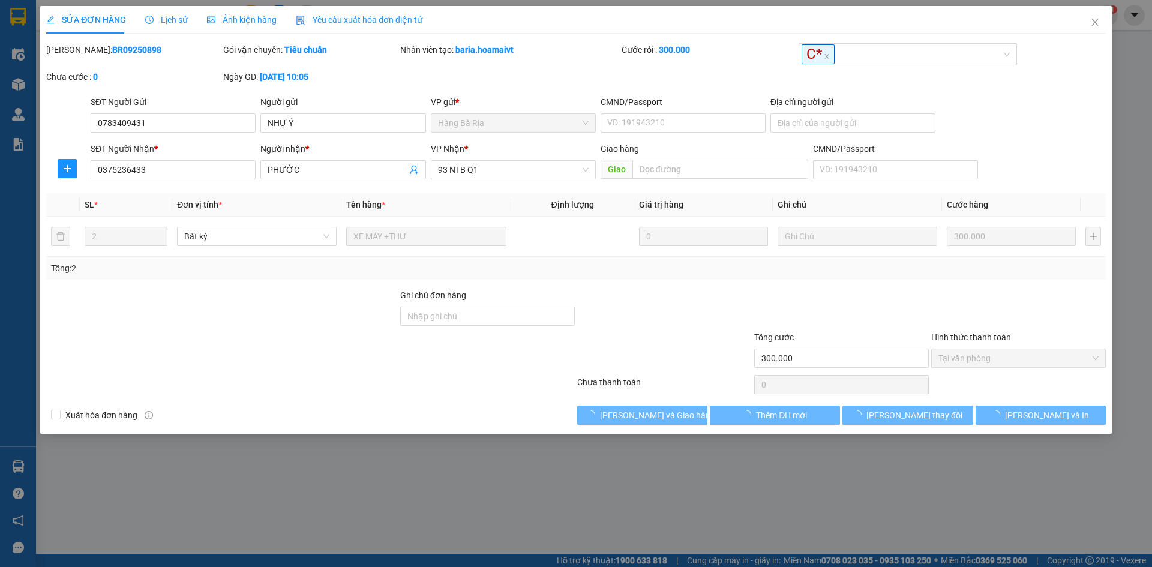
type input "0783409431"
type input "NHƯ Ý"
type input "0375236433"
type input "PHƯỚC"
type input "300.000"
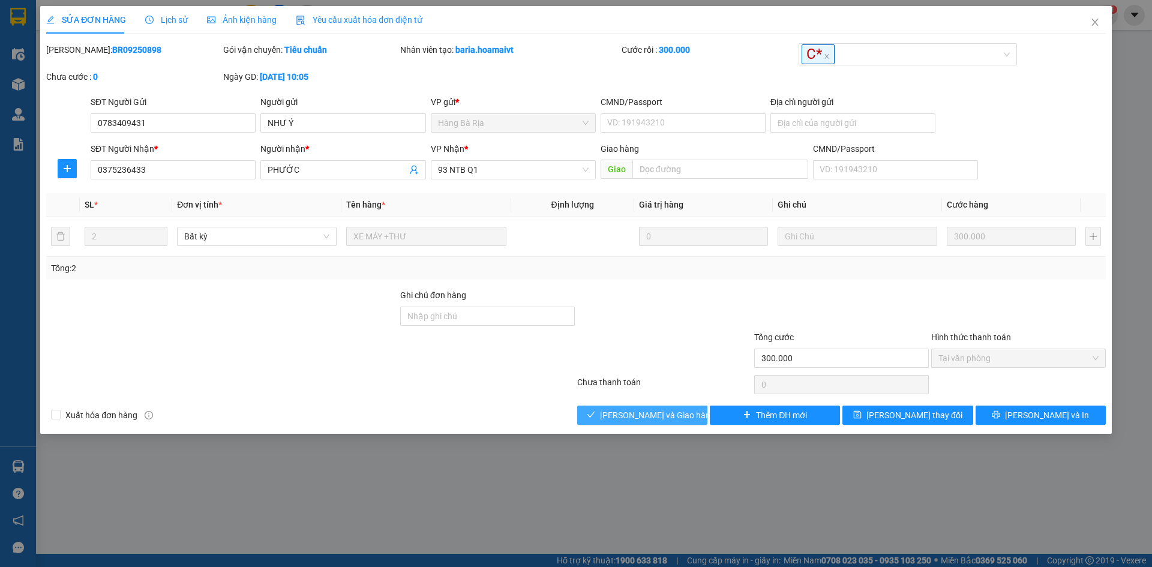
click at [669, 411] on span "[PERSON_NAME] và [PERSON_NAME] hàng" at bounding box center [657, 415] width 115 height 13
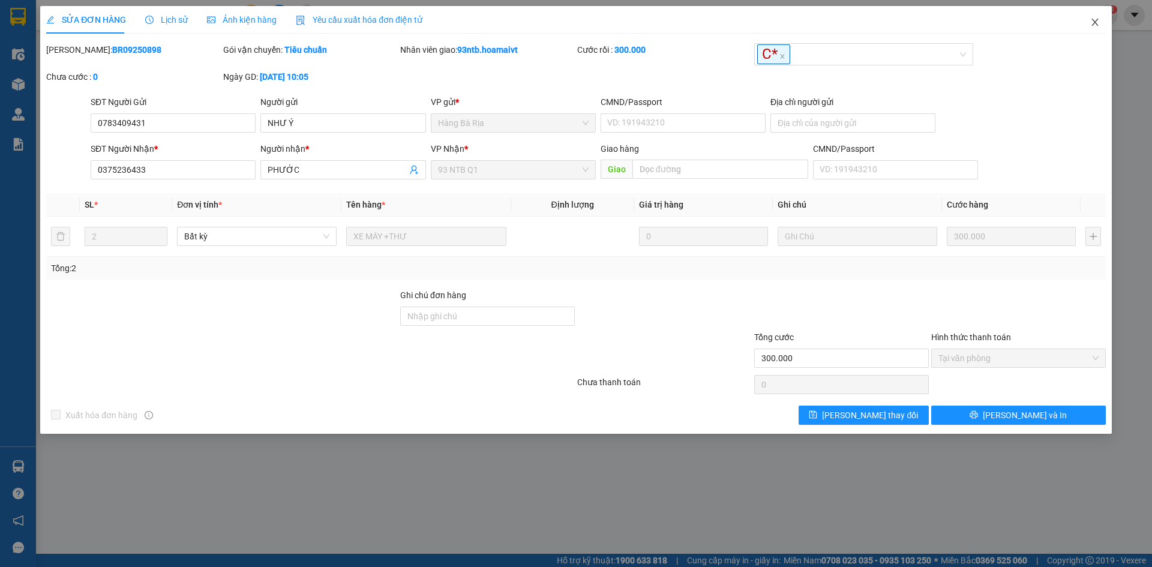
click at [1102, 22] on span "Close" at bounding box center [1096, 23] width 34 height 34
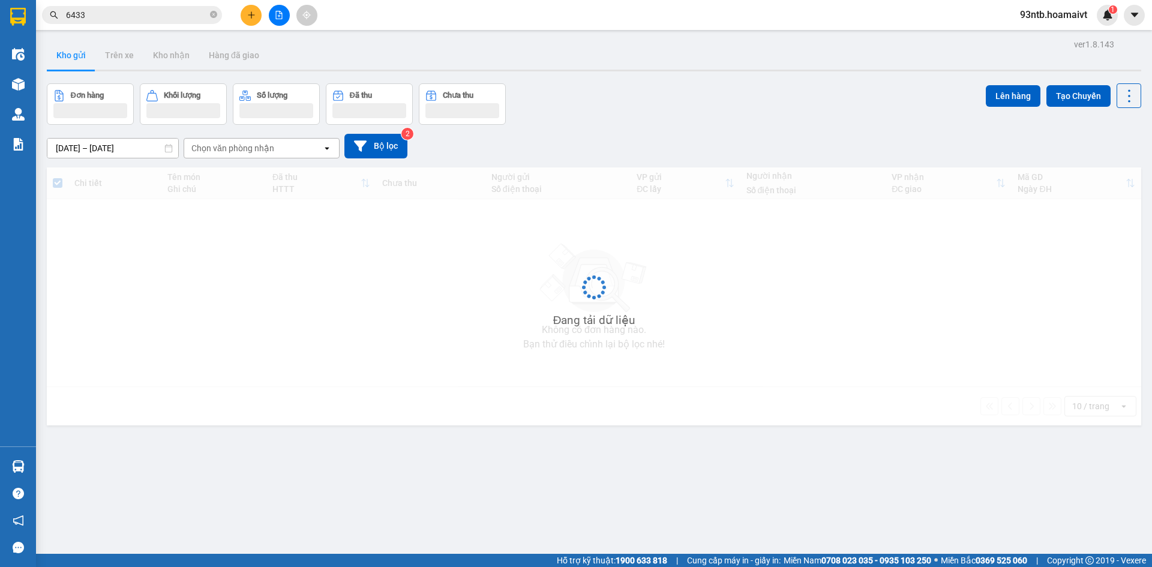
click at [169, 20] on input "6433" at bounding box center [137, 14] width 142 height 13
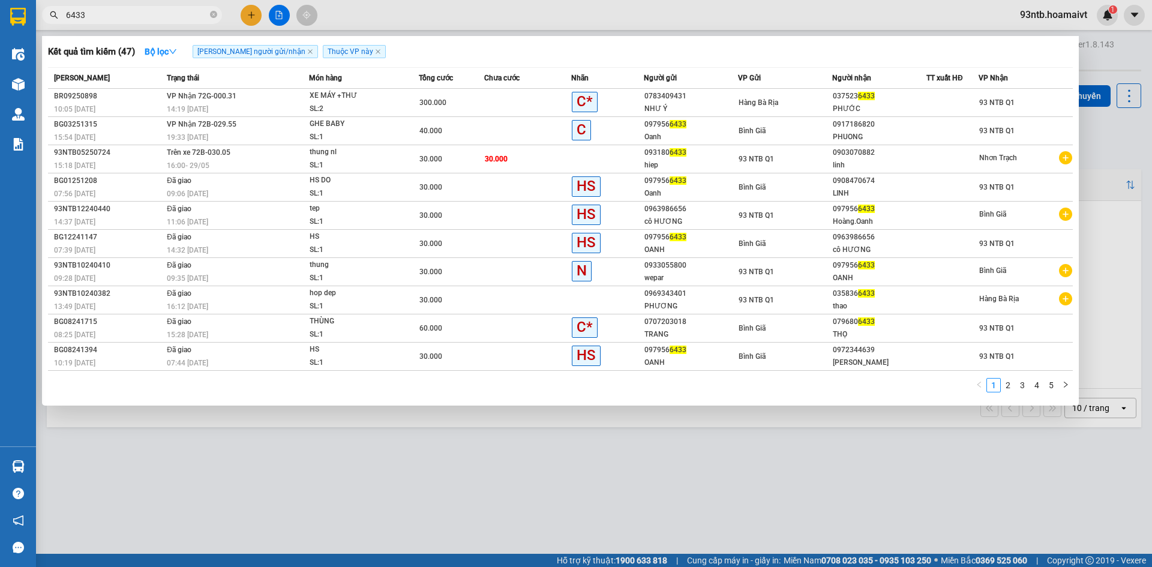
click at [166, 17] on input "6433" at bounding box center [137, 14] width 142 height 13
type input "6"
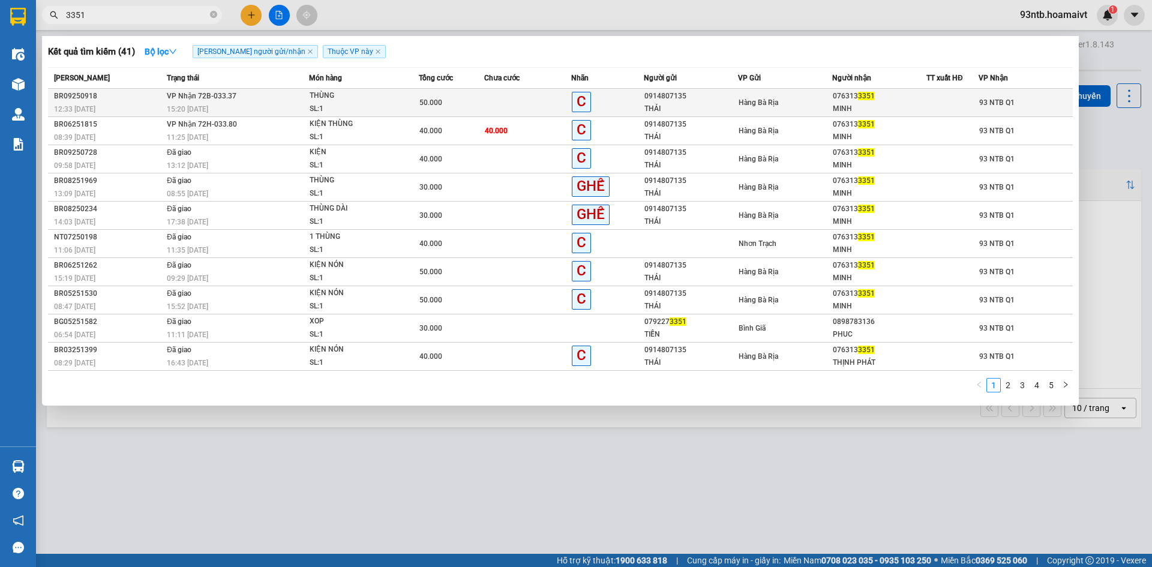
type input "3351"
click at [938, 91] on td at bounding box center [953, 103] width 52 height 28
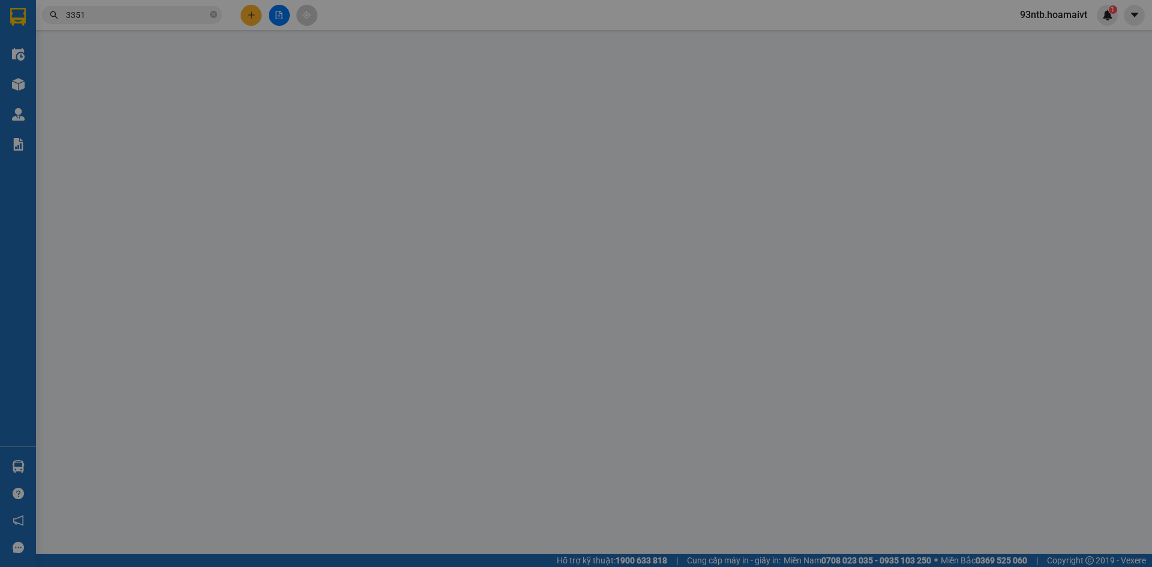
type input "0914807135"
type input "THÁI"
type input "052083000514"
type input "0763133351"
type input "MINH"
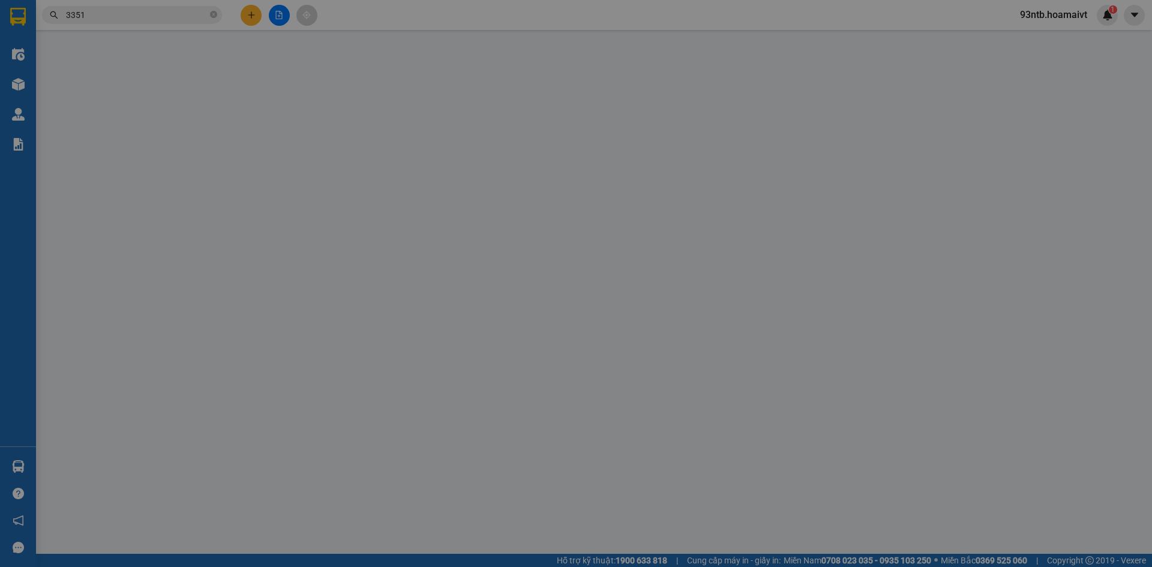
type input "50.000"
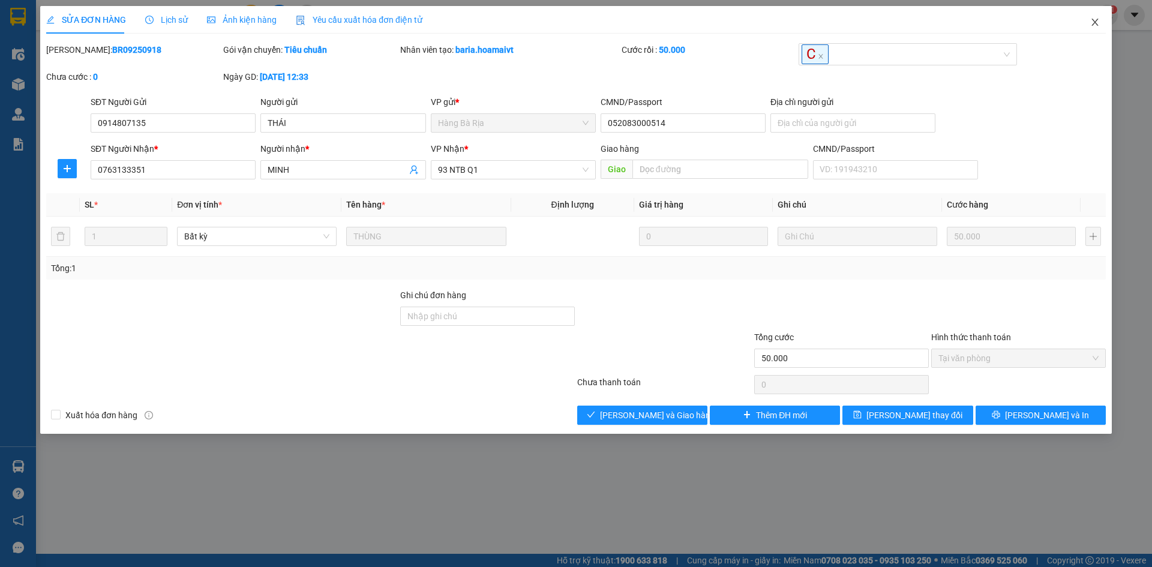
click at [1088, 19] on span "Close" at bounding box center [1096, 23] width 34 height 34
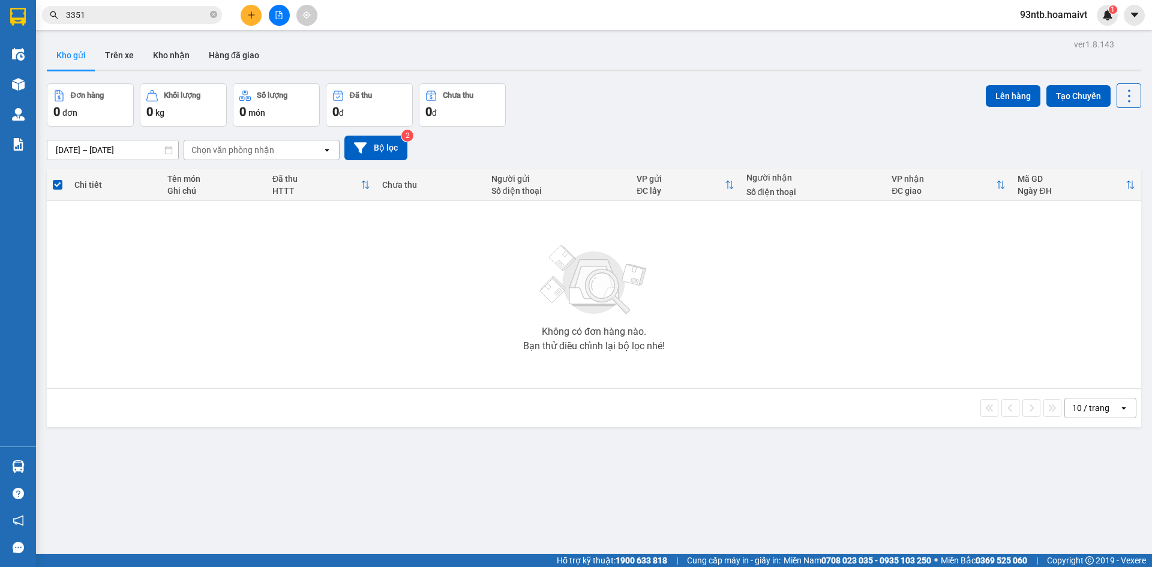
click at [194, 16] on input "3351" at bounding box center [137, 14] width 142 height 13
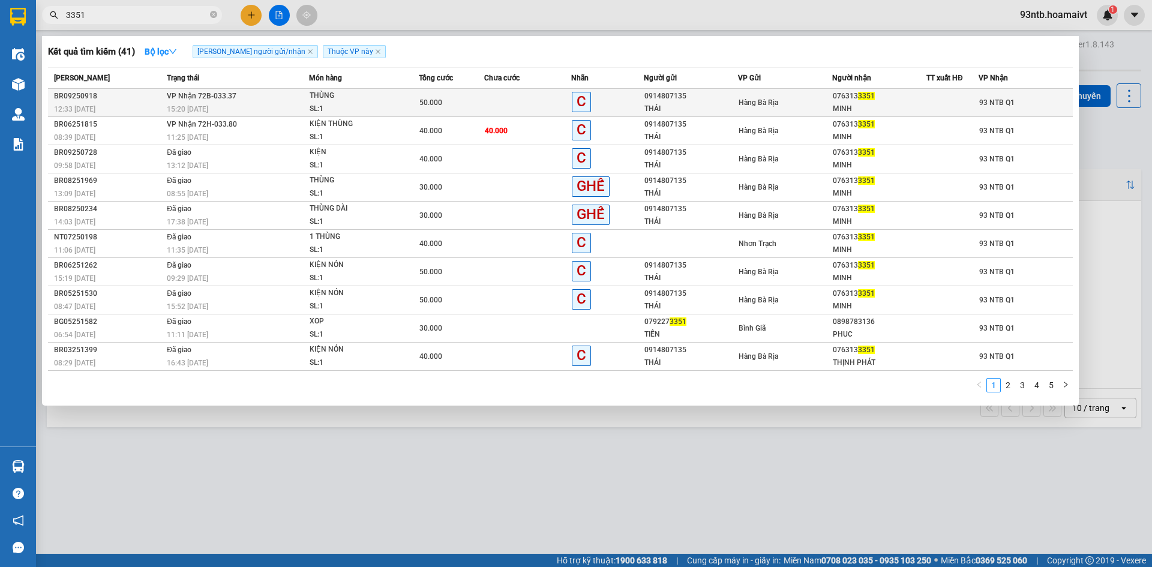
click at [795, 101] on div "Hàng Bà Rịa" at bounding box center [785, 102] width 93 height 13
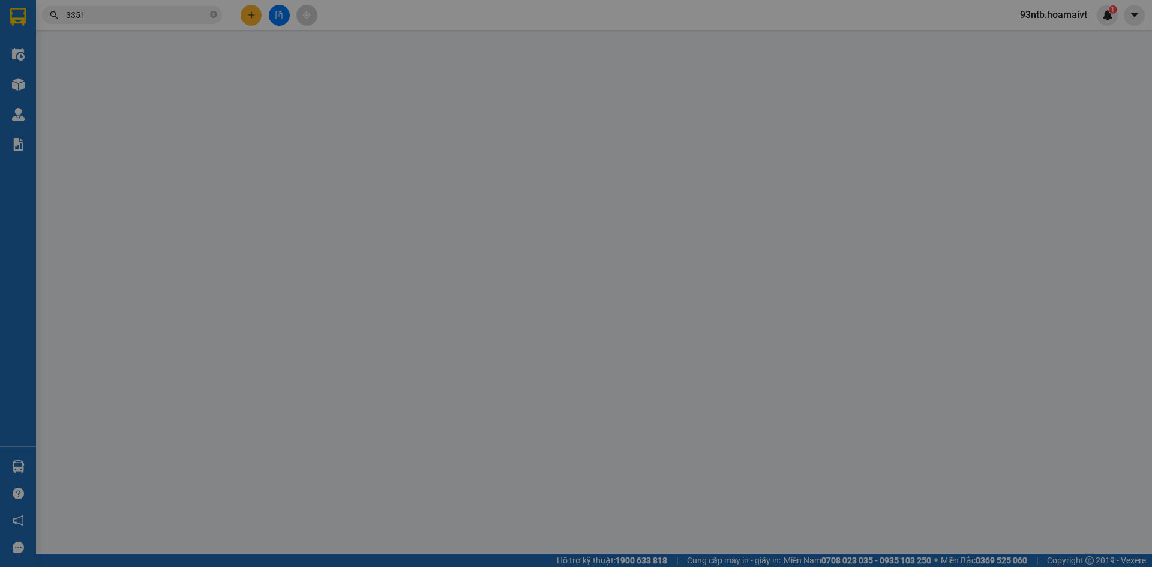
type input "0914807135"
type input "THÁI"
type input "052083000514"
type input "0763133351"
type input "MINH"
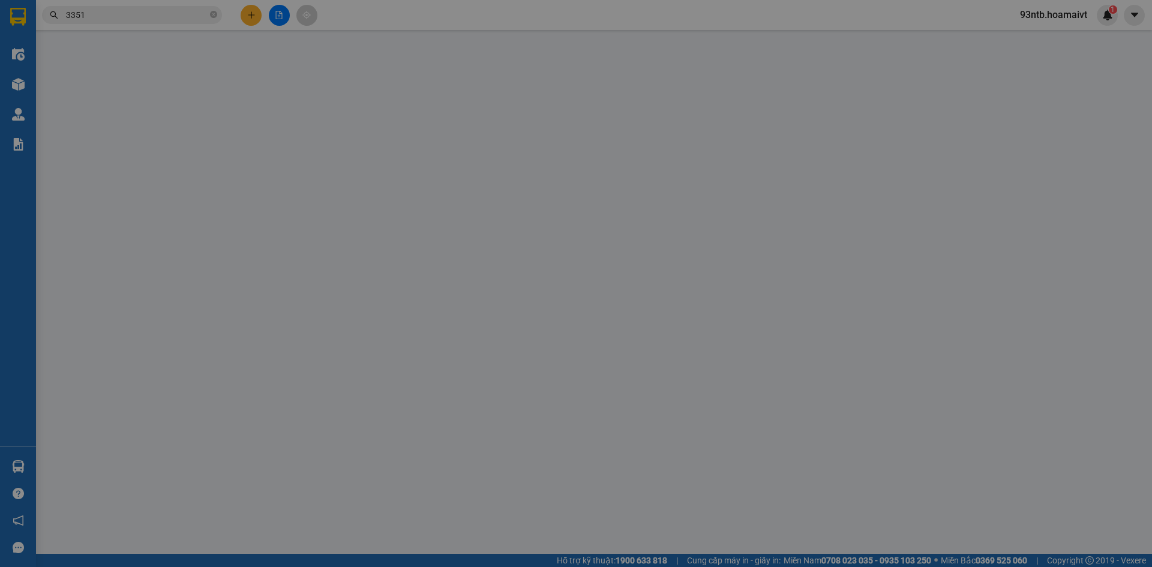
type input "50.000"
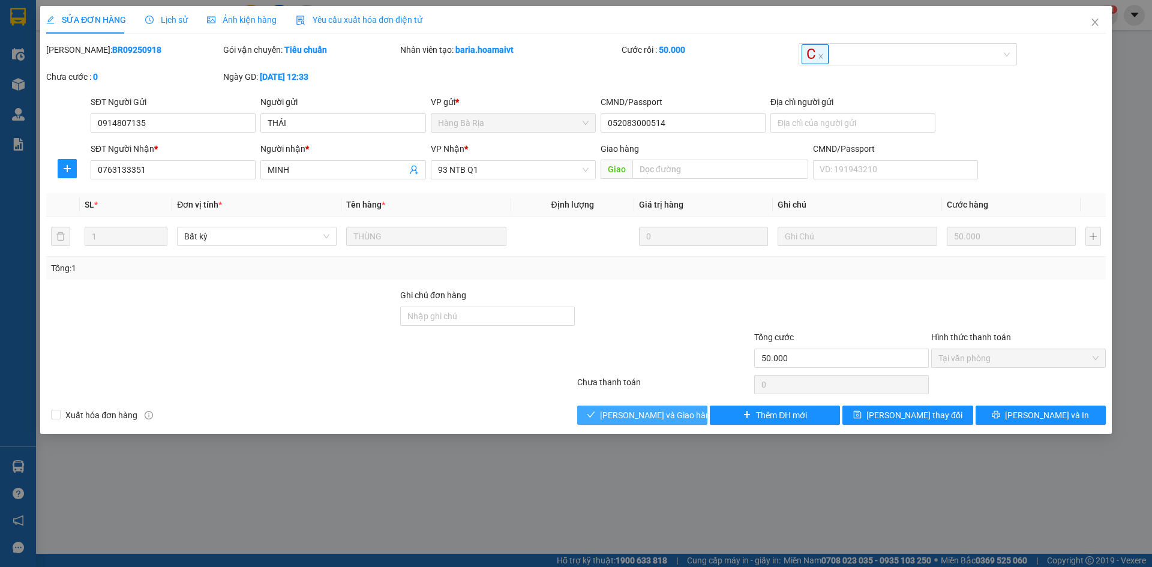
click at [655, 411] on span "[PERSON_NAME] và Giao hàng" at bounding box center [657, 415] width 115 height 13
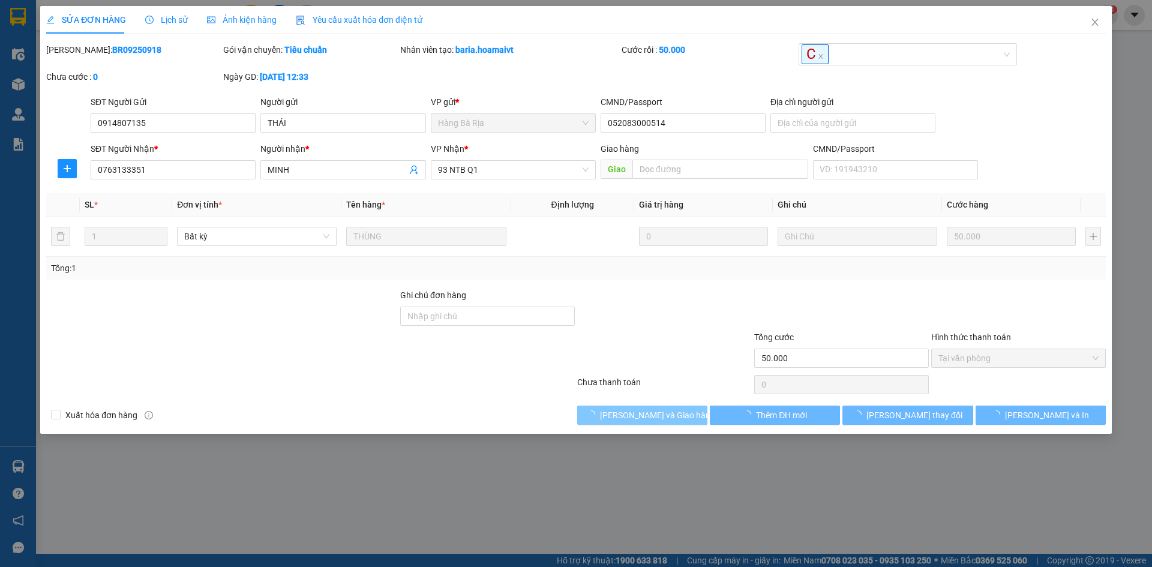
click at [655, 411] on span "[PERSON_NAME] và Giao hàng" at bounding box center [657, 415] width 115 height 13
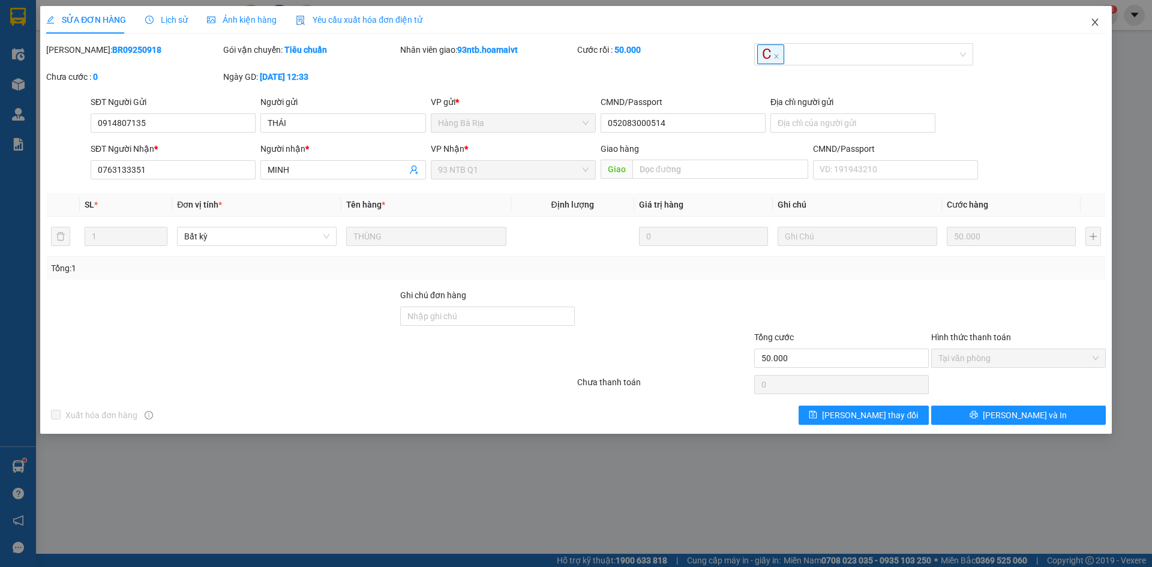
click at [1094, 19] on icon "close" at bounding box center [1096, 22] width 10 height 10
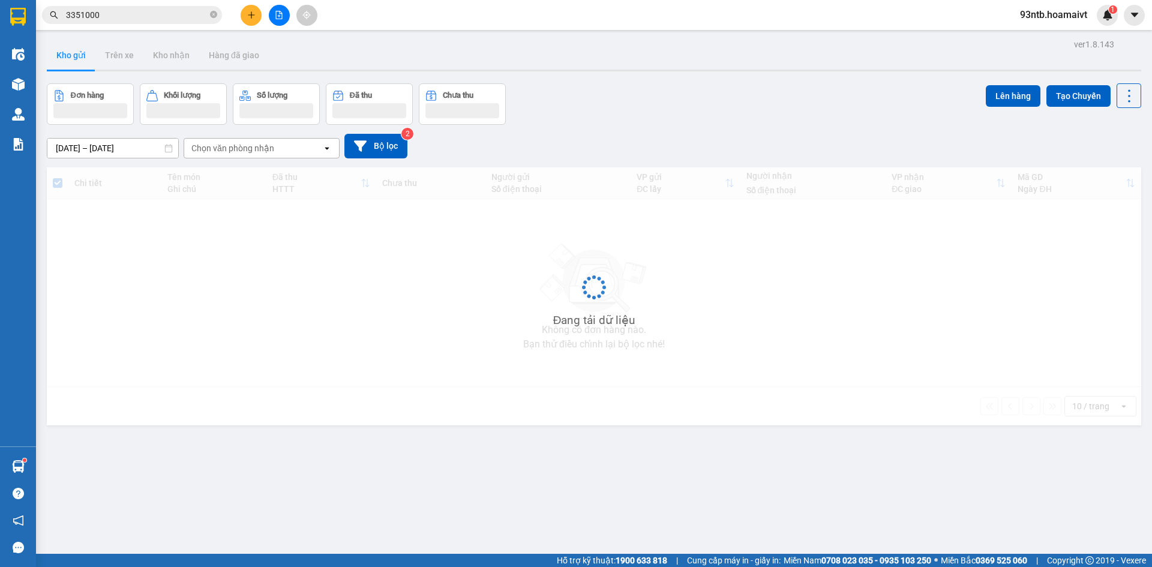
click at [154, 14] on input "3351000" at bounding box center [137, 14] width 142 height 13
click at [154, 14] on input "335100" at bounding box center [137, 14] width 142 height 13
type input "33510"
click at [154, 14] on input "text" at bounding box center [137, 14] width 142 height 13
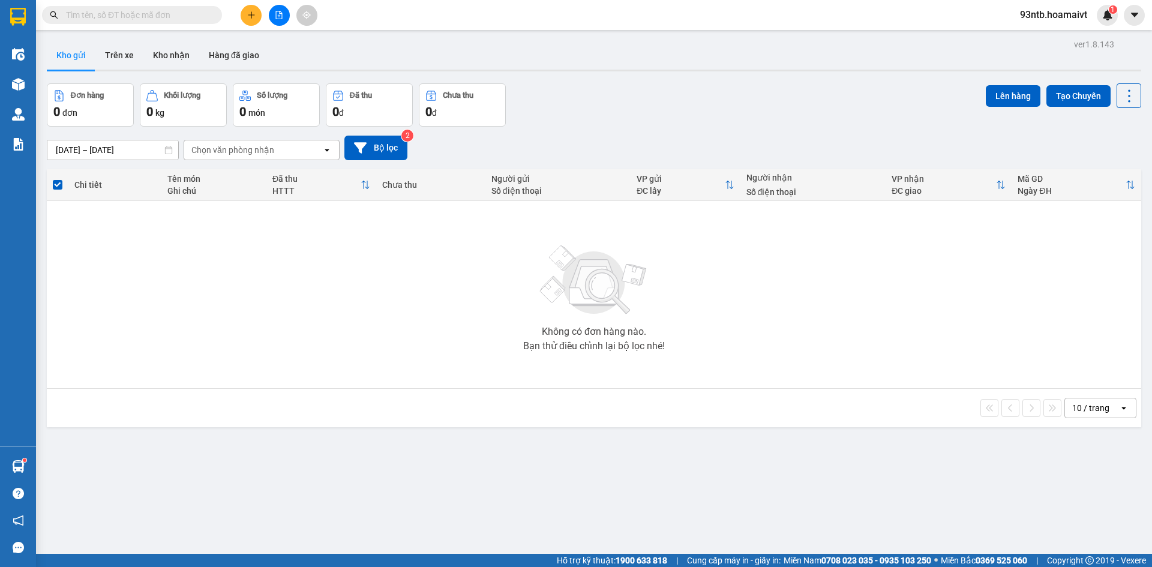
click at [154, 14] on input "text" at bounding box center [137, 14] width 142 height 13
type input "1"
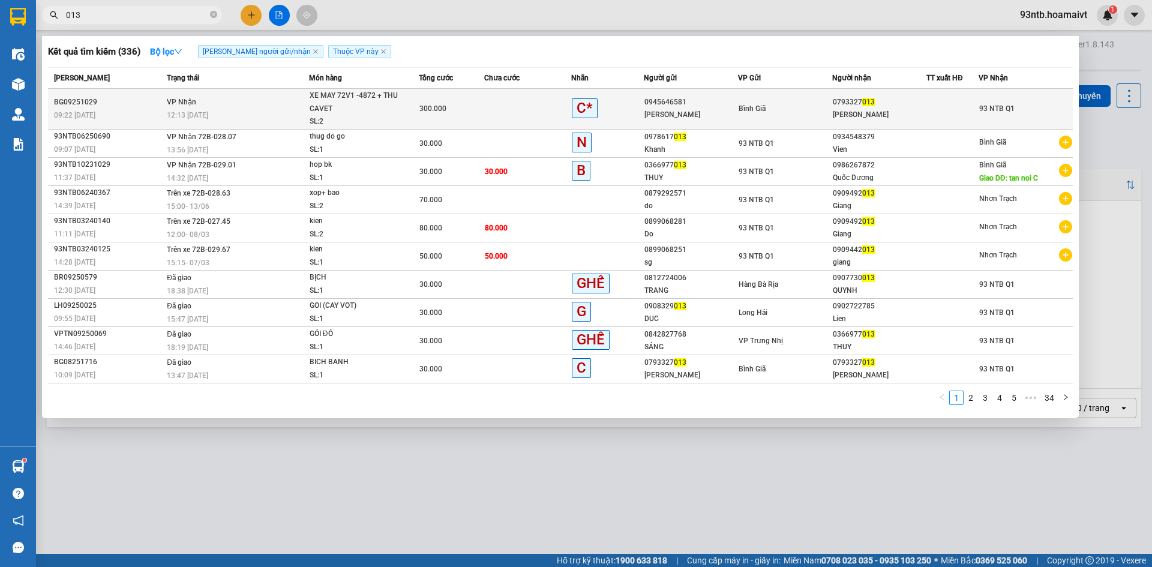
type input "013"
click at [766, 98] on td "Bình Giã" at bounding box center [785, 109] width 94 height 41
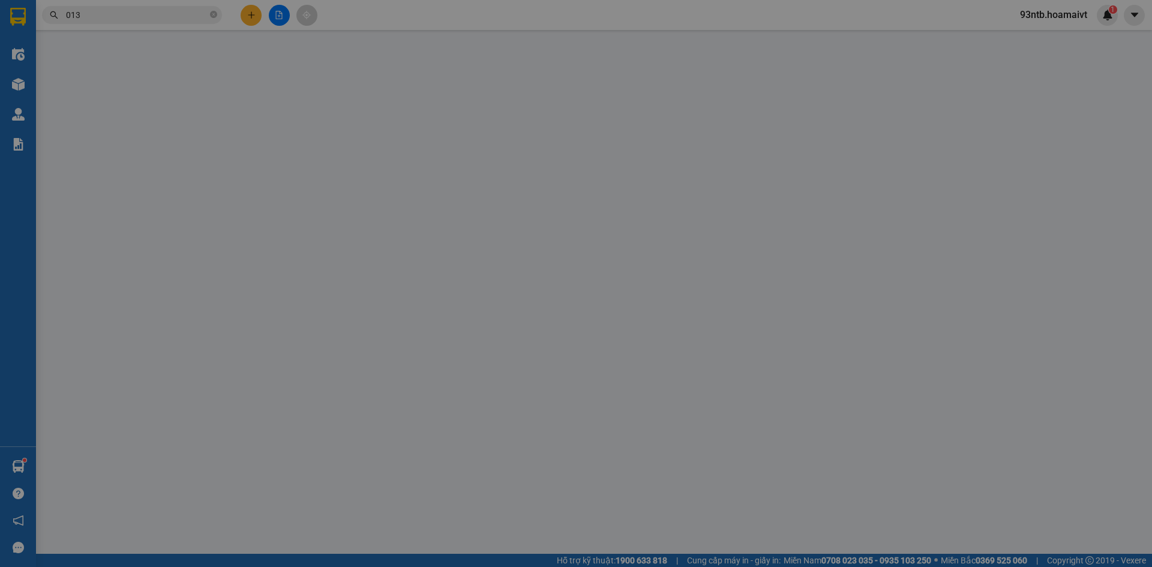
type input "0945646581"
type input "KIM HỒNG"
type input "0793327013"
type input "KIM"
type input "300.000"
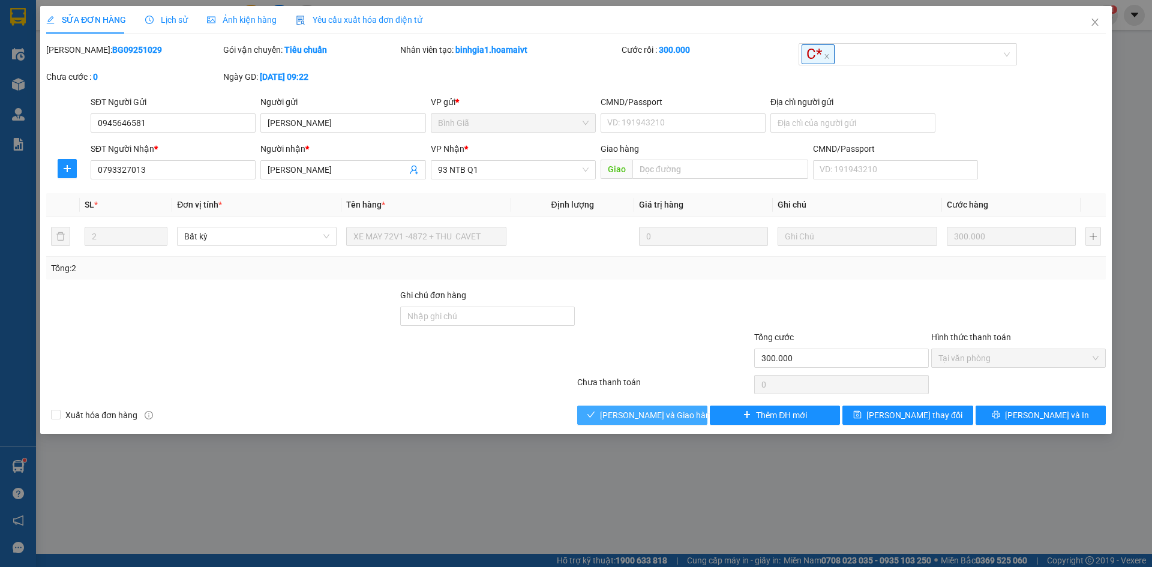
click at [686, 412] on button "[PERSON_NAME] và Giao hàng" at bounding box center [642, 415] width 130 height 19
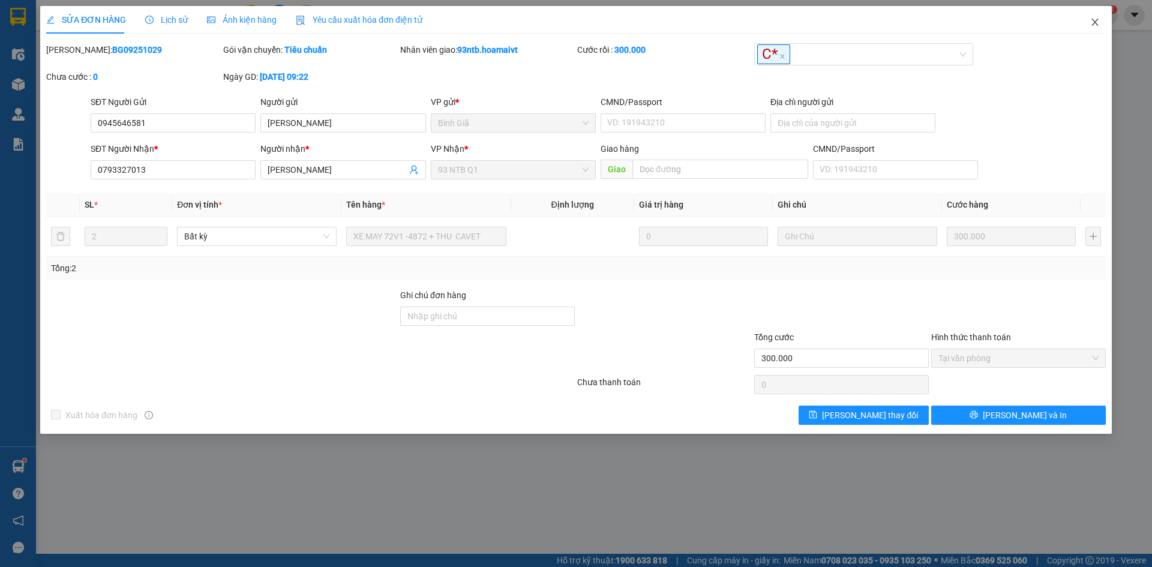
click at [1096, 22] on icon "close" at bounding box center [1095, 22] width 7 height 7
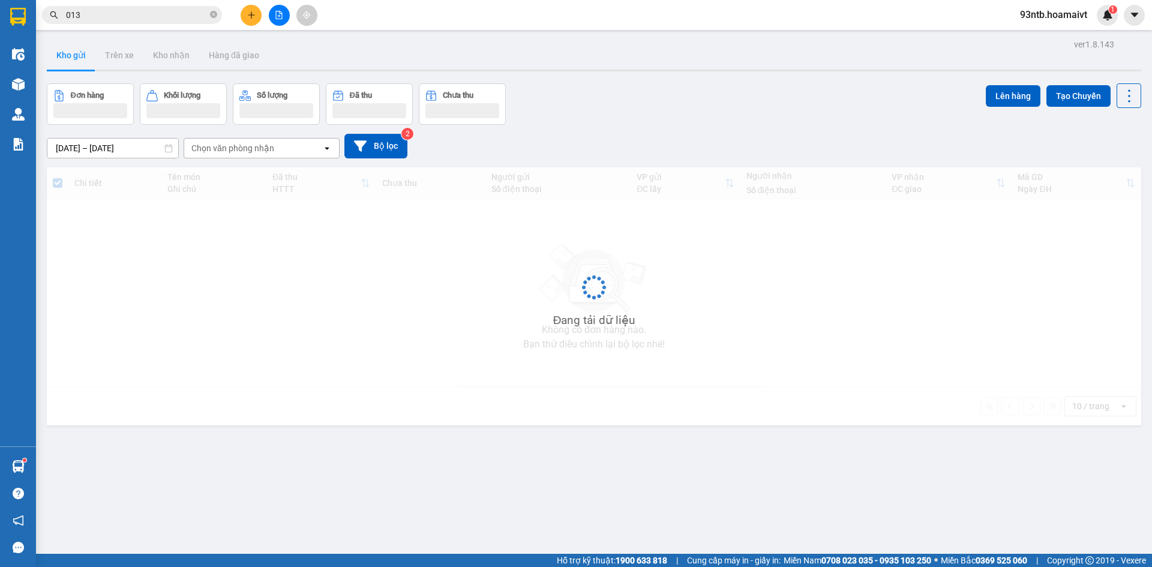
click at [178, 24] on div "Kết quả tìm kiếm ( 336 ) Bộ lọc Tìm người gửi/nhận Thuộc VP này Mã ĐH Trạng thá…" at bounding box center [117, 15] width 234 height 21
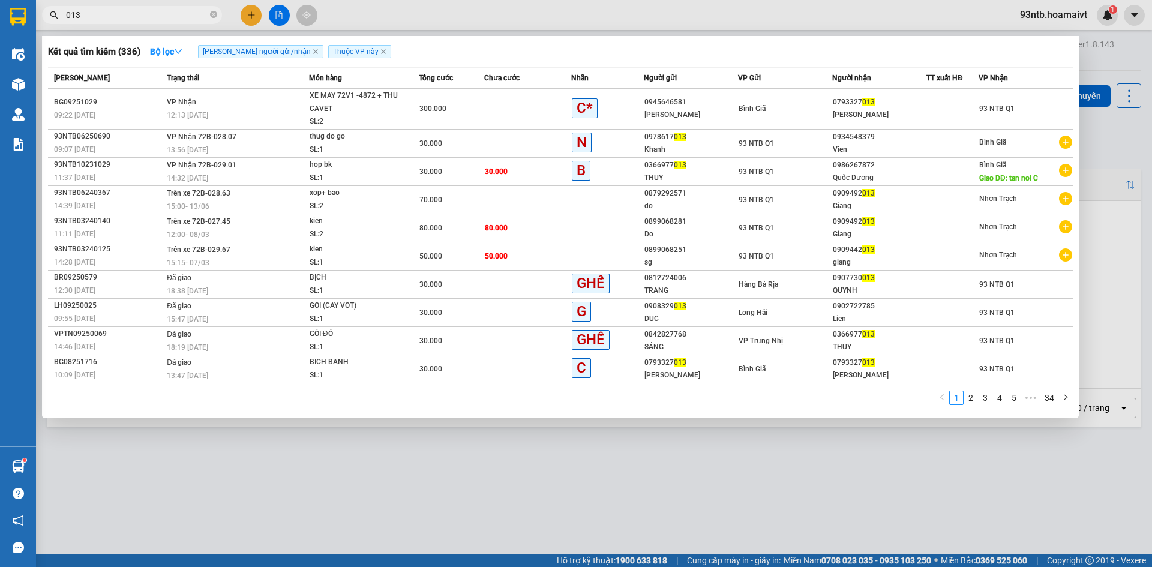
click at [179, 19] on input "013" at bounding box center [137, 14] width 142 height 13
type input "0"
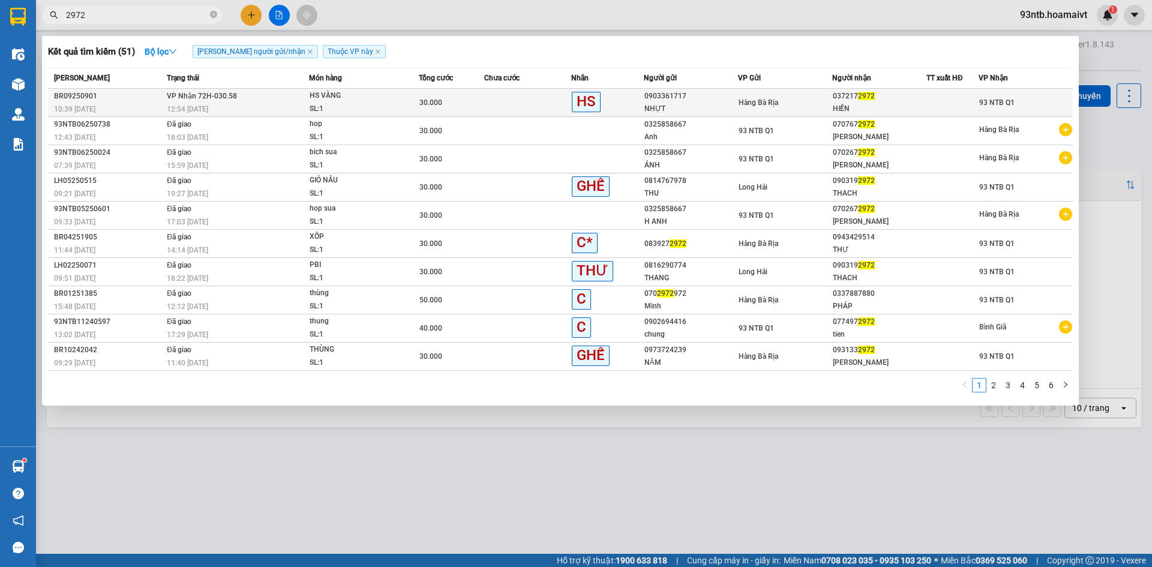
type input "2972"
click at [390, 104] on div "SL: 1" at bounding box center [355, 109] width 90 height 13
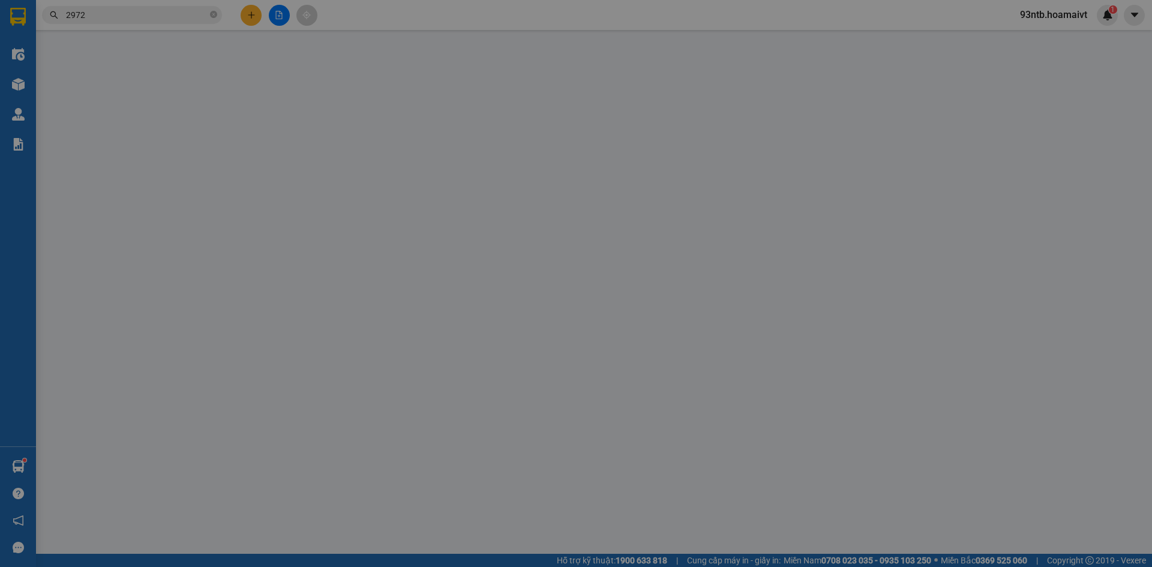
type input "0903361717"
type input "NHỰT"
type input "0372172972"
type input "HIỀN"
type input "30.000"
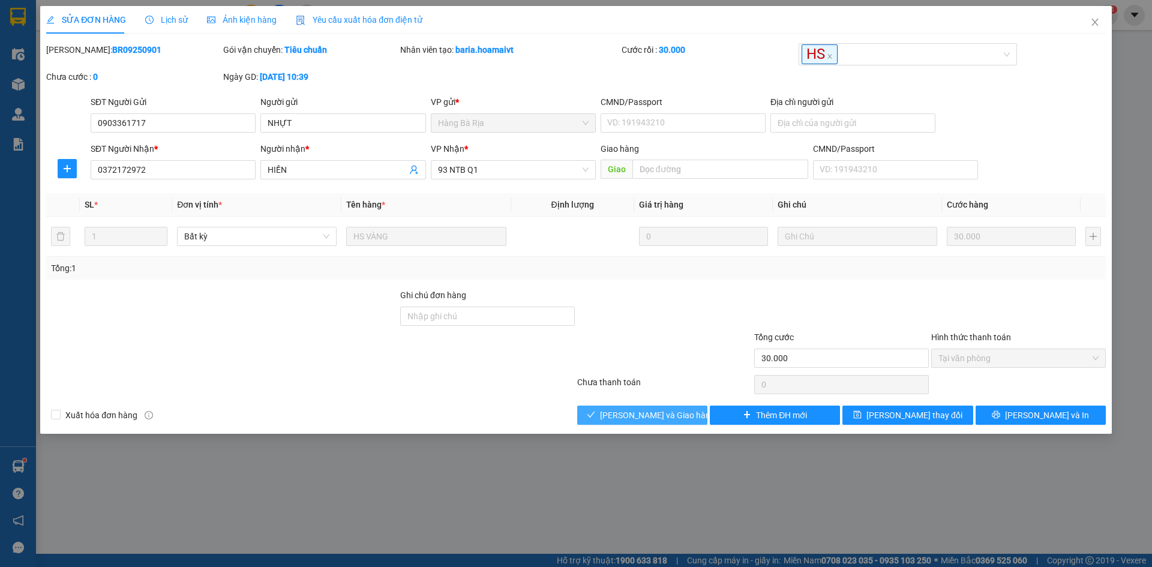
drag, startPoint x: 683, startPoint y: 411, endPoint x: 696, endPoint y: 398, distance: 17.8
click at [685, 411] on button "[PERSON_NAME] và Giao hàng" at bounding box center [642, 415] width 130 height 19
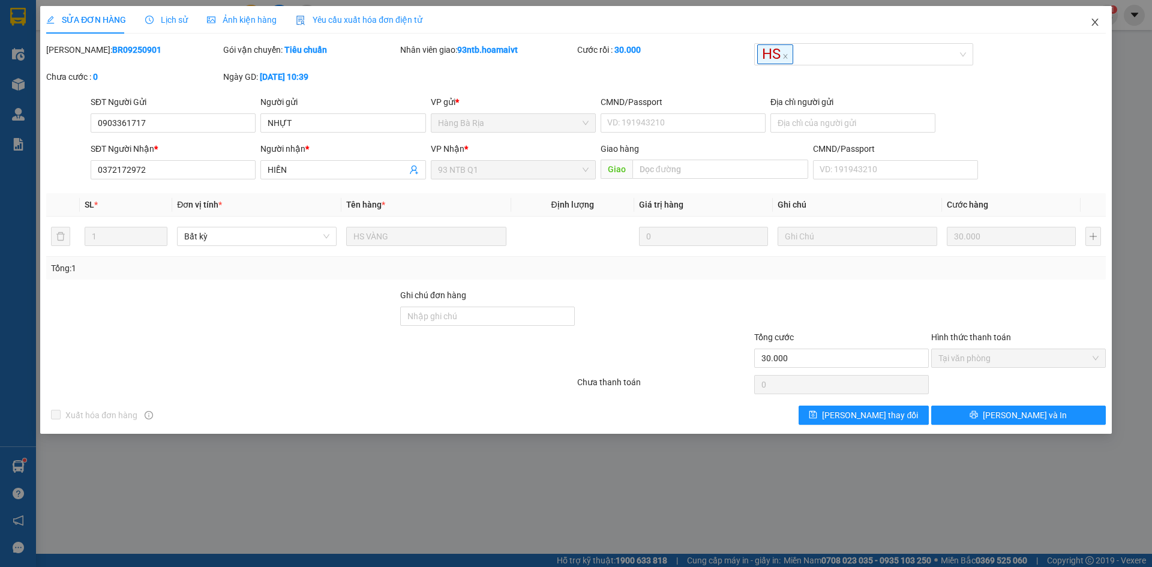
click at [1088, 27] on span "Close" at bounding box center [1096, 23] width 34 height 34
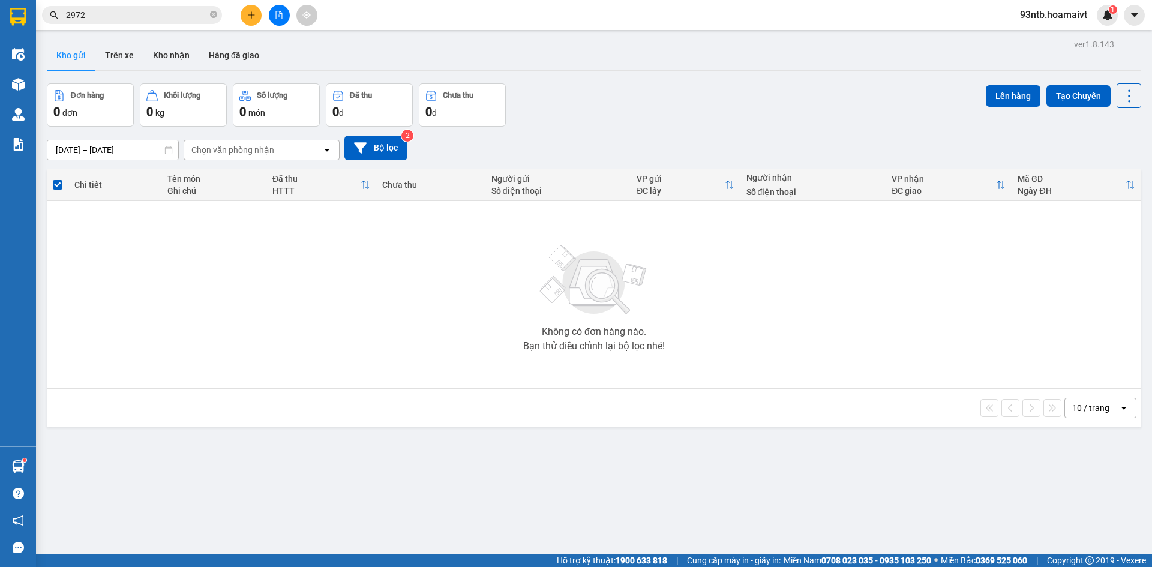
click at [172, 10] on input "2972" at bounding box center [137, 14] width 142 height 13
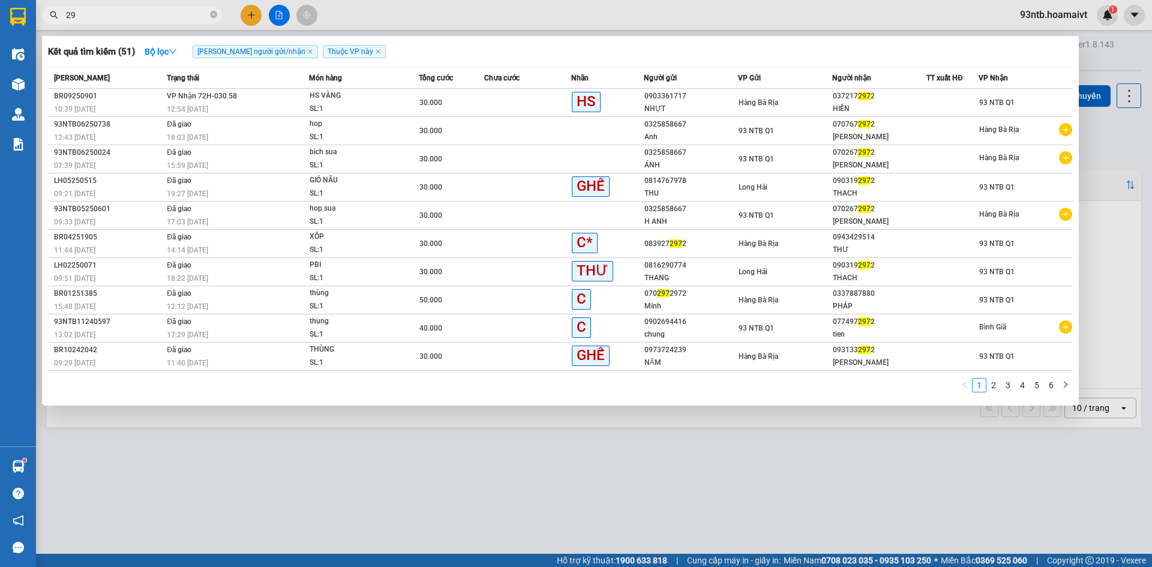
type input "2"
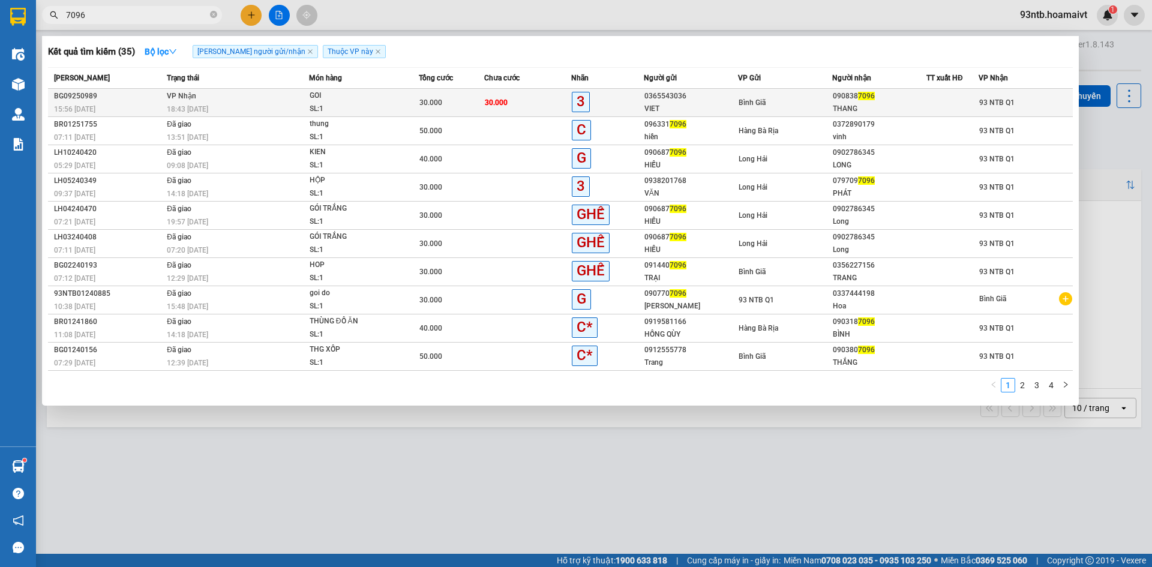
type input "7096"
click at [630, 95] on div "3" at bounding box center [607, 102] width 71 height 21
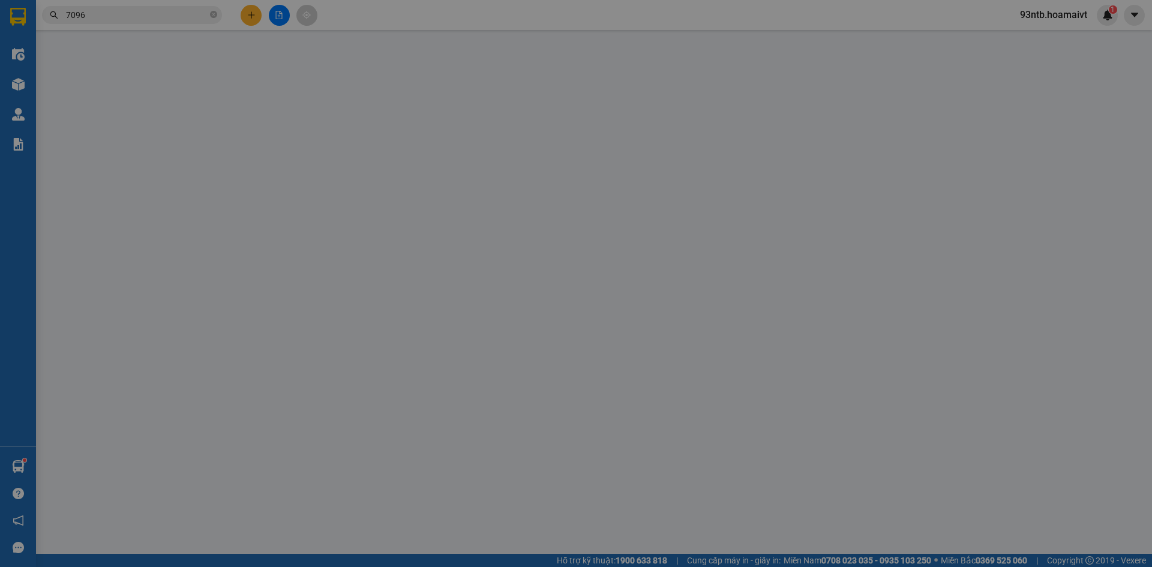
type input "0365543036"
type input "VIET"
type input "0908387096"
type input "THANG"
type input "30.000"
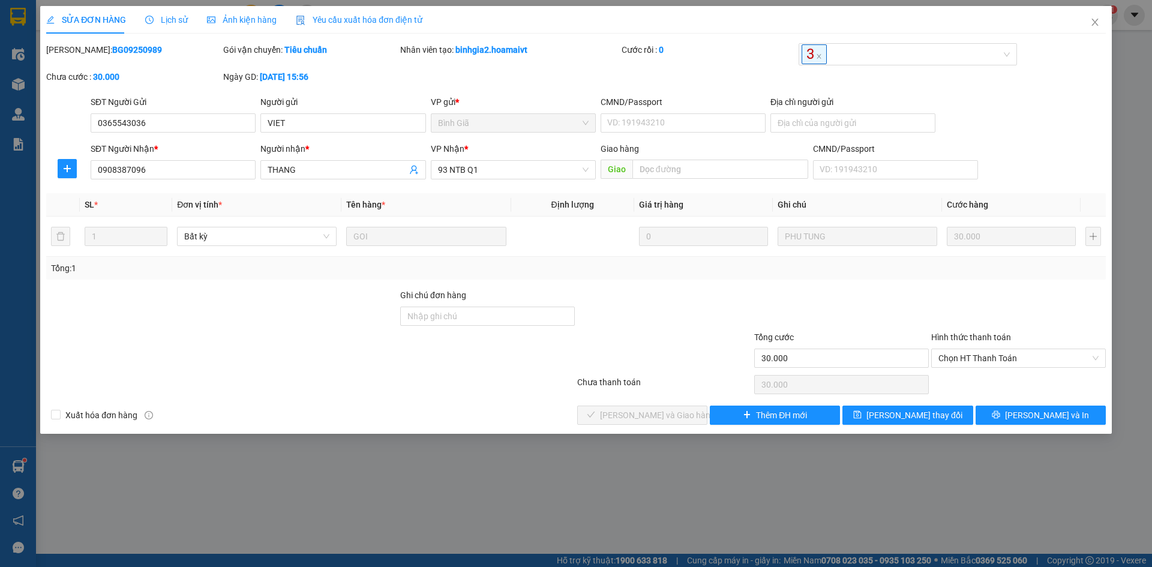
click at [995, 339] on label "Hình thức thanh toán" at bounding box center [971, 337] width 80 height 10
click at [995, 349] on input "Hình thức thanh toán" at bounding box center [1015, 358] width 152 height 18
click at [1009, 370] on div "Total Paid Fee 0 Total UnPaid Fee 30.000 Cash Collection Total Fee Mã ĐH: BG092…" at bounding box center [576, 234] width 1060 height 382
click at [994, 344] on div "Hình thức thanh toán" at bounding box center [1018, 340] width 175 height 18
click at [993, 358] on span "Chọn HT Thanh Toán" at bounding box center [1019, 358] width 160 height 18
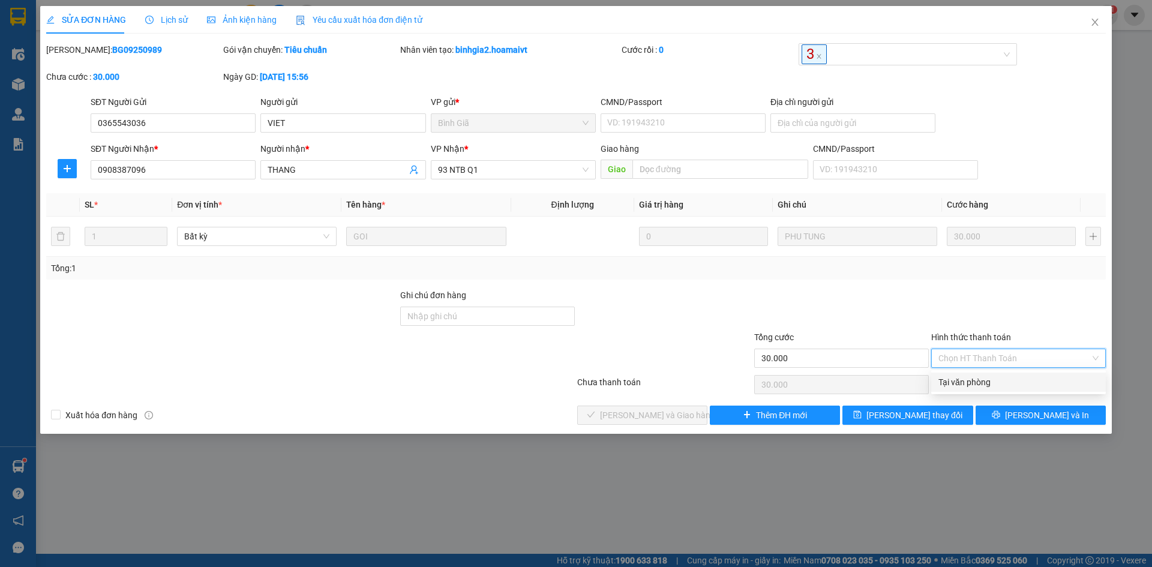
click at [994, 386] on div "Tại văn phòng" at bounding box center [1019, 382] width 160 height 13
type input "0"
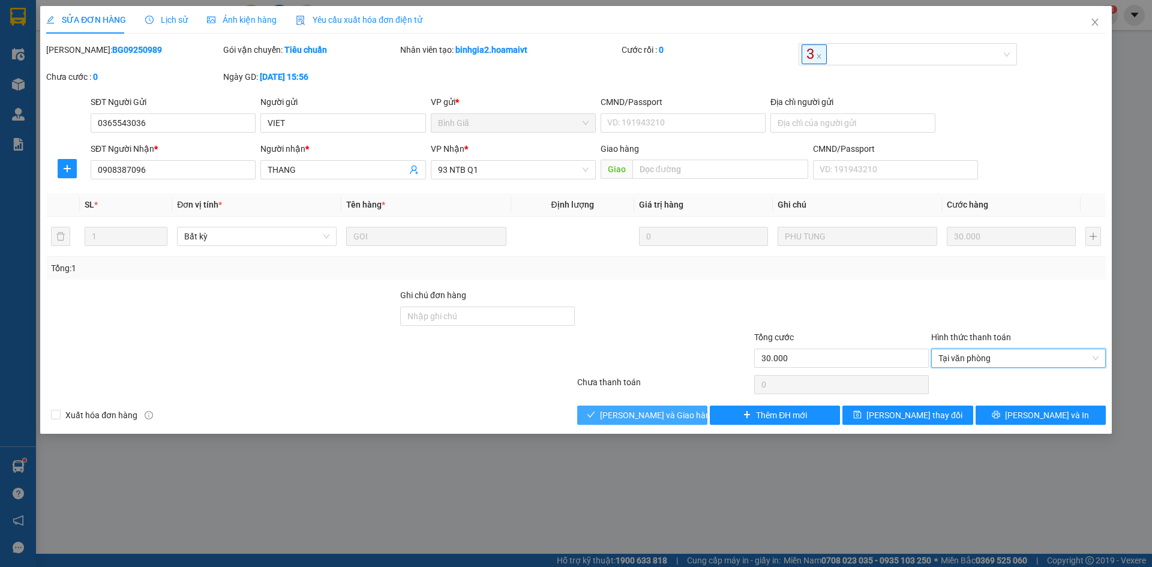
click at [649, 409] on span "[PERSON_NAME] và Giao hàng" at bounding box center [657, 415] width 115 height 13
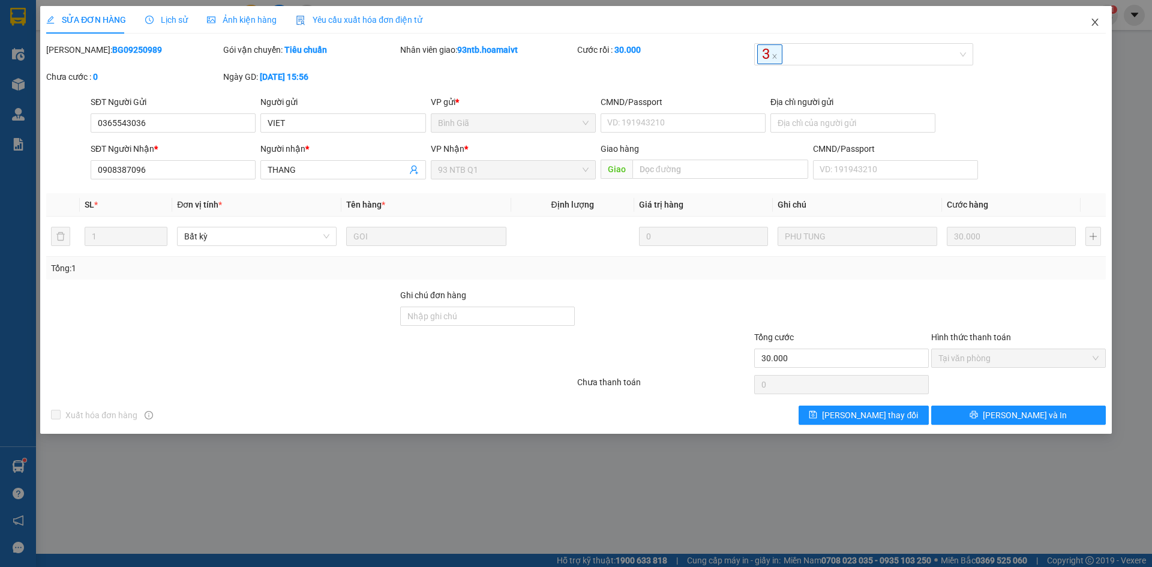
click at [1092, 26] on icon "close" at bounding box center [1096, 22] width 10 height 10
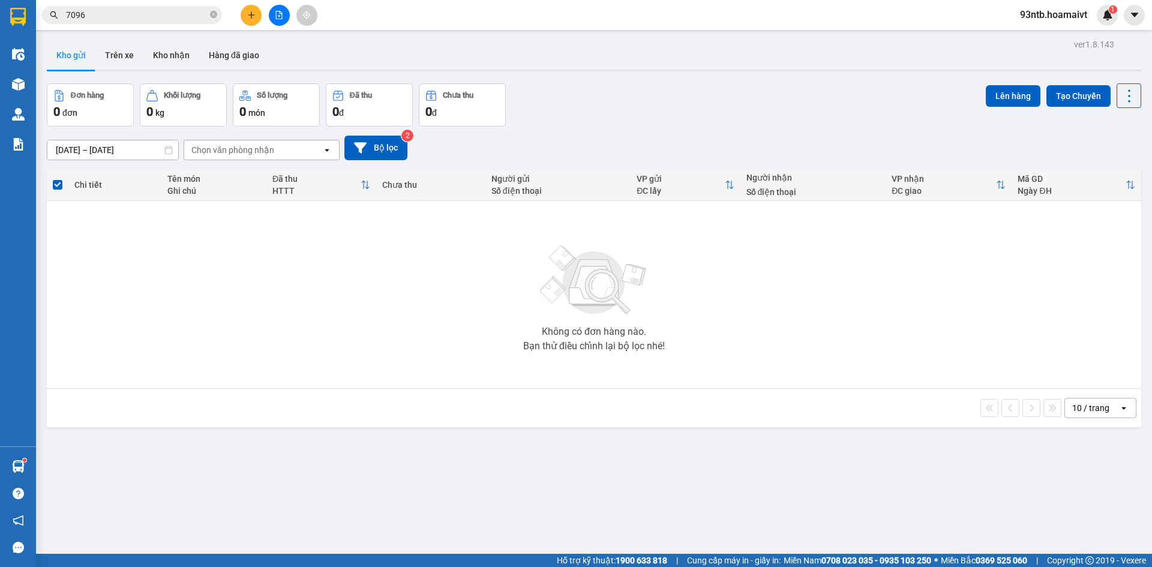
click at [102, 11] on input "7096" at bounding box center [137, 14] width 142 height 13
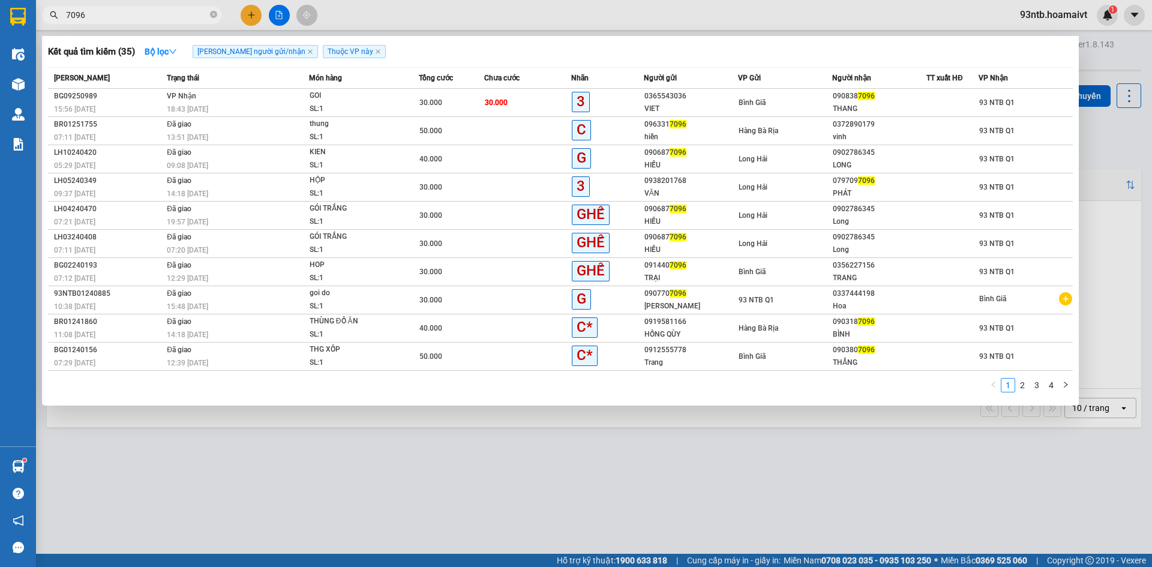
type input "709"
click at [102, 11] on input "709" at bounding box center [137, 14] width 142 height 13
click at [102, 11] on input "text" at bounding box center [137, 14] width 142 height 13
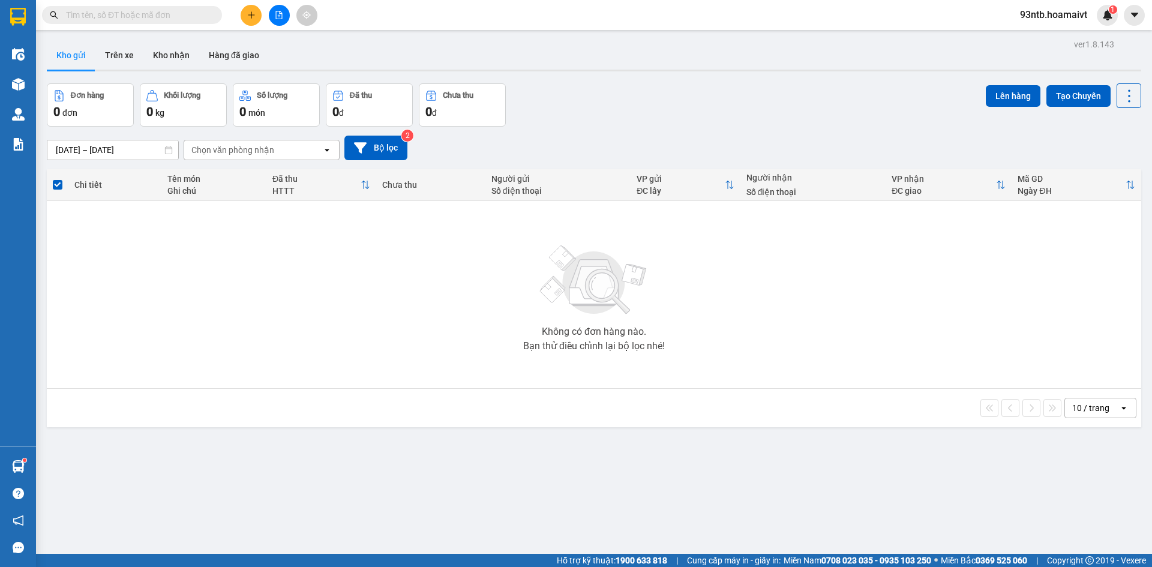
click at [102, 11] on input "text" at bounding box center [137, 14] width 142 height 13
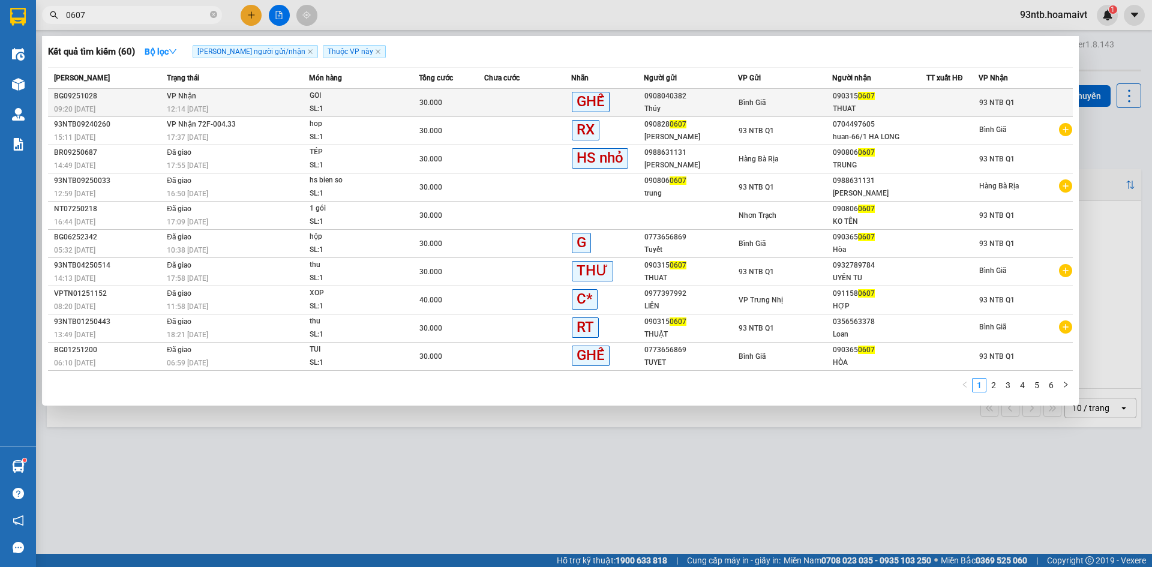
type input "0607"
click at [951, 106] on div at bounding box center [952, 103] width 51 height 13
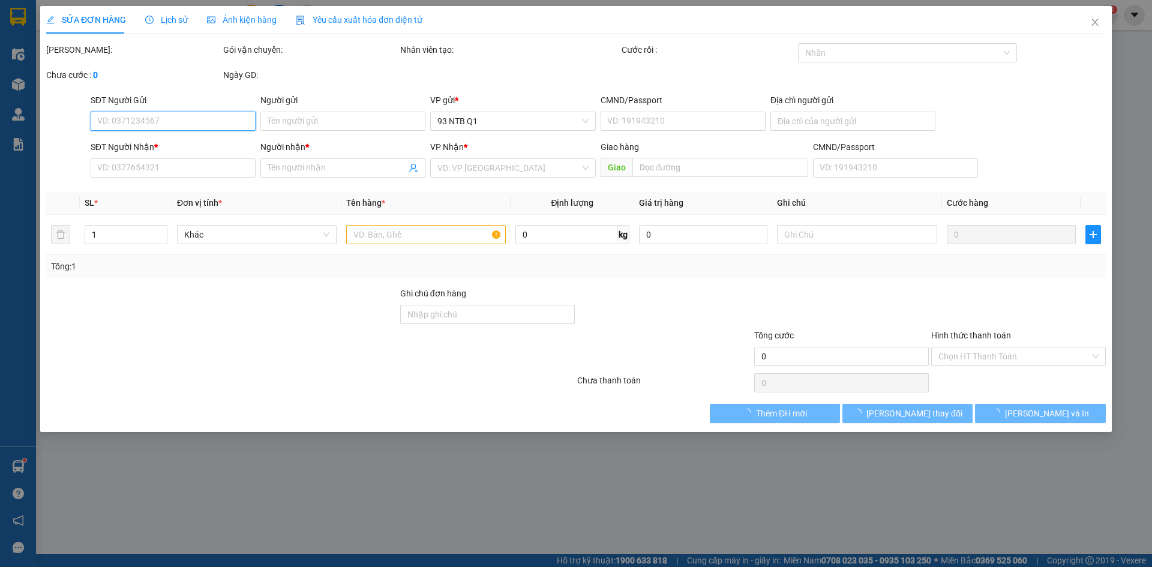
type input "0908040382"
type input "Thúy"
type input "0903150607"
type input "THUAT"
type input "30.000"
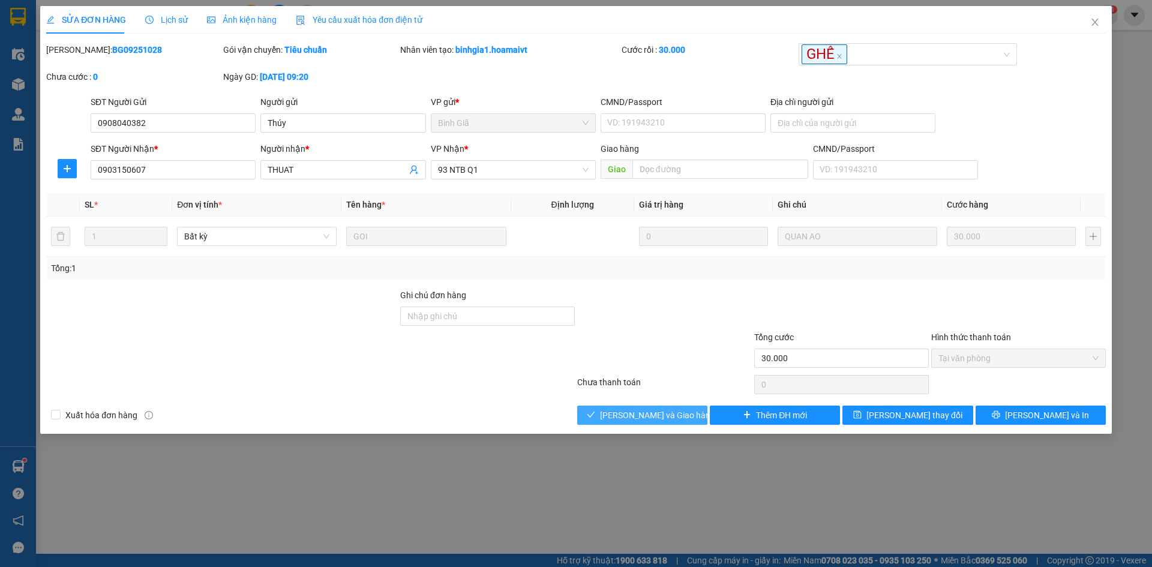
click at [598, 415] on button "[PERSON_NAME] và Giao hàng" at bounding box center [642, 415] width 130 height 19
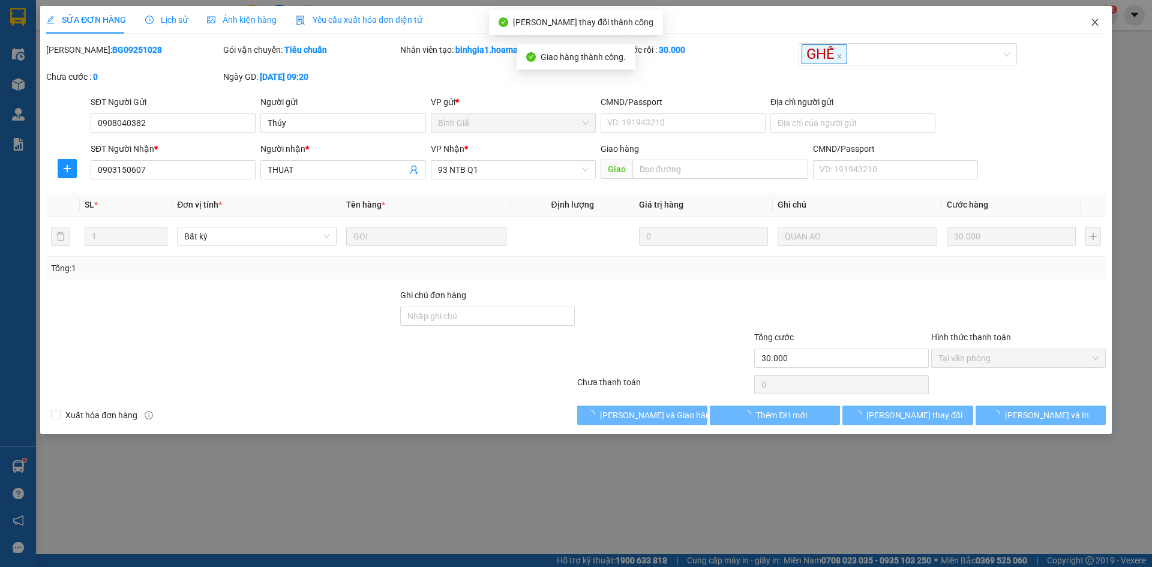
click at [1095, 25] on icon "close" at bounding box center [1096, 22] width 10 height 10
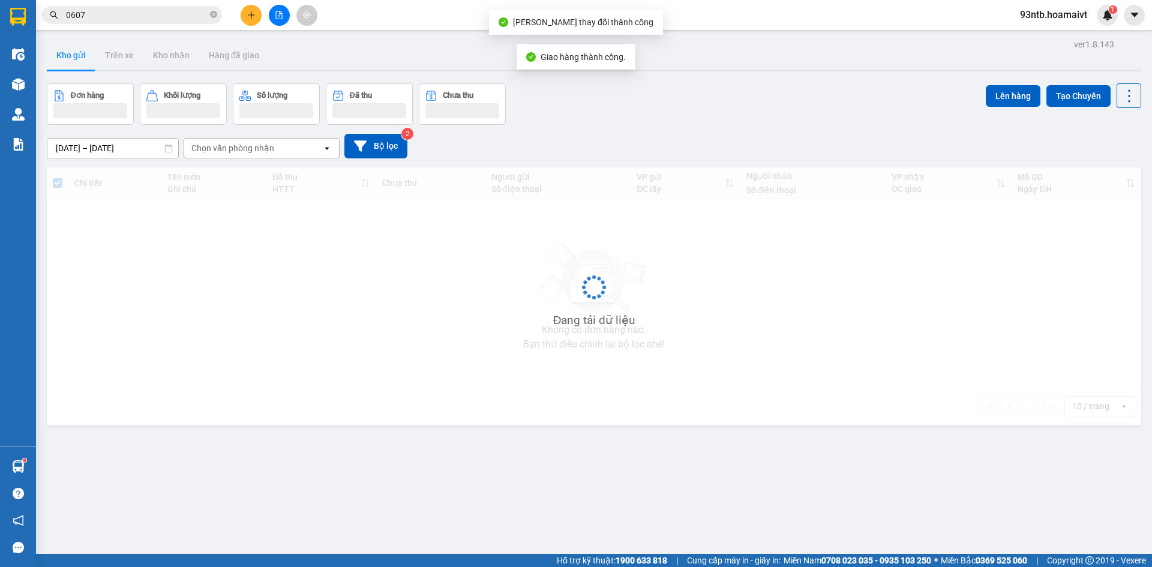
click at [187, 17] on input "0607" at bounding box center [137, 14] width 142 height 13
type input "0"
click at [187, 17] on input "0" at bounding box center [137, 14] width 142 height 13
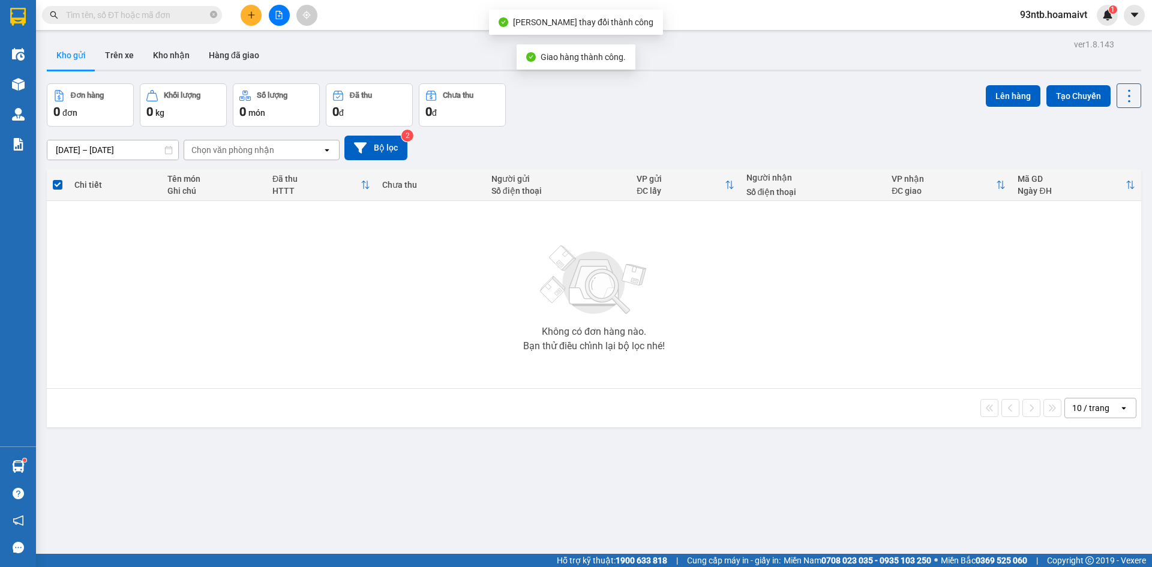
click at [187, 17] on input "text" at bounding box center [137, 14] width 142 height 13
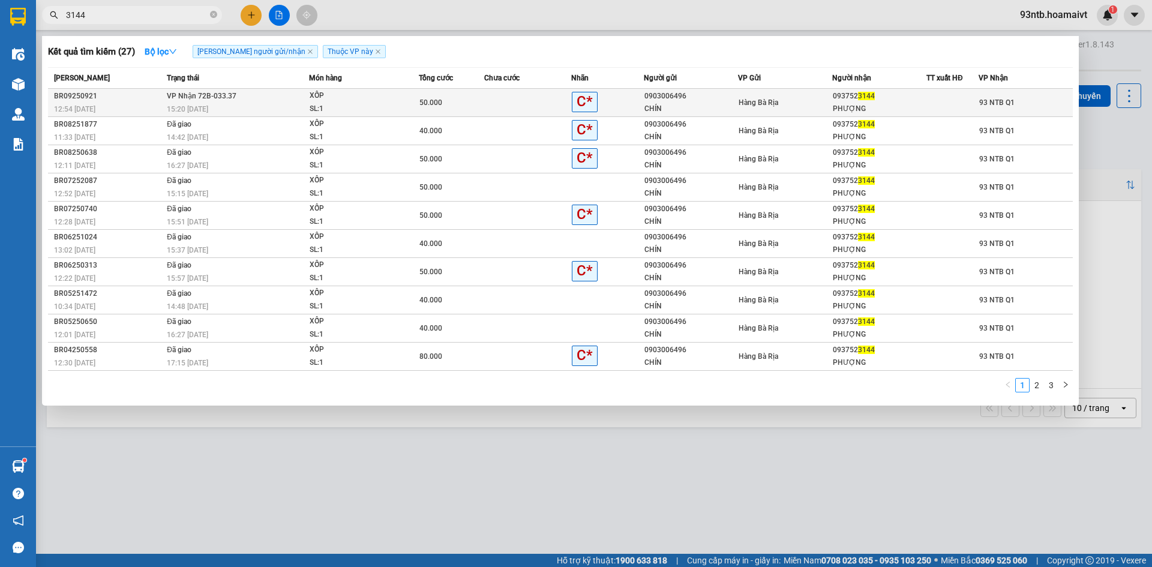
type input "3144"
click at [922, 105] on div "PHƯỢNG" at bounding box center [879, 109] width 93 height 13
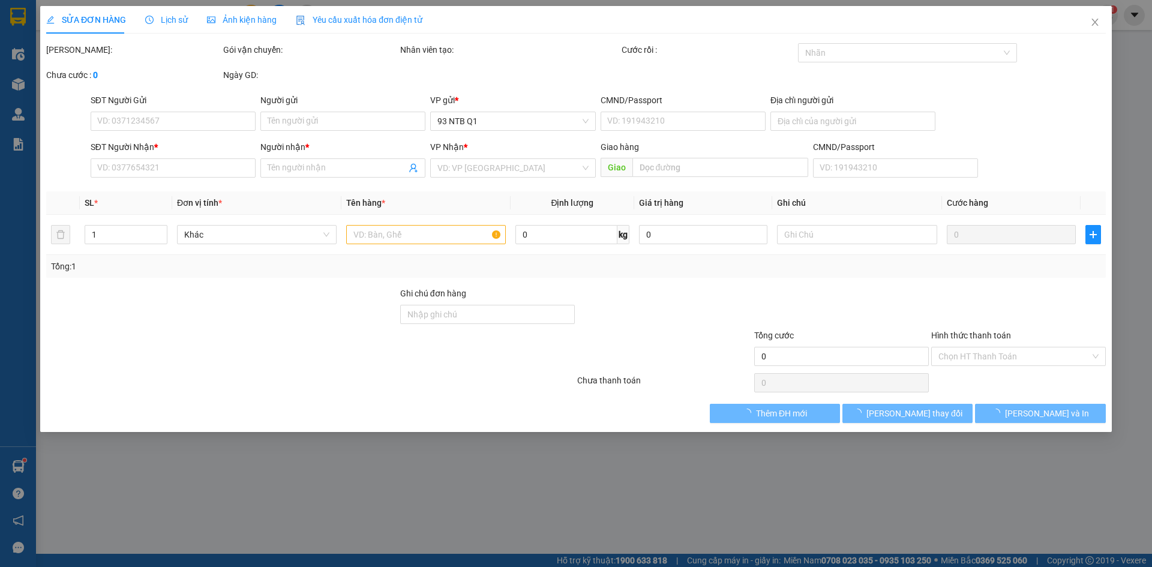
type input "0903006496"
type input "CHÍN"
type input "077083005248"
type input "0937523144"
type input "PHƯỢNG"
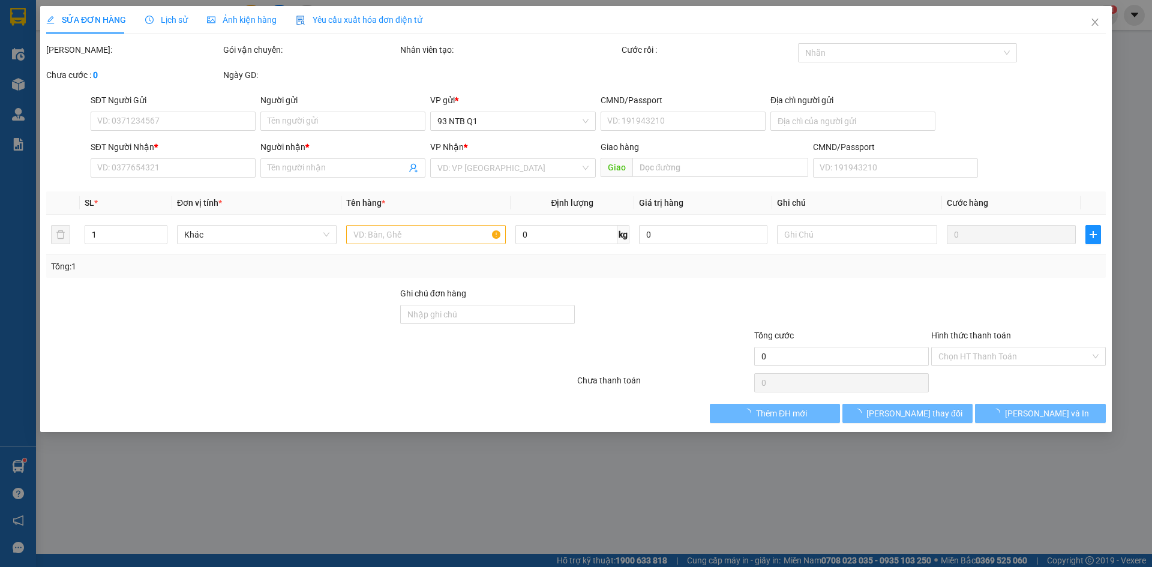
type input "50.000"
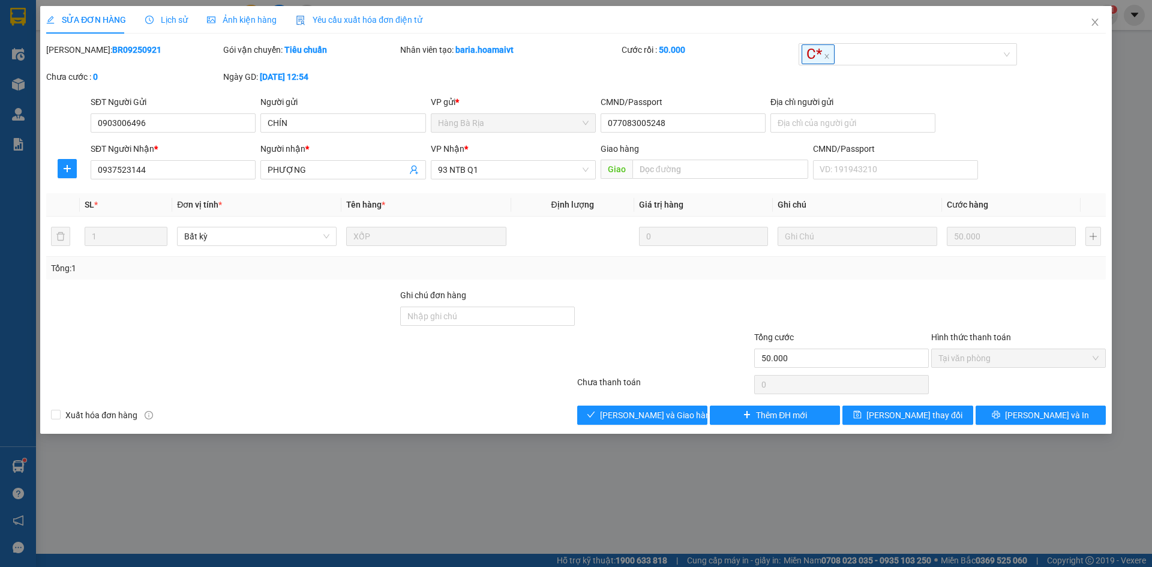
click at [658, 429] on div "SỬA ĐƠN HÀNG Lịch sử Ảnh kiện hàng Yêu cầu xuất hóa đơn điện tử Total Paid Fee …" at bounding box center [576, 220] width 1072 height 428
click at [657, 423] on div "SỬA ĐƠN HÀNG Lịch sử Ảnh kiện hàng Yêu cầu xuất hóa đơn điện tử Total Paid Fee …" at bounding box center [576, 220] width 1072 height 428
click at [657, 421] on span "[PERSON_NAME] và Giao hàng" at bounding box center [657, 415] width 115 height 13
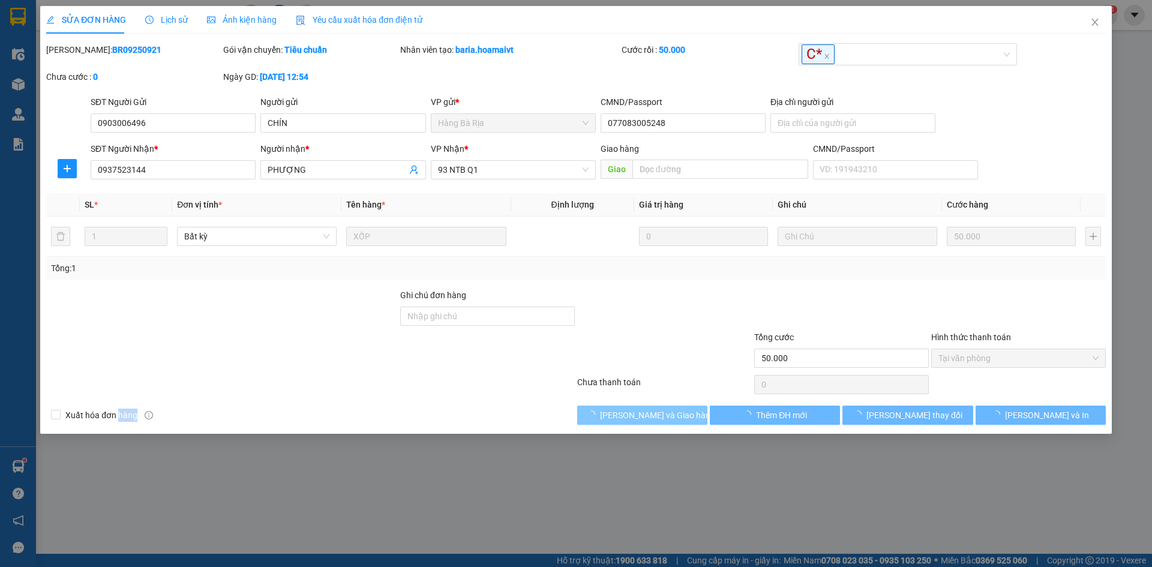
click at [655, 420] on span "[PERSON_NAME] và Giao hàng" at bounding box center [657, 415] width 115 height 13
click at [736, 338] on div at bounding box center [664, 352] width 177 height 42
click at [716, 326] on div at bounding box center [664, 310] width 177 height 42
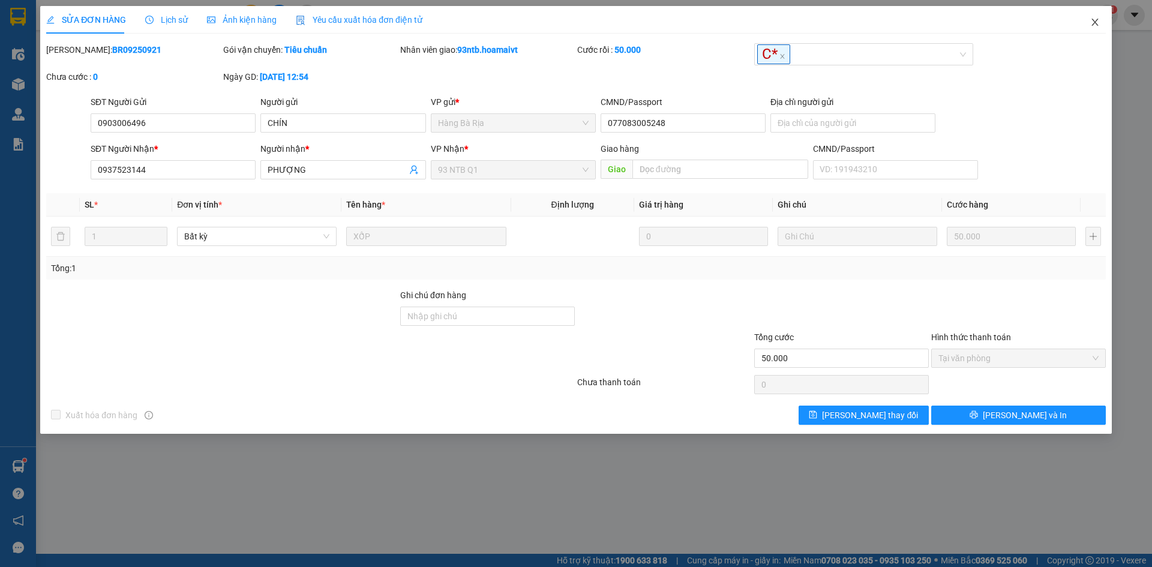
drag, startPoint x: 1094, startPoint y: 25, endPoint x: 993, endPoint y: 3, distance: 103.1
click at [1095, 25] on icon "close" at bounding box center [1096, 22] width 10 height 10
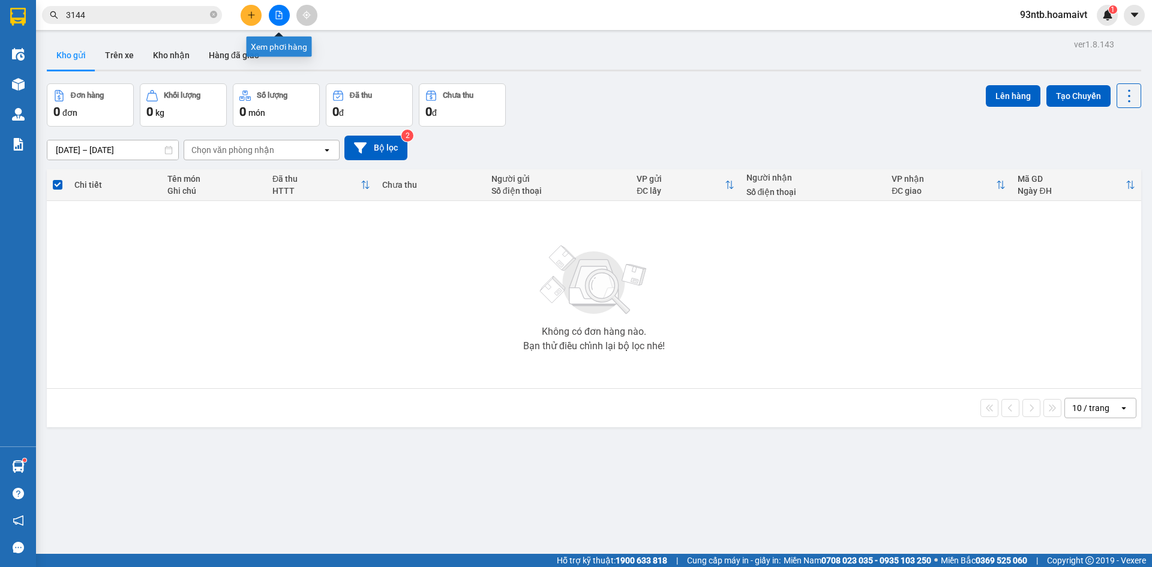
click at [153, 16] on input "3144" at bounding box center [137, 14] width 142 height 13
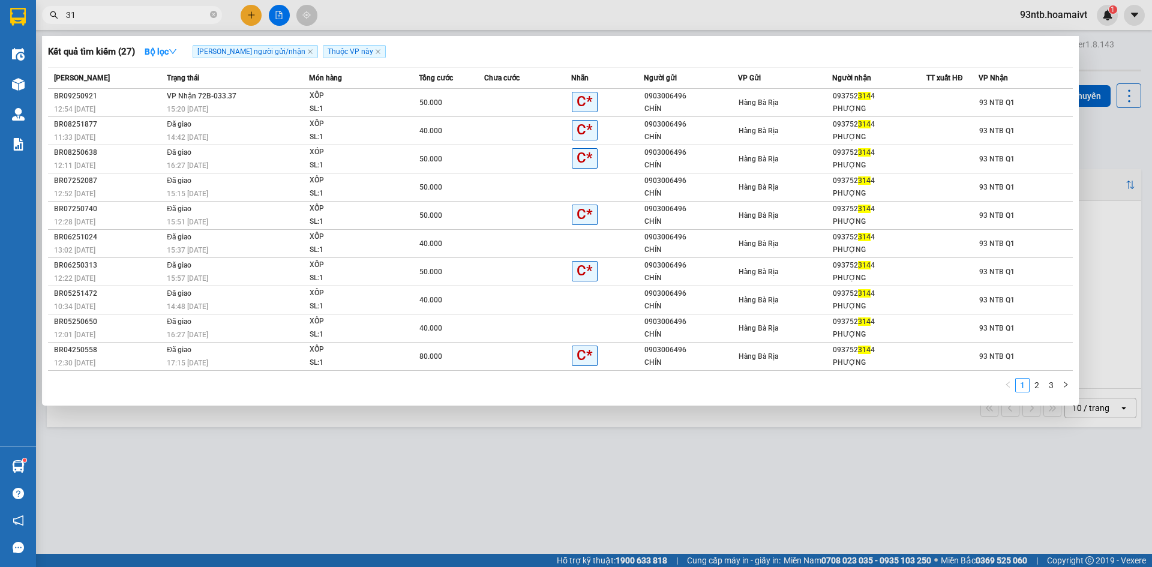
type input "3"
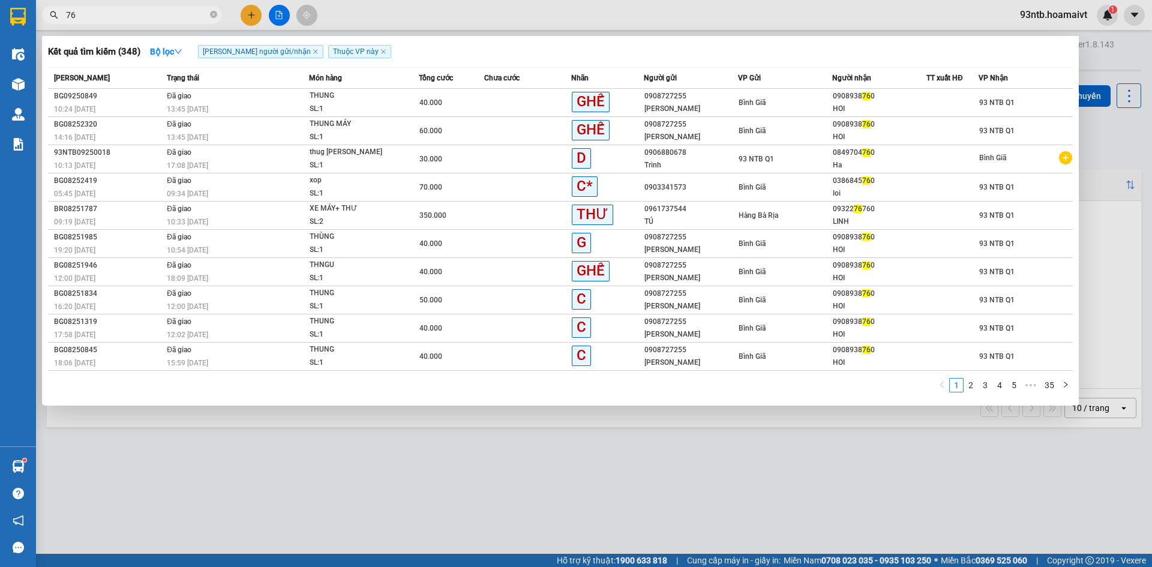
type input "7"
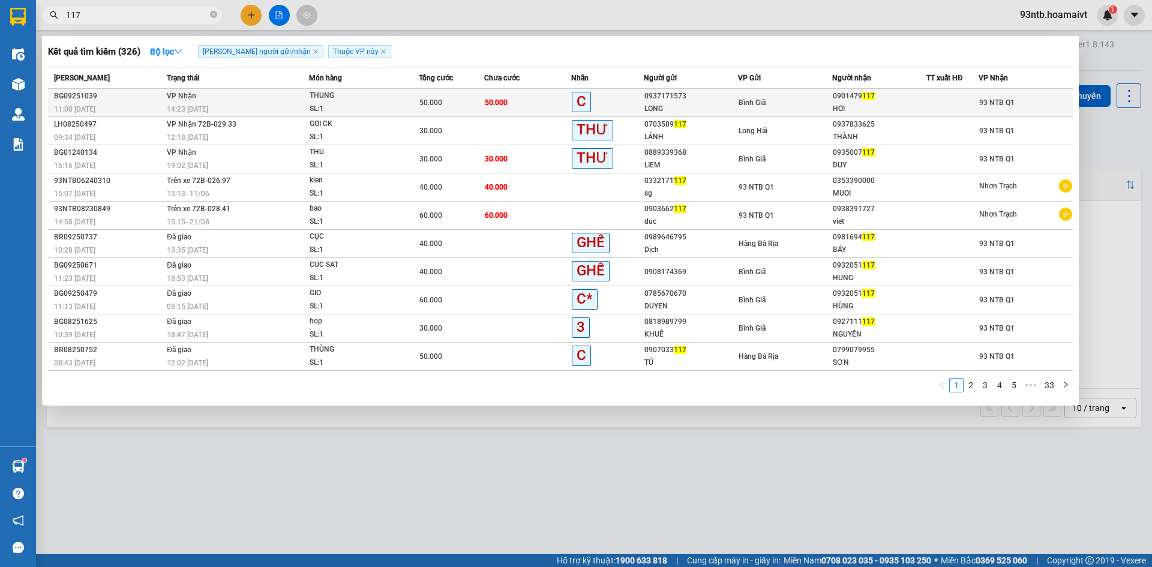
type input "117"
click at [640, 109] on div "C" at bounding box center [607, 102] width 71 height 21
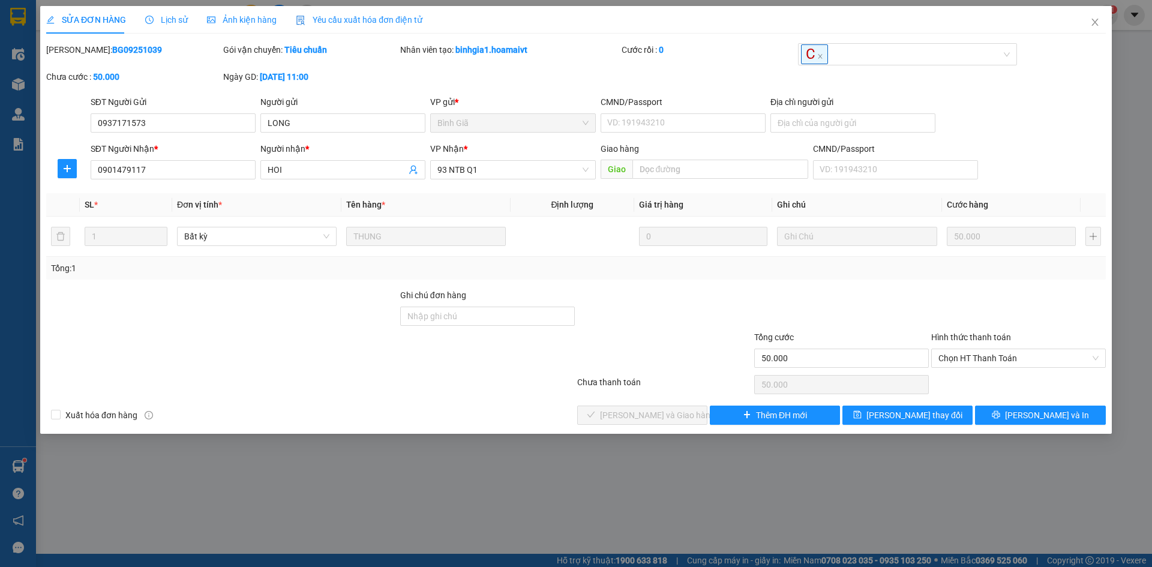
type input "0937171573"
type input "LONG"
type input "0901479117"
type input "HOI"
type input "50.000"
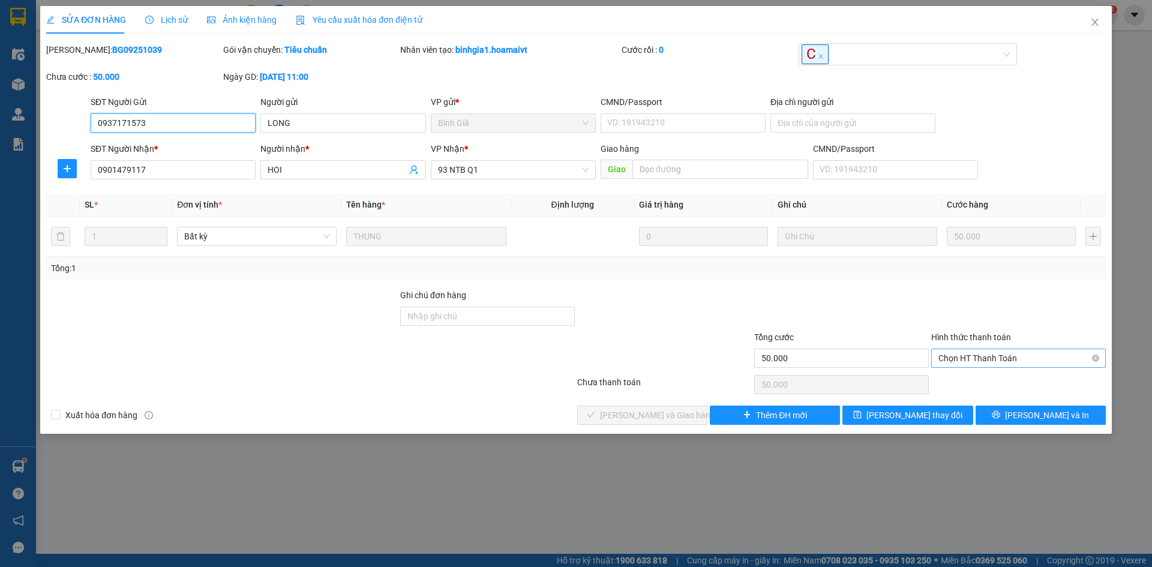
click at [1012, 353] on span "Chọn HT Thanh Toán" at bounding box center [1019, 358] width 160 height 18
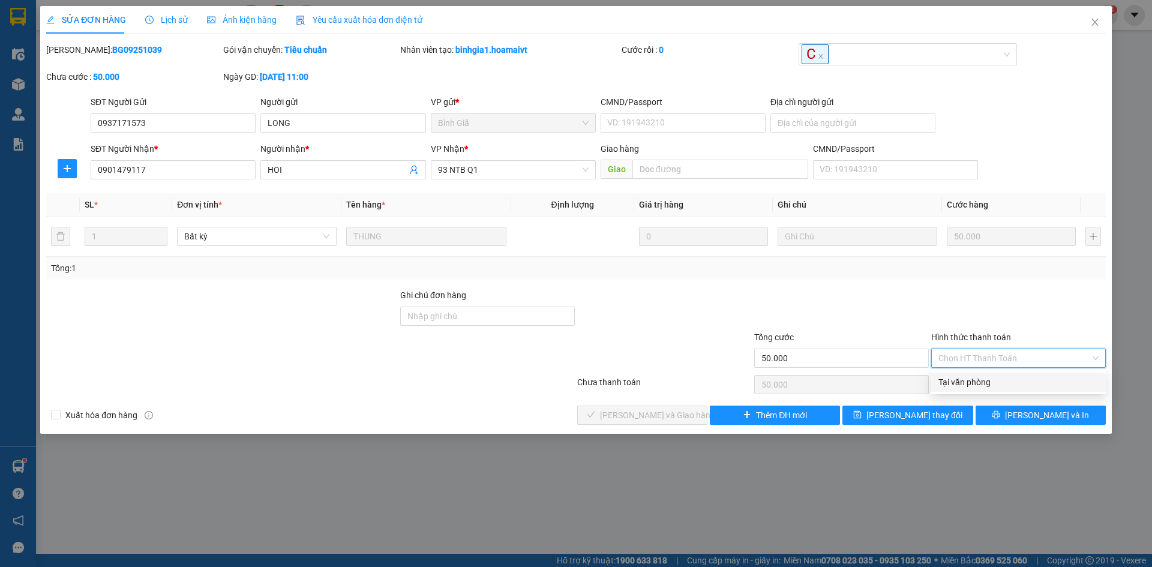
click at [997, 384] on div "Tại văn phòng" at bounding box center [1019, 382] width 160 height 13
type input "0"
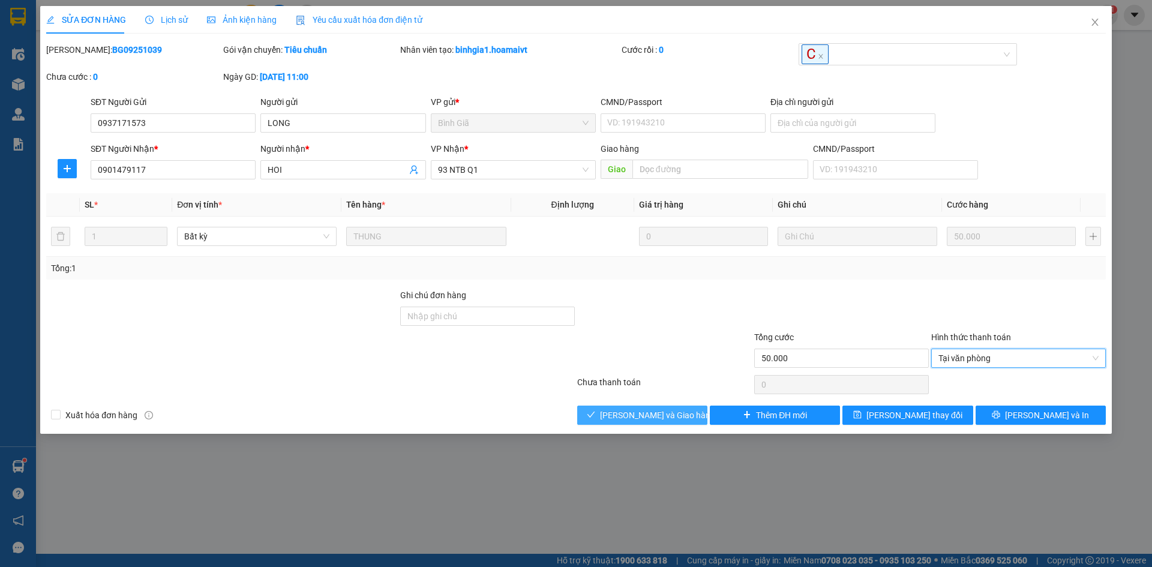
click at [643, 414] on span "[PERSON_NAME] và Giao hàng" at bounding box center [657, 415] width 115 height 13
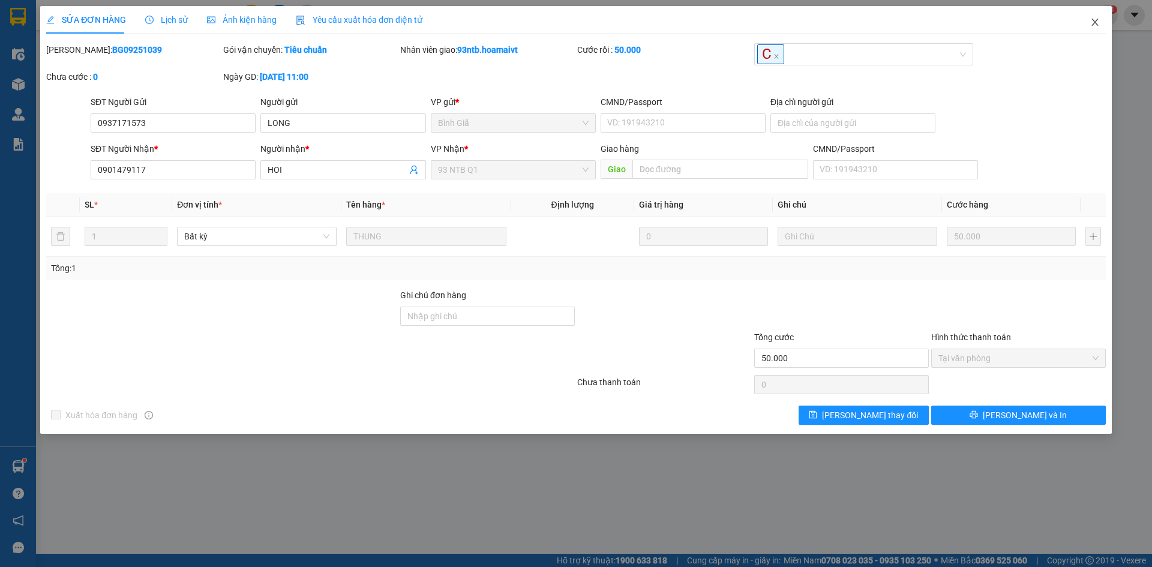
click at [1092, 23] on icon "close" at bounding box center [1096, 22] width 10 height 10
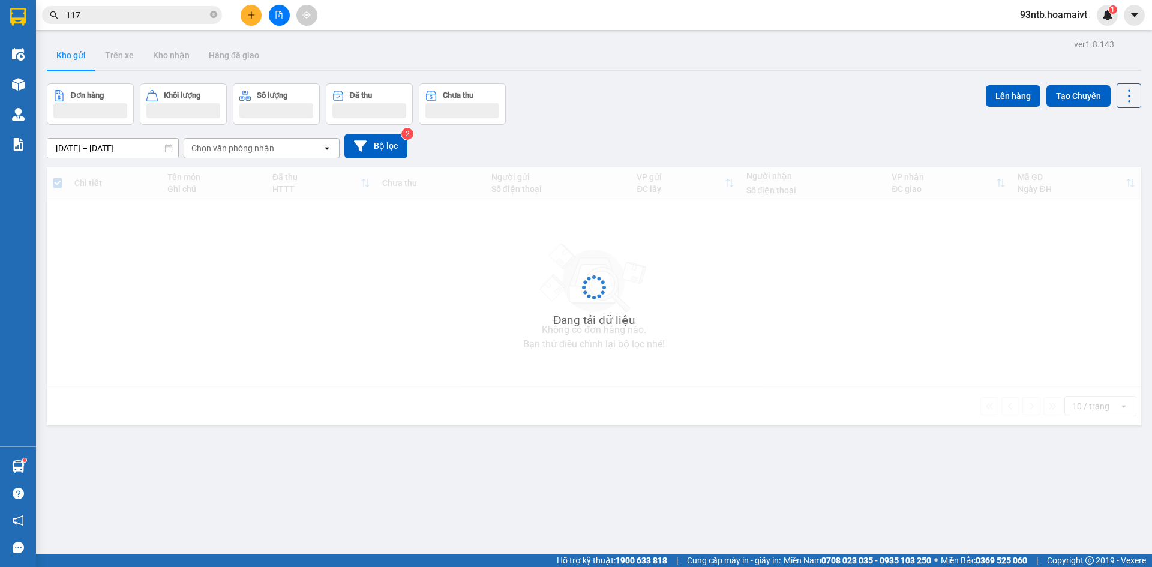
click at [144, 15] on input "117" at bounding box center [137, 14] width 142 height 13
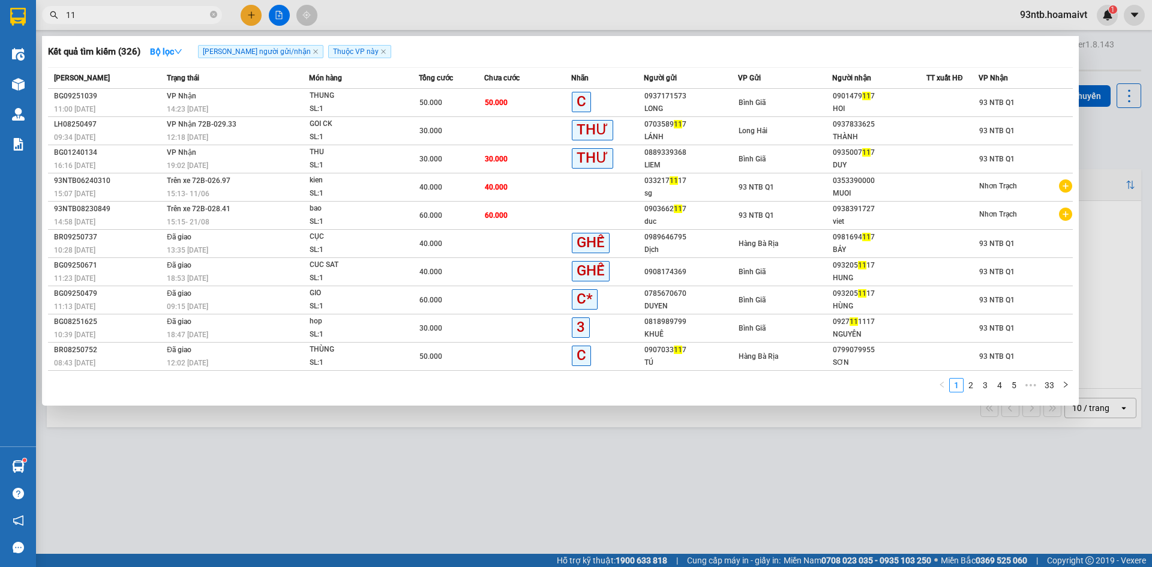
type input "1"
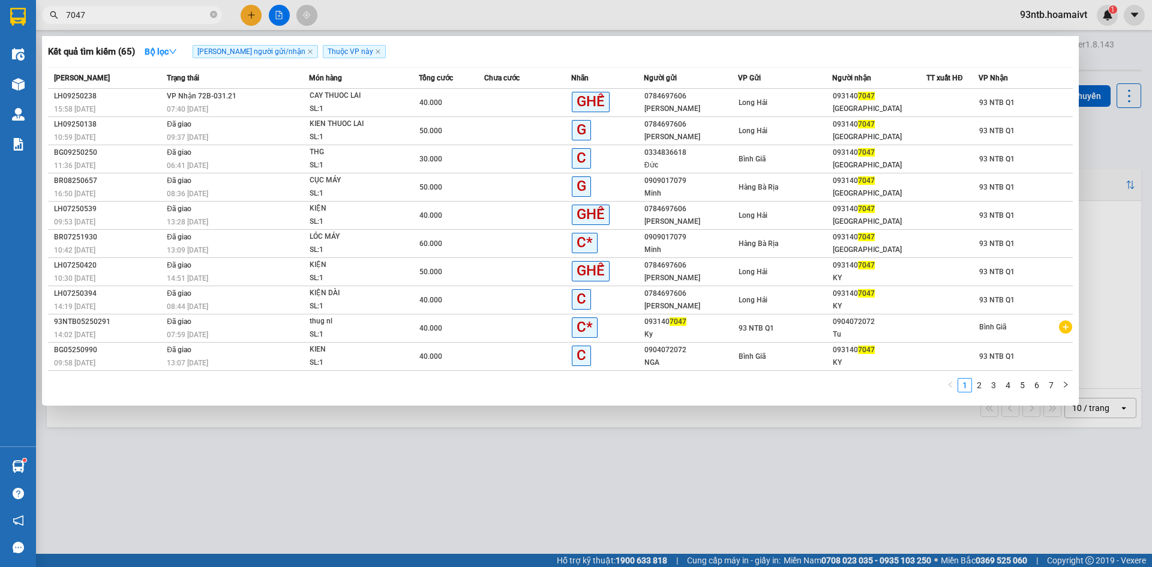
type input "7047"
click at [969, 88] on th "TT xuất HĐ" at bounding box center [953, 78] width 52 height 21
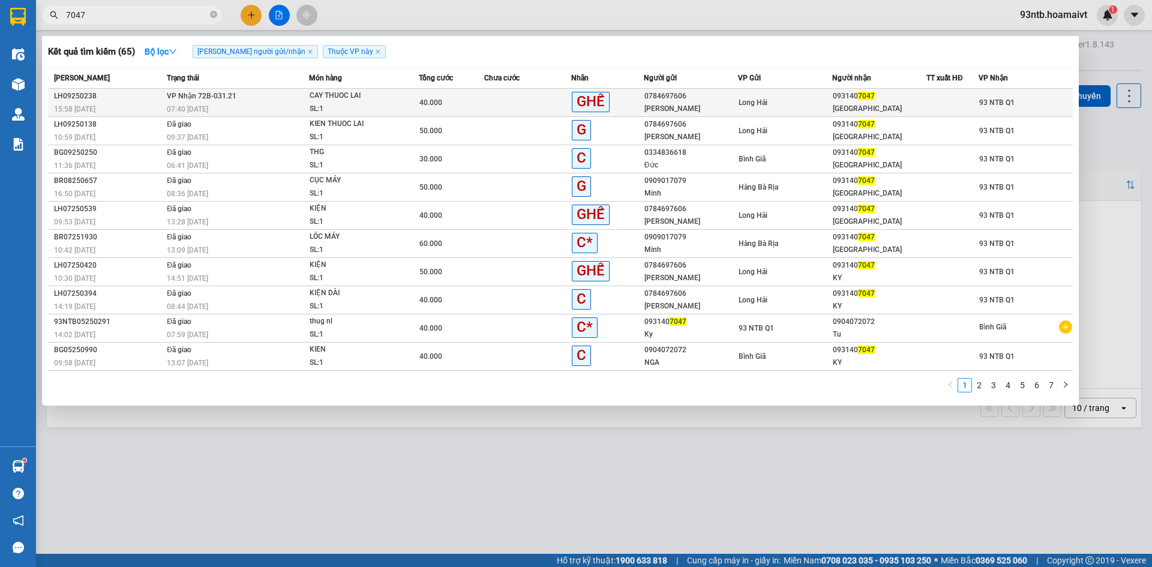
click at [977, 97] on div at bounding box center [952, 103] width 51 height 13
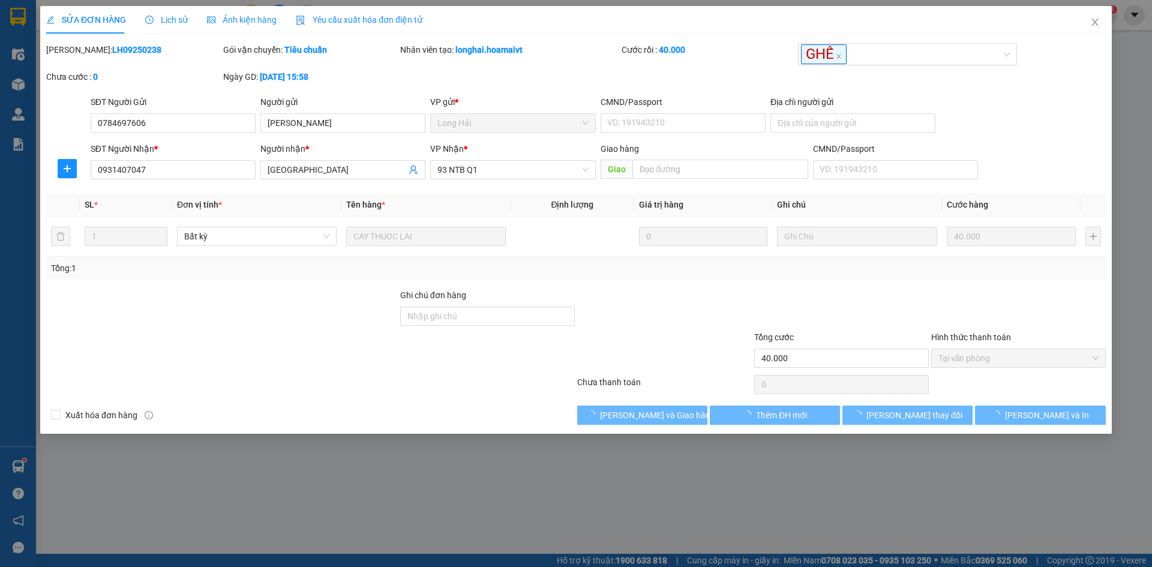
type input "0784697606"
type input "KIM TẤN"
type input "0931407047"
type input "HÀ KỲ"
type input "40.000"
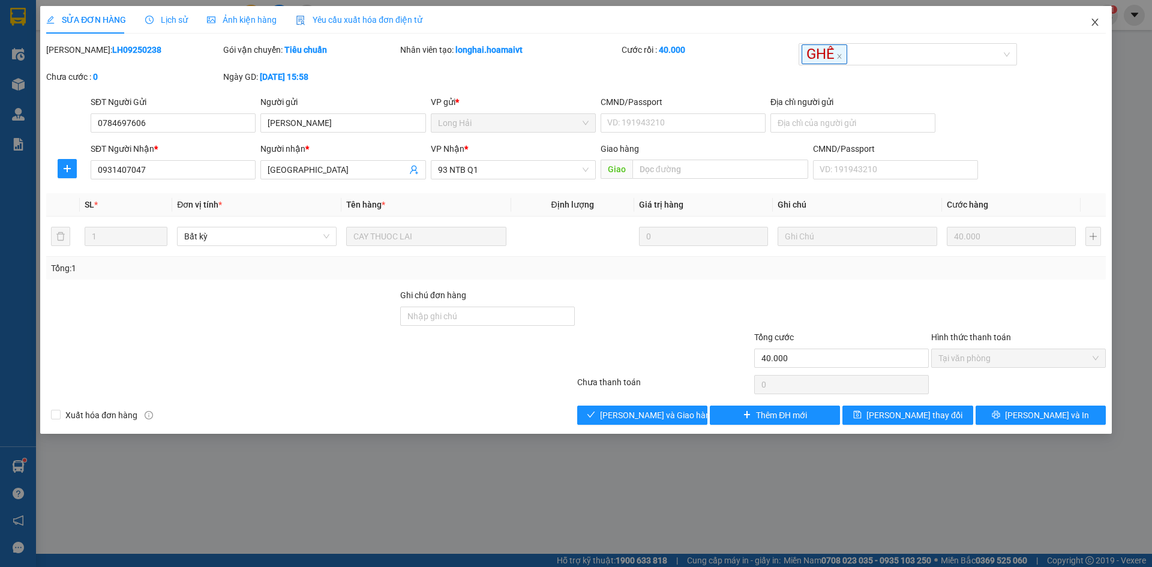
click at [1085, 26] on span "Close" at bounding box center [1096, 23] width 34 height 34
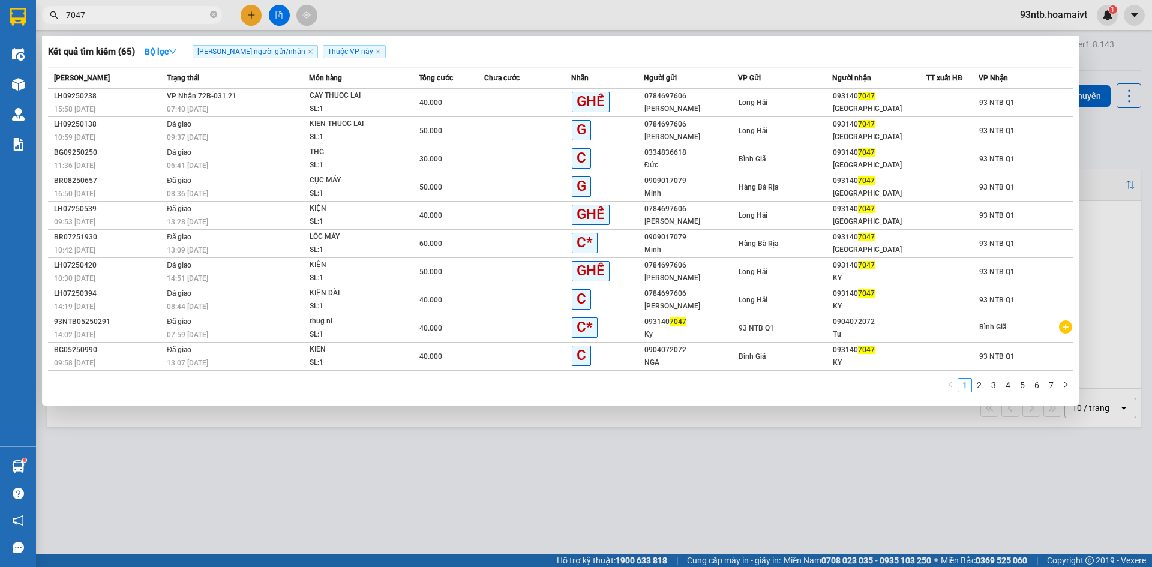
click at [157, 17] on input "7047" at bounding box center [137, 14] width 142 height 13
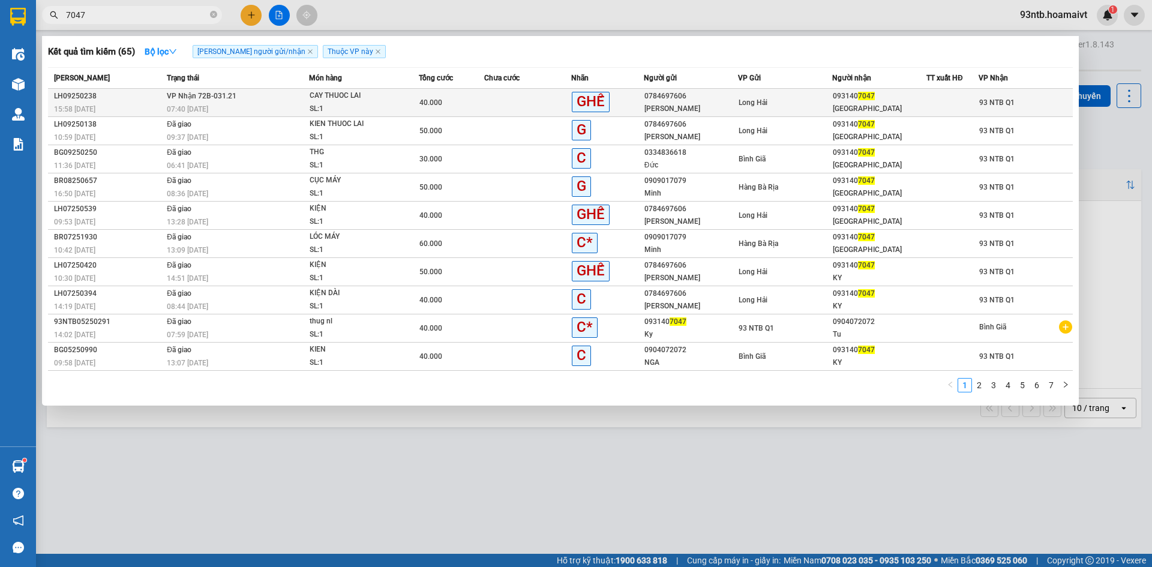
click at [1020, 104] on div "93 NTB Q1" at bounding box center [1025, 102] width 93 height 13
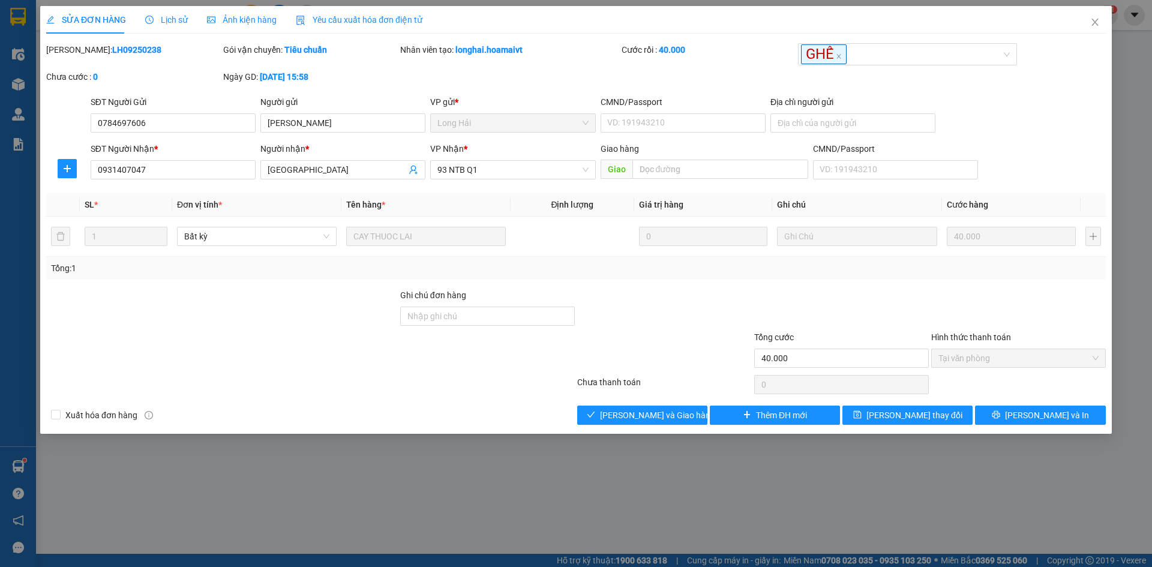
type input "0784697606"
type input "KIM TẤN"
type input "0931407047"
type input "HÀ KỲ"
type input "40.000"
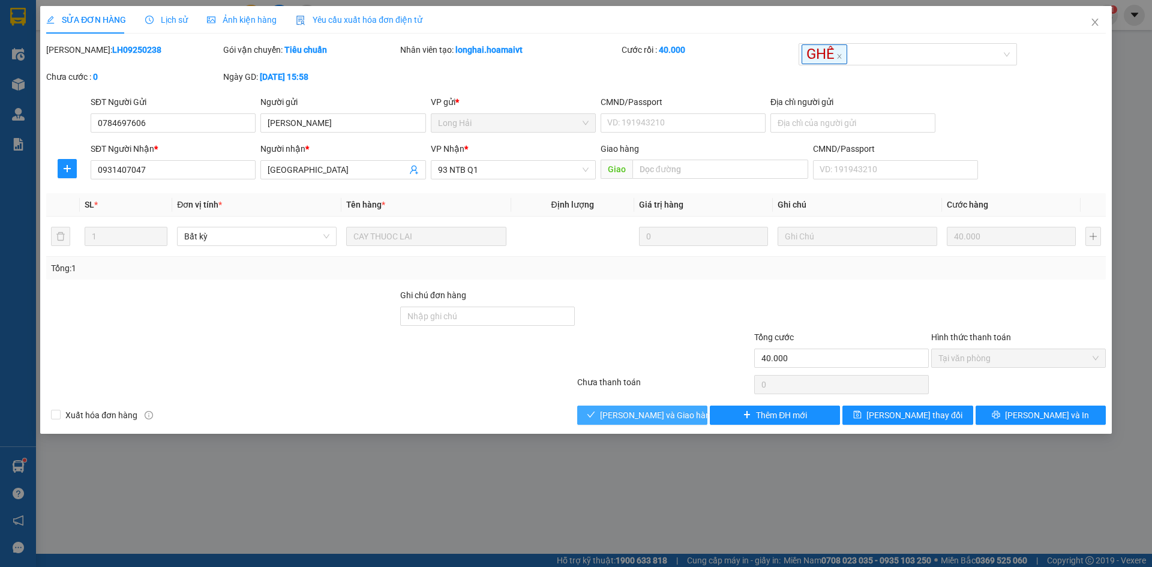
click at [667, 420] on span "[PERSON_NAME] và Giao hàng" at bounding box center [657, 415] width 115 height 13
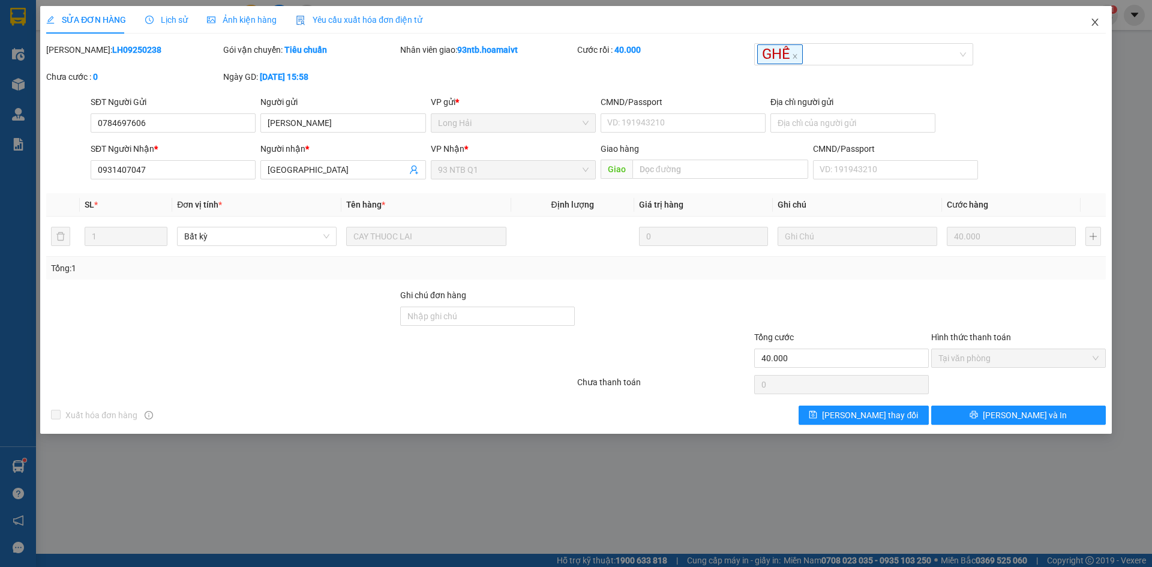
click at [1097, 20] on icon "close" at bounding box center [1096, 22] width 10 height 10
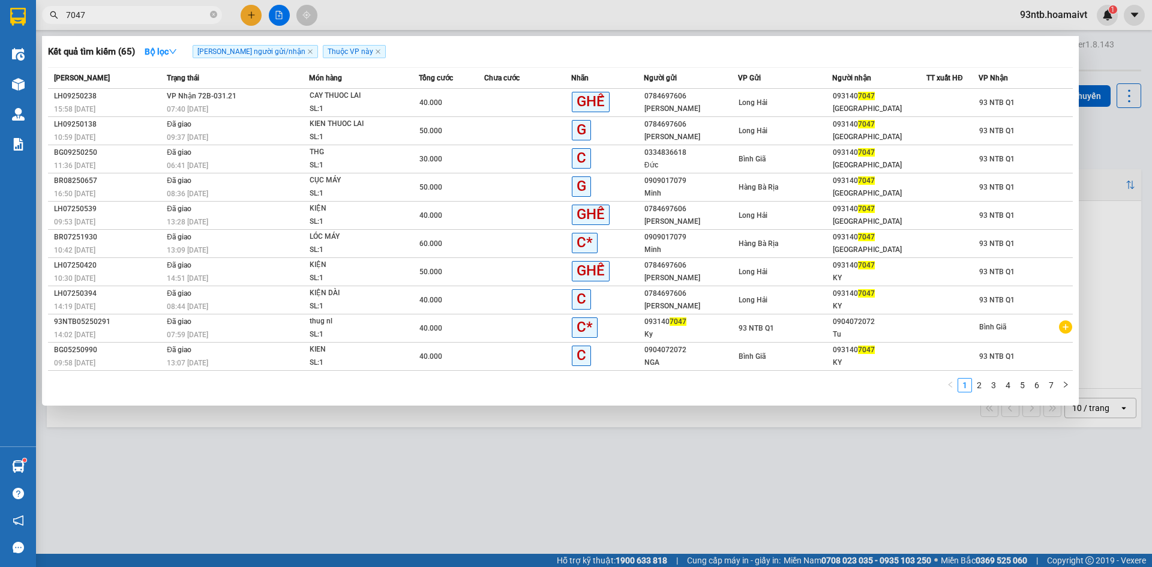
click at [167, 22] on span "7047" at bounding box center [132, 15] width 180 height 18
click at [158, 15] on input "7047" at bounding box center [137, 14] width 142 height 13
type input "7"
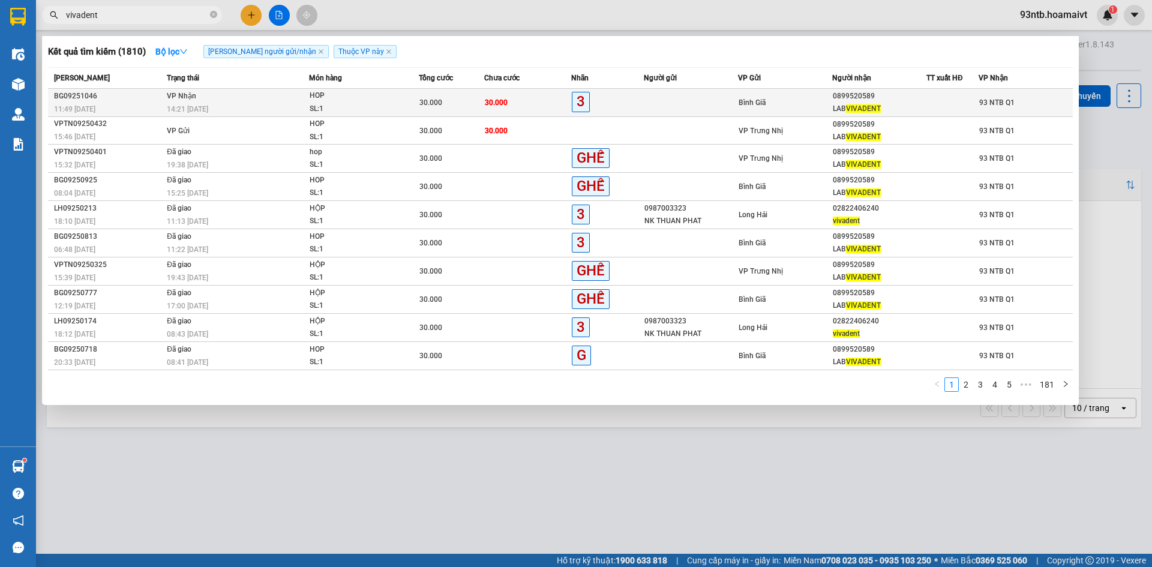
type input "vivadent"
click at [540, 97] on td "30.000" at bounding box center [527, 103] width 87 height 28
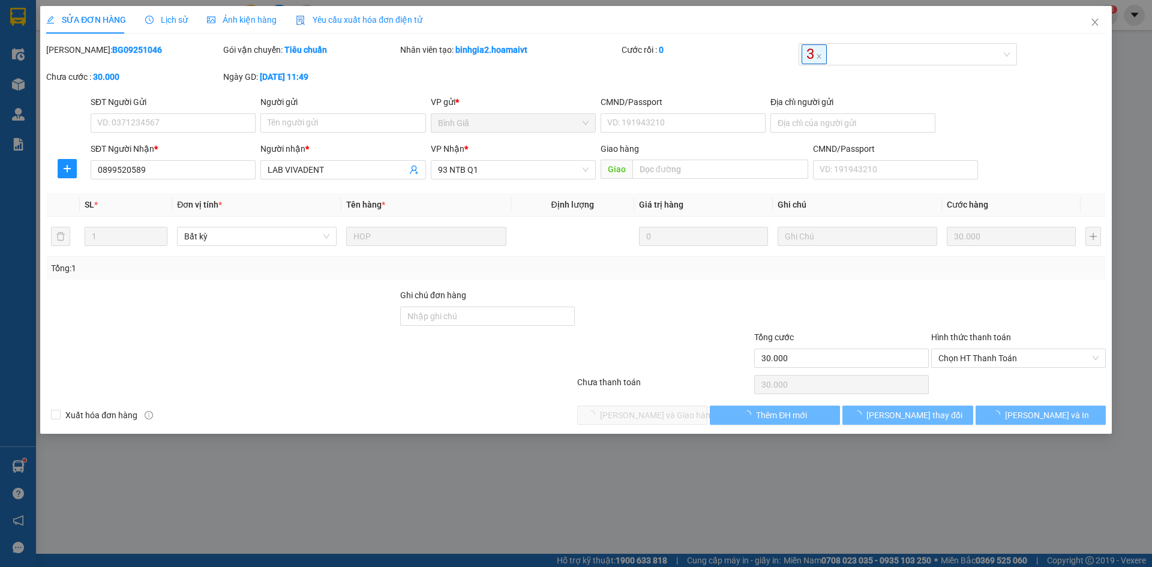
type input "0899520589"
type input "LAB VIVADENT"
type input "30.000"
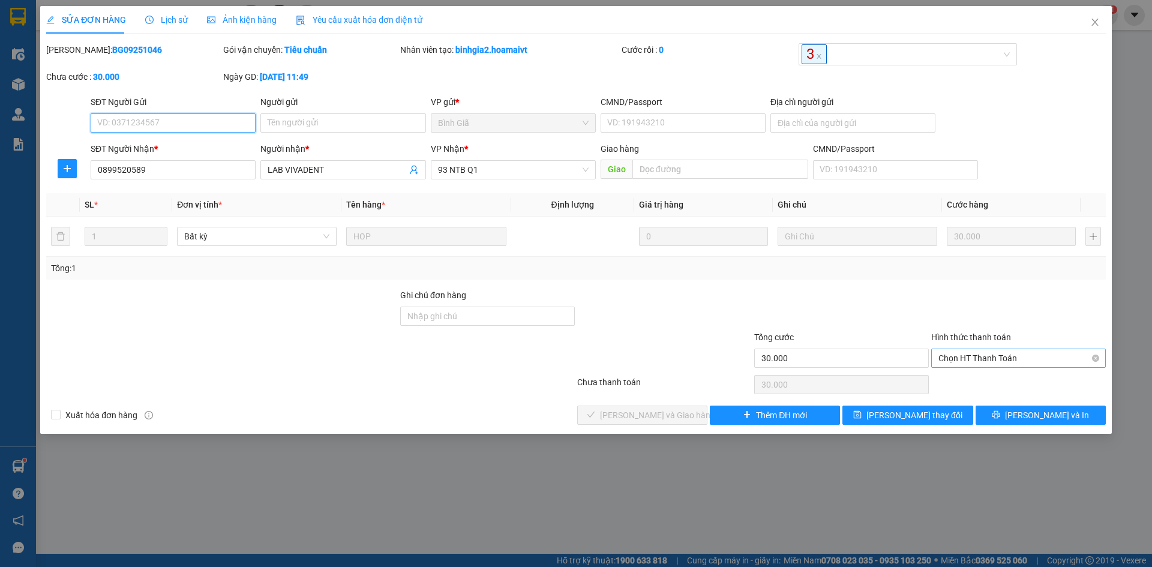
click at [970, 359] on span "Chọn HT Thanh Toán" at bounding box center [1019, 358] width 160 height 18
click at [985, 385] on div "Tại văn phòng" at bounding box center [1019, 382] width 160 height 13
type input "0"
click at [685, 407] on button "[PERSON_NAME] và Giao hàng" at bounding box center [642, 415] width 130 height 19
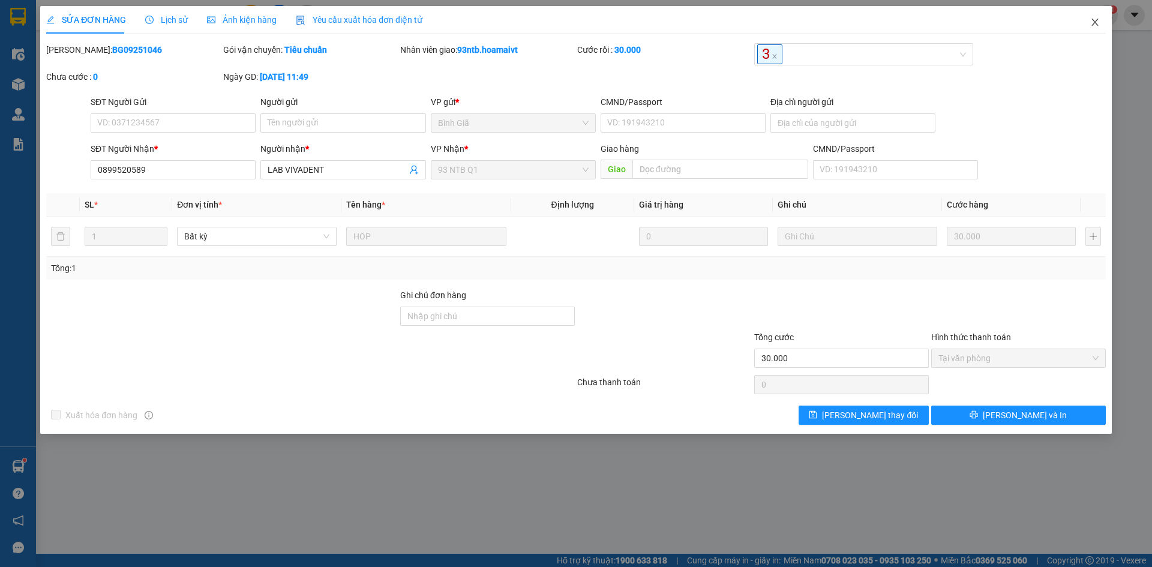
click at [1092, 19] on icon "close" at bounding box center [1096, 22] width 10 height 10
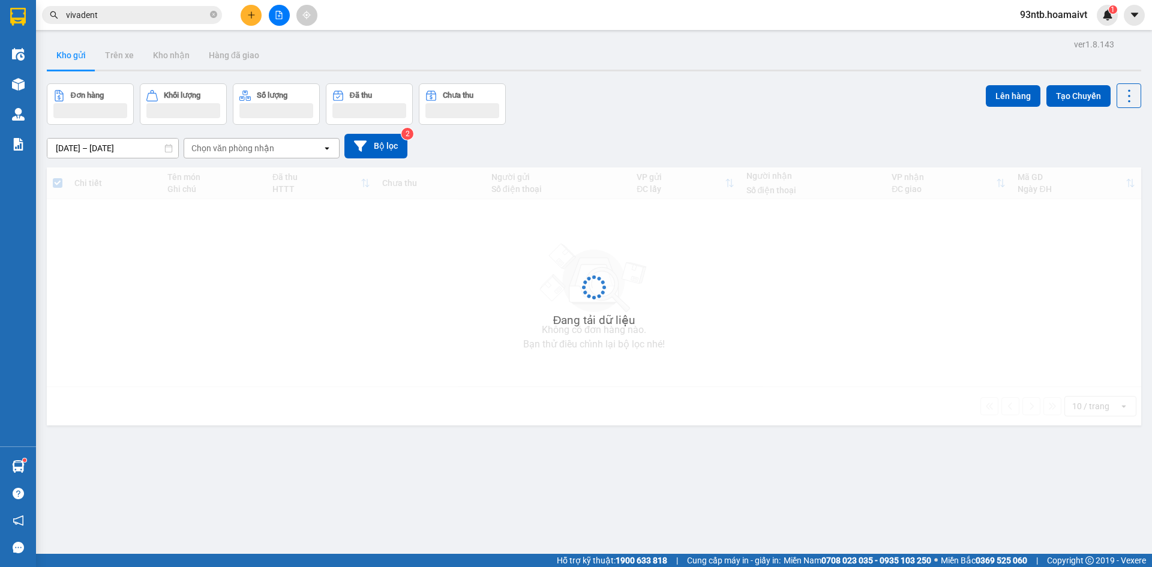
click at [198, 18] on input "vivadent" at bounding box center [137, 14] width 142 height 13
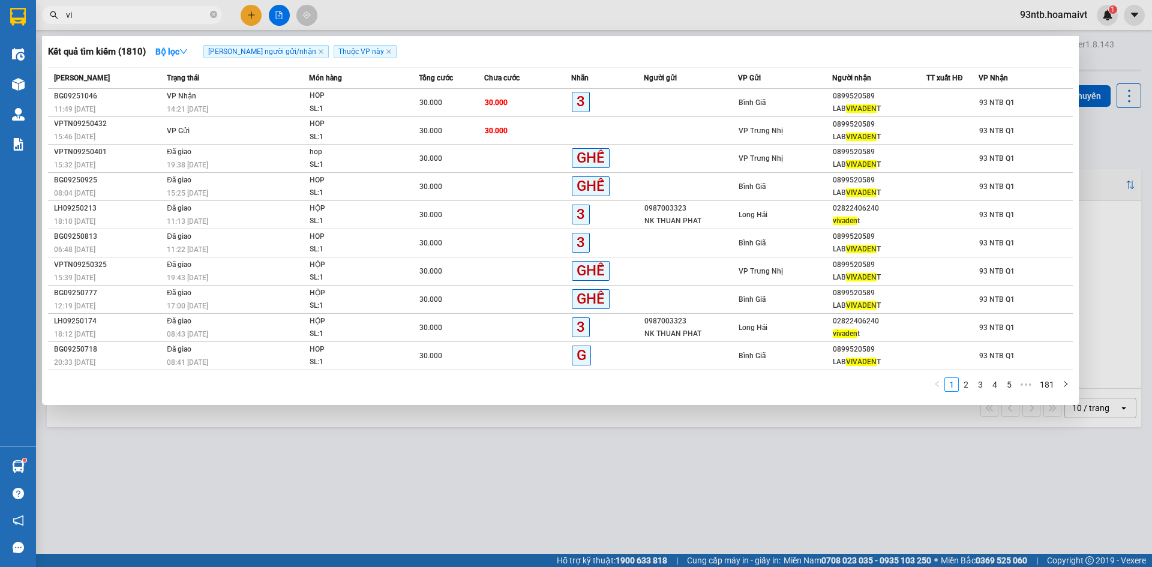
type input "v"
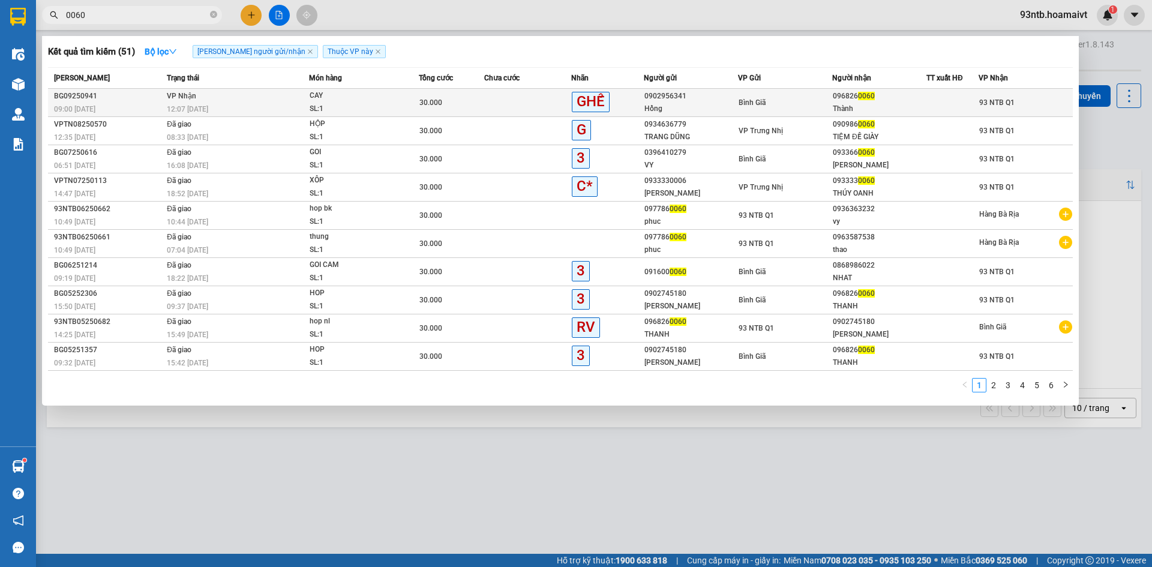
type input "0060"
click at [871, 106] on div "Thành" at bounding box center [879, 109] width 93 height 13
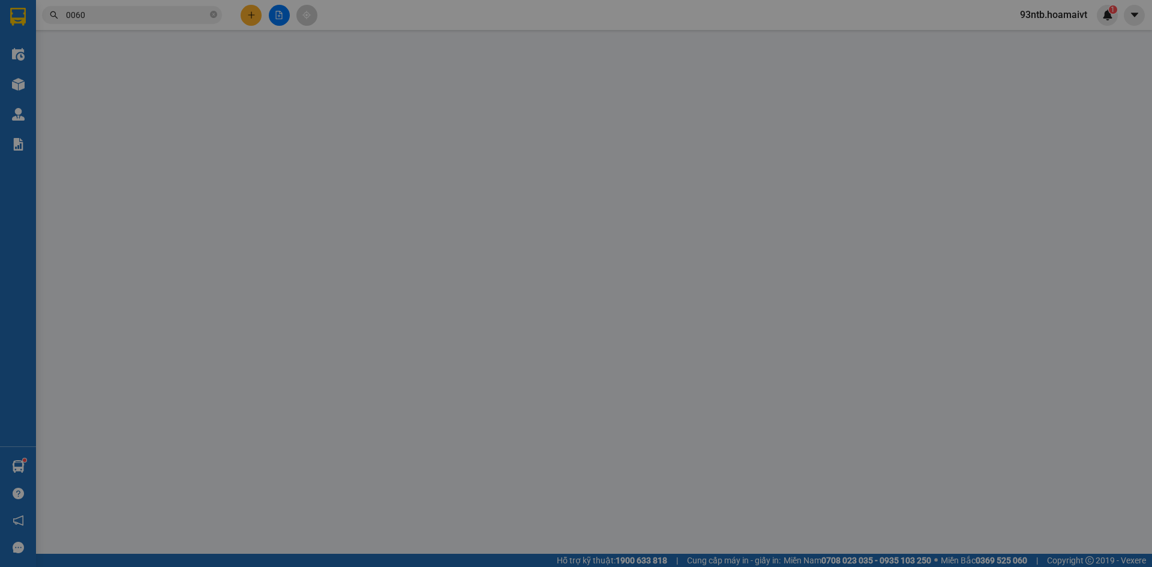
type input "0902956341"
type input "Hồng"
type input "0968260060"
type input "Thành"
type input "30.000"
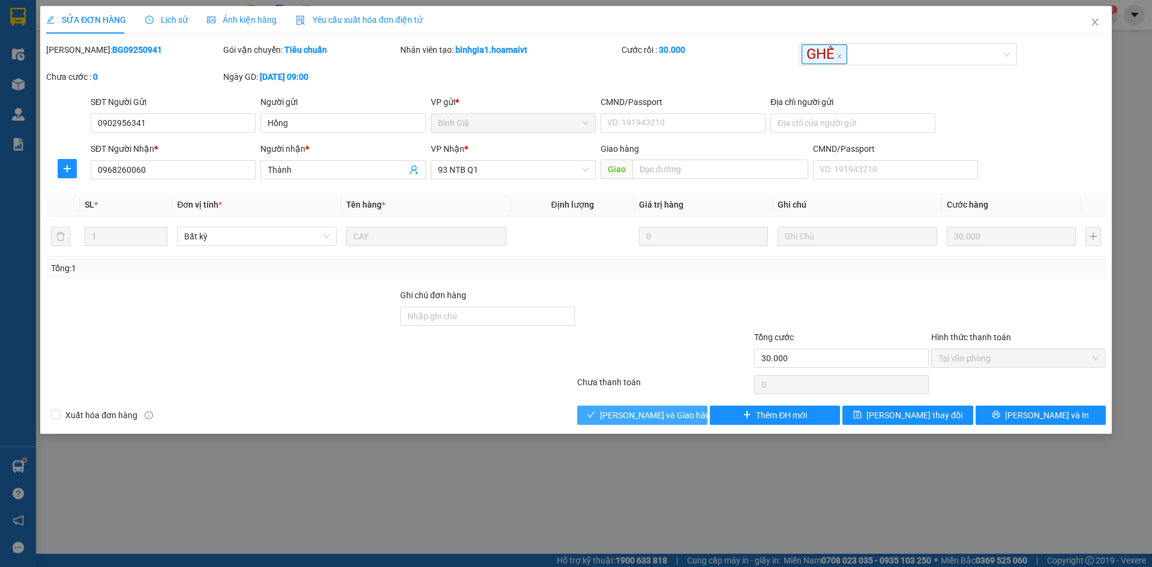
drag, startPoint x: 664, startPoint y: 397, endPoint x: 670, endPoint y: 406, distance: 10.8
click at [664, 397] on div "Total Paid Fee 30.000 Total UnPaid Fee 0 Cash Collection Total Fee Mã ĐH: BG092…" at bounding box center [576, 234] width 1060 height 382
click at [672, 408] on button "[PERSON_NAME] và Giao hàng" at bounding box center [642, 415] width 130 height 19
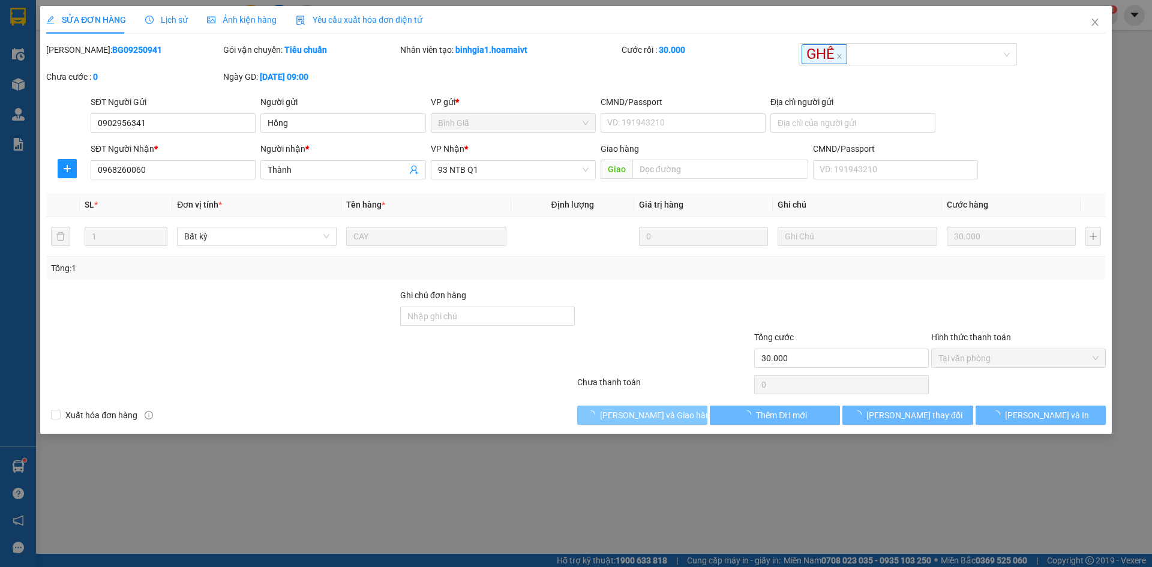
click at [672, 408] on button "[PERSON_NAME] và Giao hàng" at bounding box center [642, 415] width 130 height 19
click at [673, 408] on button "[PERSON_NAME] và Giao hàng" at bounding box center [642, 415] width 130 height 19
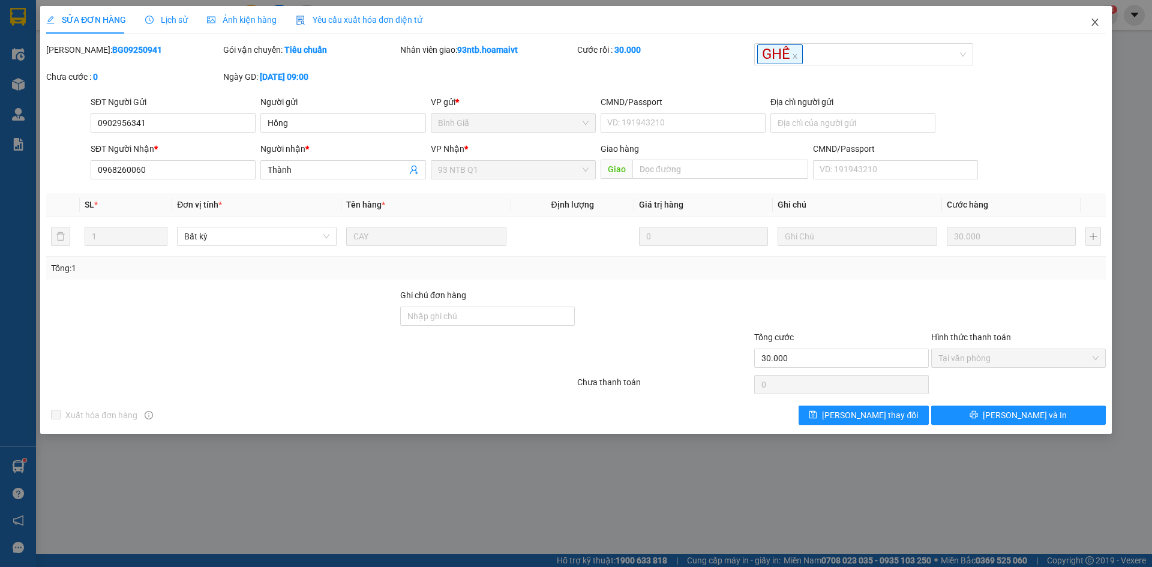
click at [1094, 28] on span "Close" at bounding box center [1096, 23] width 34 height 34
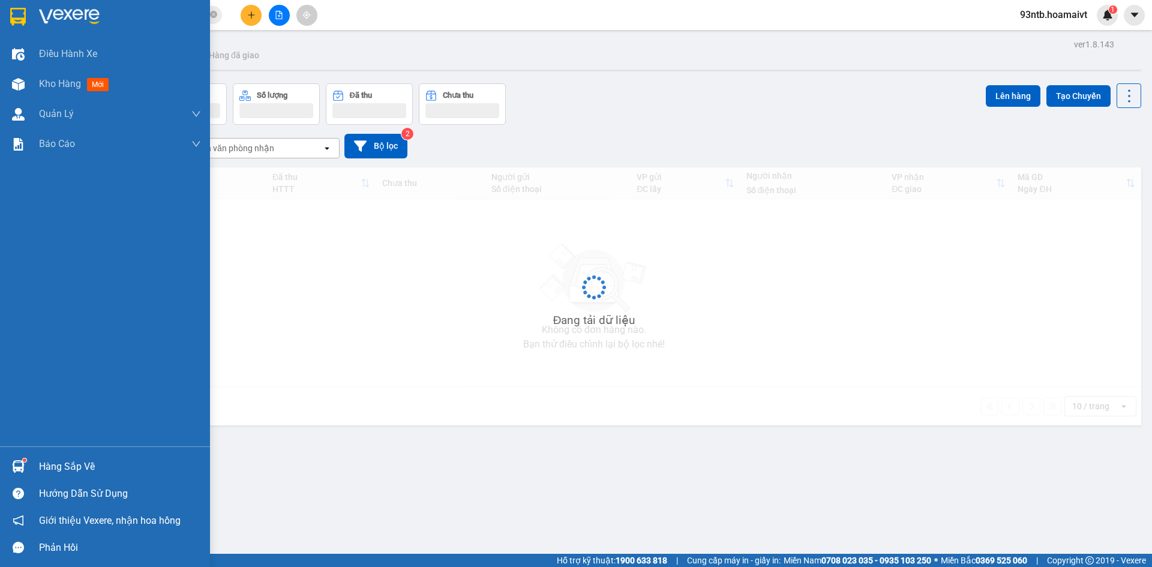
click at [75, 468] on div "Hàng sắp về" at bounding box center [120, 467] width 162 height 18
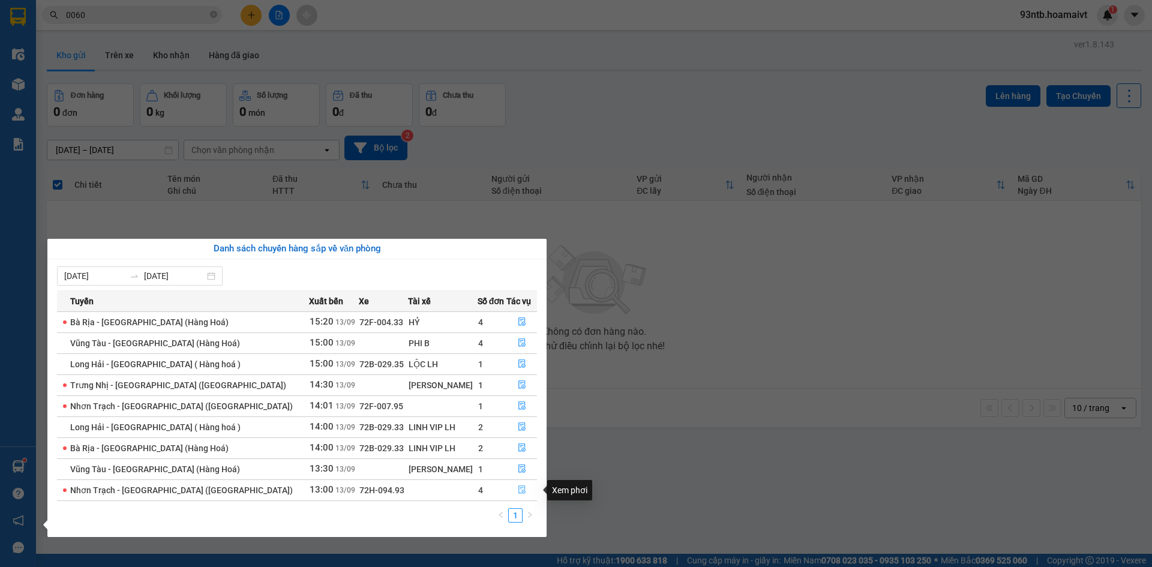
click at [518, 491] on icon "file-done" at bounding box center [522, 490] width 8 height 8
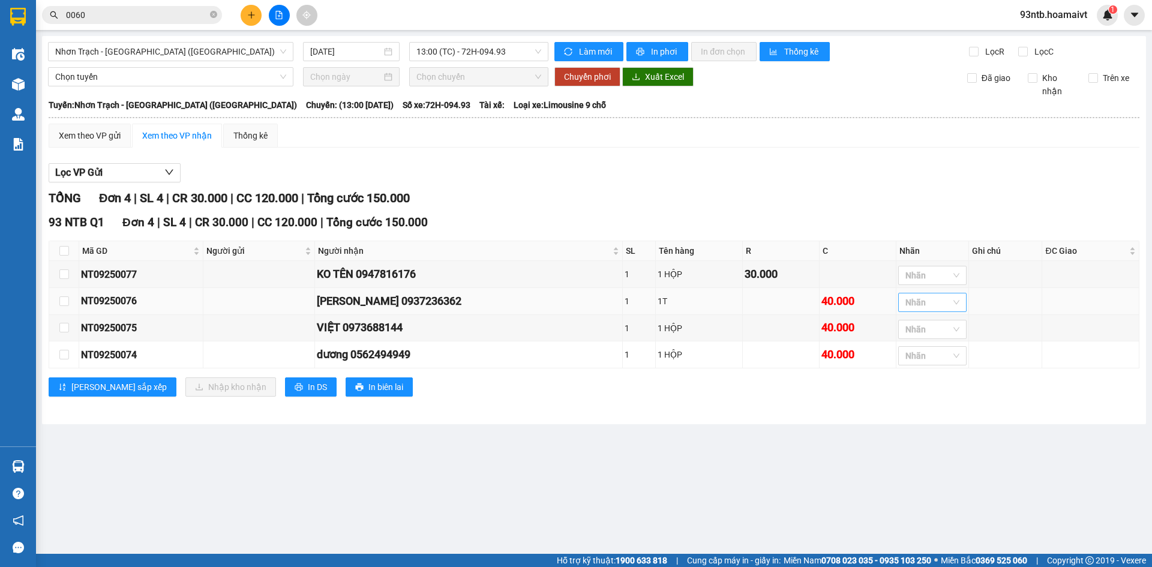
click at [917, 306] on div at bounding box center [926, 302] width 50 height 14
click at [926, 413] on div "C*" at bounding box center [918, 414] width 54 height 13
click at [926, 413] on div "C*" at bounding box center [914, 413] width 46 height 13
click at [764, 443] on main "Nhơn Trạch - Sài Gòn (Hàng hóa) 13/09/2025 13:00 (TC) - 72H-094.93 Làm mới In p…" at bounding box center [576, 277] width 1152 height 554
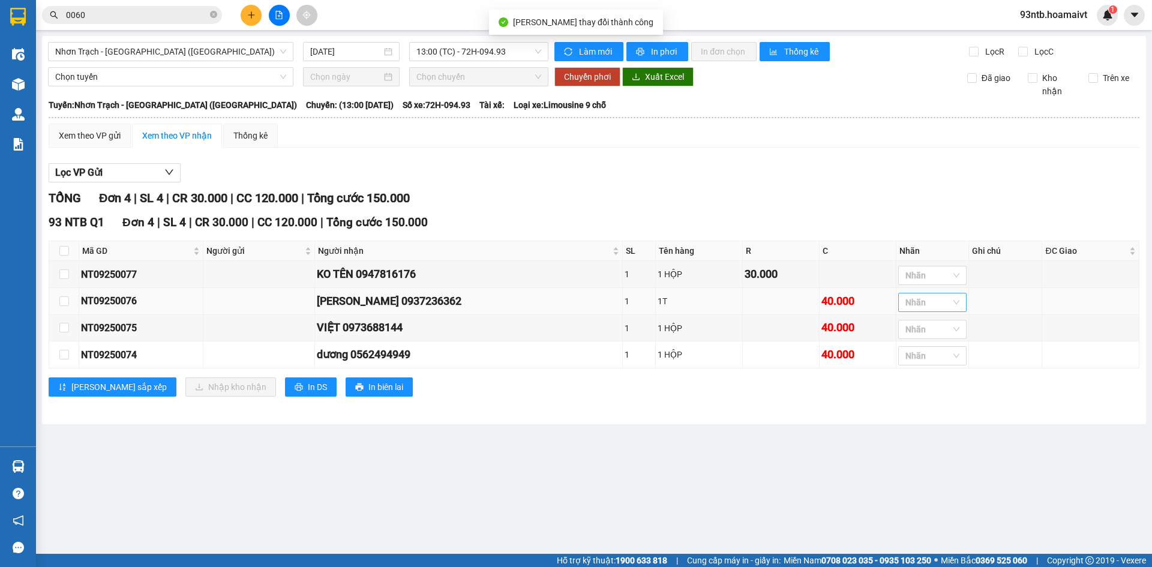
click at [943, 306] on div "Nhãn" at bounding box center [932, 302] width 68 height 19
click at [921, 411] on div "C*" at bounding box center [918, 414] width 54 height 13
click at [763, 447] on main "Nhơn Trạch - Sài Gòn (Hàng hóa) 13/09/2025 13:00 (TC) - 72H-094.93 Làm mới In p…" at bounding box center [576, 277] width 1152 height 554
click at [64, 303] on input "checkbox" at bounding box center [64, 301] width 10 height 10
checkbox input "true"
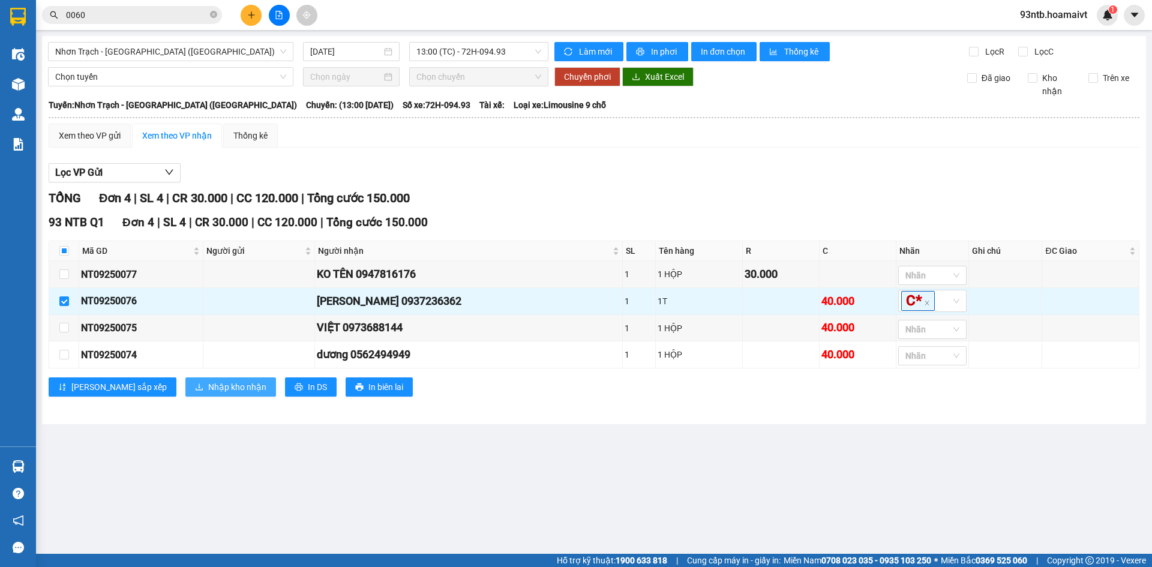
click at [208, 388] on span "Nhập kho nhận" at bounding box center [237, 387] width 58 height 13
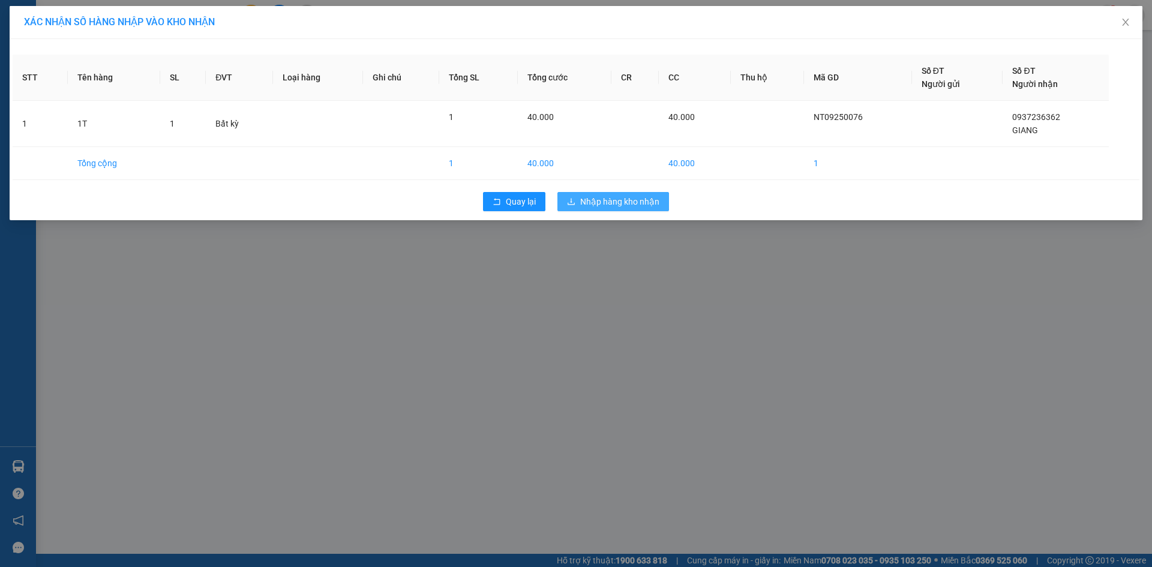
click at [617, 208] on button "Nhập hàng kho nhận" at bounding box center [614, 201] width 112 height 19
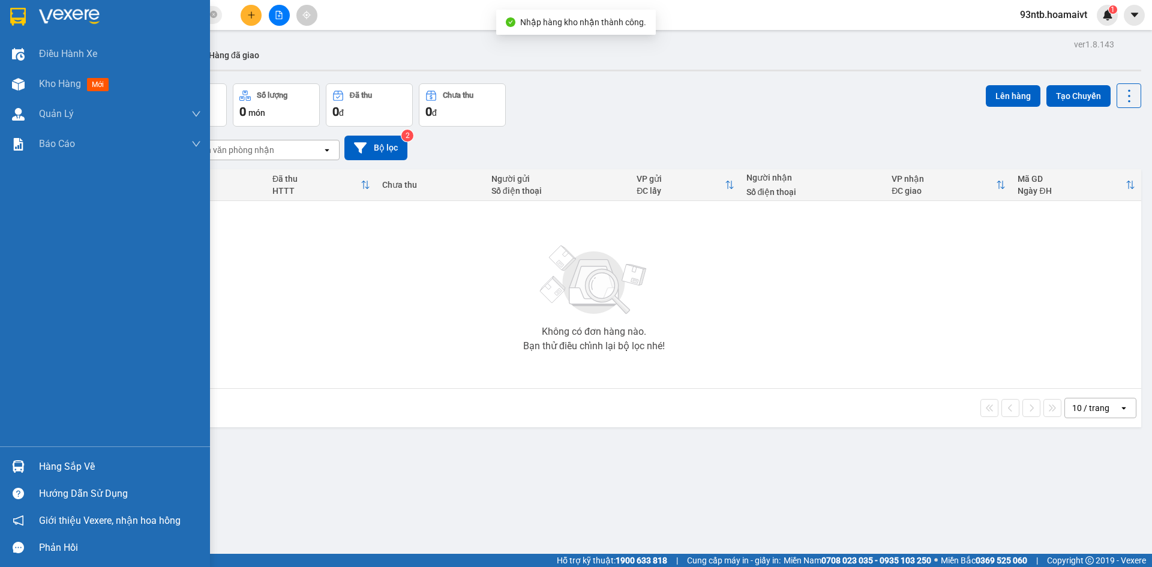
click at [63, 472] on div "Hàng sắp về" at bounding box center [120, 467] width 162 height 18
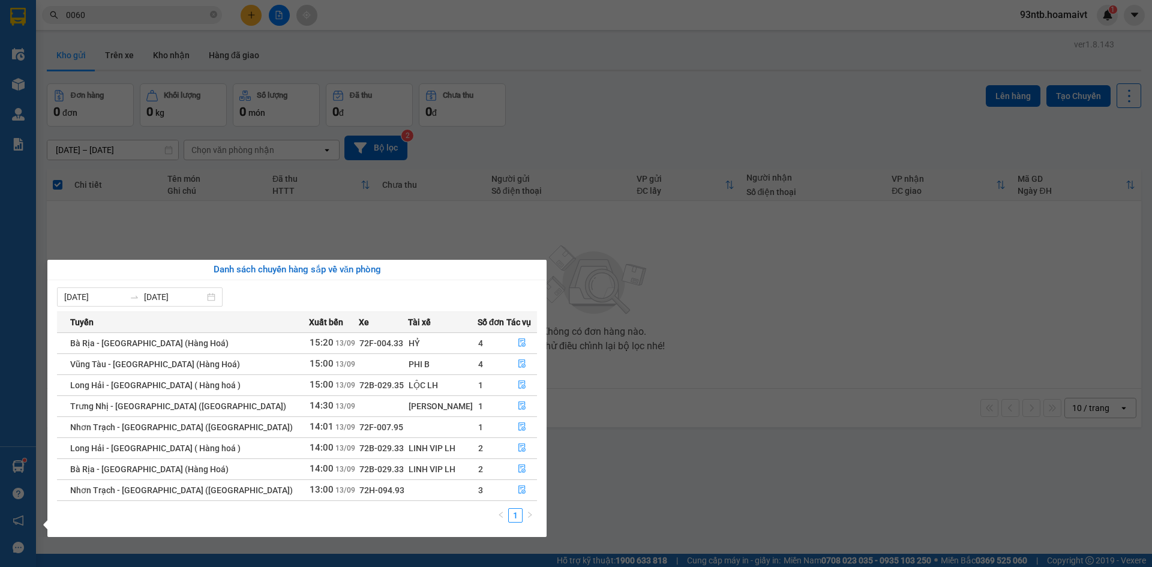
click at [778, 86] on section "Kết quả tìm kiếm ( 51 ) Bộ lọc Tìm người gửi/nhận Thuộc VP này Mã ĐH Trạng thái…" at bounding box center [576, 283] width 1152 height 567
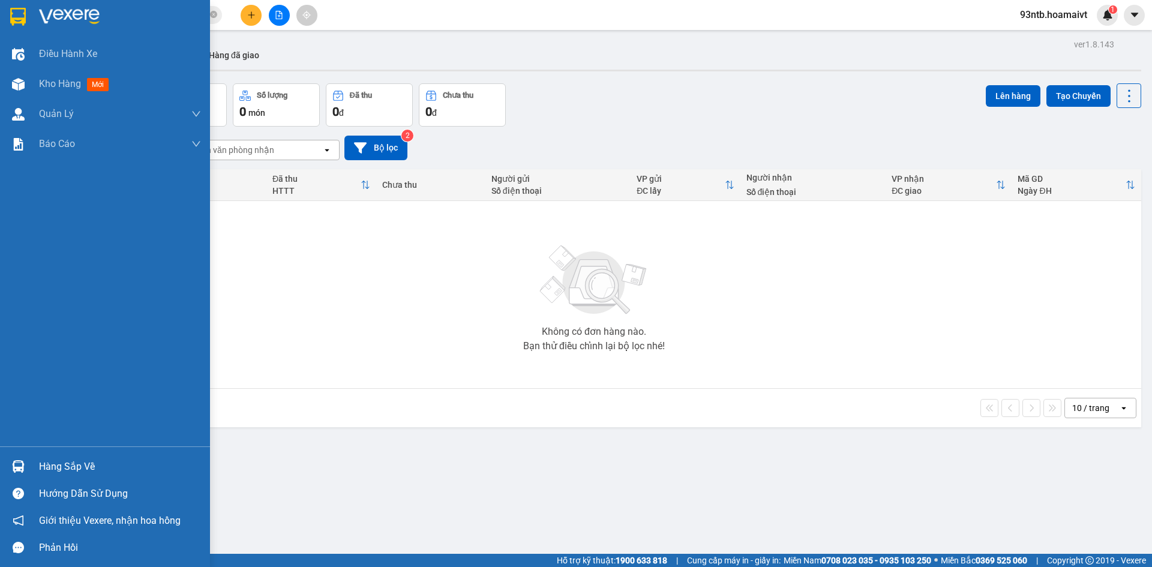
drag, startPoint x: 36, startPoint y: 468, endPoint x: 162, endPoint y: 460, distance: 126.3
click at [36, 469] on div "Hàng sắp về" at bounding box center [105, 466] width 210 height 27
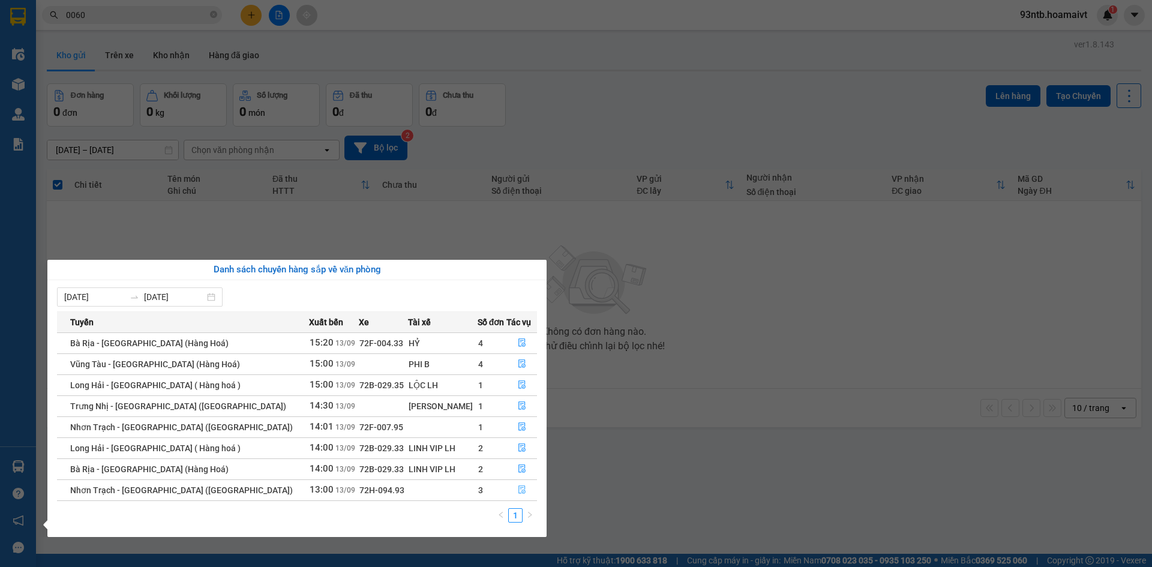
click at [519, 490] on icon "file-done" at bounding box center [522, 490] width 7 height 8
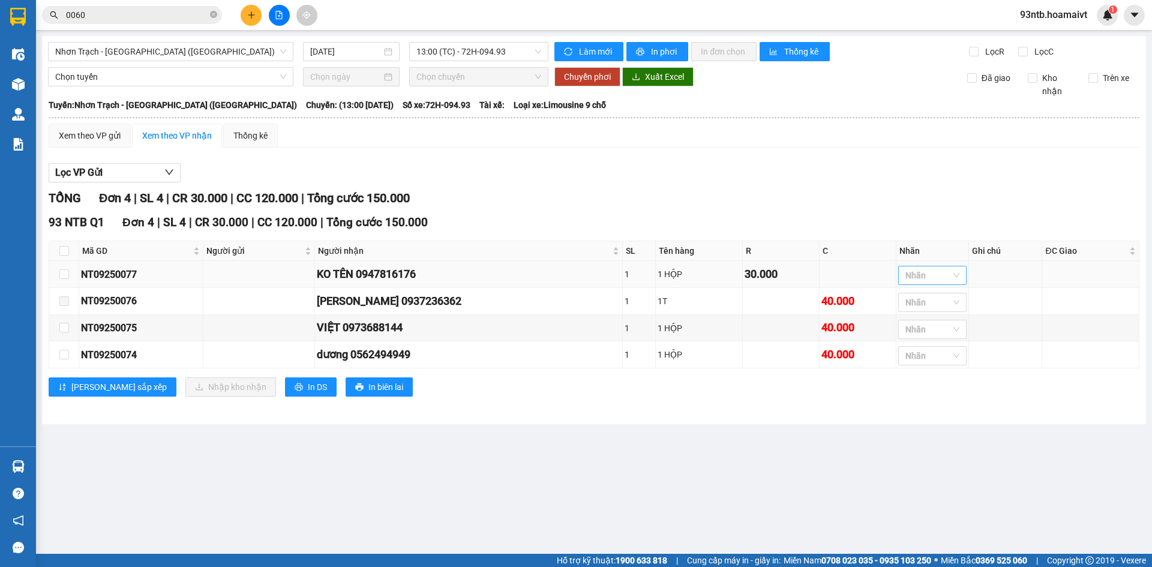
click at [919, 277] on div at bounding box center [926, 275] width 50 height 14
click at [912, 421] on div "3" at bounding box center [918, 425] width 54 height 13
click at [760, 434] on main "Nhơn Trạch - Sài Gòn (Hàng hóa) 13/09/2025 13:00 (TC) - 72H-094.93 Làm mới In p…" at bounding box center [576, 277] width 1152 height 554
click at [926, 337] on div at bounding box center [926, 329] width 50 height 14
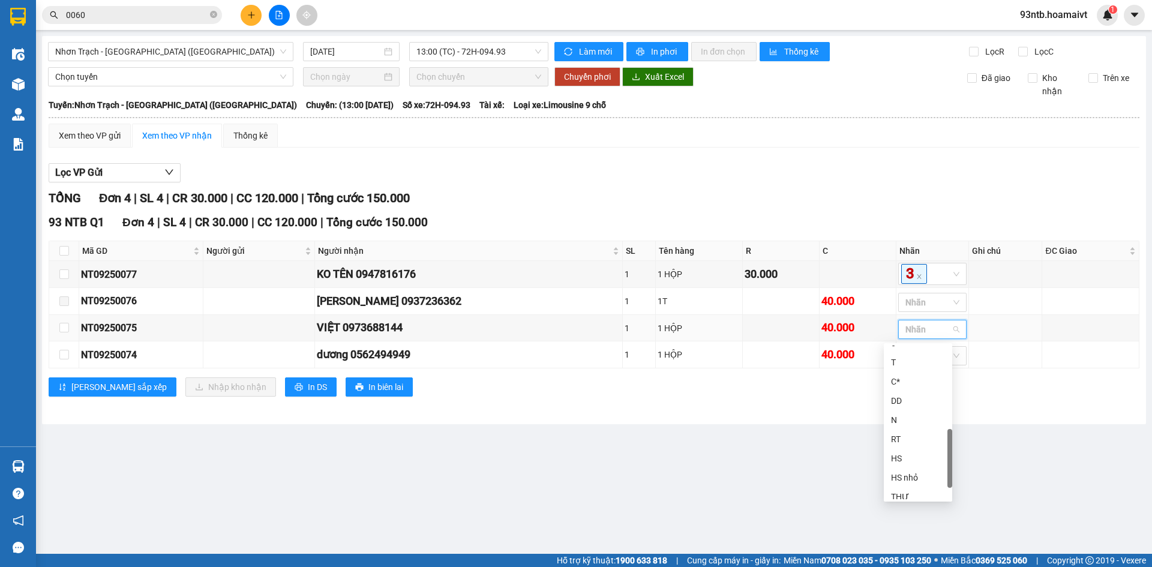
scroll to position [346, 0]
click at [928, 490] on div "GHẾ" at bounding box center [918, 489] width 54 height 13
click at [798, 496] on main "Nhơn Trạch - Sài Gòn (Hàng hóa) 13/09/2025 13:00 (TC) - 72H-094.93 Làm mới In p…" at bounding box center [576, 277] width 1152 height 554
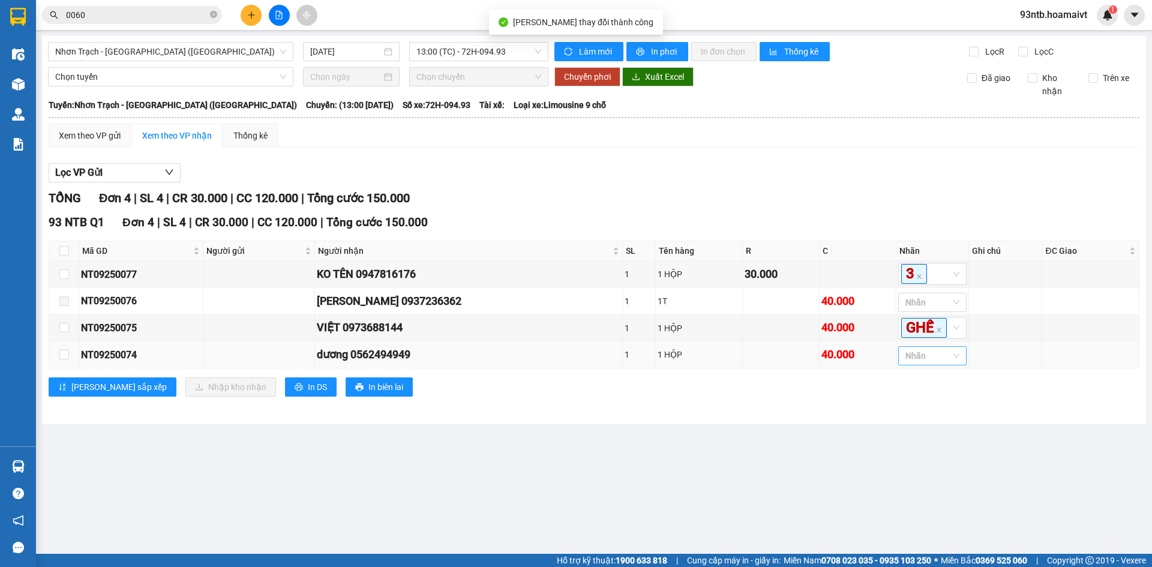
click at [915, 366] on div "Nhãn" at bounding box center [932, 355] width 68 height 19
click at [931, 529] on div "GHẾ" at bounding box center [918, 530] width 54 height 13
click at [783, 535] on main "Nhơn Trạch - Sài Gòn (Hàng hóa) 13/09/2025 13:00 (TC) - 72H-094.93 Làm mới In p…" at bounding box center [576, 277] width 1152 height 554
click at [64, 251] on input "checkbox" at bounding box center [64, 251] width 10 height 10
checkbox input "true"
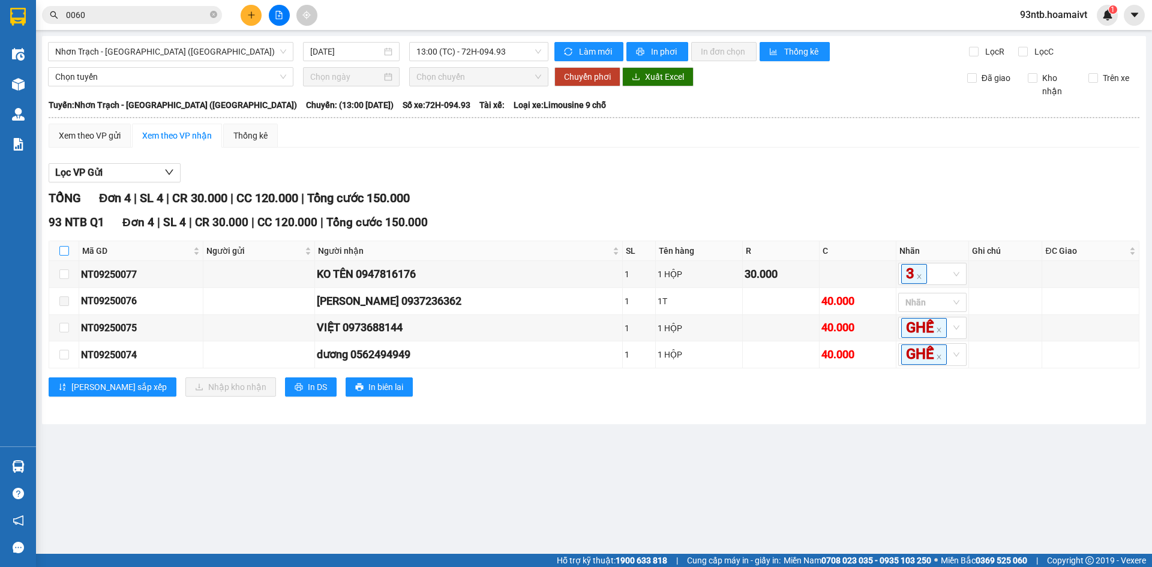
checkbox input "true"
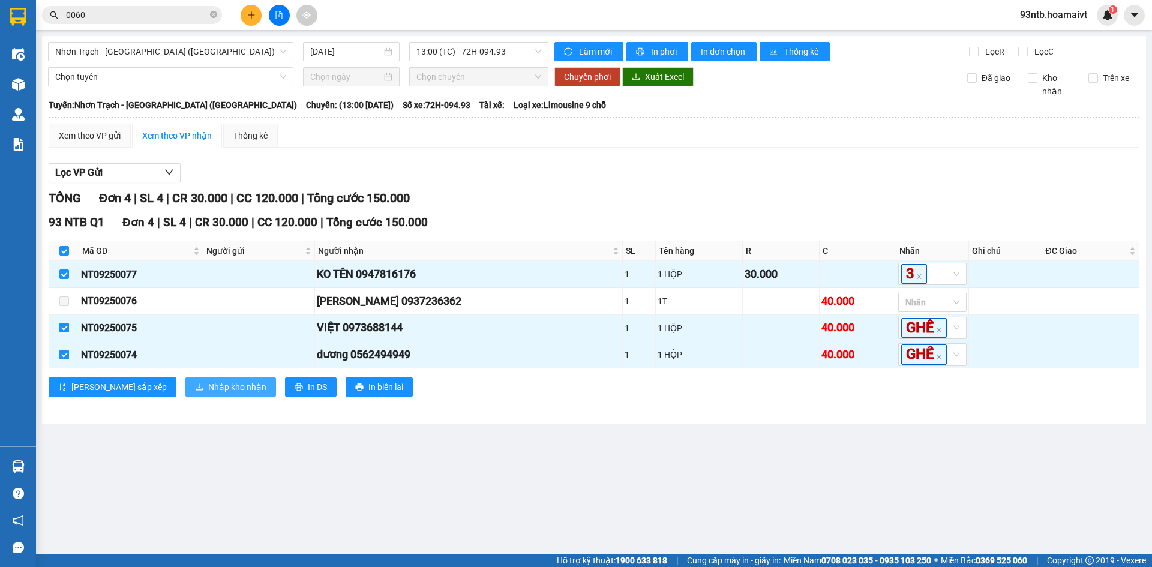
click at [208, 394] on span "Nhập kho nhận" at bounding box center [237, 387] width 58 height 13
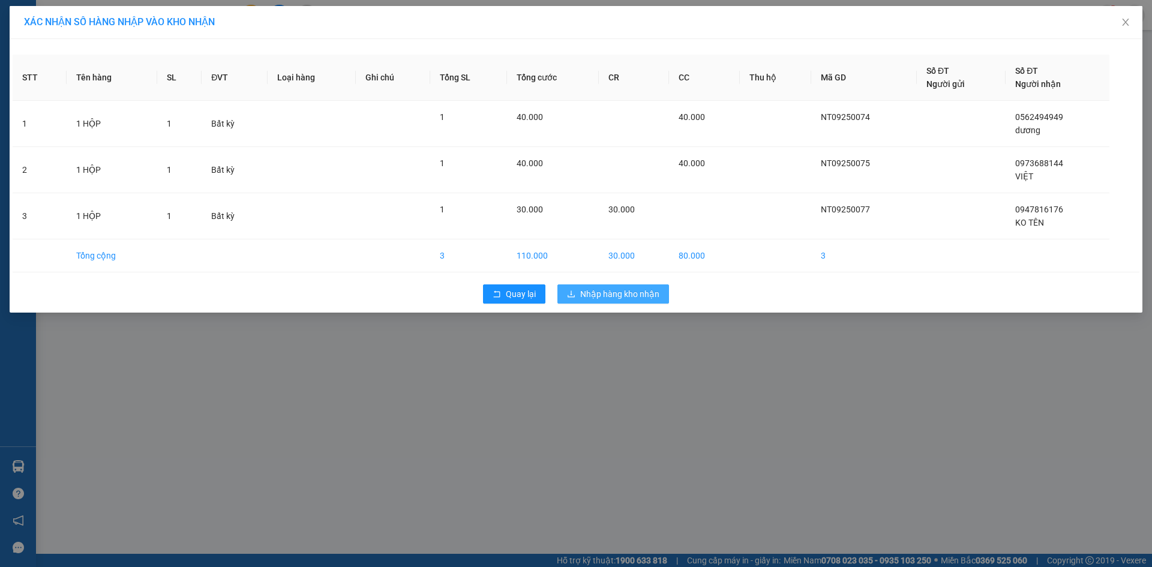
drag, startPoint x: 599, startPoint y: 284, endPoint x: 604, endPoint y: 296, distance: 13.2
click at [600, 284] on div "Quay lại Nhập hàng kho nhận" at bounding box center [576, 293] width 1127 height 31
click at [609, 300] on button "Nhập hàng kho nhận" at bounding box center [614, 293] width 112 height 19
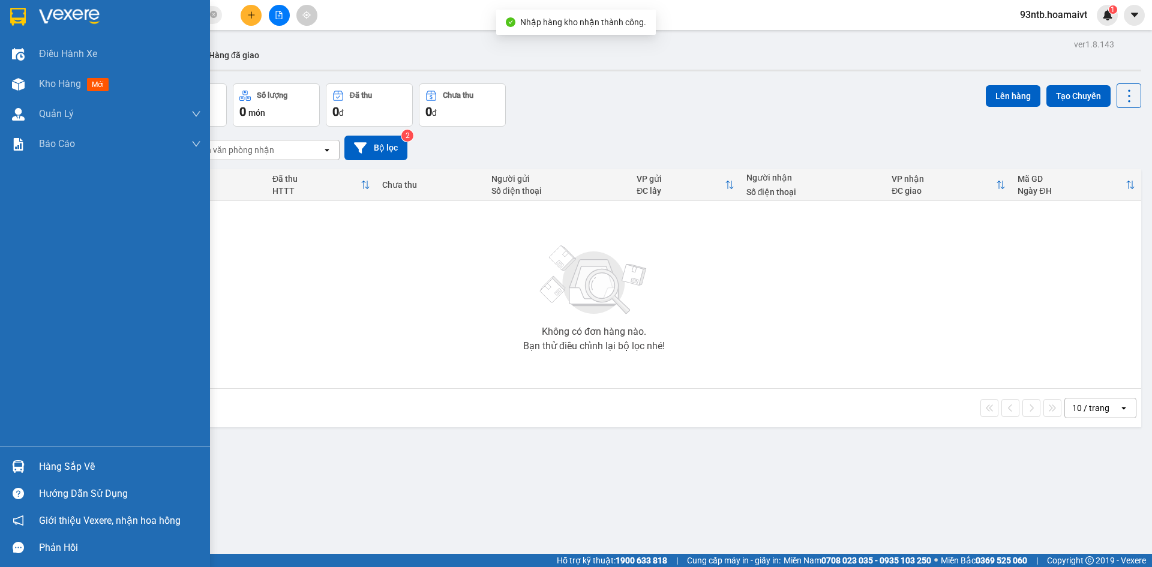
click at [77, 467] on div "Hàng sắp về" at bounding box center [120, 467] width 162 height 18
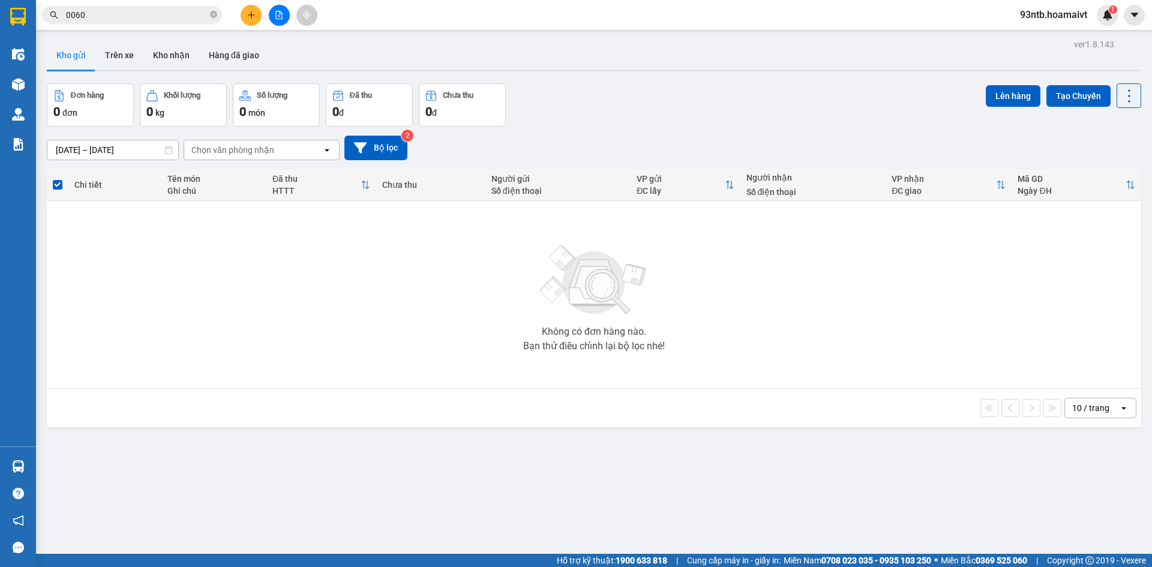
click at [786, 155] on section "Kết quả tìm kiếm ( 51 ) Bộ lọc Tìm người gửi/nhận Thuộc VP này Mã ĐH Trạng thái…" at bounding box center [576, 283] width 1152 height 567
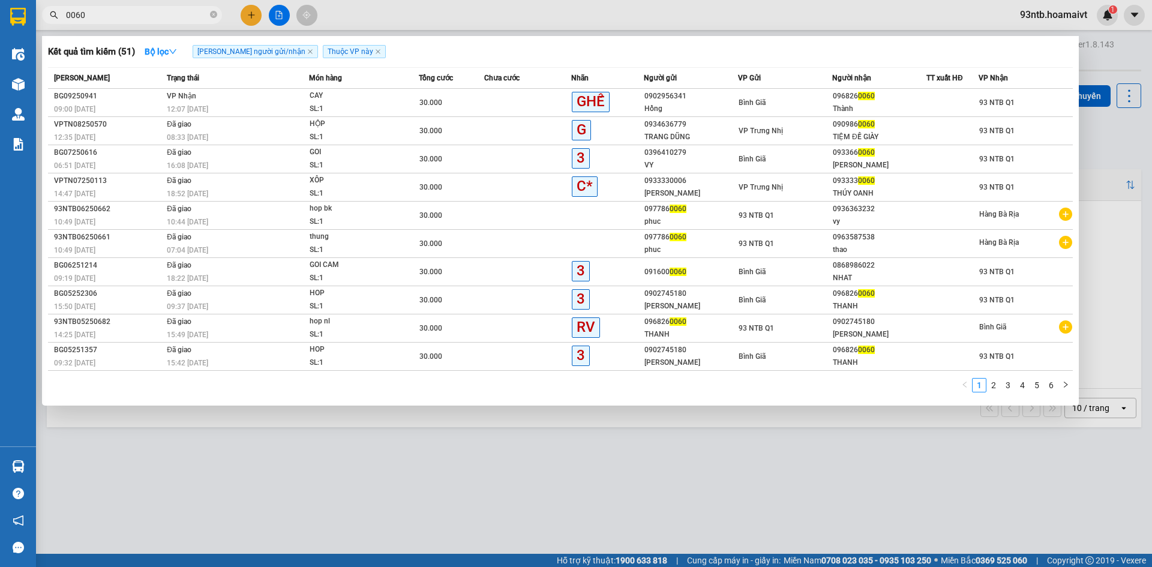
click at [133, 11] on input "0060" at bounding box center [137, 14] width 142 height 13
type input "0"
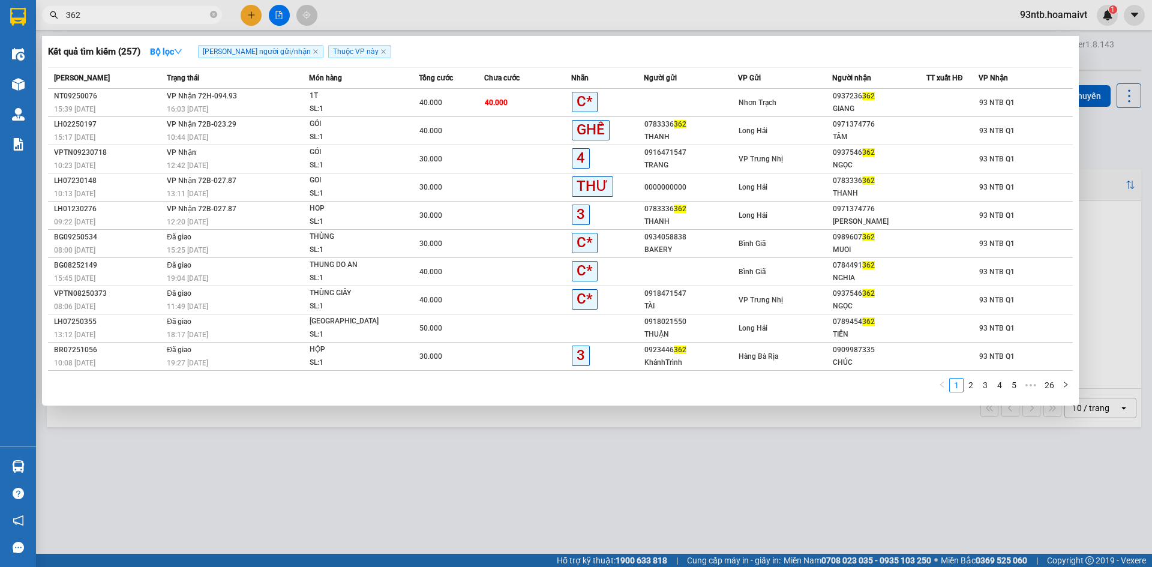
click at [529, 440] on div at bounding box center [576, 283] width 1152 height 567
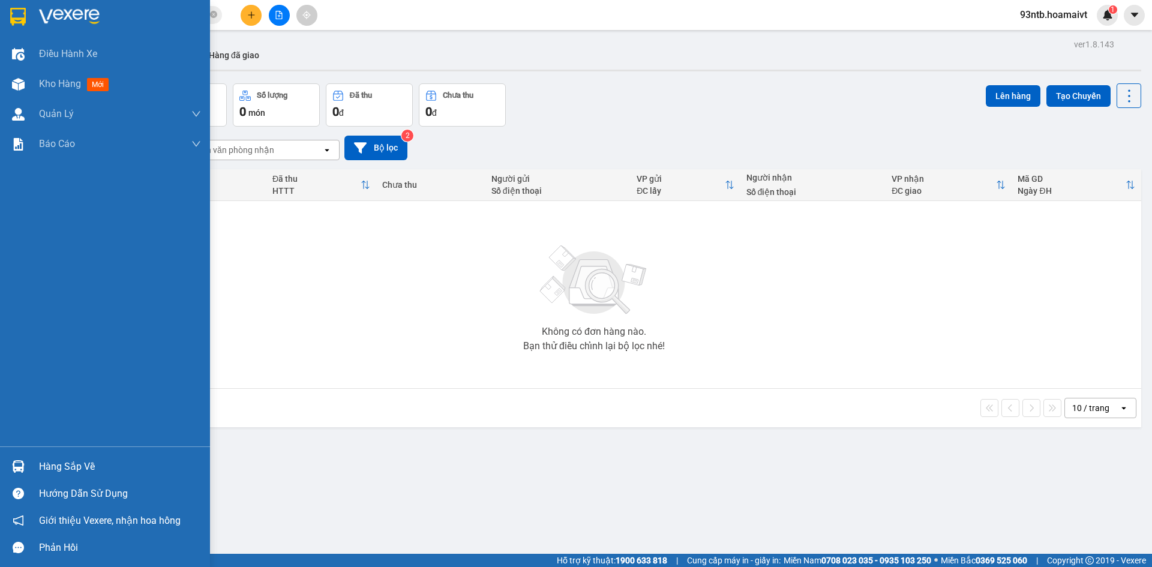
click at [143, 471] on div "Hàng sắp về" at bounding box center [120, 467] width 162 height 18
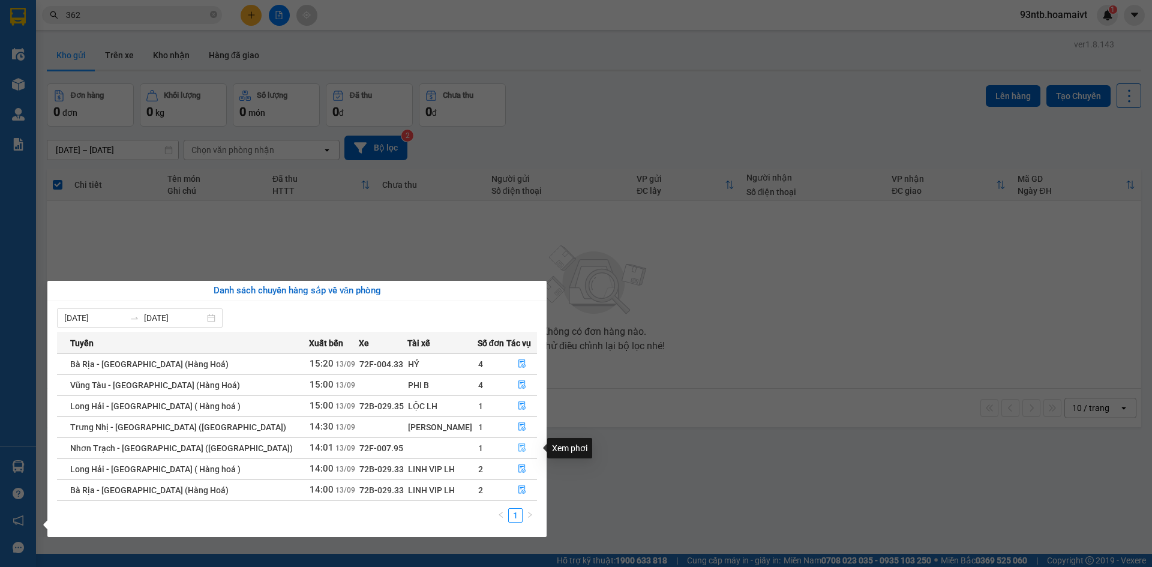
click at [520, 447] on icon "file-done" at bounding box center [522, 448] width 8 height 8
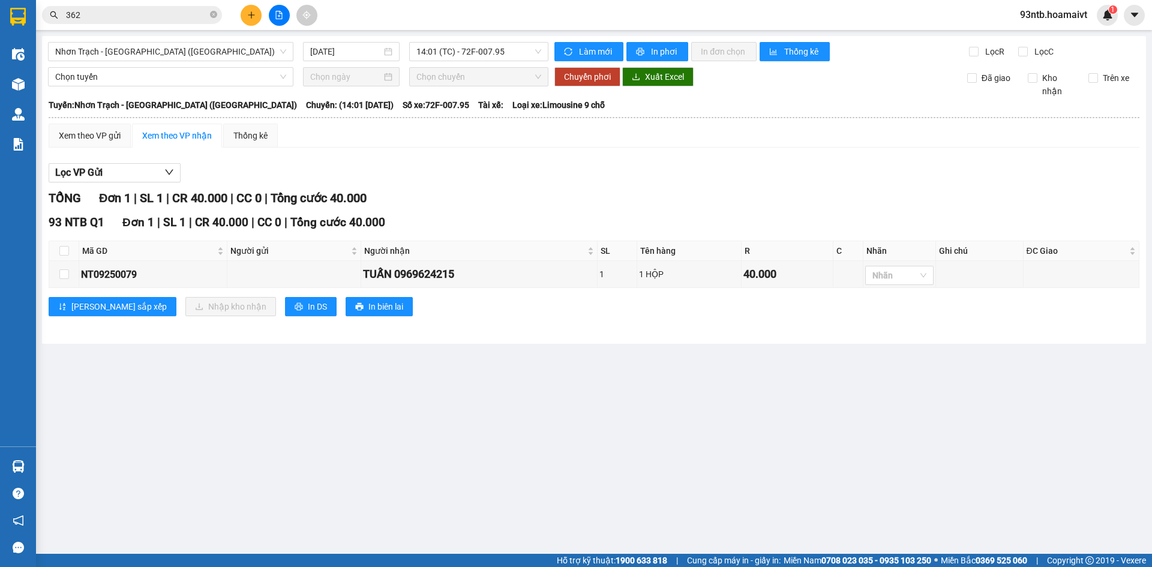
click at [837, 169] on div "Lọc VP Gửi" at bounding box center [594, 173] width 1091 height 20
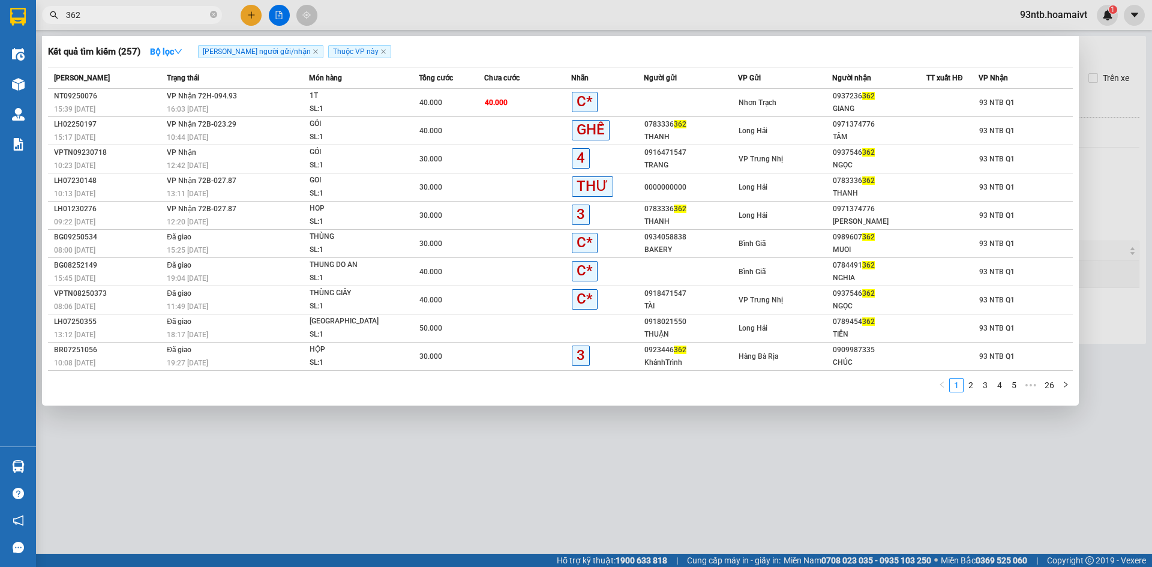
click at [168, 10] on input "362" at bounding box center [137, 14] width 142 height 13
type input "3"
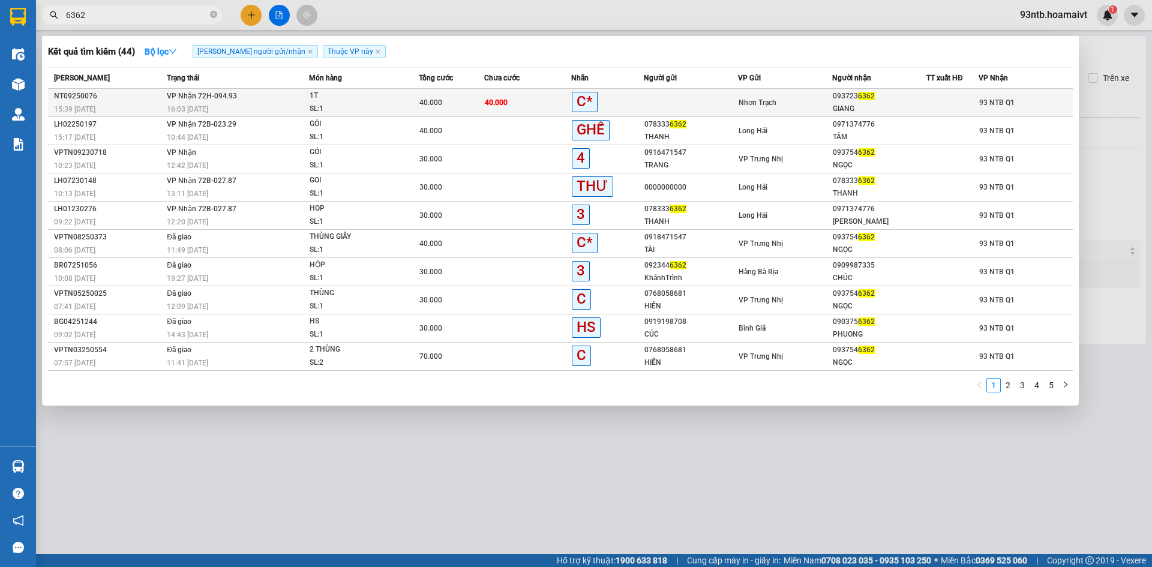
type input "6362"
click at [950, 108] on div at bounding box center [952, 103] width 51 height 13
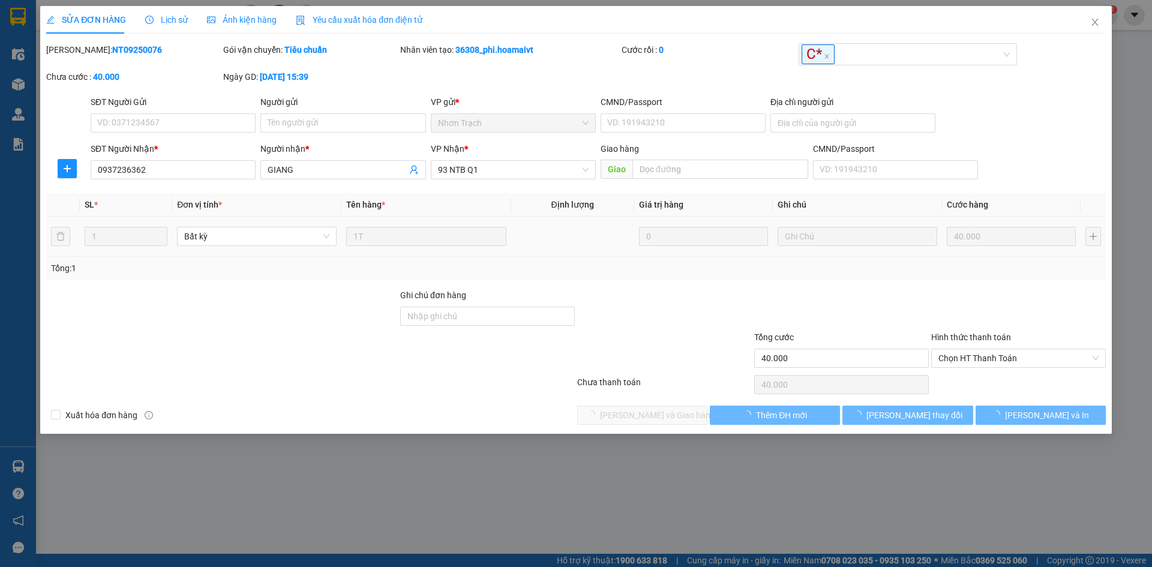
type input "0937236362"
type input "GIANG"
type input "40.000"
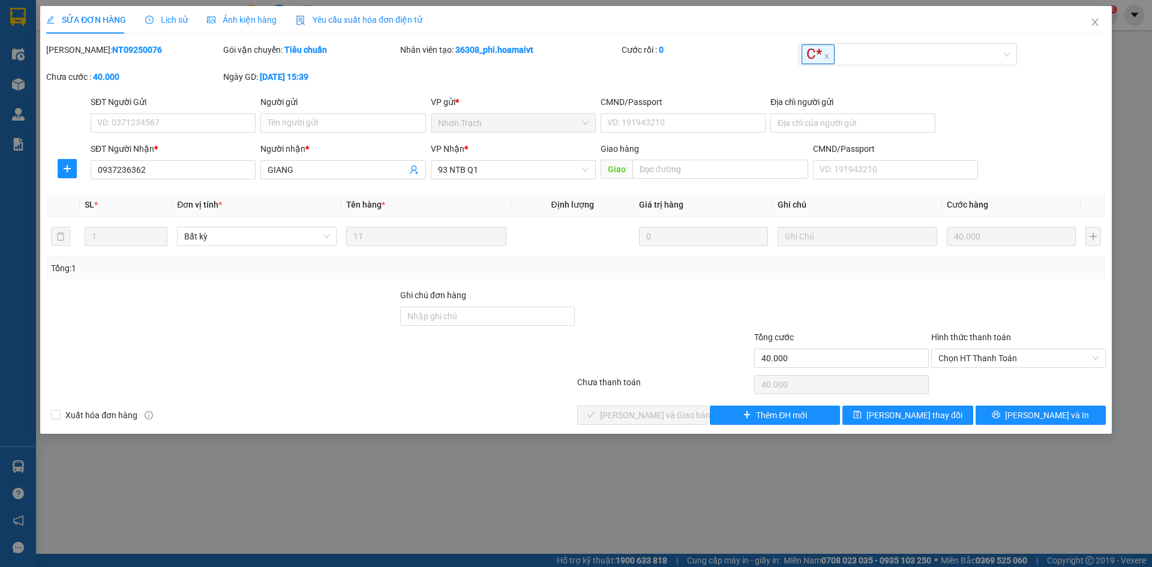
click at [439, 394] on div at bounding box center [310, 385] width 531 height 24
click at [495, 404] on div "Total Paid Fee 0 Total UnPaid Fee 40.000 Cash Collection Total Fee Mã ĐH: NT092…" at bounding box center [576, 234] width 1060 height 382
click at [491, 412] on div "Xuất hóa đơn hàng Lưu và Giao hàng Thêm ĐH mới Lưu thay đổi Lưu và In" at bounding box center [576, 415] width 1062 height 19
click at [649, 312] on div at bounding box center [664, 310] width 177 height 42
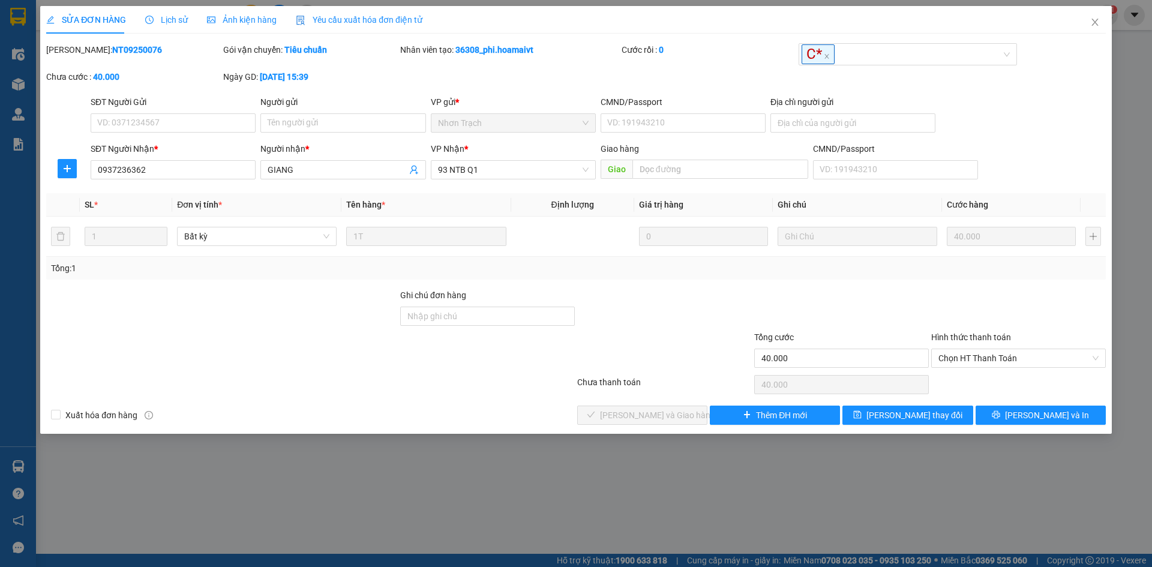
click at [649, 312] on div at bounding box center [664, 310] width 177 height 42
click at [705, 366] on div at bounding box center [664, 352] width 177 height 42
click at [588, 362] on div at bounding box center [664, 352] width 177 height 42
click at [531, 364] on div at bounding box center [487, 352] width 177 height 42
drag, startPoint x: 752, startPoint y: 360, endPoint x: 645, endPoint y: 364, distance: 106.9
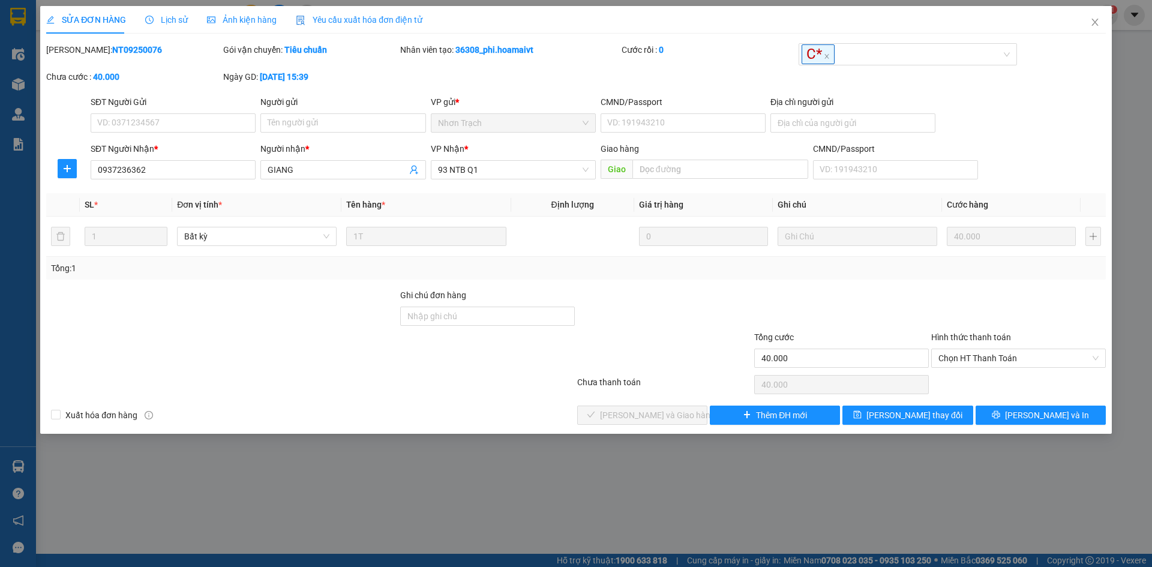
click at [751, 360] on div at bounding box center [664, 352] width 177 height 42
click at [552, 365] on div at bounding box center [487, 352] width 177 height 42
drag, startPoint x: 545, startPoint y: 375, endPoint x: 557, endPoint y: 397, distance: 25.2
click at [550, 382] on div at bounding box center [310, 385] width 531 height 24
click at [558, 399] on div "Total Paid Fee 0 Total UnPaid Fee 40.000 Cash Collection Total Fee Mã ĐH: NT092…" at bounding box center [576, 234] width 1060 height 382
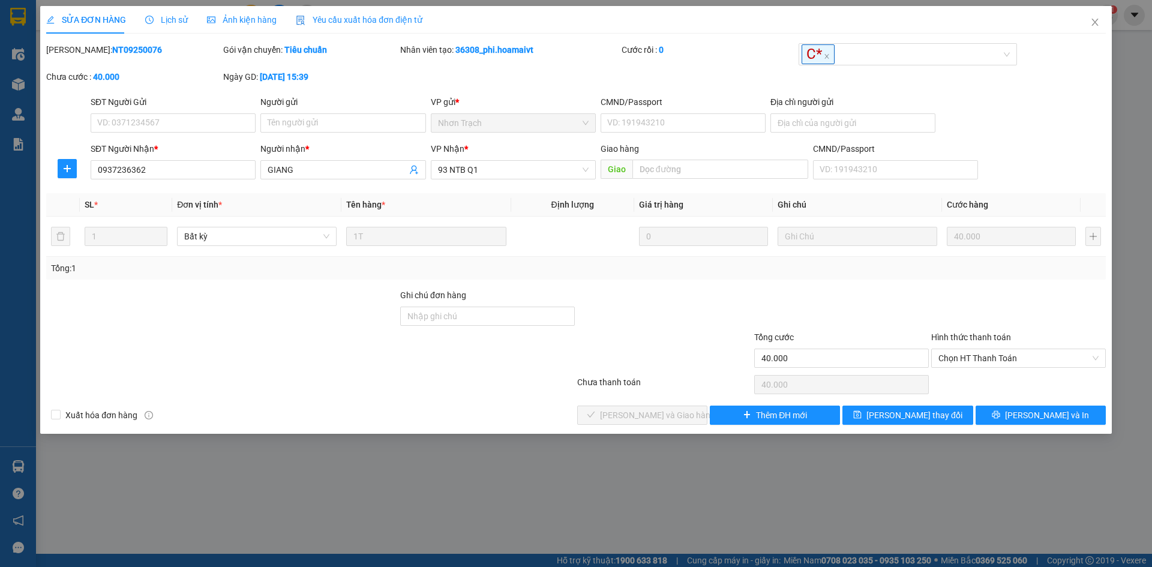
click at [555, 411] on div "Xuất hóa đơn hàng Lưu và Giao hàng Thêm ĐH mới Lưu thay đổi Lưu và In" at bounding box center [576, 415] width 1062 height 19
click at [680, 364] on div at bounding box center [664, 352] width 177 height 42
click at [564, 369] on div at bounding box center [487, 352] width 177 height 42
drag, startPoint x: 549, startPoint y: 393, endPoint x: 544, endPoint y: 409, distance: 17.7
click at [550, 394] on div at bounding box center [310, 385] width 531 height 24
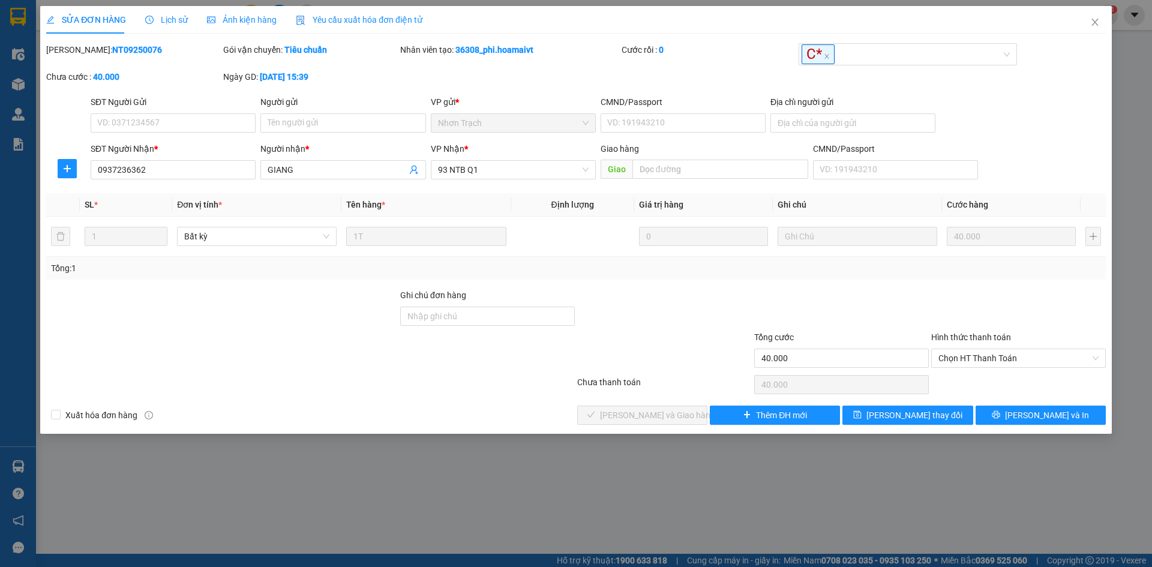
click at [538, 420] on div "Xuất hóa đơn hàng Lưu và Giao hàng Thêm ĐH mới Lưu thay đổi Lưu và In" at bounding box center [576, 415] width 1062 height 19
click at [532, 418] on div "Xuất hóa đơn hàng Lưu và Giao hàng Thêm ĐH mới Lưu thay đổi Lưu và In" at bounding box center [576, 415] width 1062 height 19
click at [528, 370] on div at bounding box center [487, 352] width 177 height 42
click at [684, 360] on div at bounding box center [664, 352] width 177 height 42
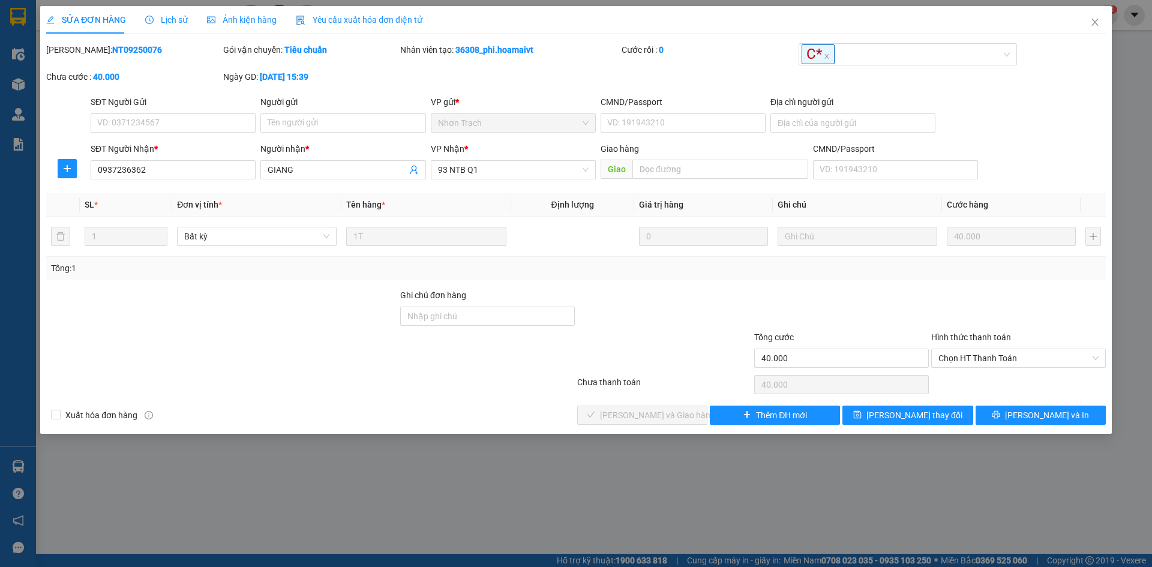
click at [552, 365] on div at bounding box center [487, 352] width 177 height 42
drag, startPoint x: 663, startPoint y: 364, endPoint x: 558, endPoint y: 364, distance: 105.0
click at [663, 364] on div at bounding box center [664, 352] width 177 height 42
click at [483, 350] on div at bounding box center [487, 352] width 177 height 42
click at [503, 398] on div "Total Paid Fee 0 Total UnPaid Fee 40.000 Cash Collection Total Fee Mã ĐH: NT092…" at bounding box center [576, 234] width 1060 height 382
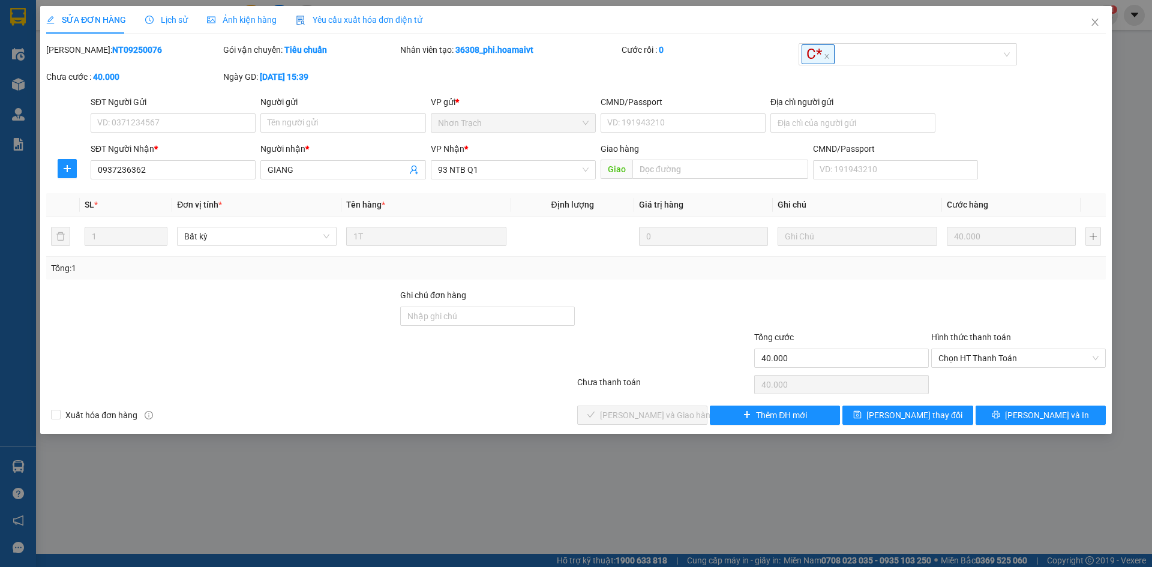
click at [666, 369] on div at bounding box center [664, 352] width 177 height 42
click at [487, 374] on div at bounding box center [310, 385] width 531 height 24
click at [505, 417] on div "Xuất hóa đơn hàng Lưu và Giao hàng Thêm ĐH mới Lưu thay đổi Lưu và In" at bounding box center [576, 415] width 1062 height 19
click at [665, 356] on div at bounding box center [664, 352] width 177 height 42
click at [484, 367] on div at bounding box center [487, 352] width 177 height 42
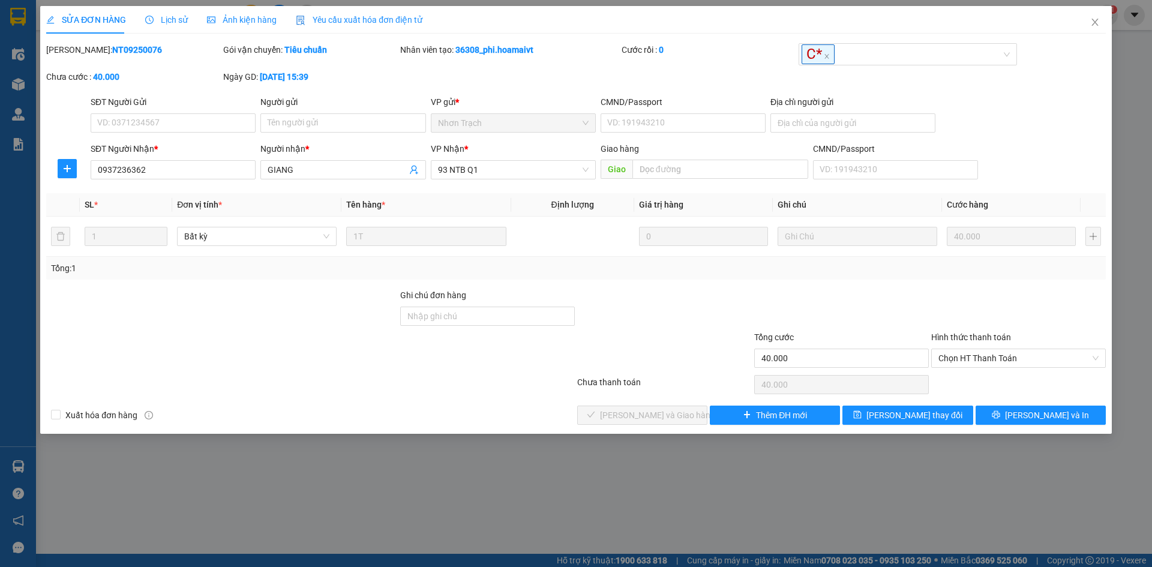
click at [495, 412] on div "Xuất hóa đơn hàng Lưu và Giao hàng Thêm ĐH mới Lưu thay đổi Lưu và In" at bounding box center [576, 415] width 1062 height 19
click at [679, 373] on div "Chưa thanh toán 40.000 Chọn HT Thanh Toán" at bounding box center [576, 385] width 1062 height 24
click at [457, 388] on div at bounding box center [310, 385] width 531 height 24
click at [603, 355] on div at bounding box center [664, 352] width 177 height 42
click at [530, 391] on div at bounding box center [310, 385] width 531 height 24
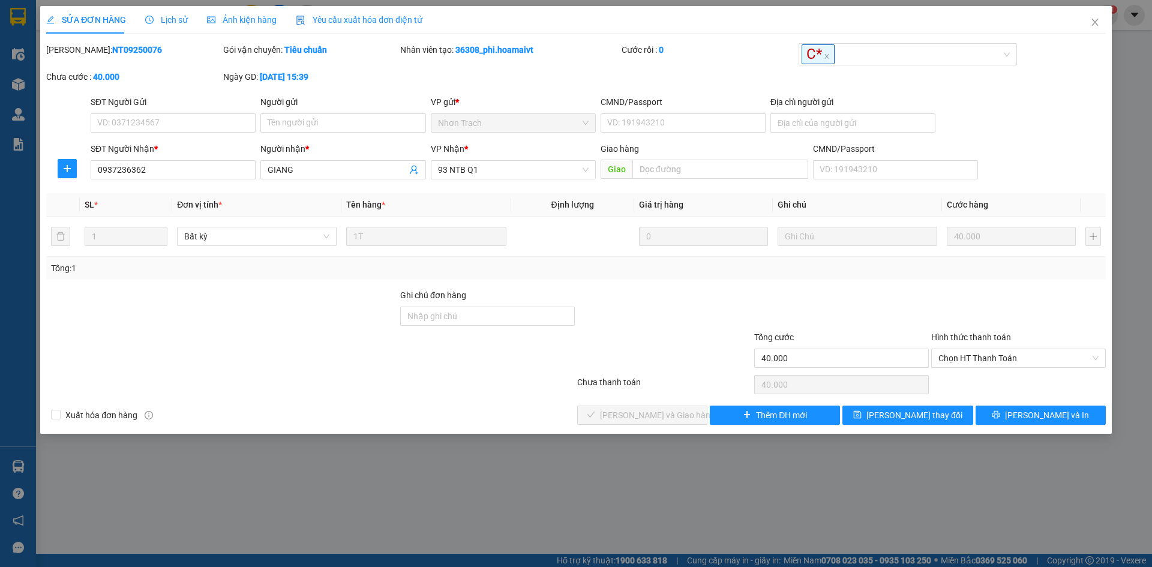
click at [530, 417] on div "Xuất hóa đơn hàng Lưu và Giao hàng Thêm ĐH mới Lưu thay đổi Lưu và In" at bounding box center [576, 415] width 1062 height 19
click at [471, 320] on input "Ghi chú đơn hàng" at bounding box center [487, 316] width 175 height 19
type input "0937236362"
click at [205, 167] on input "0937236362" at bounding box center [173, 169] width 165 height 19
type input "0"
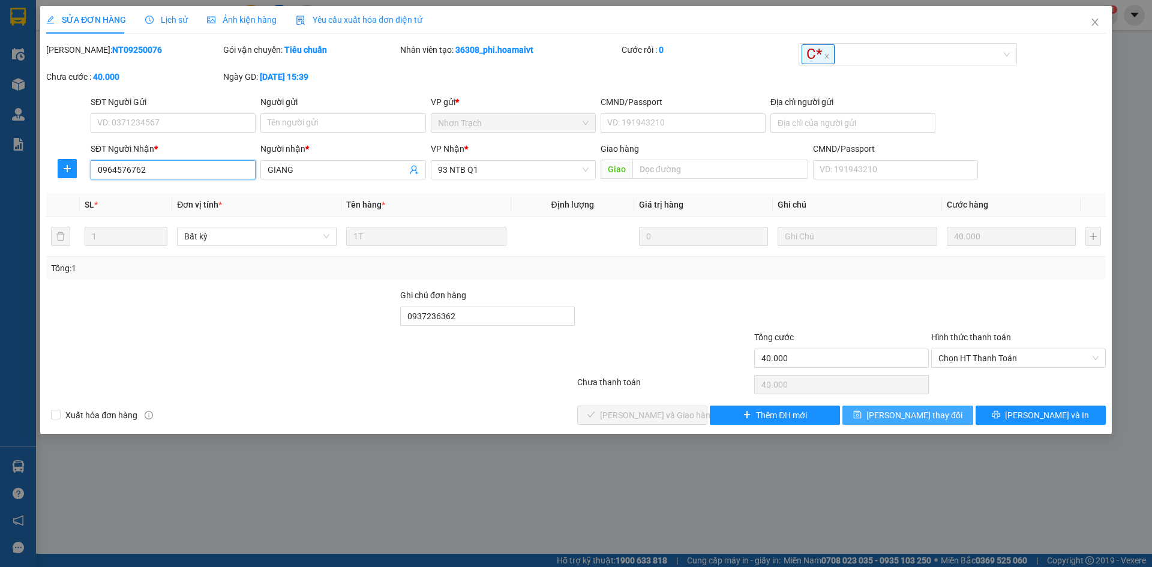
type input "0964576762"
click at [931, 421] on span "[PERSON_NAME] thay đổi" at bounding box center [915, 415] width 96 height 13
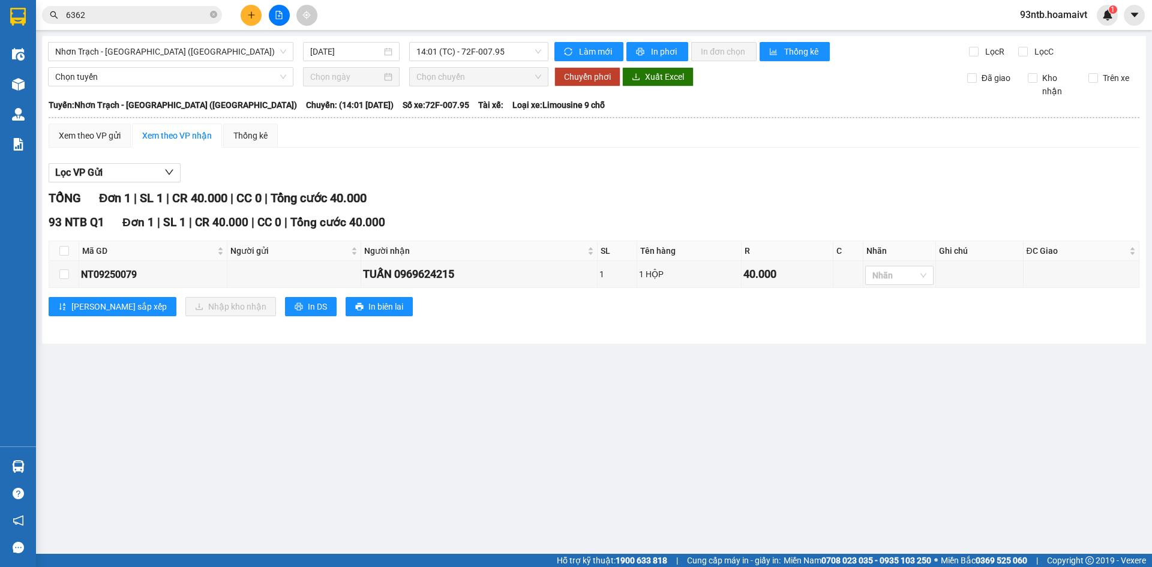
click at [919, 138] on div "Xem theo VP gửi Xem theo VP nhận Thống kê" at bounding box center [594, 136] width 1091 height 24
click at [146, 16] on input "6362" at bounding box center [137, 14] width 142 height 13
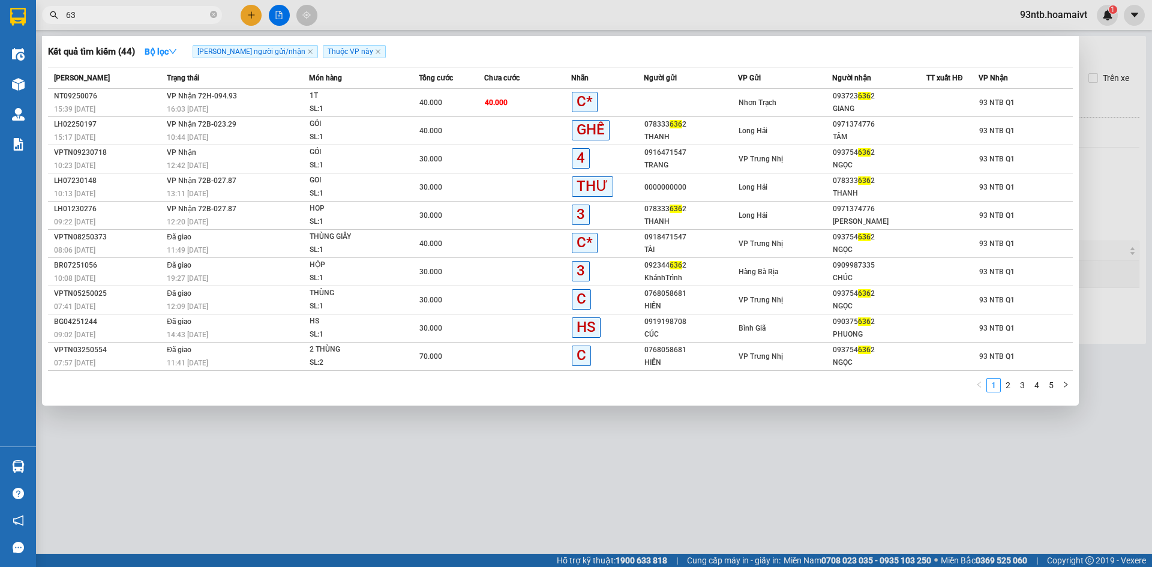
type input "6"
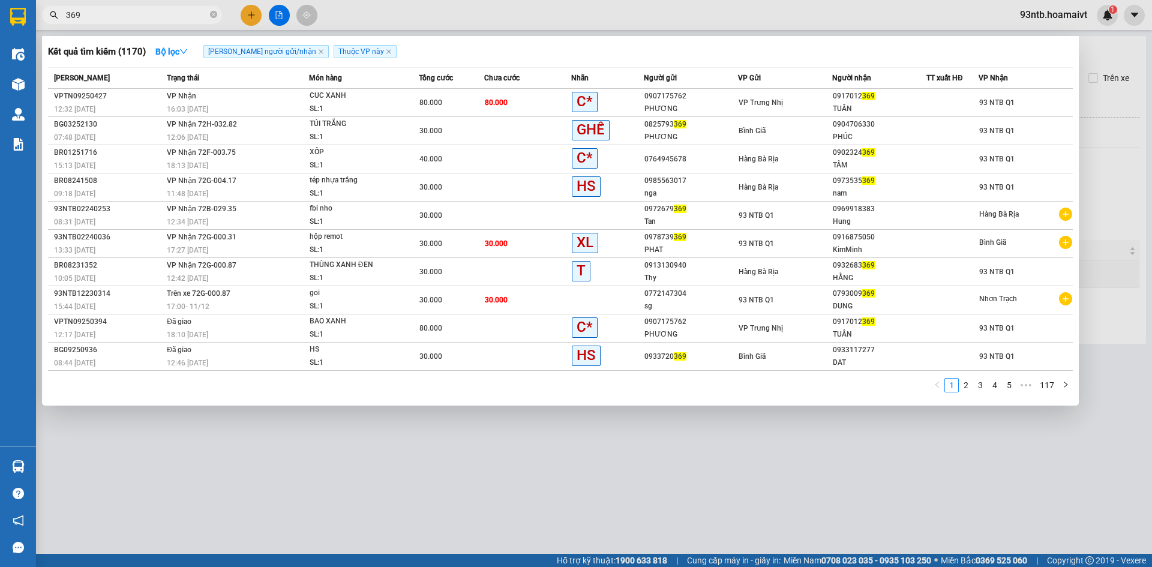
type input "369"
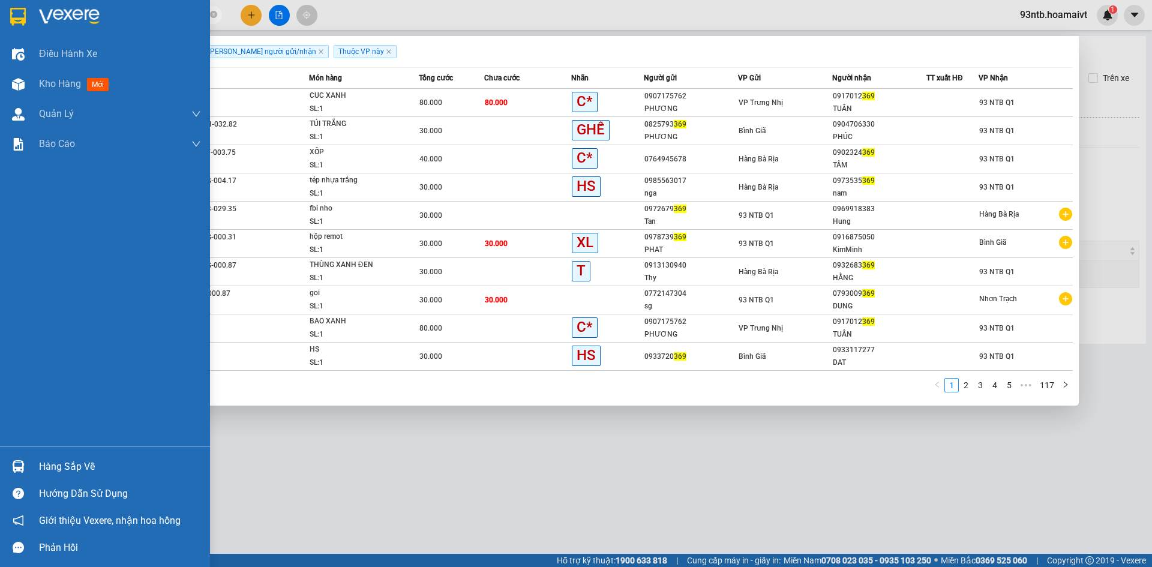
click at [82, 466] on div "Hàng sắp về" at bounding box center [120, 467] width 162 height 18
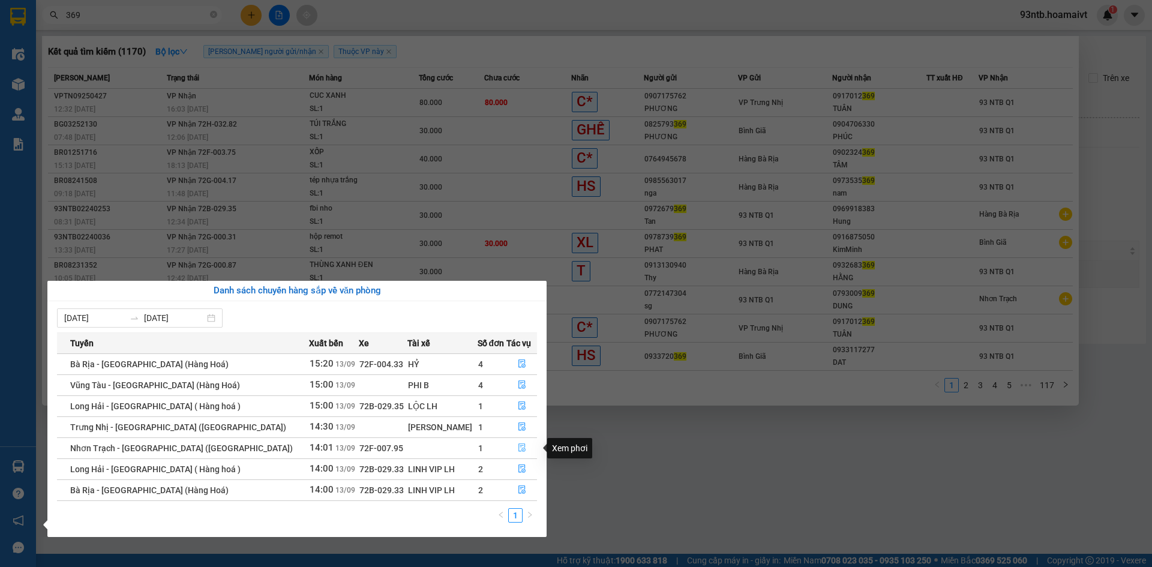
click at [519, 448] on icon "file-done" at bounding box center [522, 448] width 7 height 8
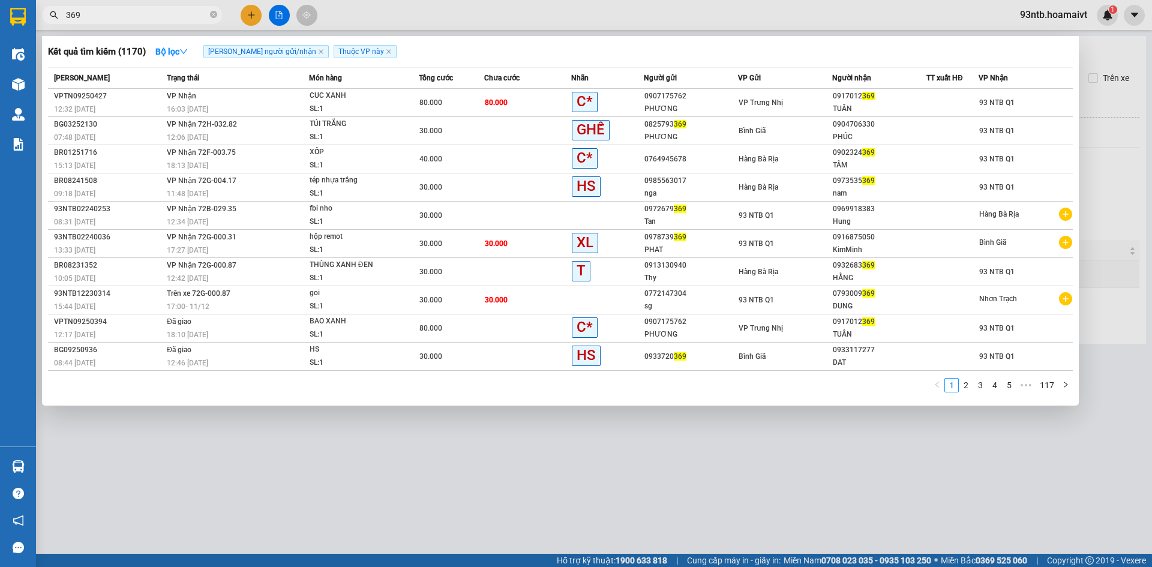
click at [519, 448] on div at bounding box center [576, 283] width 1152 height 567
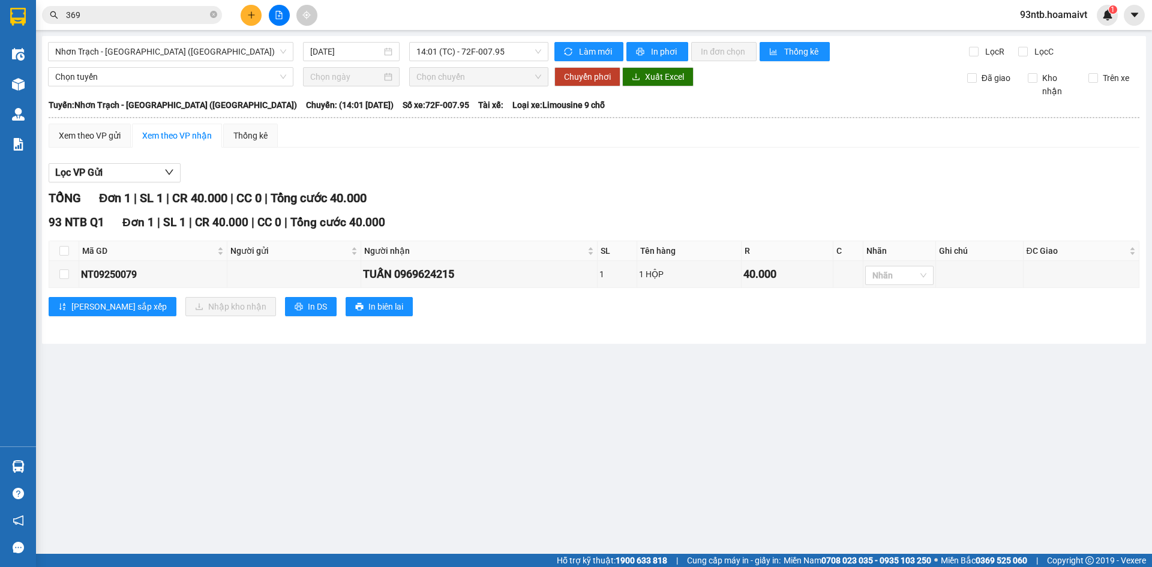
click at [544, 457] on main "Nhơn Trạch - Sài Gòn (Hàng hóa) 13/09/2025 14:01 (TC) - 72F-007.95 Làm mới In p…" at bounding box center [576, 277] width 1152 height 554
click at [906, 281] on div at bounding box center [893, 275] width 50 height 14
click at [901, 433] on div "GHẾ" at bounding box center [902, 435] width 54 height 13
click at [730, 428] on main "Nhơn Trạch - Sài Gòn (Hàng hóa) 13/09/2025 14:01 (TC) - 72F-007.95 Làm mới In p…" at bounding box center [576, 277] width 1152 height 554
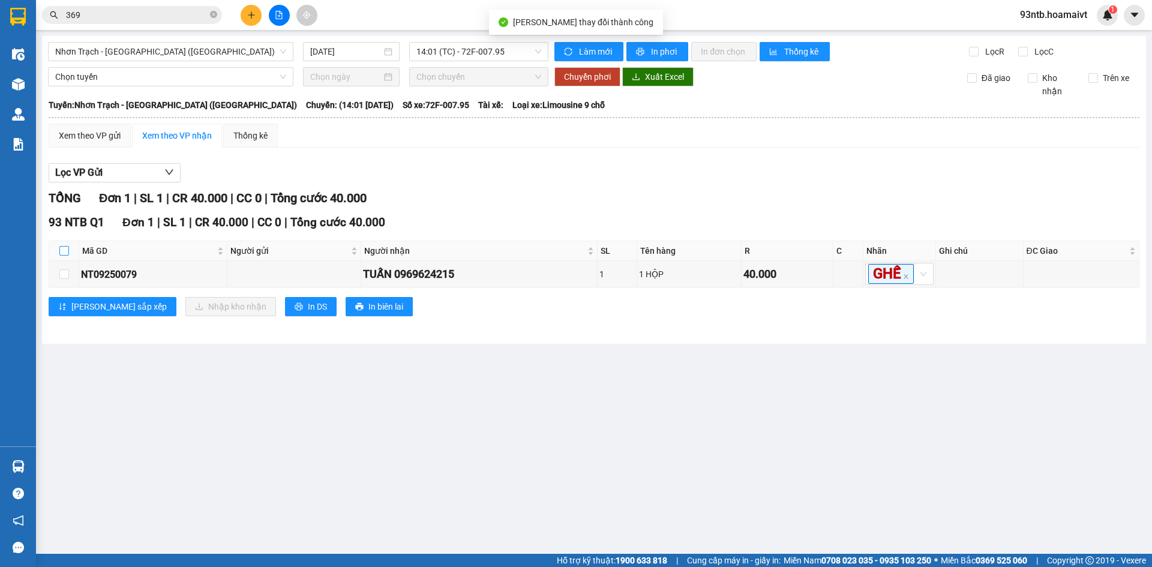
click at [61, 247] on input "checkbox" at bounding box center [64, 251] width 10 height 10
checkbox input "true"
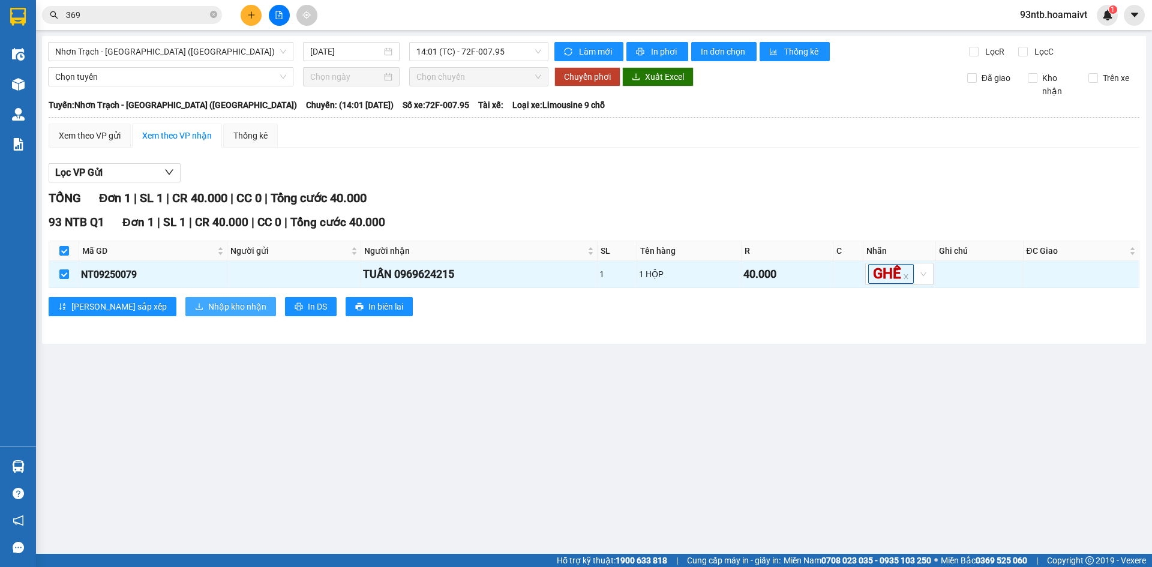
click at [208, 313] on span "Nhập kho nhận" at bounding box center [237, 306] width 58 height 13
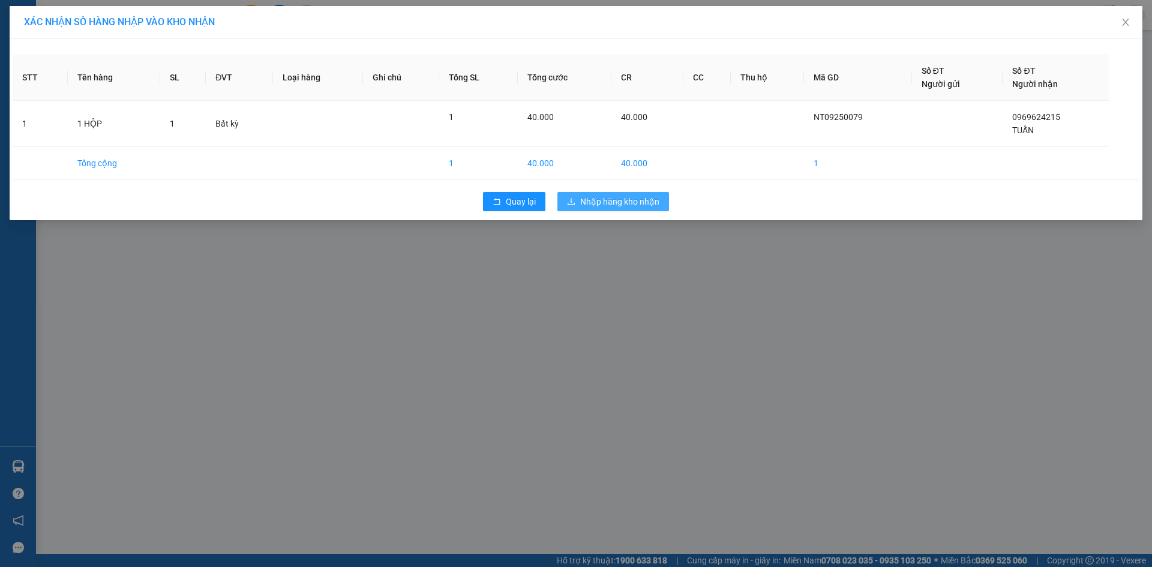
click at [592, 208] on span "Nhập hàng kho nhận" at bounding box center [619, 201] width 79 height 13
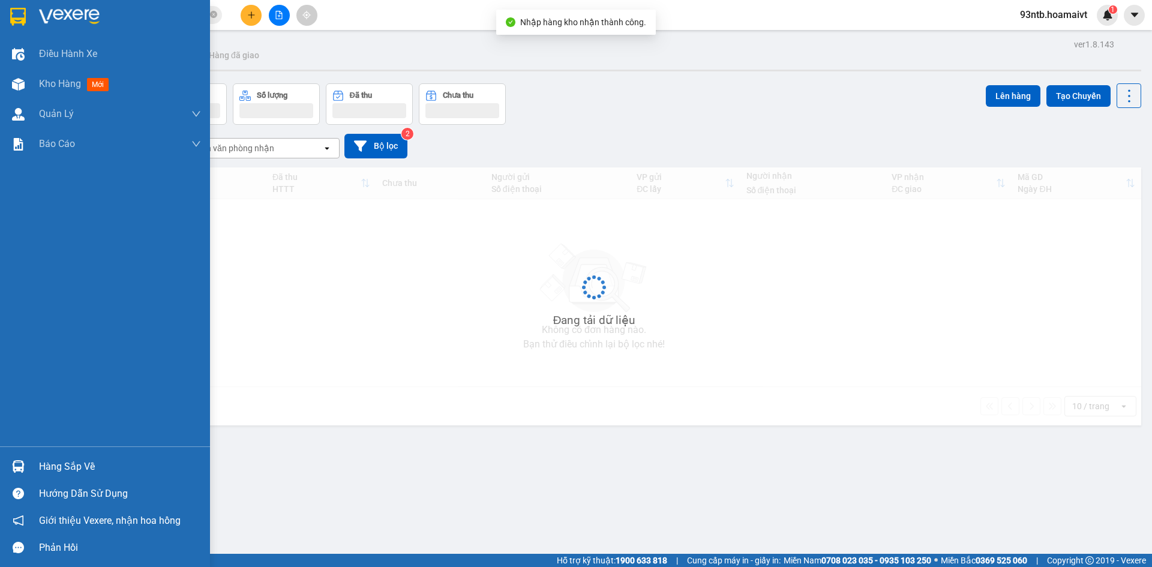
click at [40, 464] on div "Hàng sắp về" at bounding box center [120, 467] width 162 height 18
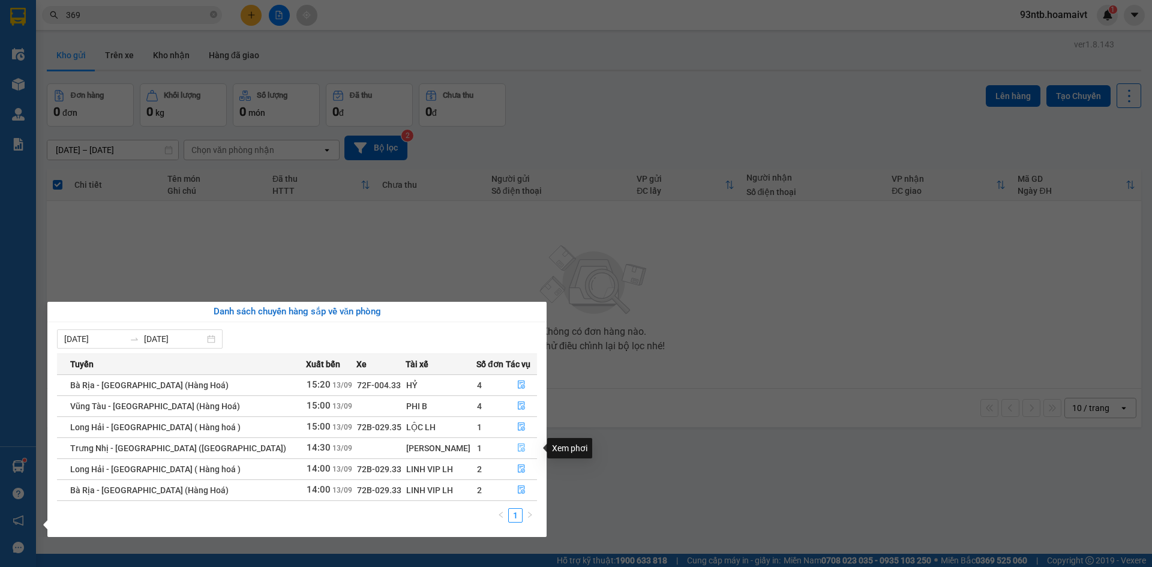
click at [515, 442] on button "button" at bounding box center [522, 448] width 30 height 19
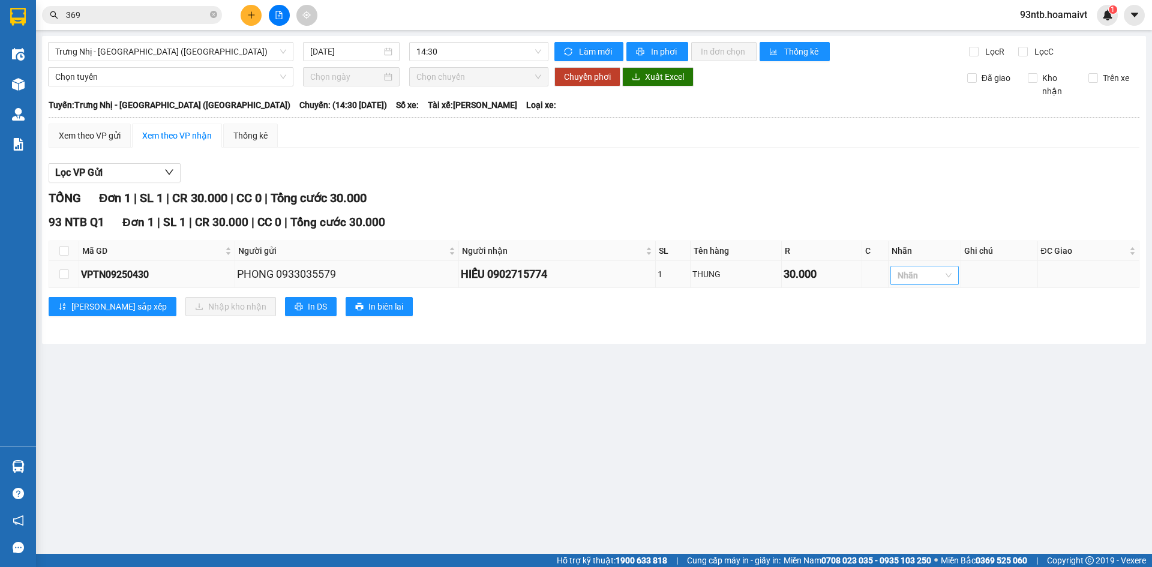
click at [931, 280] on div at bounding box center [919, 275] width 50 height 14
click at [927, 432] on div "GHẾ" at bounding box center [927, 435] width 54 height 13
click at [744, 437] on main "Trưng Nhị - Sài Gòn (Hàng Hoá) 13/09/2025 14:30 Làm mới In phơi In đơn chọn Thố…" at bounding box center [576, 277] width 1152 height 554
click at [58, 250] on th at bounding box center [64, 251] width 30 height 20
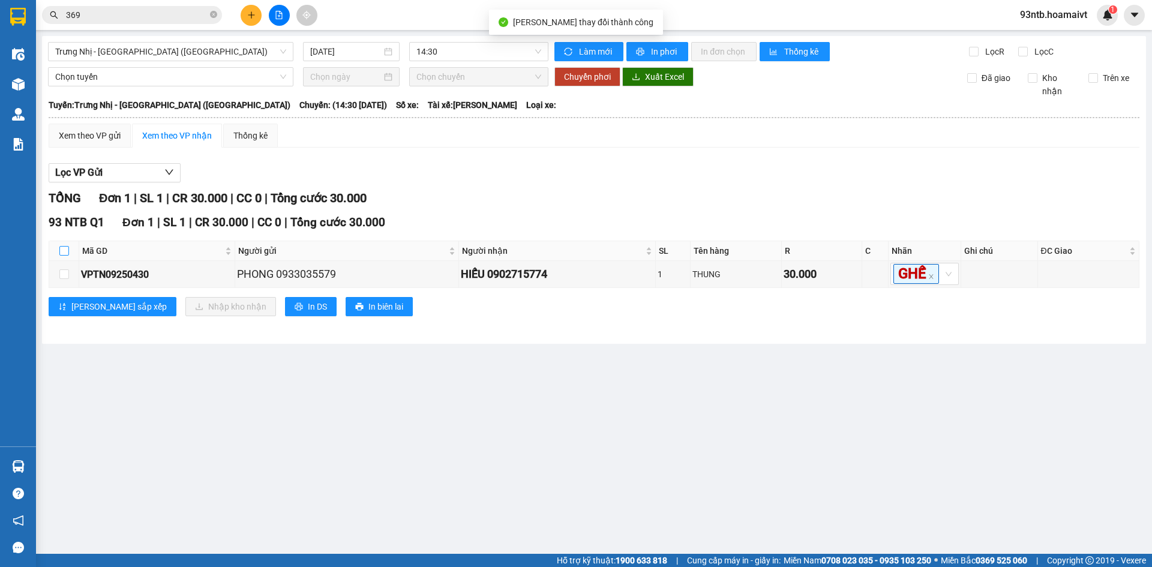
click at [70, 249] on th at bounding box center [64, 251] width 30 height 20
click at [60, 251] on th at bounding box center [64, 251] width 30 height 20
click at [62, 252] on input "checkbox" at bounding box center [64, 251] width 10 height 10
checkbox input "true"
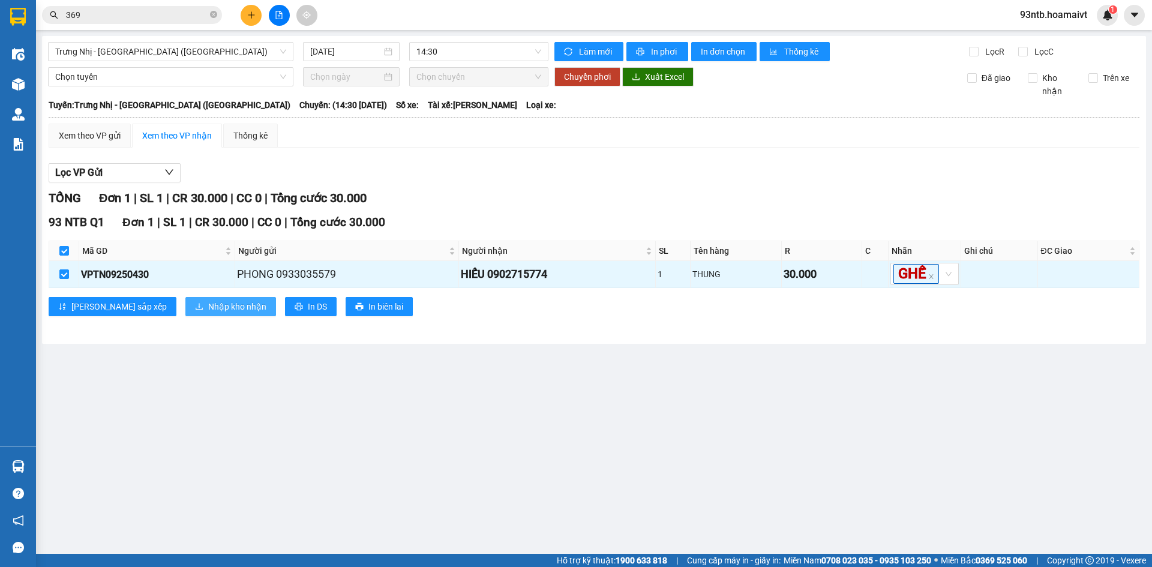
click at [208, 313] on span "Nhập kho nhận" at bounding box center [237, 306] width 58 height 13
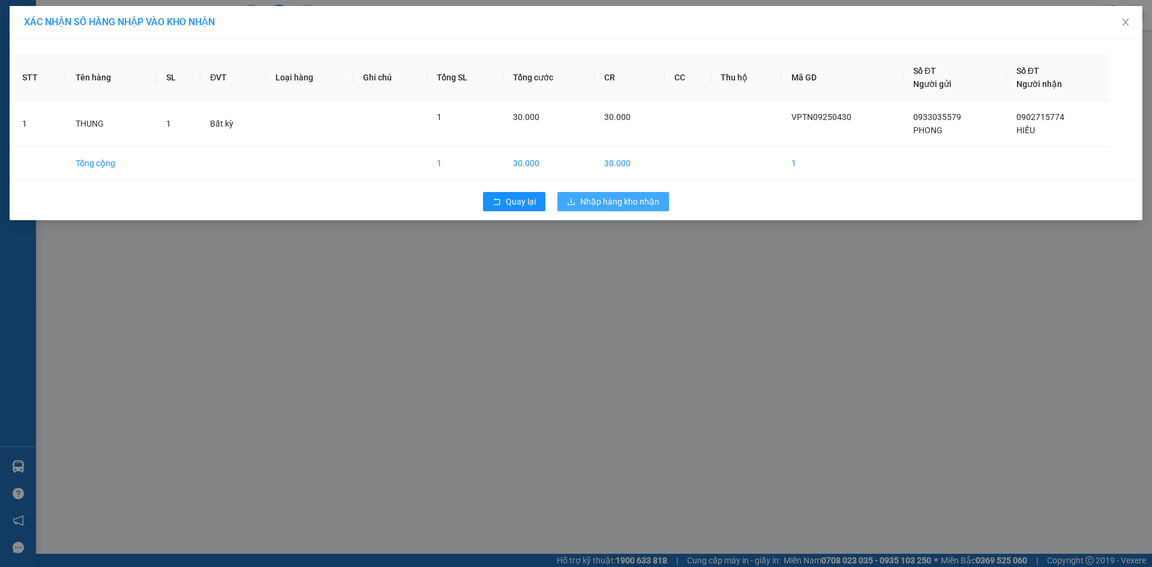
click at [639, 203] on span "Nhập hàng kho nhận" at bounding box center [619, 201] width 79 height 13
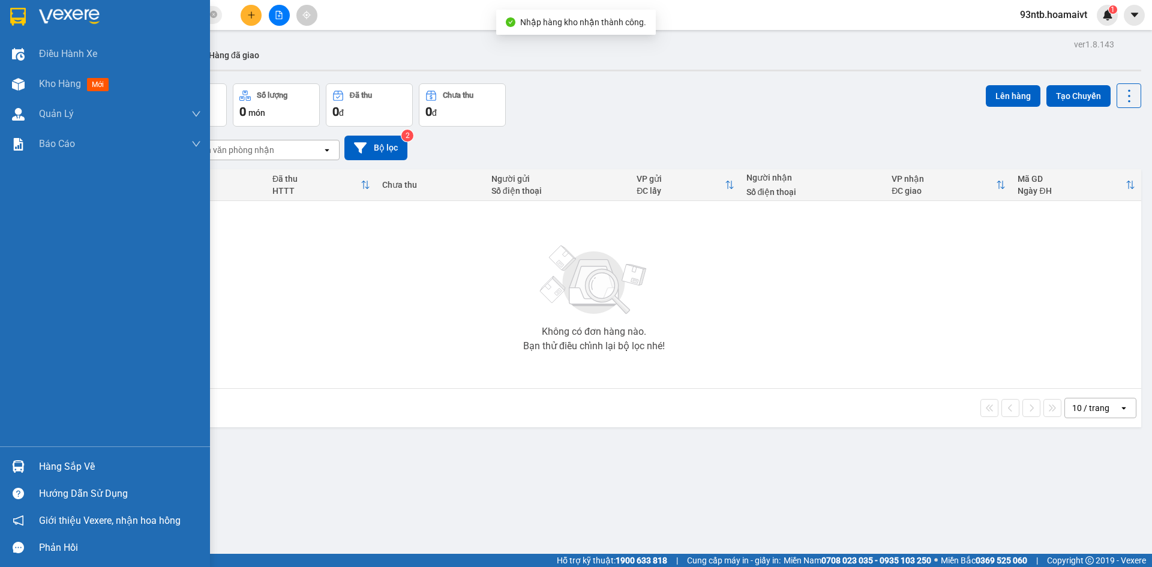
click at [79, 464] on div "Hàng sắp về" at bounding box center [120, 467] width 162 height 18
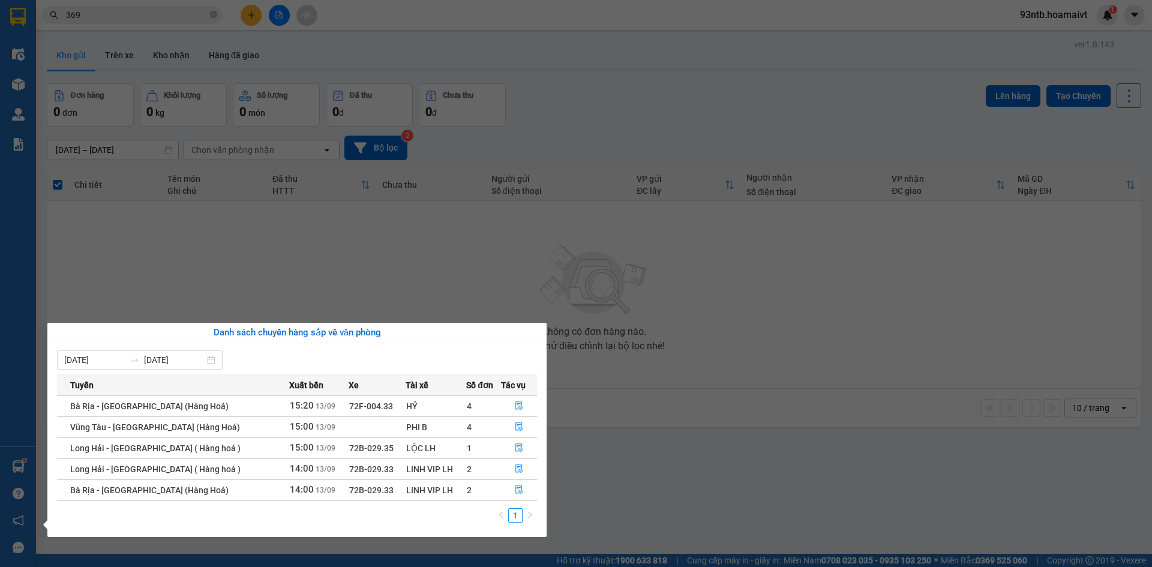
click at [117, 14] on section "Kết quả tìm kiếm ( 1170 ) Bộ lọc Tìm người gửi/nhận Thuộc VP này Mã ĐH Trạng th…" at bounding box center [576, 283] width 1152 height 567
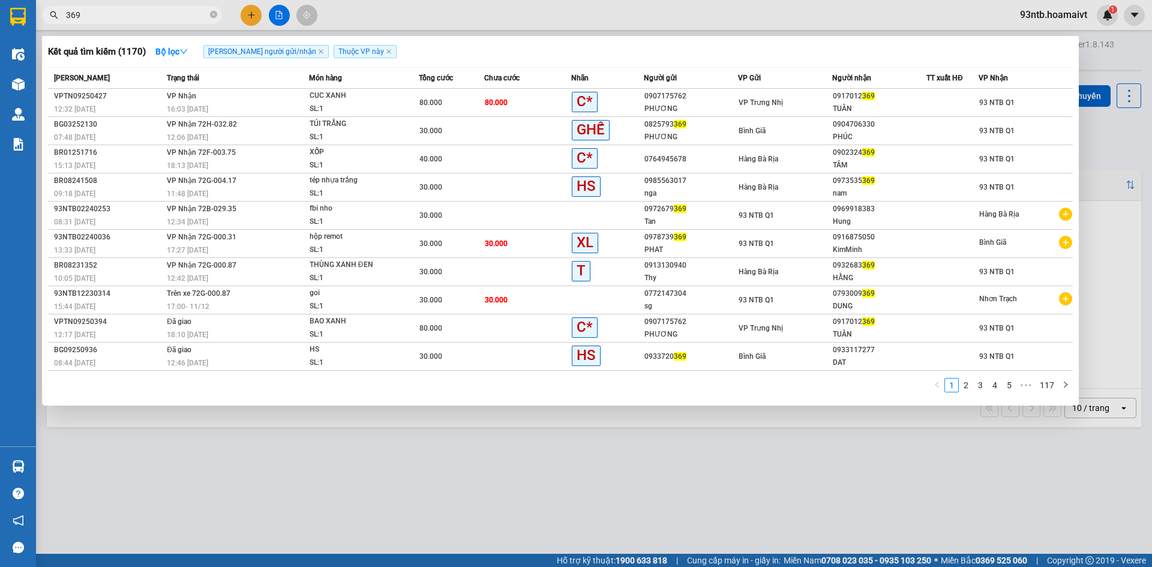
click at [117, 14] on input "369" at bounding box center [137, 14] width 142 height 13
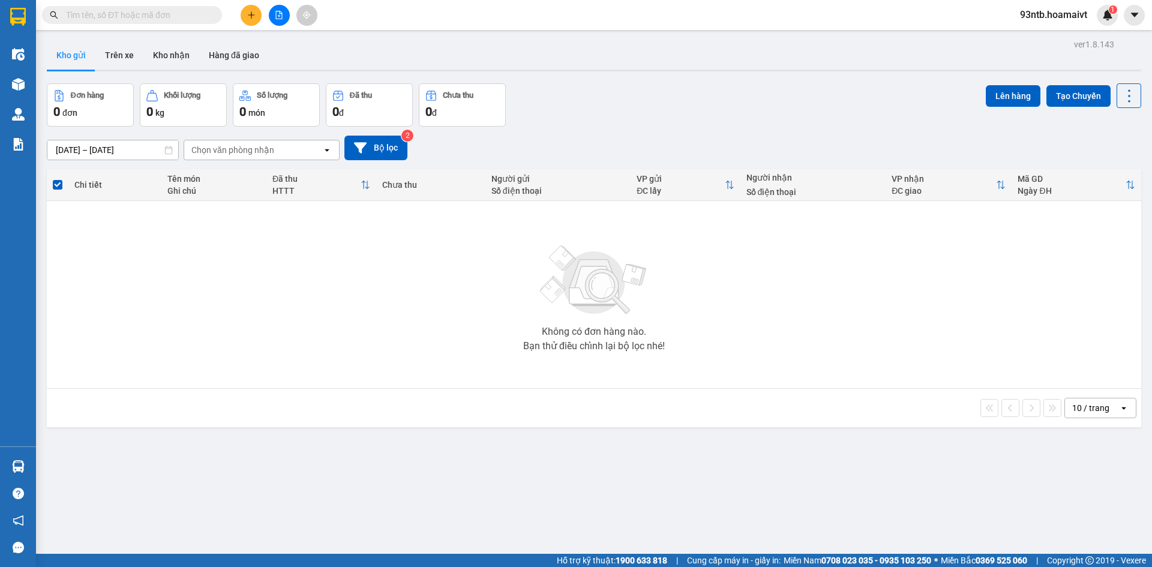
click at [117, 14] on input "text" at bounding box center [137, 14] width 142 height 13
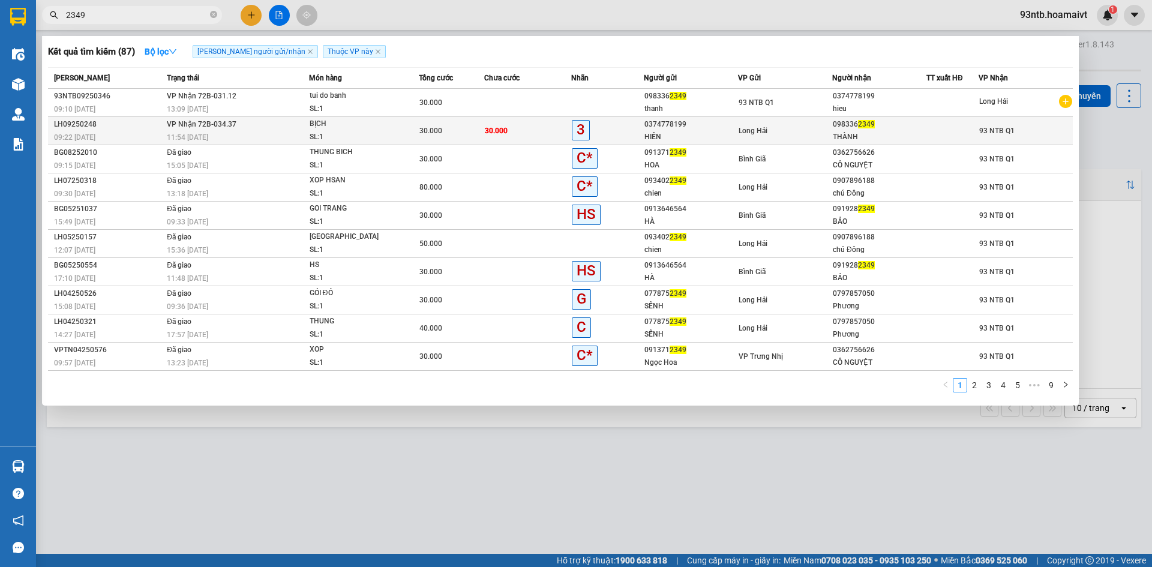
type input "2349"
click at [960, 133] on div at bounding box center [952, 131] width 51 height 13
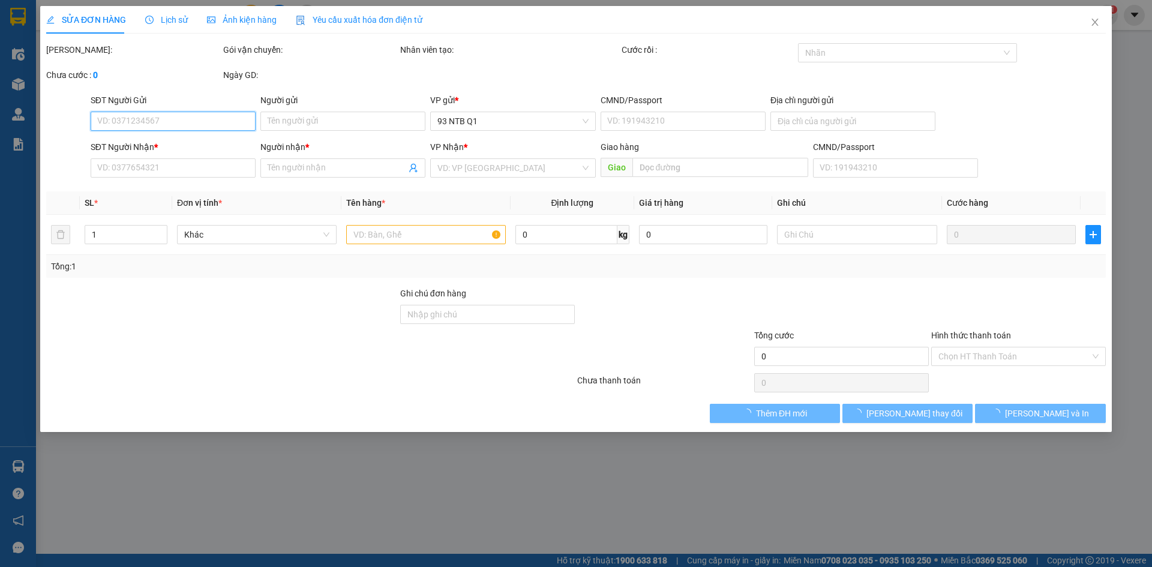
type input "0374778199"
type input "HIẾN"
type input "077068002633"
type input "0983362349"
type input "THÀNH"
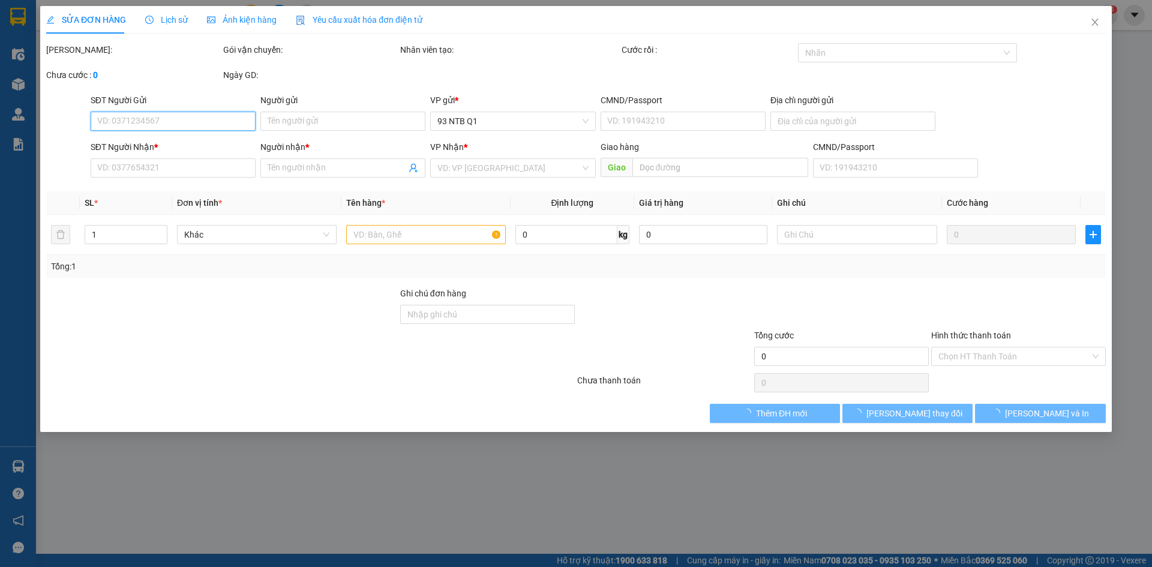
type input "30.000"
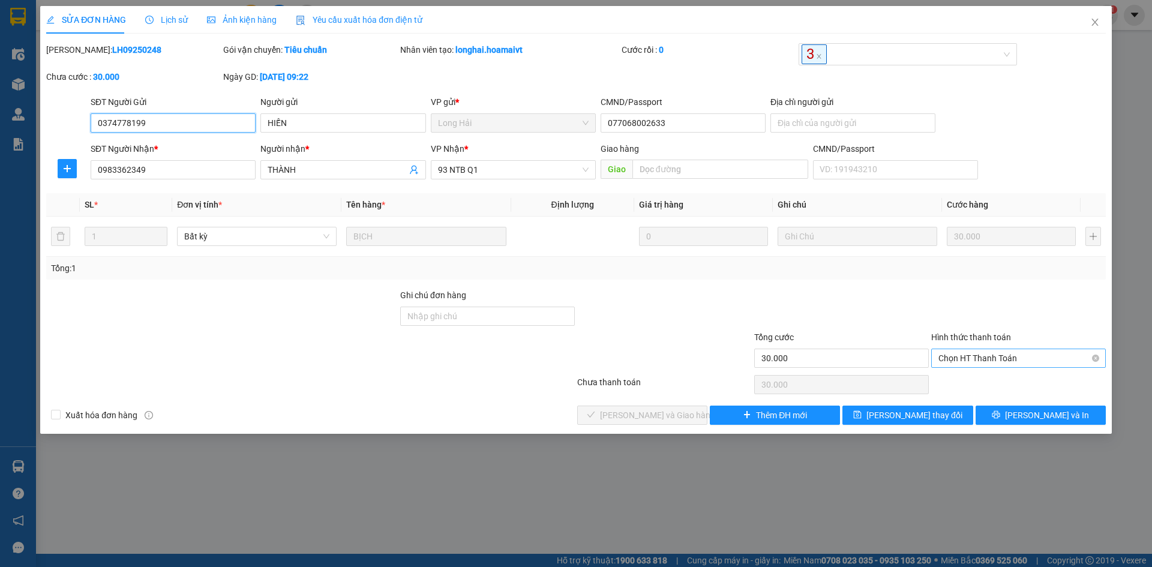
click at [1033, 358] on span "Chọn HT Thanh Toán" at bounding box center [1019, 358] width 160 height 18
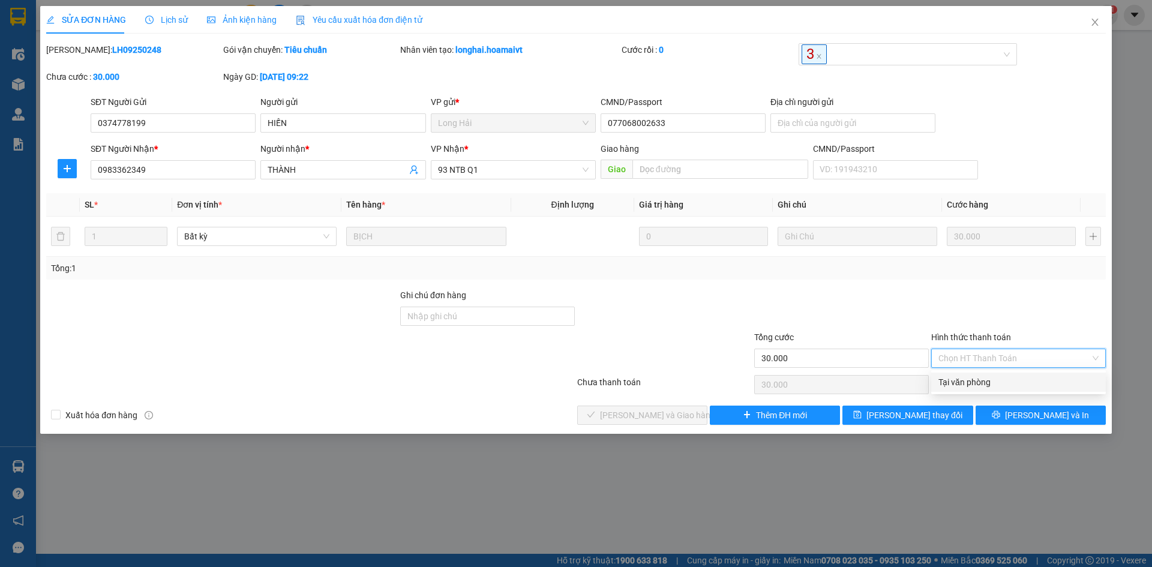
click at [1032, 382] on div "Tại văn phòng" at bounding box center [1019, 382] width 160 height 13
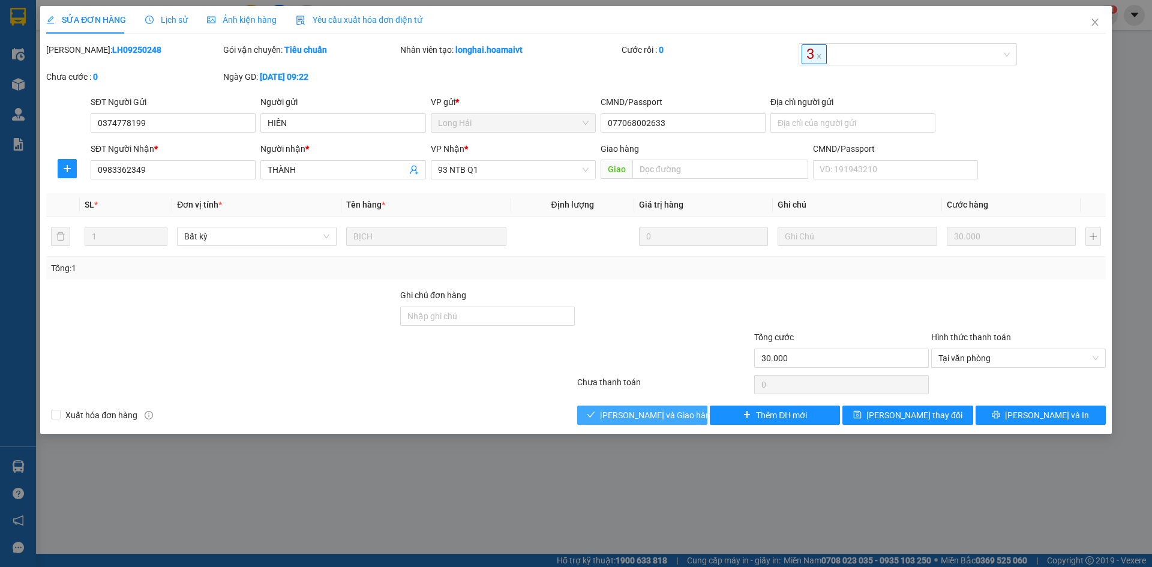
click at [676, 411] on span "[PERSON_NAME] và Giao hàng" at bounding box center [657, 415] width 115 height 13
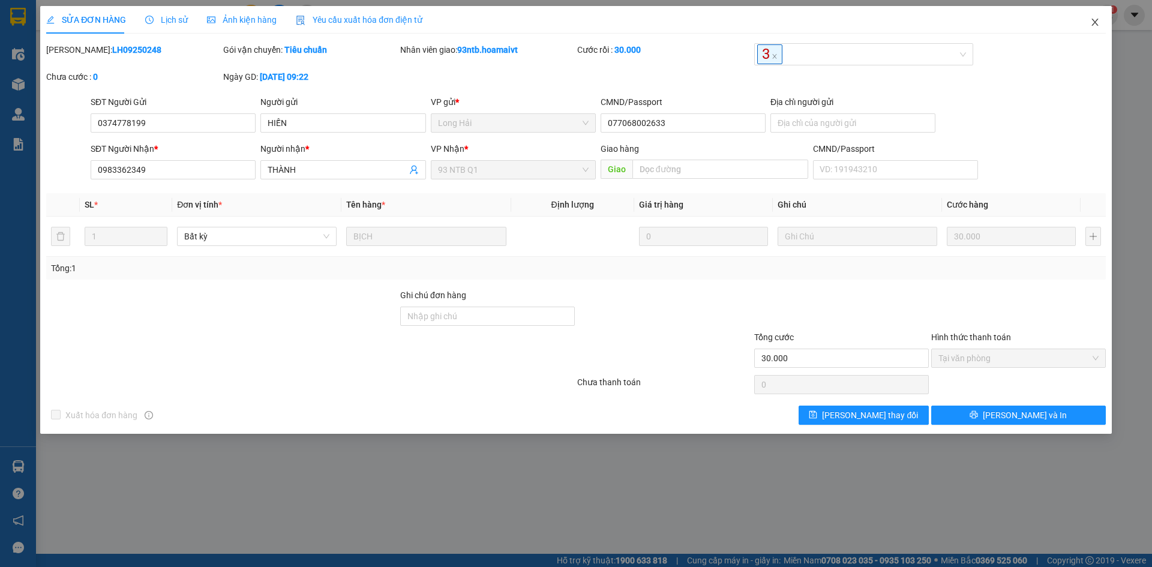
click at [1087, 17] on span "Close" at bounding box center [1096, 23] width 34 height 34
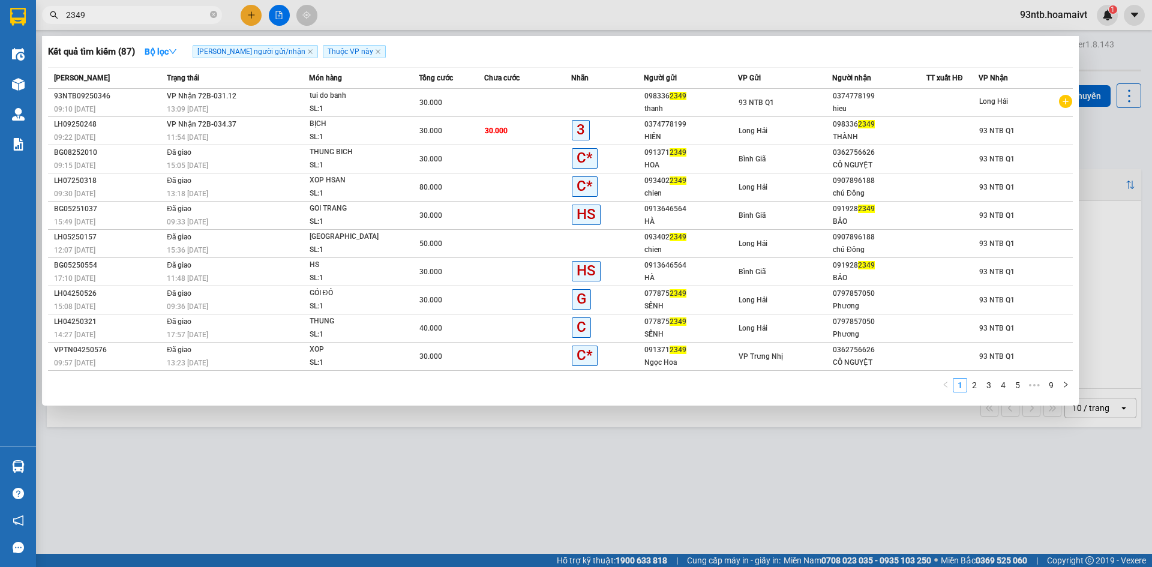
drag, startPoint x: 114, startPoint y: 8, endPoint x: 122, endPoint y: 13, distance: 9.5
click at [116, 9] on span "2349" at bounding box center [132, 15] width 180 height 18
click at [126, 16] on input "2349" at bounding box center [137, 14] width 142 height 13
click at [126, 16] on input "234" at bounding box center [137, 14] width 142 height 13
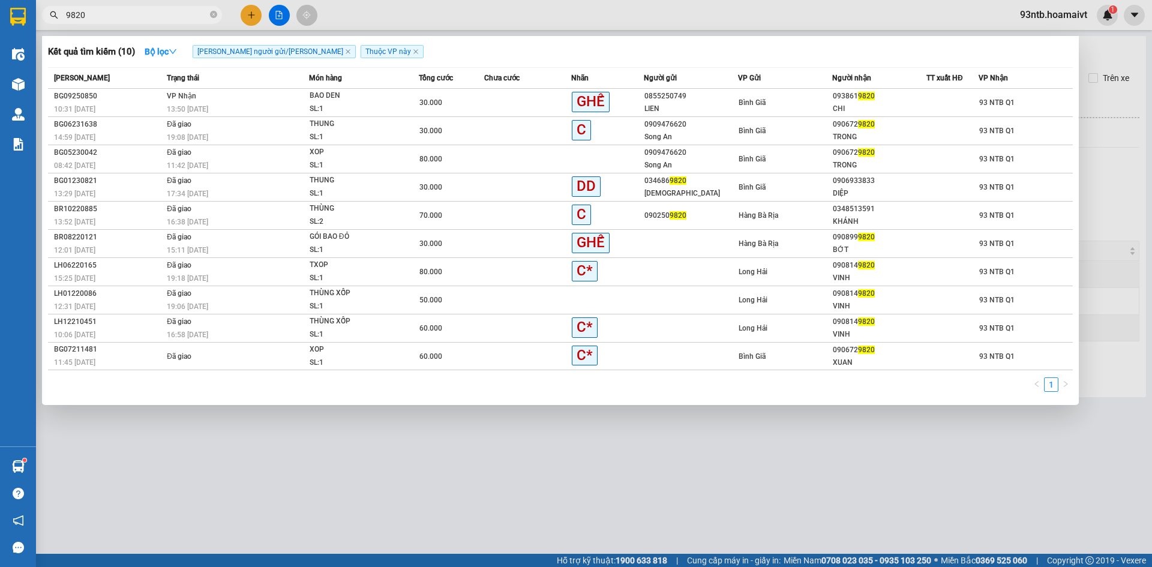
click at [154, 13] on input "9820" at bounding box center [137, 14] width 142 height 13
type input "9"
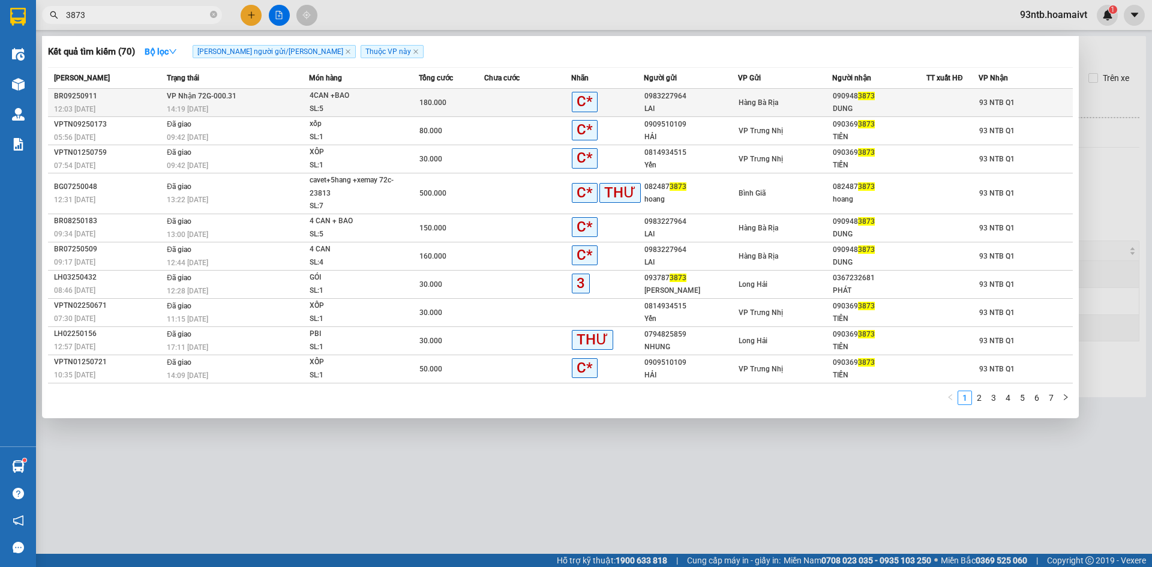
type input "3873"
click at [834, 109] on div "DUNG" at bounding box center [879, 109] width 93 height 13
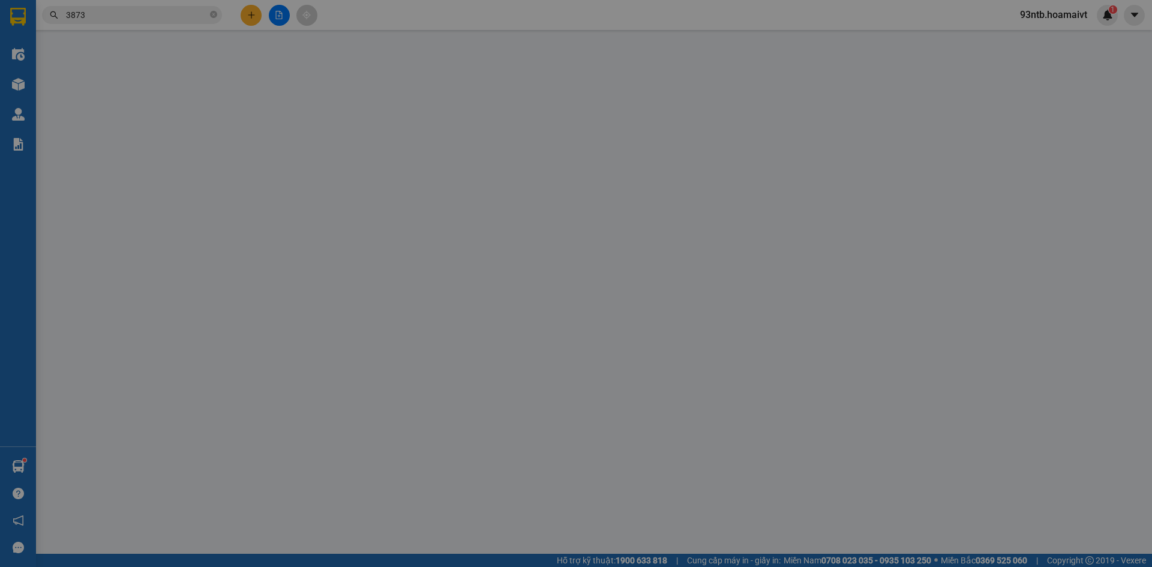
type input "0983227964"
type input "LAI"
type input "040065023041"
type input "0909483873"
type input "DUNG"
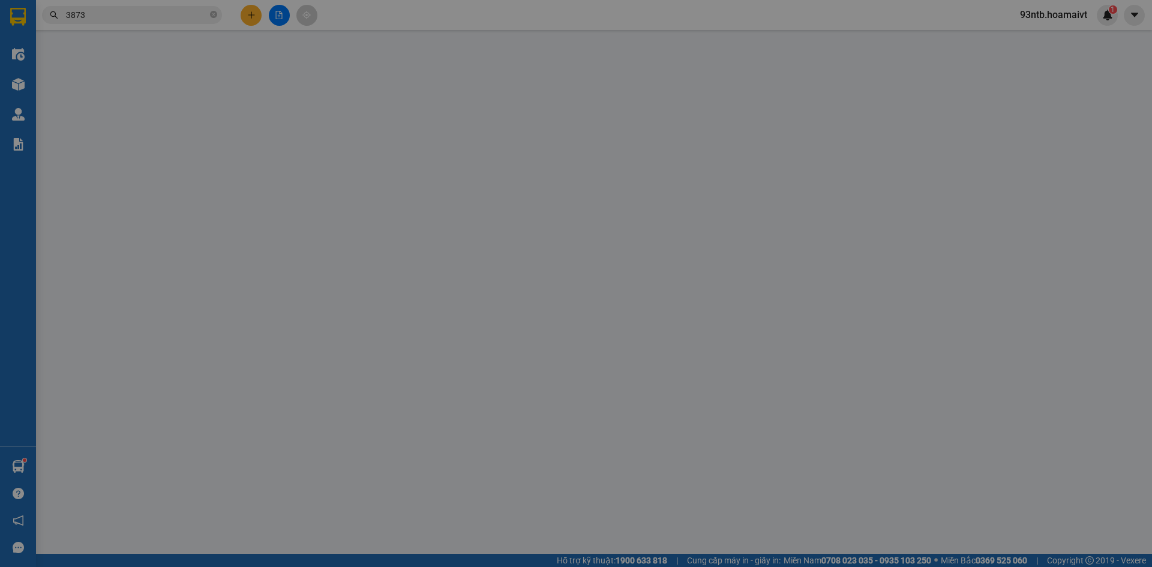
type input "180.000"
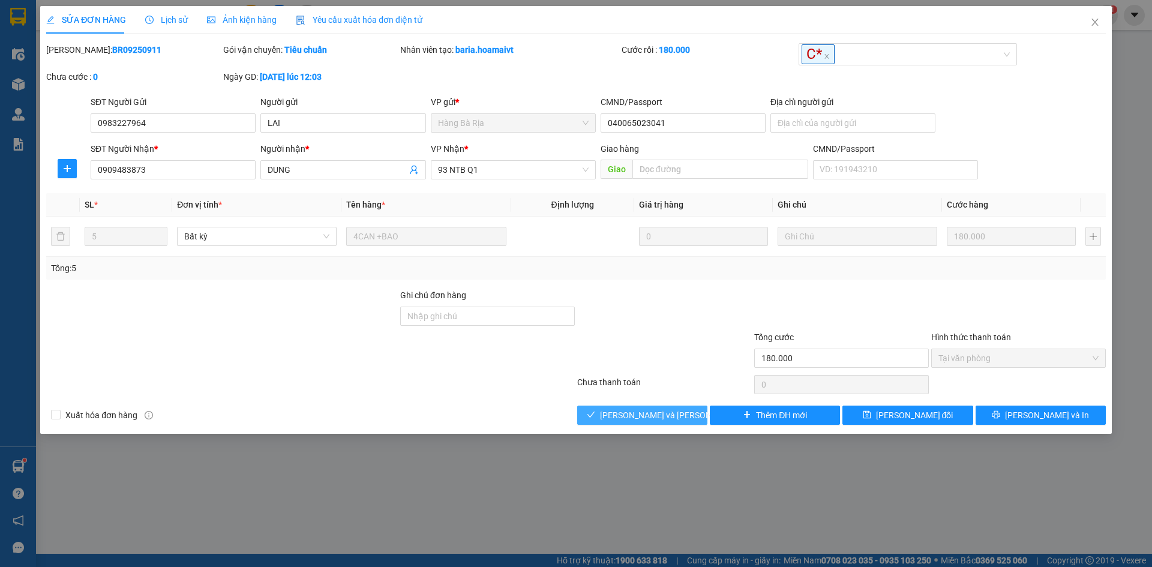
click at [657, 411] on span "[PERSON_NAME] và [PERSON_NAME] hàng" at bounding box center [681, 415] width 162 height 13
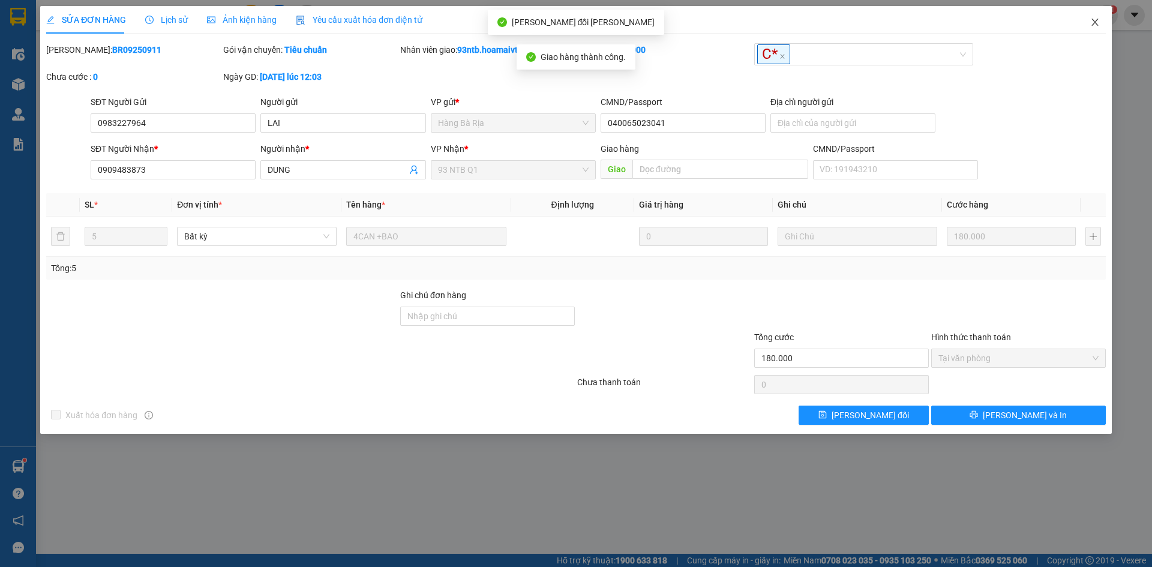
click at [1093, 25] on icon "close" at bounding box center [1096, 22] width 10 height 10
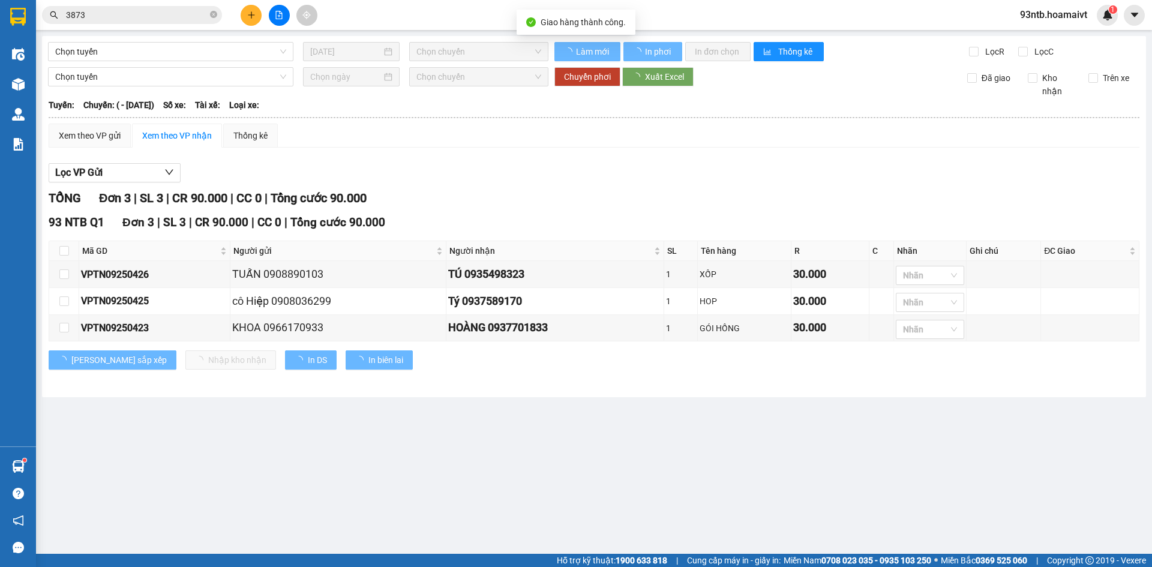
click at [168, 10] on input "3873" at bounding box center [137, 14] width 142 height 13
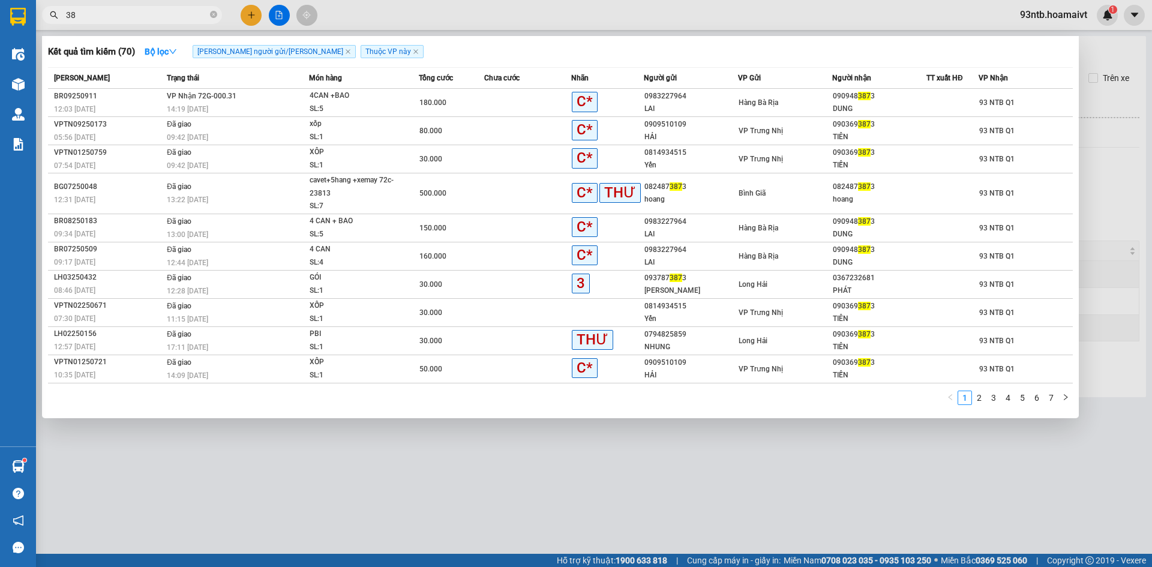
type input "3"
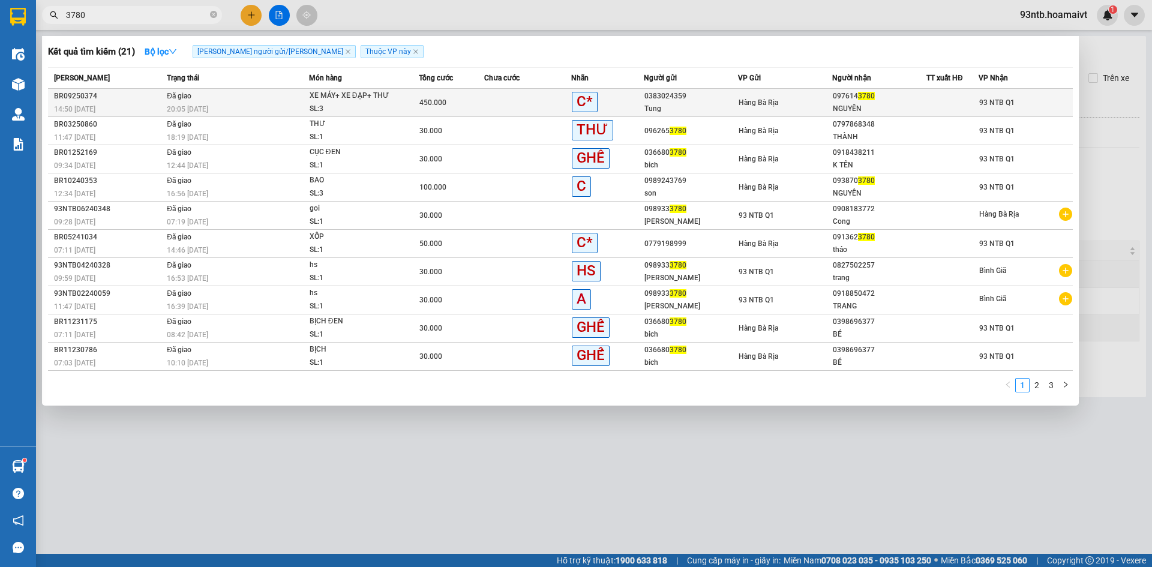
type input "3780"
click at [775, 109] on td "Hàng Bà Rịa" at bounding box center [785, 103] width 94 height 28
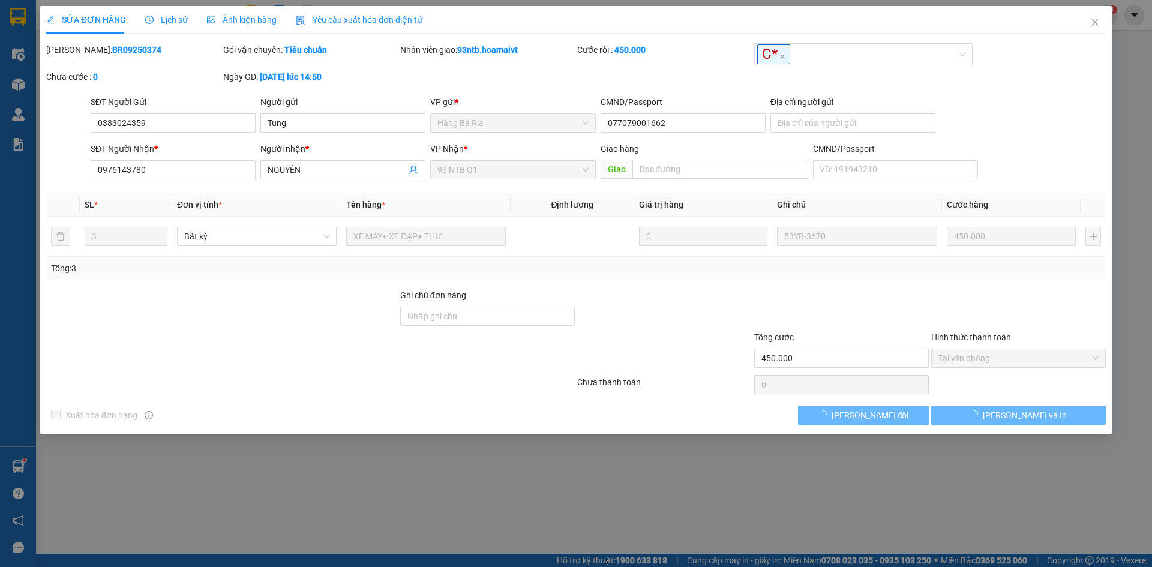
type input "0383024359"
type input "Tung"
type input "077079001662"
type input "0976143780"
type input "NGUYÊN"
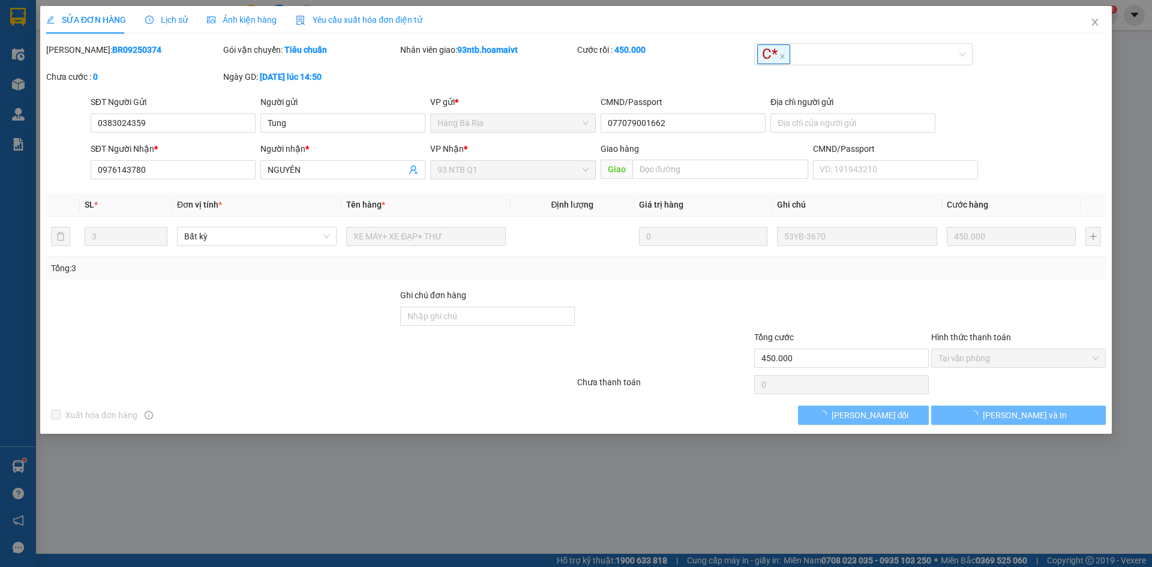
type input "450.000"
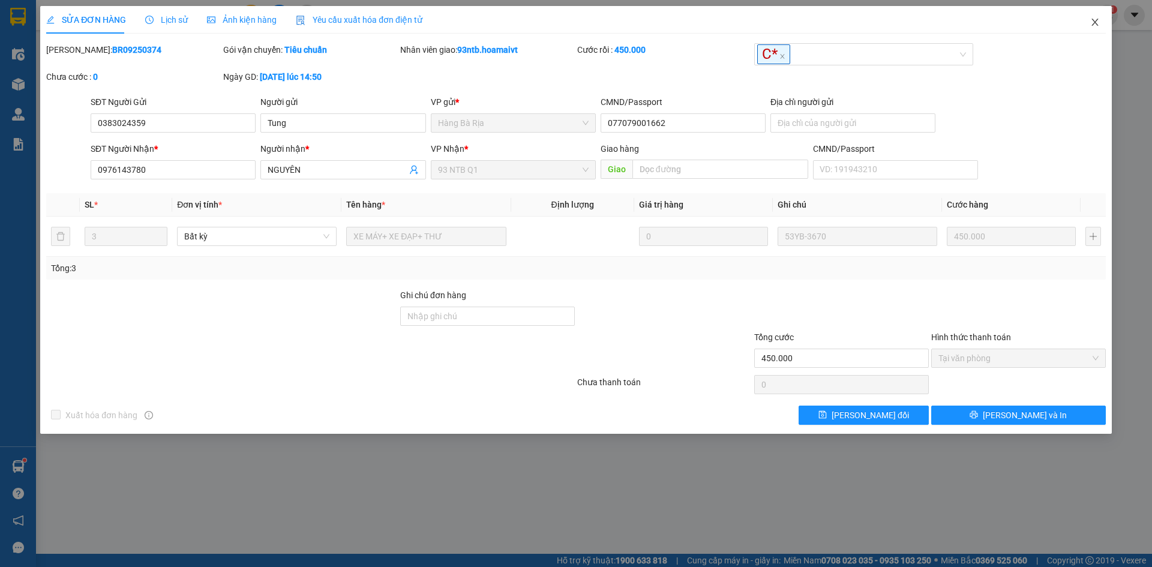
click at [1081, 17] on span "Close" at bounding box center [1096, 23] width 34 height 34
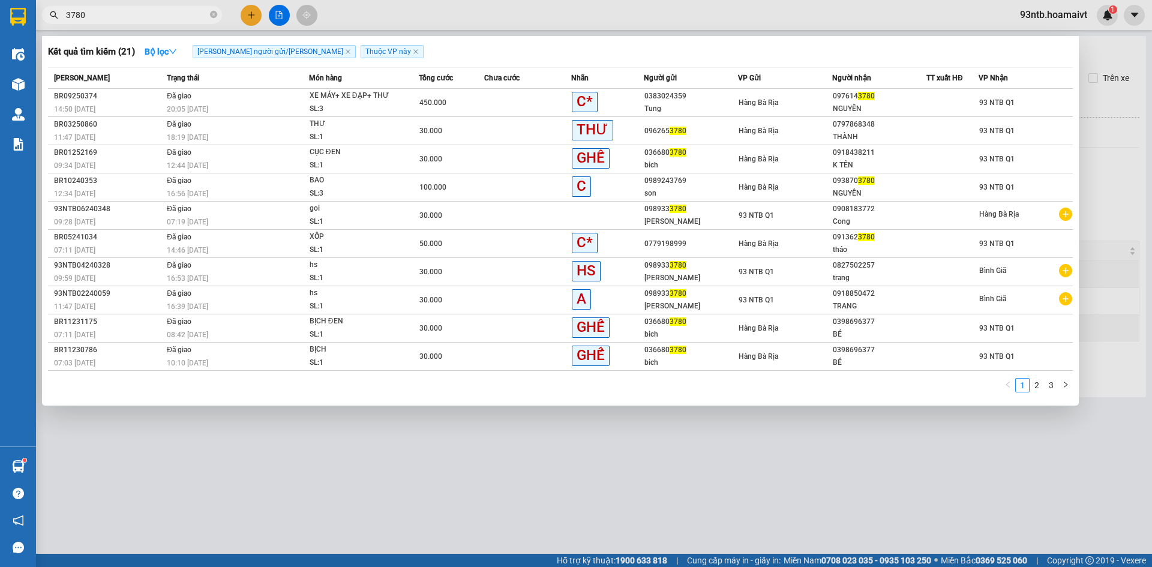
click at [108, 16] on input "3780" at bounding box center [137, 14] width 142 height 13
type input "3"
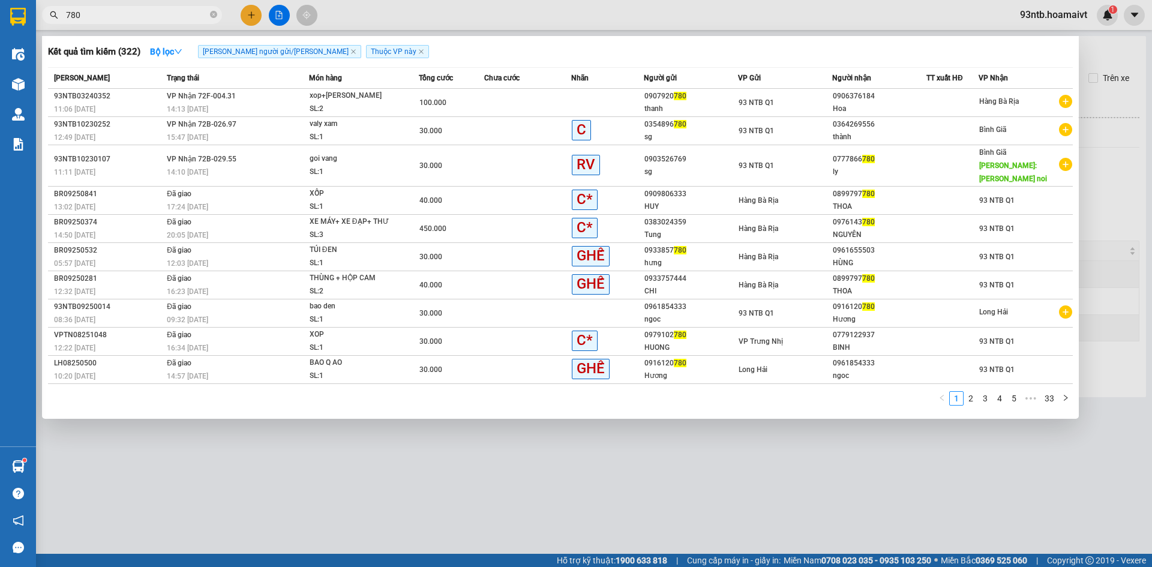
click at [162, 14] on input "780" at bounding box center [137, 14] width 142 height 13
type input "7"
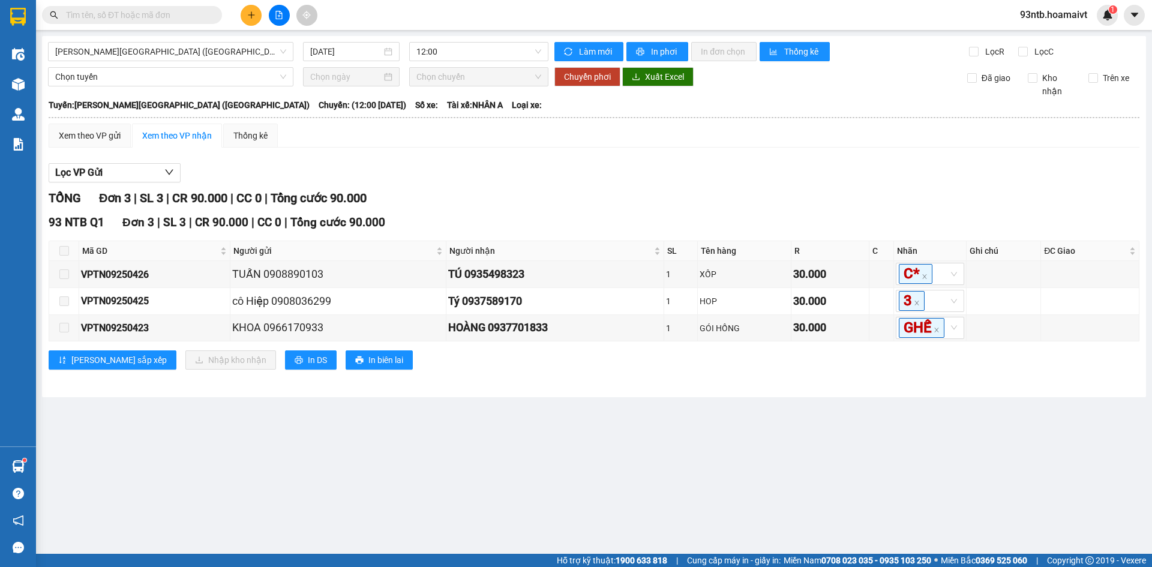
click at [158, 14] on input "text" at bounding box center [137, 14] width 142 height 13
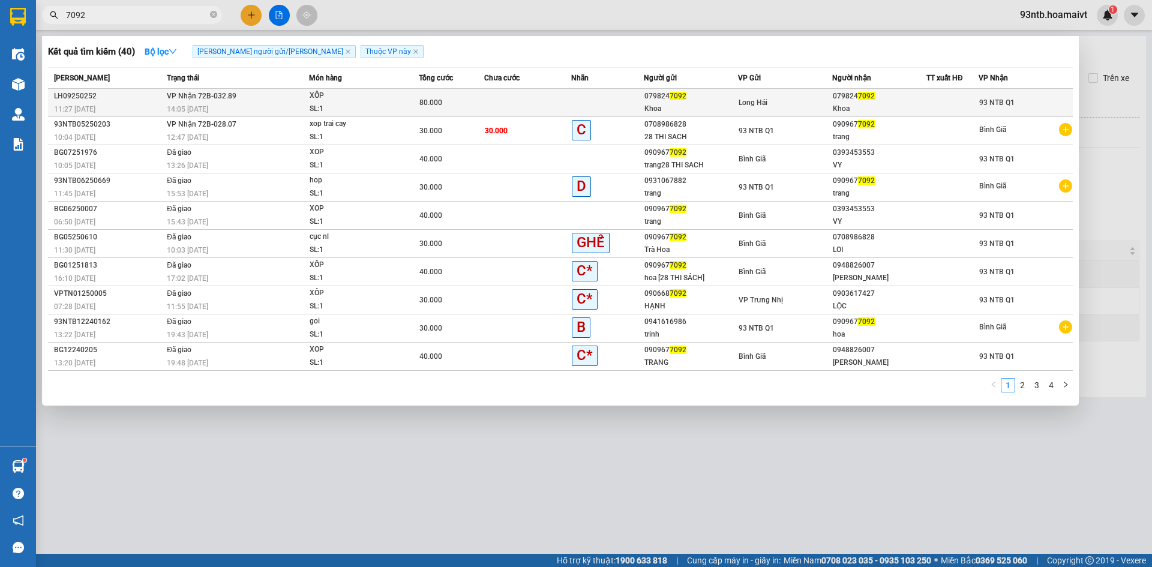
type input "7092"
click at [903, 104] on div "Khoa" at bounding box center [879, 109] width 93 height 13
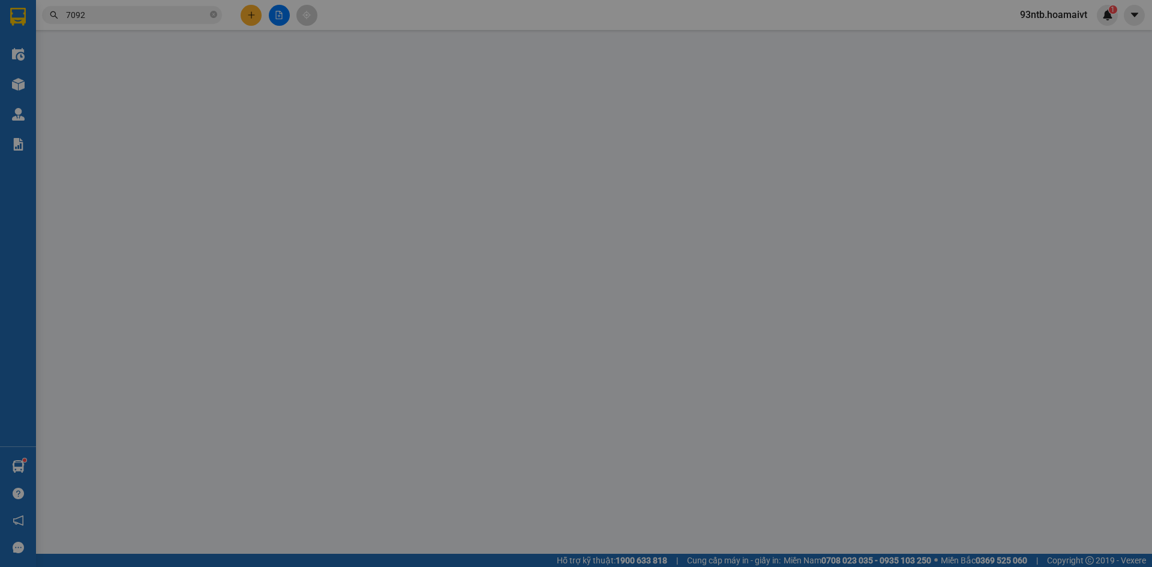
type input "0798247092"
type input "Khoa"
type input "0798247092"
type input "Khoa"
type input "80.000"
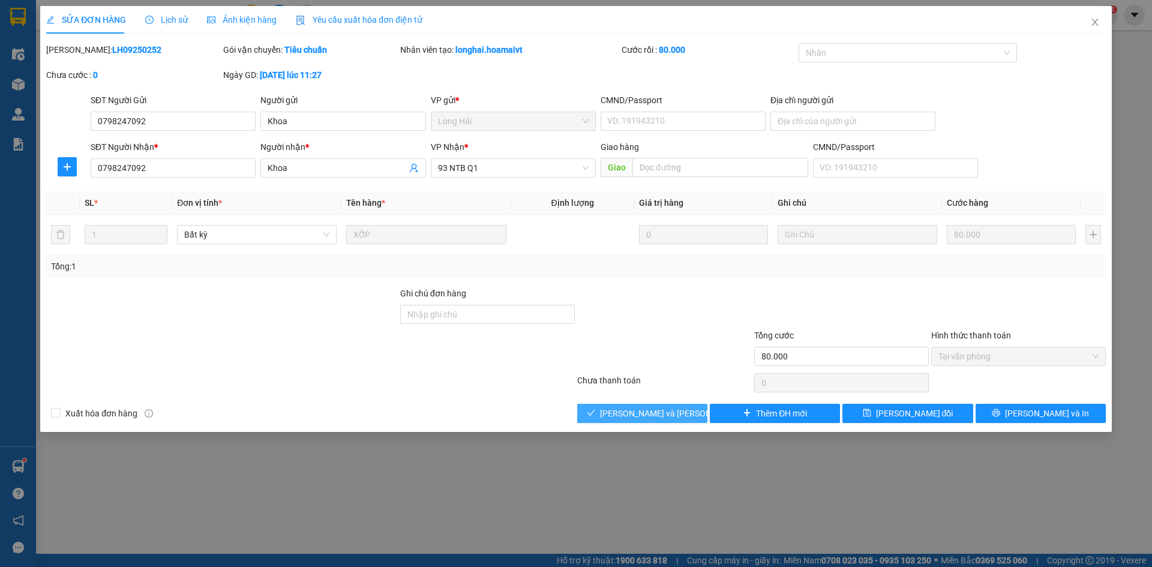
click at [619, 409] on button "[PERSON_NAME] và [PERSON_NAME] hàng" at bounding box center [642, 413] width 130 height 19
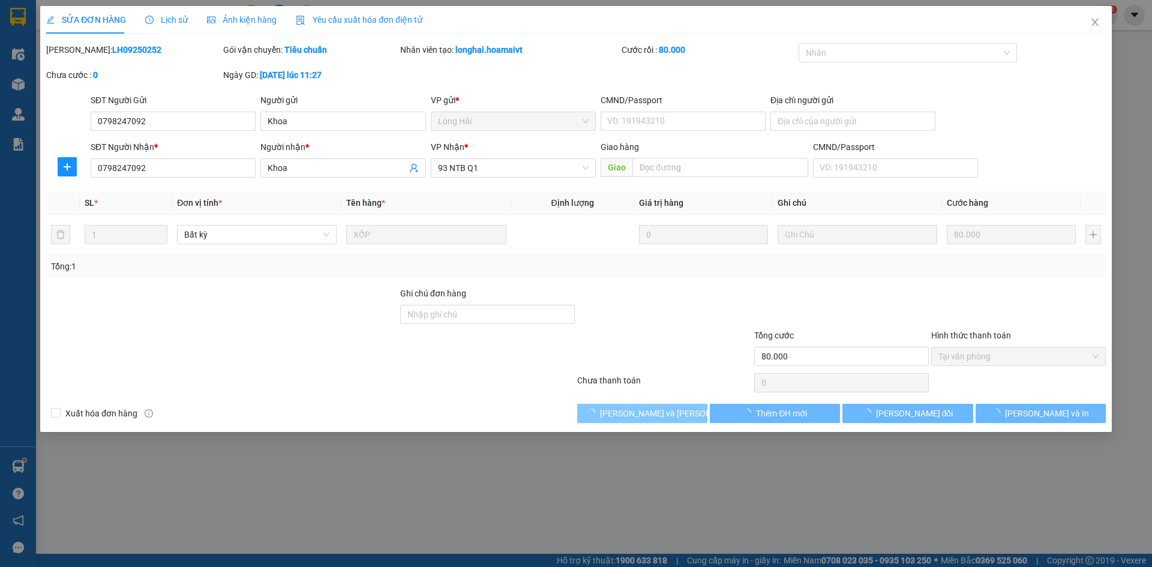
click at [623, 414] on span "[PERSON_NAME] và Giao hàng" at bounding box center [681, 413] width 162 height 13
click at [625, 415] on span "[PERSON_NAME] và Giao hàng" at bounding box center [681, 413] width 162 height 13
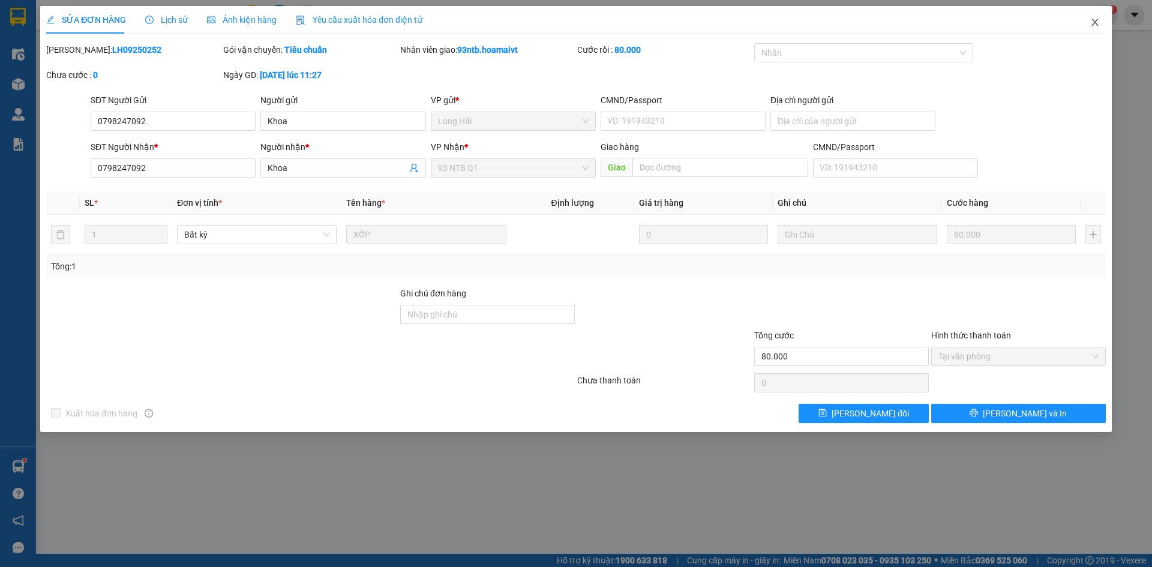
click at [1094, 20] on icon "close" at bounding box center [1095, 22] width 7 height 7
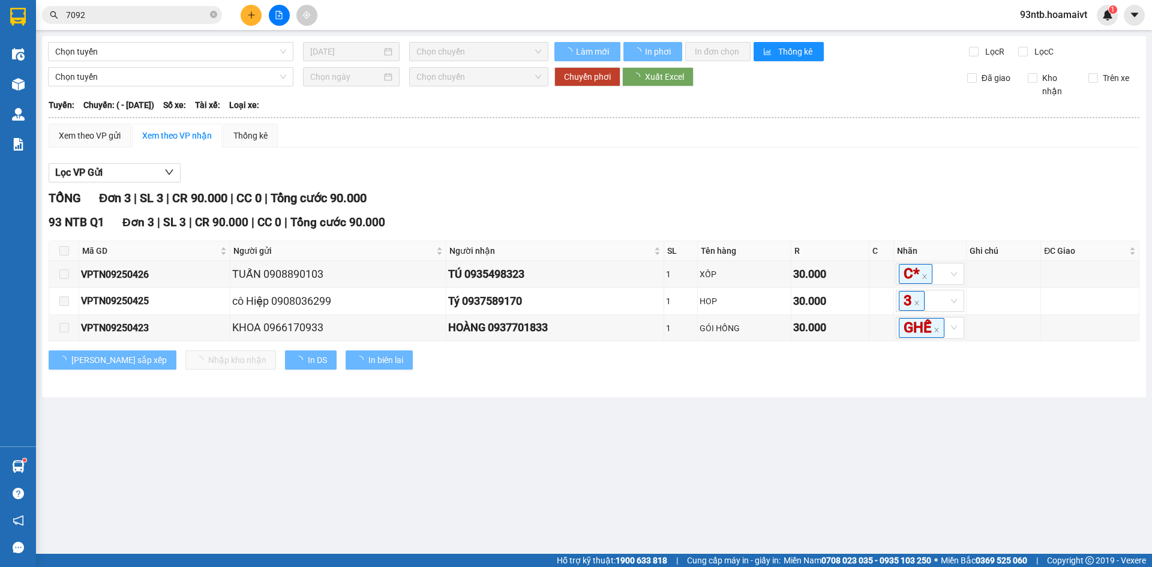
click at [113, 29] on div "Kết quả tìm kiếm ( 40 ) Bộ lọc Tìm người gửi/nhận Thuộc VP này Mã ĐH Trạng thái…" at bounding box center [576, 15] width 1152 height 30
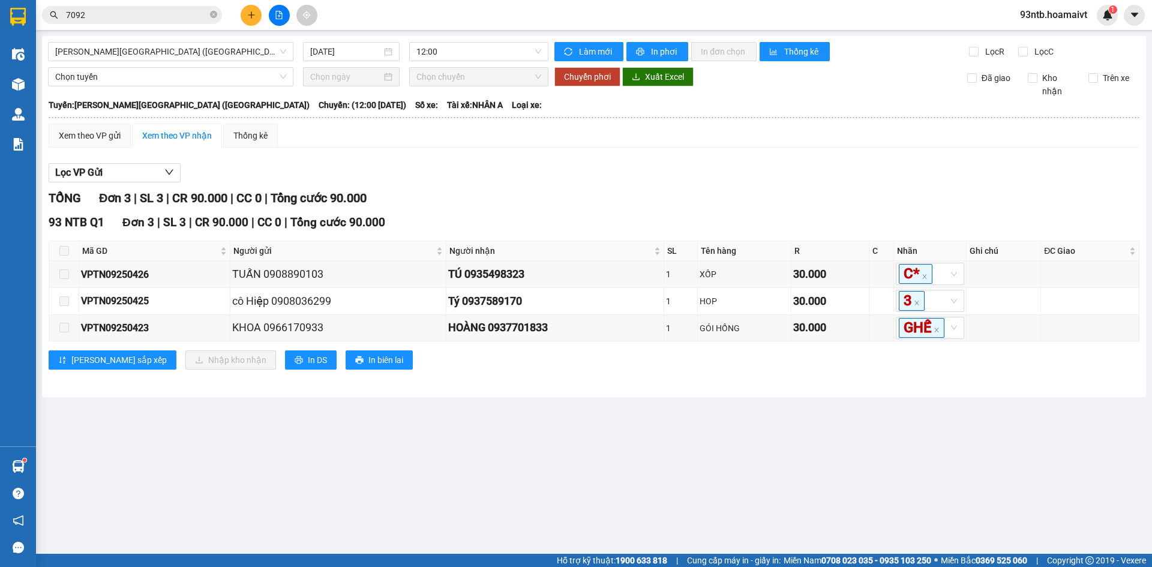
click at [123, 19] on input "7092" at bounding box center [137, 14] width 142 height 13
type input "709"
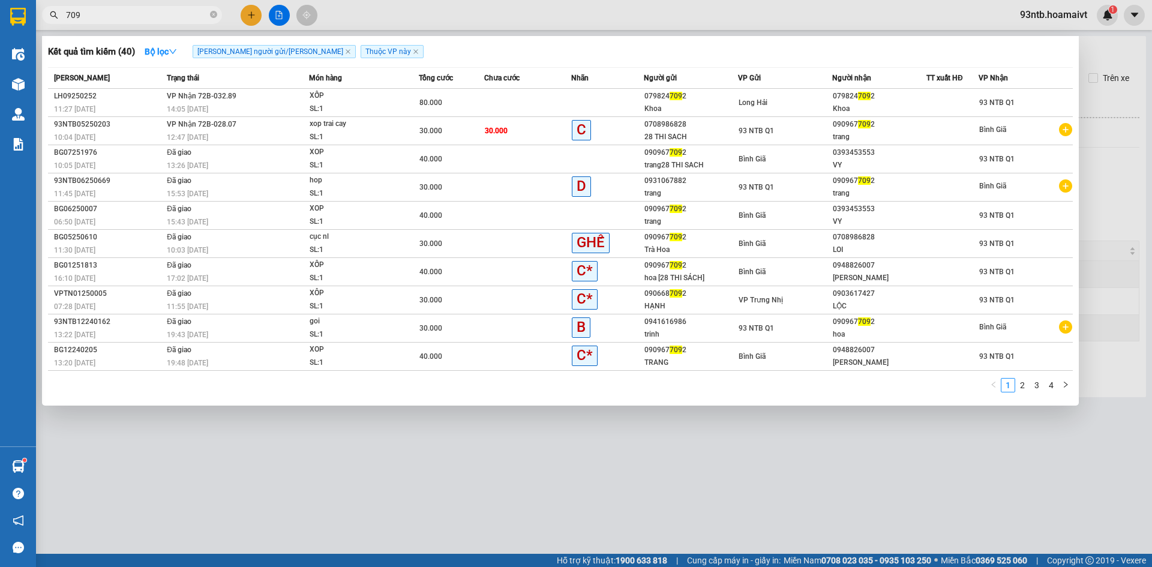
click at [123, 19] on input "709" at bounding box center [137, 14] width 142 height 13
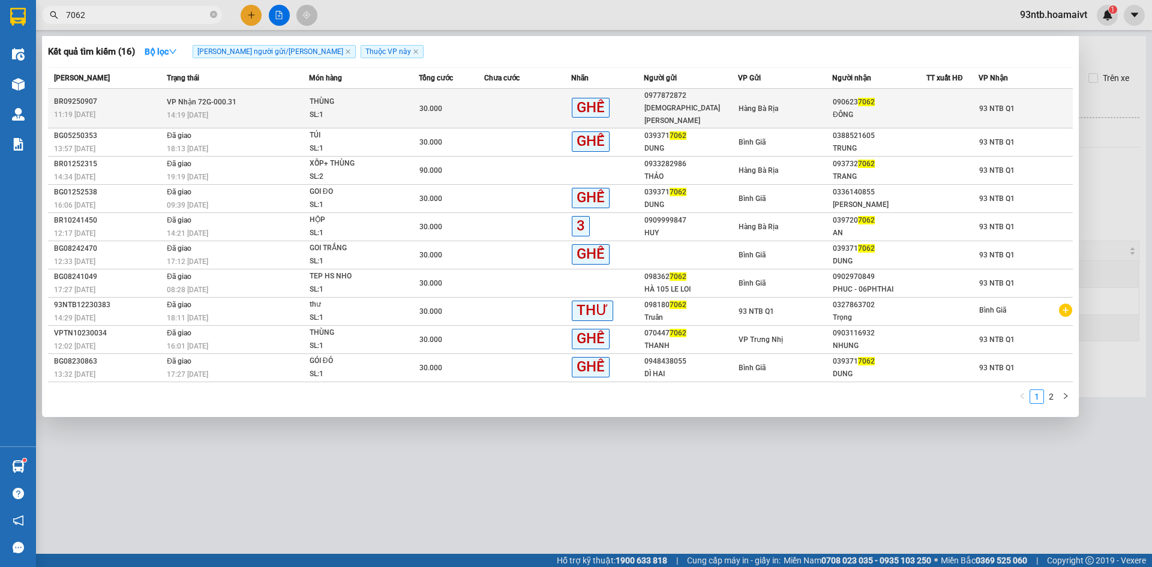
type input "7062"
click at [970, 91] on td at bounding box center [953, 109] width 52 height 40
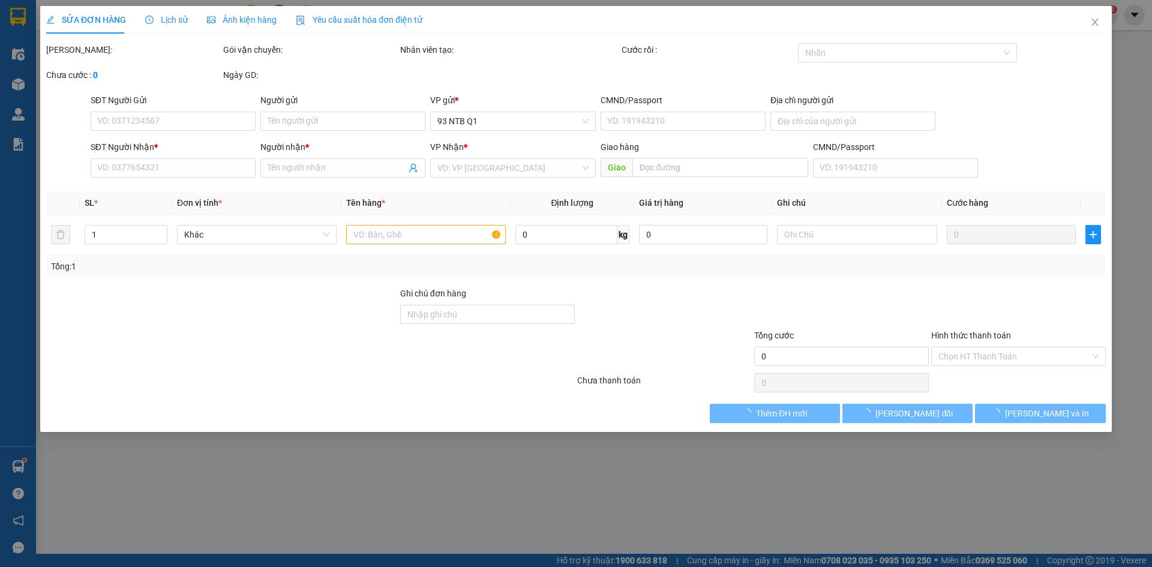
type input "0977872872"
type input "Thiên Triều"
type input "077195005179"
type input "0906237062"
type input "ĐÔNG"
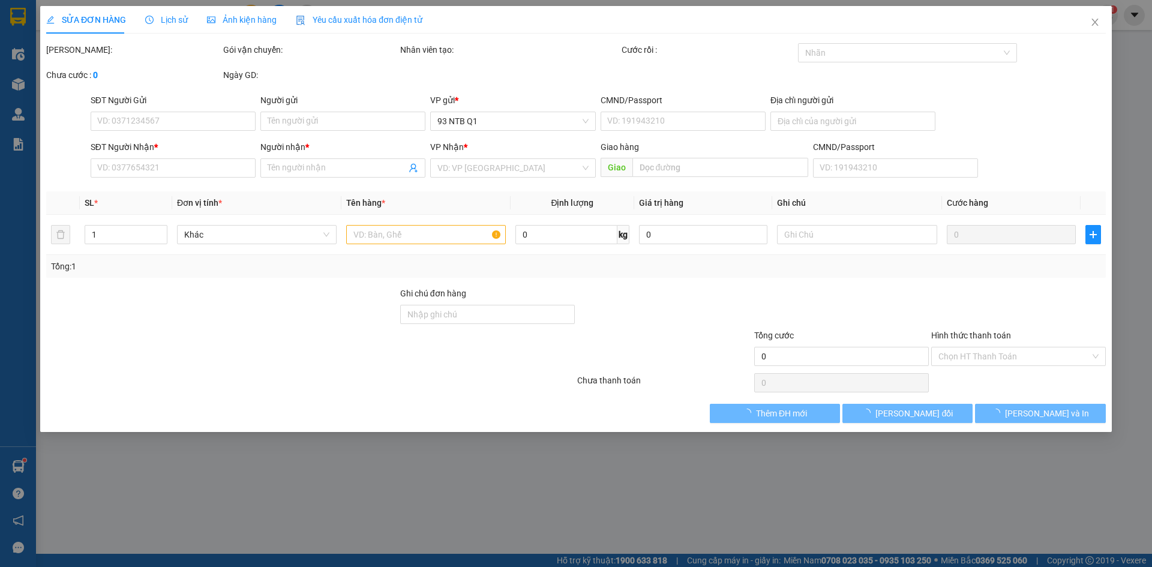
type input "30.000"
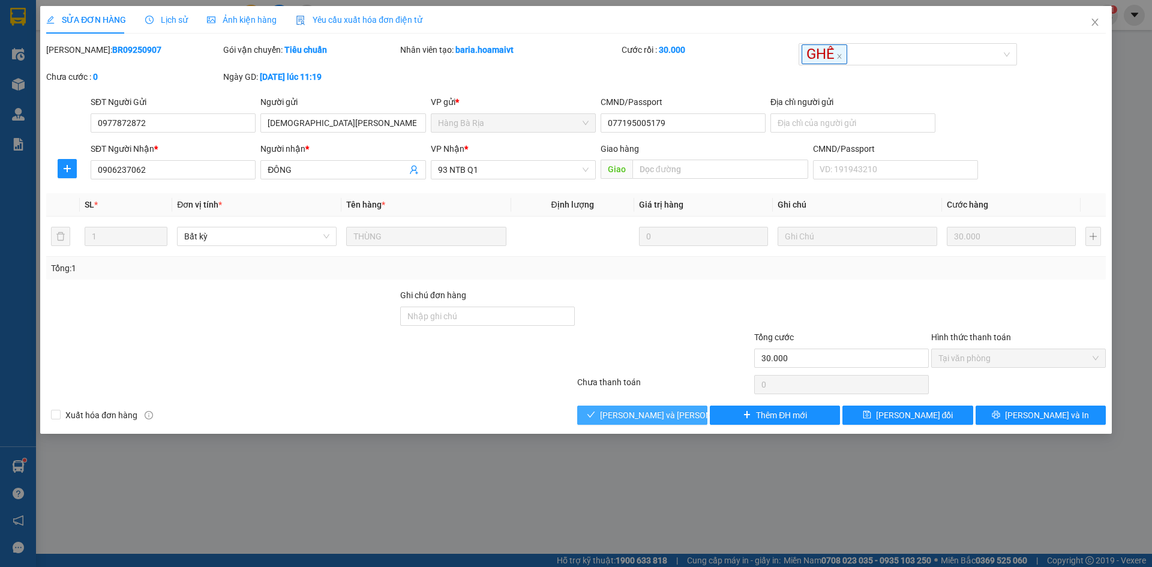
click at [660, 421] on span "[PERSON_NAME] và Giao hàng" at bounding box center [681, 415] width 162 height 13
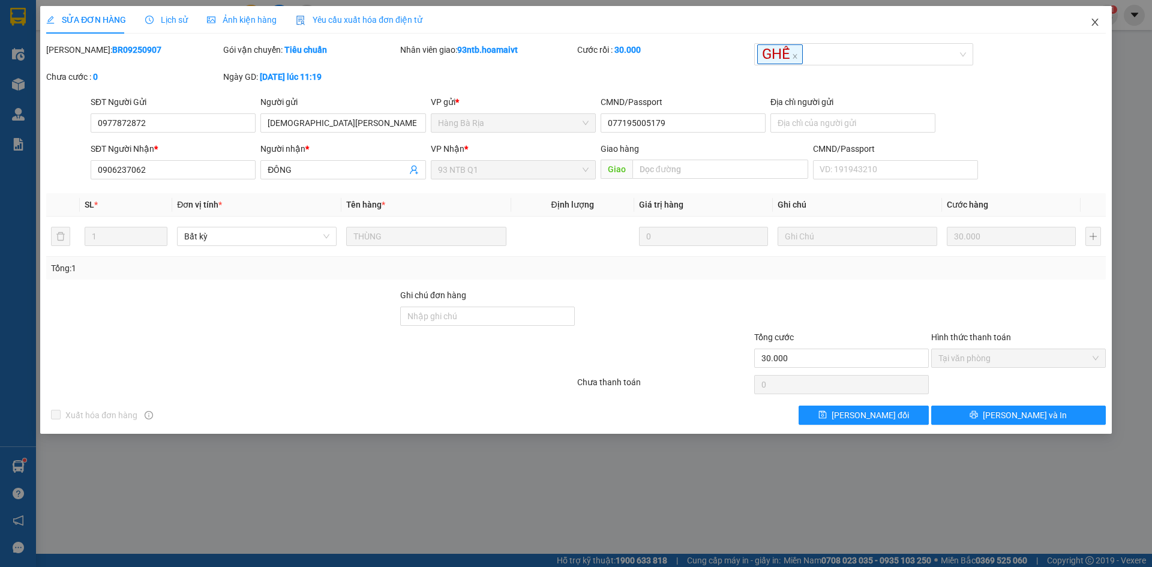
click at [1092, 26] on icon "close" at bounding box center [1096, 22] width 10 height 10
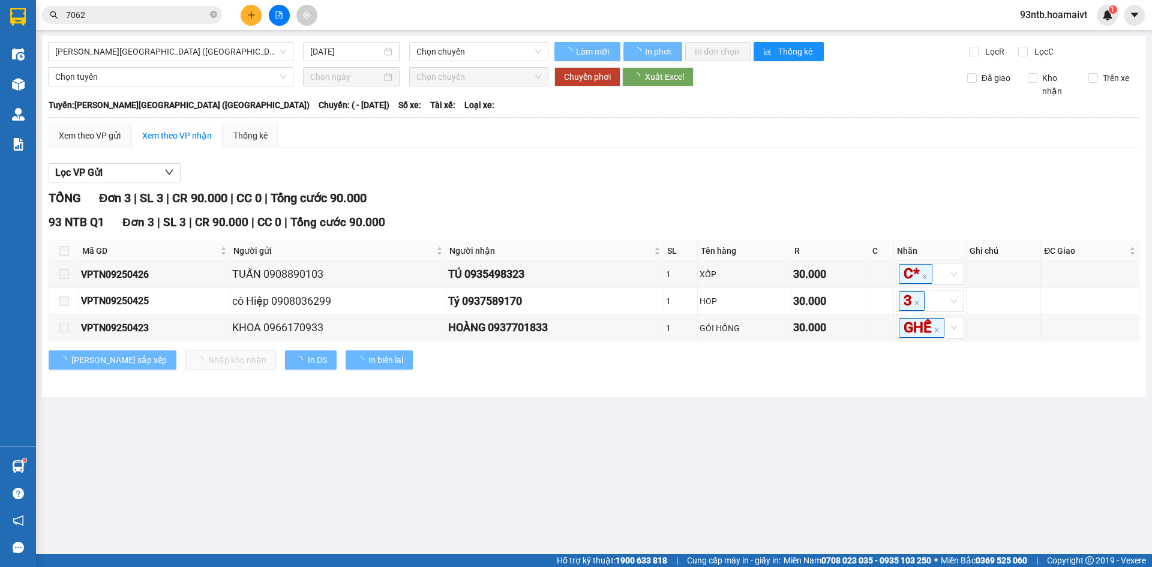
click at [131, 12] on input "7062" at bounding box center [137, 14] width 142 height 13
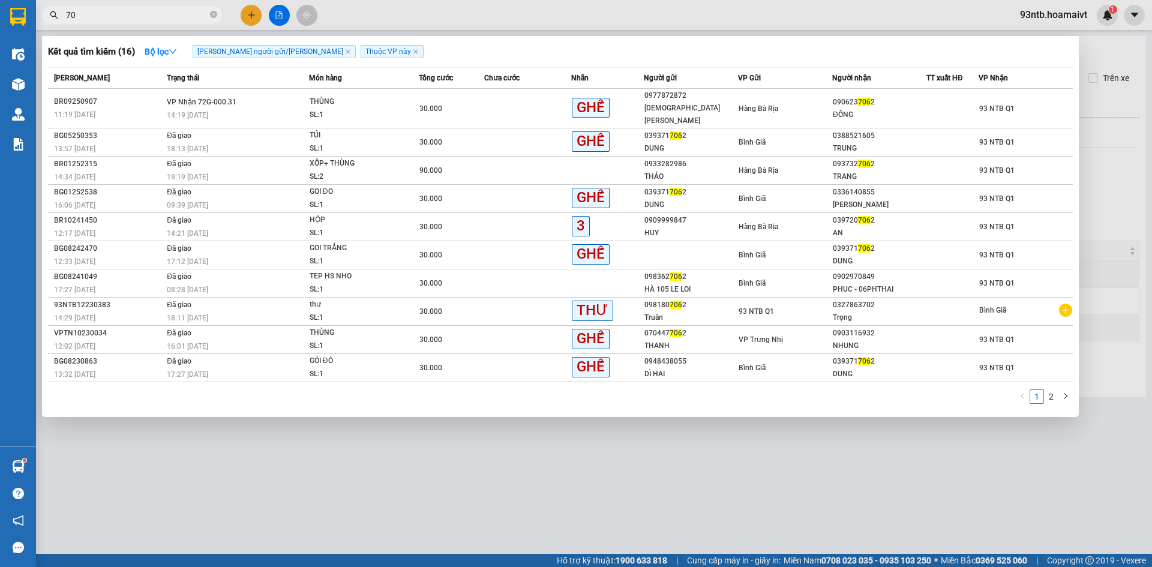
type input "7"
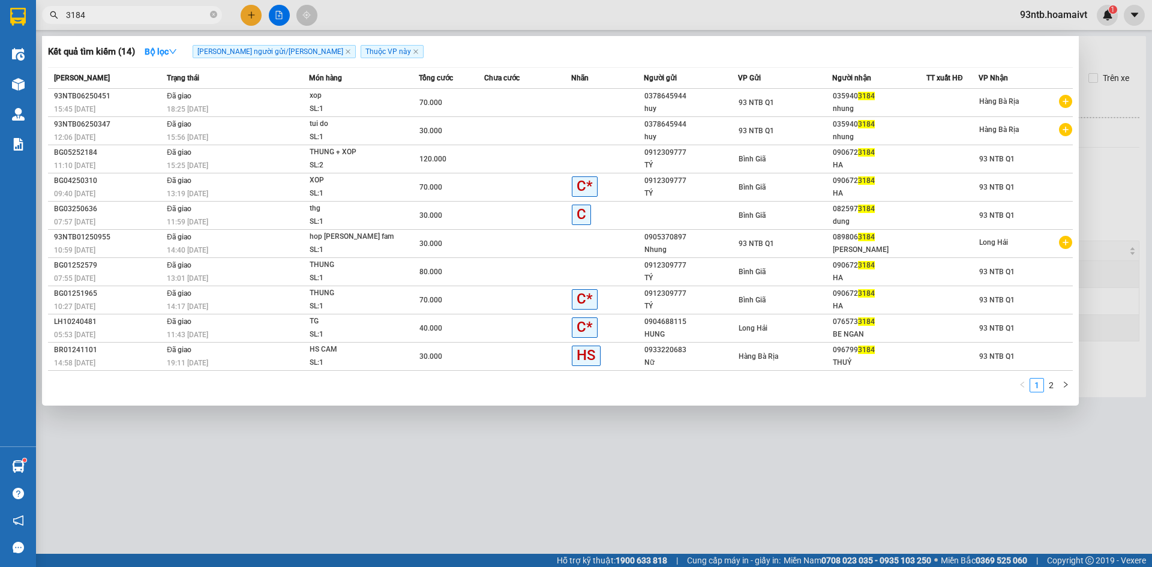
click at [135, 17] on input "3184" at bounding box center [137, 14] width 142 height 13
type input "3"
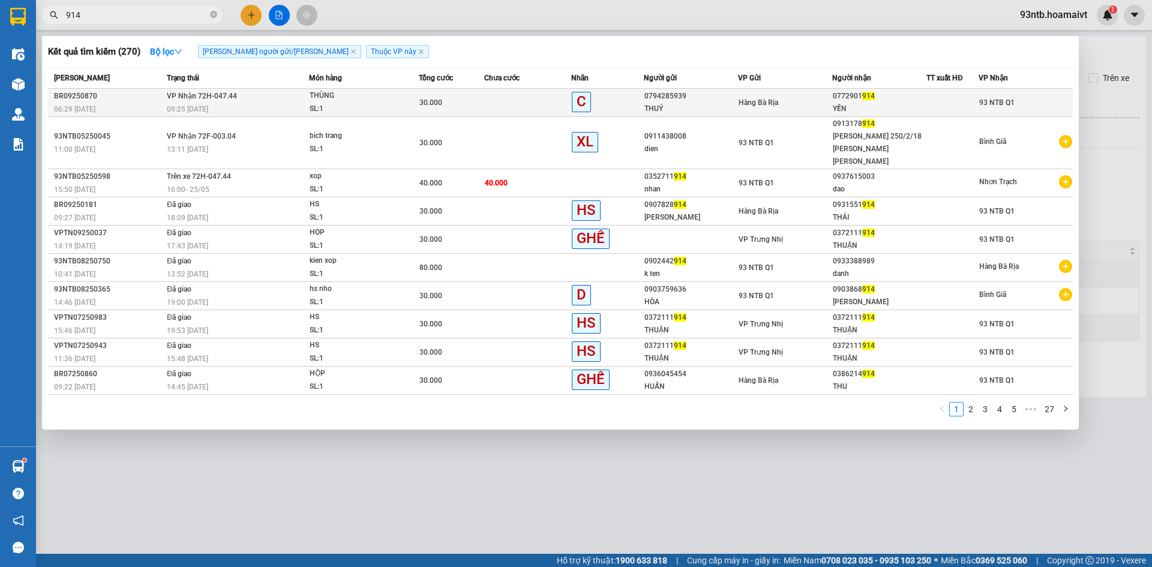
type input "914"
click at [957, 105] on div at bounding box center [952, 103] width 51 height 13
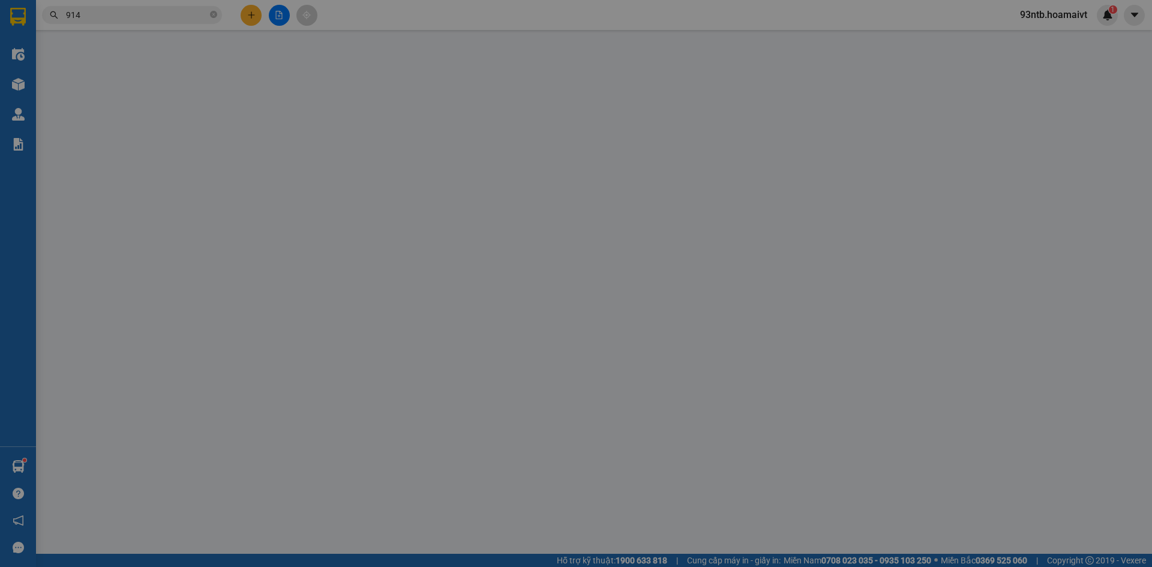
type input "0794285939"
type input "THUÝ"
type input "0772901914"
type input "YẾN"
type input "30.000"
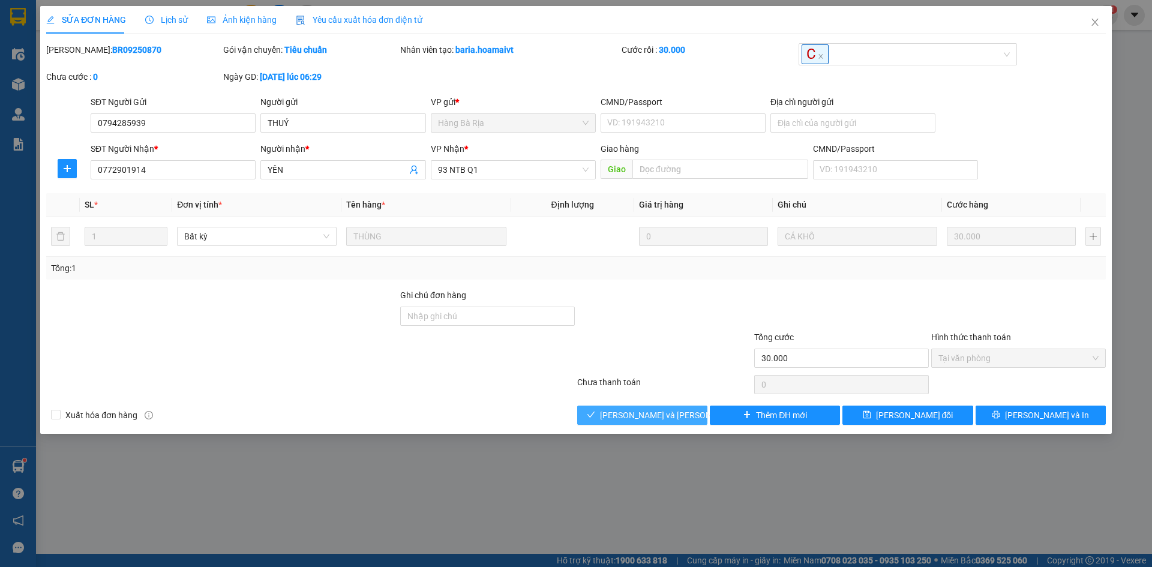
drag, startPoint x: 653, startPoint y: 396, endPoint x: 666, endPoint y: 415, distance: 23.3
click at [665, 413] on div "Total Paid Fee 30.000 Total UnPaid Fee 0 Cash Collection Total Fee Mã ĐH: BR092…" at bounding box center [576, 234] width 1060 height 382
click at [666, 415] on span "[PERSON_NAME] và Giao hàng" at bounding box center [681, 415] width 162 height 13
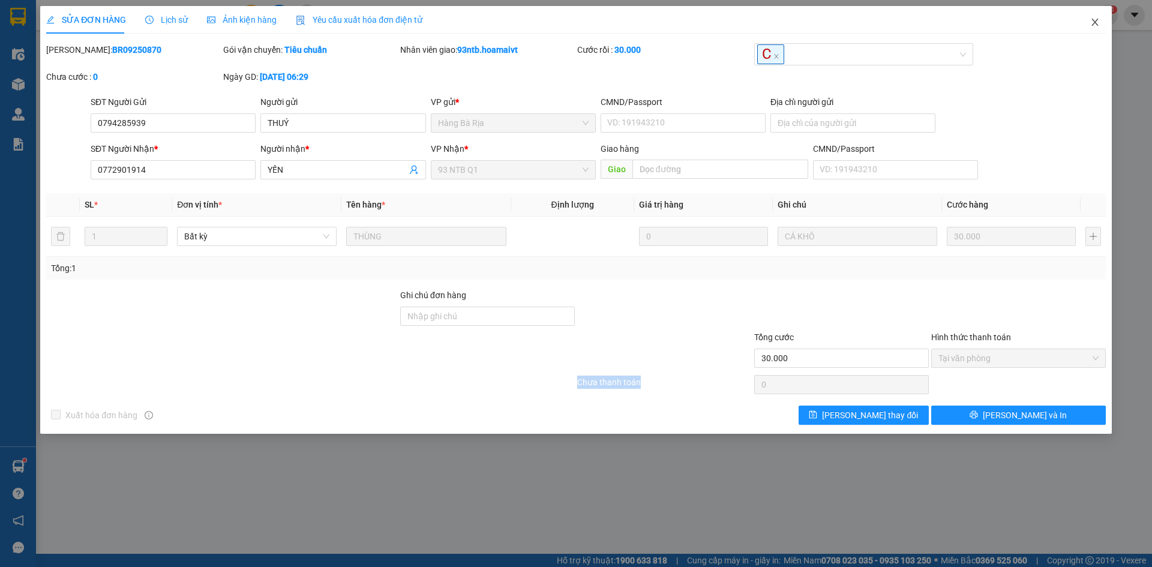
drag, startPoint x: 1095, startPoint y: 24, endPoint x: 221, endPoint y: 28, distance: 873.9
click at [1095, 24] on icon "close" at bounding box center [1096, 22] width 10 height 10
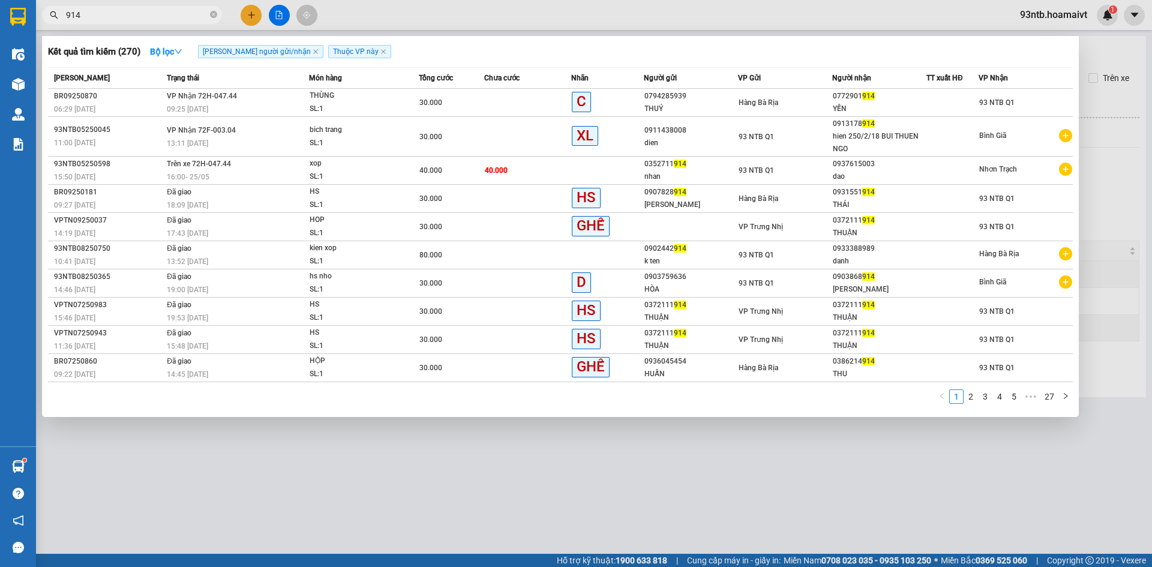
click at [146, 14] on input "914" at bounding box center [137, 14] width 142 height 13
type input "9"
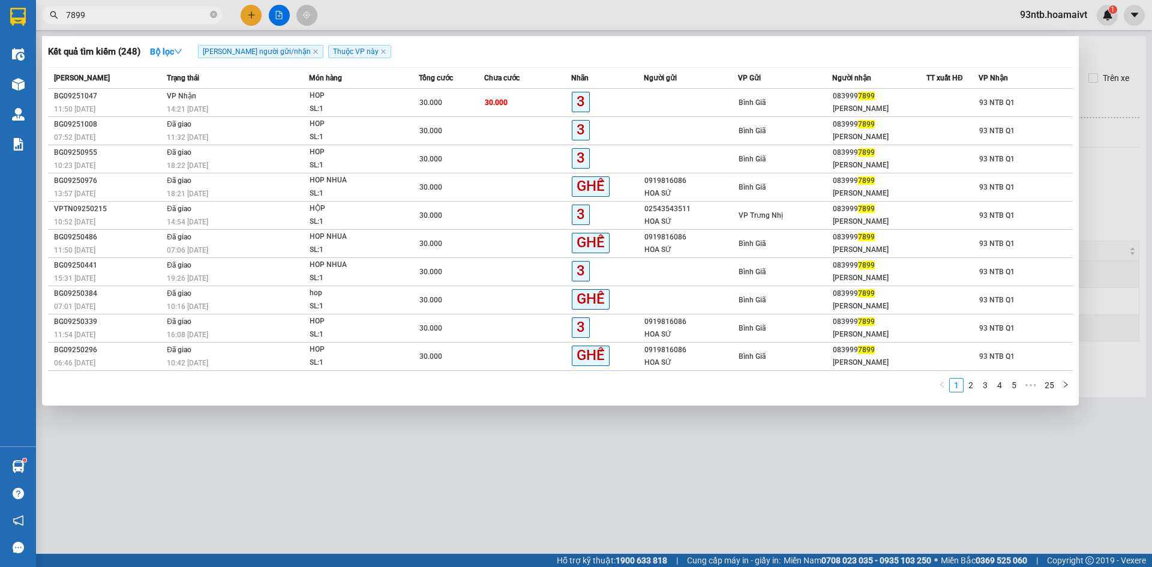
type input "7899"
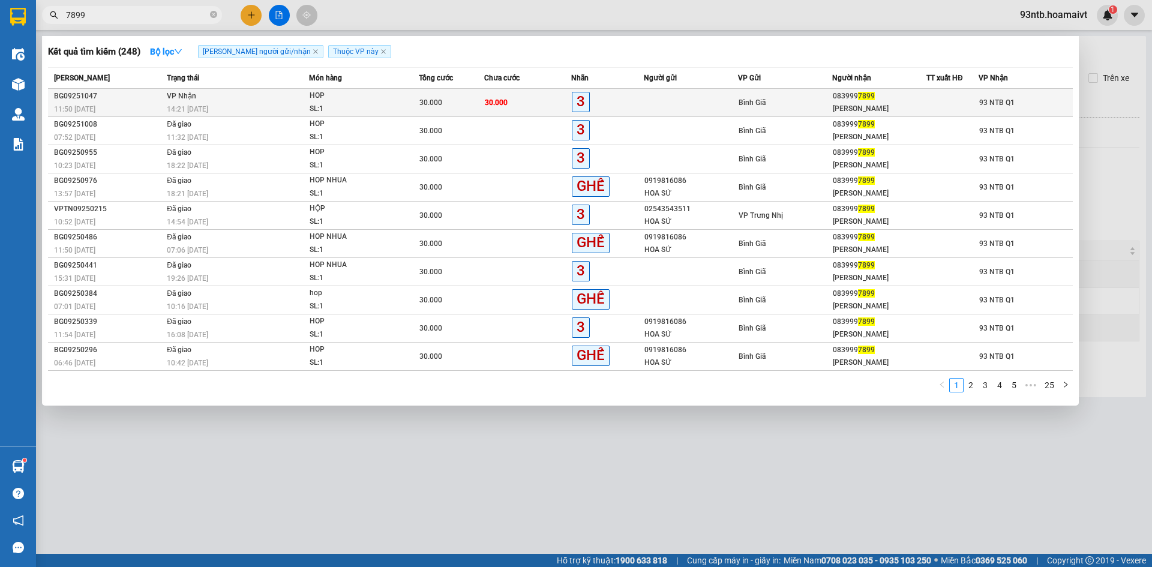
click at [941, 105] on div at bounding box center [952, 103] width 51 height 13
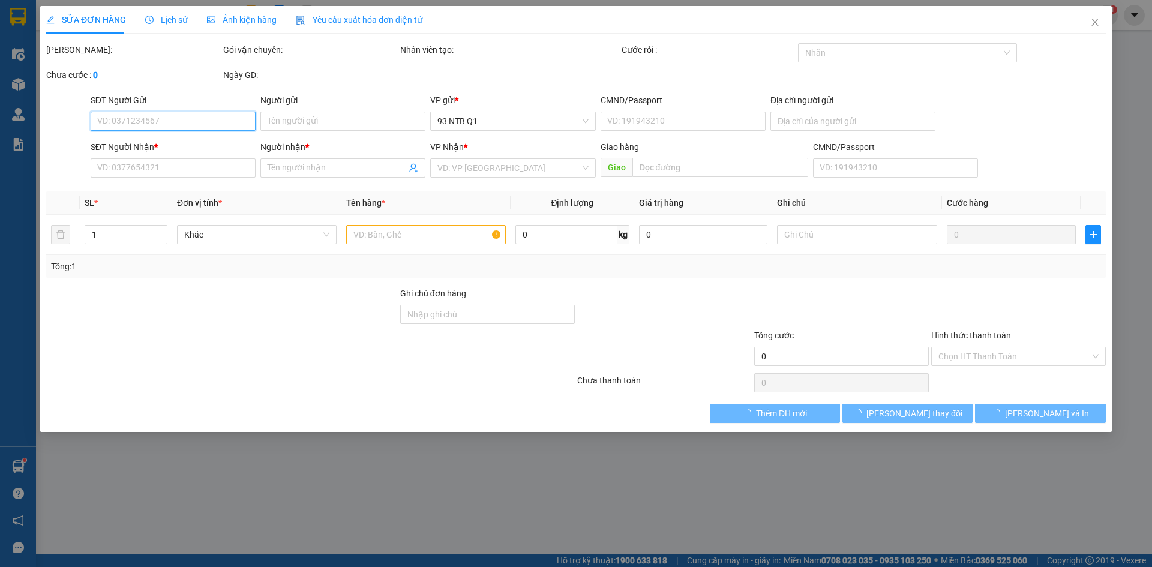
type input "0839997899"
type input "[PERSON_NAME]"
type input "30.000"
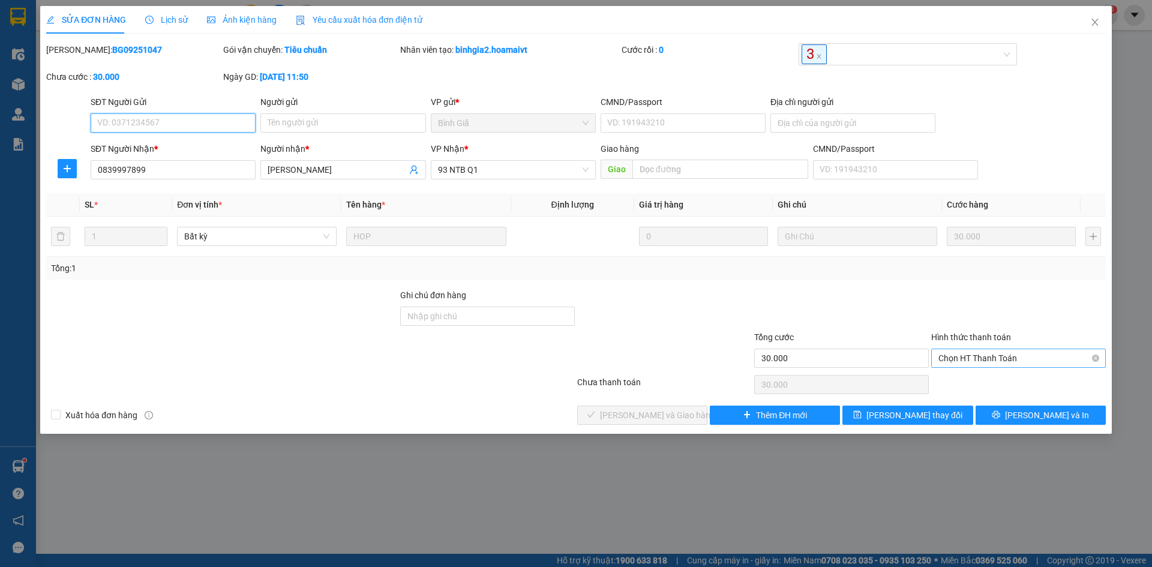
click at [961, 359] on span "Chọn HT Thanh Toán" at bounding box center [1019, 358] width 160 height 18
click at [972, 379] on div "Tại văn phòng" at bounding box center [1019, 382] width 160 height 13
type input "0"
click at [649, 418] on span "[PERSON_NAME] và Giao hàng" at bounding box center [657, 415] width 115 height 13
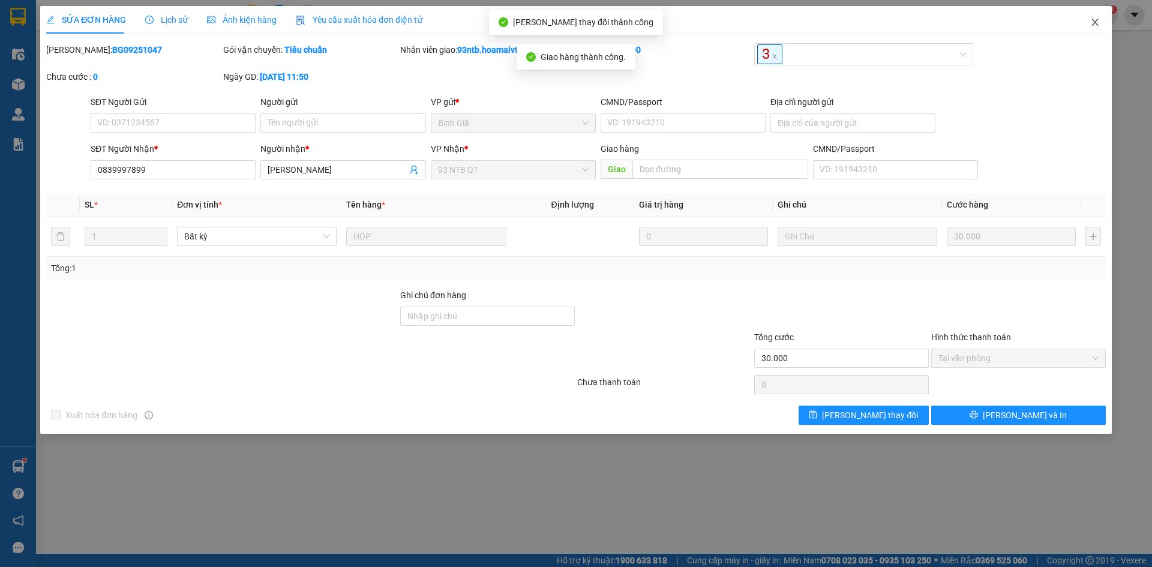
click at [1094, 24] on icon "close" at bounding box center [1095, 22] width 7 height 7
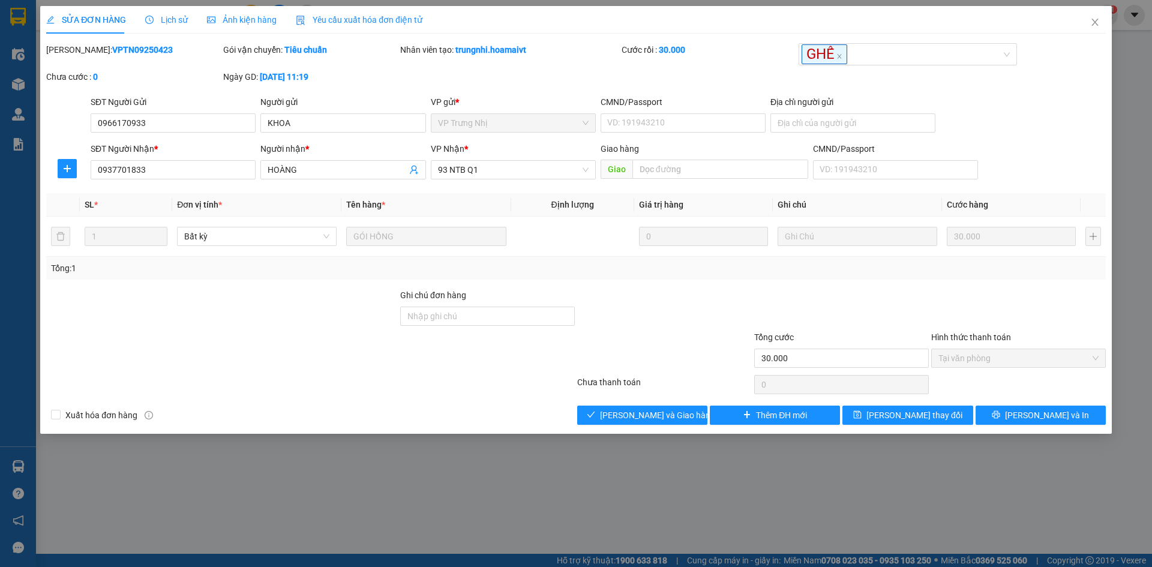
click at [688, 340] on div at bounding box center [664, 352] width 177 height 42
click at [546, 396] on div at bounding box center [310, 385] width 531 height 24
click at [486, 415] on div "Xuất hóa đơn hàng [PERSON_NAME] và [PERSON_NAME] hàng Thêm ĐH mới [PERSON_NAME]…" at bounding box center [576, 415] width 1062 height 19
click at [457, 418] on div "Xuất hóa đơn hàng [PERSON_NAME] và [PERSON_NAME] hàng Thêm ĐH mới [PERSON_NAME]…" at bounding box center [576, 415] width 1062 height 19
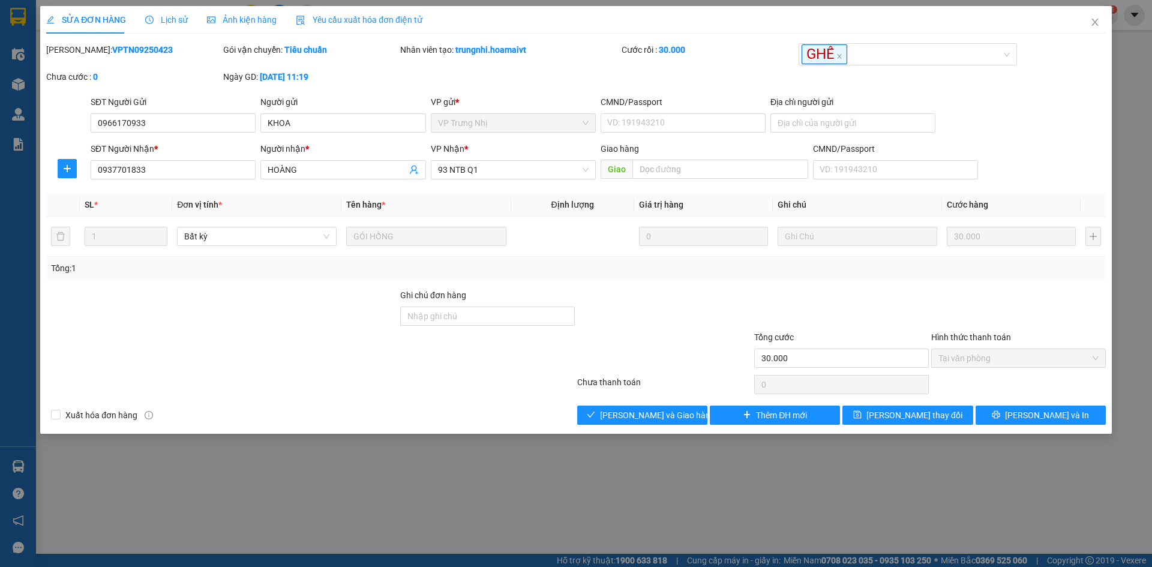
click at [302, 319] on div at bounding box center [222, 310] width 354 height 42
click at [651, 344] on div at bounding box center [664, 352] width 177 height 42
click at [399, 356] on div at bounding box center [222, 352] width 354 height 42
click at [398, 356] on div at bounding box center [222, 352] width 354 height 42
click at [655, 409] on span "[PERSON_NAME] và Giao hàng" at bounding box center [657, 415] width 115 height 13
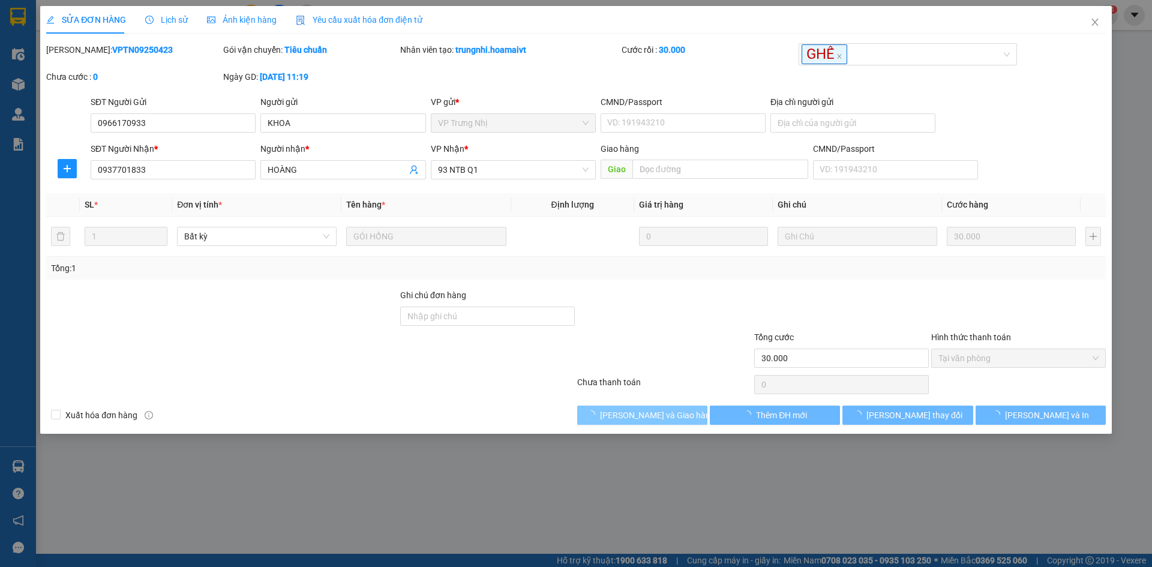
click at [655, 409] on span "[PERSON_NAME] và Giao hàng" at bounding box center [657, 415] width 115 height 13
click at [531, 384] on div at bounding box center [310, 385] width 531 height 24
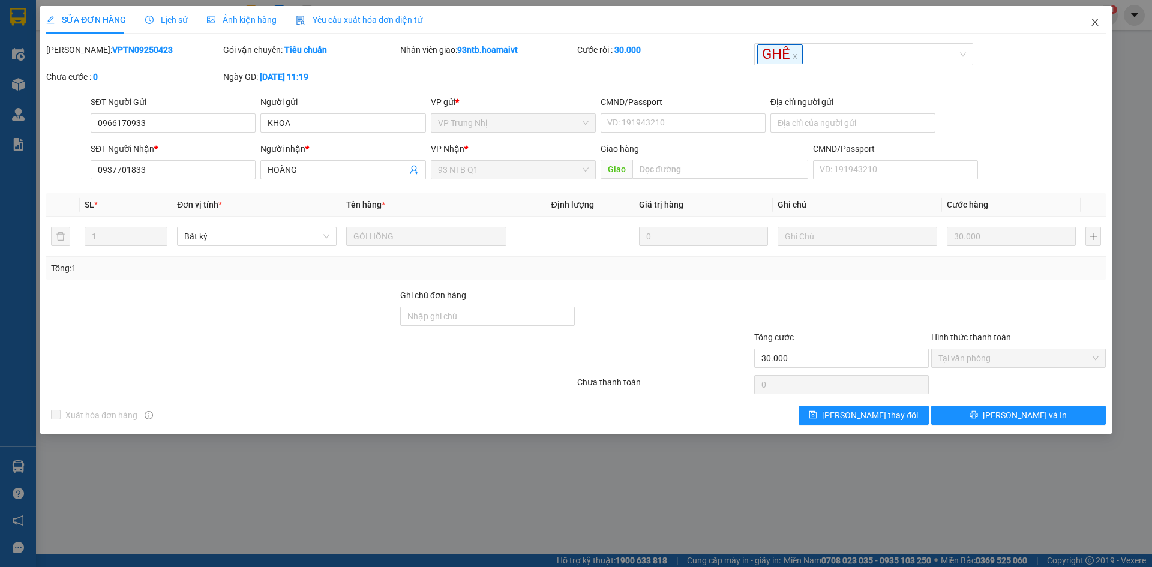
click at [1089, 25] on span "Close" at bounding box center [1096, 23] width 34 height 34
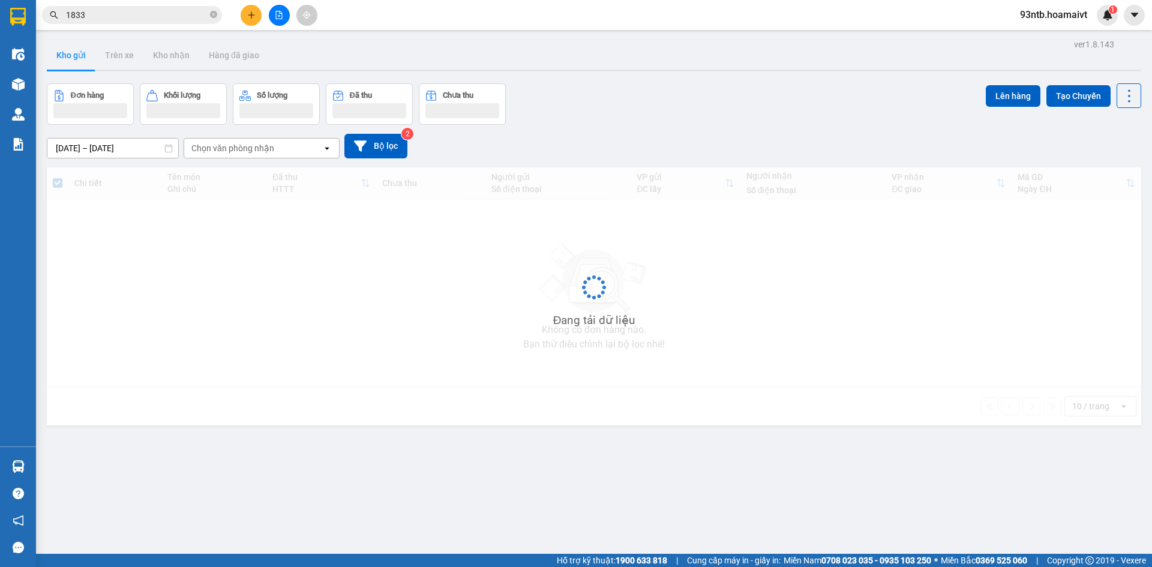
click at [176, 11] on input "1833" at bounding box center [137, 14] width 142 height 13
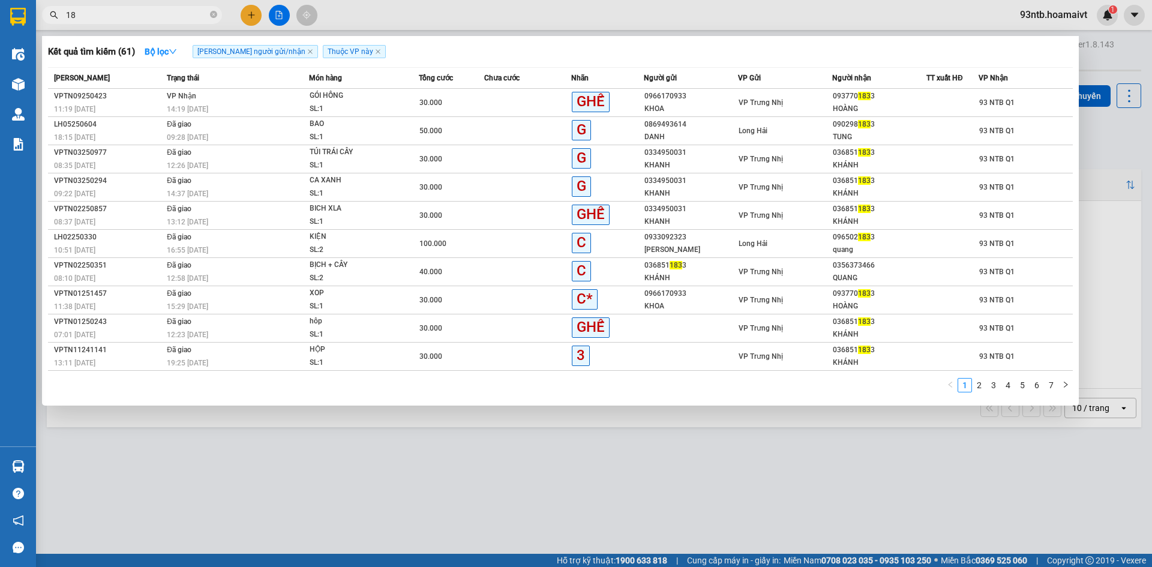
type input "1"
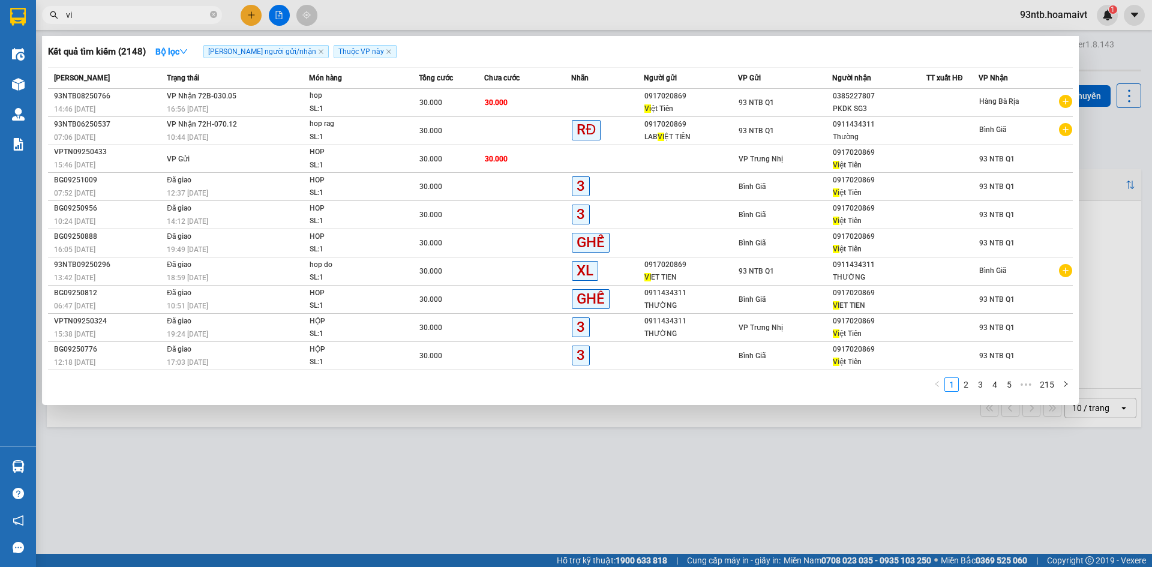
type input "v"
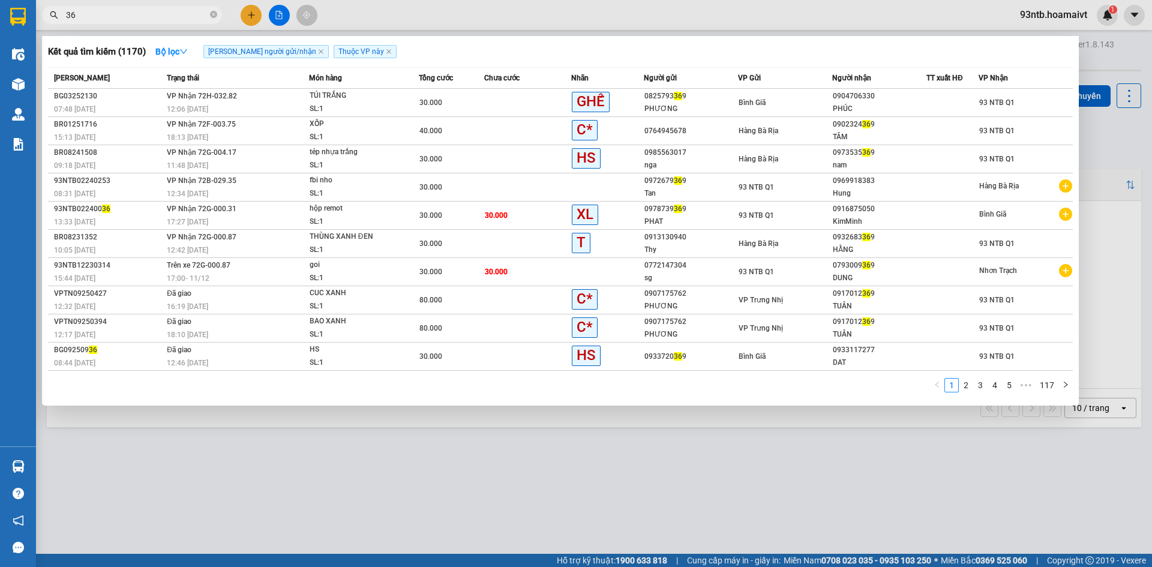
type input "3"
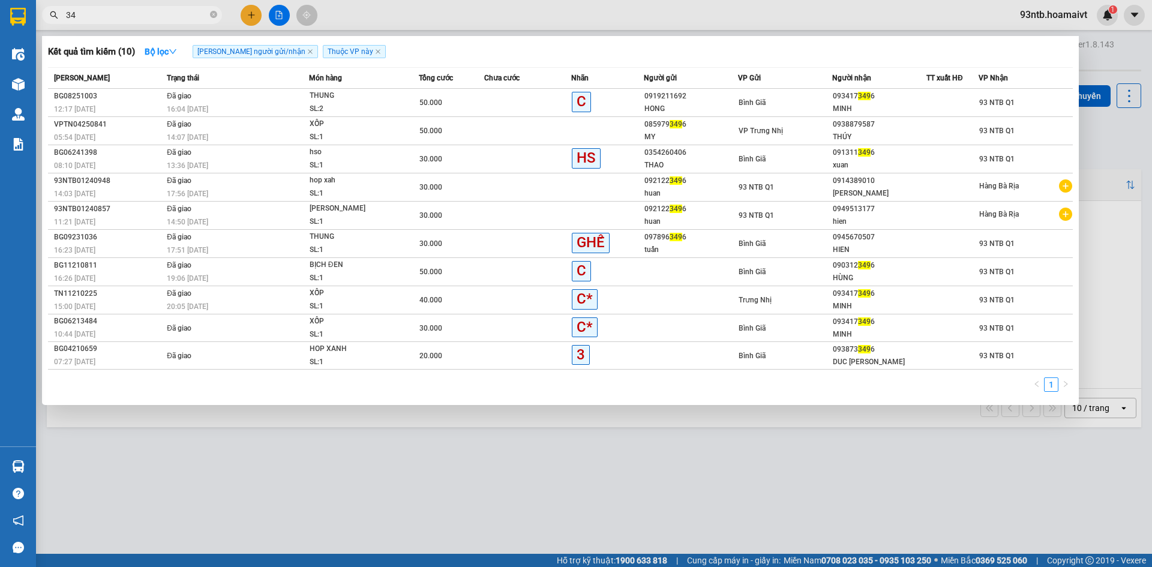
type input "3"
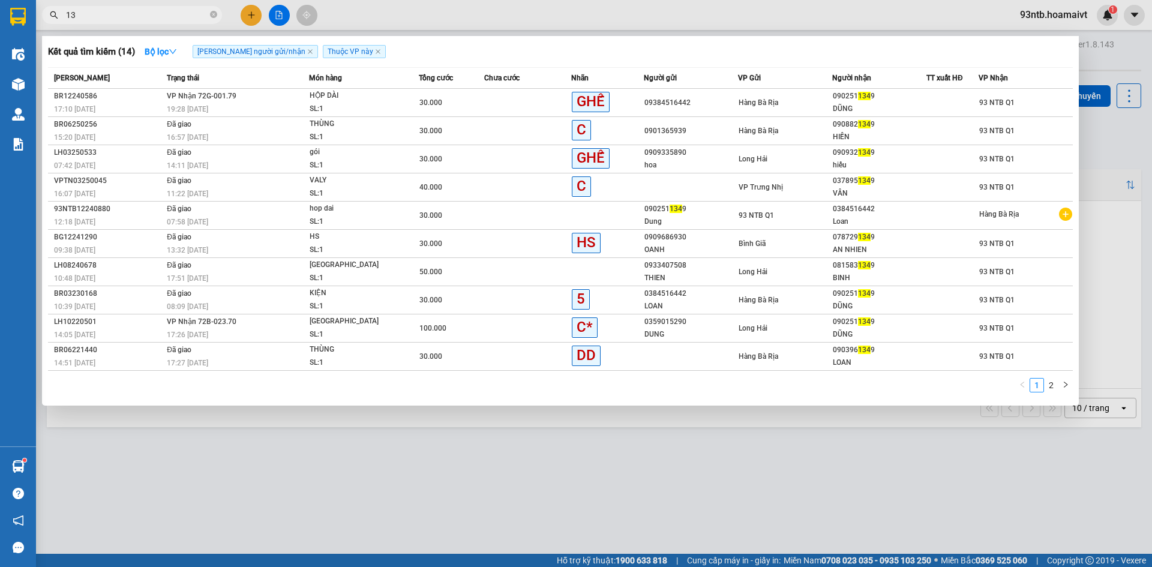
type input "1"
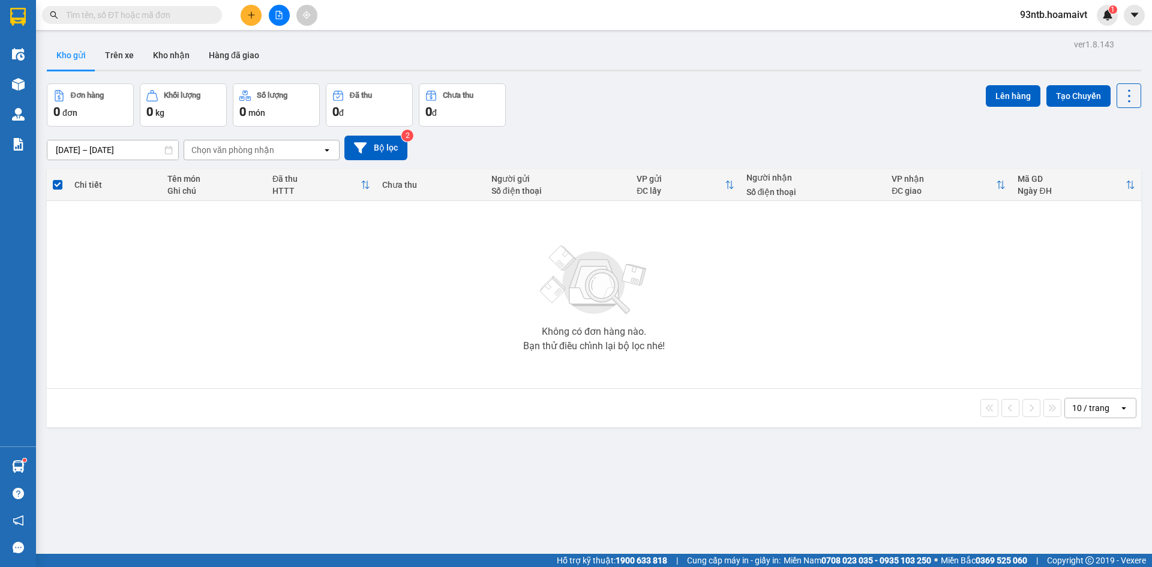
click at [152, 14] on input "text" at bounding box center [137, 14] width 142 height 13
click at [155, 16] on input "text" at bounding box center [137, 14] width 142 height 13
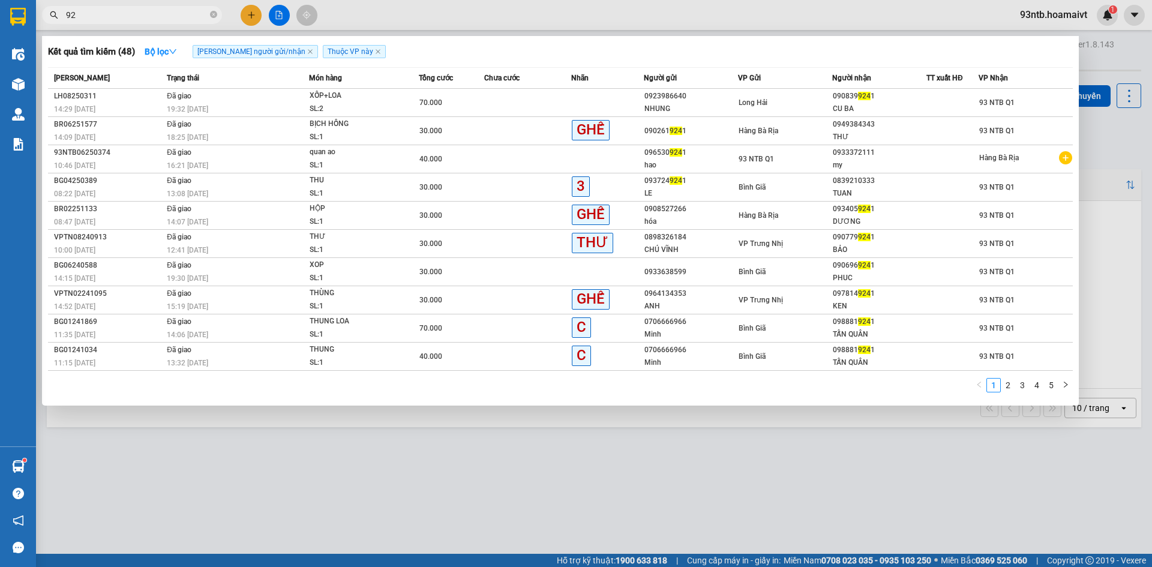
type input "9"
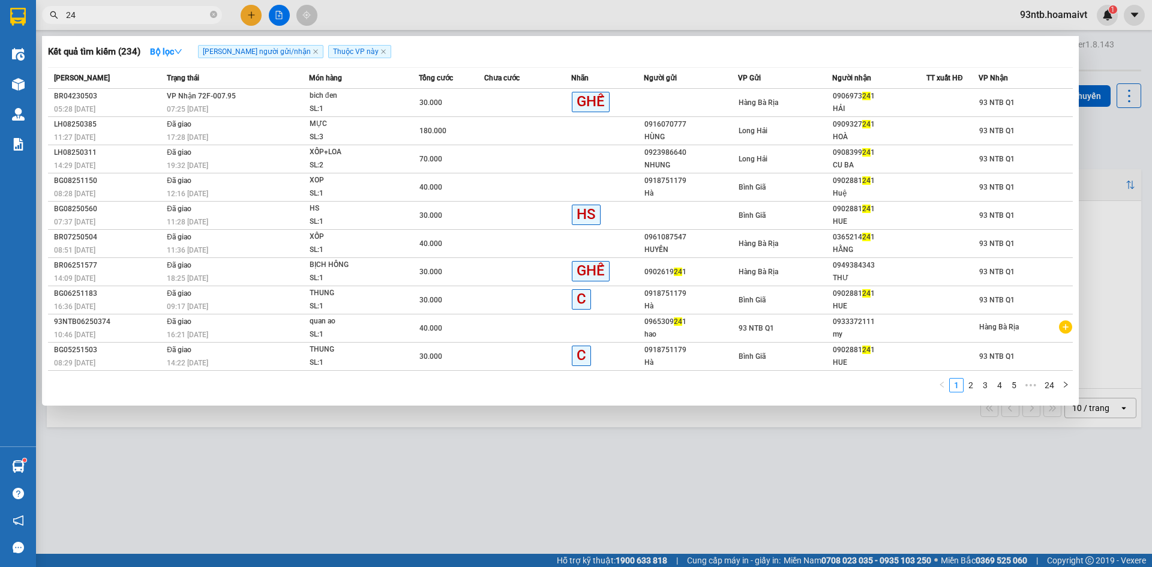
type input "2"
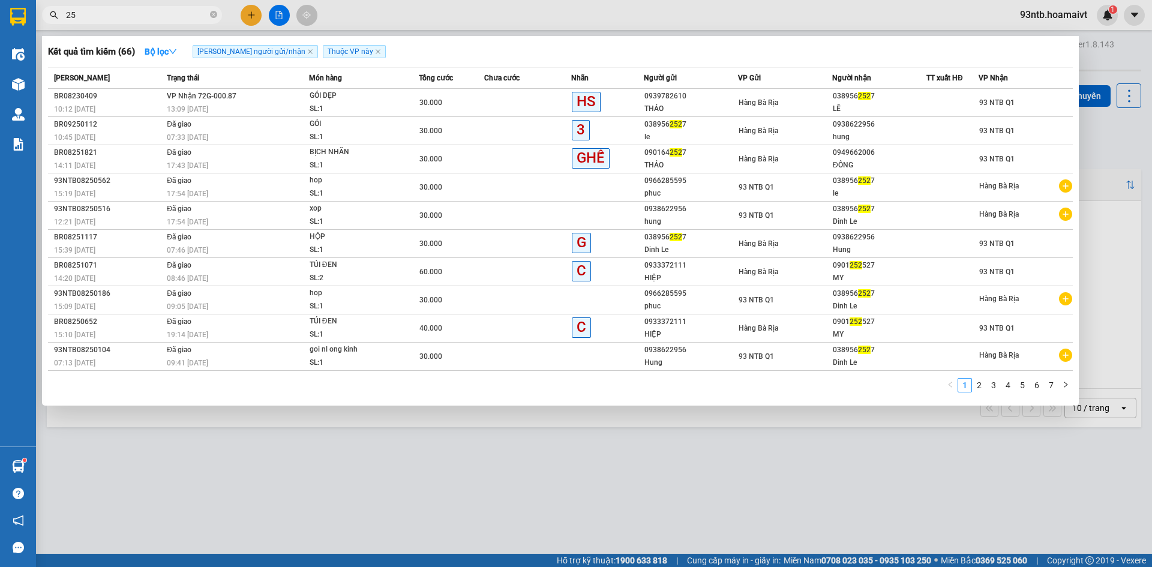
type input "2"
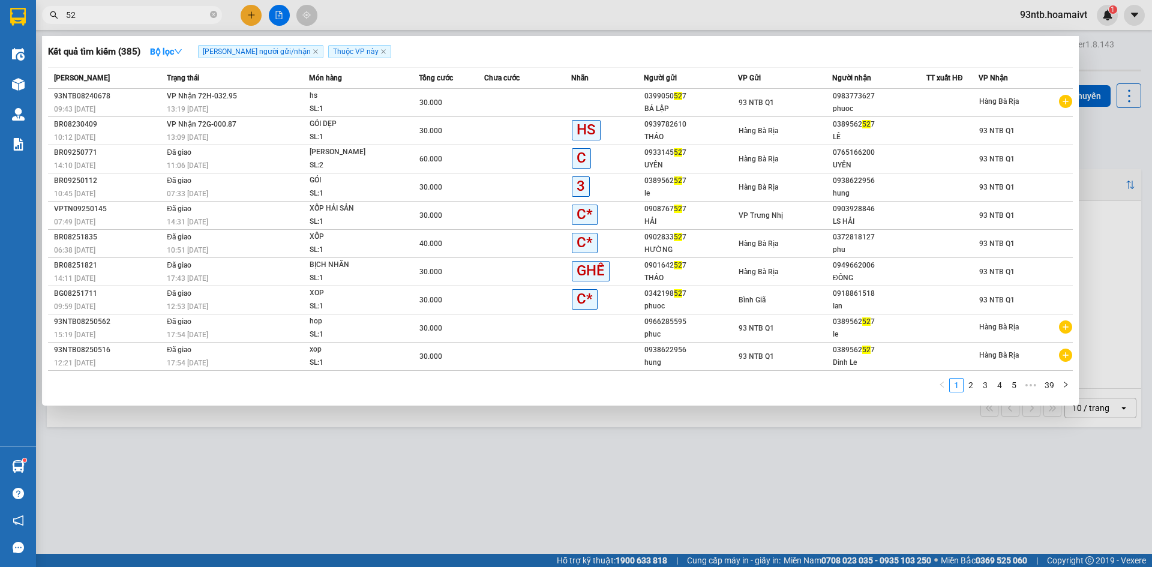
type input "5"
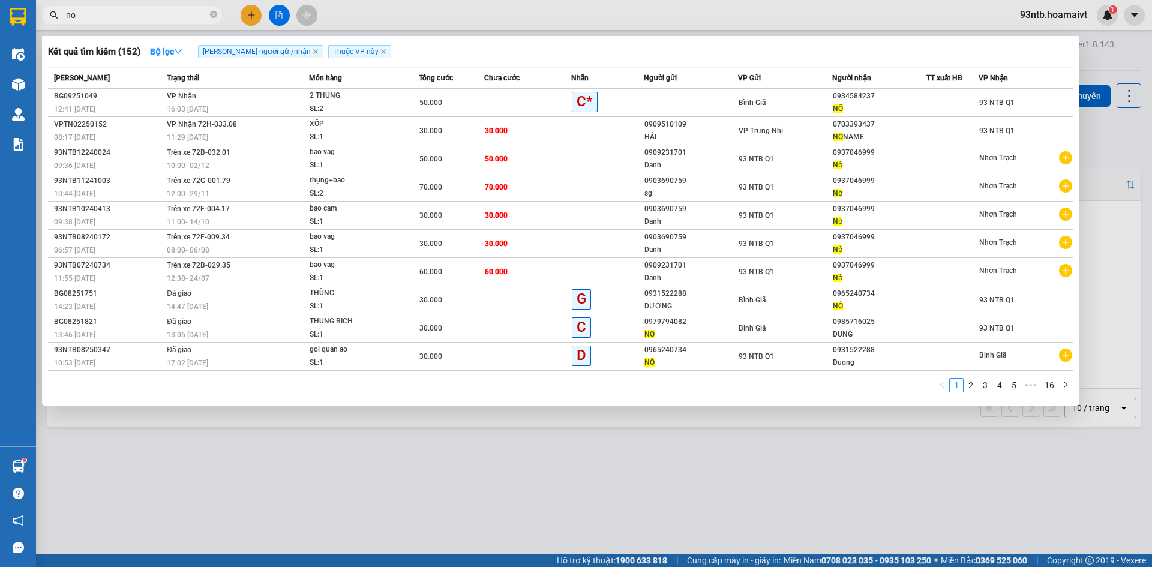
type input "no"
click at [174, 17] on input "no" at bounding box center [137, 14] width 142 height 13
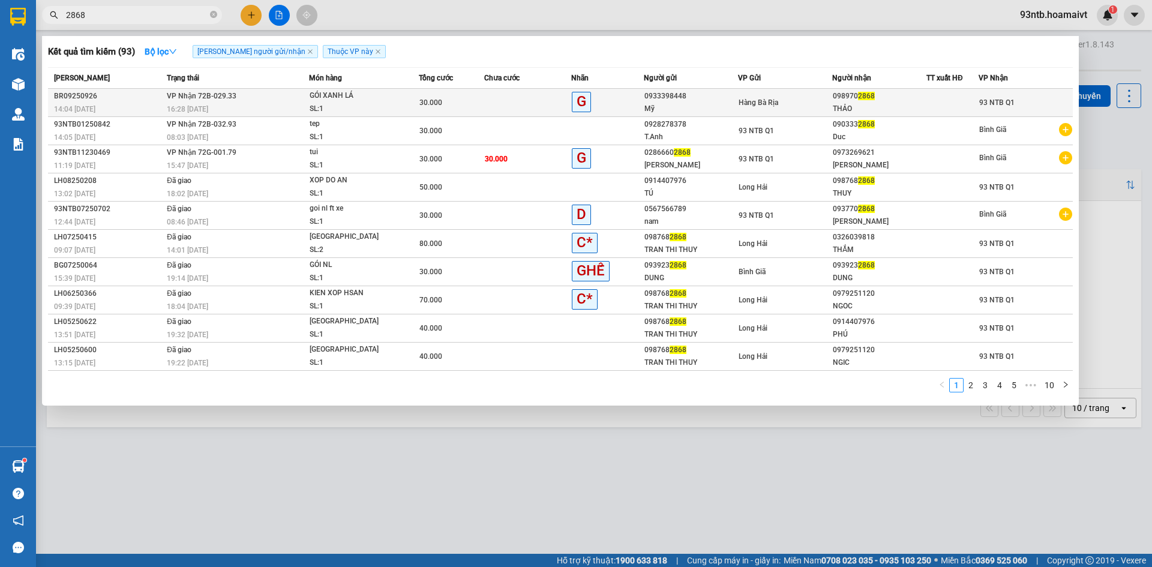
type input "2868"
click at [712, 98] on div "0933398448" at bounding box center [691, 96] width 93 height 13
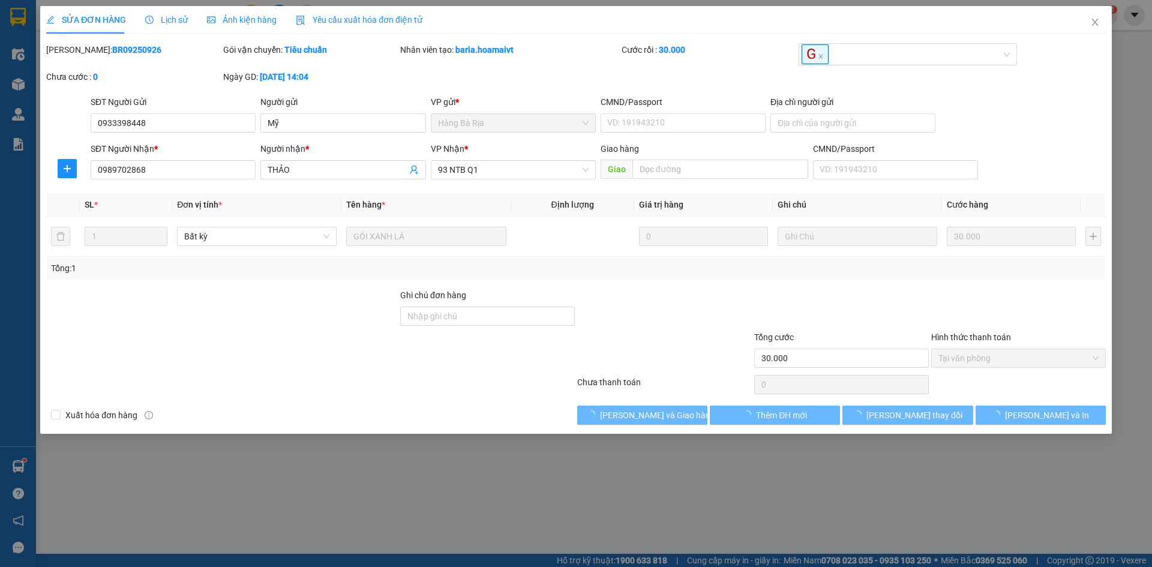
type input "0933398448"
type input "Mỹ"
type input "0989702868"
type input "THẢO"
type input "30.000"
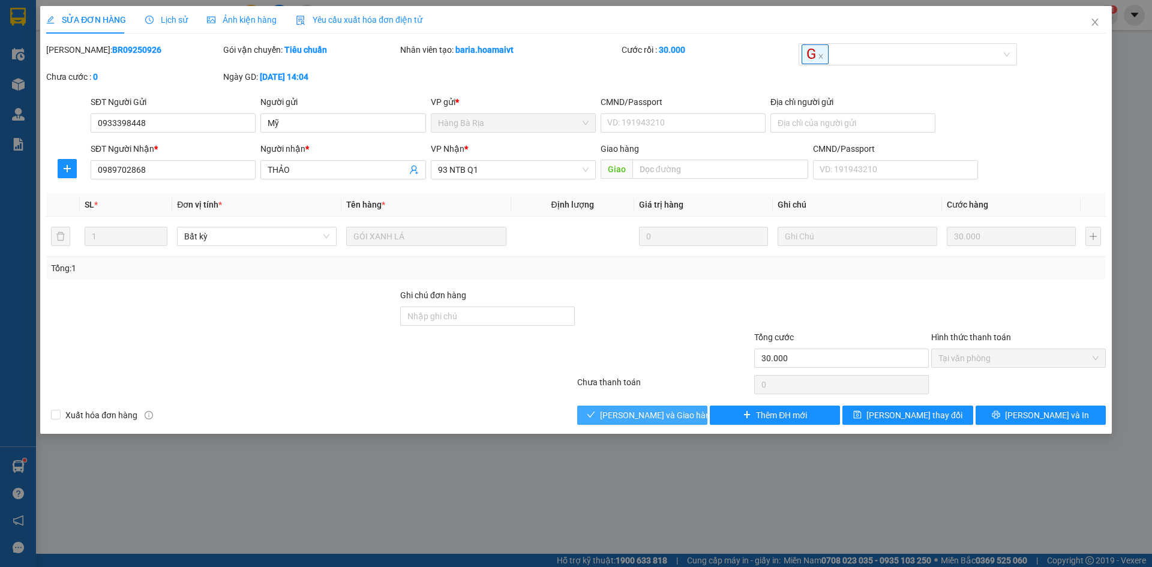
click at [630, 416] on span "[PERSON_NAME] và Giao hàng" at bounding box center [657, 415] width 115 height 13
click at [631, 416] on span "[PERSON_NAME] và Giao hàng" at bounding box center [657, 415] width 115 height 13
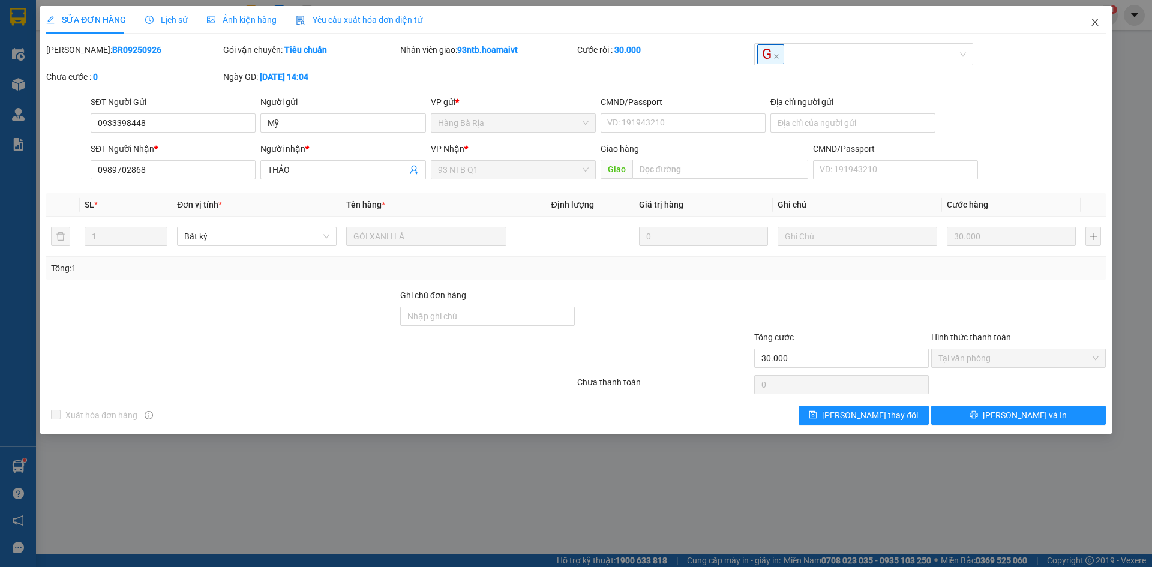
click at [1094, 12] on span "Close" at bounding box center [1096, 23] width 34 height 34
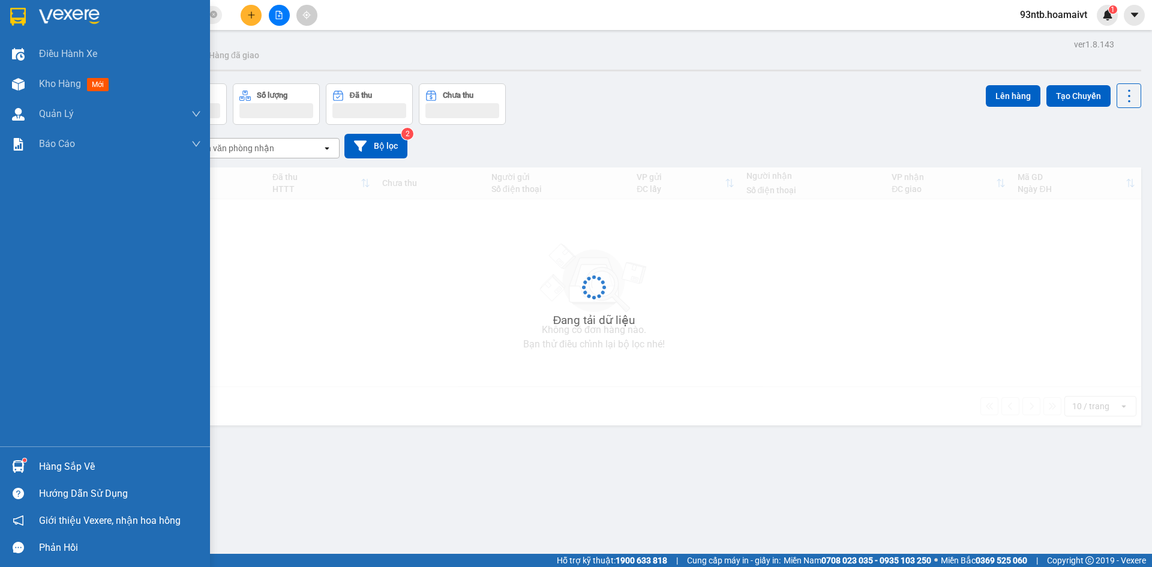
click at [106, 472] on div "Hàng sắp về" at bounding box center [120, 467] width 162 height 18
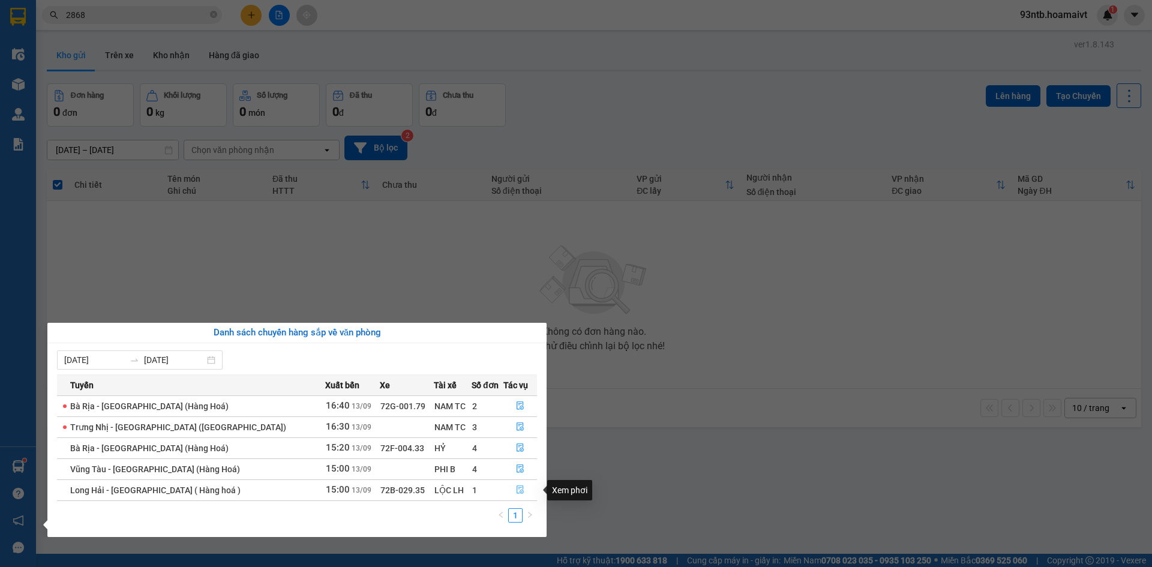
click at [524, 488] on button "button" at bounding box center [520, 490] width 32 height 19
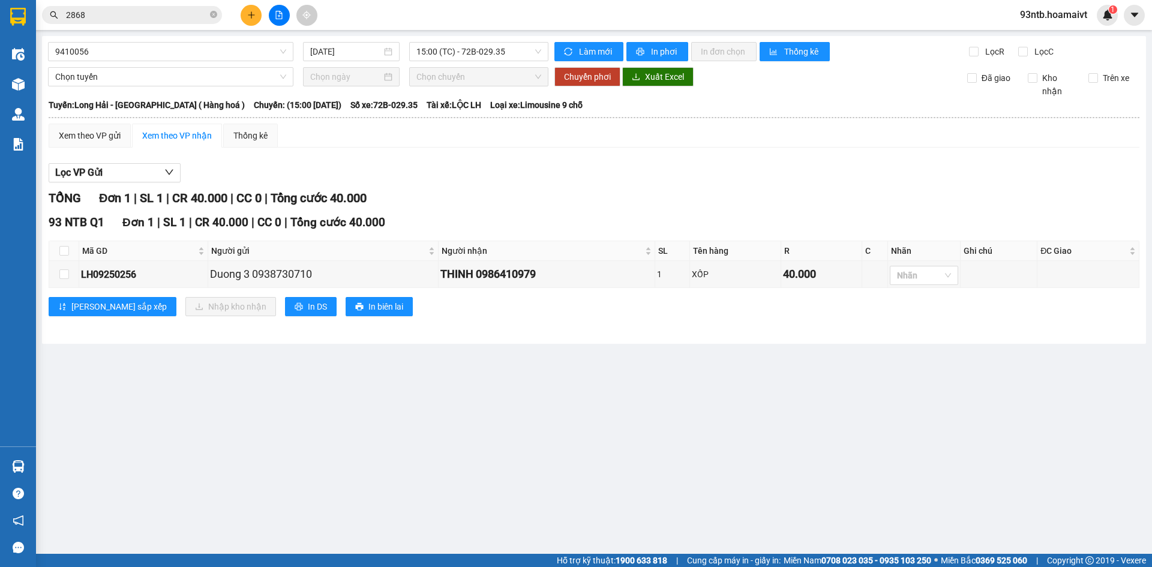
click at [71, 465] on main "9410056 [DATE] 15:00 (TC) - 72B-029.35 Làm mới In phơi In đơn chọn Thống kê Lọc…" at bounding box center [576, 277] width 1152 height 554
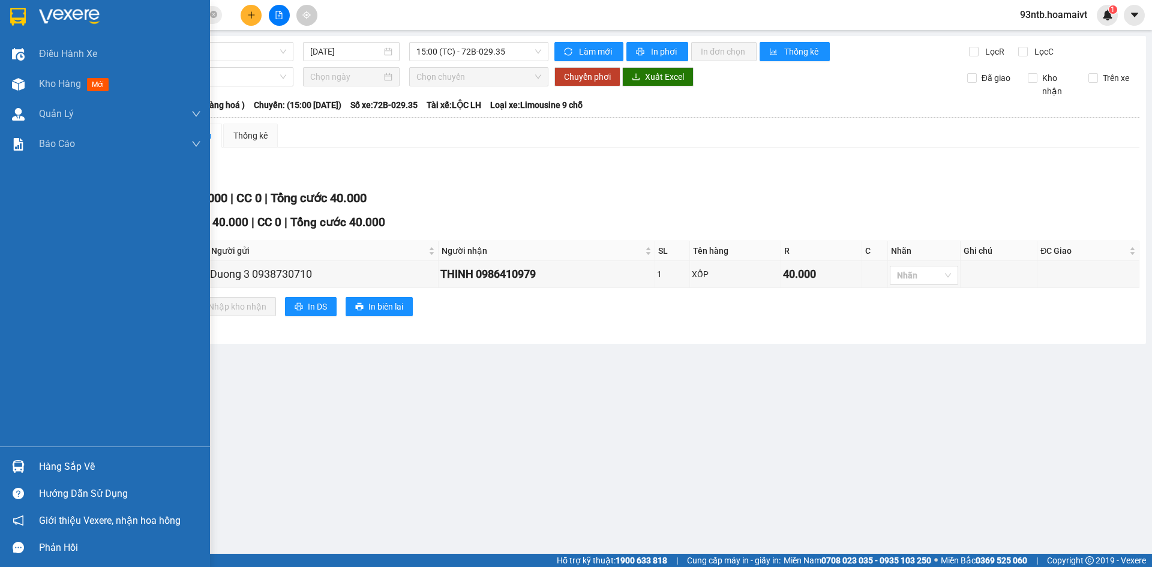
click at [139, 450] on div "Hàng sắp về Hướng dẫn sử dụng Giới thiệu Vexere, nhận hoa hồng Phản hồi" at bounding box center [105, 504] width 210 height 115
click at [139, 456] on div "Hàng sắp về" at bounding box center [105, 466] width 210 height 27
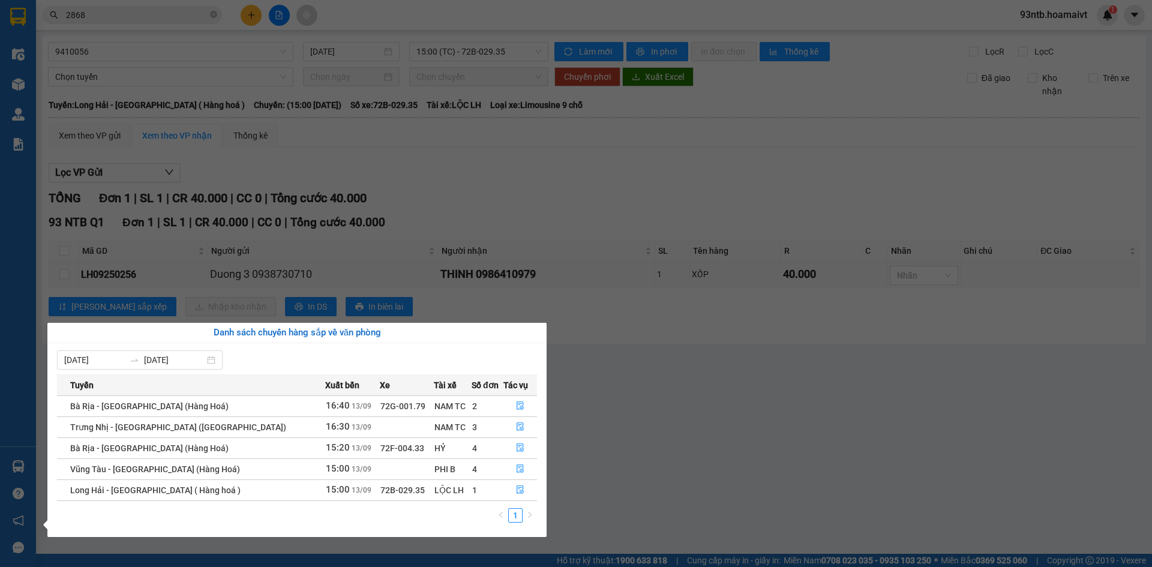
click at [637, 446] on section "Kết quả tìm kiếm ( 93 ) Bộ lọc Tìm người gửi/nhận Thuộc VP này Mã ĐH Trạng thái…" at bounding box center [576, 283] width 1152 height 567
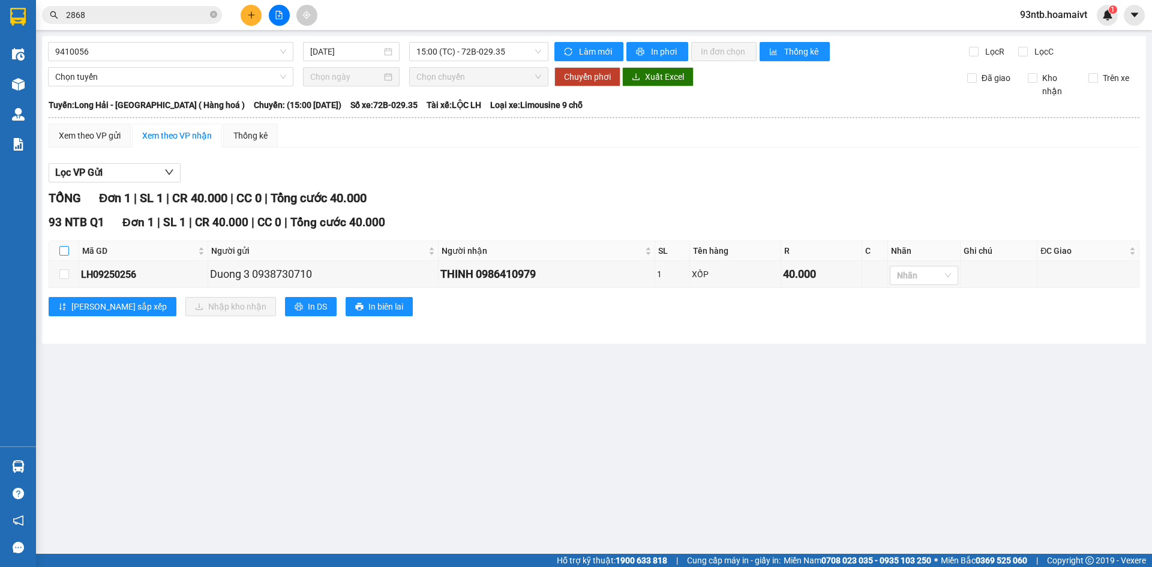
click at [65, 249] on input "checkbox" at bounding box center [64, 251] width 10 height 10
checkbox input "true"
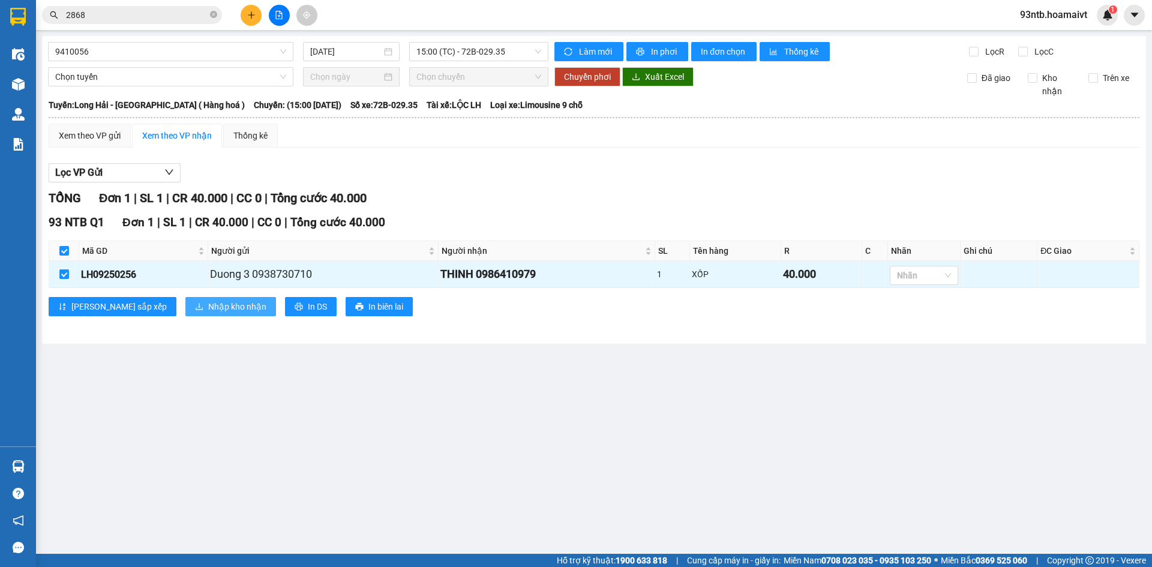
click at [208, 309] on span "Nhập kho nhận" at bounding box center [237, 306] width 58 height 13
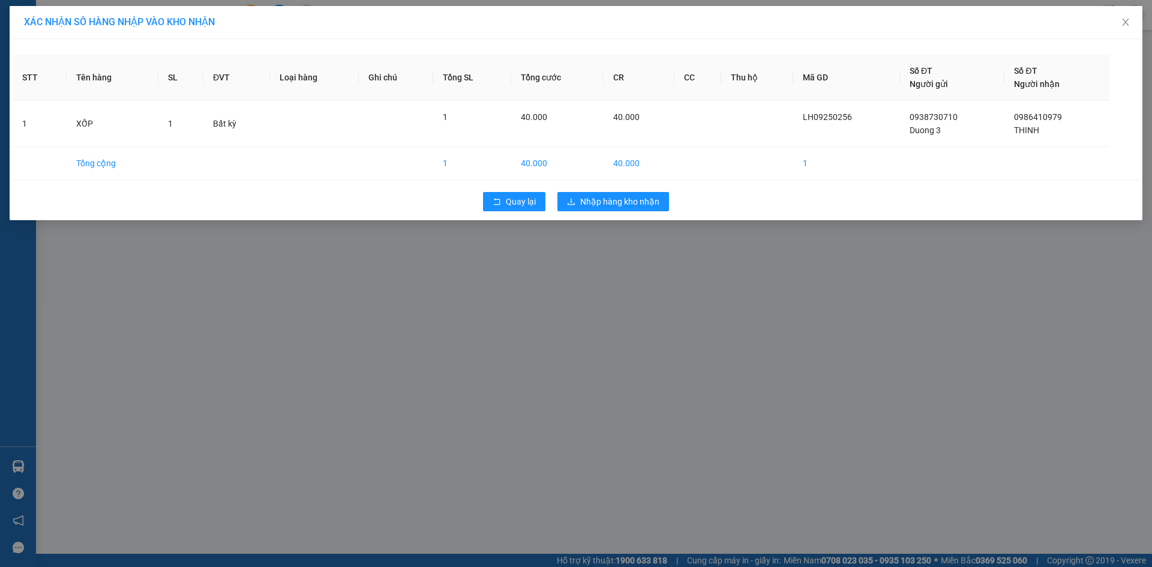
click at [613, 215] on div "Quay lại Nhập hàng kho nhận" at bounding box center [576, 201] width 1127 height 31
click at [611, 205] on span "Nhập hàng kho nhận" at bounding box center [619, 201] width 79 height 13
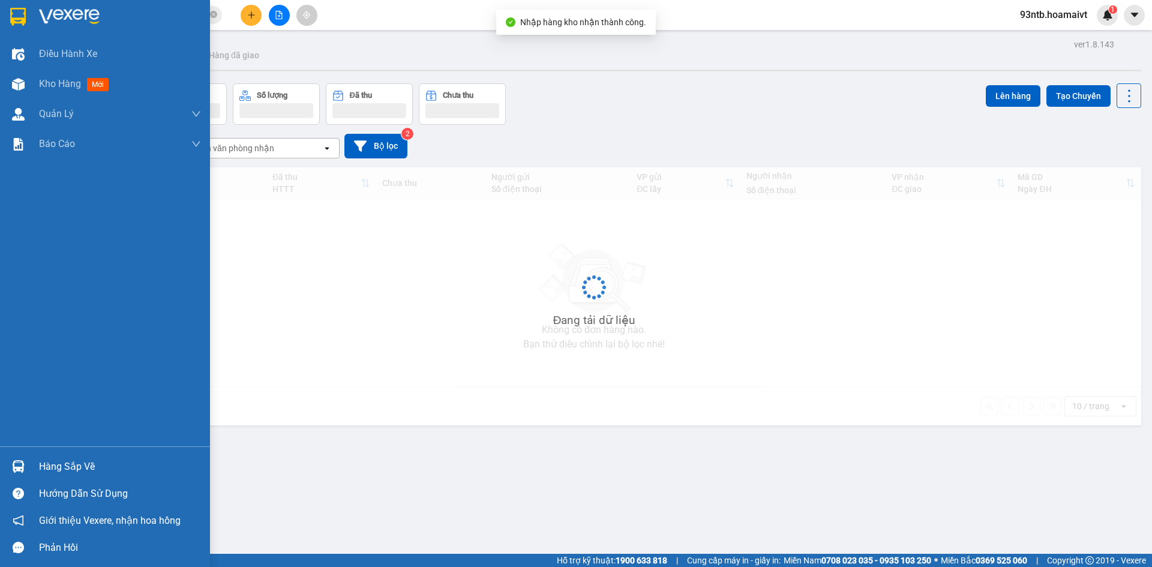
drag, startPoint x: 33, startPoint y: 469, endPoint x: 56, endPoint y: 469, distance: 22.8
click at [34, 469] on div "Hàng sắp về" at bounding box center [105, 466] width 210 height 27
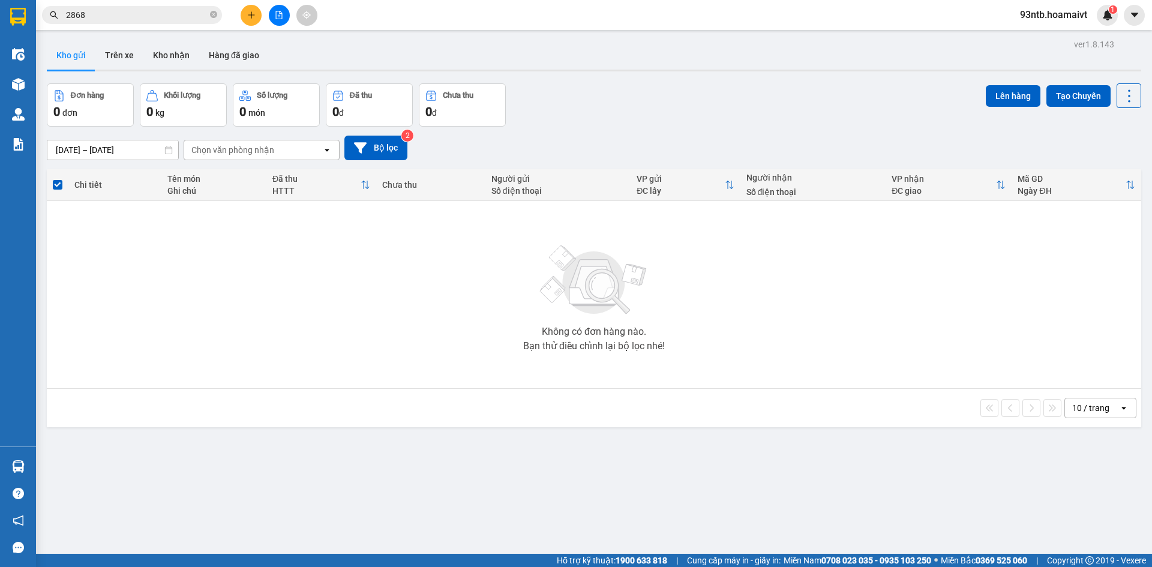
click at [347, 267] on section "Kết quả tìm kiếm ( 93 ) Bộ lọc Tìm người gửi/nhận Thuộc VP này Mã ĐH Trạng thái…" at bounding box center [576, 283] width 1152 height 567
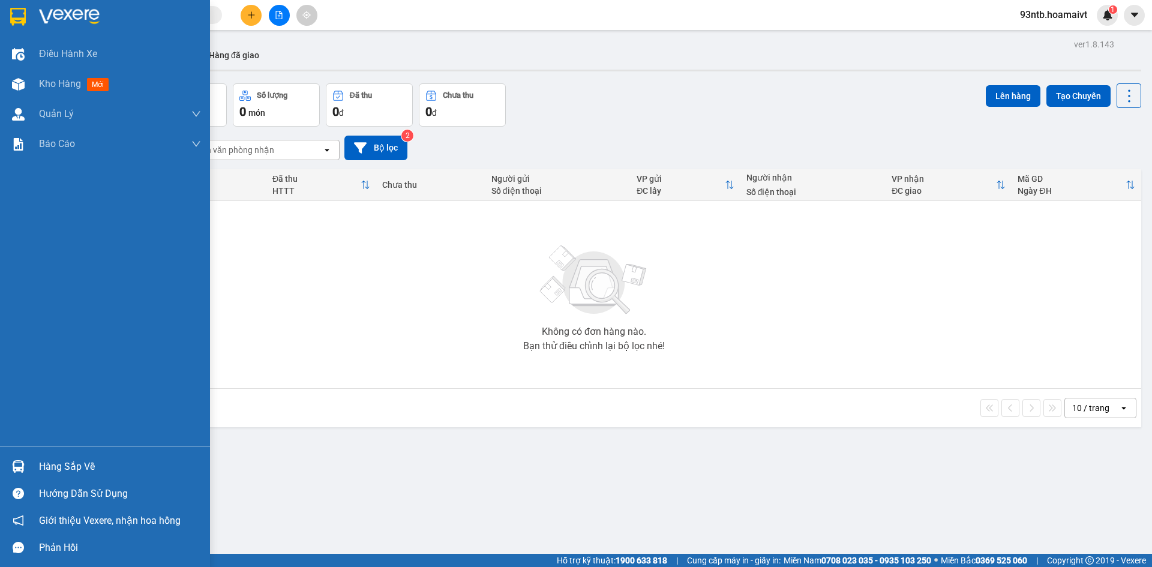
click at [58, 464] on div "Hàng sắp về" at bounding box center [120, 467] width 162 height 18
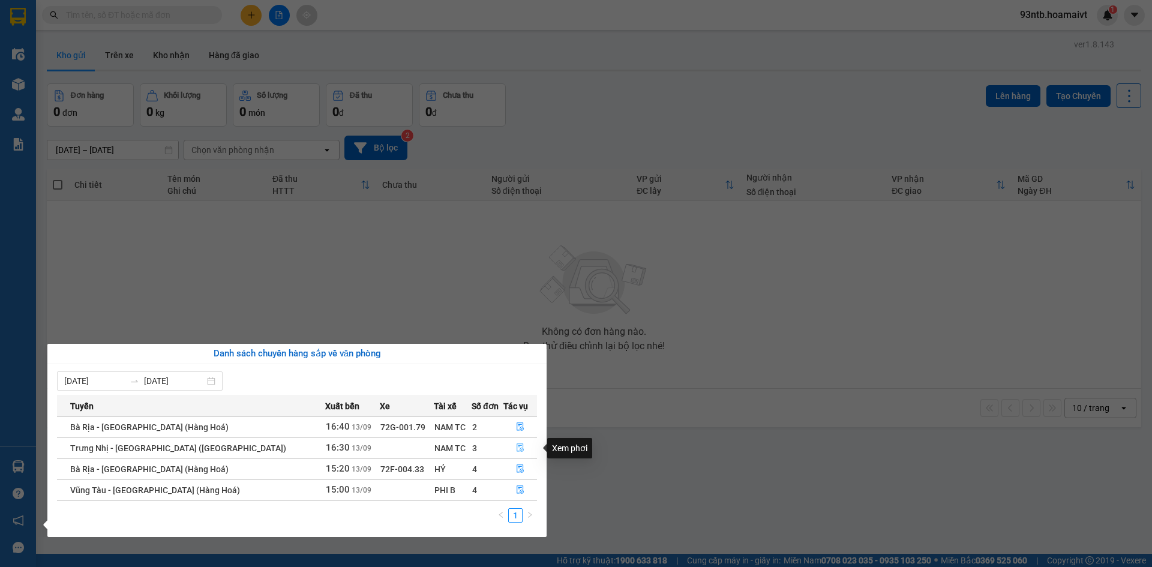
click at [513, 442] on button "button" at bounding box center [520, 448] width 32 height 19
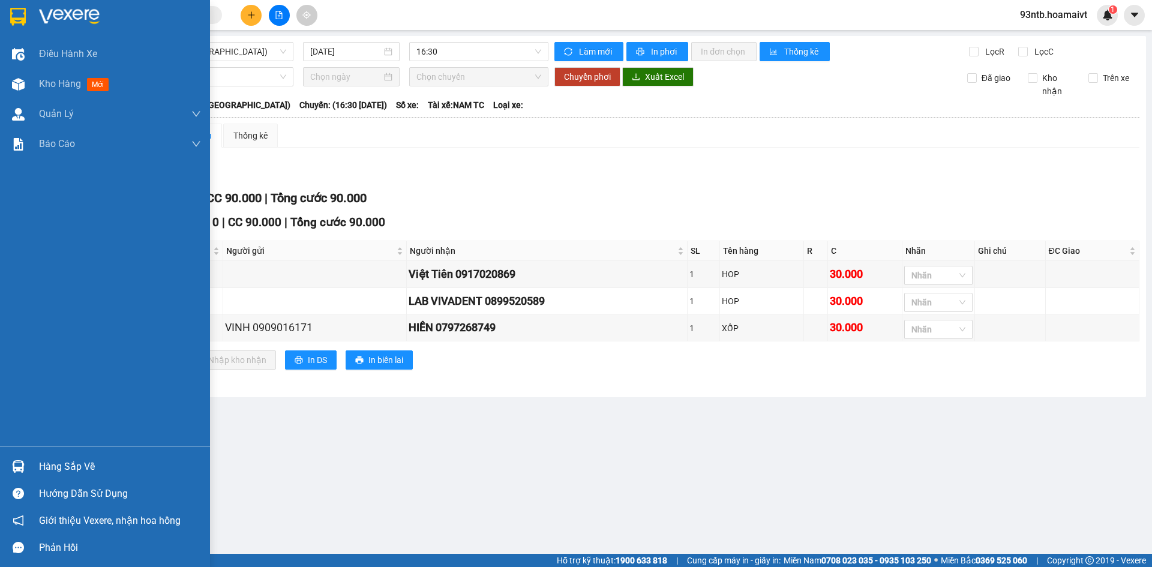
click at [74, 462] on div "Hàng sắp về" at bounding box center [120, 467] width 162 height 18
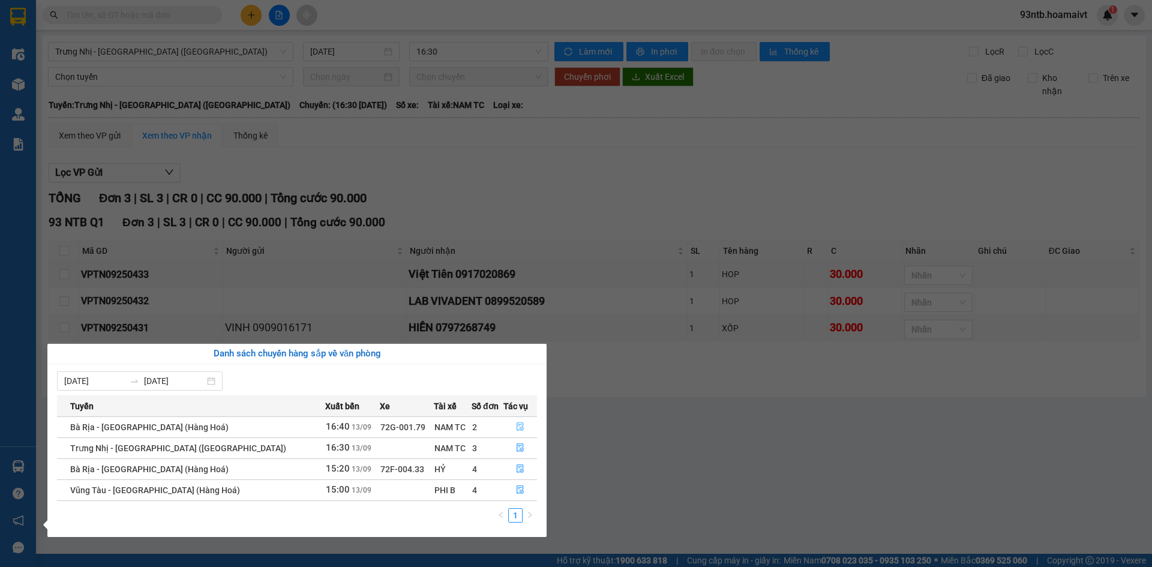
click at [516, 423] on icon "file-done" at bounding box center [520, 427] width 8 height 8
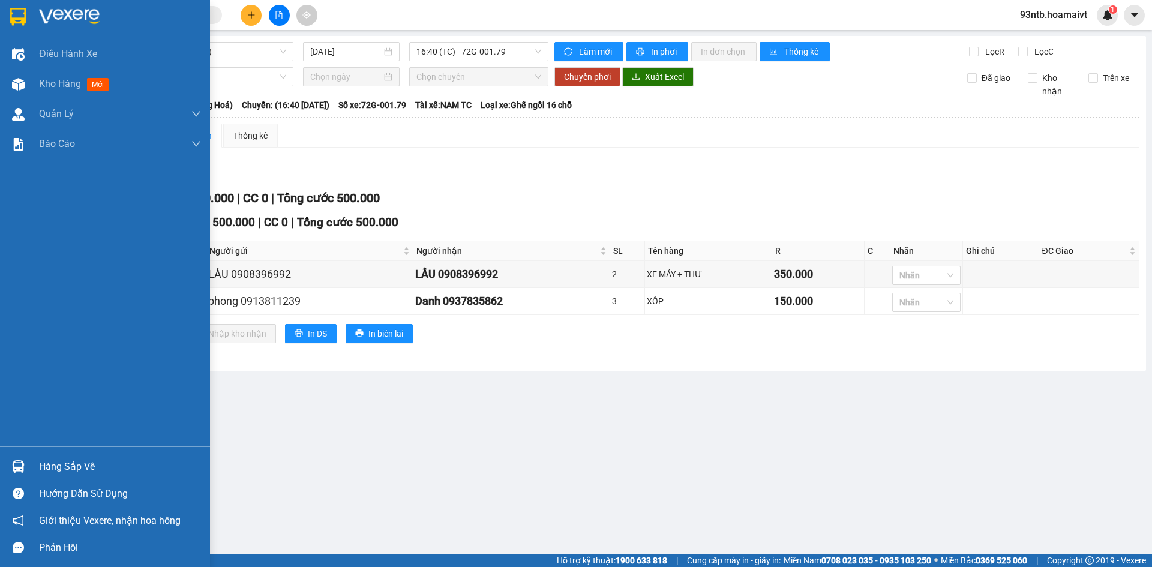
click at [82, 464] on div "Hàng sắp về" at bounding box center [120, 467] width 162 height 18
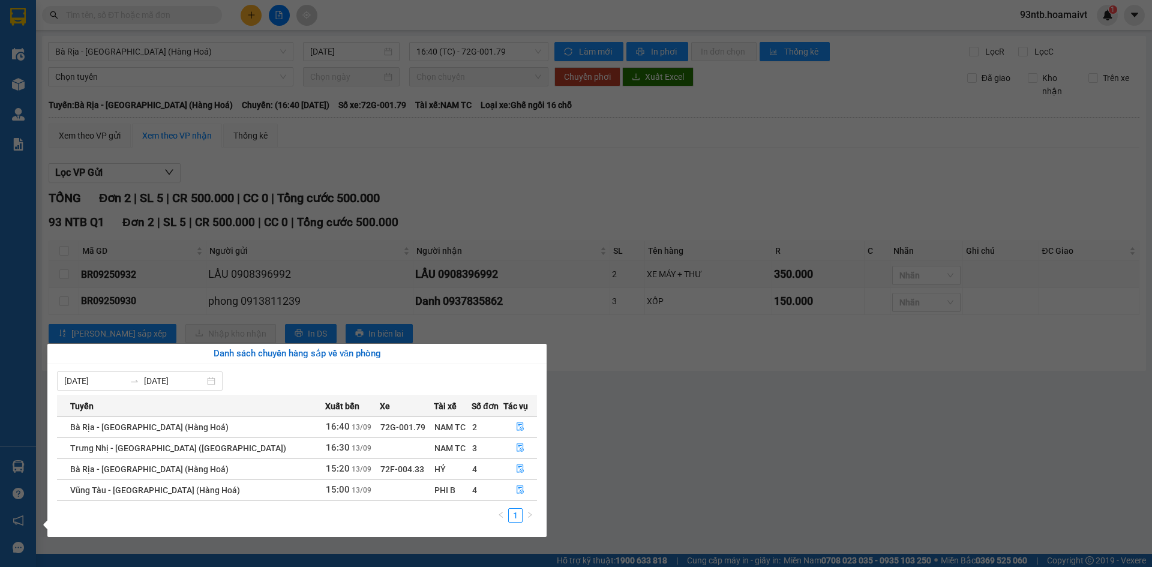
click at [645, 203] on section "Kết quả tìm kiếm ( 0 ) Bộ lọc Tìm người gửi/nhận Thuộc VP này No Data 93ntb.hoa…" at bounding box center [576, 283] width 1152 height 567
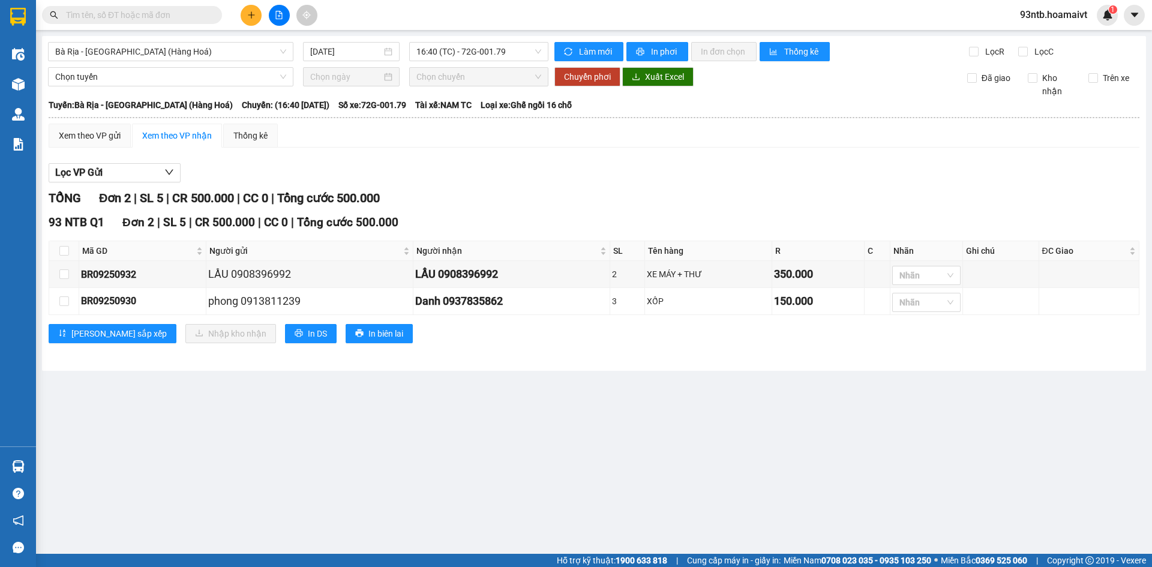
click at [645, 203] on div "TỔNG Đơn 2 | SL 5 | CR 500.000 | CC 0 | Tổng cước 500.000" at bounding box center [594, 198] width 1091 height 19
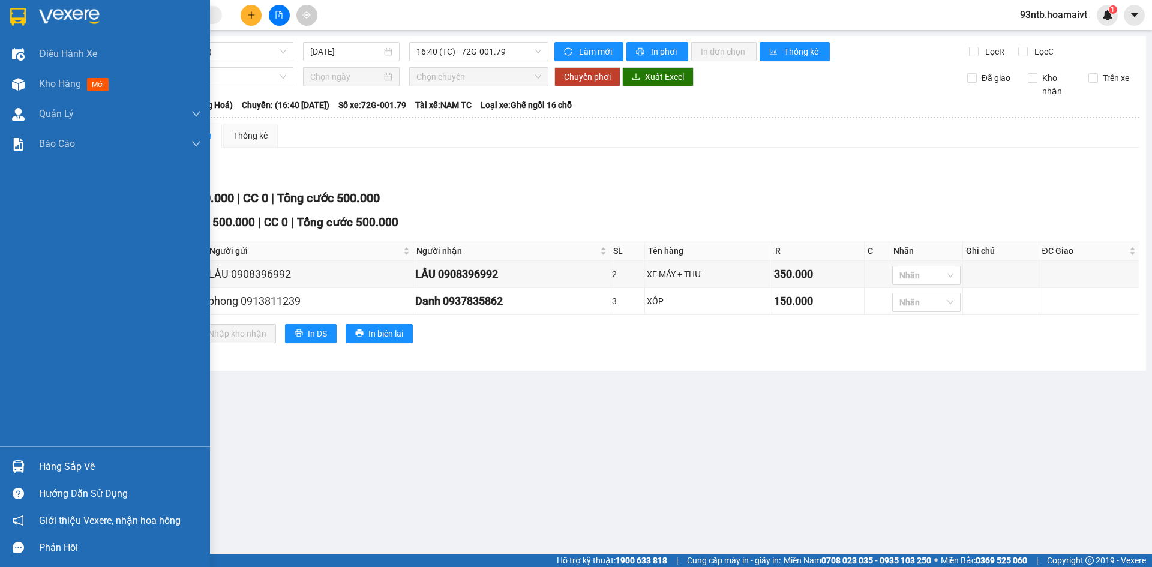
drag, startPoint x: 49, startPoint y: 474, endPoint x: 70, endPoint y: 467, distance: 21.4
click at [50, 474] on div "Hàng sắp về" at bounding box center [120, 467] width 162 height 18
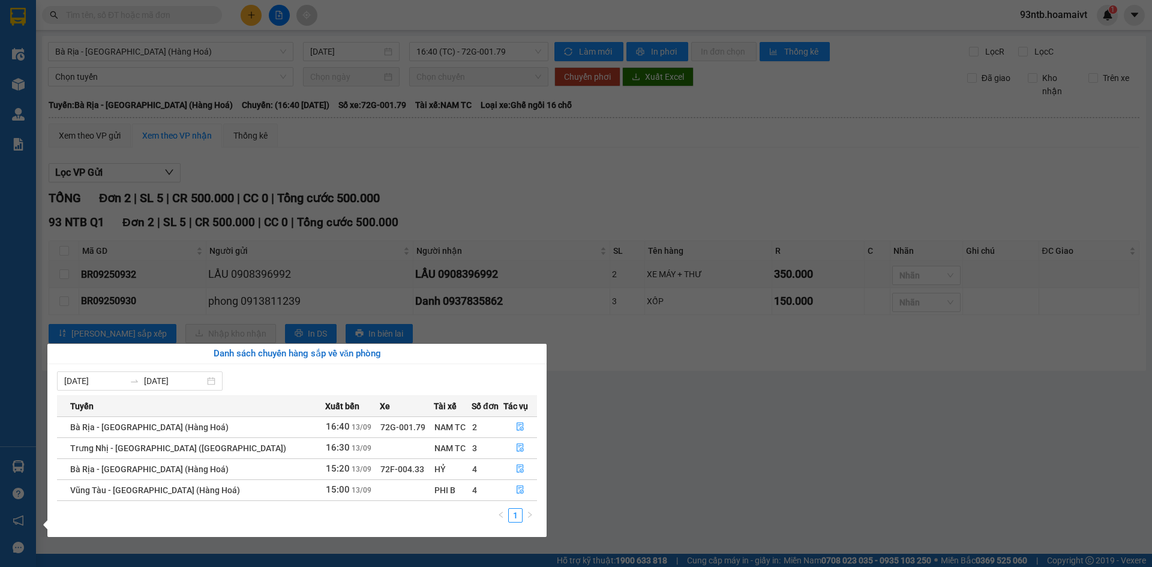
click at [723, 207] on section "Kết quả tìm kiếm ( 0 ) Bộ lọc Tìm người gửi/nhận Thuộc VP này No Data 93ntb.hoa…" at bounding box center [576, 283] width 1152 height 567
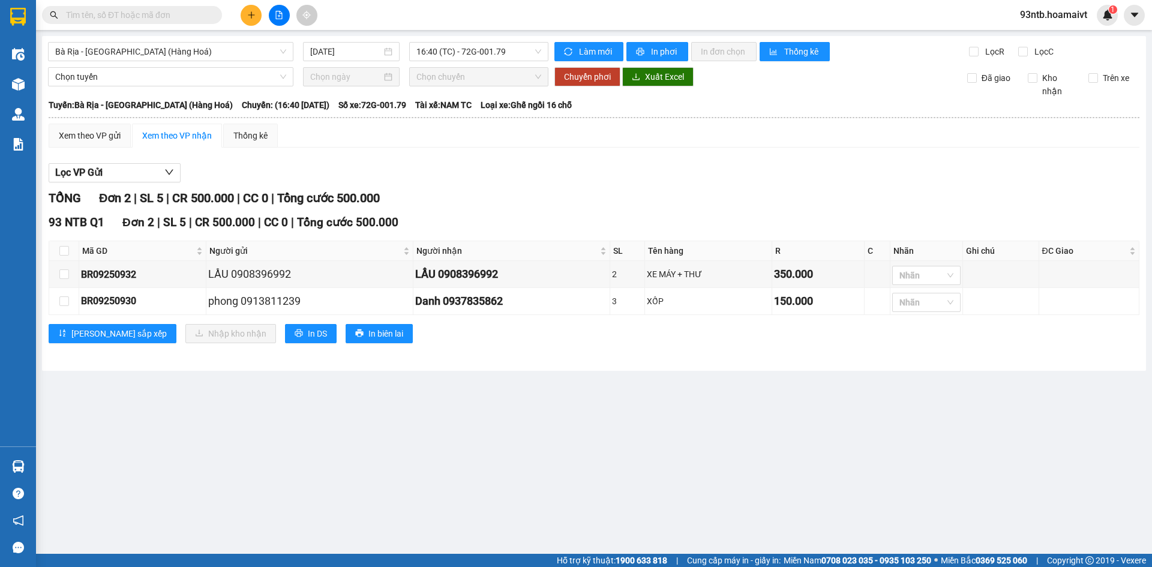
click at [161, 16] on input "text" at bounding box center [137, 14] width 142 height 13
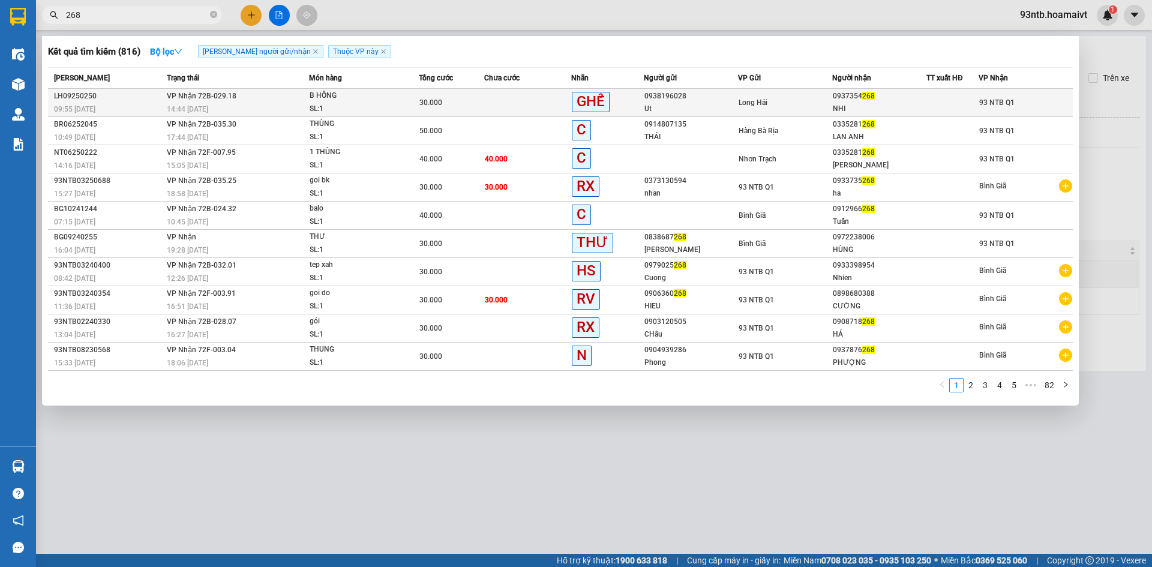
type input "268"
click at [694, 105] on div "Ut" at bounding box center [691, 109] width 93 height 13
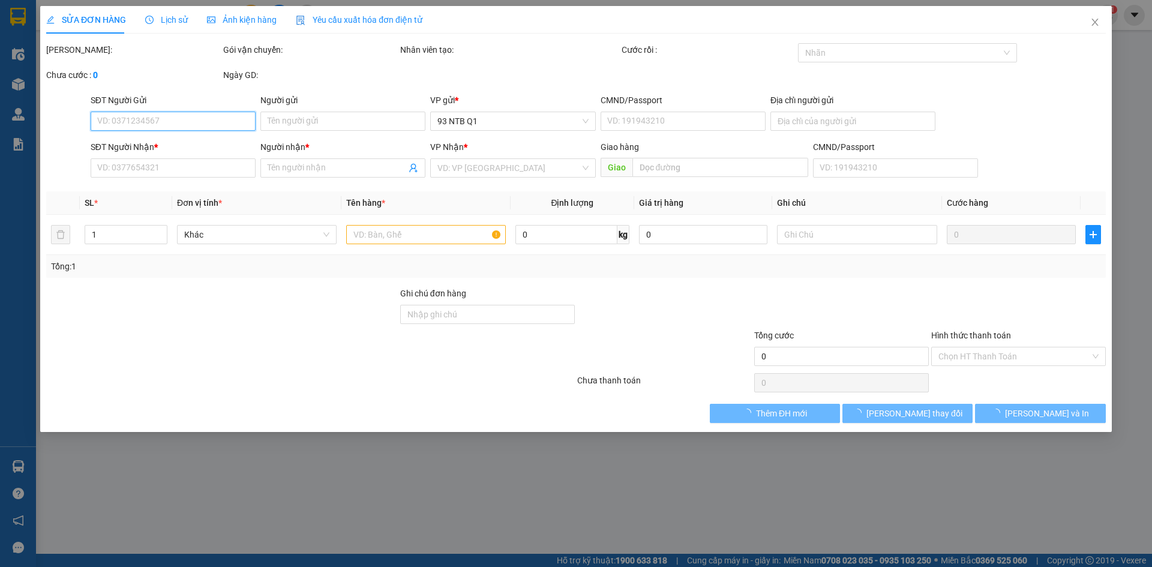
type input "0938196028"
type input "Ut"
type input "080169000099"
type input "0937354268"
type input "NHI"
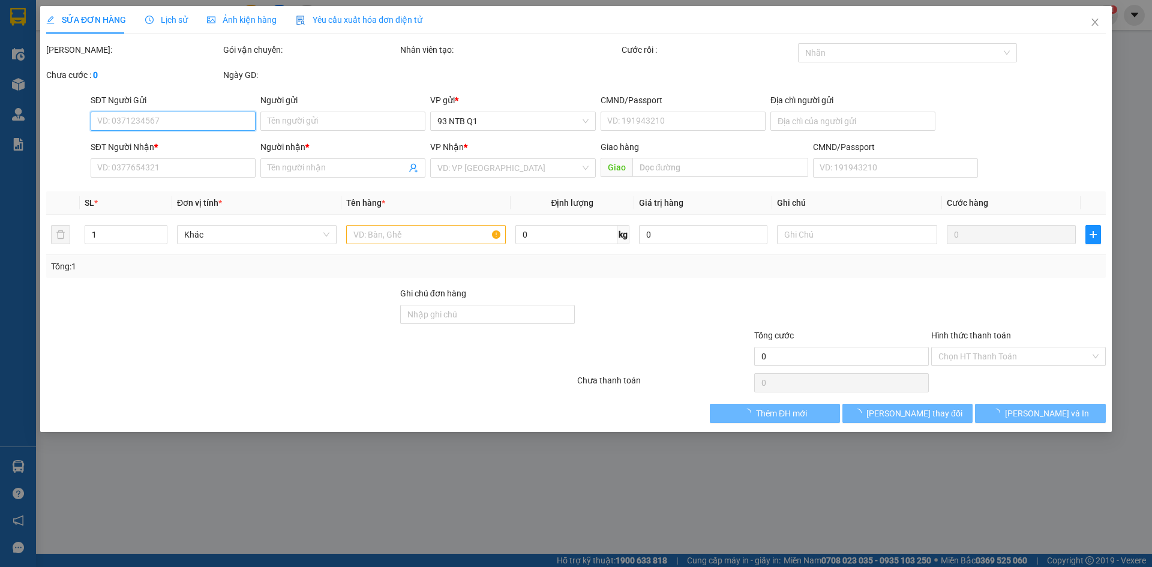
type input "30.000"
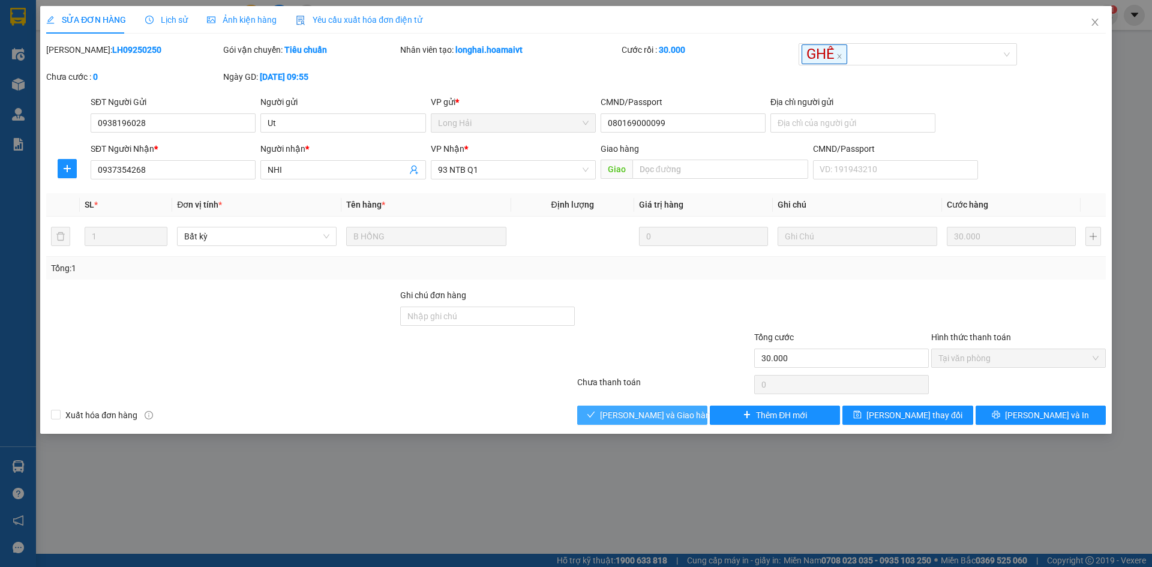
drag, startPoint x: 638, startPoint y: 414, endPoint x: 839, endPoint y: 336, distance: 215.4
click at [639, 415] on span "[PERSON_NAME] và Giao hàng" at bounding box center [657, 415] width 115 height 13
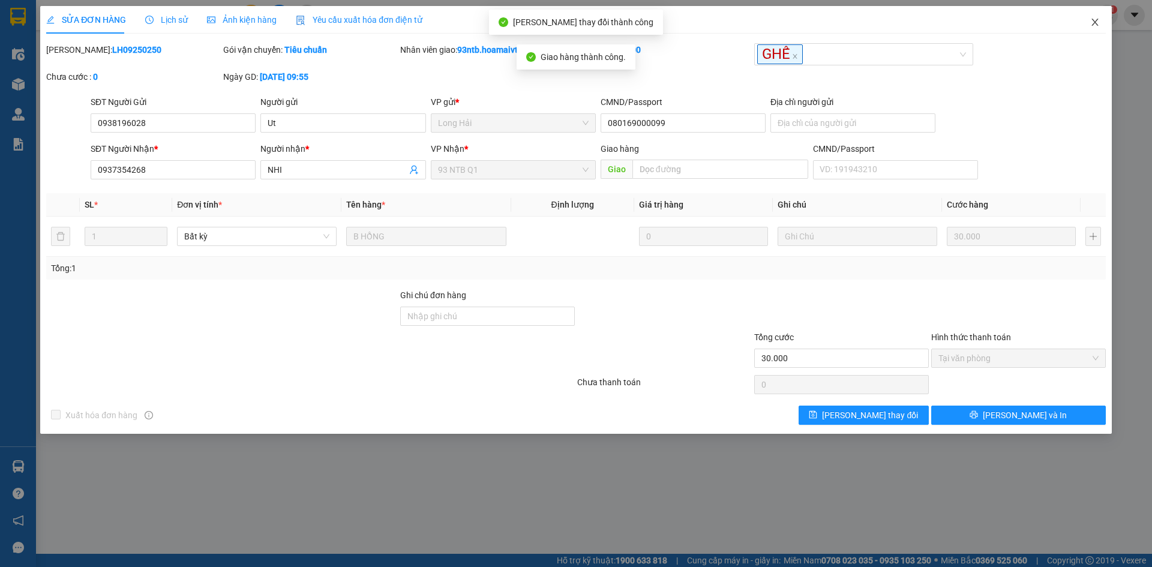
click at [1097, 22] on icon "close" at bounding box center [1095, 22] width 7 height 7
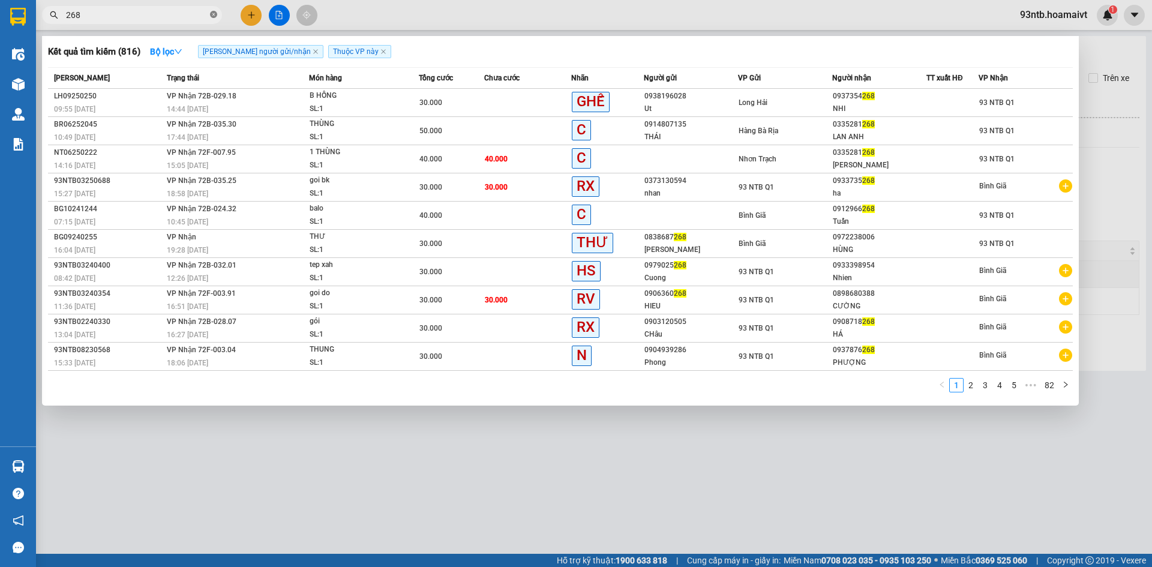
click at [214, 16] on icon "close-circle" at bounding box center [213, 14] width 7 height 7
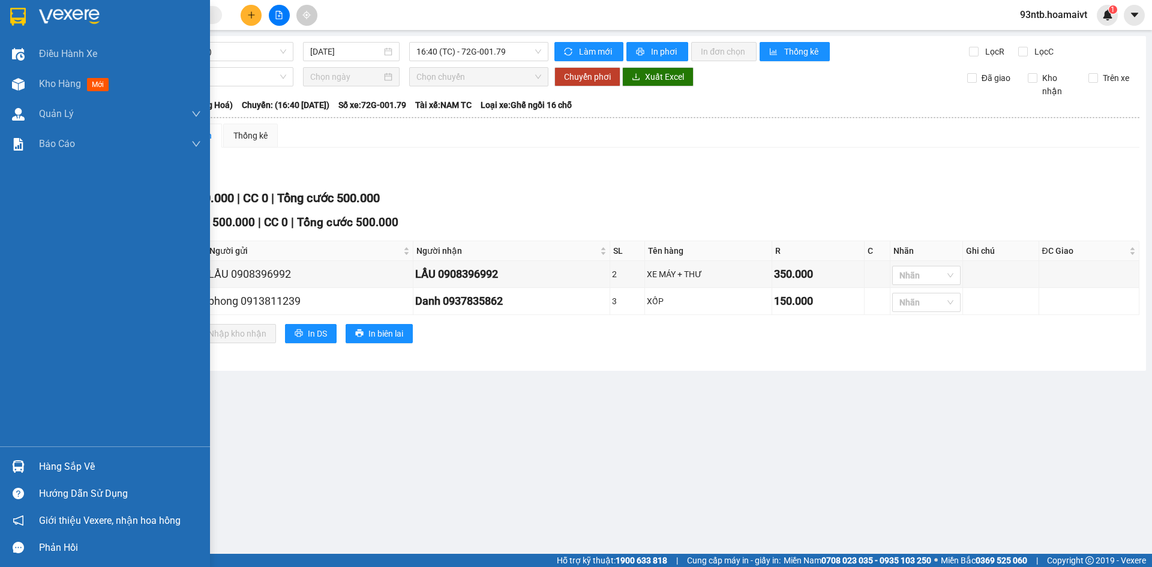
click at [87, 455] on div "Hàng sắp về" at bounding box center [105, 466] width 210 height 27
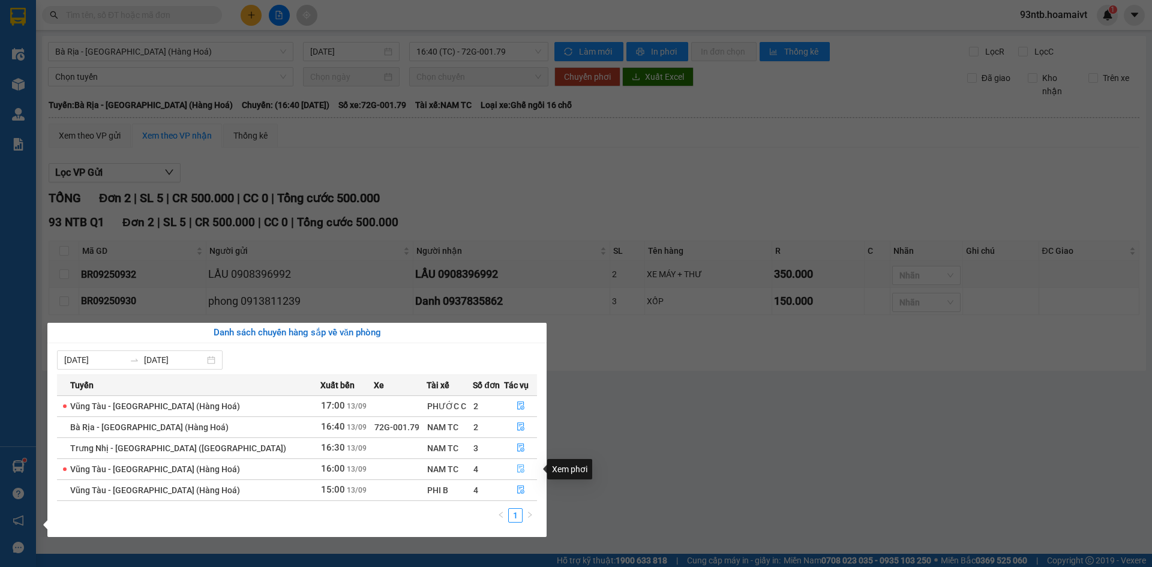
click at [527, 466] on button "button" at bounding box center [521, 469] width 32 height 19
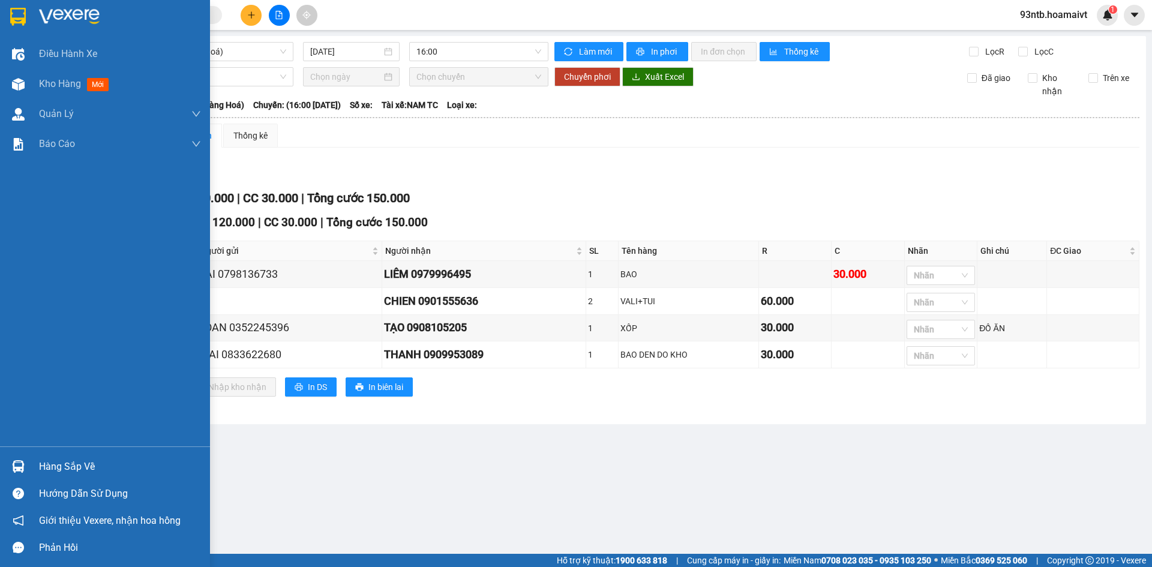
click at [47, 474] on div "Hàng sắp về" at bounding box center [120, 467] width 162 height 18
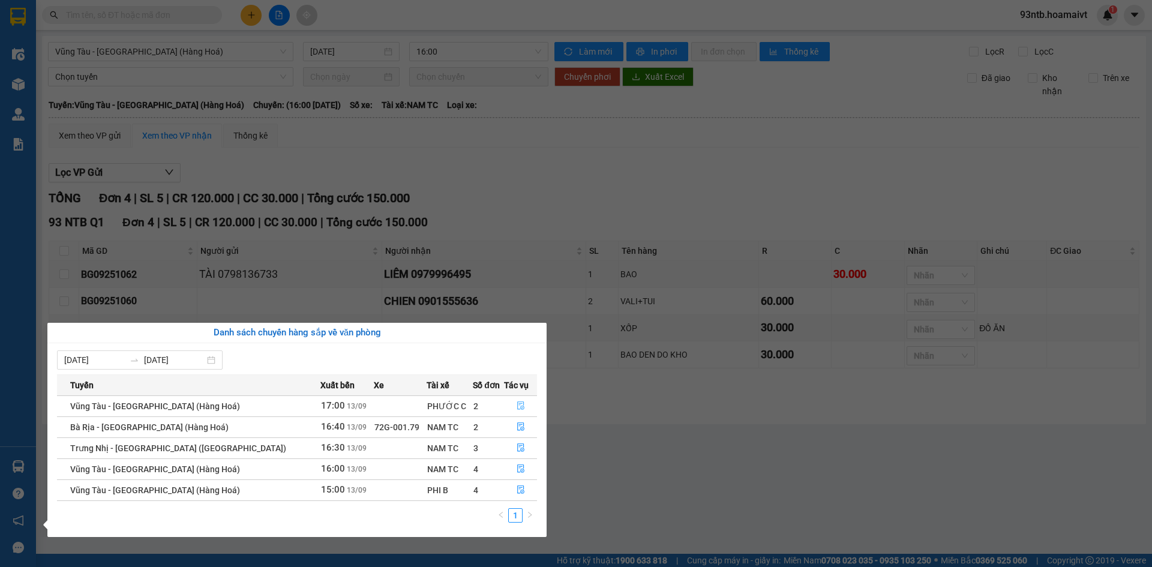
click at [506, 405] on button "button" at bounding box center [521, 406] width 32 height 19
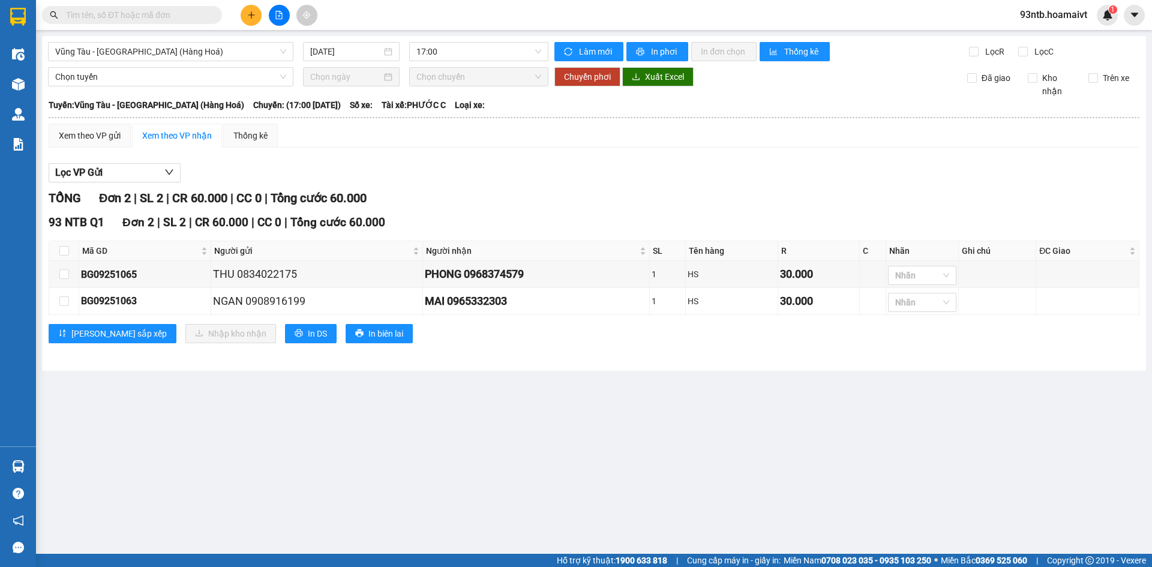
click at [676, 152] on div "Xem theo VP gửi Xem theo VP nhận Thống kê Lọc VP Gửi TỔNG Đơn 2 | SL 2 | CR 60…" at bounding box center [594, 241] width 1091 height 235
